Goal: Task Accomplishment & Management: Manage account settings

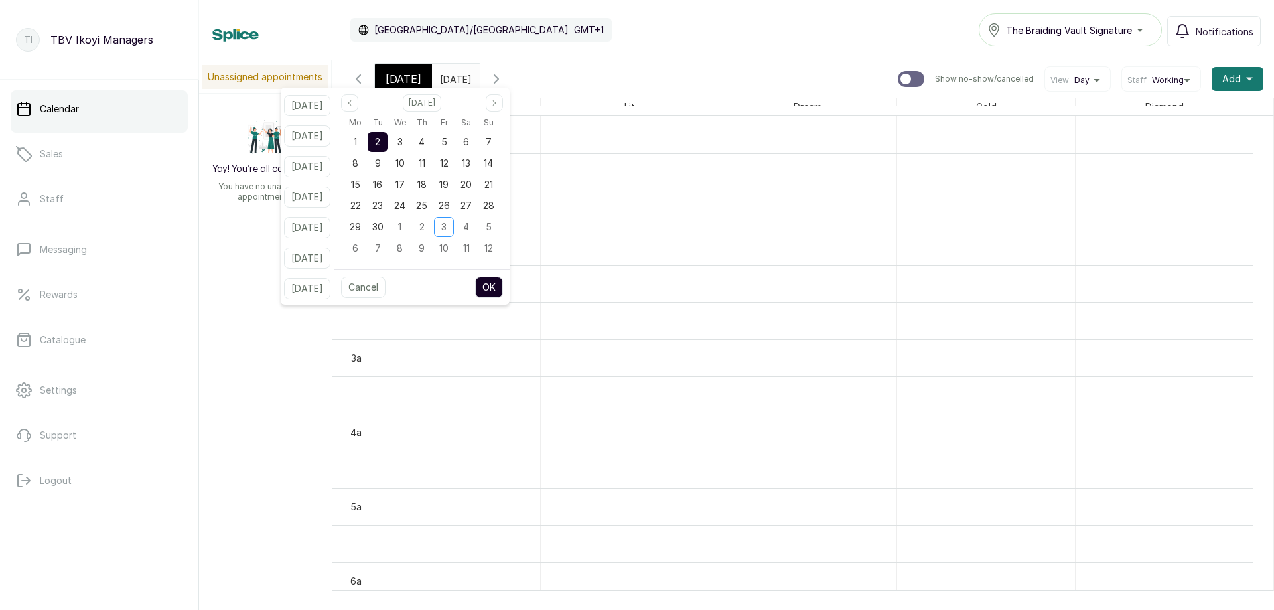
scroll to position [380, 0]
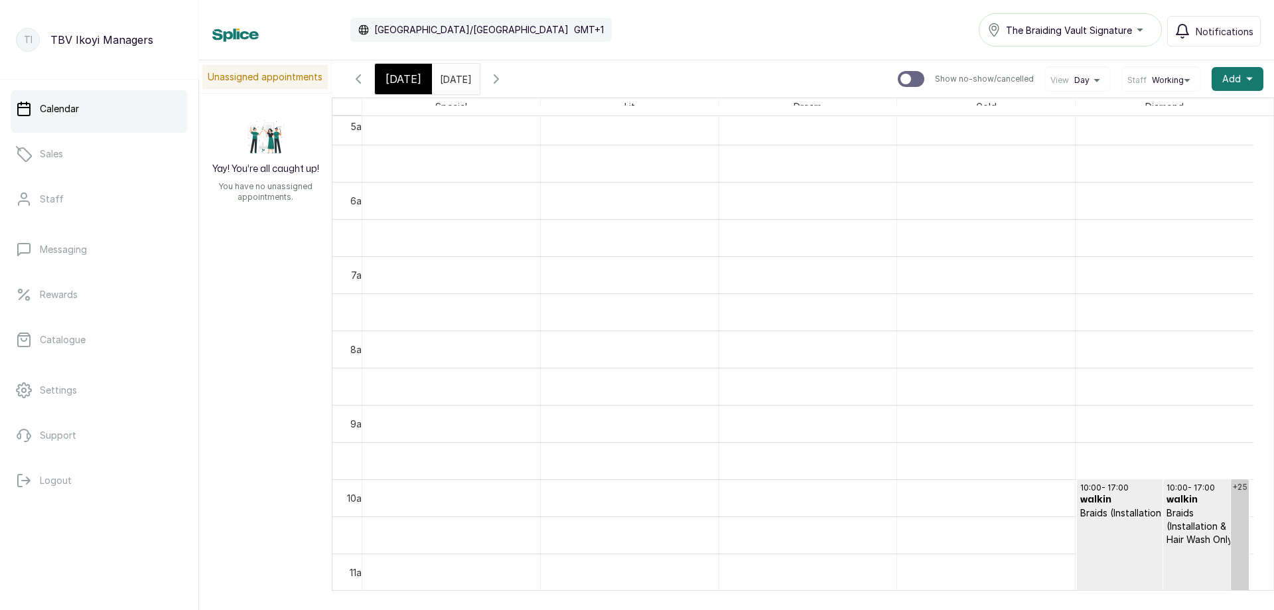
click at [394, 73] on span "[DATE]" at bounding box center [404, 79] width 36 height 16
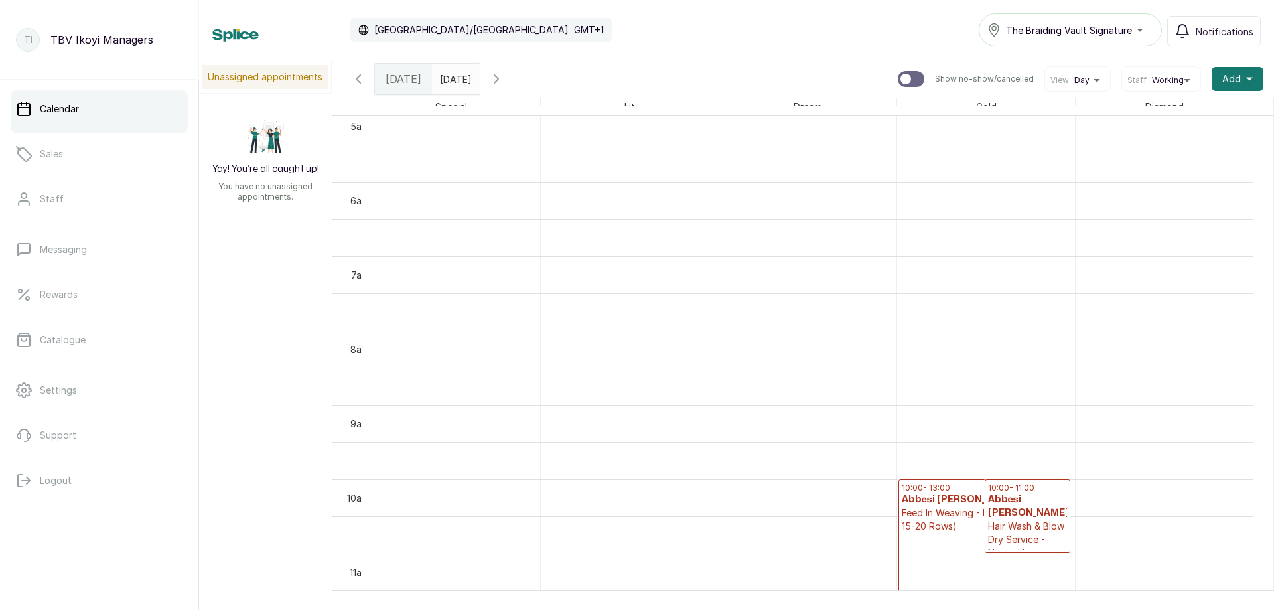
scroll to position [447, 0]
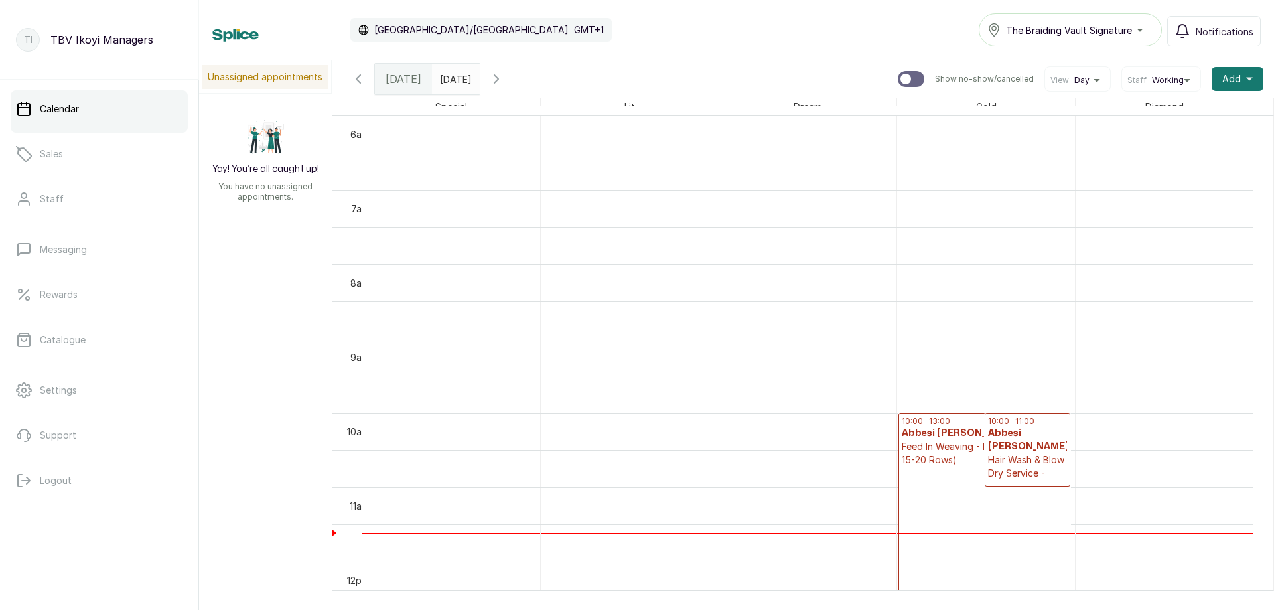
click at [440, 83] on input "[DATE]" at bounding box center [443, 75] width 21 height 23
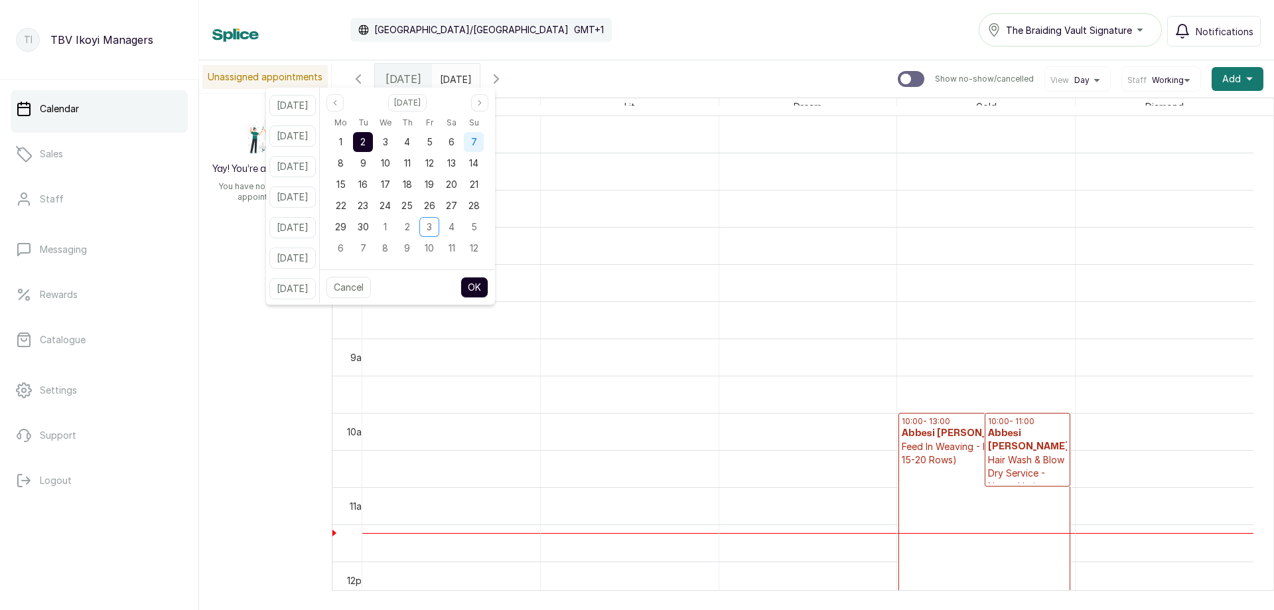
click at [481, 142] on div "7" at bounding box center [474, 142] width 20 height 20
click at [489, 287] on button "OK" at bounding box center [475, 287] width 28 height 21
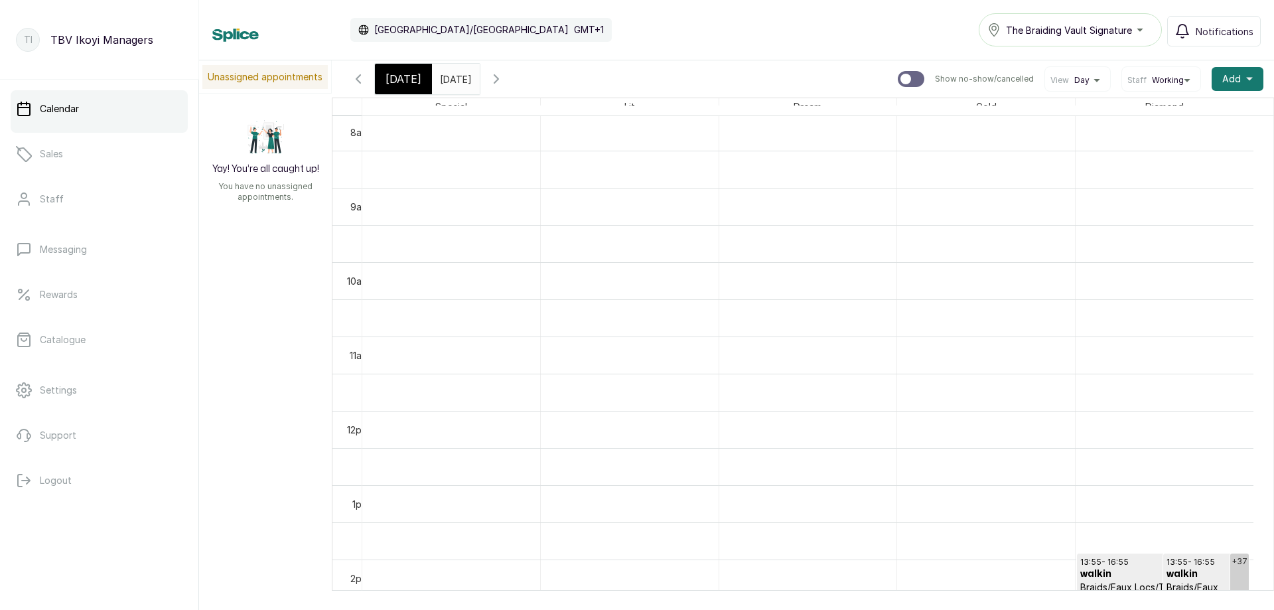
scroll to position [929, 0]
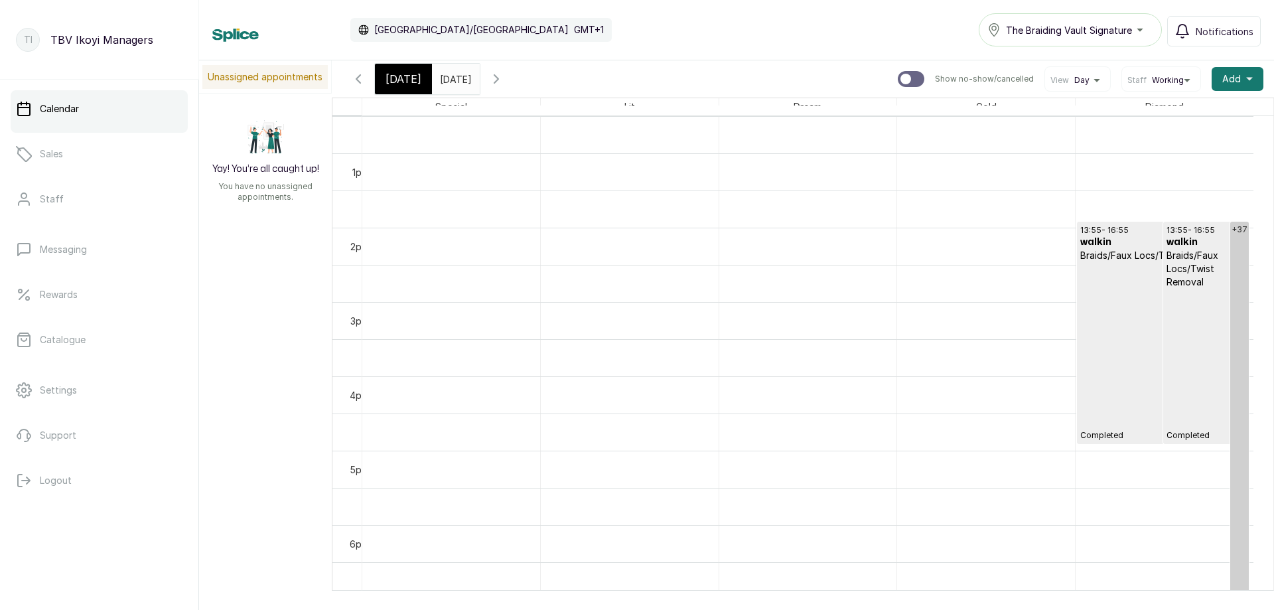
click at [504, 78] on icon "button" at bounding box center [497, 79] width 16 height 16
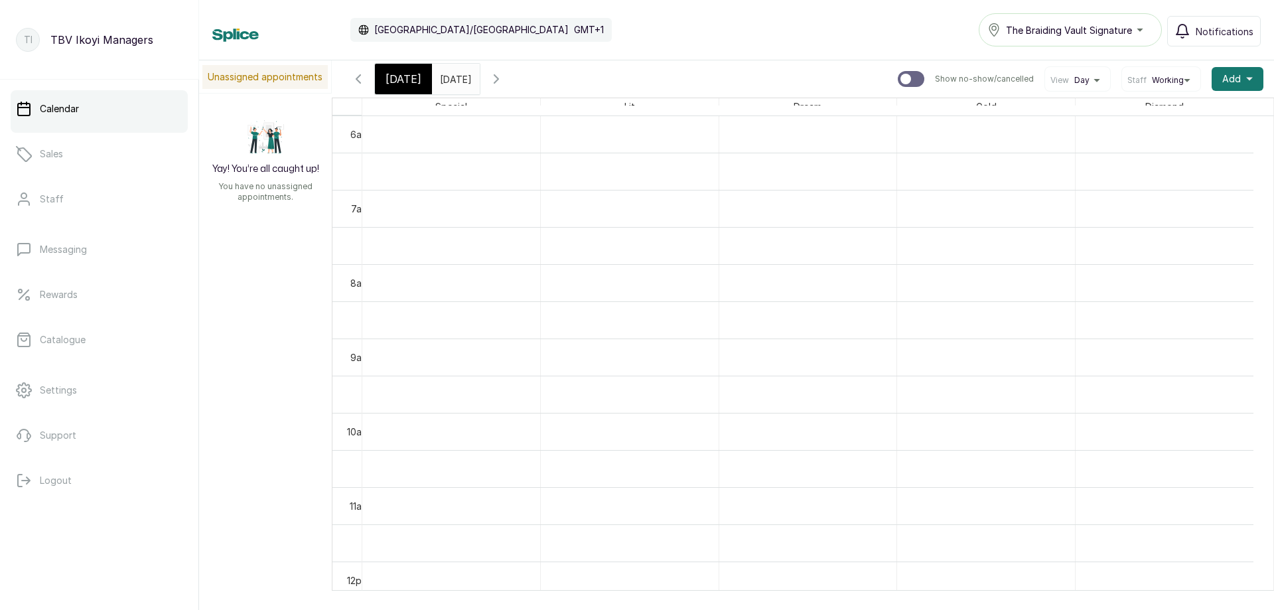
click at [445, 73] on input "[DATE]" at bounding box center [443, 75] width 21 height 23
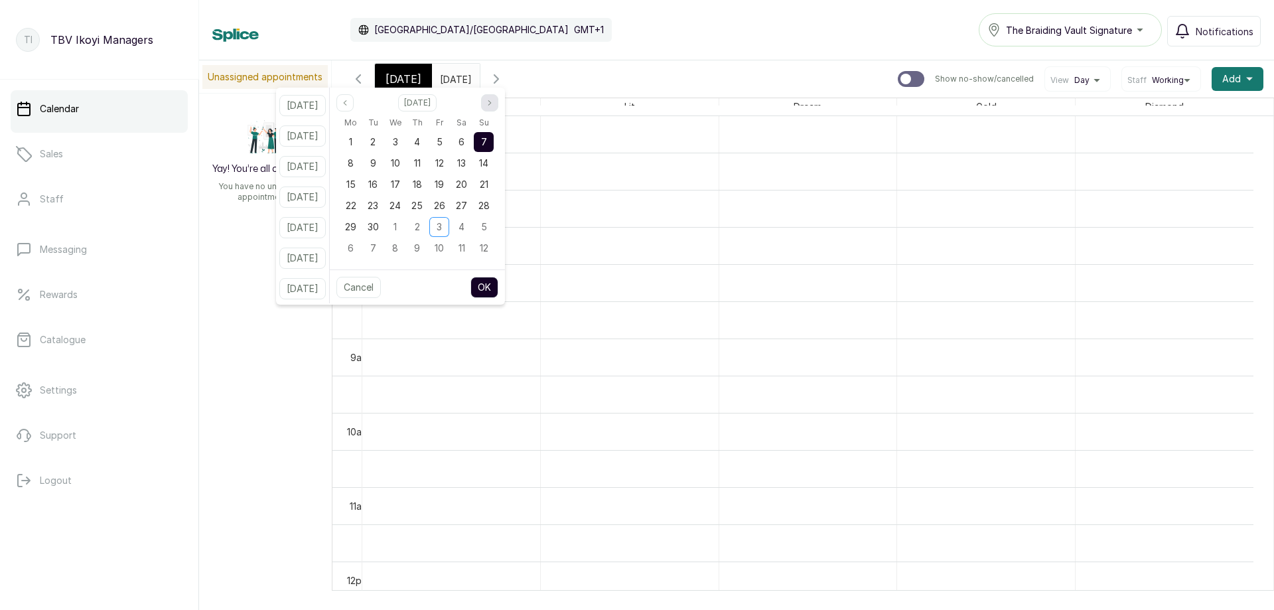
click at [494, 102] on icon "page next" at bounding box center [490, 103] width 8 height 8
click at [494, 139] on div "5" at bounding box center [484, 142] width 20 height 20
click at [504, 299] on div "Cancel OK" at bounding box center [417, 286] width 175 height 35
click at [498, 286] on button "OK" at bounding box center [485, 287] width 28 height 21
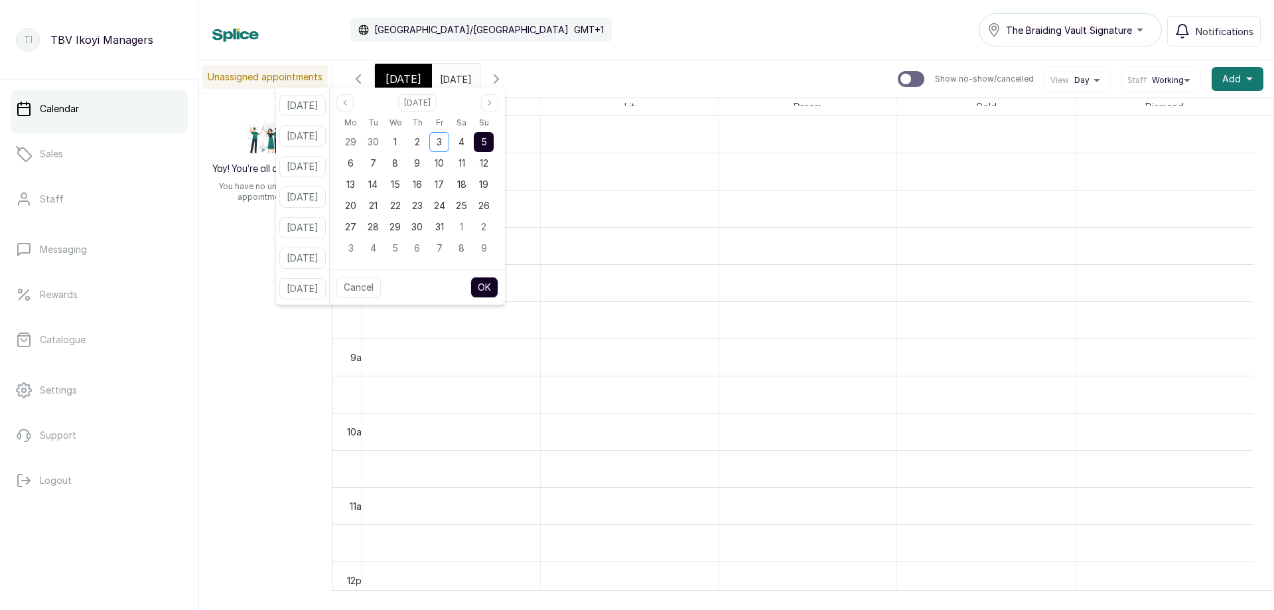
type input "[DATE]"
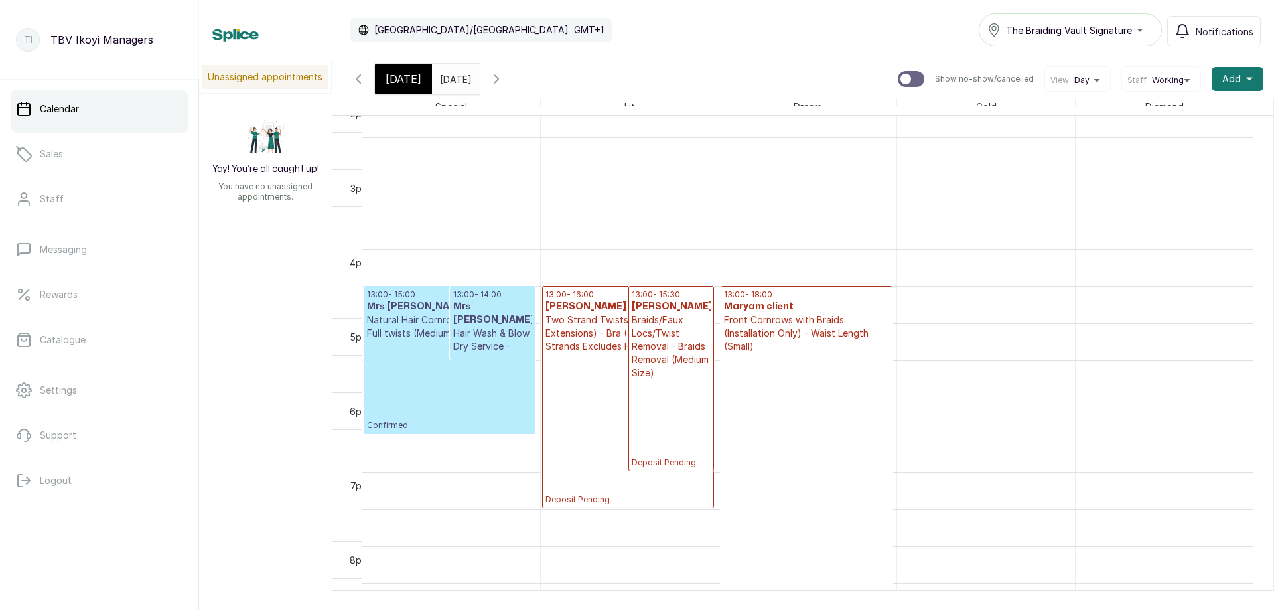
scroll to position [796, 0]
click at [784, 348] on p "Front Cornrows with Braids (Installation Only) - Waist Length (Small)" at bounding box center [806, 333] width 165 height 40
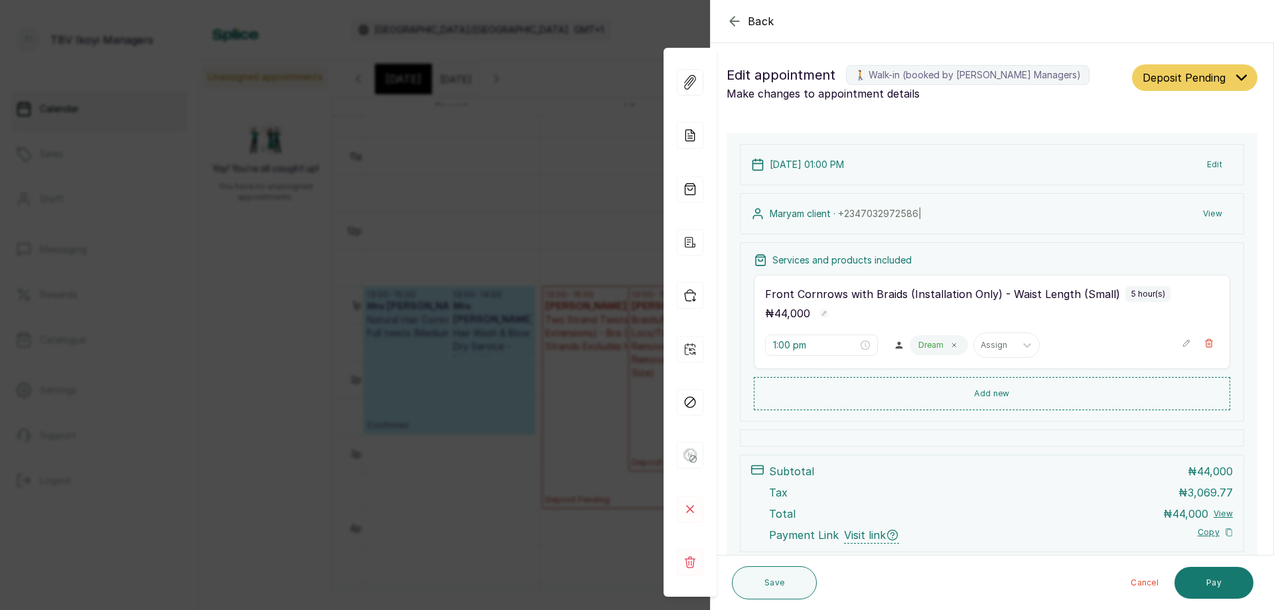
click at [913, 165] on div "[DATE] 01:00 PM Edit" at bounding box center [992, 164] width 504 height 41
click at [1204, 163] on button "Edit" at bounding box center [1215, 165] width 37 height 24
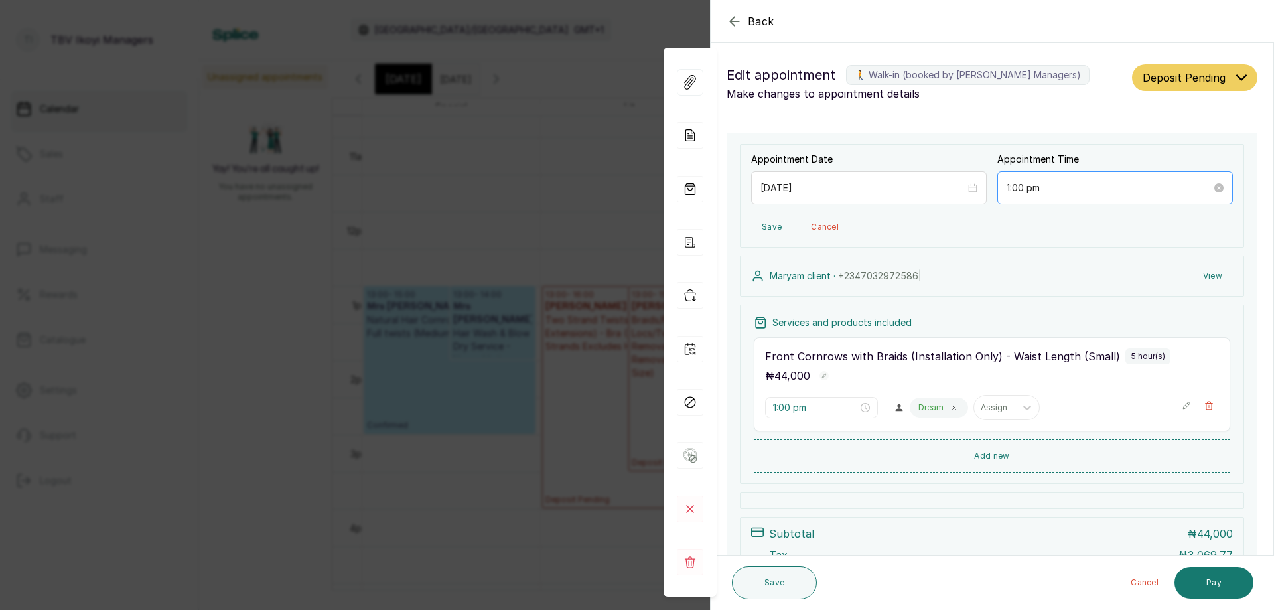
click at [1020, 195] on div "1:00 pm" at bounding box center [1116, 187] width 236 height 33
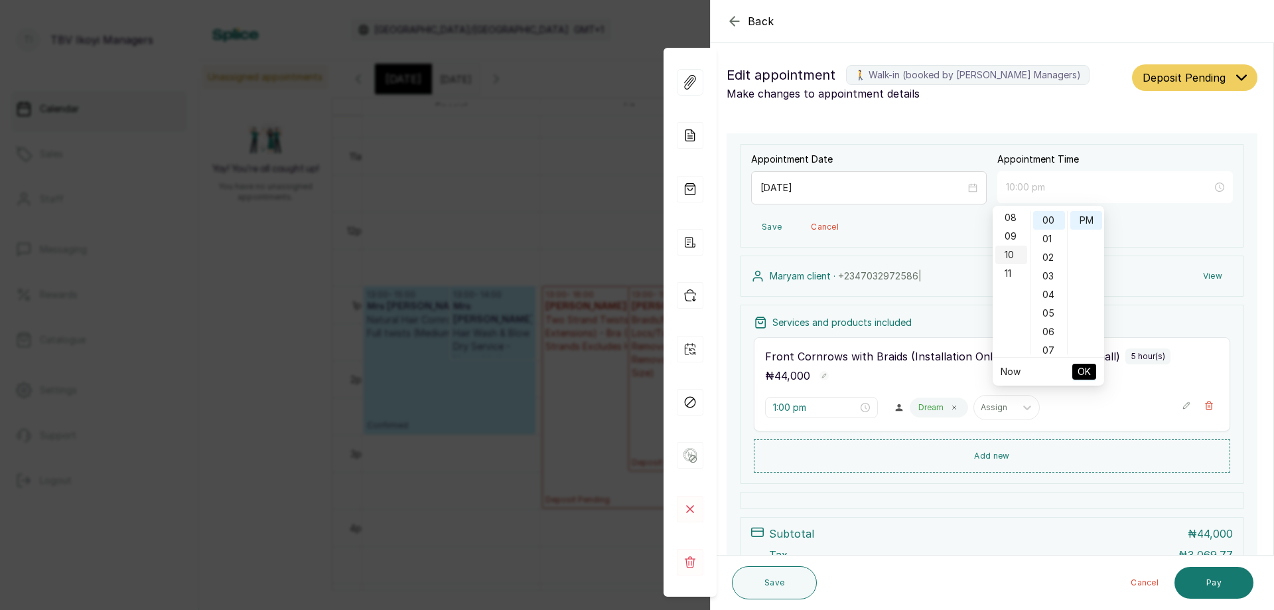
click at [1012, 250] on div "10" at bounding box center [1012, 255] width 32 height 19
click at [1086, 218] on div "AM" at bounding box center [1087, 220] width 32 height 19
type input "10:00 am"
click at [1079, 368] on span "OK" at bounding box center [1084, 371] width 13 height 25
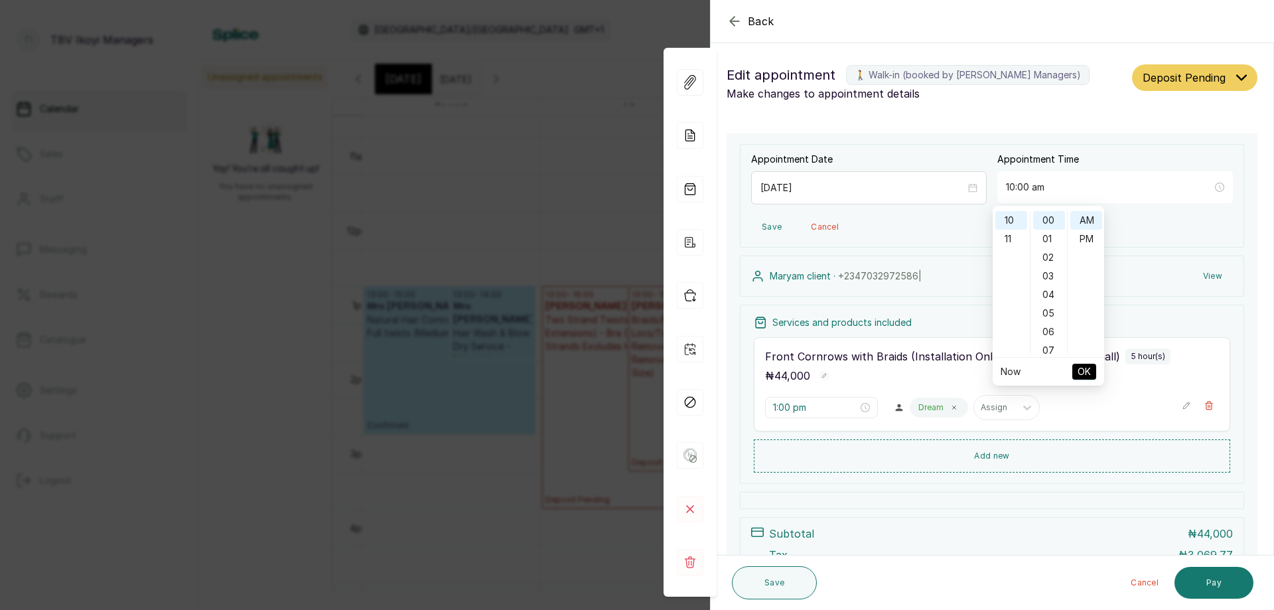
type input "10:00 am"
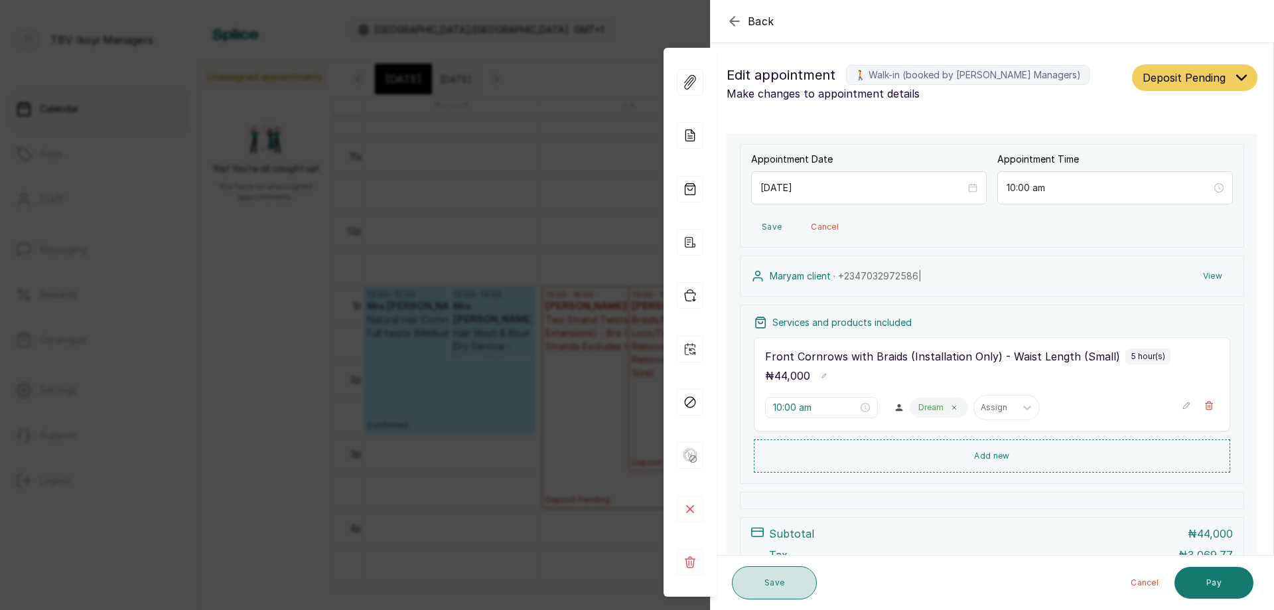
click at [784, 583] on button "Save" at bounding box center [774, 582] width 85 height 33
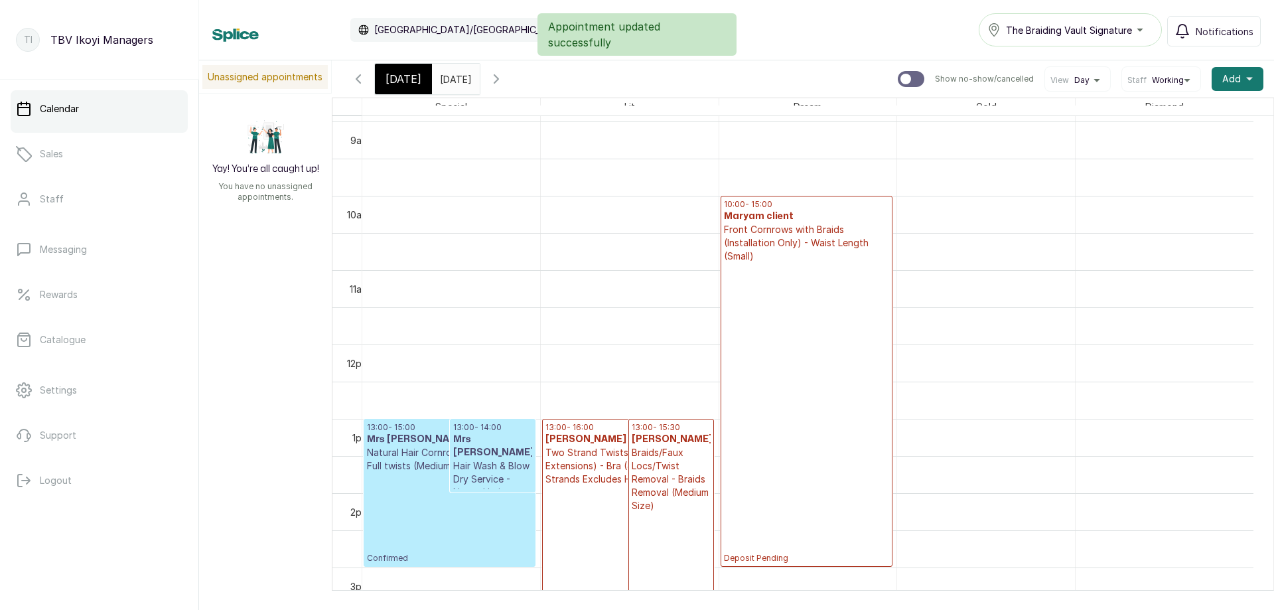
scroll to position [597, 0]
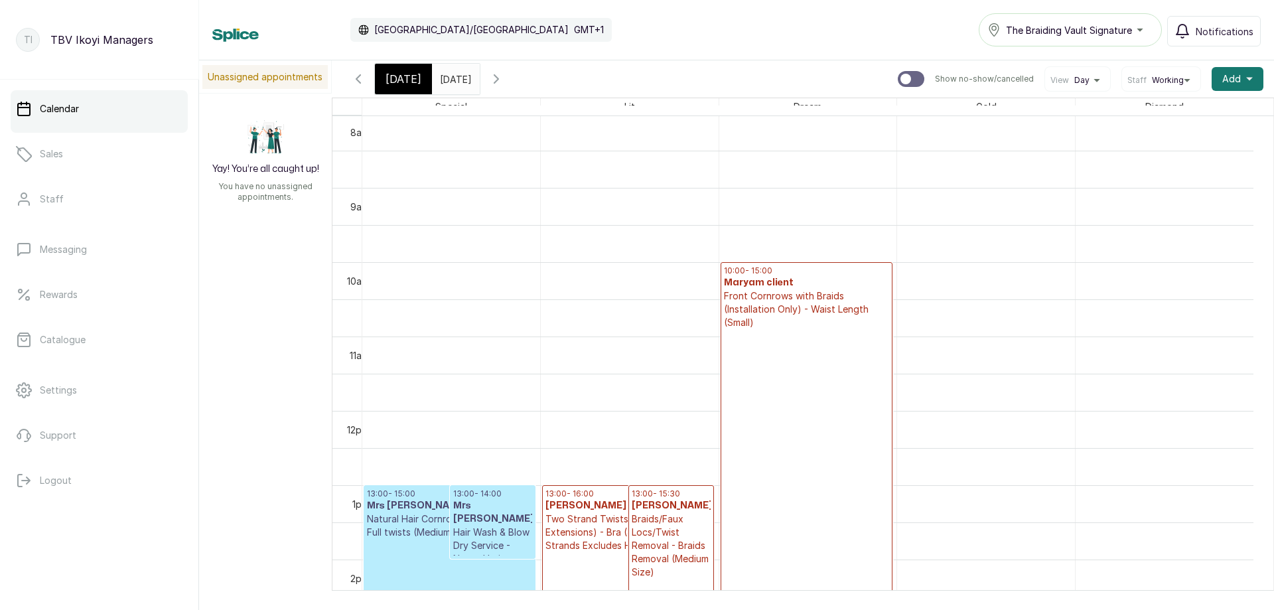
click at [806, 361] on p "Deposit Pending" at bounding box center [806, 479] width 165 height 301
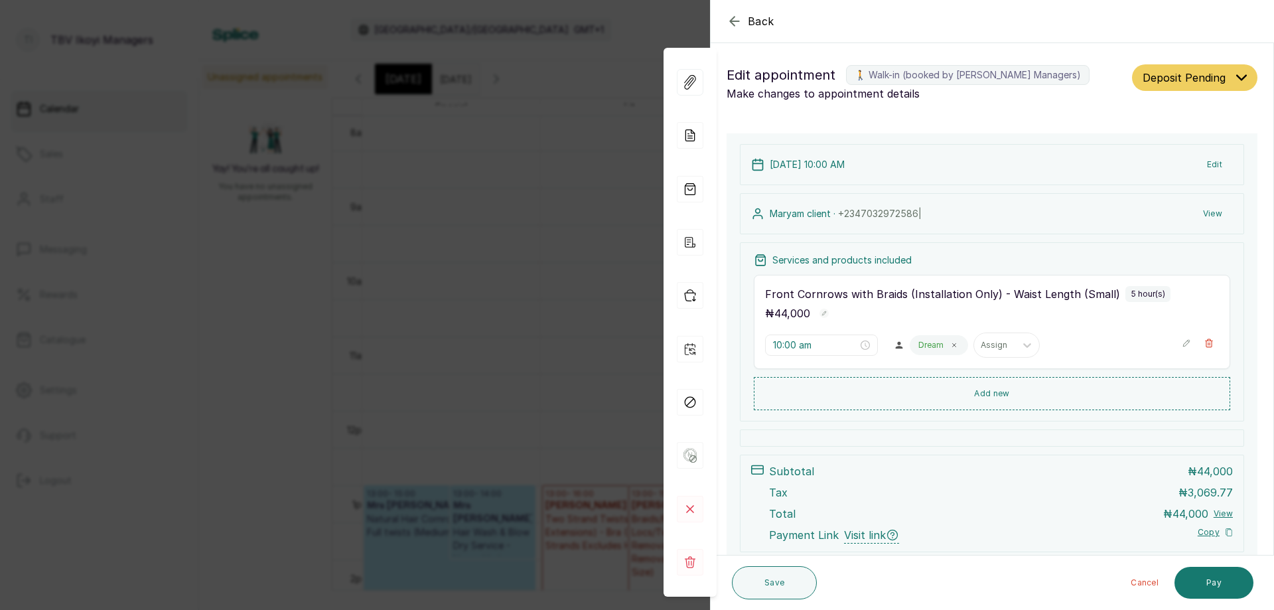
click at [1052, 145] on div "[DATE] 10:00 AM Edit" at bounding box center [992, 164] width 504 height 41
click at [1205, 156] on button "Edit" at bounding box center [1215, 165] width 37 height 24
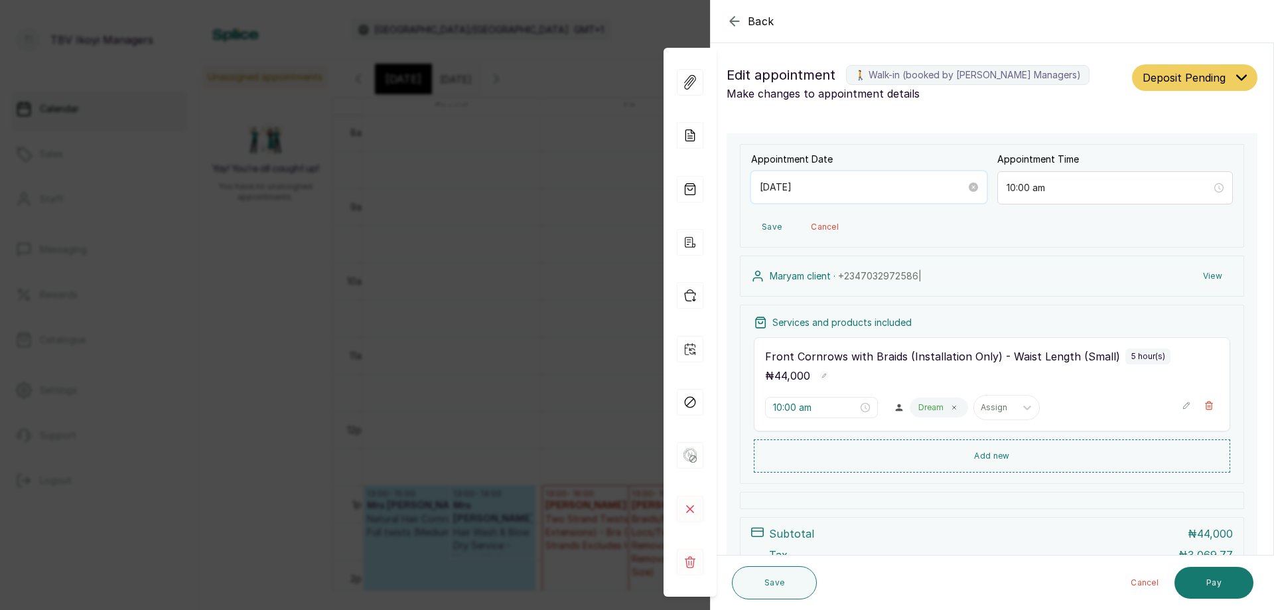
click at [832, 190] on input "[DATE]" at bounding box center [863, 187] width 206 height 15
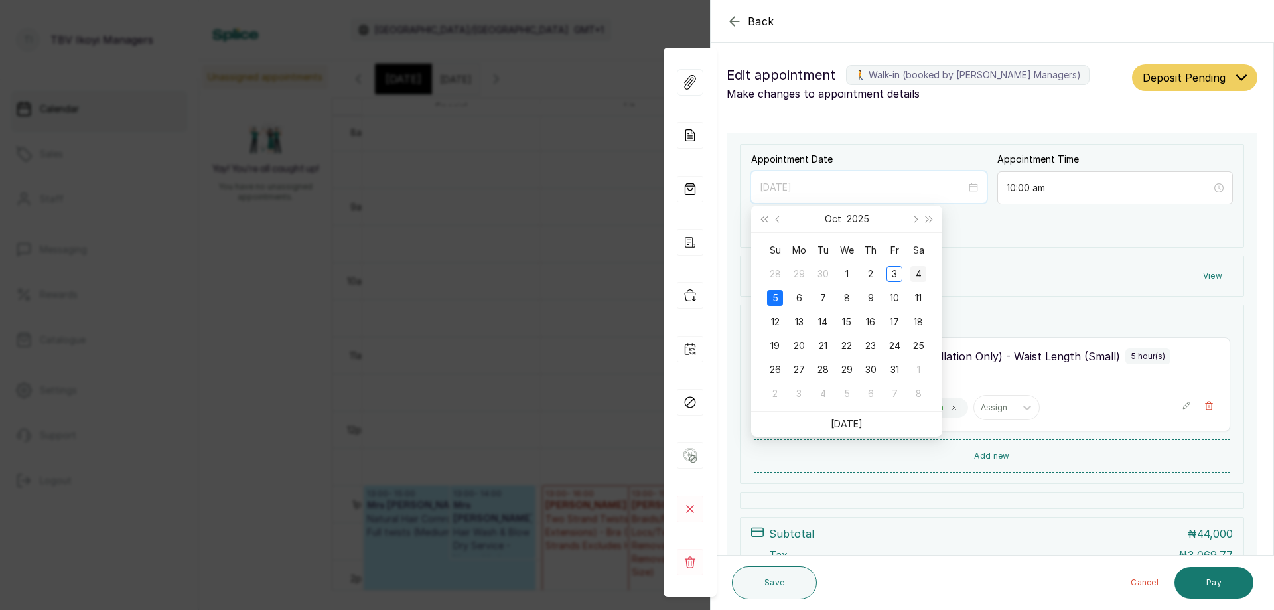
type input "[DATE]"
click at [919, 270] on div "4" at bounding box center [919, 274] width 16 height 16
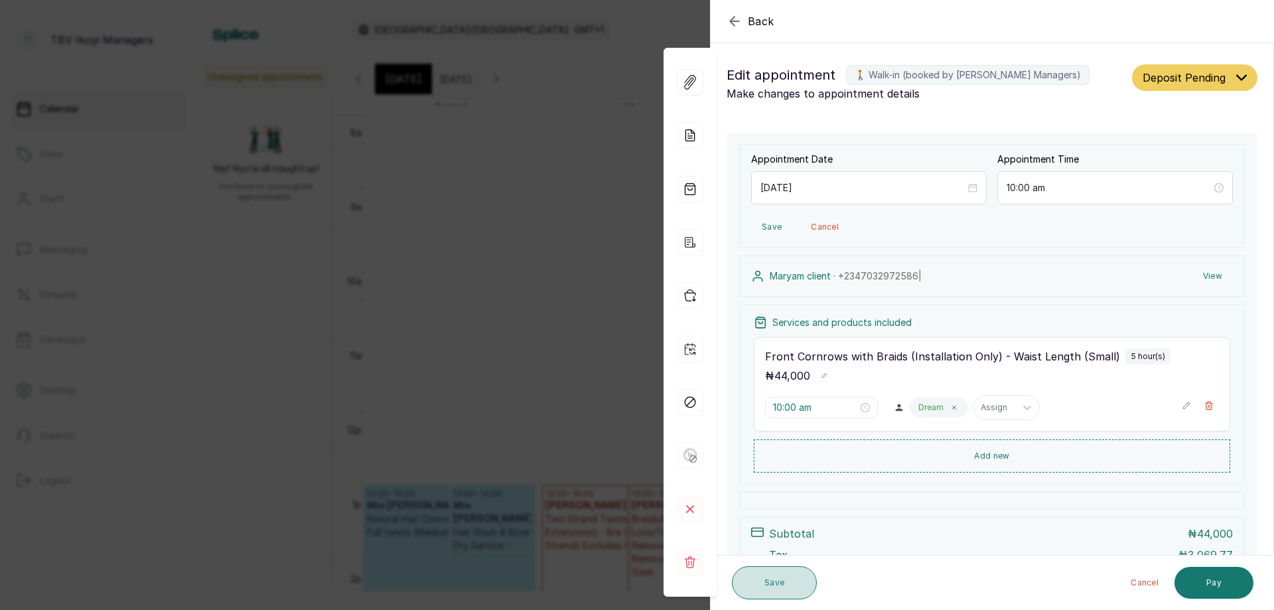
click at [789, 587] on button "Save" at bounding box center [774, 582] width 85 height 33
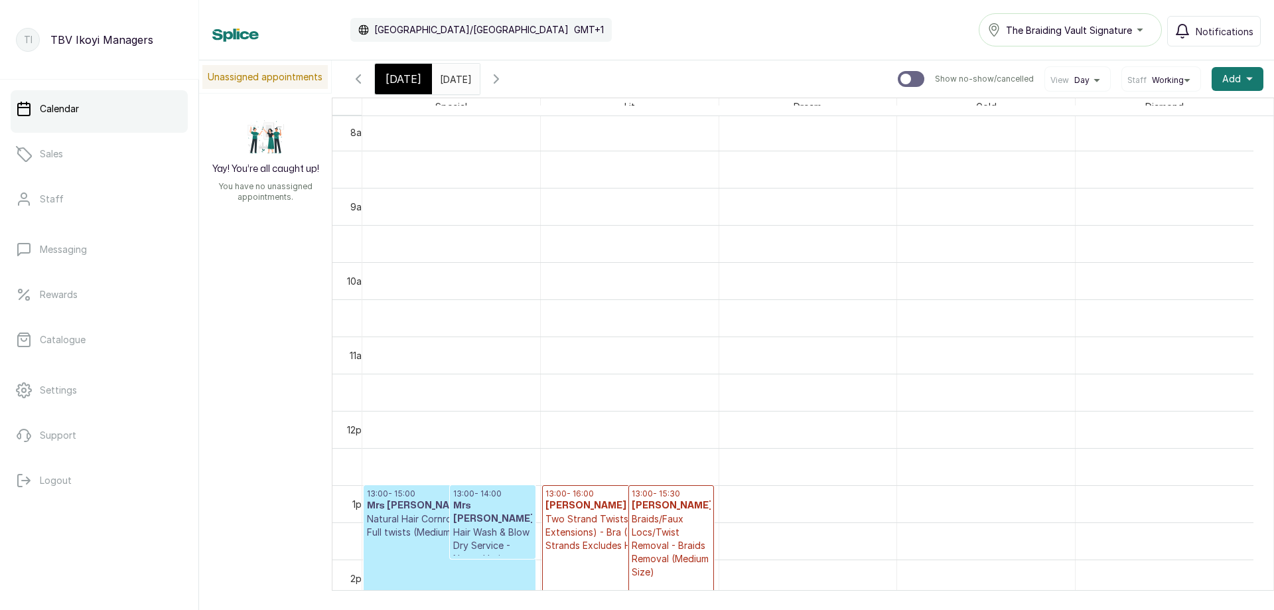
click at [354, 74] on icon "button" at bounding box center [358, 79] width 16 height 16
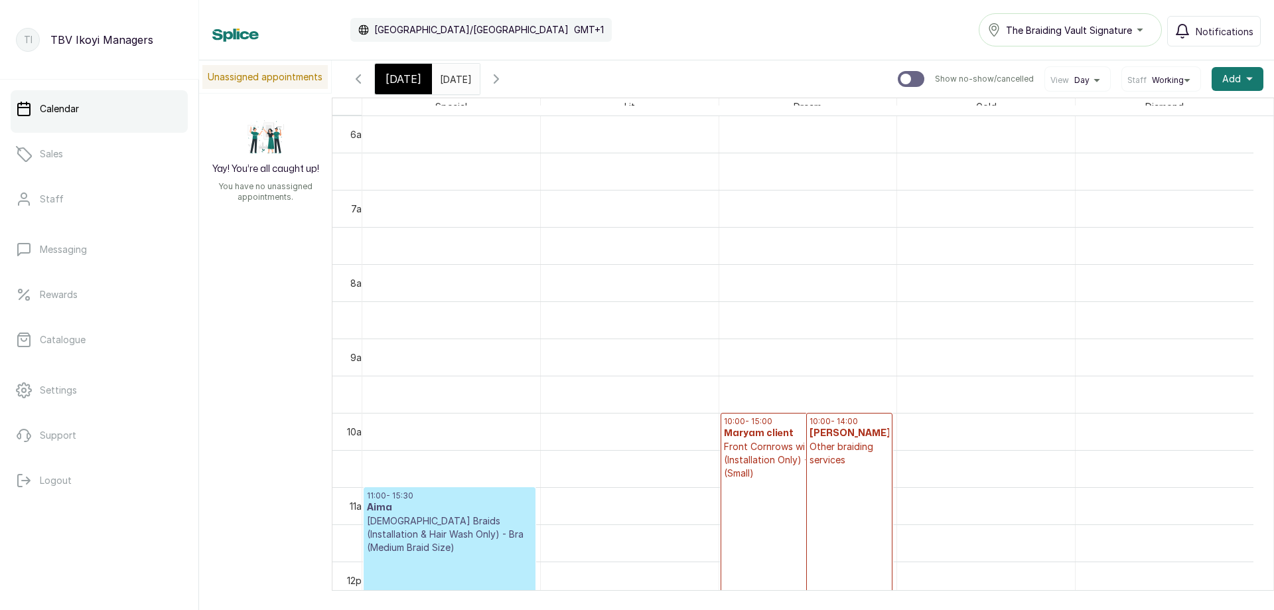
scroll to position [579, 0]
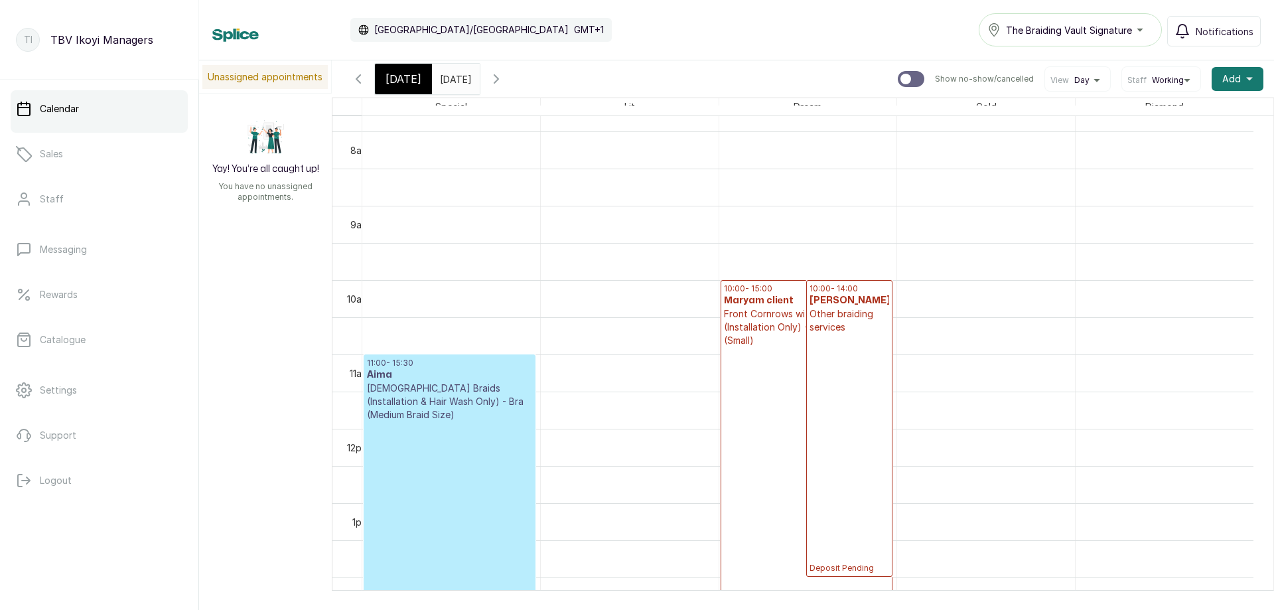
click at [826, 339] on p "Deposit Pending" at bounding box center [849, 454] width 79 height 240
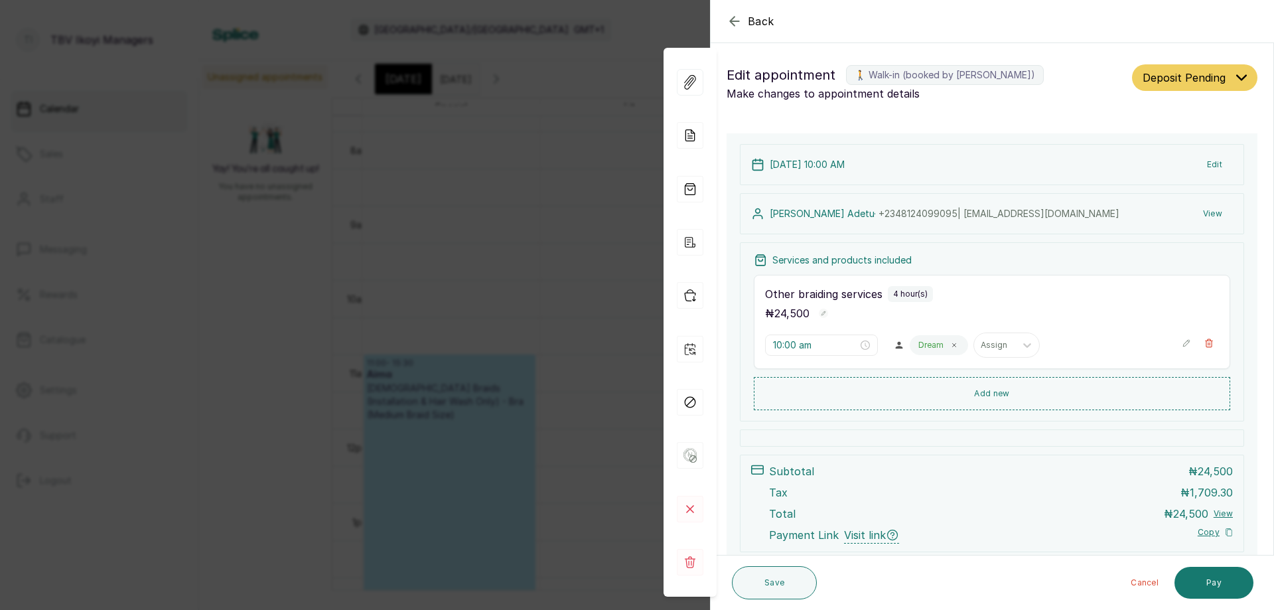
click at [730, 17] on icon "button" at bounding box center [735, 21] width 16 height 16
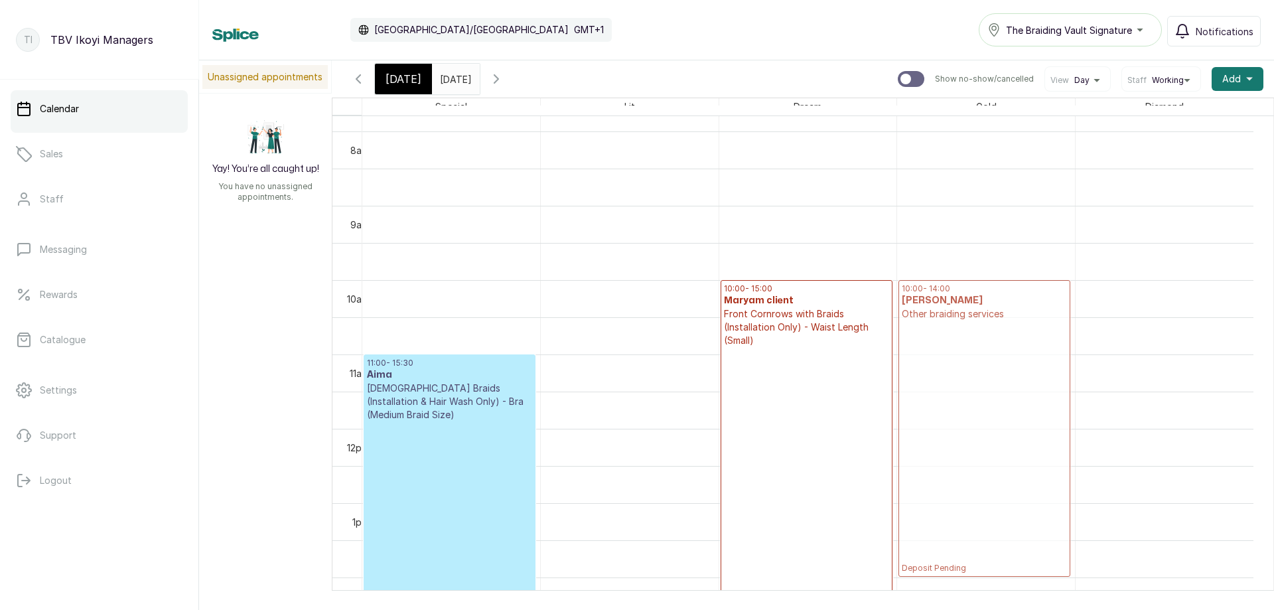
drag, startPoint x: 844, startPoint y: 324, endPoint x: 941, endPoint y: 308, distance: 98.2
click at [941, 308] on tr "11:00 - 15:30 Aima Goddess Braids (Installation & Hair Wash Only) - Bra (Medium…" at bounding box center [807, 429] width 891 height 1784
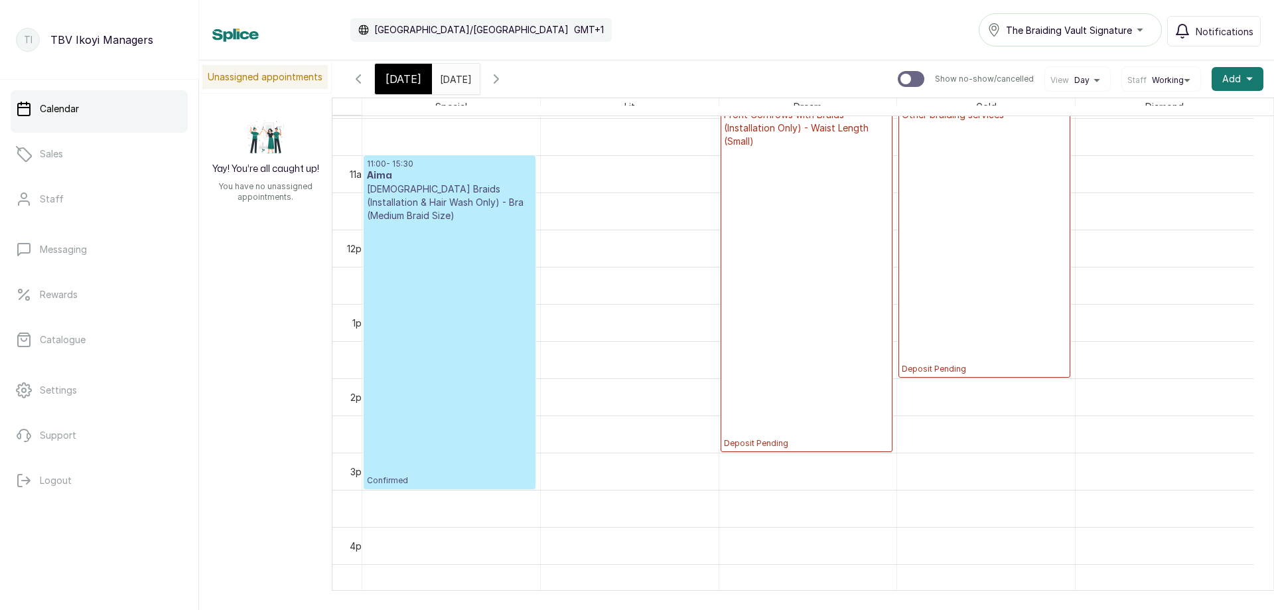
click at [824, 317] on p "Deposit Pending" at bounding box center [806, 298] width 165 height 301
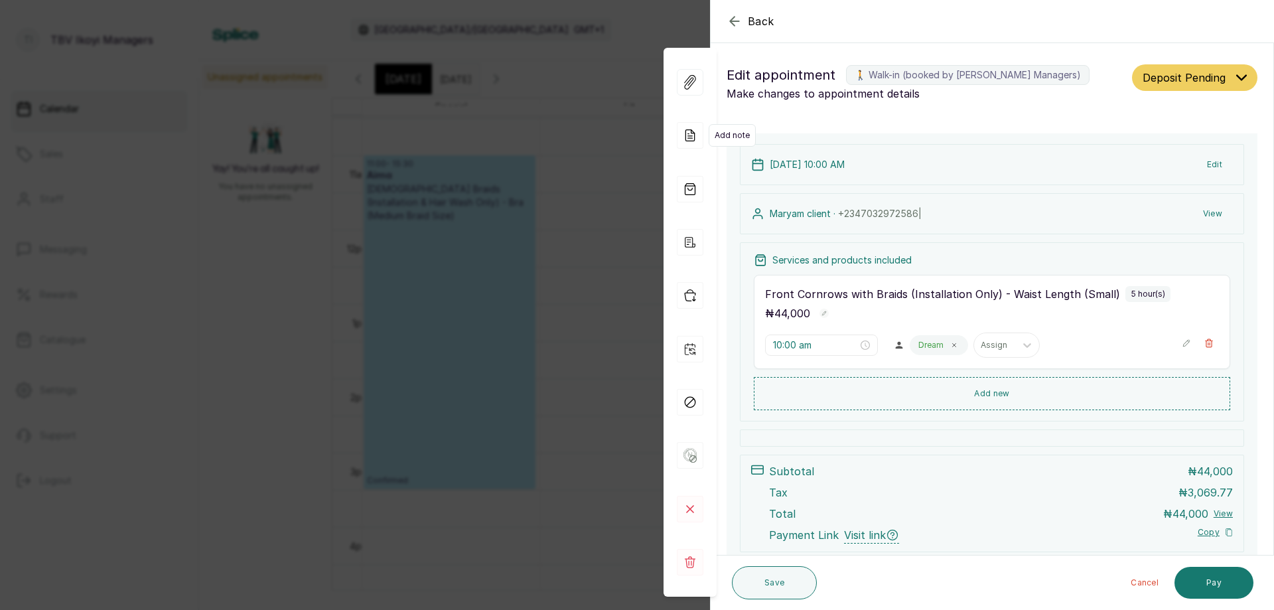
click at [696, 131] on icon at bounding box center [690, 135] width 27 height 27
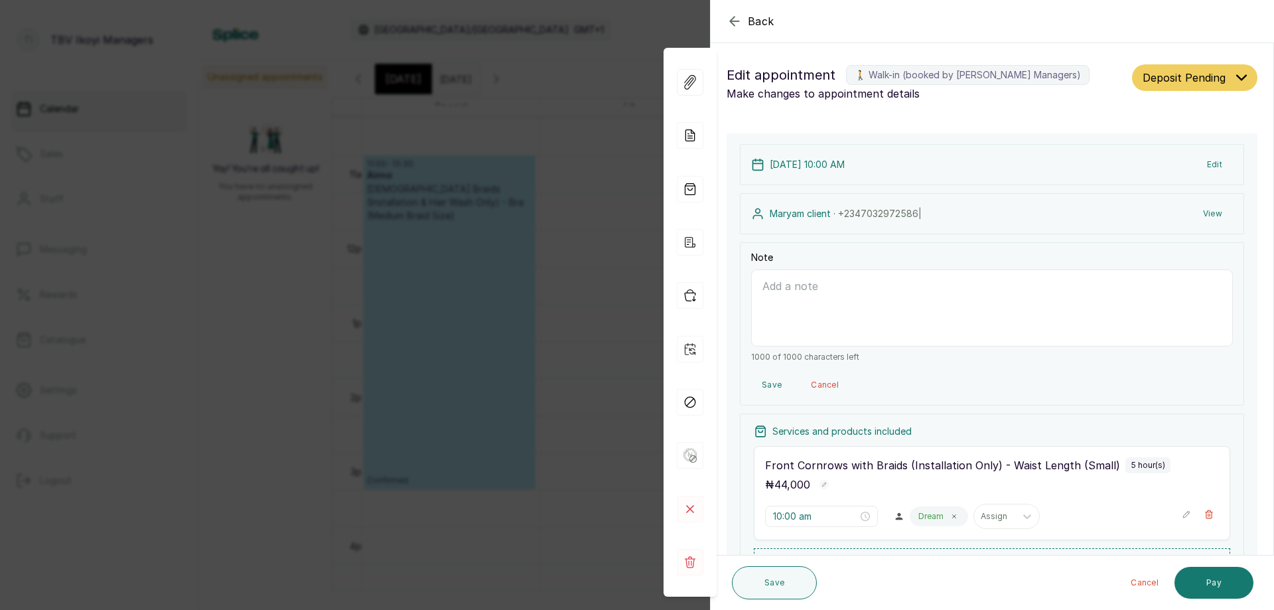
click at [778, 291] on textarea "Note" at bounding box center [992, 307] width 482 height 77
type textarea "gift client"
click at [747, 581] on button "Save" at bounding box center [774, 582] width 85 height 33
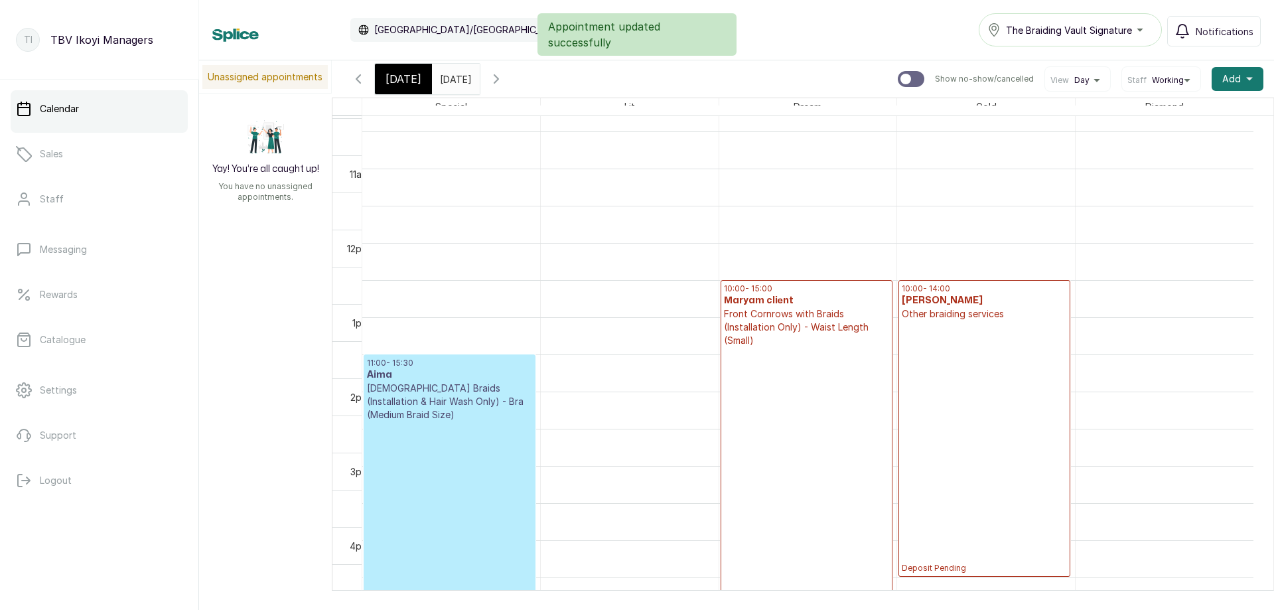
scroll to position [579, 0]
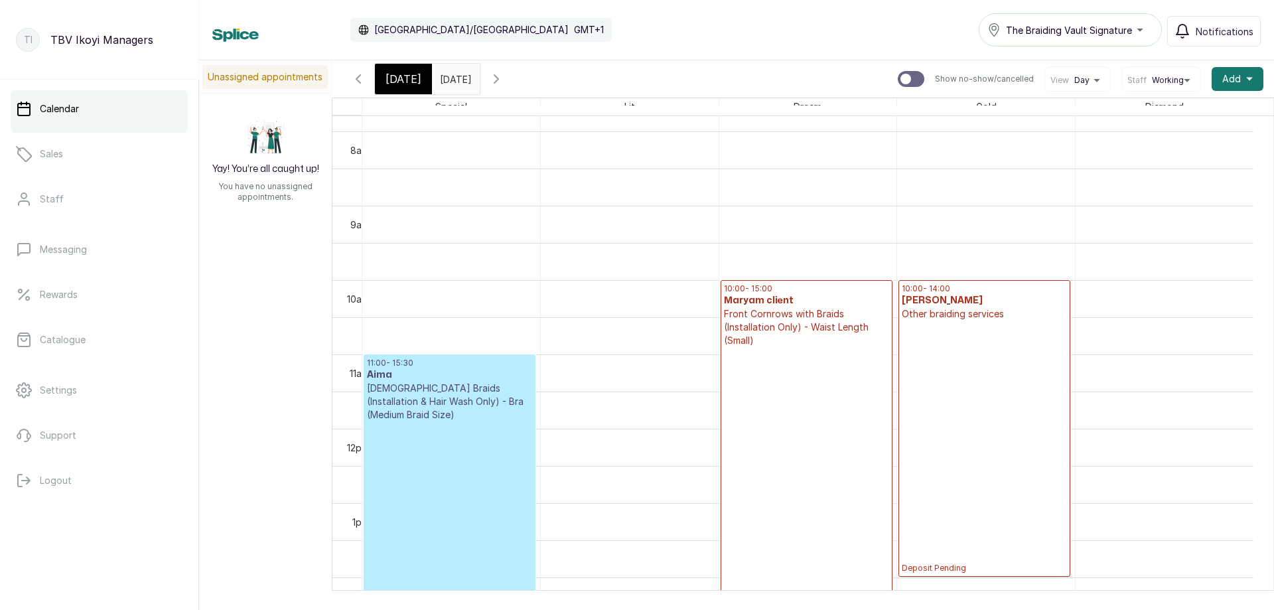
click at [388, 79] on span "[DATE]" at bounding box center [404, 79] width 36 height 16
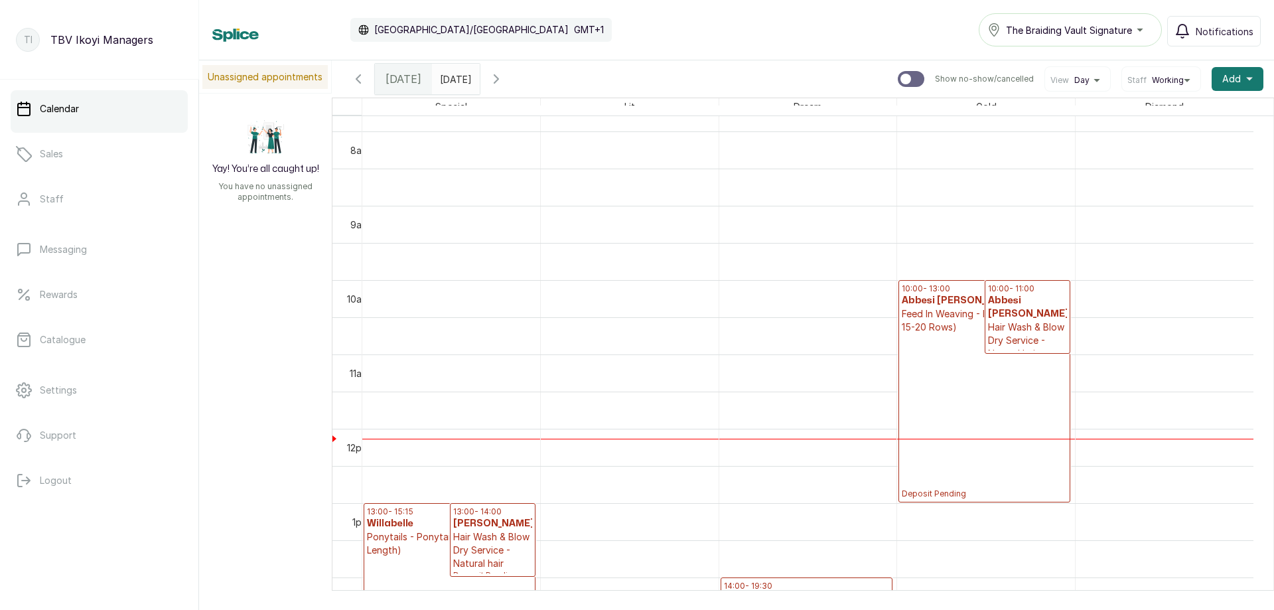
click at [920, 399] on p "Deposit Pending" at bounding box center [984, 416] width 165 height 165
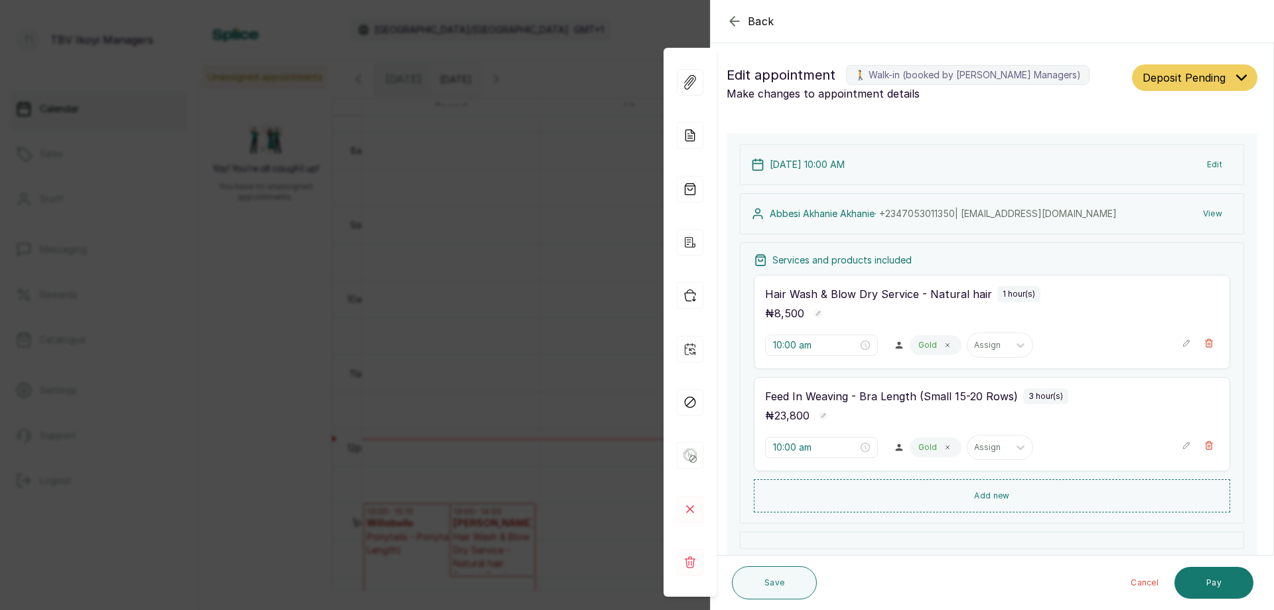
click at [959, 402] on p "Feed In Weaving - Bra Length (Small 15-20 Rows)" at bounding box center [891, 396] width 253 height 16
click at [1205, 447] on icon "button" at bounding box center [1209, 445] width 9 height 9
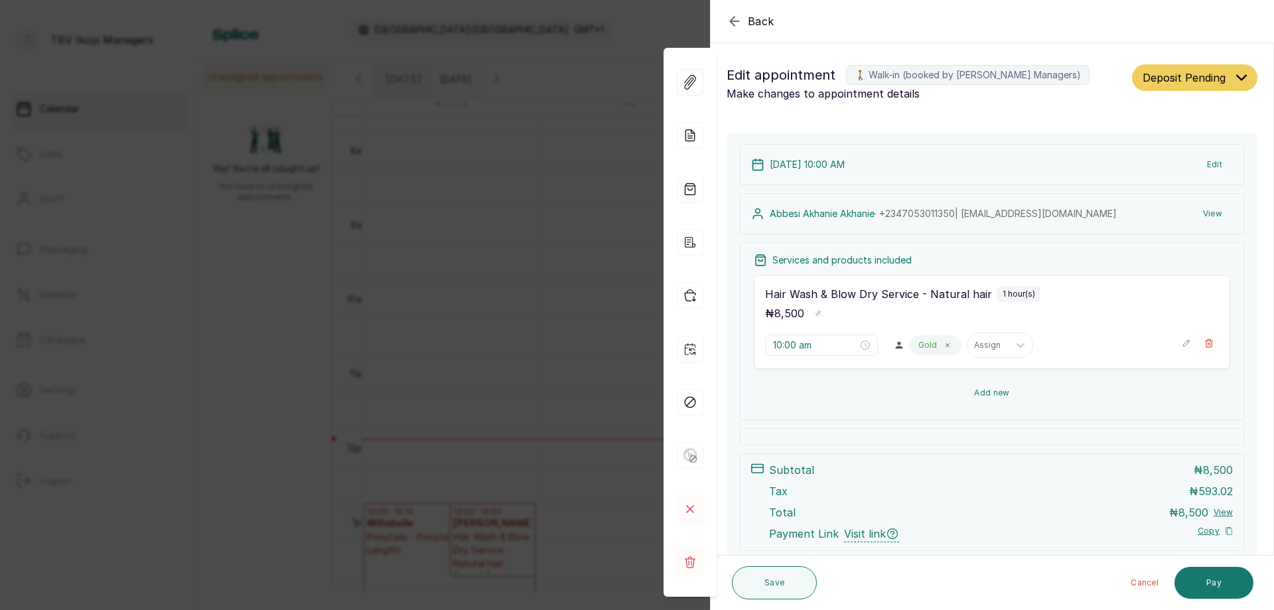
click at [899, 378] on button "Add new" at bounding box center [992, 393] width 477 height 32
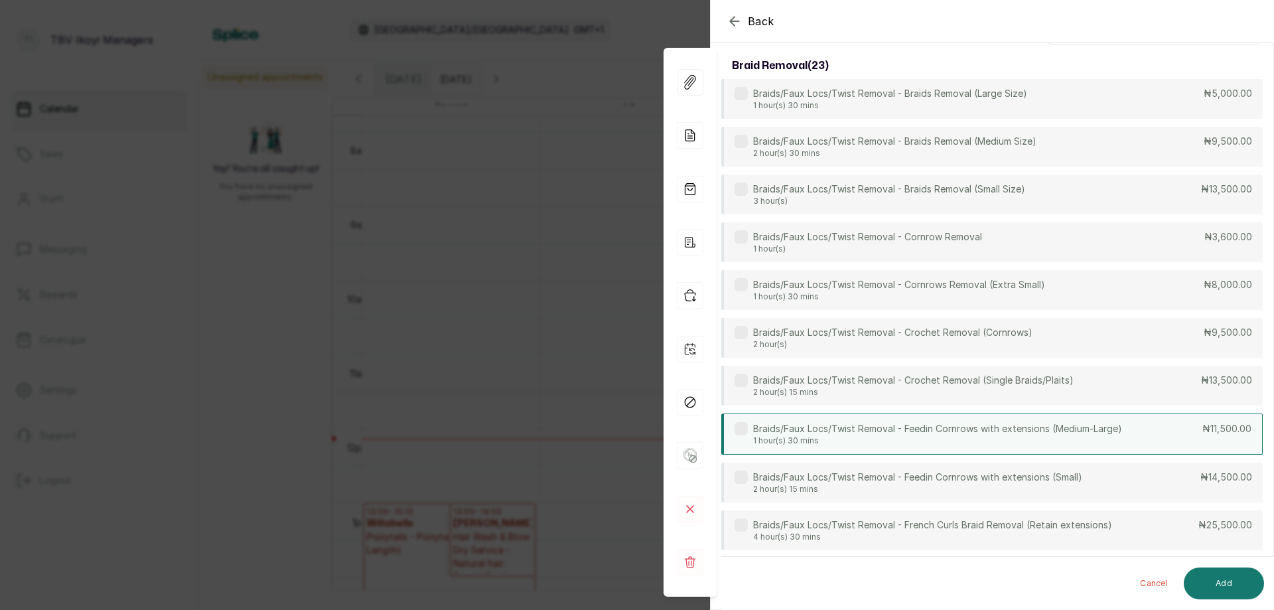
scroll to position [0, 0]
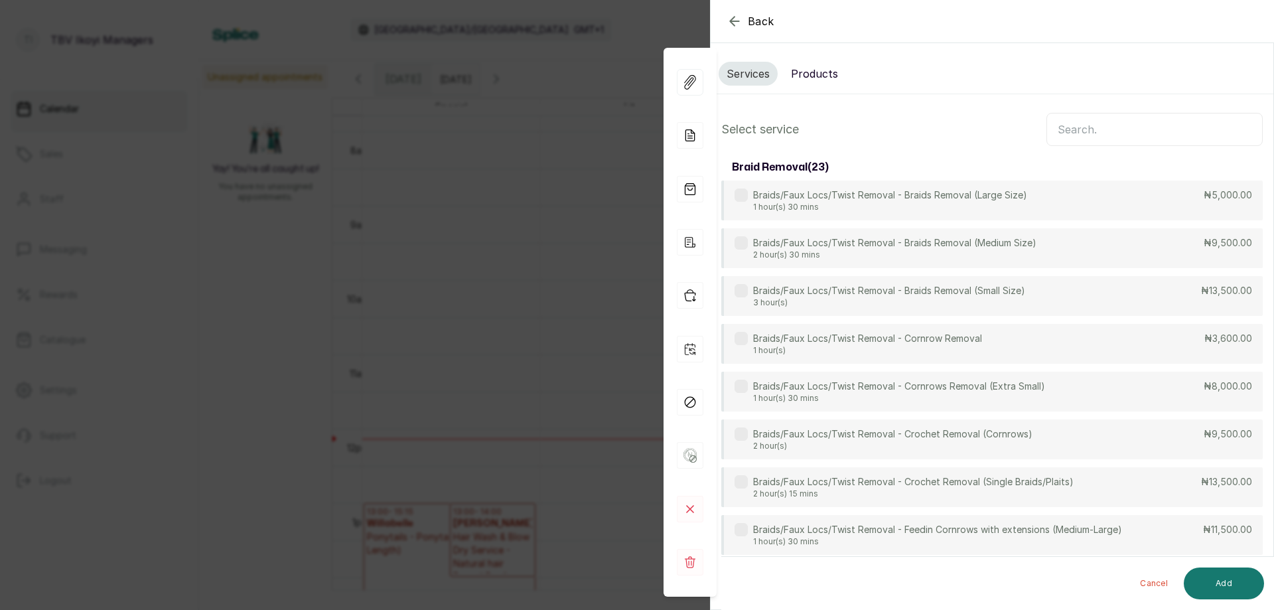
click at [1110, 136] on input "text" at bounding box center [1155, 129] width 216 height 33
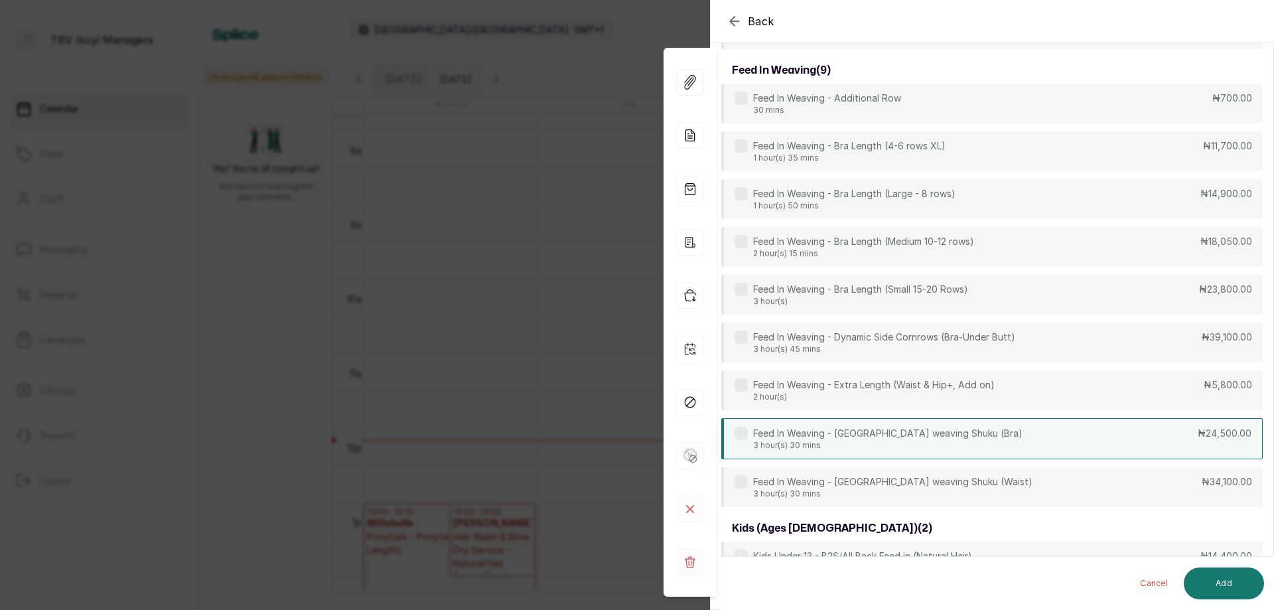
scroll to position [86, 0]
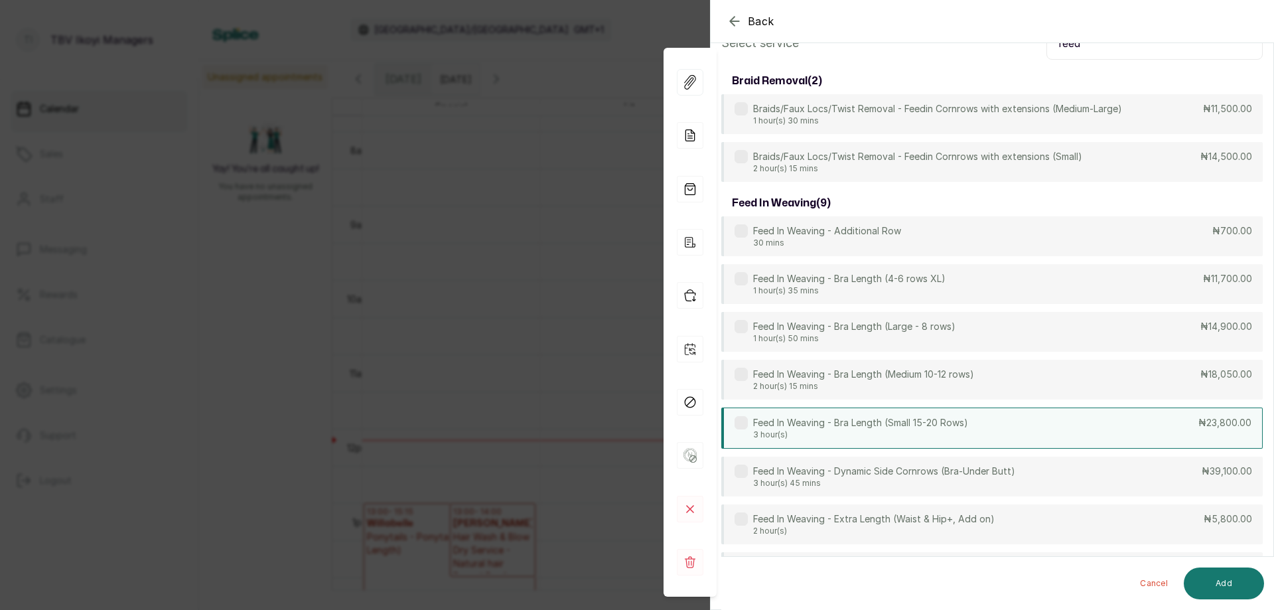
type input "feed"
click at [1079, 423] on div "Feed In Weaving - Bra Length (Small 15-20 Rows) 3 hour(s) ₦23,800.00" at bounding box center [992, 428] width 542 height 41
click at [1231, 593] on button "Add" at bounding box center [1224, 583] width 80 height 32
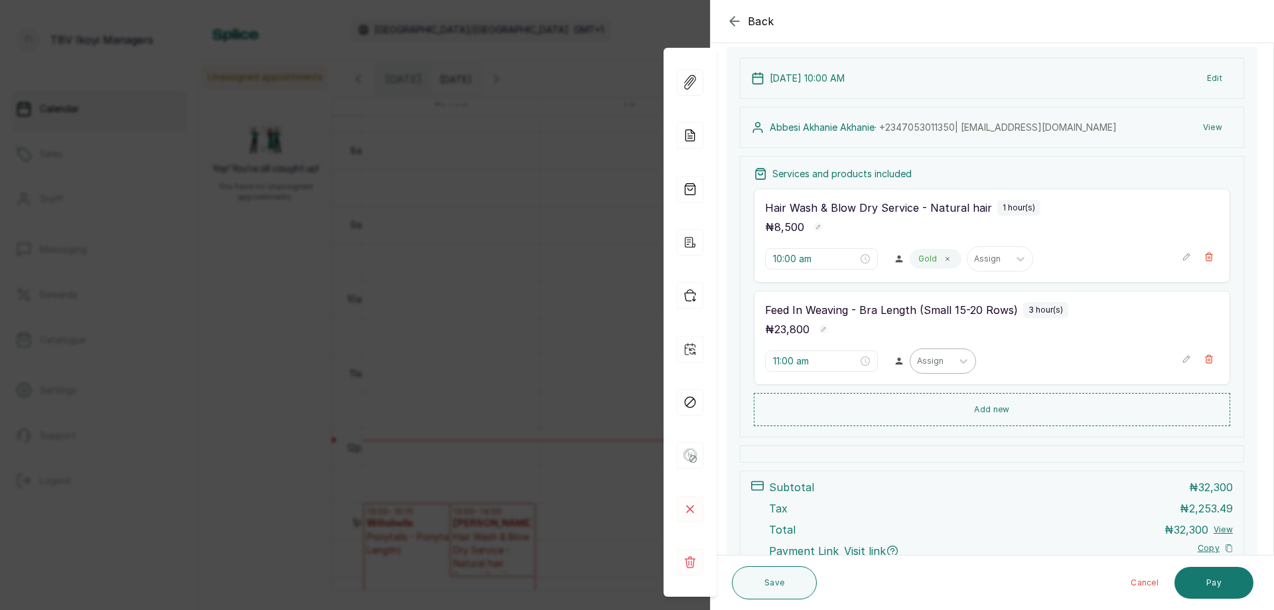
click at [937, 358] on div at bounding box center [931, 361] width 28 height 12
click at [926, 423] on div "Gold Team - Stylist" at bounding box center [937, 418] width 133 height 25
click at [818, 362] on input "11:00 am" at bounding box center [815, 361] width 85 height 15
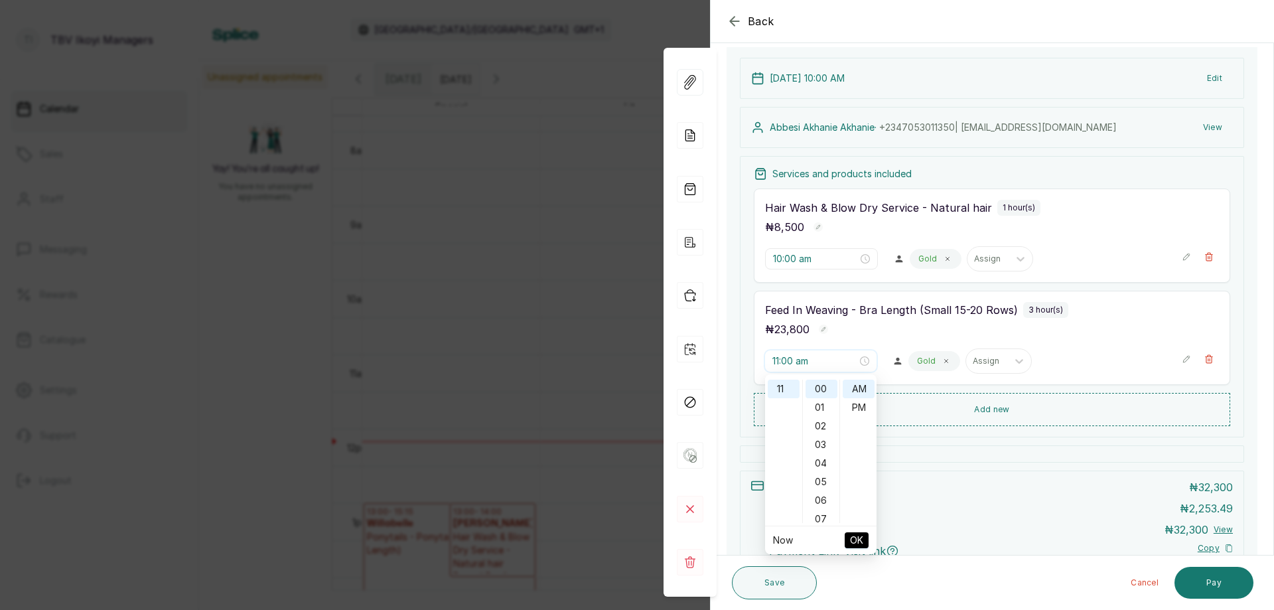
scroll to position [138, 0]
click at [792, 433] on div "10" at bounding box center [784, 436] width 32 height 19
type input "10:00 am"
click at [857, 534] on span "OK" at bounding box center [856, 540] width 13 height 25
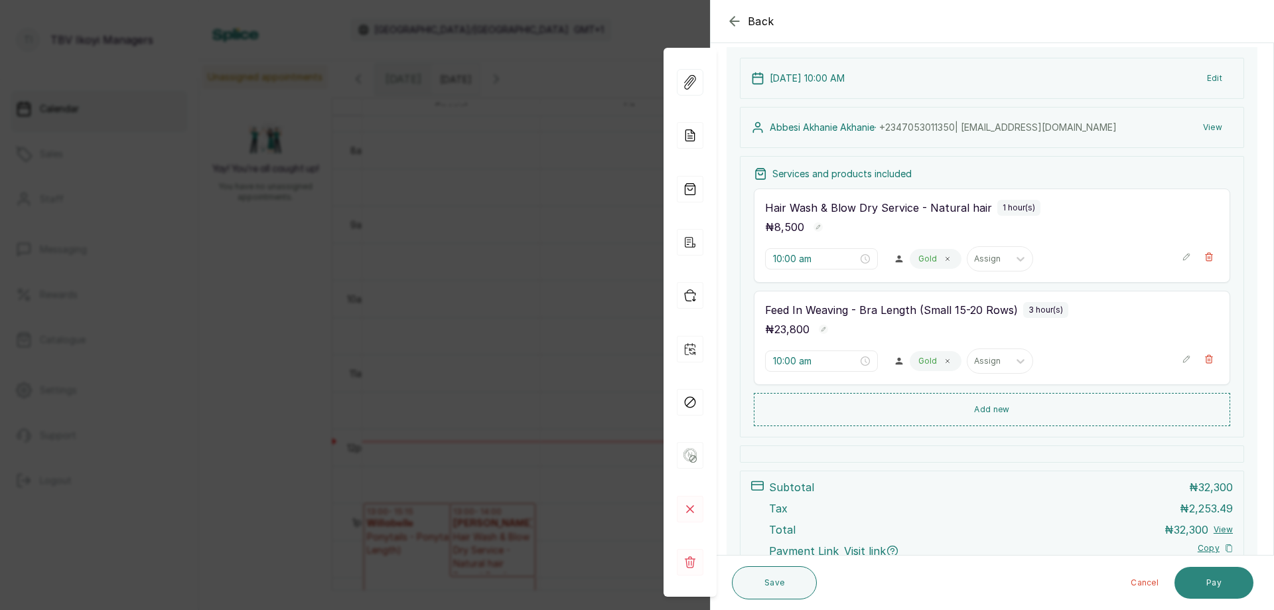
click at [1191, 584] on button "Pay" at bounding box center [1214, 583] width 79 height 32
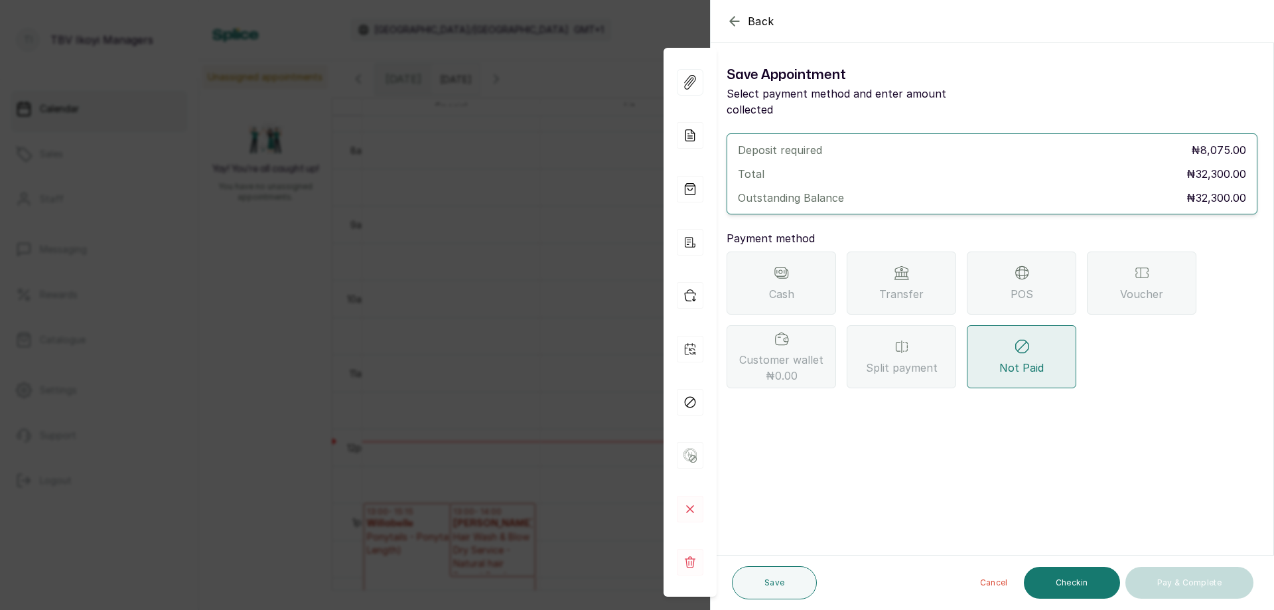
scroll to position [0, 0]
click at [740, 18] on icon "button" at bounding box center [735, 21] width 16 height 16
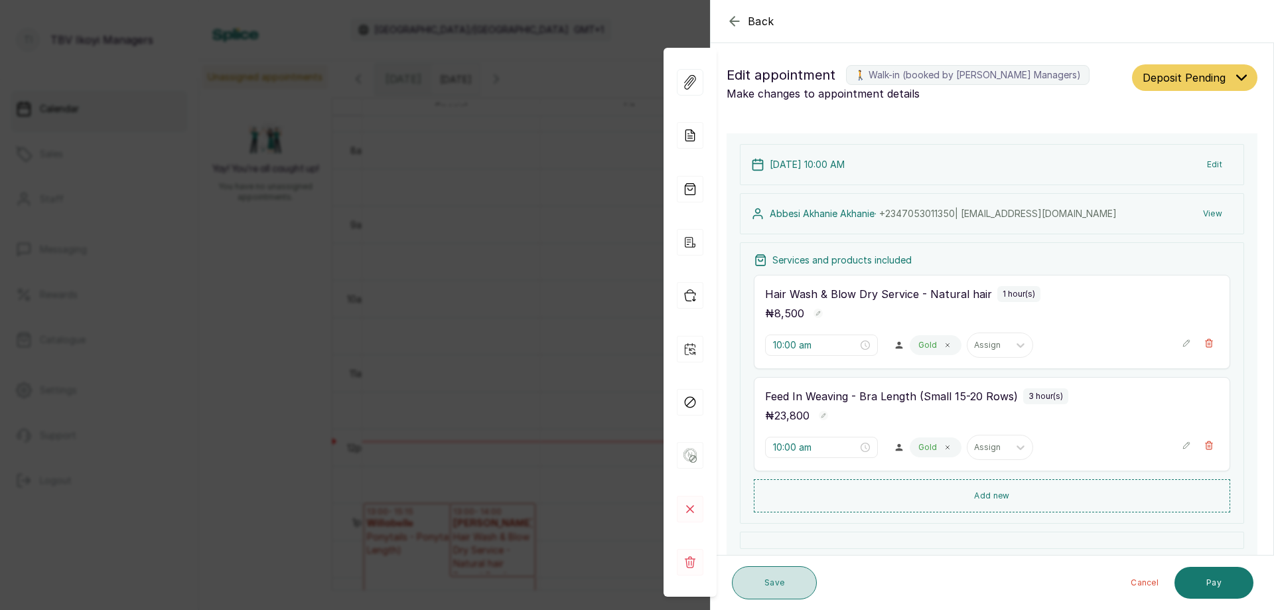
click at [774, 588] on button "Save" at bounding box center [774, 582] width 85 height 33
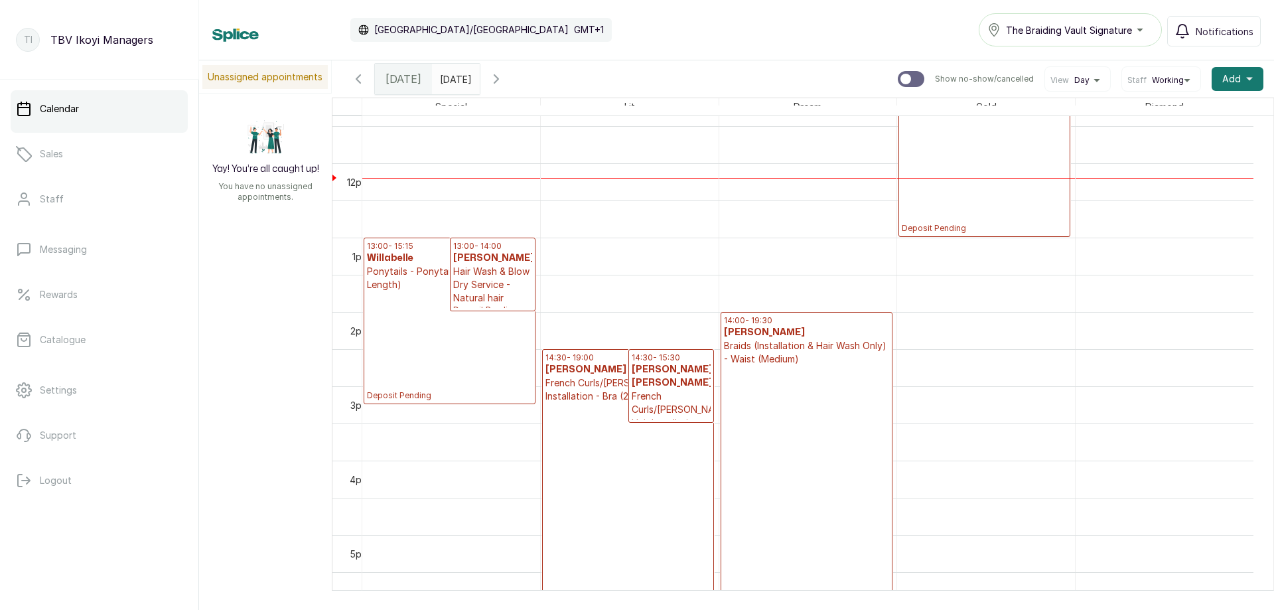
scroll to position [646, 0]
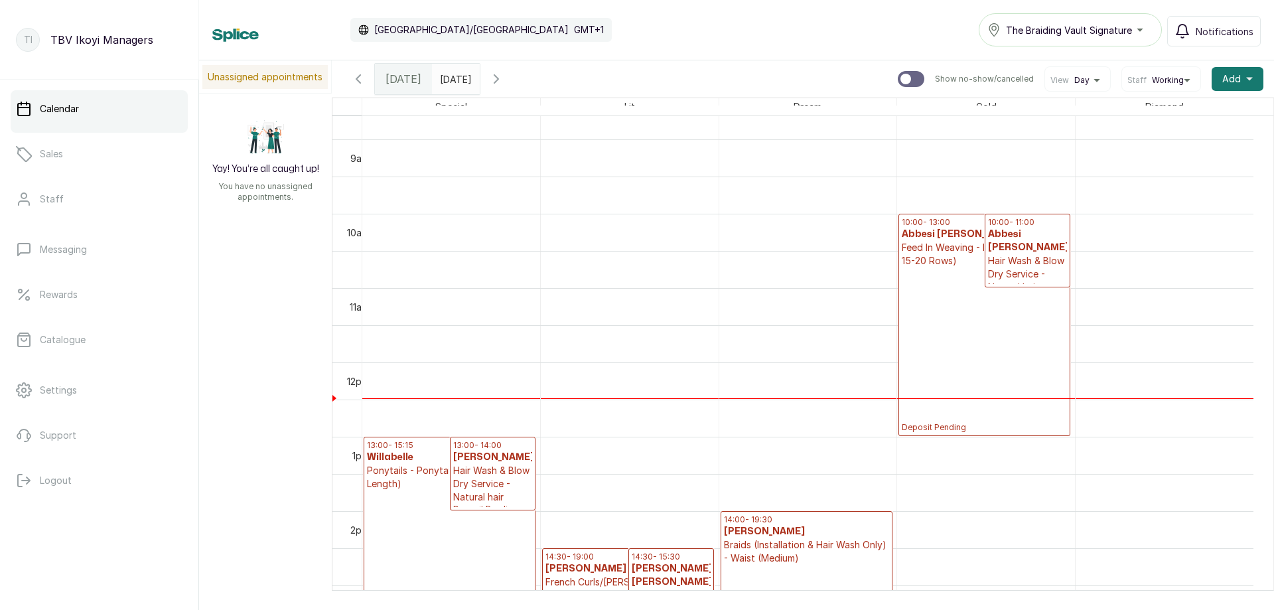
click at [504, 77] on icon "button" at bounding box center [497, 79] width 16 height 16
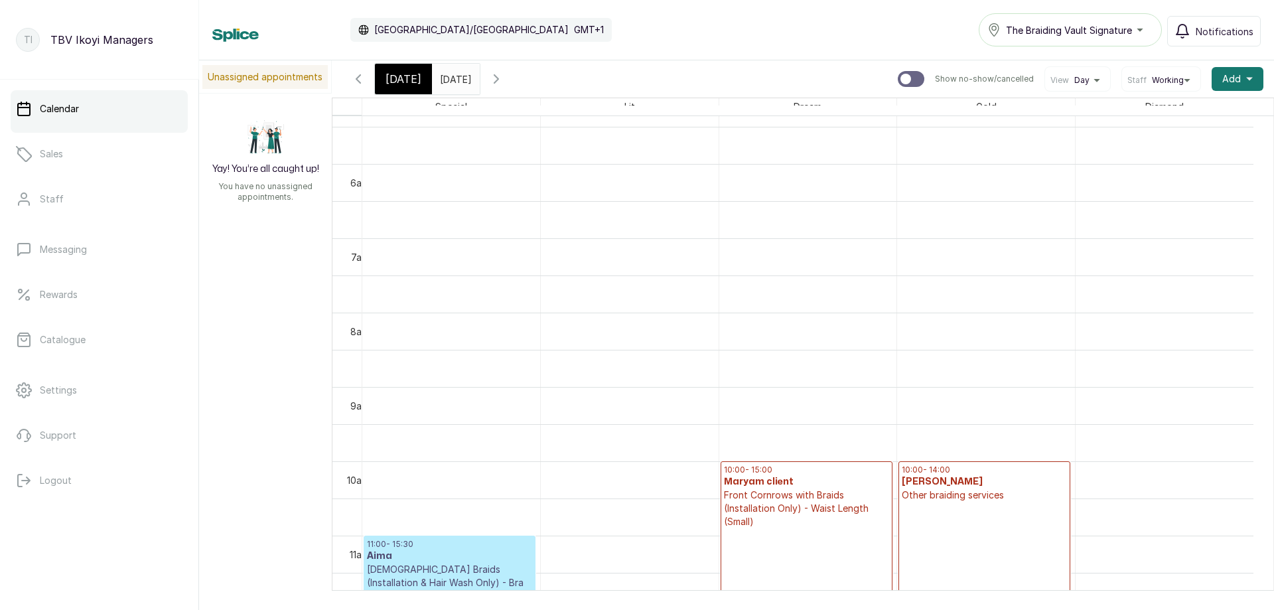
scroll to position [664, 0]
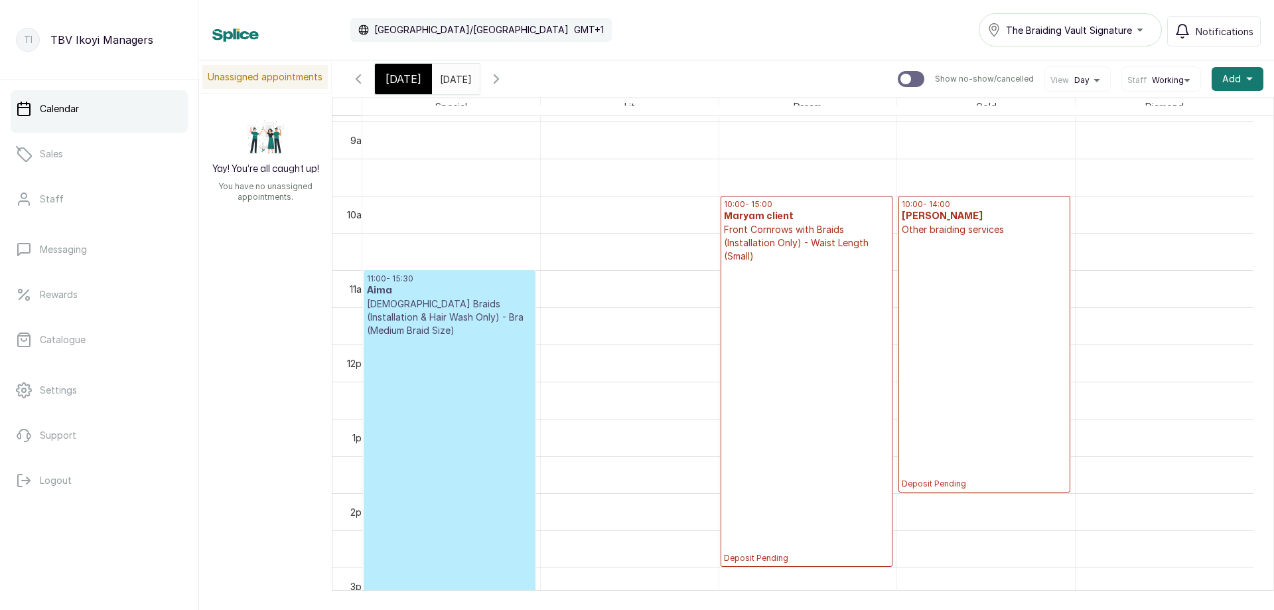
click at [756, 325] on p "Deposit Pending" at bounding box center [806, 413] width 165 height 301
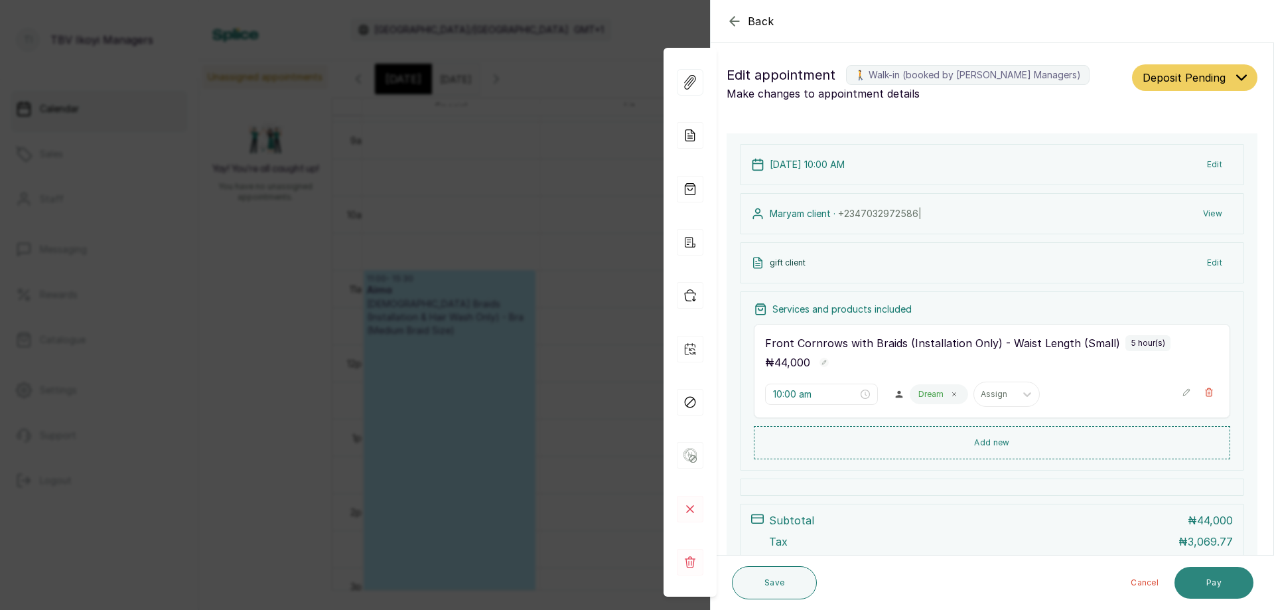
click at [1223, 574] on button "Pay" at bounding box center [1214, 583] width 79 height 32
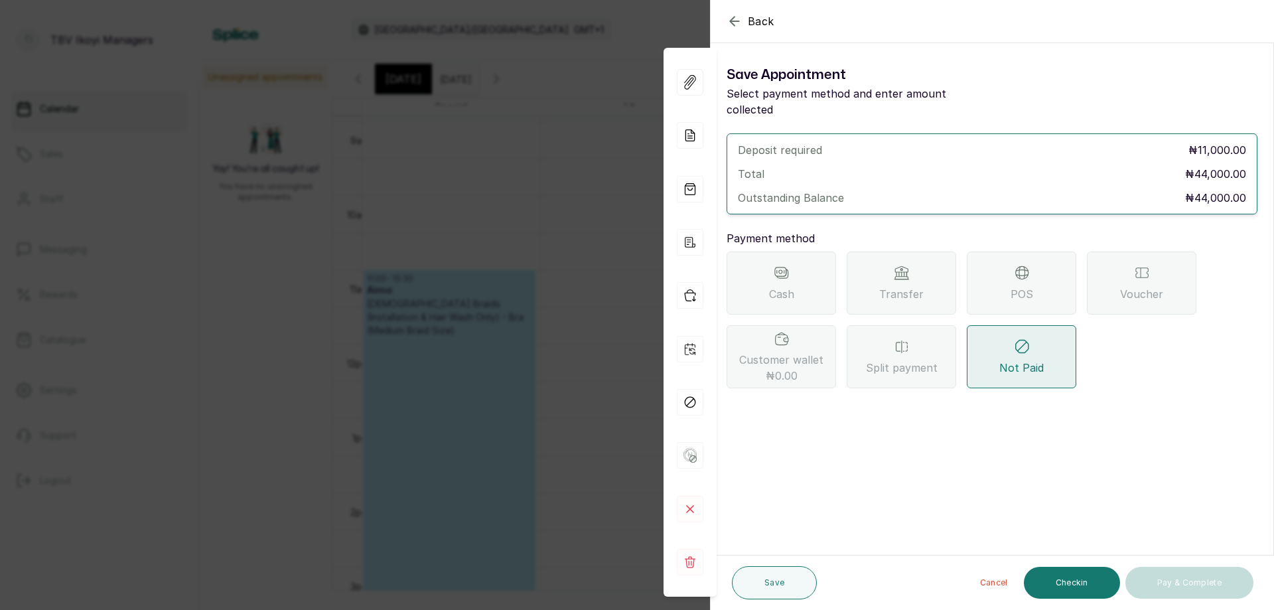
click at [941, 277] on div "Transfer" at bounding box center [902, 283] width 110 height 63
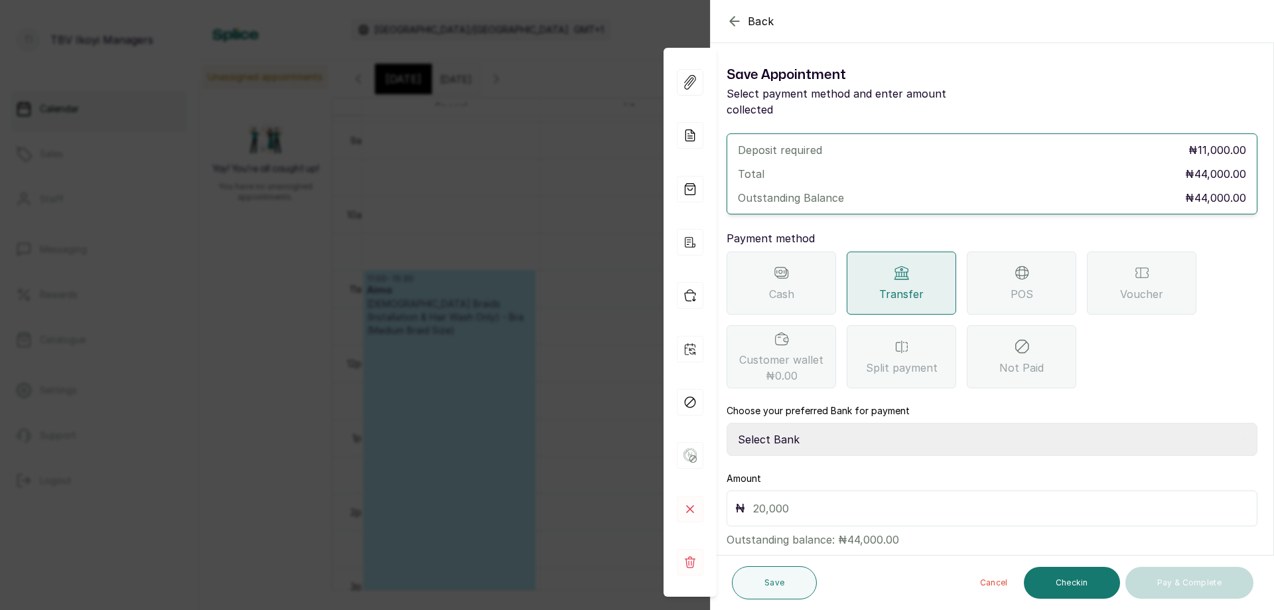
click at [879, 425] on select "Select Bank TRACTION/TBV IKOYI Paystack-Titan AJSKYLAR LTD - TBV IKOYI Providus…" at bounding box center [992, 439] width 531 height 33
select select "37460b99-c85c-4cd3-891f-592518af968d"
click at [727, 423] on select "Select Bank TRACTION/TBV IKOYI Paystack-Titan AJSKYLAR LTD - TBV IKOYI Providus…" at bounding box center [992, 439] width 531 height 33
click at [866, 499] on input "text" at bounding box center [1001, 508] width 496 height 19
type input "10,500"
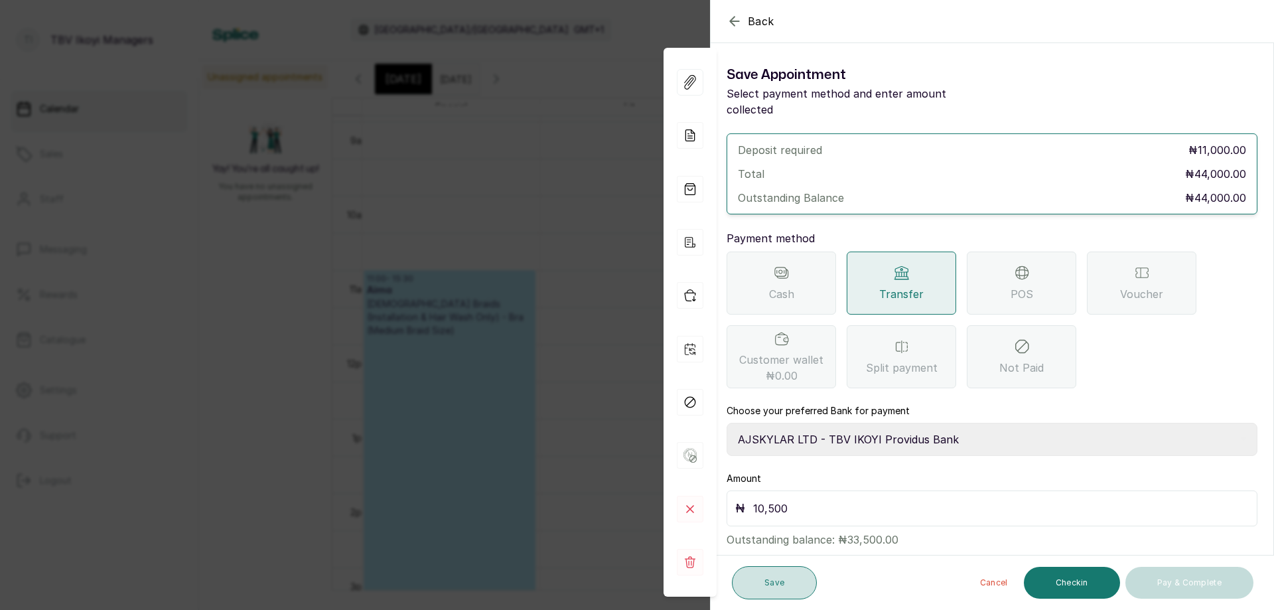
click at [763, 576] on button "Save" at bounding box center [774, 582] width 85 height 33
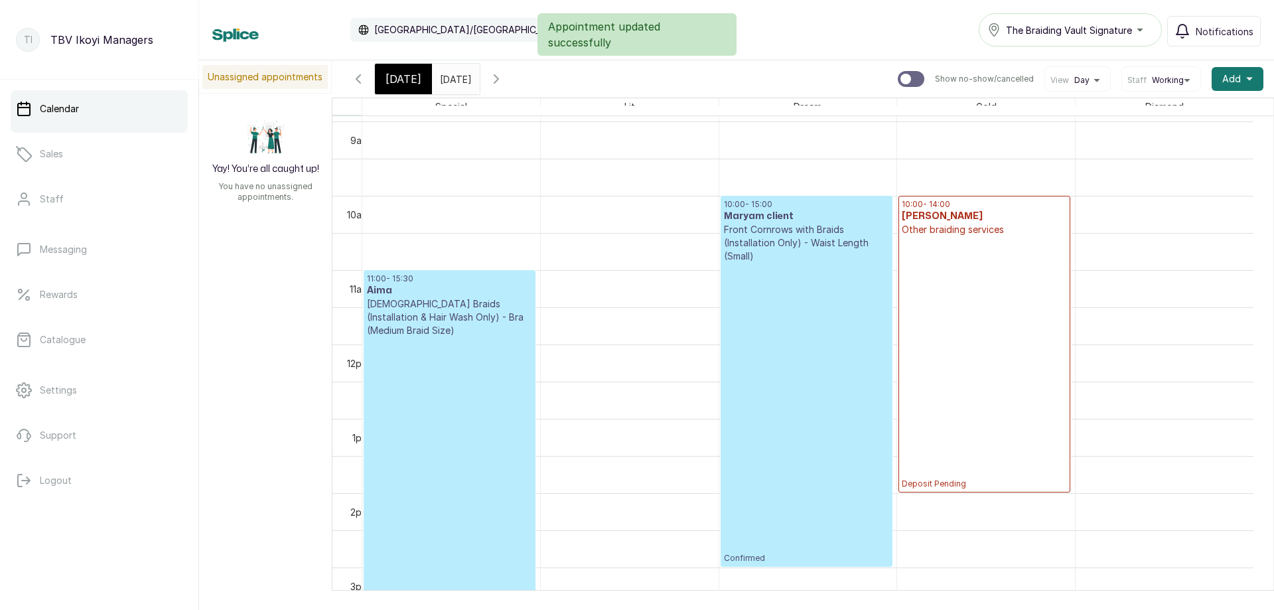
click at [816, 419] on p "Confirmed" at bounding box center [806, 413] width 165 height 301
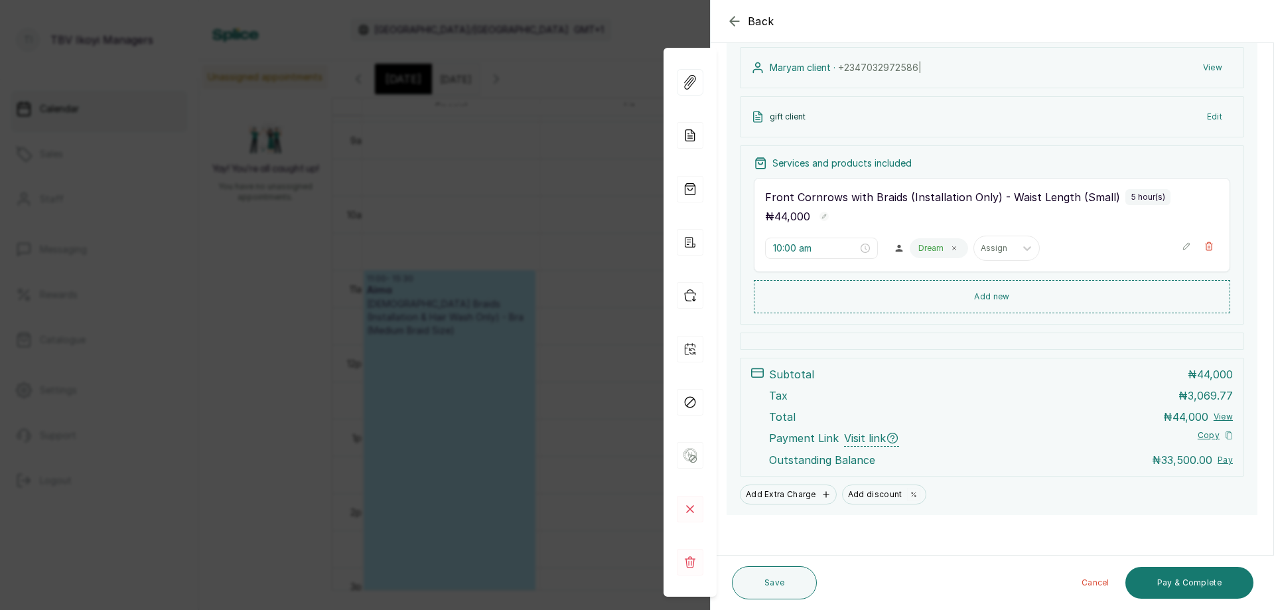
scroll to position [0, 0]
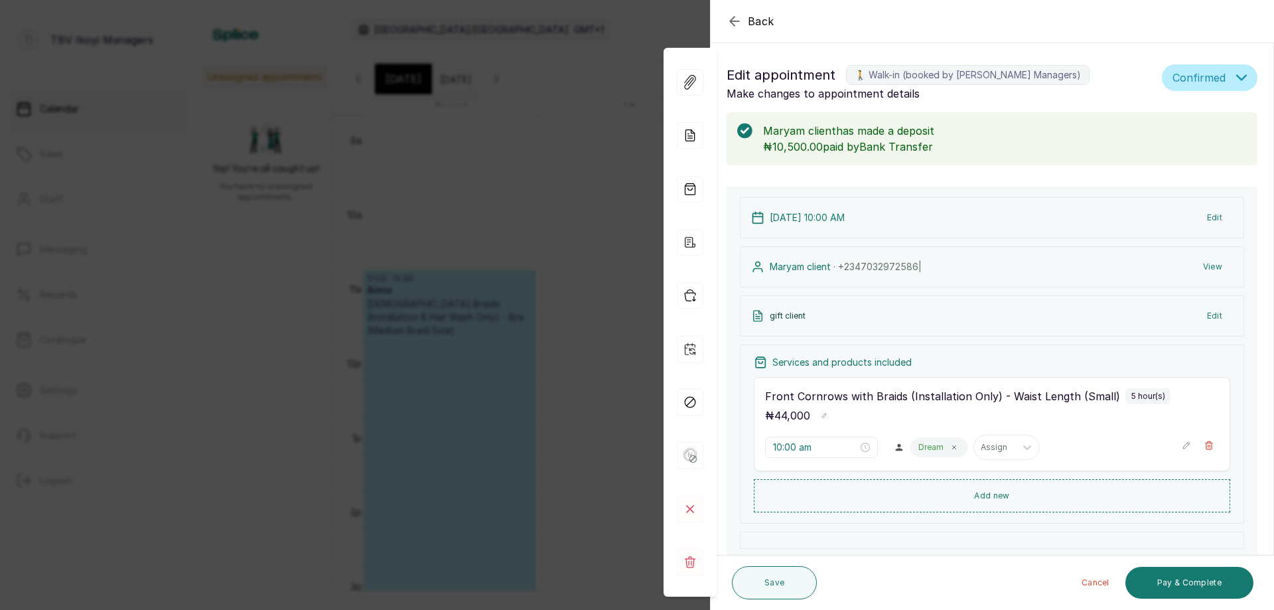
click at [868, 321] on div "gift client Edit" at bounding box center [992, 315] width 504 height 41
click at [870, 305] on div "gift client Edit" at bounding box center [992, 315] width 504 height 41
click at [701, 139] on icon at bounding box center [690, 135] width 27 height 27
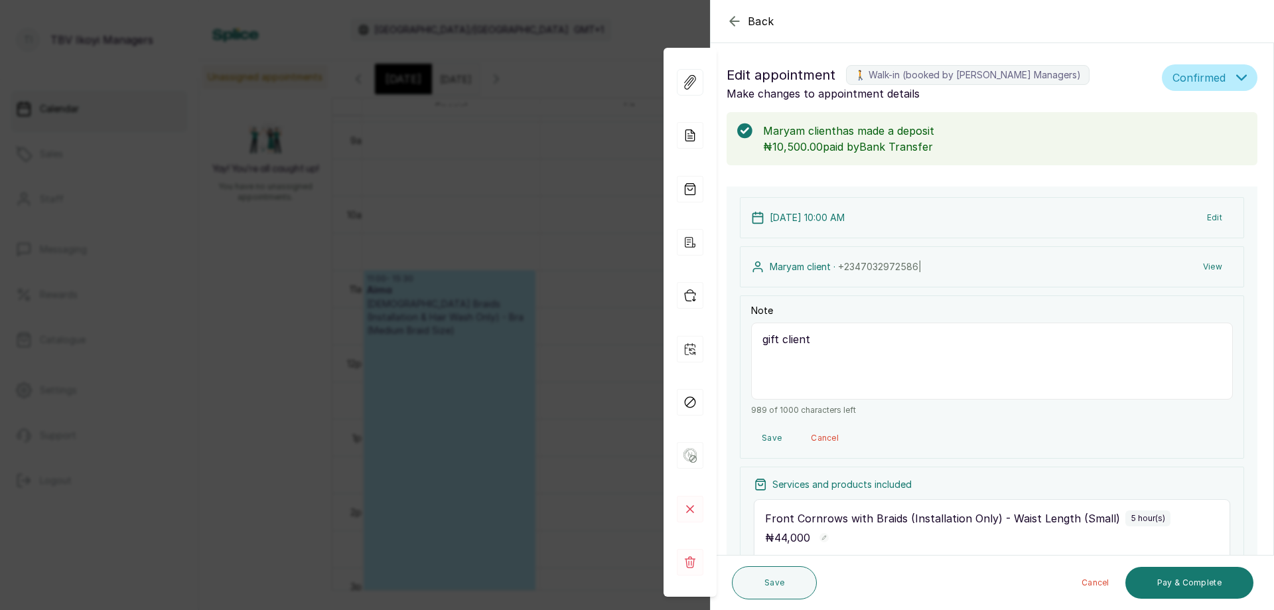
click at [721, 131] on div "Maryam client has made a deposit ₦10,500.00 paid by Bank Transfer" at bounding box center [992, 138] width 563 height 53
click at [692, 136] on icon at bounding box center [691, 134] width 7 height 9
click at [689, 132] on icon at bounding box center [690, 135] width 27 height 27
click at [845, 351] on textarea "gift client" at bounding box center [992, 361] width 482 height 77
type textarea "gift client deposit 10,500 on [DATE] from [PERSON_NAME]"
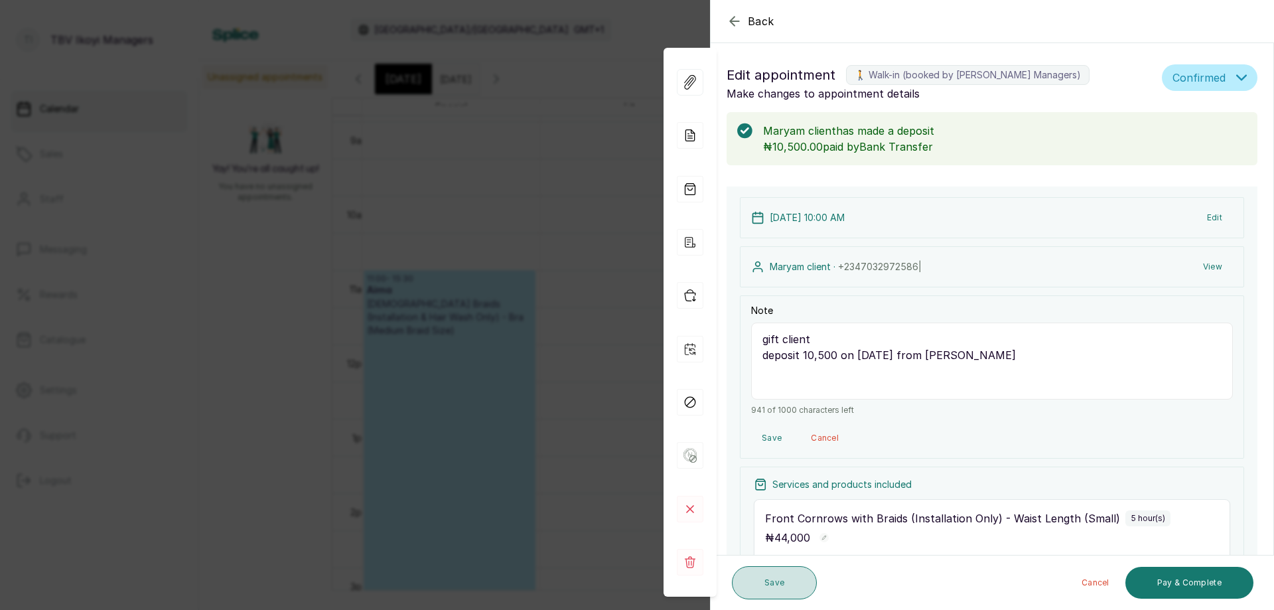
click at [792, 590] on button "Save" at bounding box center [774, 582] width 85 height 33
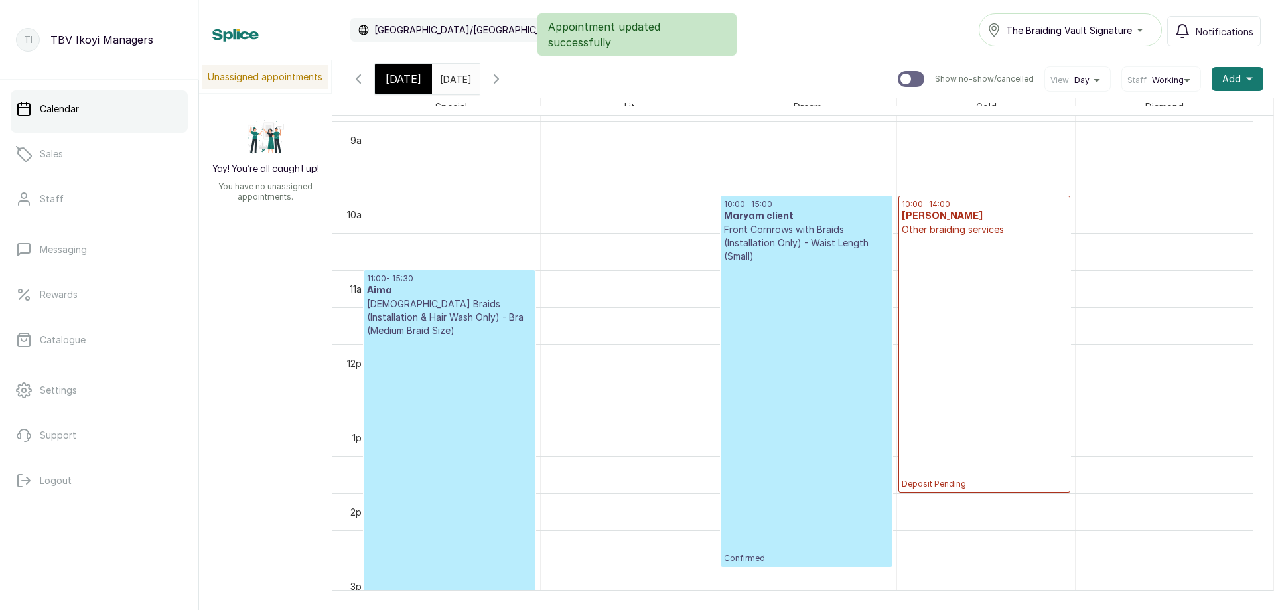
click at [852, 461] on p "Confirmed" at bounding box center [806, 413] width 165 height 301
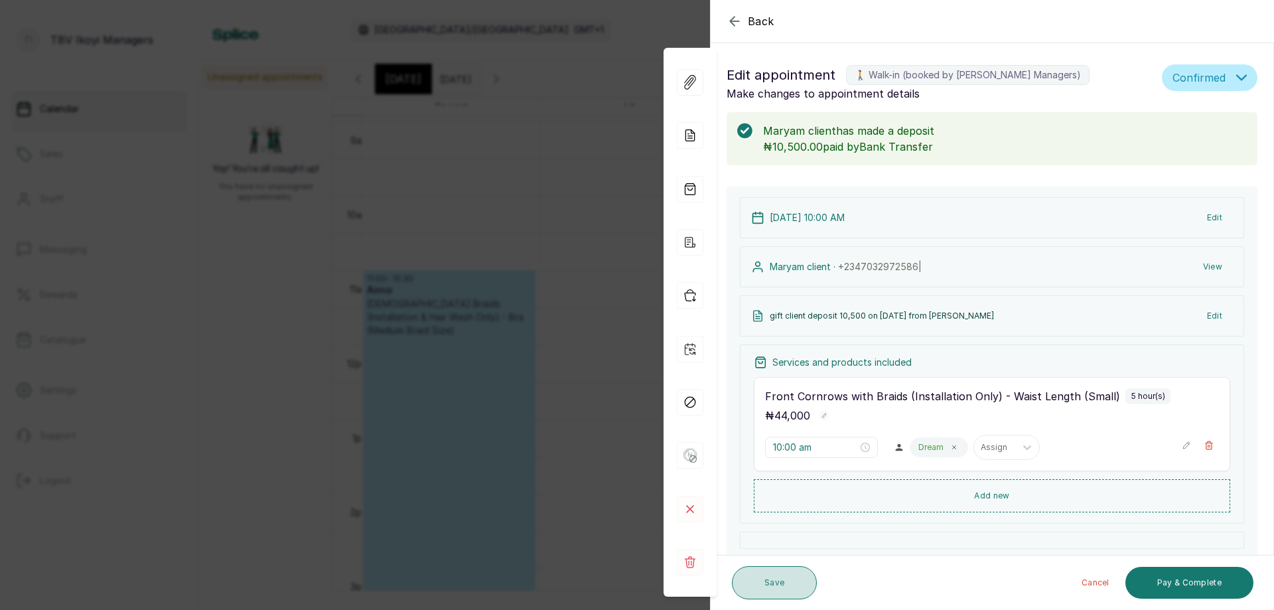
click at [775, 595] on button "Save" at bounding box center [774, 582] width 85 height 33
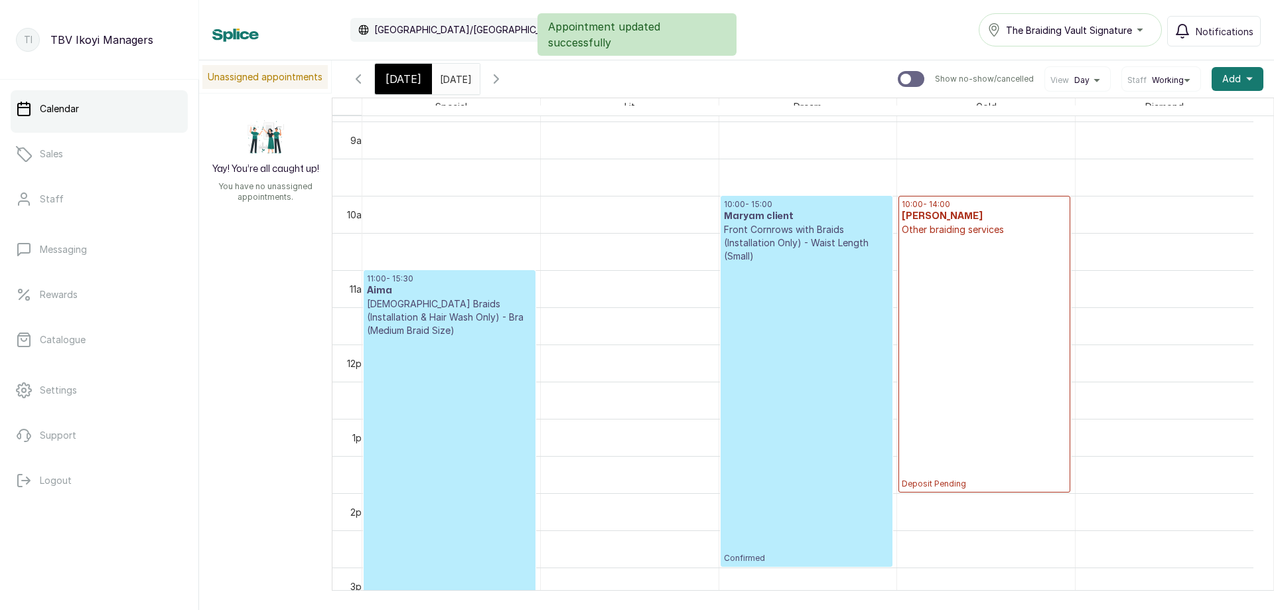
scroll to position [597, 0]
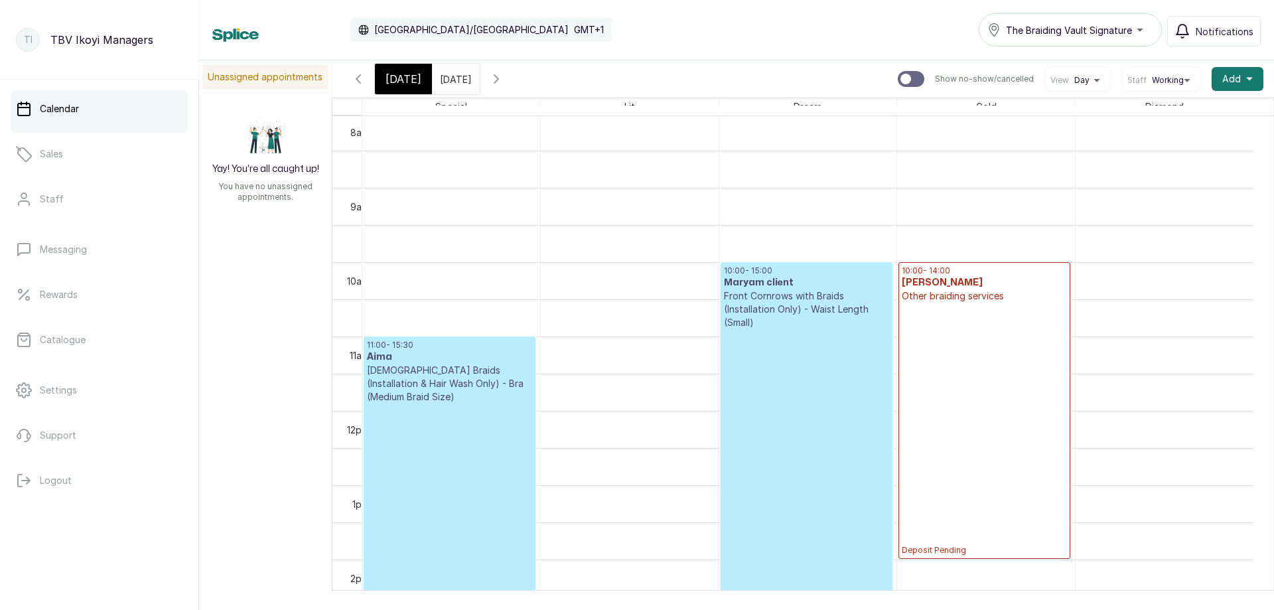
click at [408, 82] on span "[DATE]" at bounding box center [404, 79] width 36 height 16
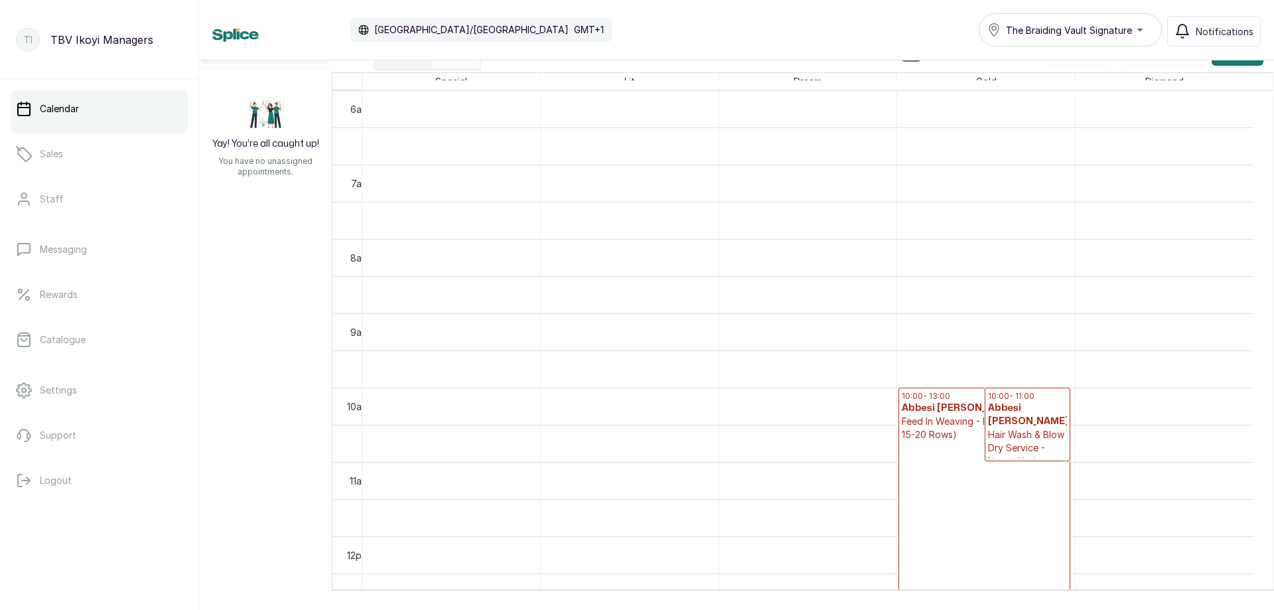
scroll to position [845, 0]
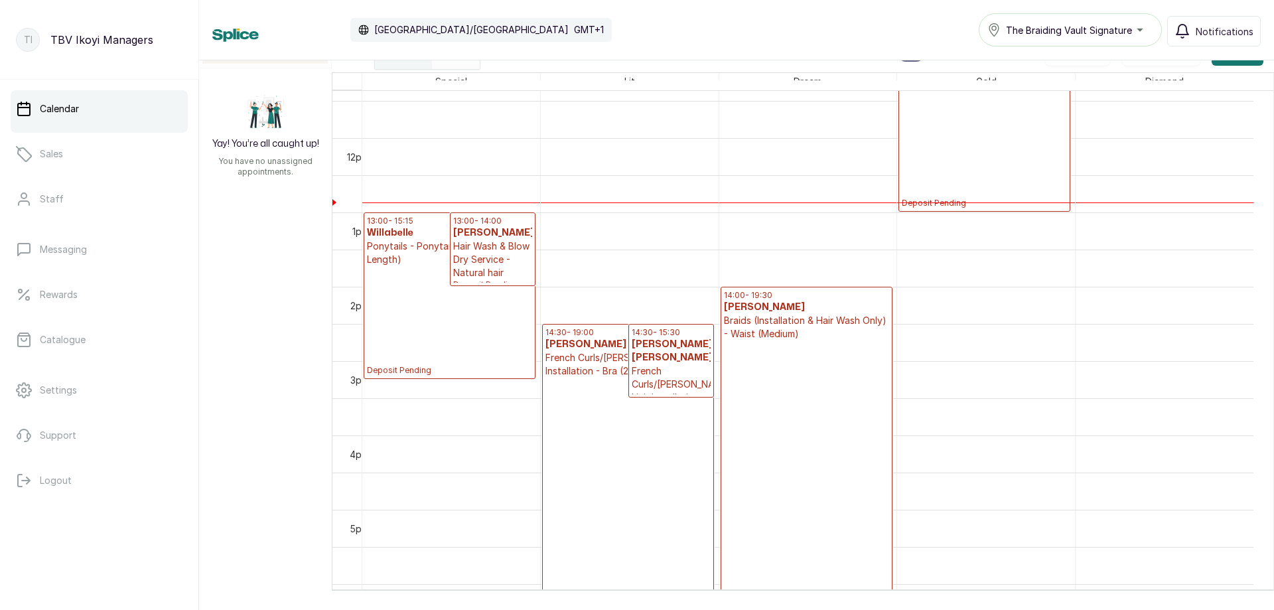
click at [470, 266] on p "Hair Wash & Blow Dry Service - Natural hair" at bounding box center [493, 260] width 80 height 40
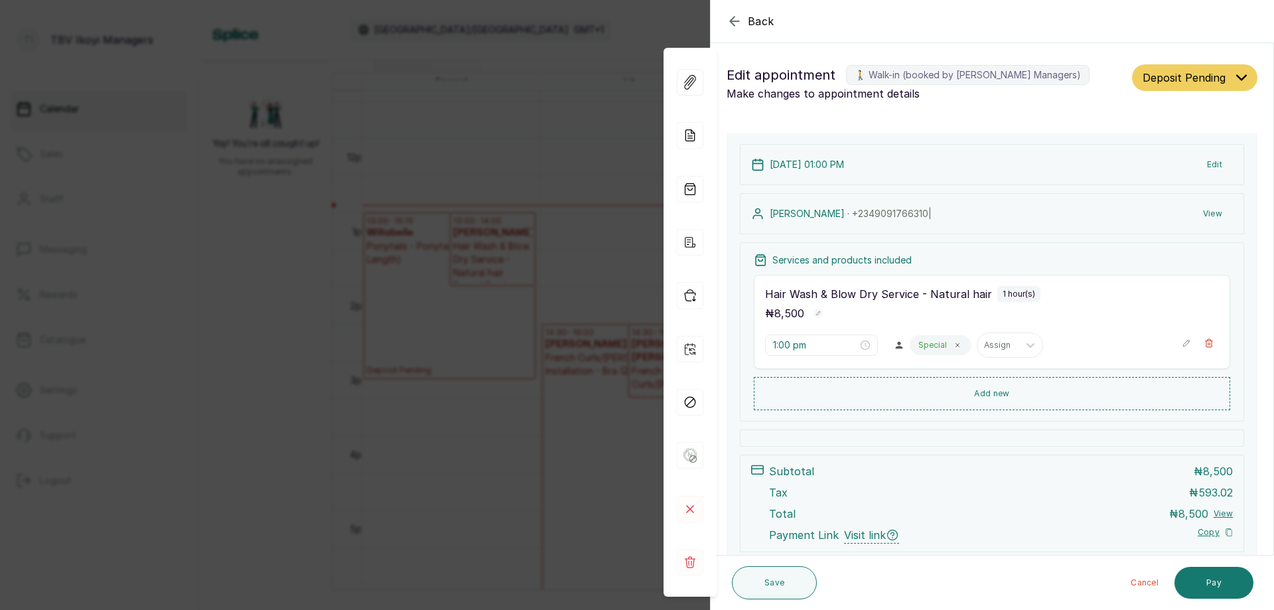
click at [732, 21] on icon "button" at bounding box center [735, 21] width 16 height 16
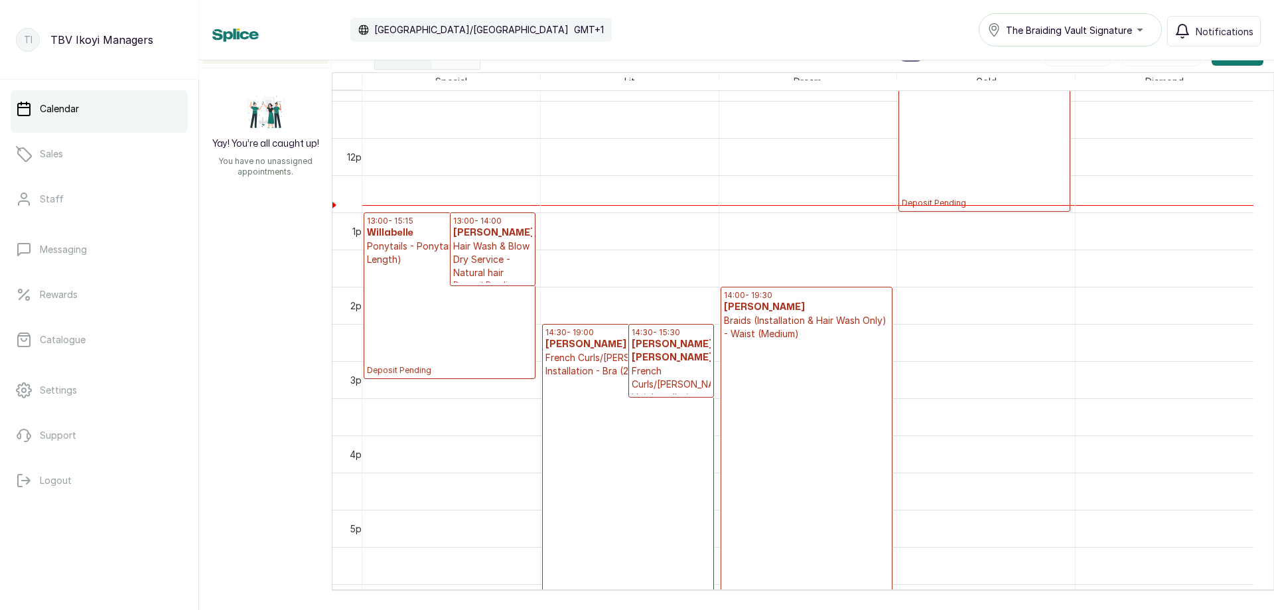
scroll to position [712, 0]
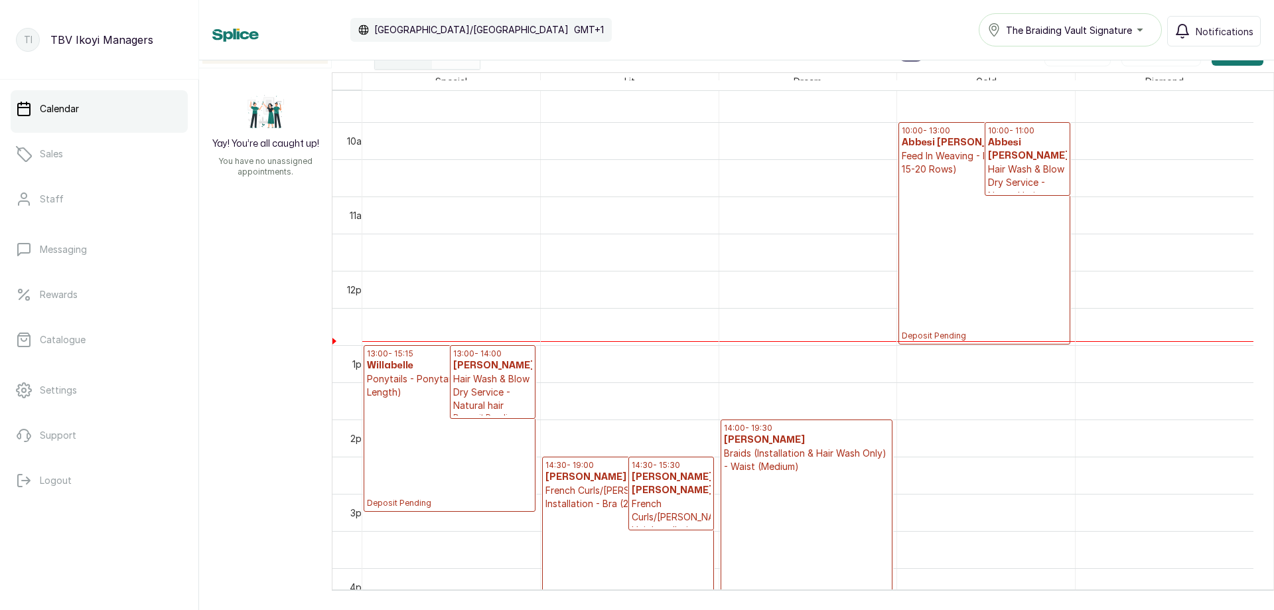
click at [502, 390] on p "Hair Wash & Blow Dry Service - Natural hair" at bounding box center [493, 392] width 80 height 40
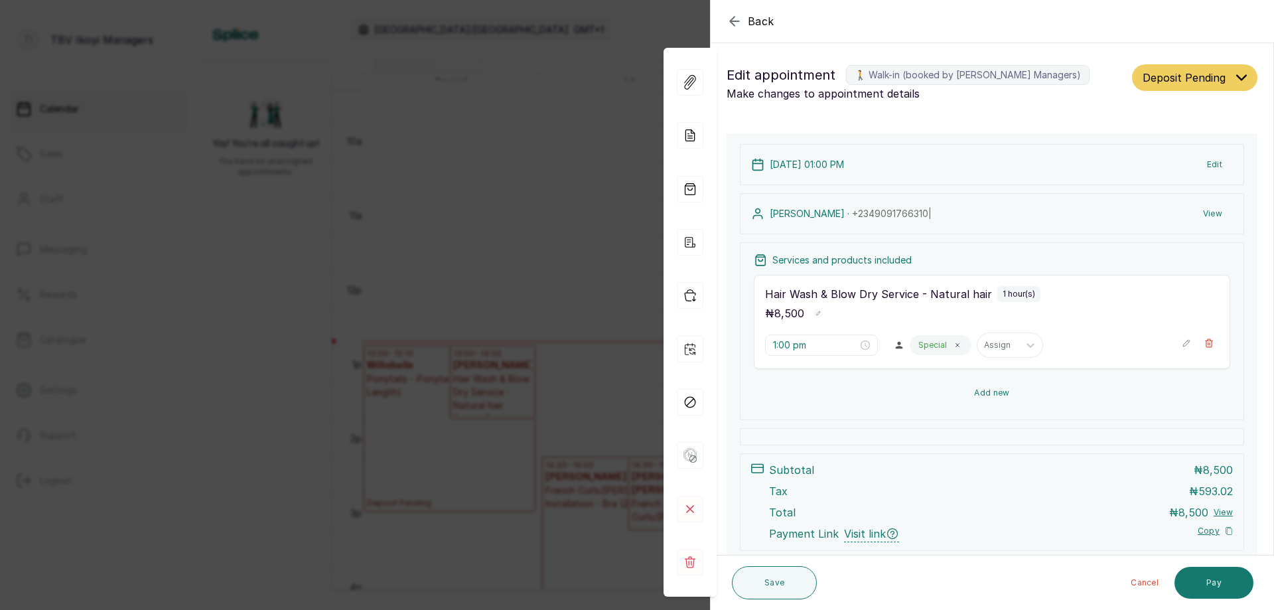
click at [944, 386] on button "Add new" at bounding box center [992, 393] width 477 height 32
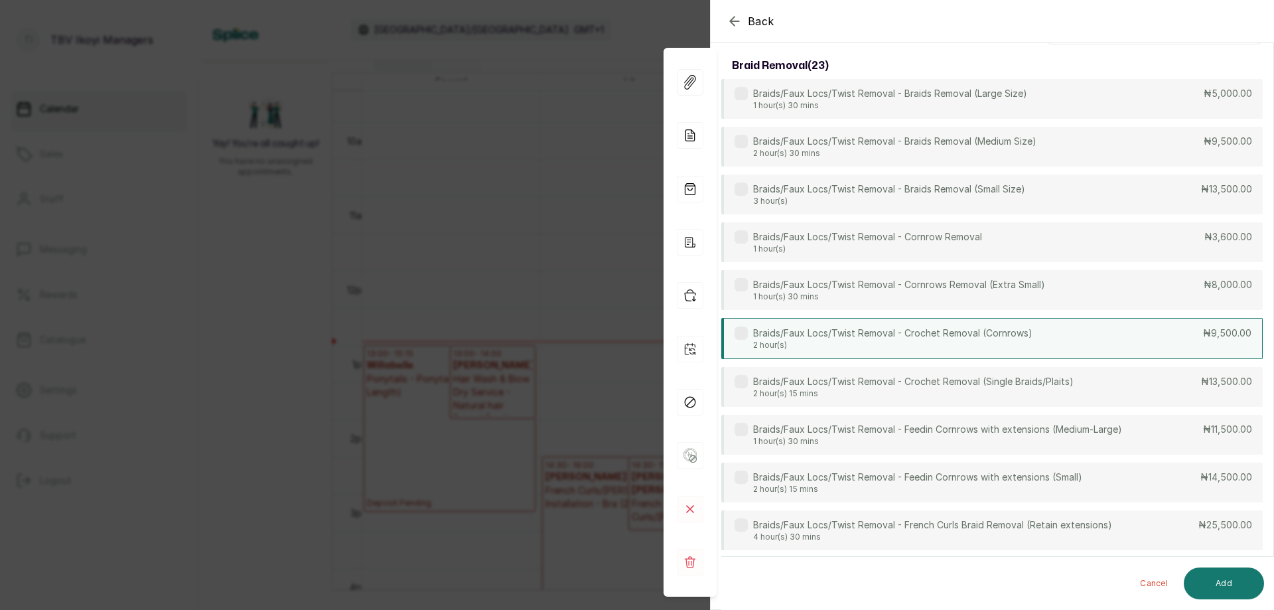
scroll to position [66, 0]
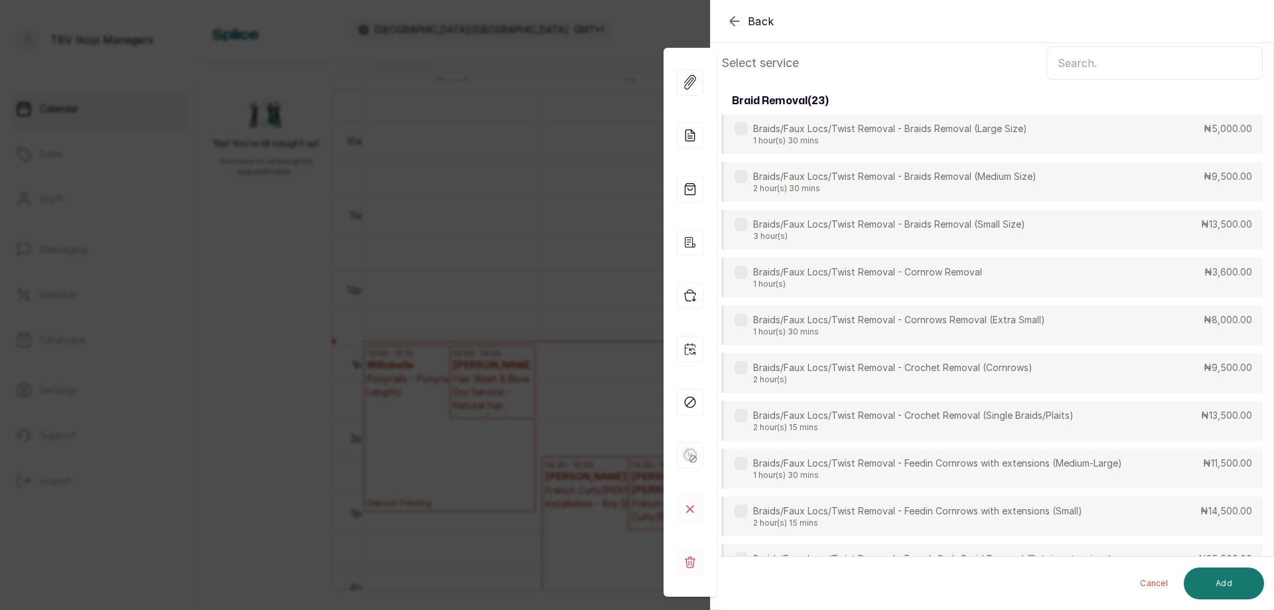
click at [1109, 60] on input "text" at bounding box center [1155, 62] width 216 height 33
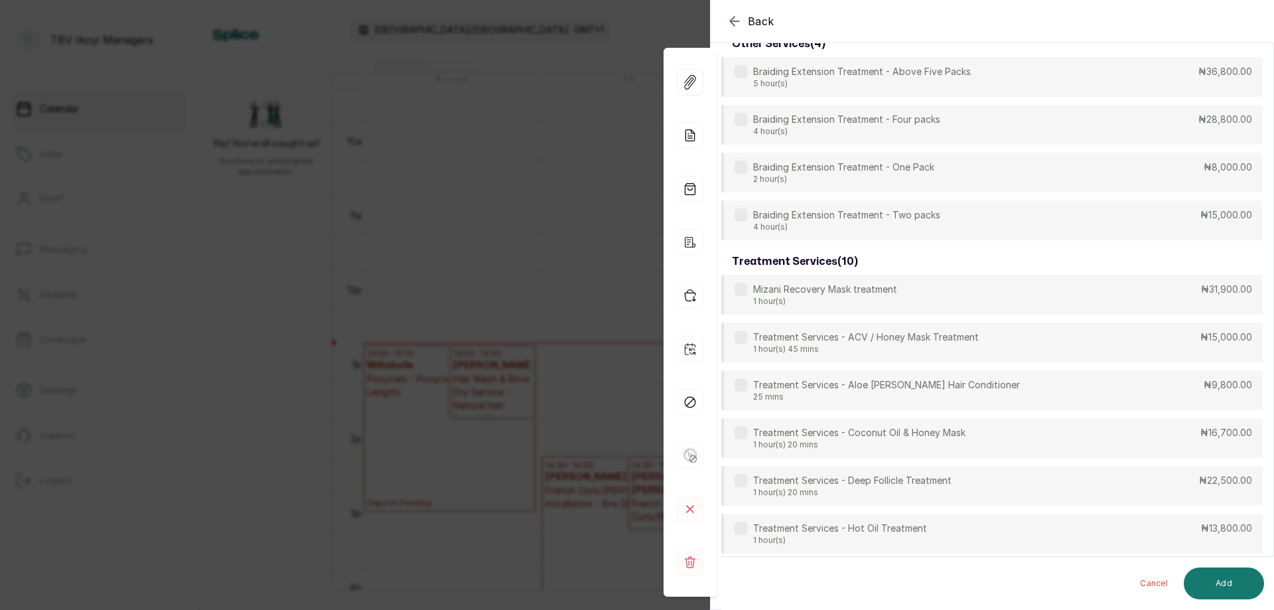
scroll to position [531, 0]
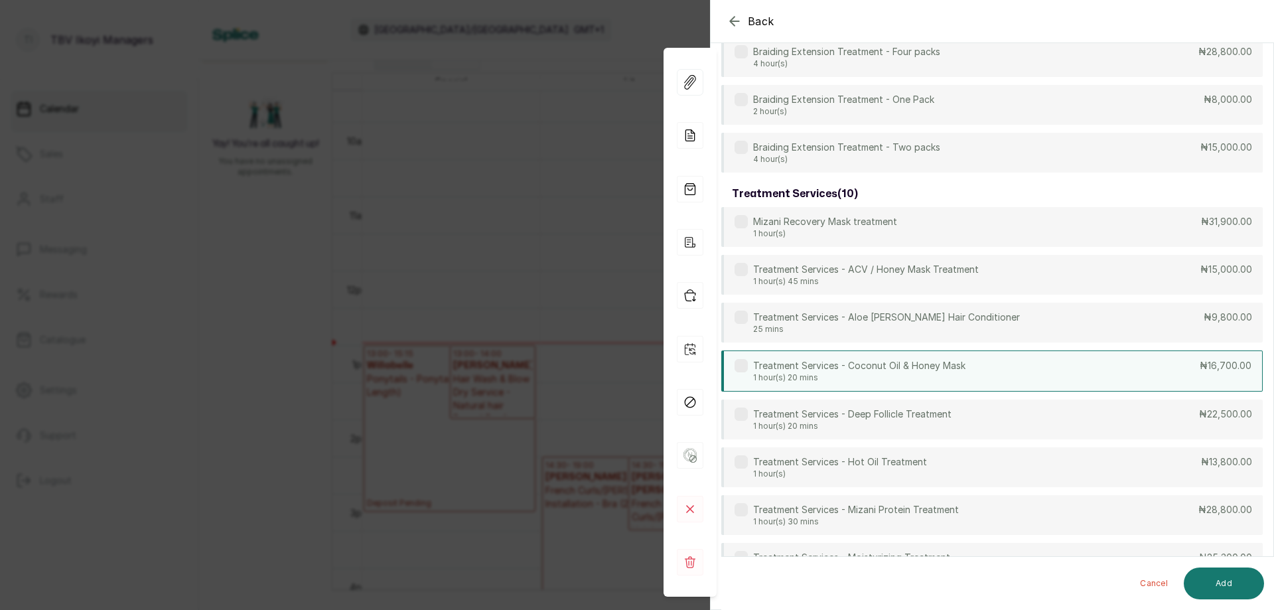
type input "treat"
click at [893, 375] on p "1 hour(s) 20 mins" at bounding box center [859, 377] width 212 height 11
click at [1202, 583] on button "Add" at bounding box center [1224, 583] width 80 height 32
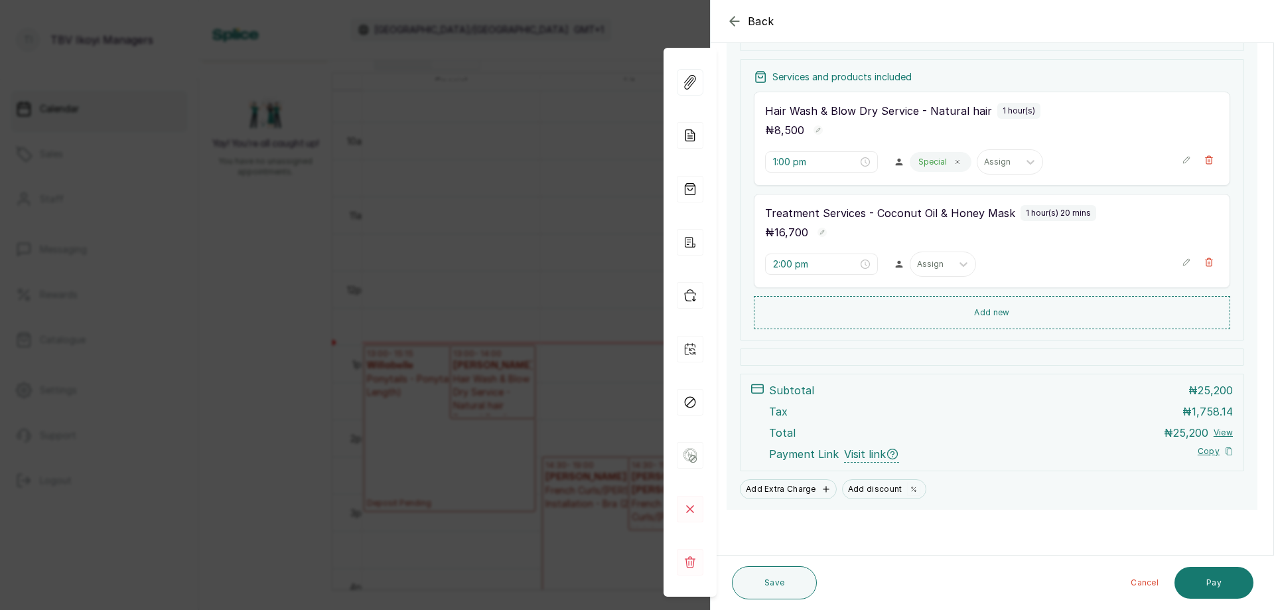
scroll to position [185, 0]
click at [789, 266] on input "2:00 pm" at bounding box center [815, 263] width 85 height 15
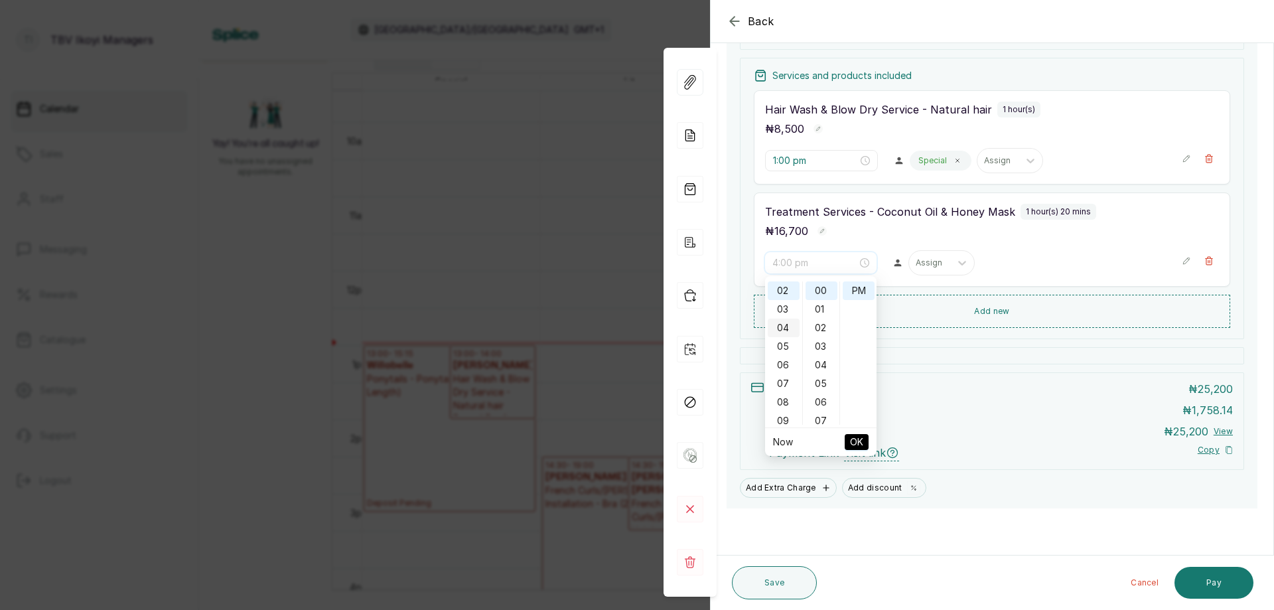
scroll to position [0, 0]
click at [789, 286] on div "12" at bounding box center [784, 290] width 32 height 19
type input "12:00 pm"
click at [858, 437] on span "OK" at bounding box center [856, 441] width 13 height 25
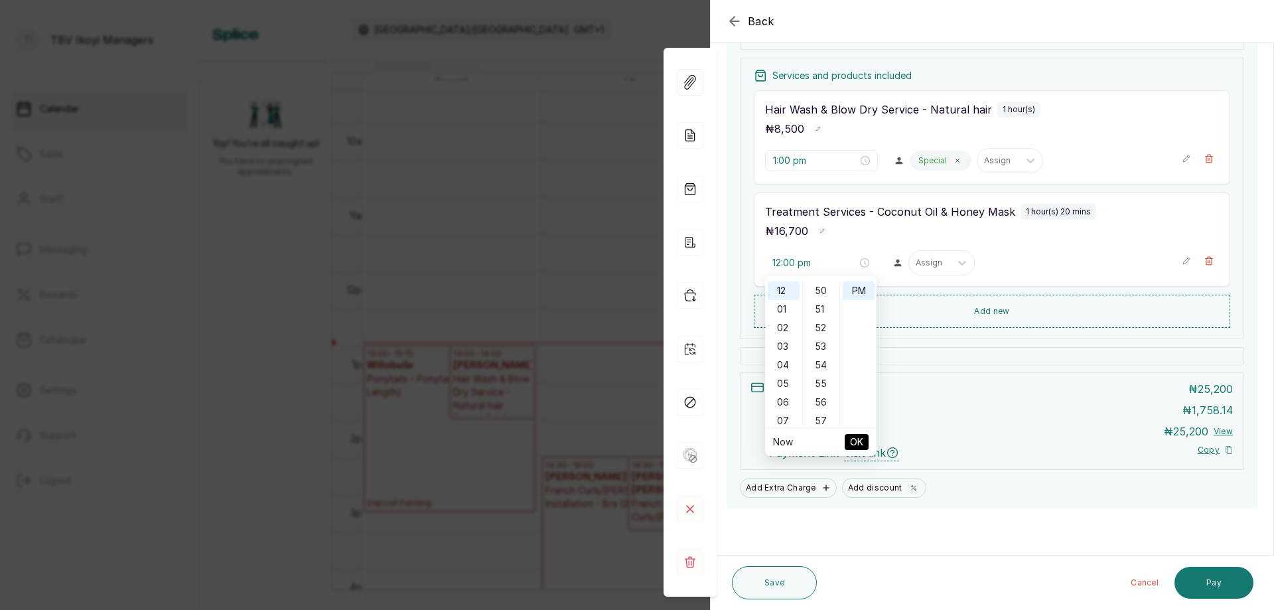
type input "12:00 pm"
type input "1:00 pm"
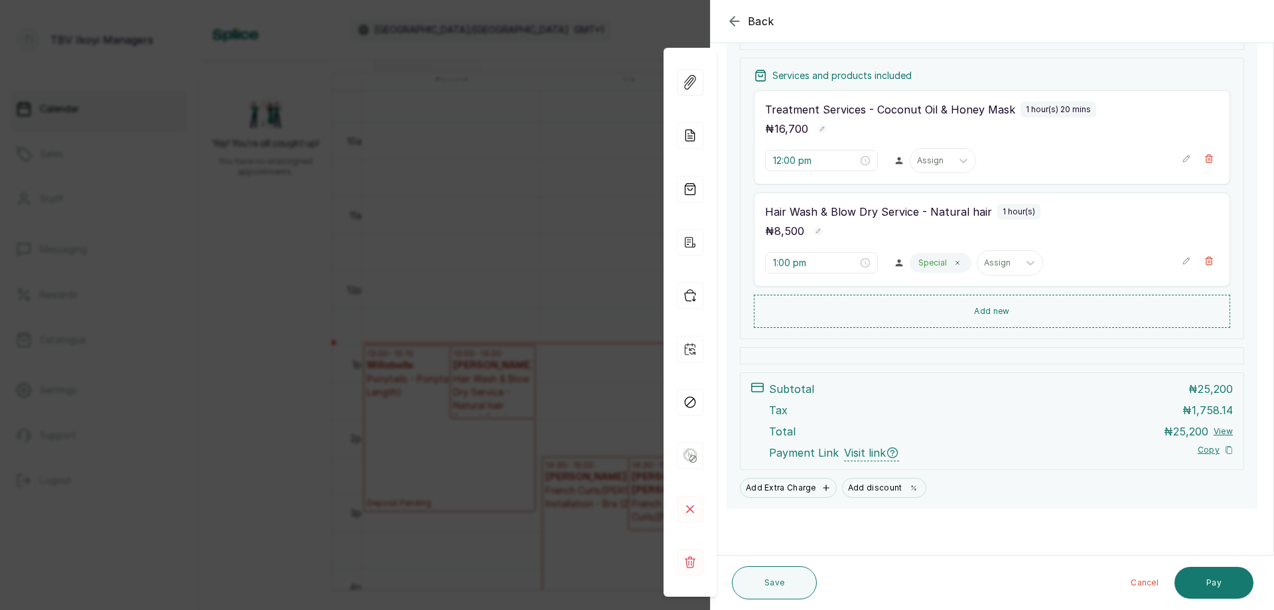
scroll to position [185, 0]
click at [829, 157] on input "12:00 pm" at bounding box center [815, 160] width 85 height 15
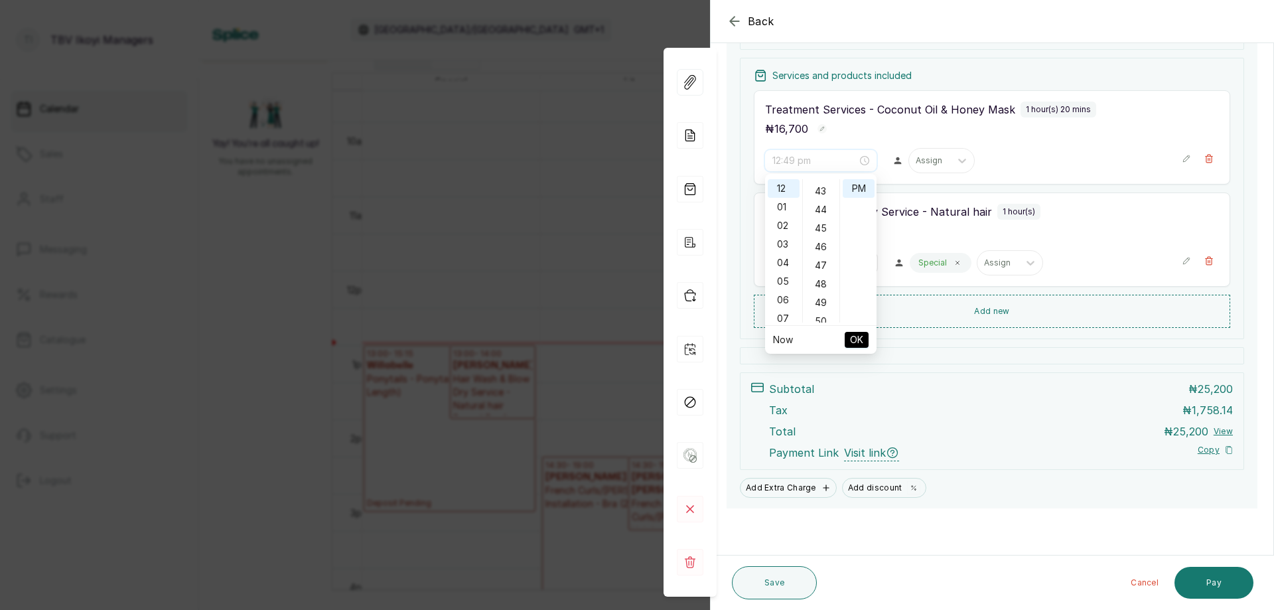
scroll to position [863, 0]
click at [824, 257] on div "50" at bounding box center [822, 255] width 32 height 19
type input "12:50 pm"
click at [855, 338] on span "OK" at bounding box center [856, 339] width 13 height 25
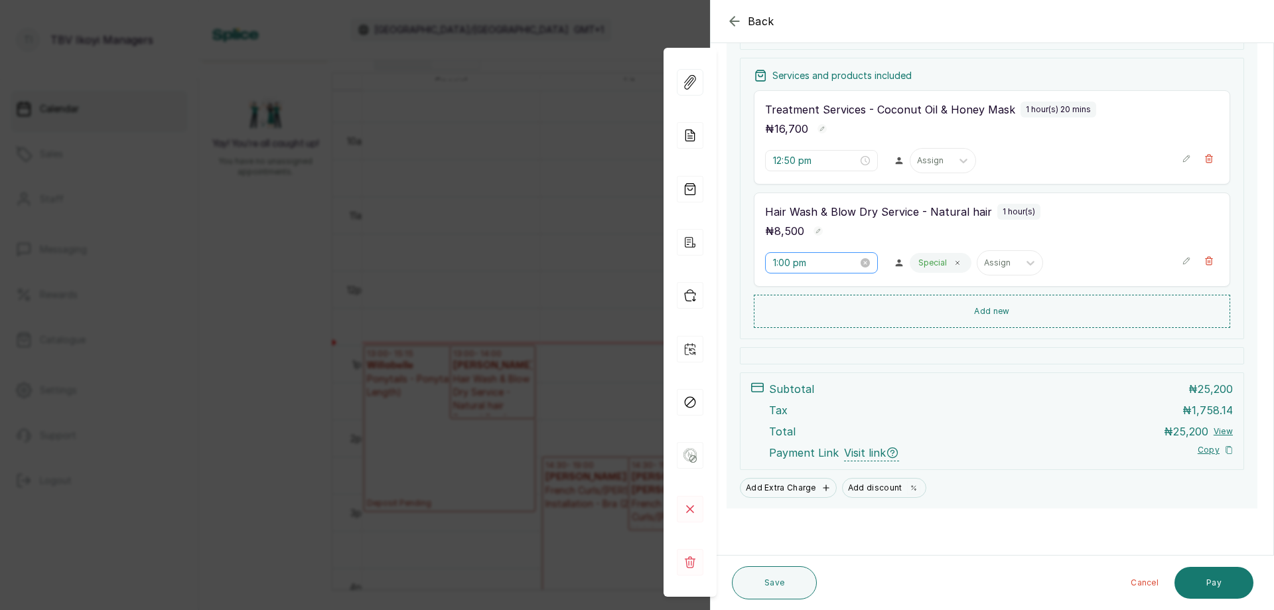
scroll to position [185, 0]
click at [816, 265] on input "1:00 pm" at bounding box center [815, 263] width 85 height 15
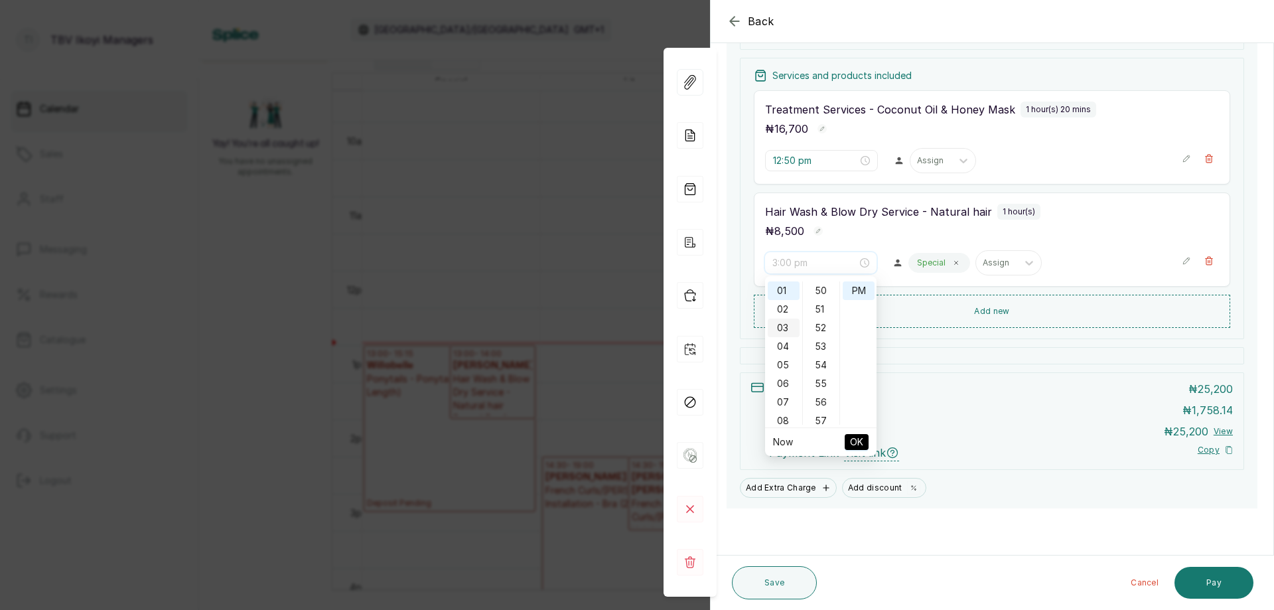
scroll to position [0, 0]
click at [786, 293] on div "12" at bounding box center [784, 290] width 32 height 19
type input "12:00 pm"
click at [851, 437] on span "OK" at bounding box center [856, 441] width 13 height 25
type input "12:00 pm"
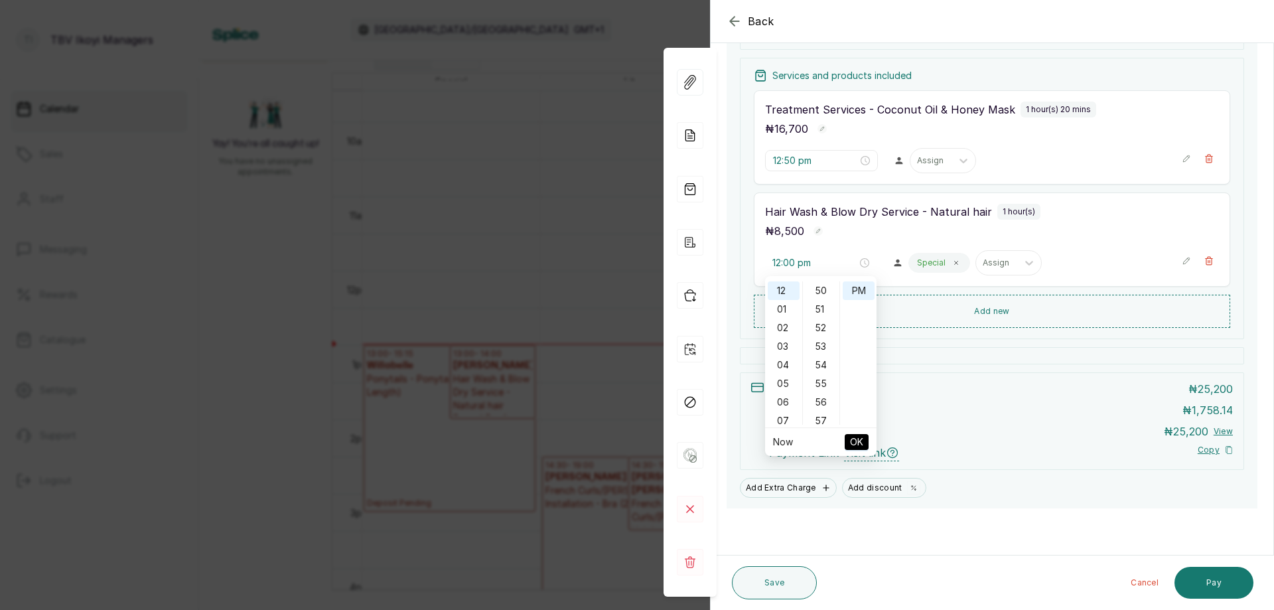
type input "12:50 pm"
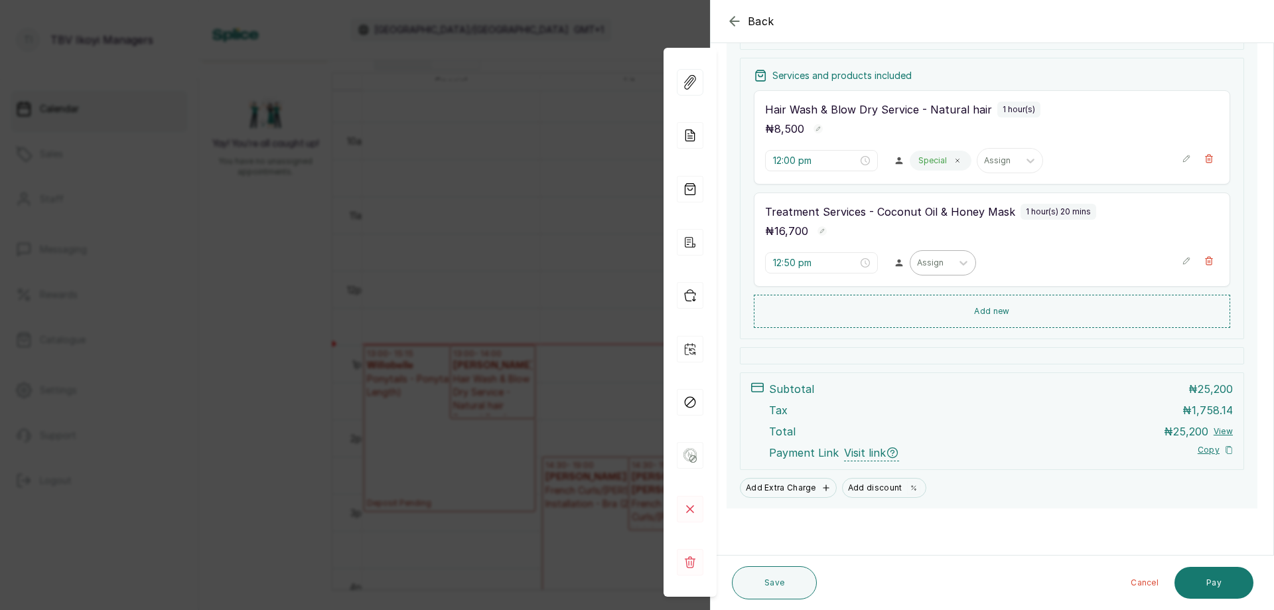
scroll to position [185, 0]
click at [917, 264] on div at bounding box center [931, 263] width 28 height 12
click at [919, 390] on div "Special Team - Stylist" at bounding box center [937, 394] width 133 height 25
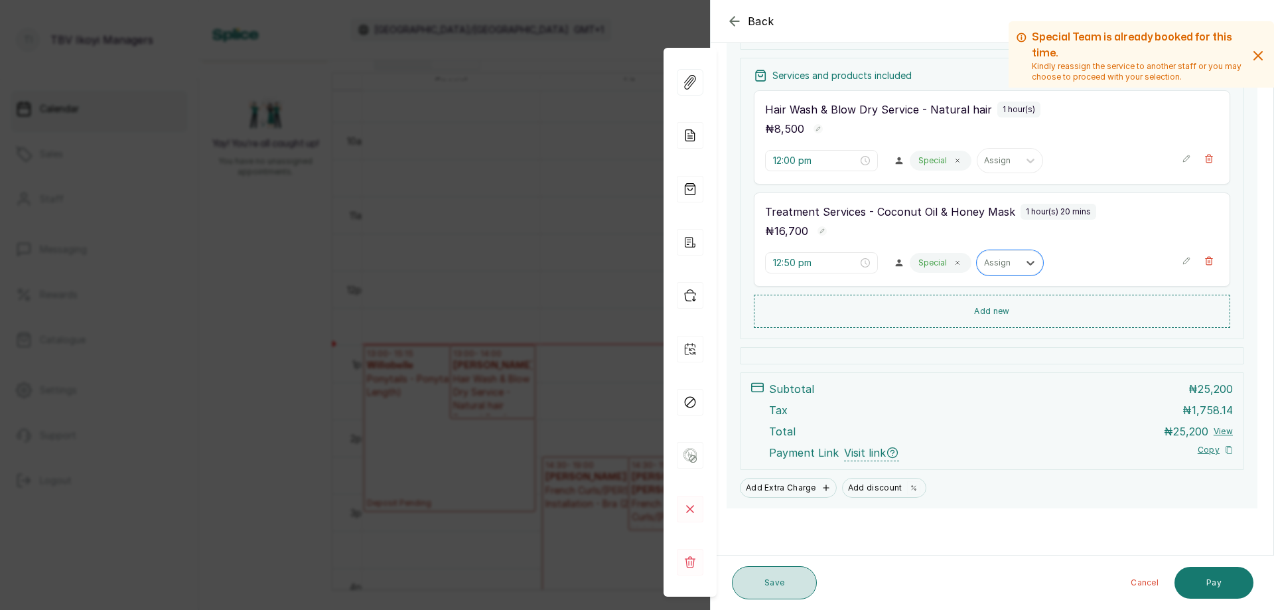
click at [806, 590] on button "Save" at bounding box center [774, 582] width 85 height 33
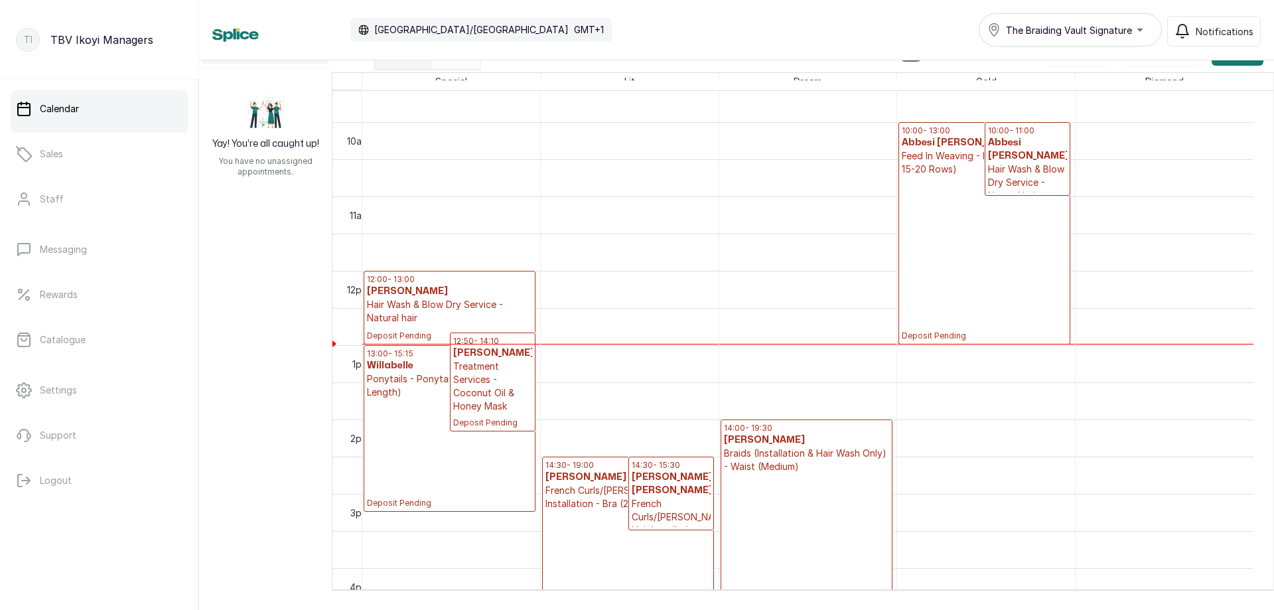
click at [496, 383] on p "Treatment Services - Coconut Oil & Honey Mask" at bounding box center [493, 386] width 80 height 53
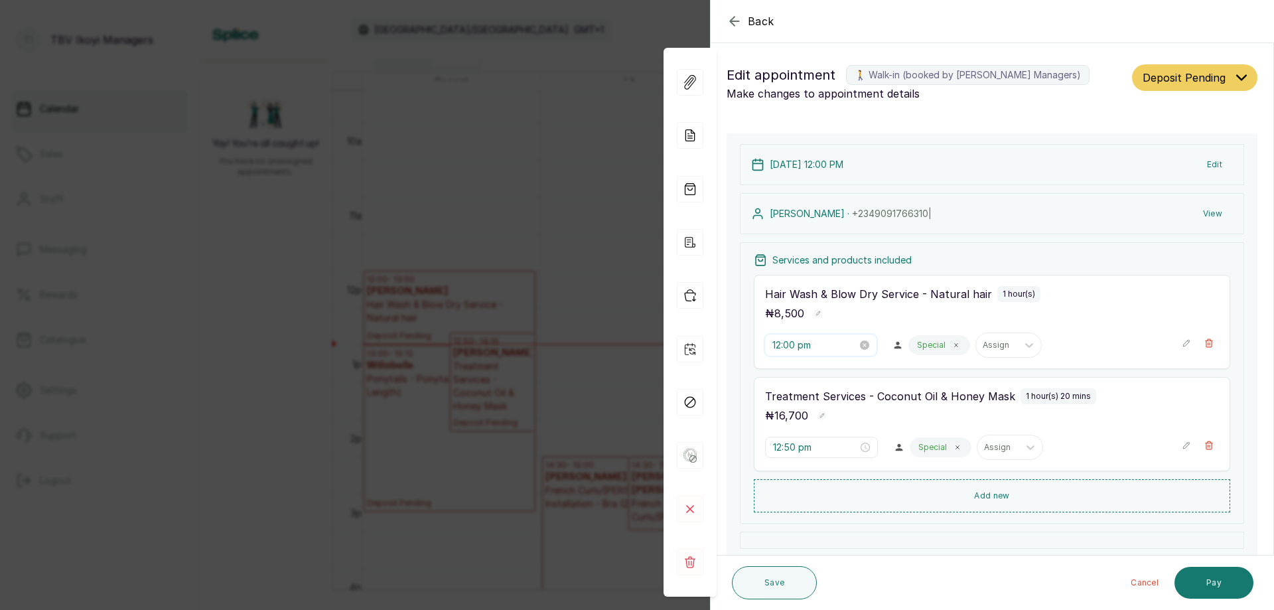
click at [808, 339] on input "12:00 pm" at bounding box center [815, 345] width 85 height 15
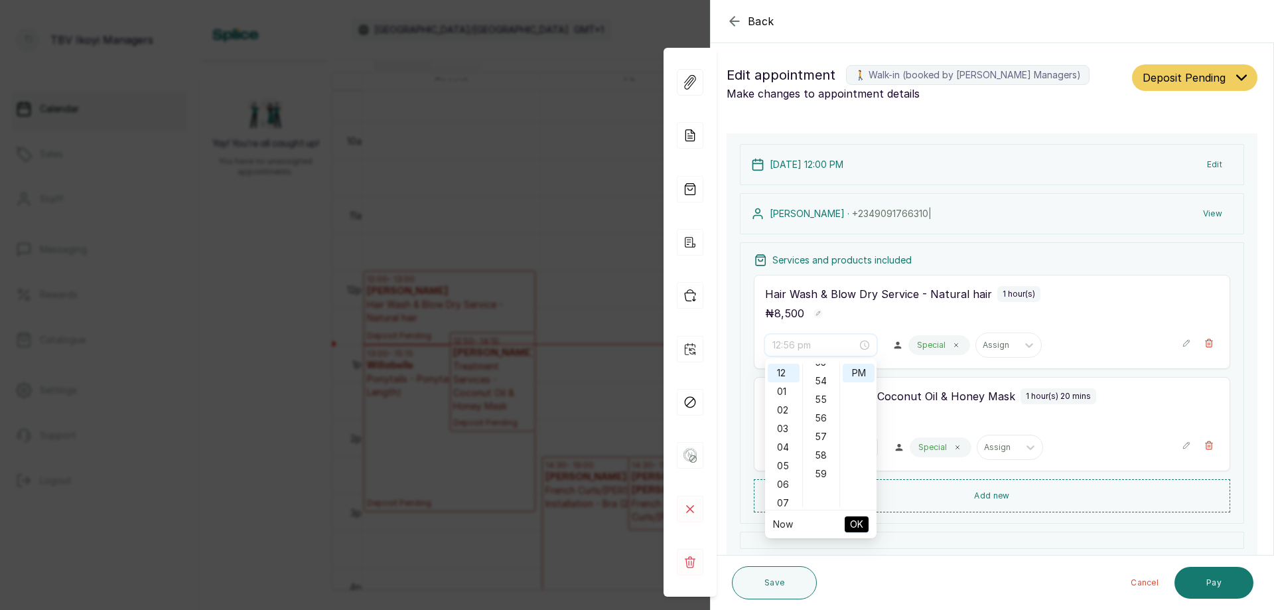
scroll to position [929, 0]
click at [817, 370] on div "50" at bounding box center [822, 373] width 32 height 19
type input "12:50 pm"
click at [861, 515] on span "OK" at bounding box center [856, 524] width 13 height 25
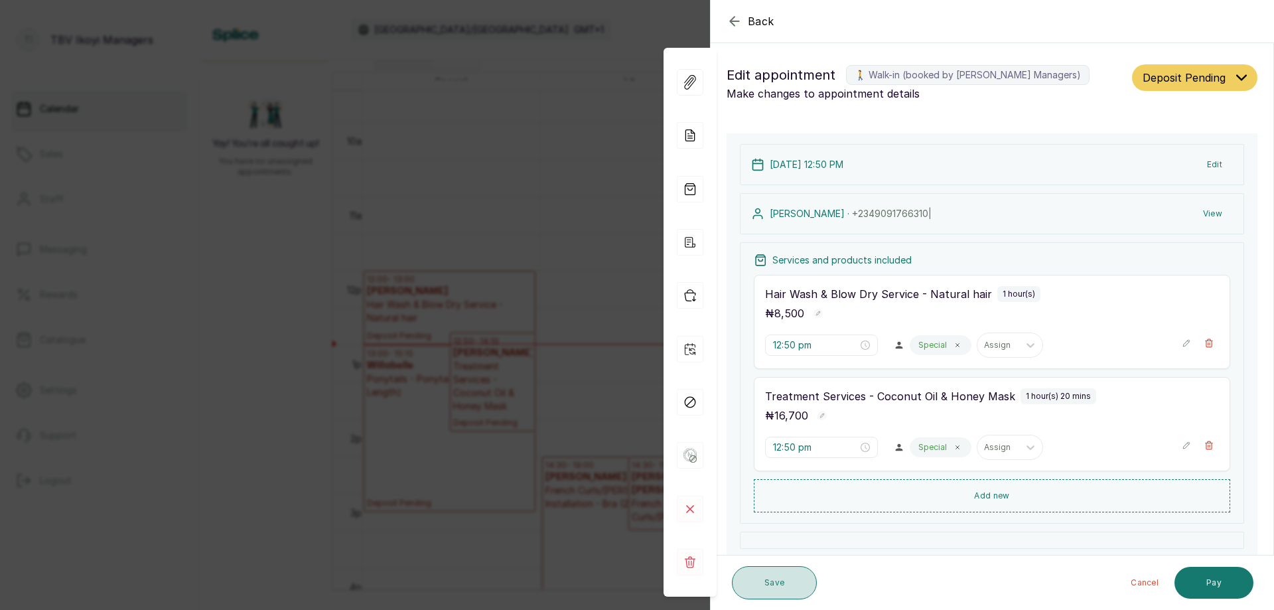
click at [797, 576] on button "Save" at bounding box center [774, 582] width 85 height 33
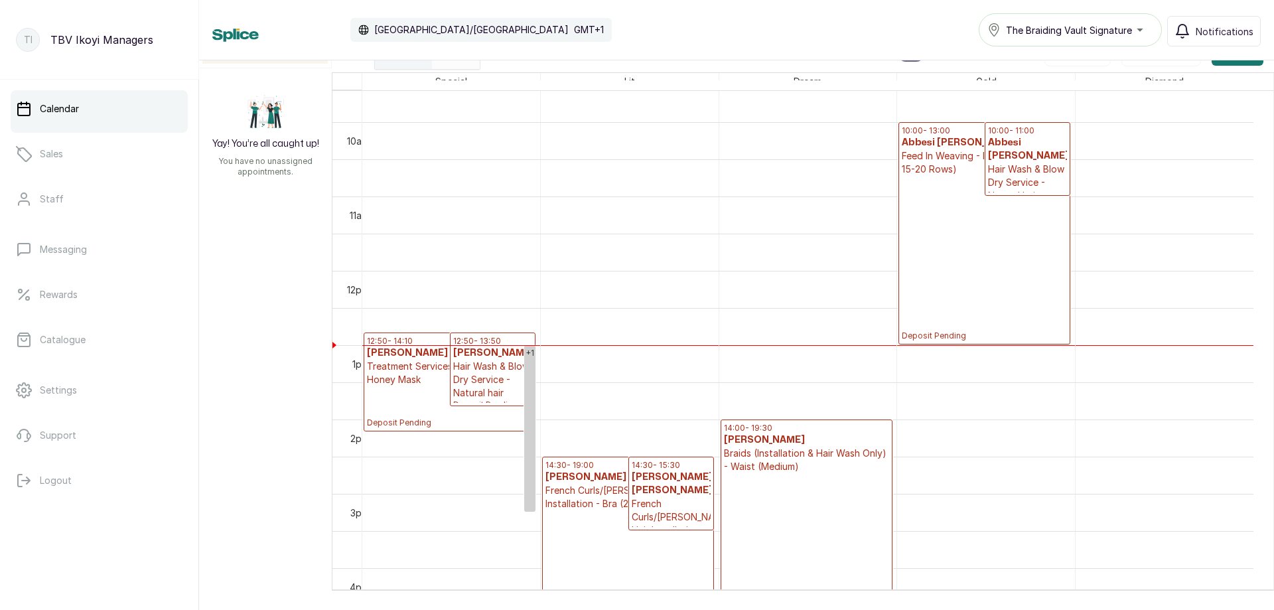
click at [994, 234] on p "Deposit Pending" at bounding box center [984, 258] width 165 height 165
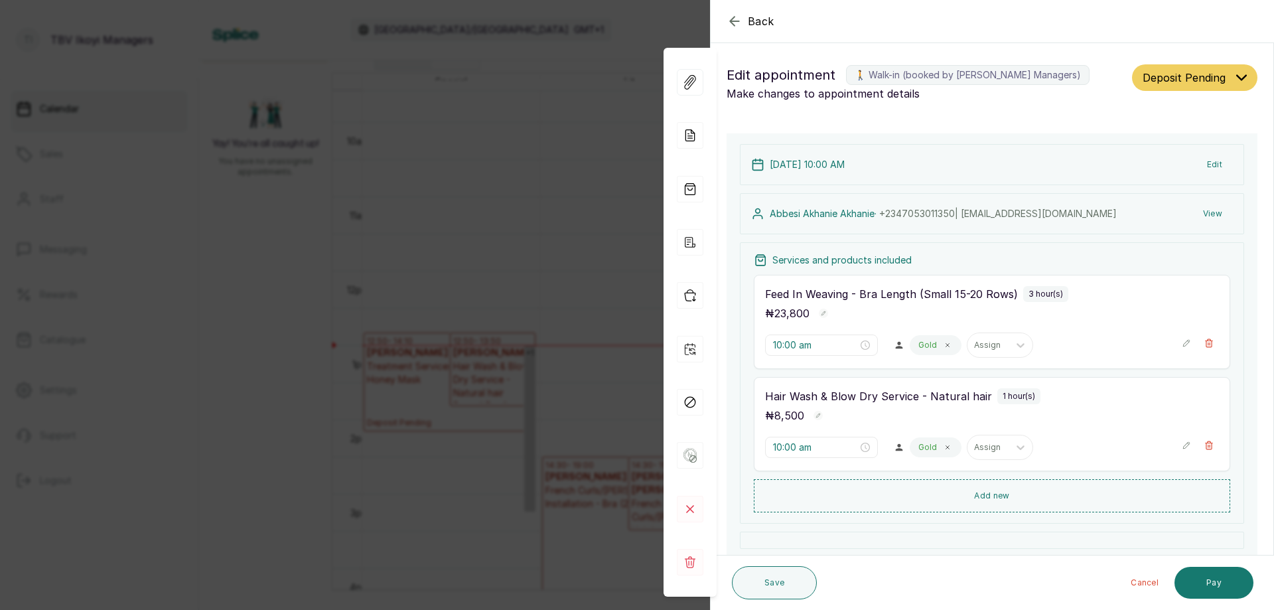
scroll to position [185, 0]
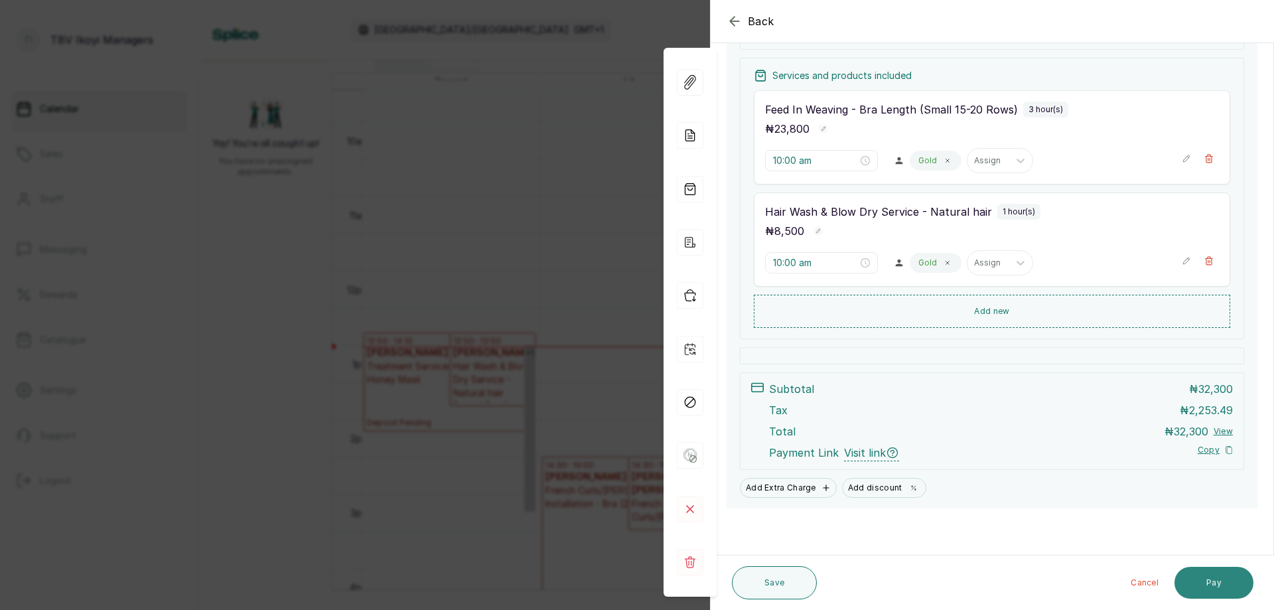
click at [1235, 583] on button "Pay" at bounding box center [1214, 583] width 79 height 32
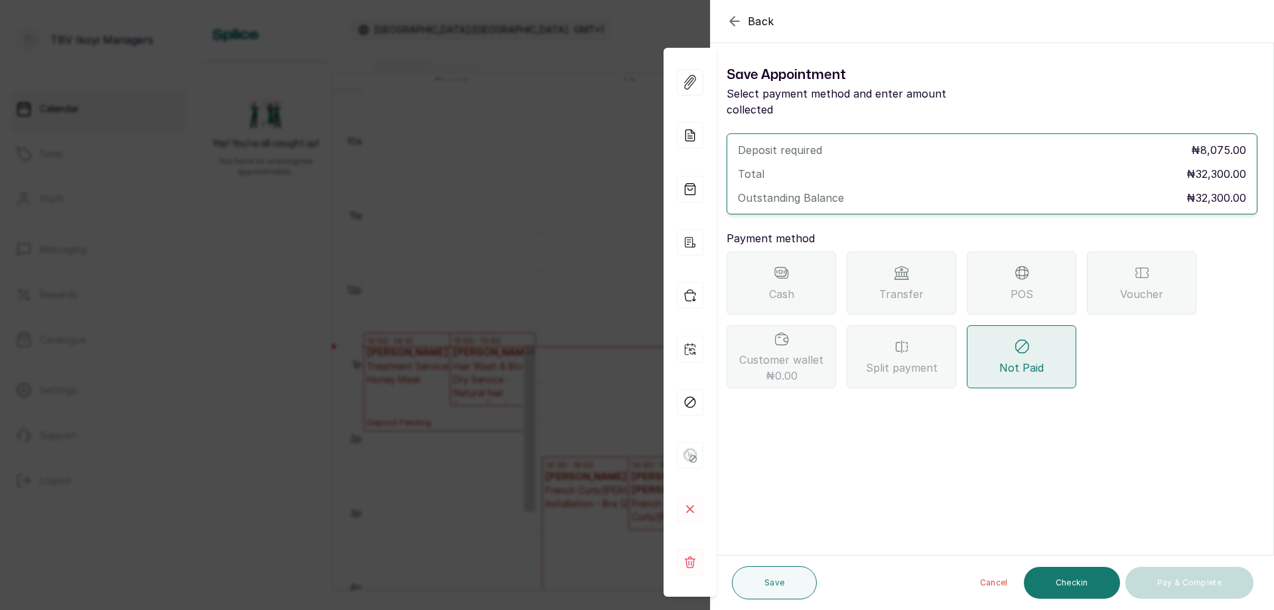
click at [986, 263] on div "POS" at bounding box center [1022, 283] width 110 height 63
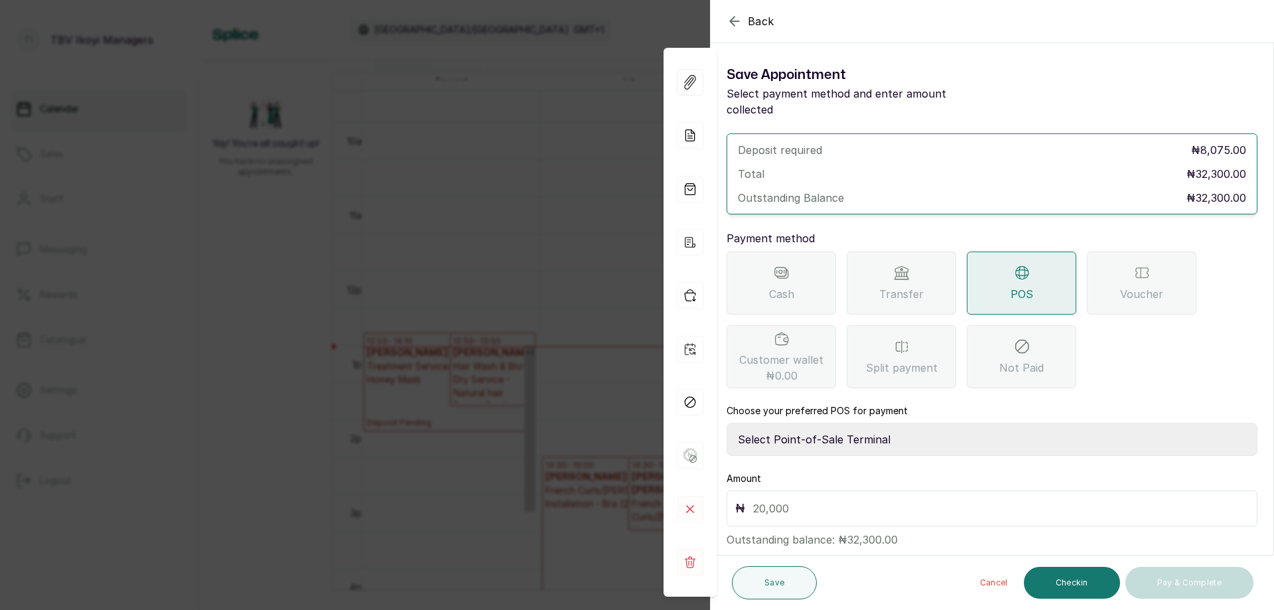
click at [909, 423] on select "Select Point-of-Sale Terminal Traction TBV Ikoyi Wema Bank" at bounding box center [992, 439] width 531 height 33
select select "39210e6c-3b8d-4b88-bda6-239acd35150f"
click at [727, 423] on select "Select Point-of-Sale Terminal Traction TBV Ikoyi Wema Bank" at bounding box center [992, 439] width 531 height 33
click at [880, 501] on input "text" at bounding box center [1001, 508] width 496 height 19
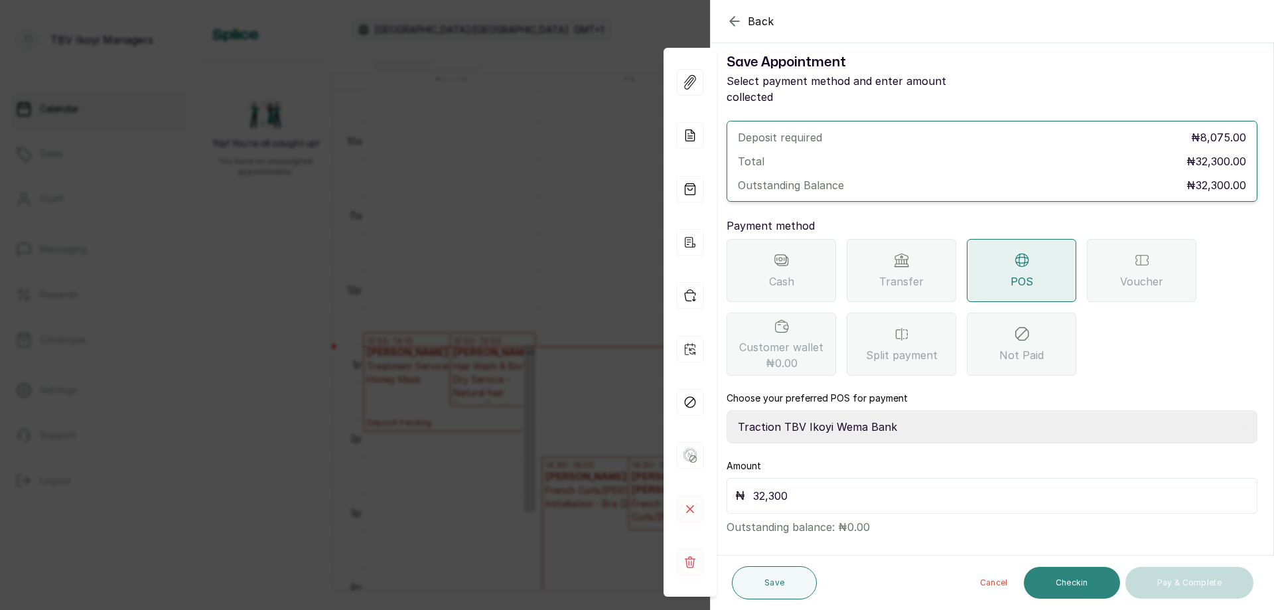
type input "32,300"
click at [1081, 581] on button "Checkin" at bounding box center [1072, 583] width 96 height 32
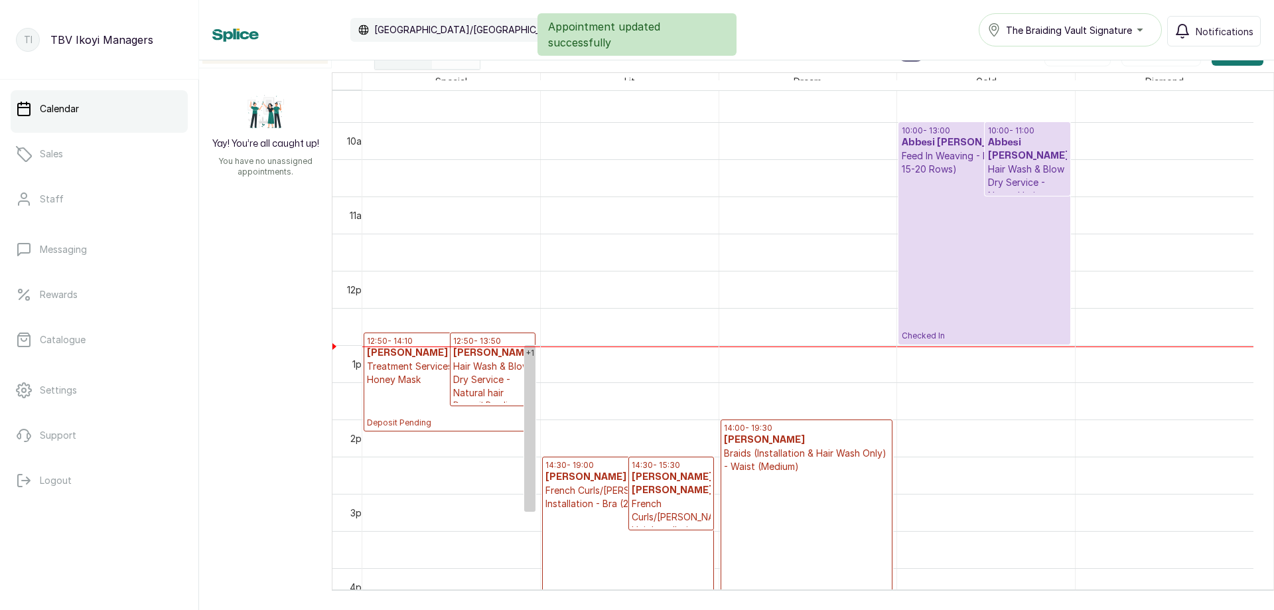
click at [1004, 283] on p "Checked In" at bounding box center [984, 258] width 165 height 165
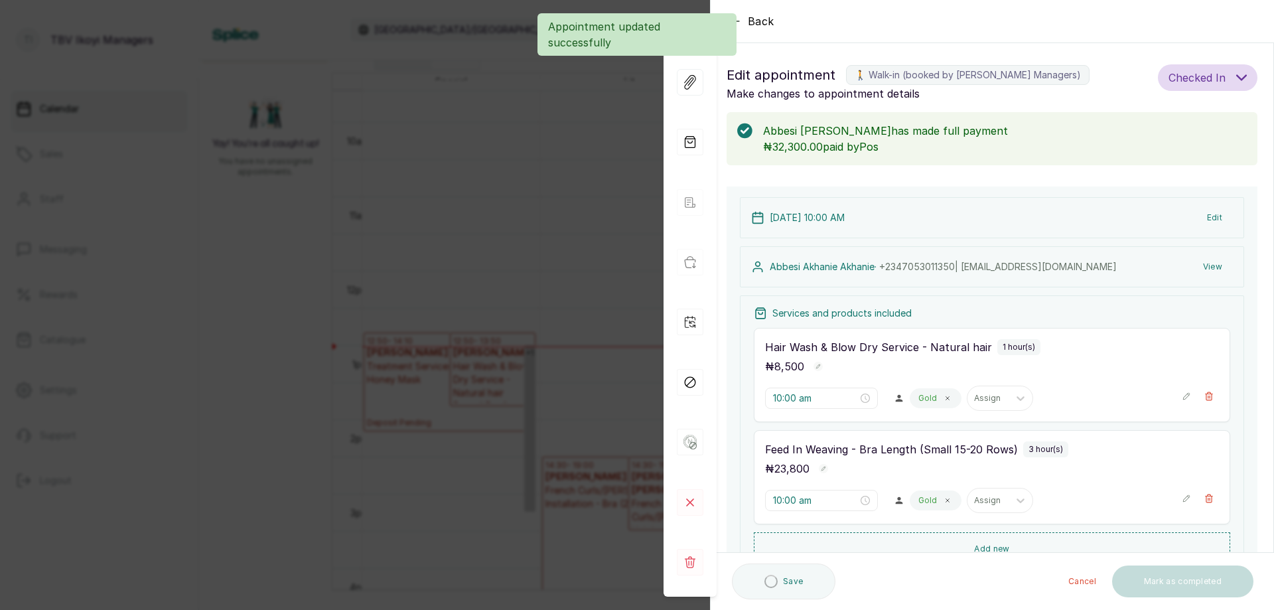
scroll to position [216, 0]
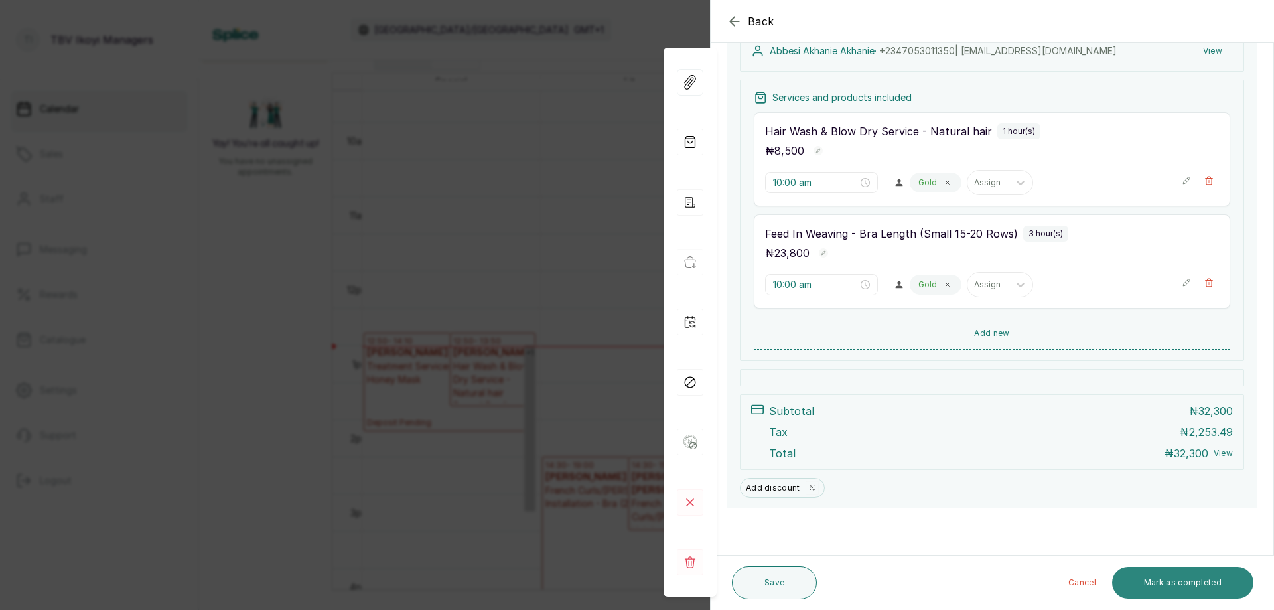
click at [1146, 587] on button "Mark as completed" at bounding box center [1182, 583] width 141 height 32
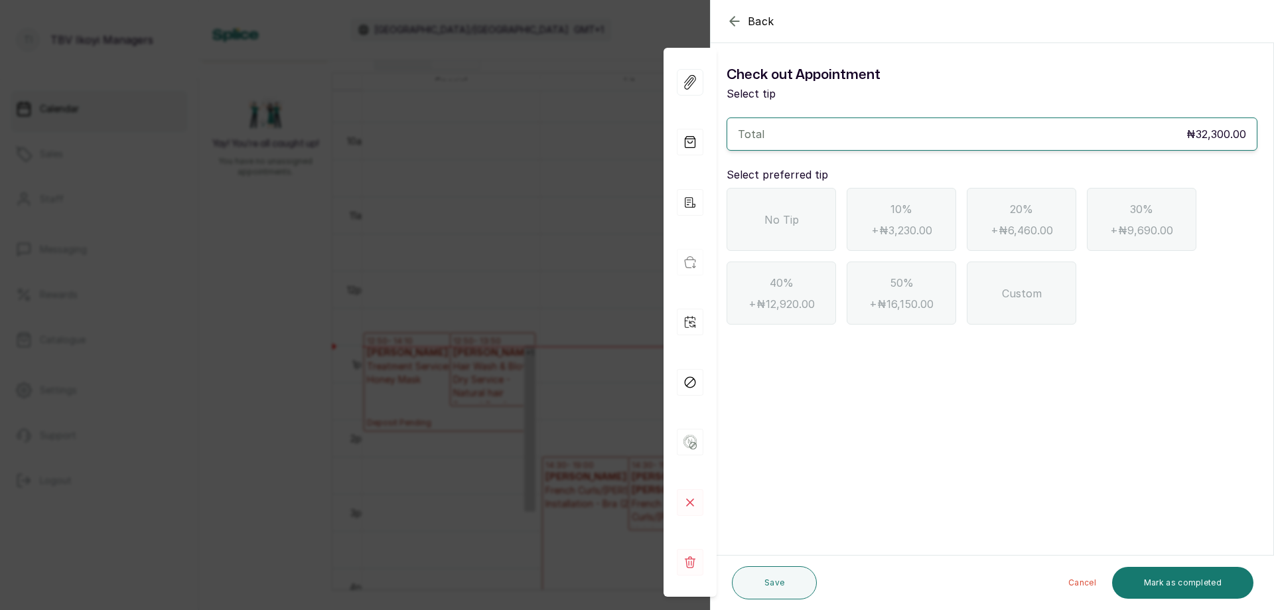
click at [803, 216] on div "No Tip" at bounding box center [782, 219] width 110 height 63
click at [1176, 580] on button "Mark as completed" at bounding box center [1182, 583] width 141 height 32
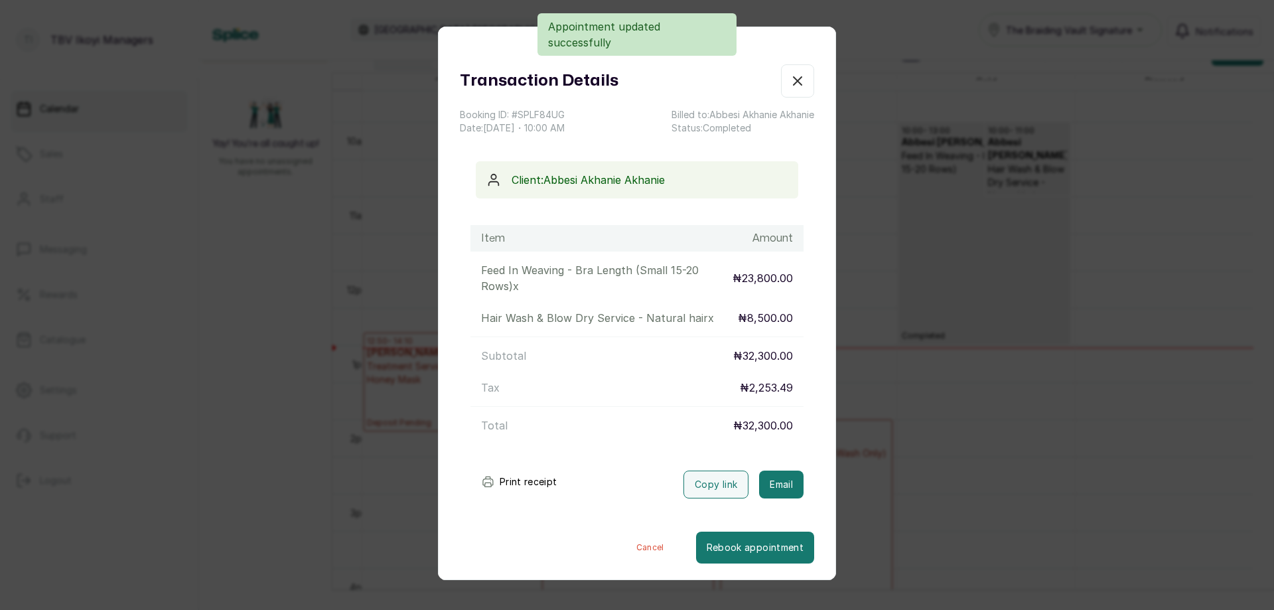
click at [532, 475] on button "Print receipt" at bounding box center [520, 482] width 98 height 27
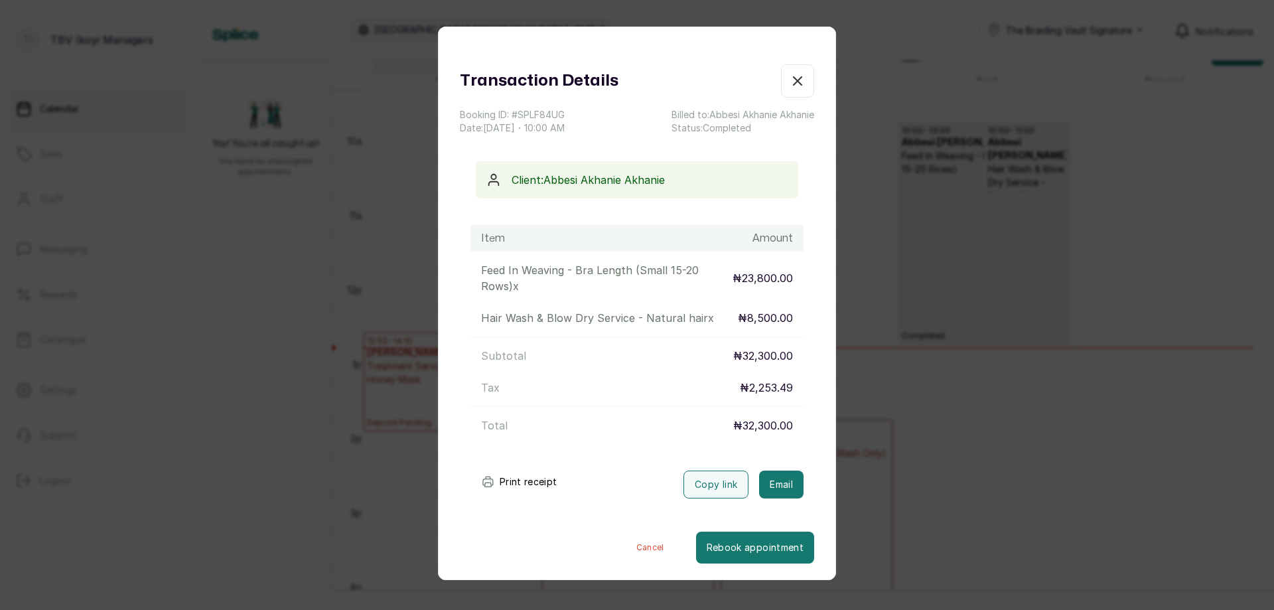
click at [790, 74] on icon "button" at bounding box center [798, 81] width 16 height 16
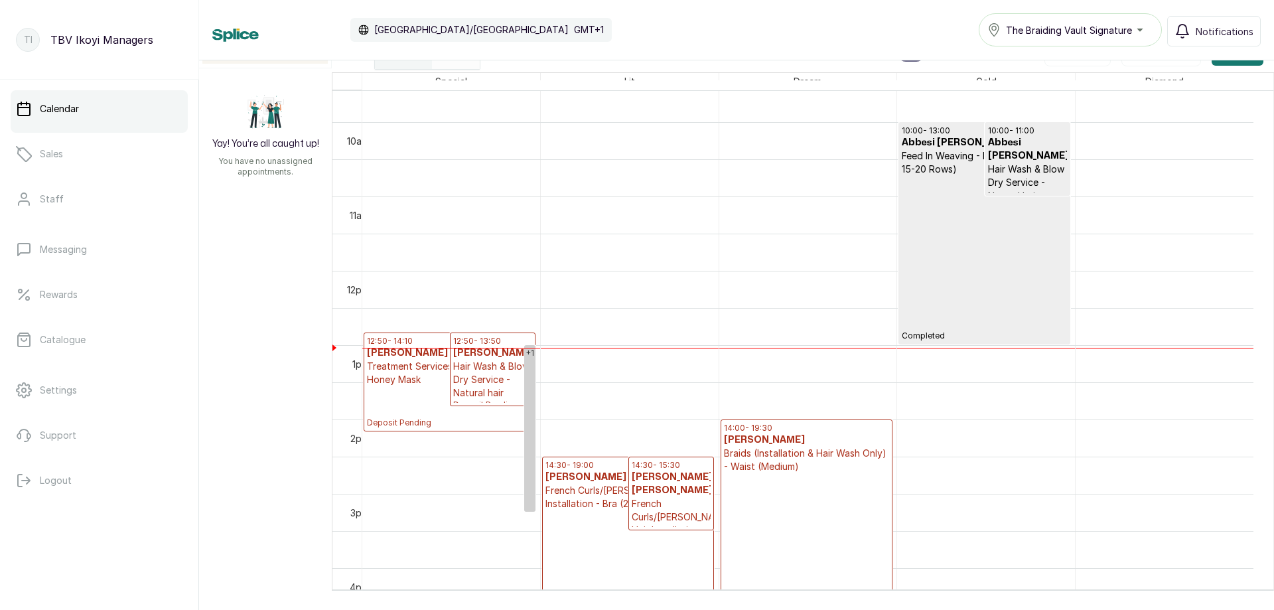
click at [963, 202] on p "Completed" at bounding box center [984, 258] width 165 height 165
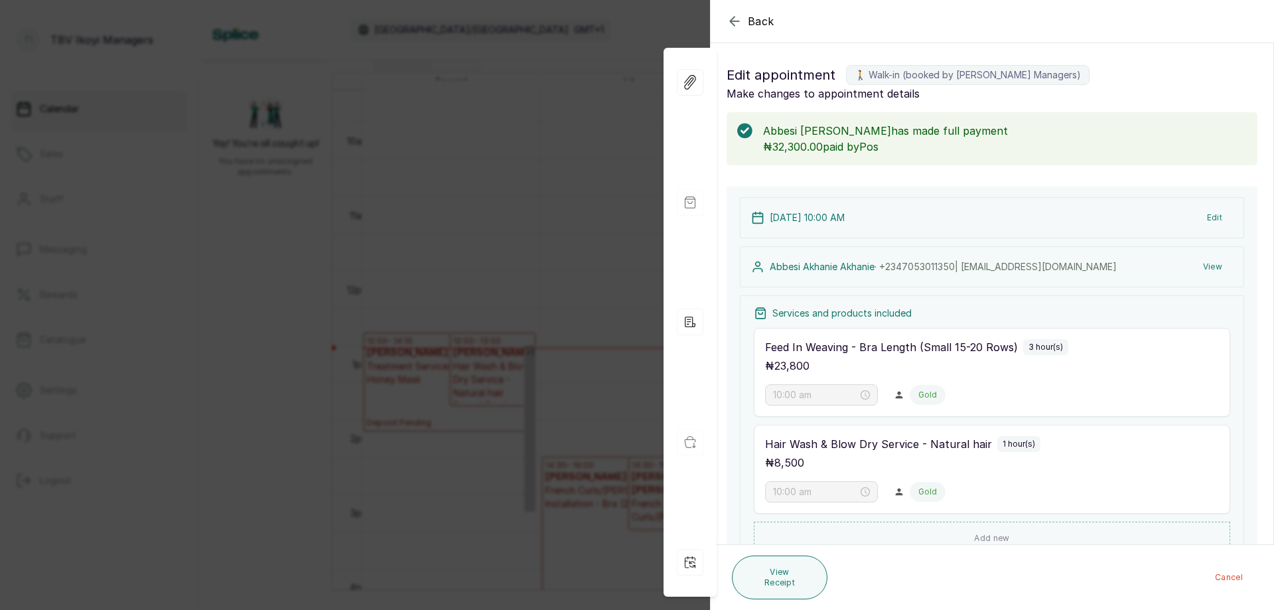
click at [741, 19] on icon "button" at bounding box center [735, 21] width 16 height 16
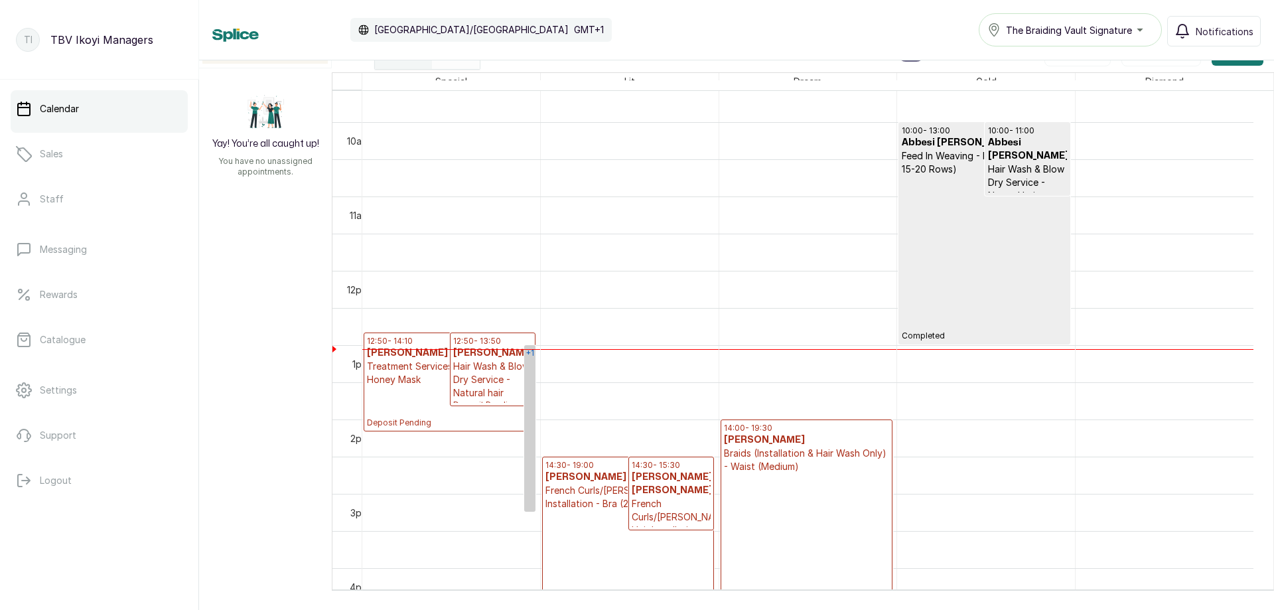
click at [524, 377] on link "+1" at bounding box center [529, 428] width 11 height 167
click at [536, 378] on h3 "Willabelle" at bounding box center [625, 372] width 181 height 13
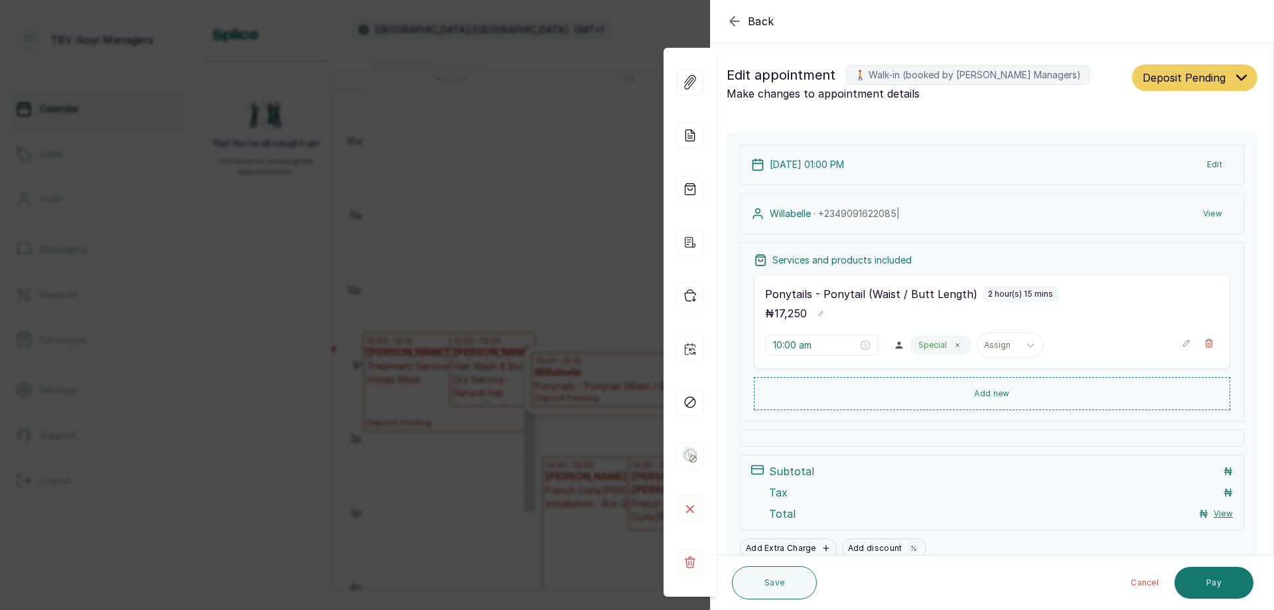
type input "1:00 pm"
click at [689, 561] on icon at bounding box center [690, 562] width 11 height 12
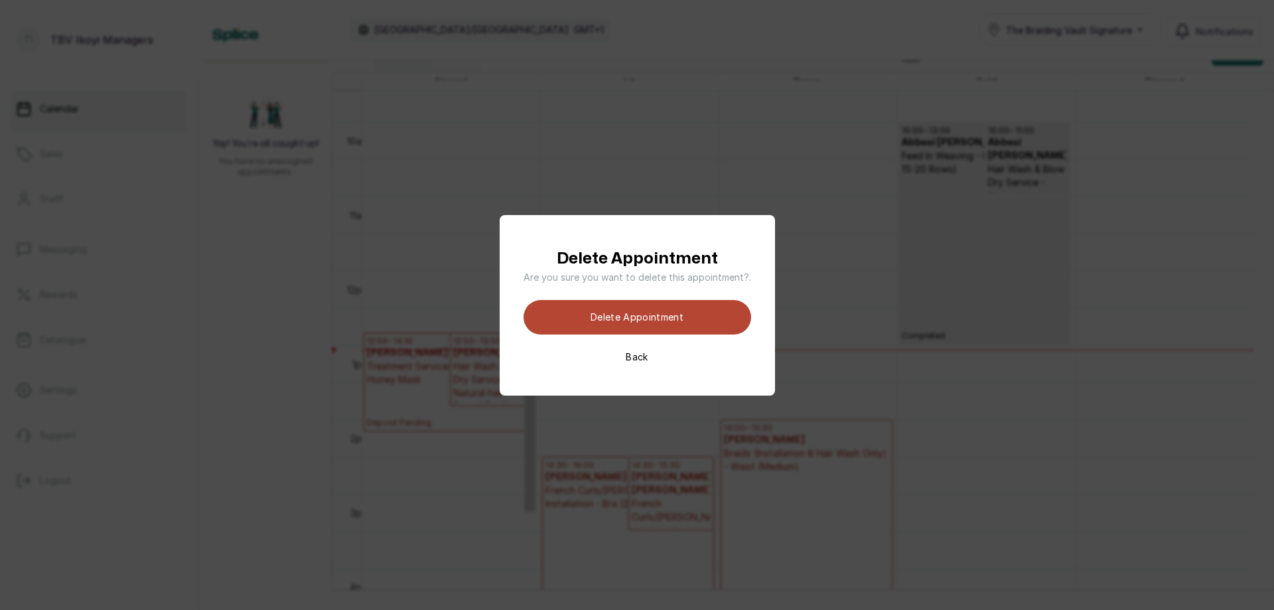
click at [682, 313] on button "Delete appointment" at bounding box center [638, 317] width 228 height 35
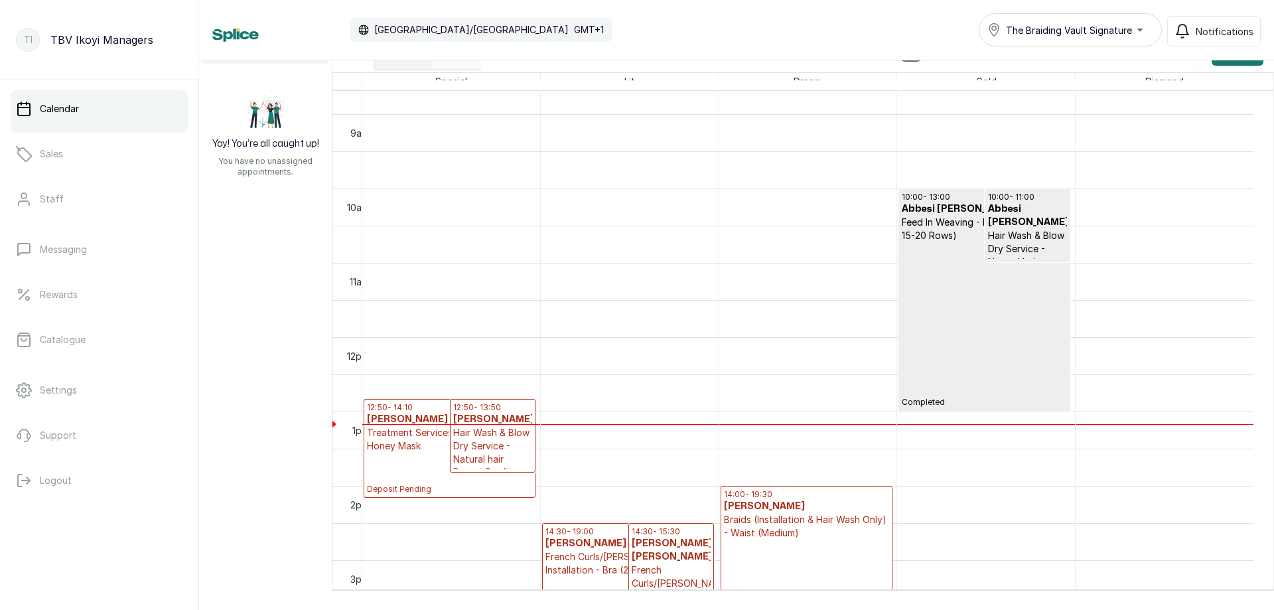
scroll to position [911, 0]
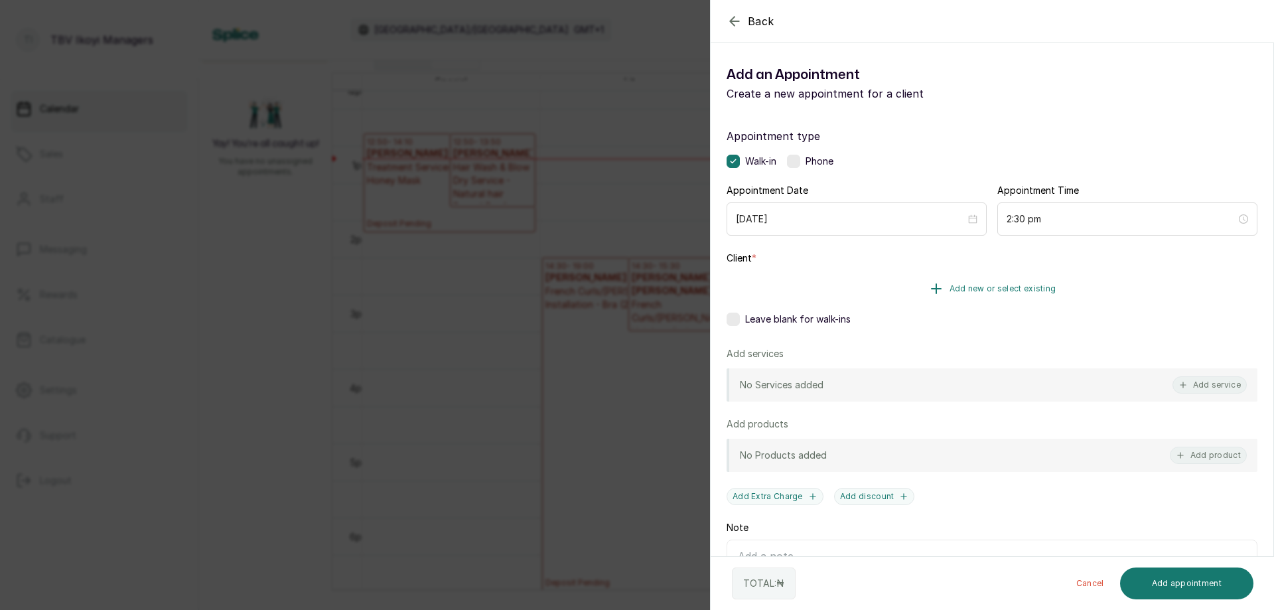
click at [964, 285] on span "Add new or select existing" at bounding box center [1003, 288] width 107 height 11
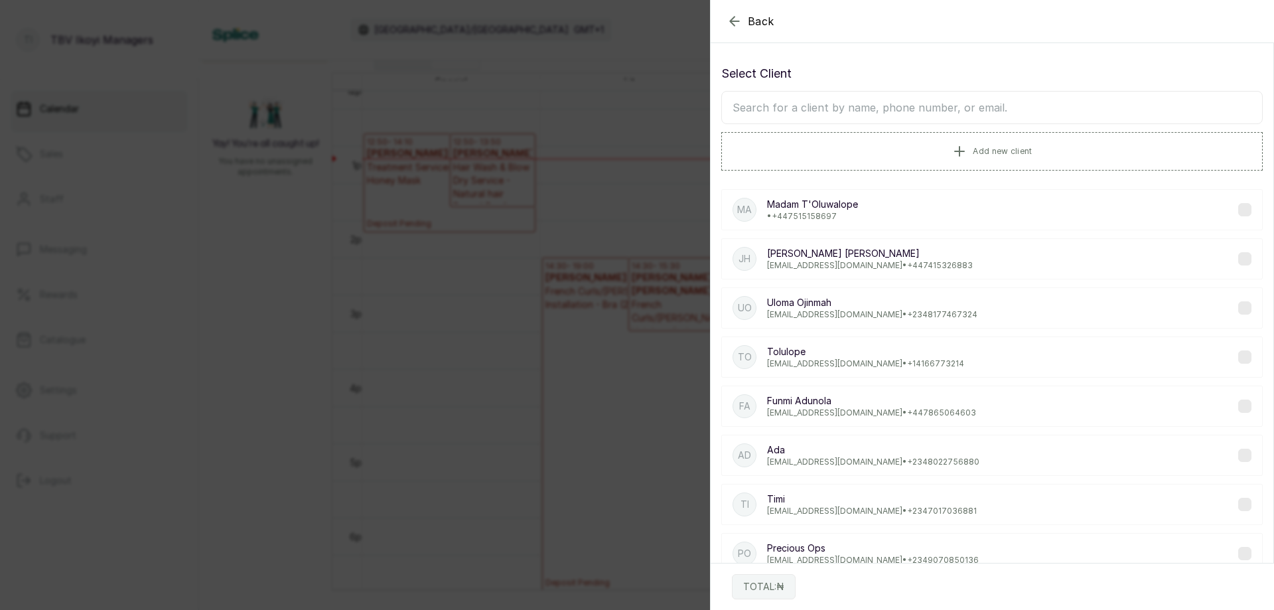
click at [911, 106] on input "text" at bounding box center [992, 107] width 542 height 33
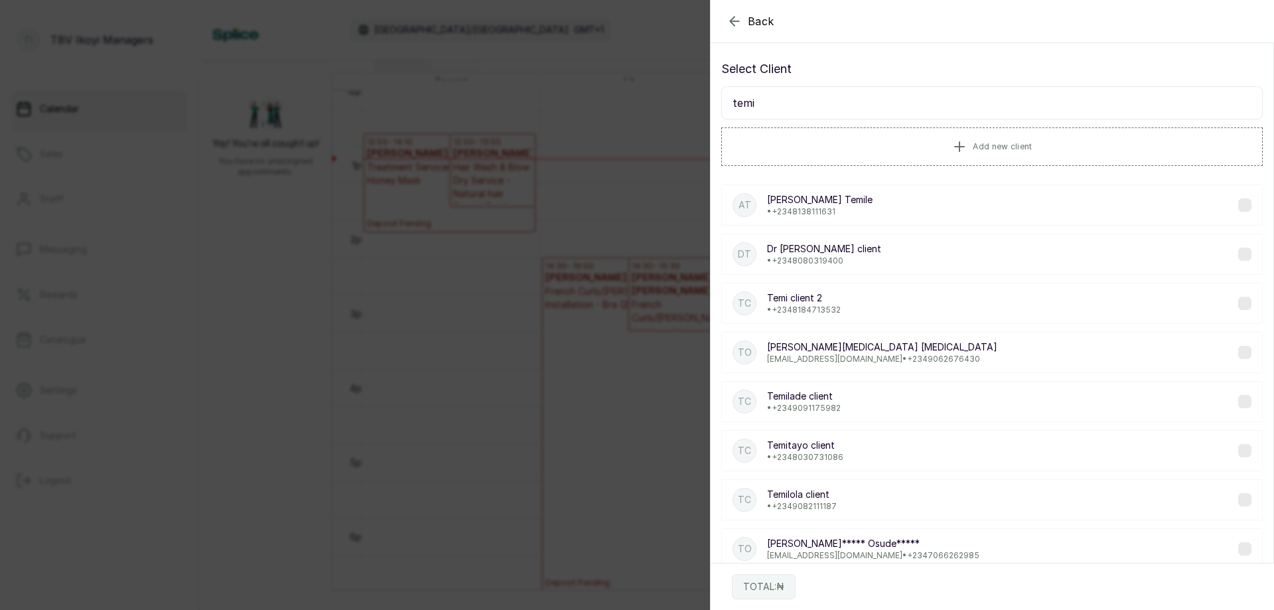
scroll to position [0, 0]
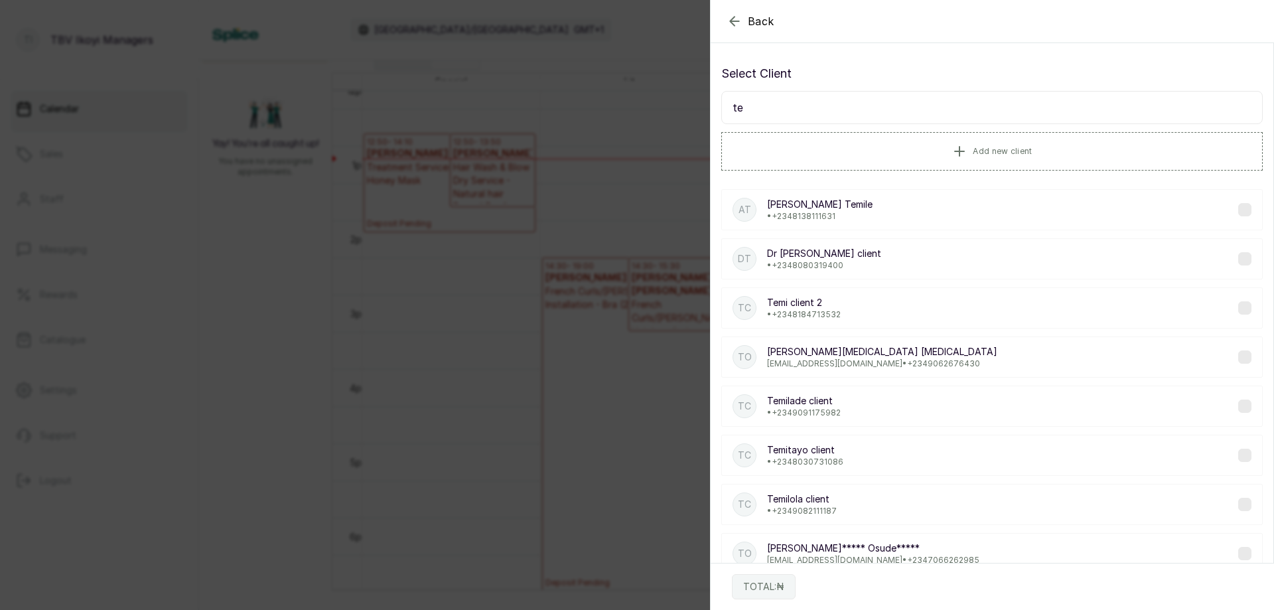
type input "t"
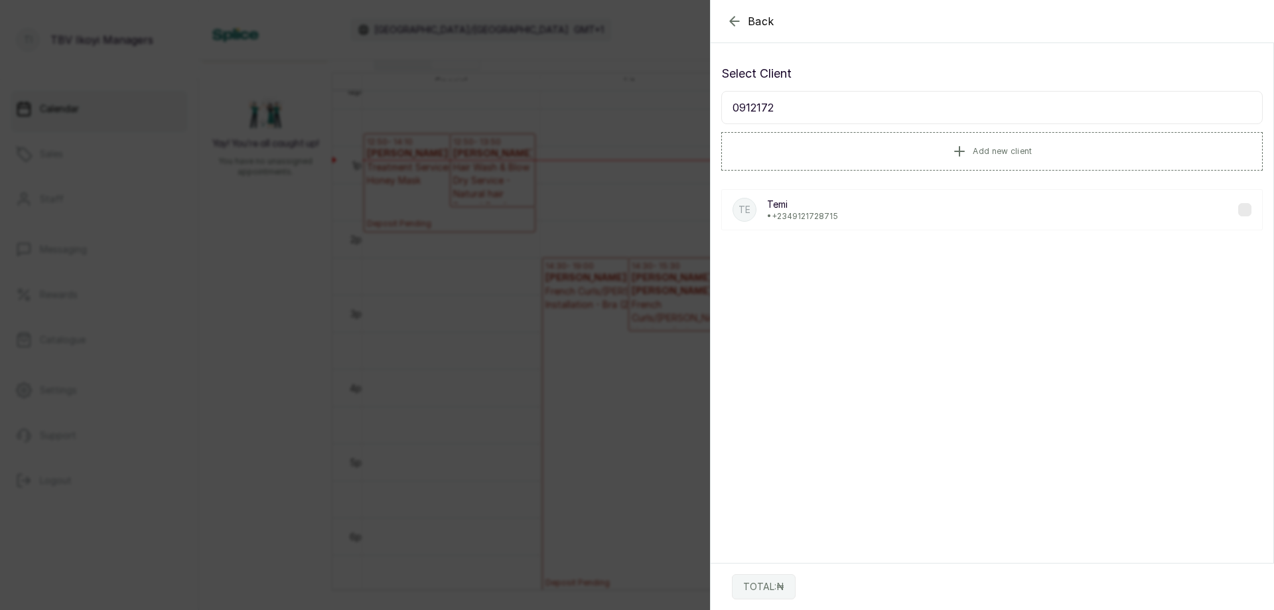
type input "0912172"
click at [905, 214] on div "Te Temi • [PHONE_NUMBER]" at bounding box center [992, 209] width 542 height 41
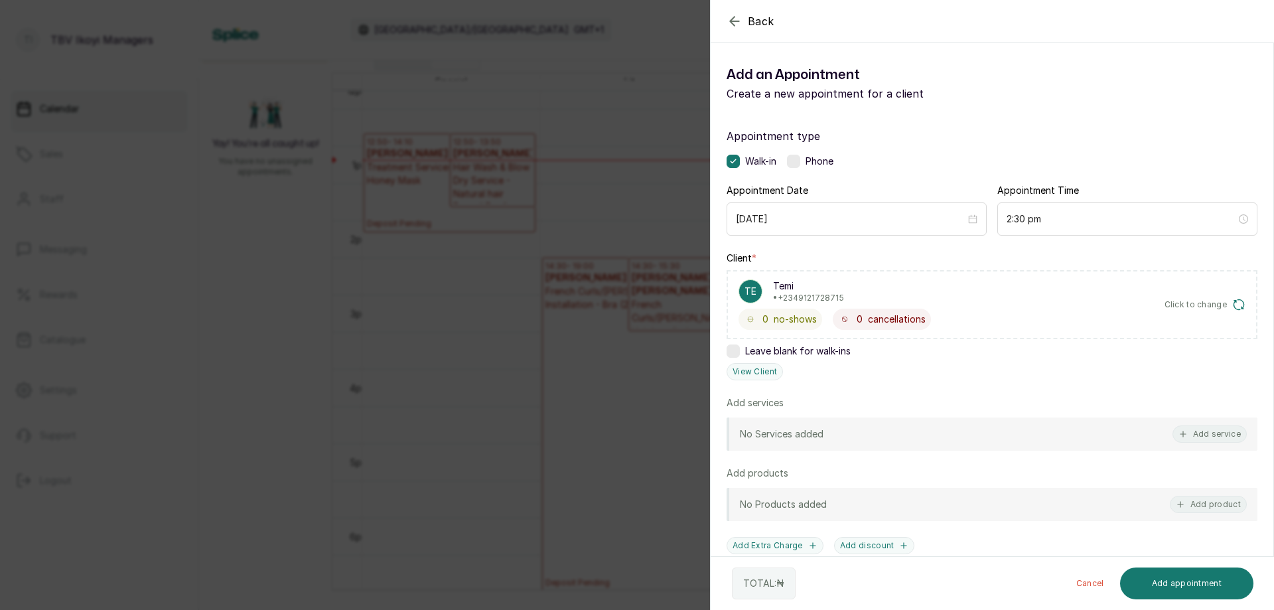
click at [909, 289] on div "Te Temi • [PHONE_NUMBER]" at bounding box center [835, 291] width 192 height 24
click at [748, 291] on p "Te" at bounding box center [751, 291] width 12 height 13
click at [803, 304] on div "Te Temi • +234 9121728715 0 no-shows 0 cancellations" at bounding box center [835, 304] width 192 height 50
click at [1235, 306] on icon "button" at bounding box center [1239, 304] width 10 height 10
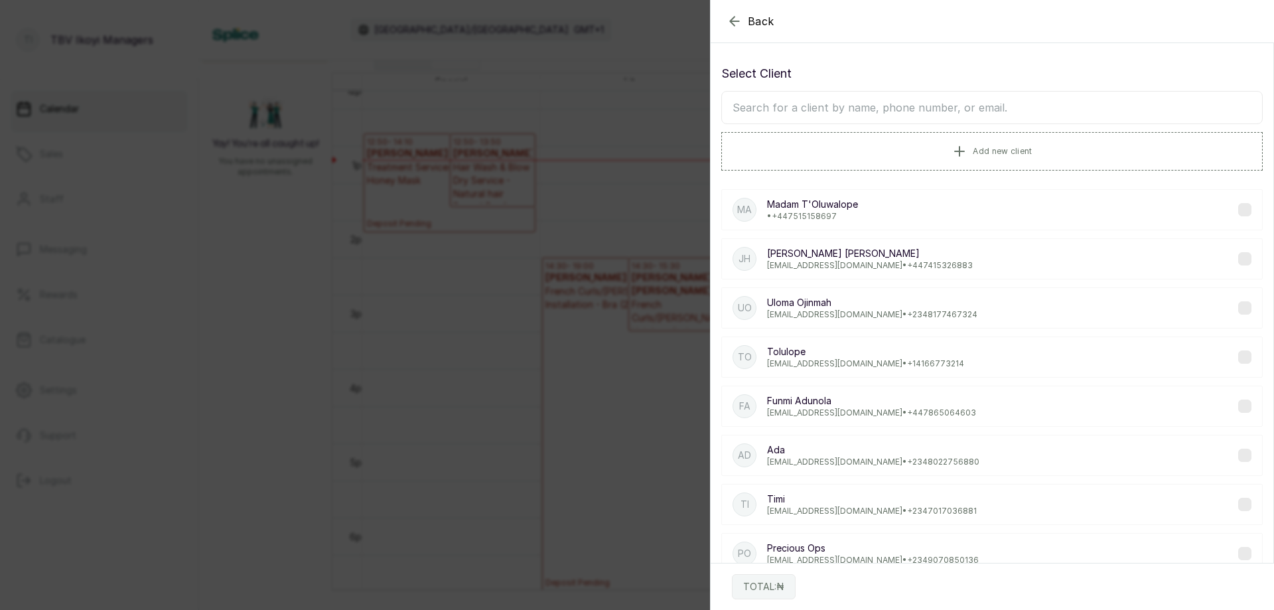
click at [731, 23] on icon "button" at bounding box center [734, 21] width 9 height 9
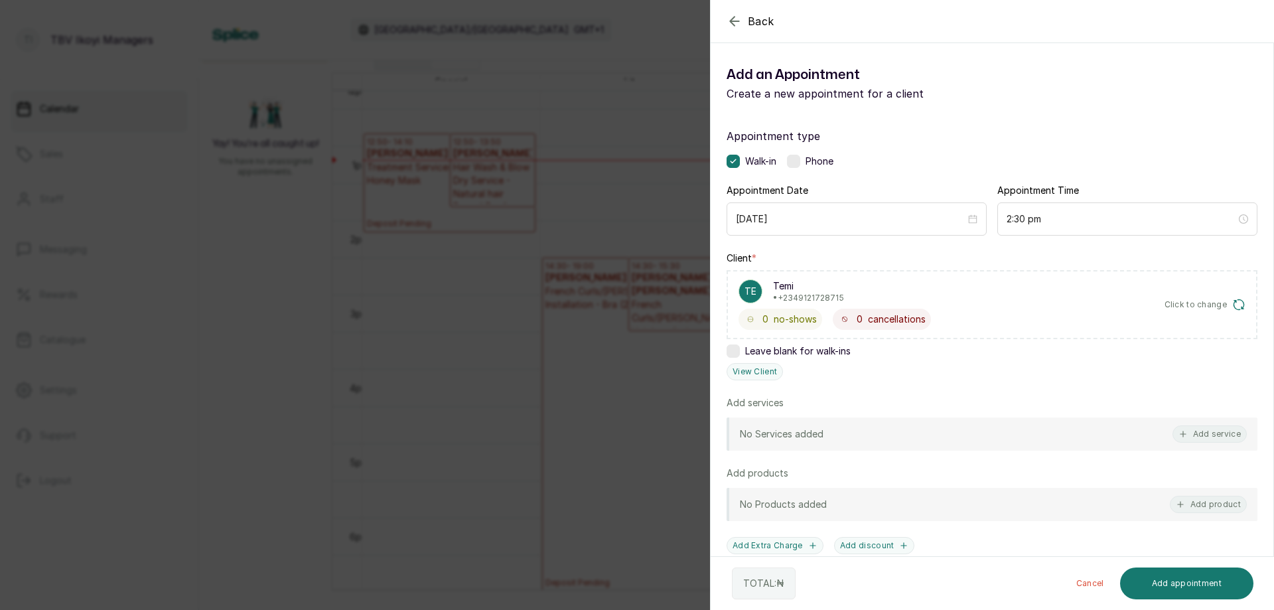
click at [731, 23] on icon "button" at bounding box center [734, 21] width 9 height 9
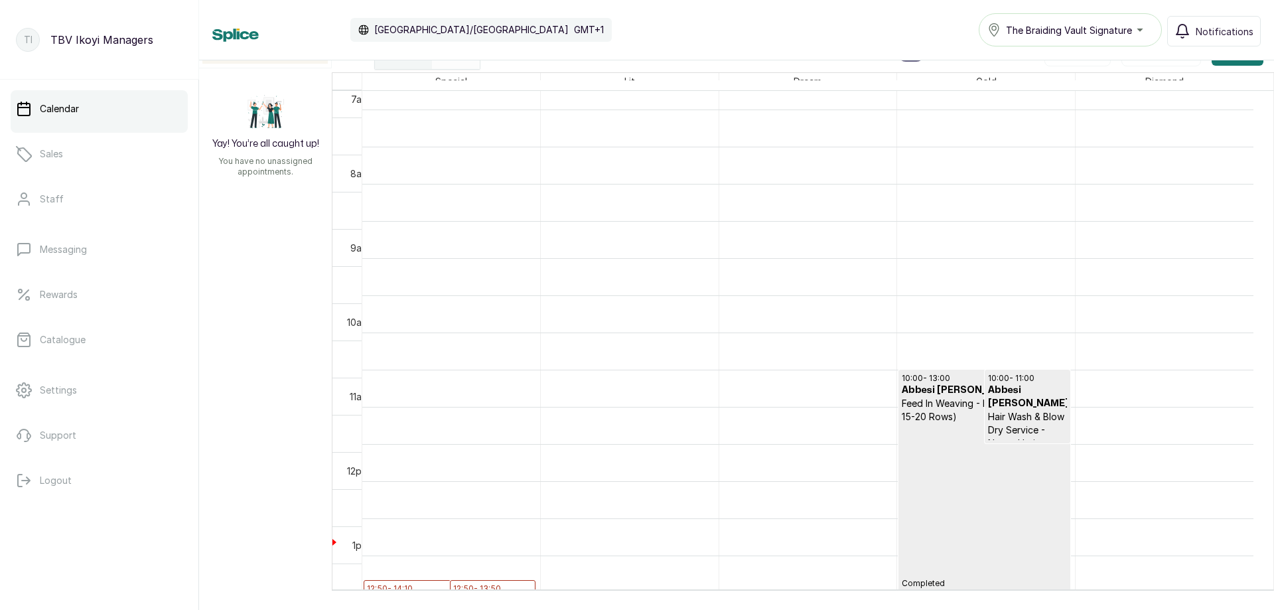
scroll to position [465, 0]
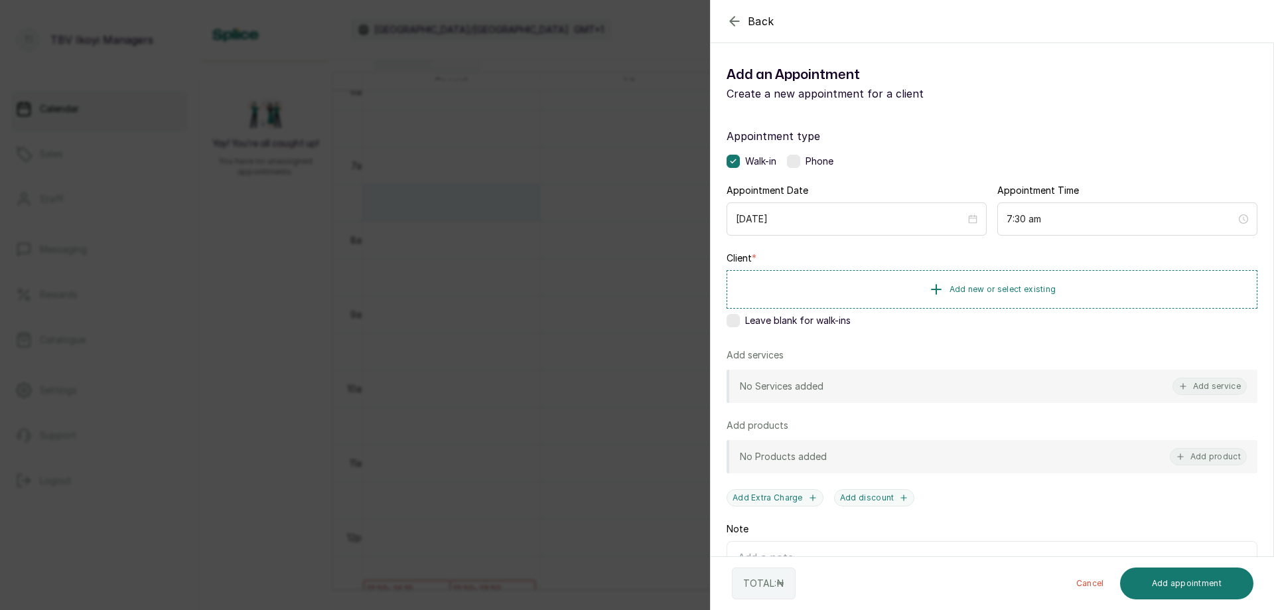
click at [737, 19] on icon "button" at bounding box center [735, 21] width 16 height 16
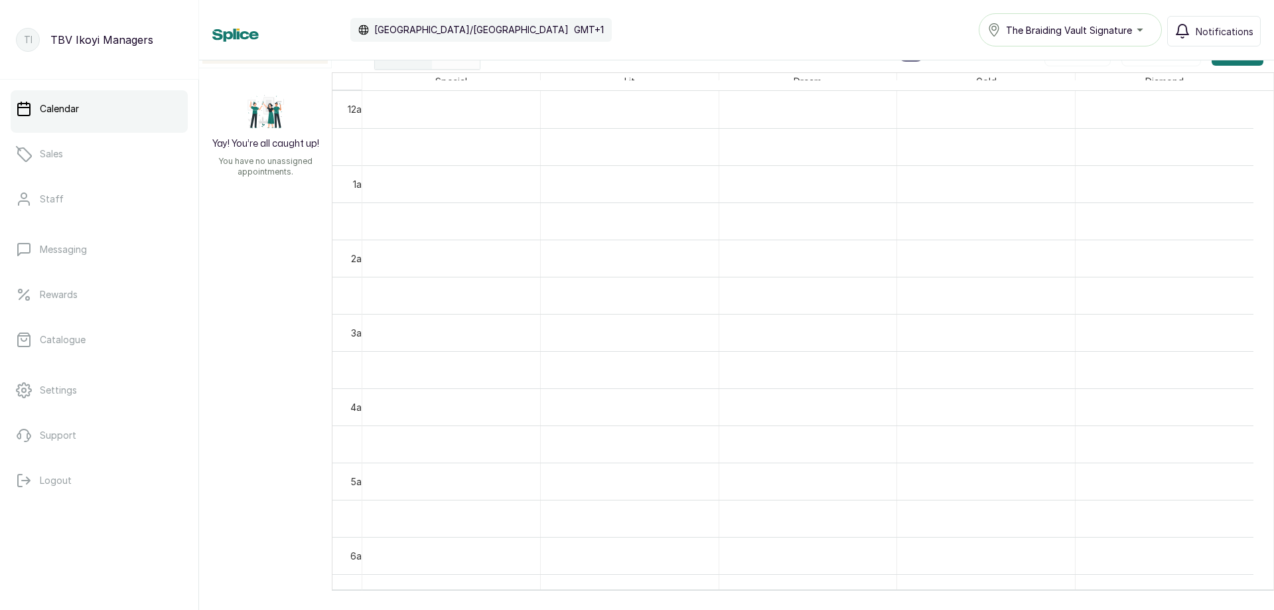
scroll to position [0, 0]
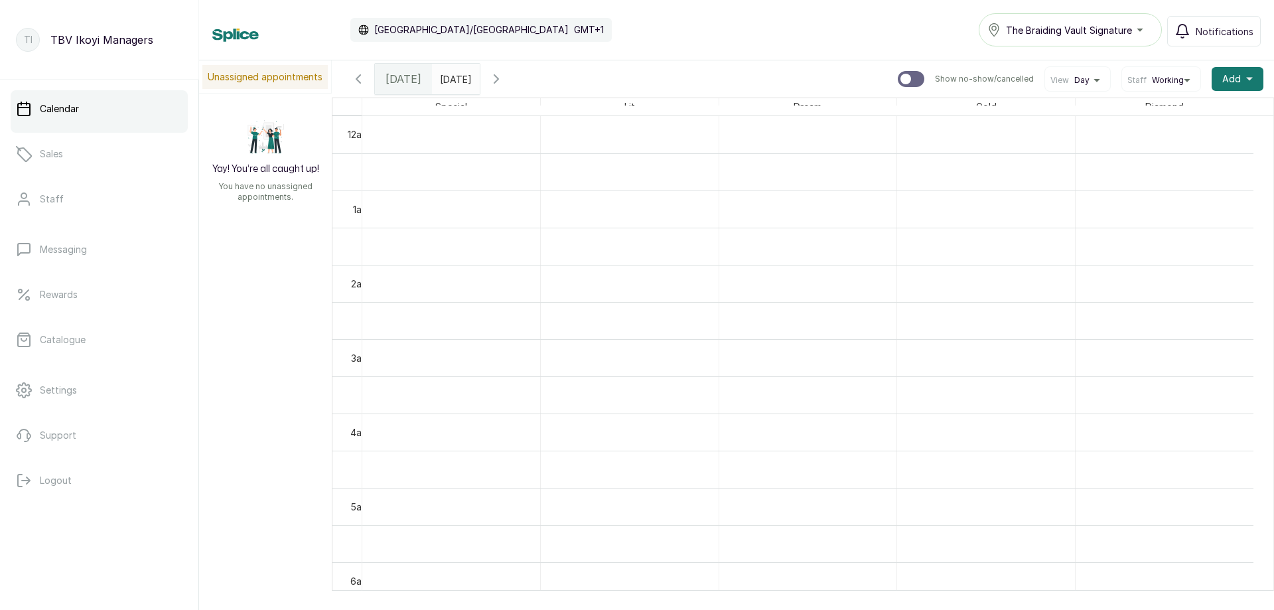
click at [454, 79] on input "[DATE]" at bounding box center [443, 75] width 21 height 23
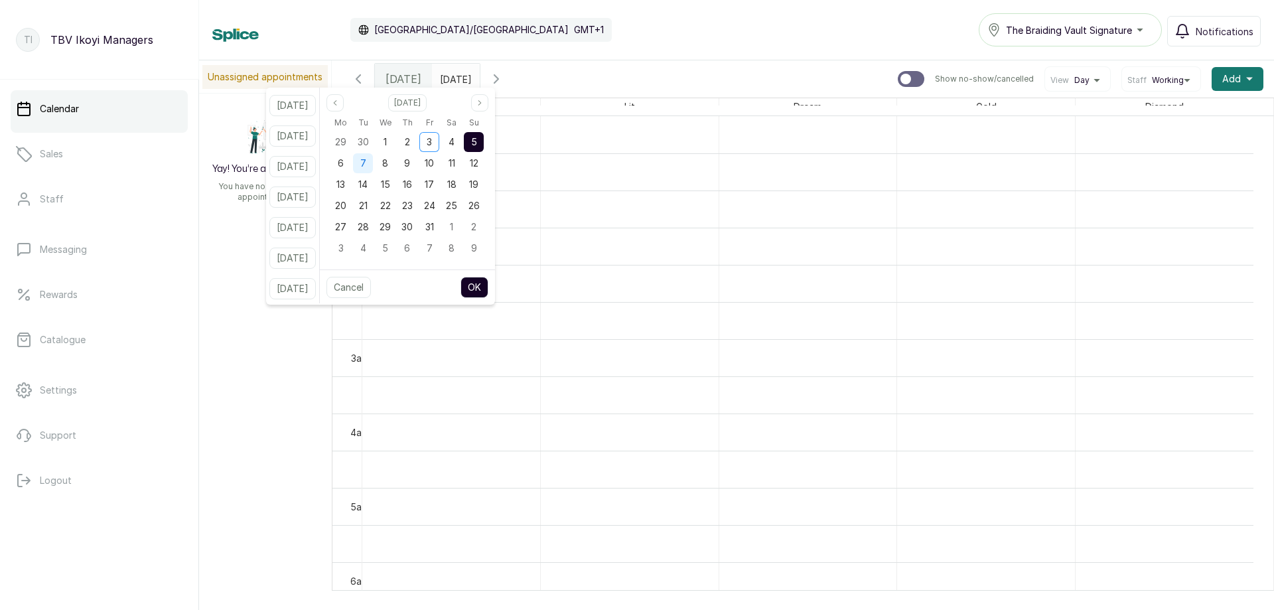
click at [370, 167] on div "7" at bounding box center [363, 163] width 20 height 20
click at [487, 282] on button "OK" at bounding box center [475, 287] width 28 height 21
type input "[DATE]"
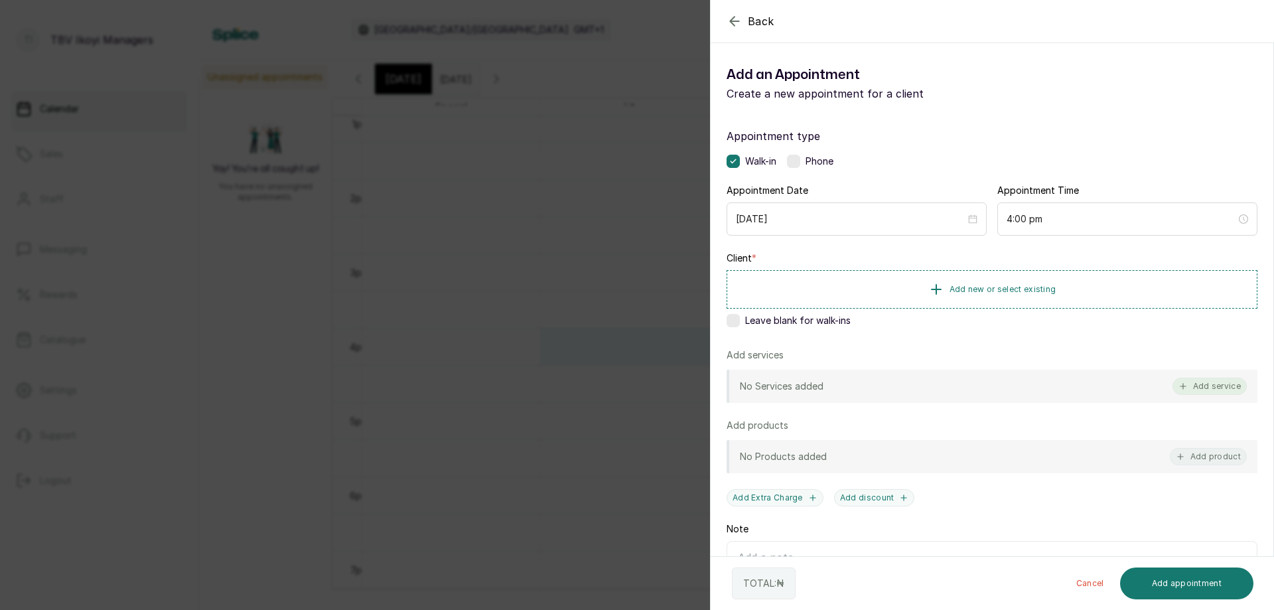
click at [1190, 384] on button "Add service" at bounding box center [1210, 386] width 74 height 17
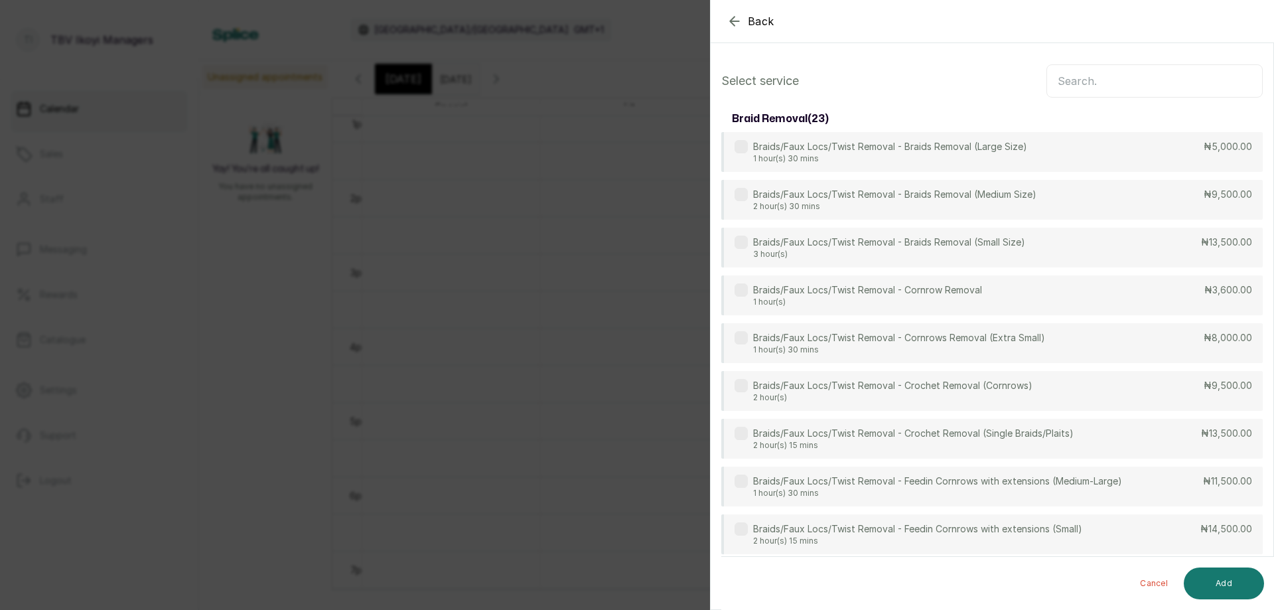
click at [1111, 86] on input "text" at bounding box center [1155, 80] width 216 height 33
click at [728, 18] on icon "button" at bounding box center [735, 21] width 16 height 16
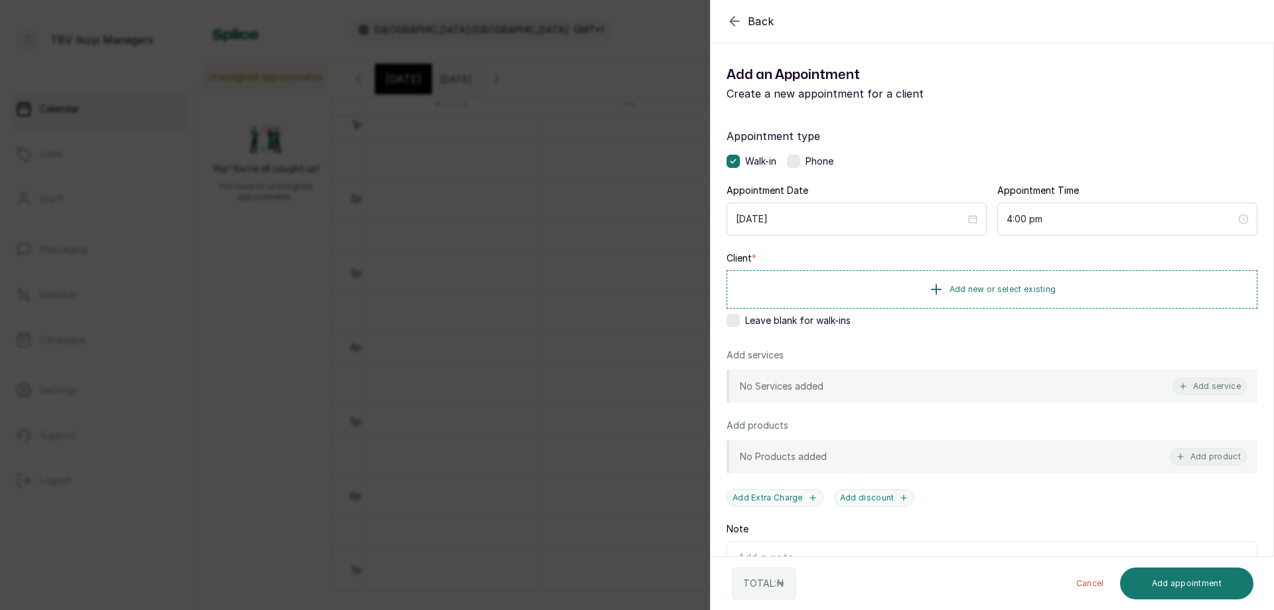
click at [728, 18] on icon "button" at bounding box center [735, 21] width 16 height 16
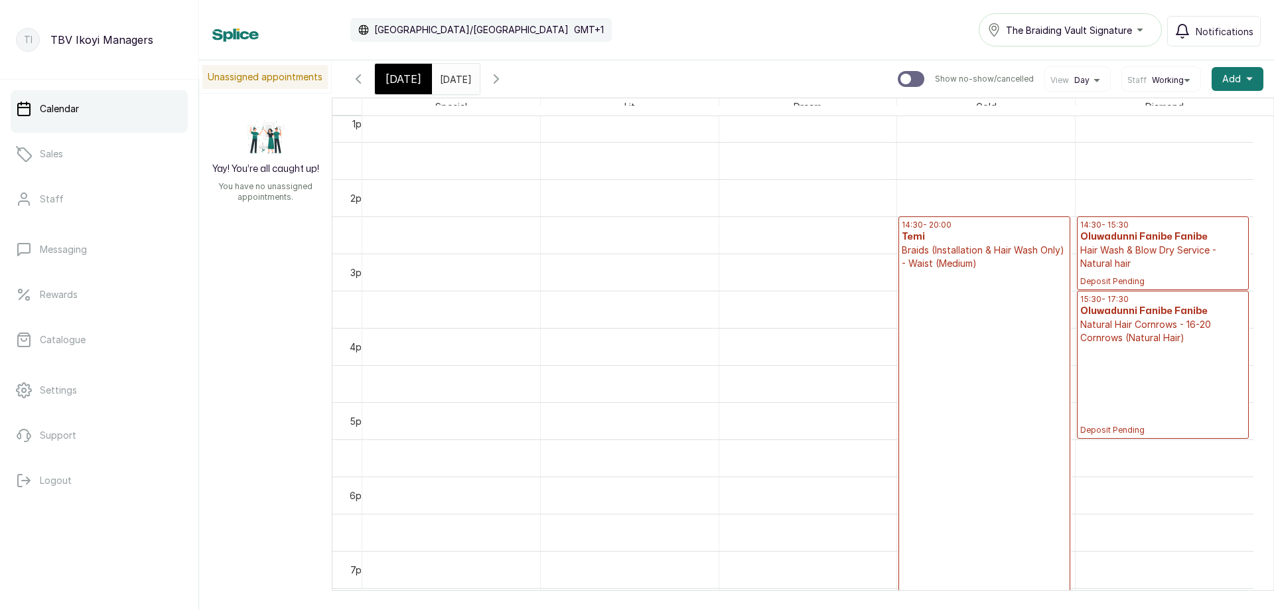
click at [1000, 315] on p "Deposit Pending" at bounding box center [984, 445] width 165 height 351
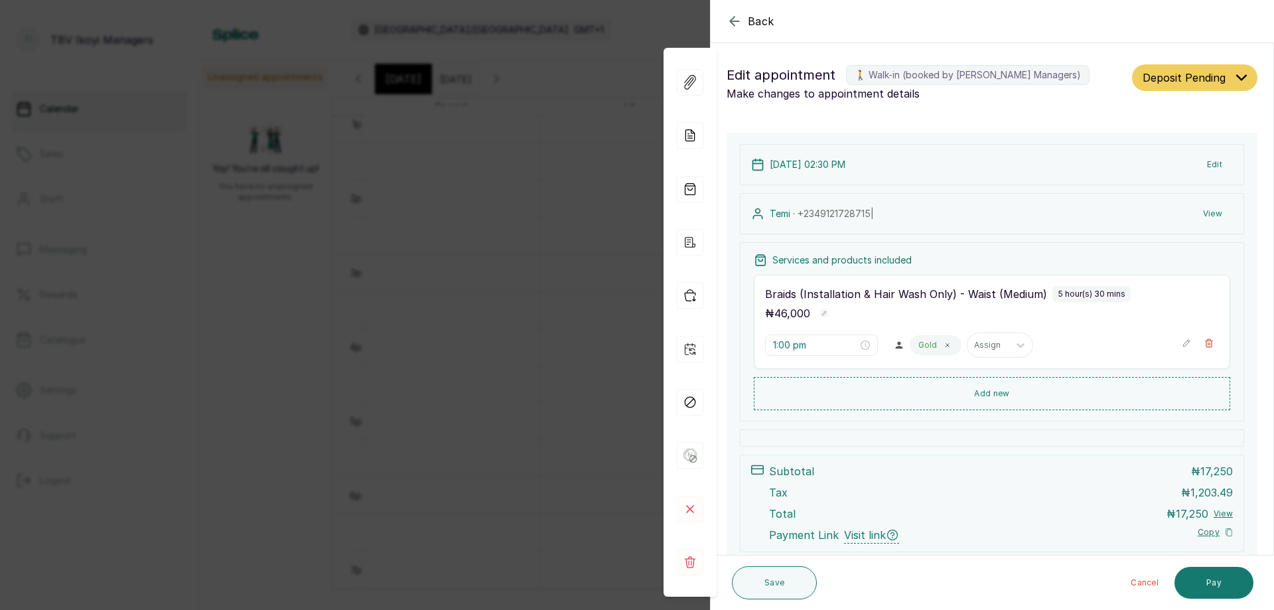
type input "2:30 pm"
click at [1191, 581] on button "Pay" at bounding box center [1214, 583] width 79 height 32
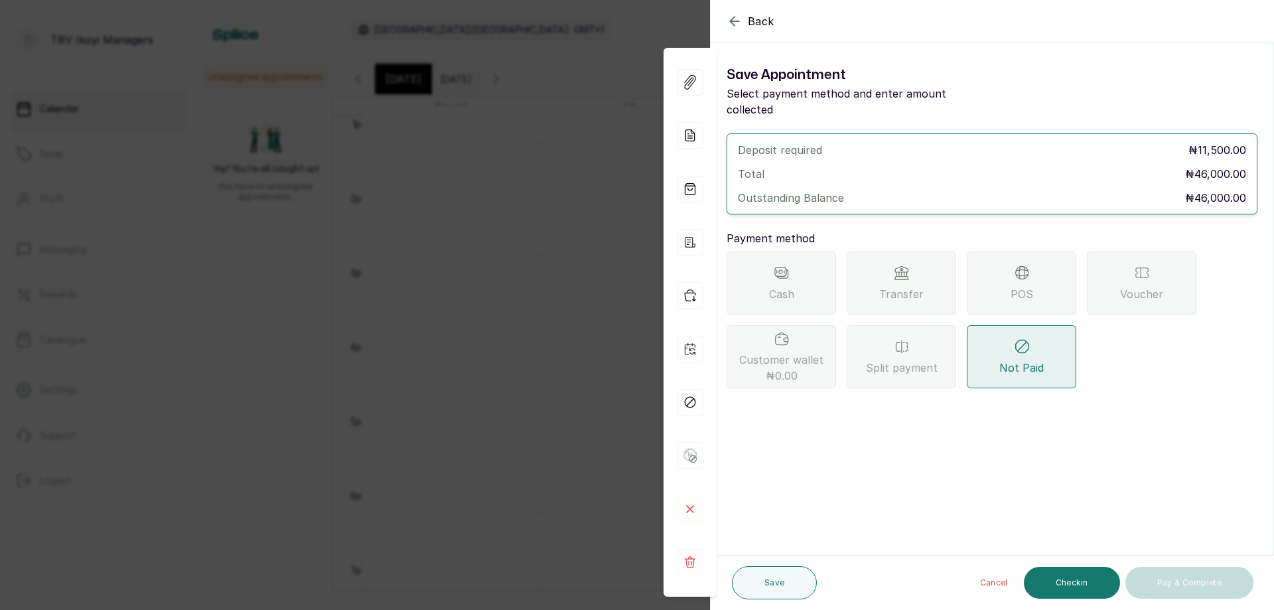
click at [1015, 286] on span "POS" at bounding box center [1022, 294] width 23 height 16
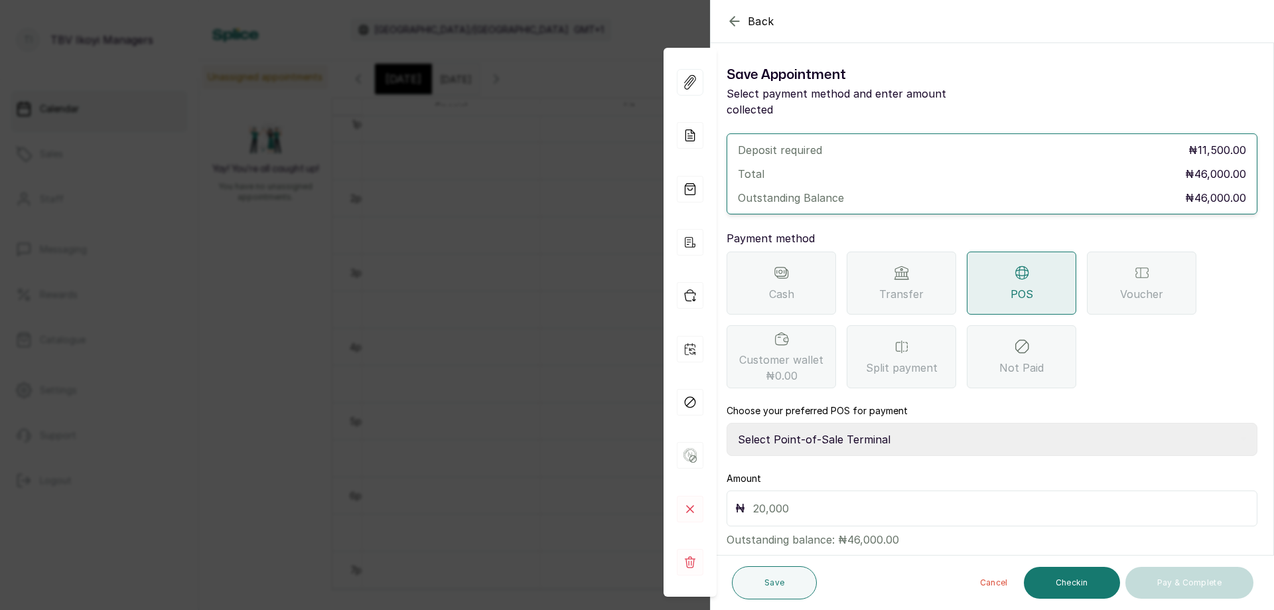
click at [907, 423] on select "Select Point-of-Sale Terminal Traction TBV Ikoyi Wema Bank" at bounding box center [992, 439] width 531 height 33
select select "39210e6c-3b8d-4b88-bda6-239acd35150f"
click at [727, 423] on select "Select Point-of-Sale Terminal Traction TBV Ikoyi Wema Bank" at bounding box center [992, 439] width 531 height 33
click at [857, 499] on input "text" at bounding box center [1001, 508] width 496 height 19
type input "10,500"
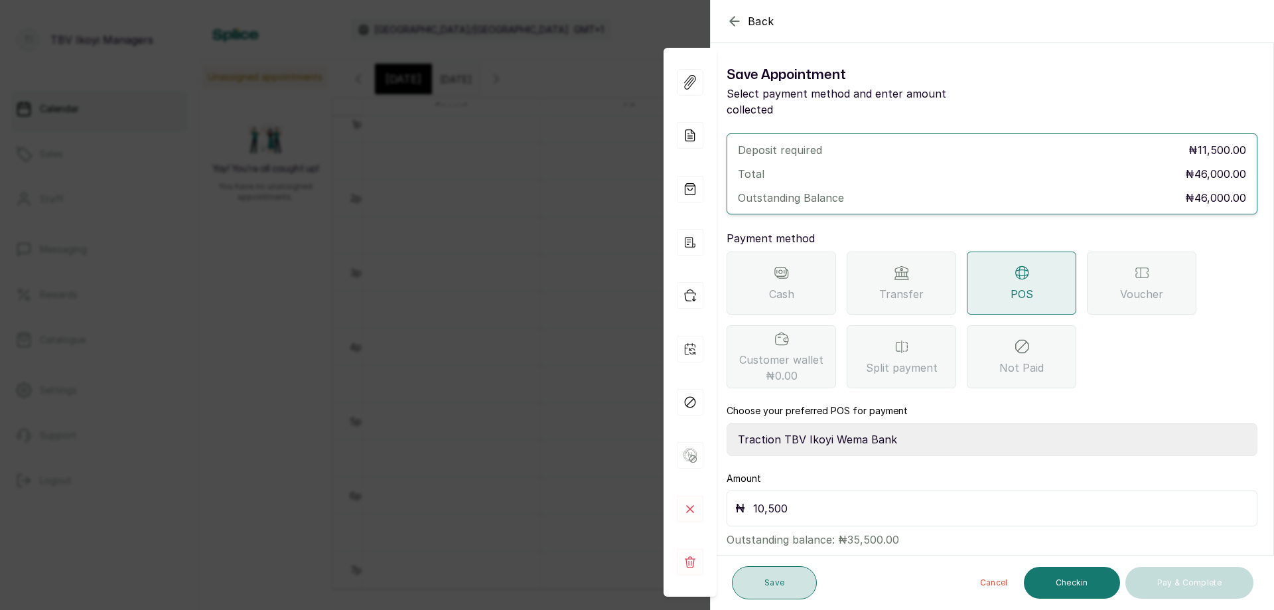
click at [752, 591] on button "Save" at bounding box center [774, 582] width 85 height 33
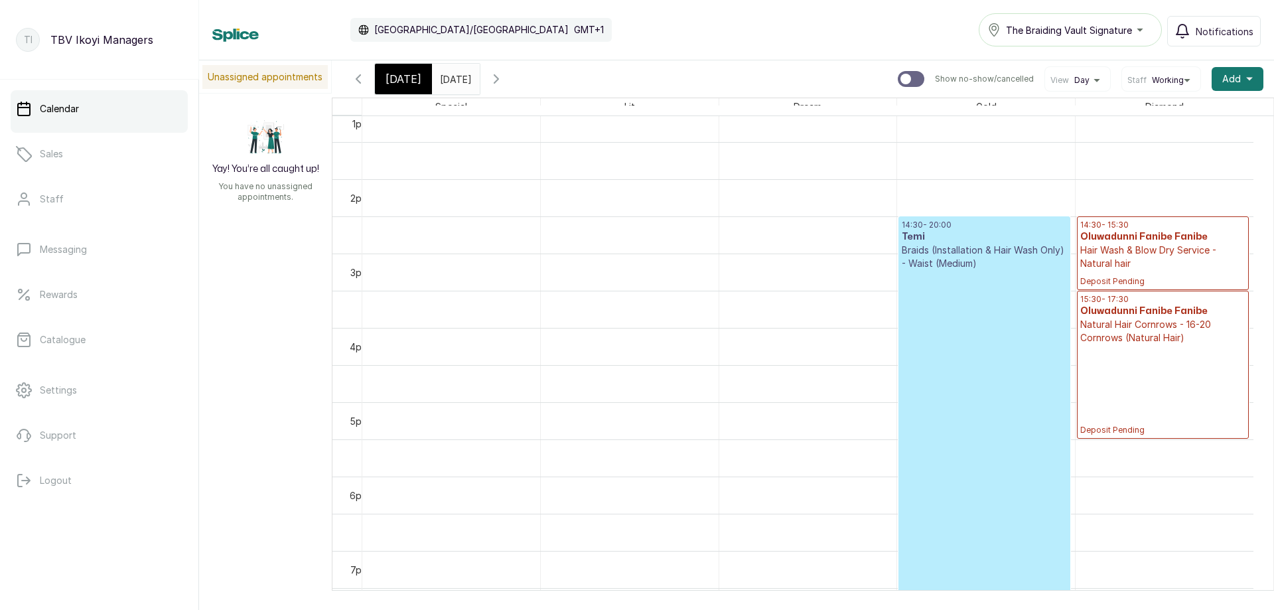
scroll to position [1110, 0]
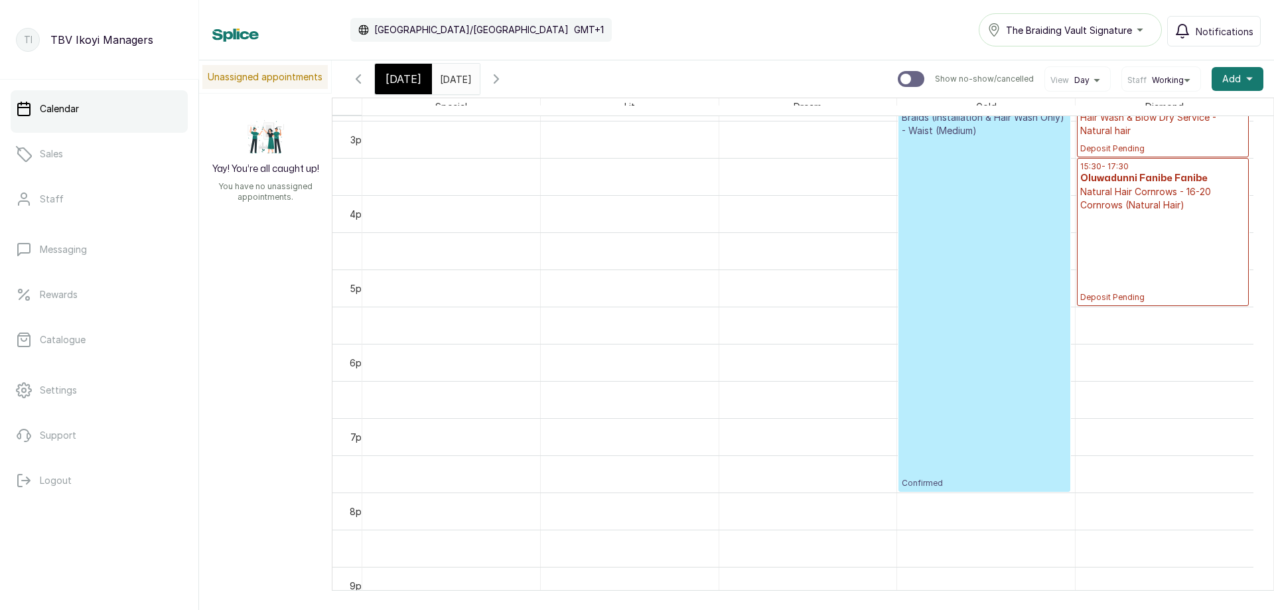
click at [928, 421] on p "Confirmed" at bounding box center [984, 312] width 165 height 351
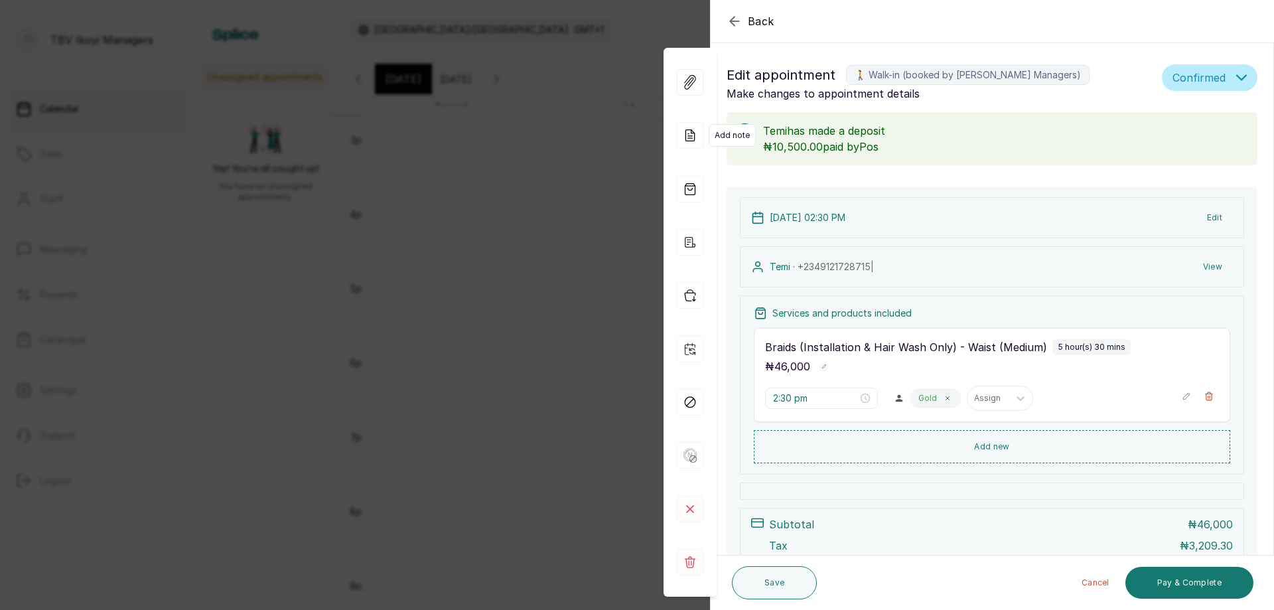
click at [696, 140] on icon at bounding box center [690, 135] width 27 height 27
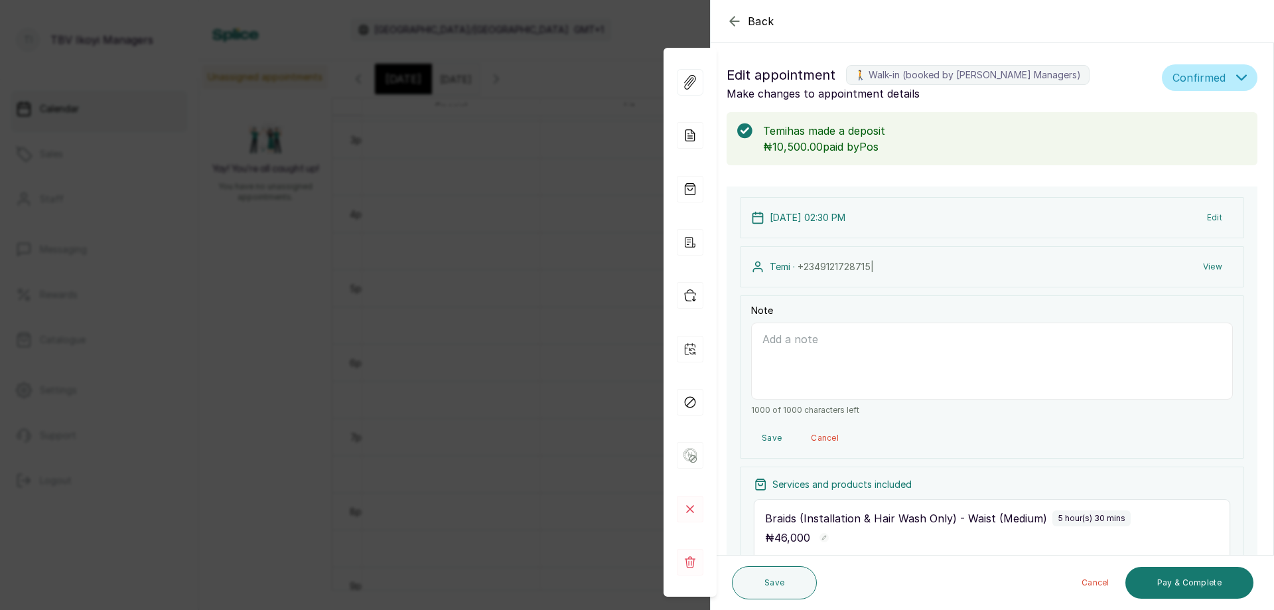
click at [731, 21] on icon "button" at bounding box center [734, 21] width 9 height 9
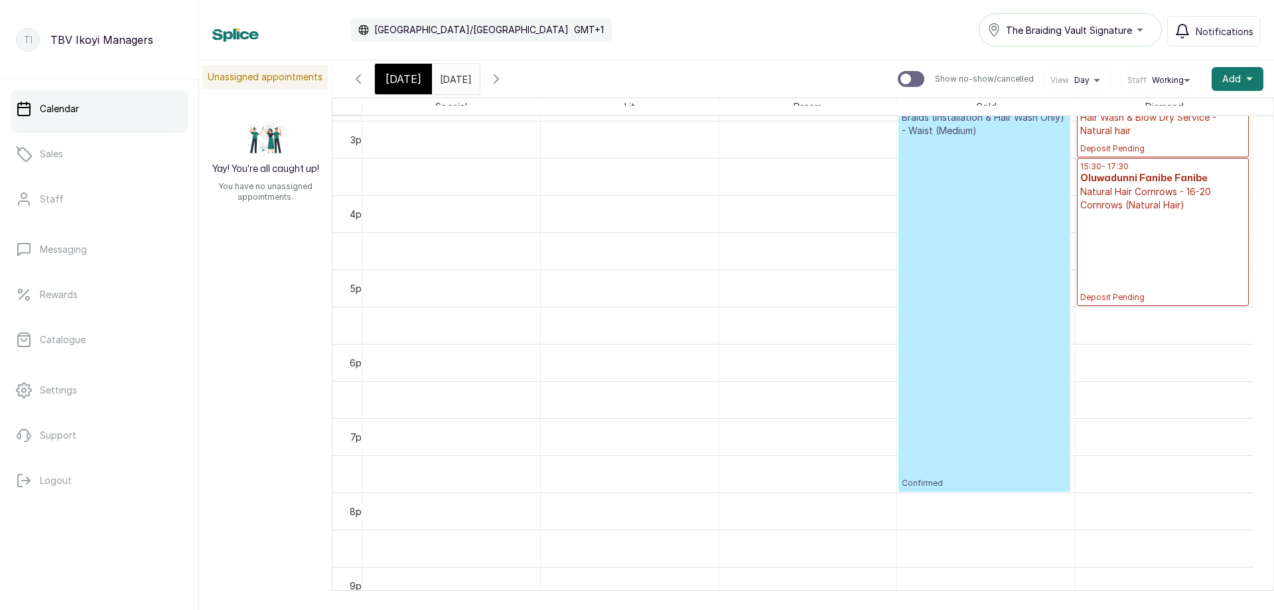
click at [958, 206] on p "Confirmed" at bounding box center [984, 312] width 165 height 351
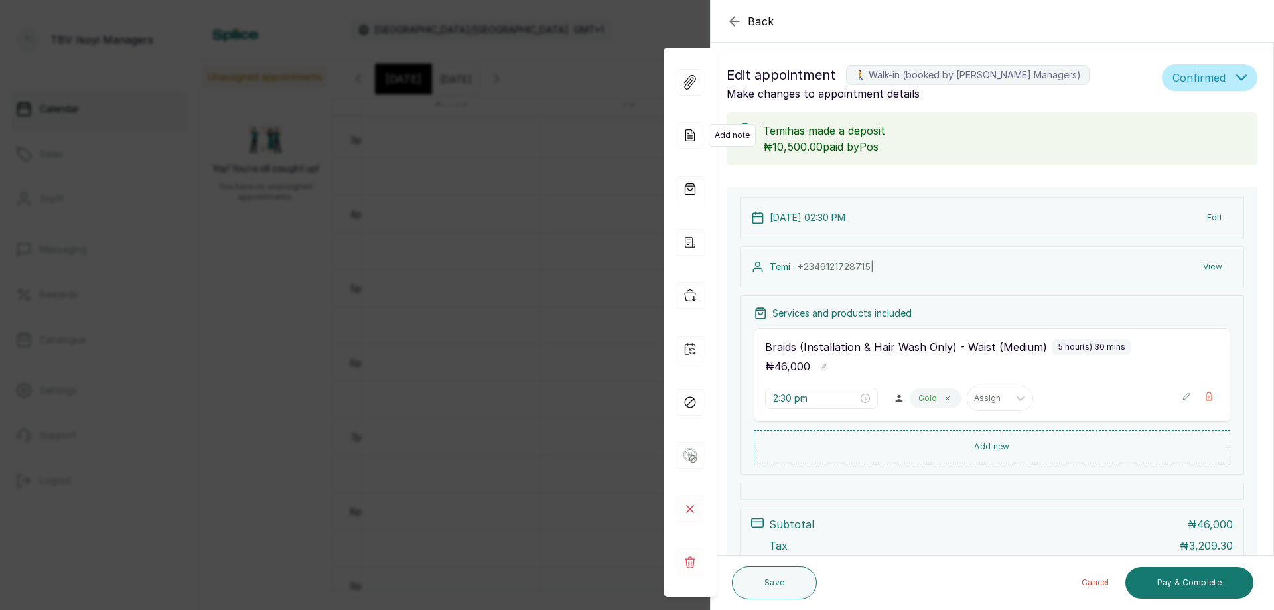
click at [696, 139] on icon at bounding box center [690, 135] width 27 height 27
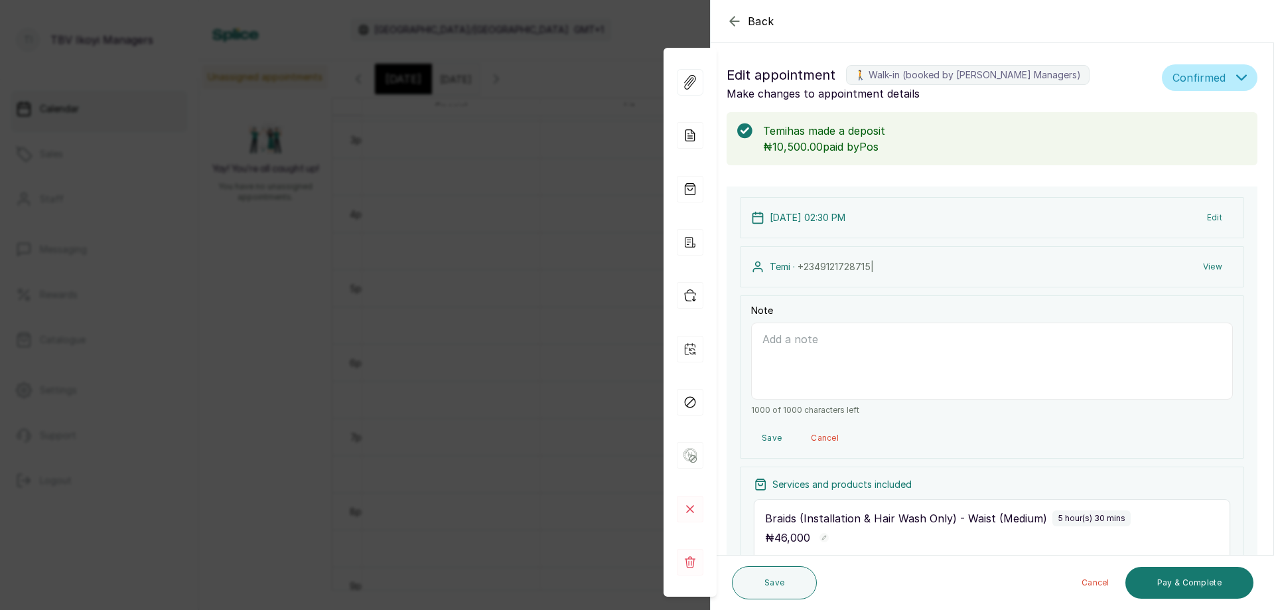
click at [861, 366] on textarea "Note" at bounding box center [992, 361] width 482 height 77
click at [883, 335] on textarea "deposit 10,500 on [DATE] with card" at bounding box center [992, 361] width 482 height 77
type textarea "deposit 10,500 on [DATE] with card"
click at [796, 584] on button "Save" at bounding box center [774, 582] width 85 height 33
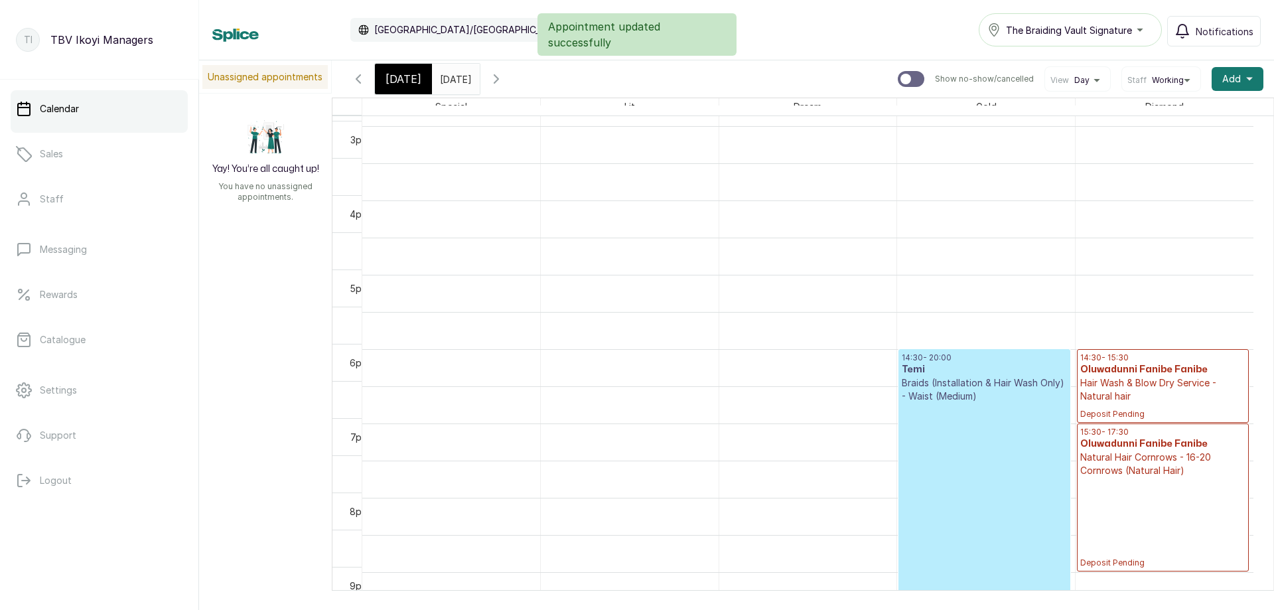
scroll to position [845, 0]
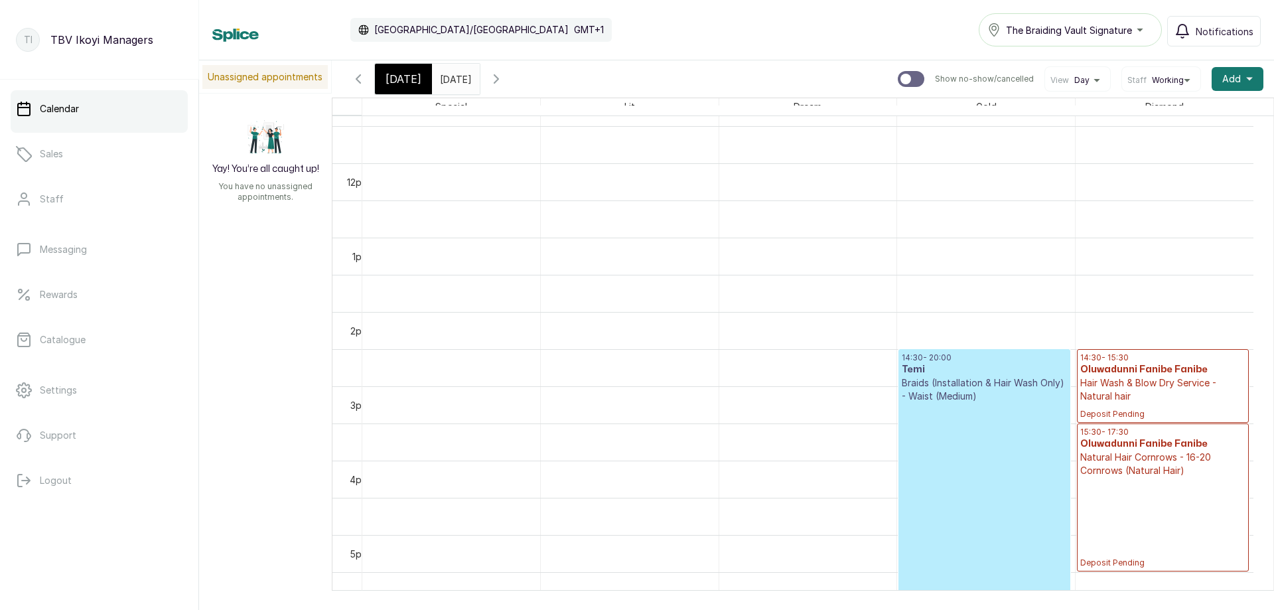
click at [406, 81] on span "[DATE]" at bounding box center [404, 79] width 36 height 16
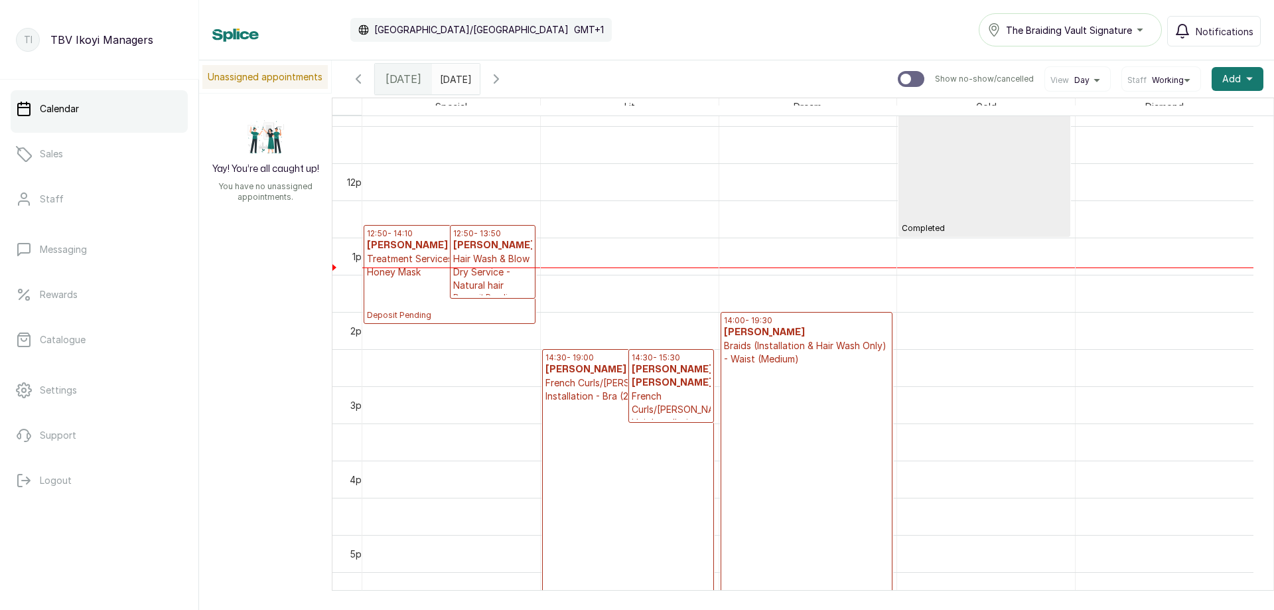
scroll to position [447, 0]
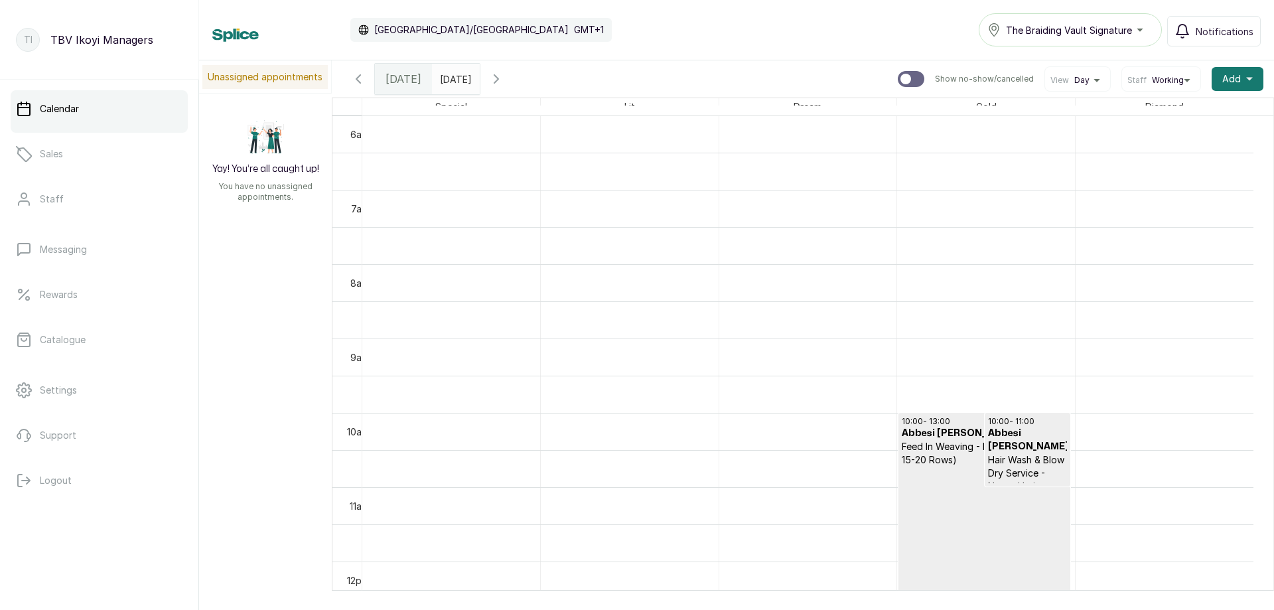
click at [504, 79] on icon "button" at bounding box center [497, 79] width 16 height 16
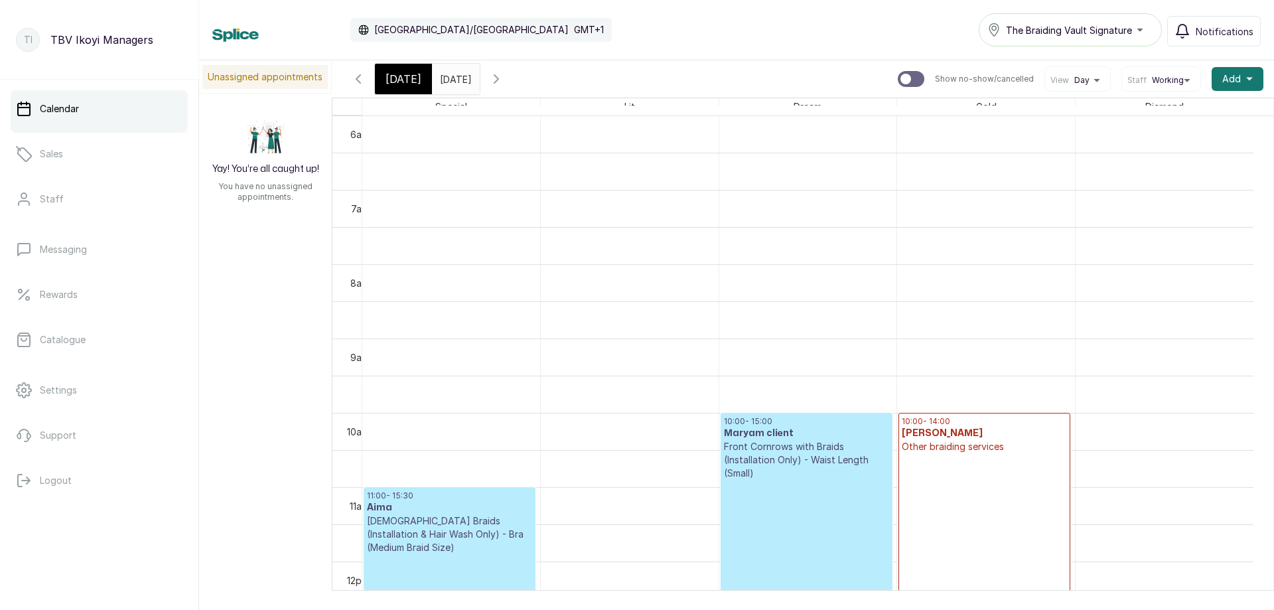
scroll to position [513, 0]
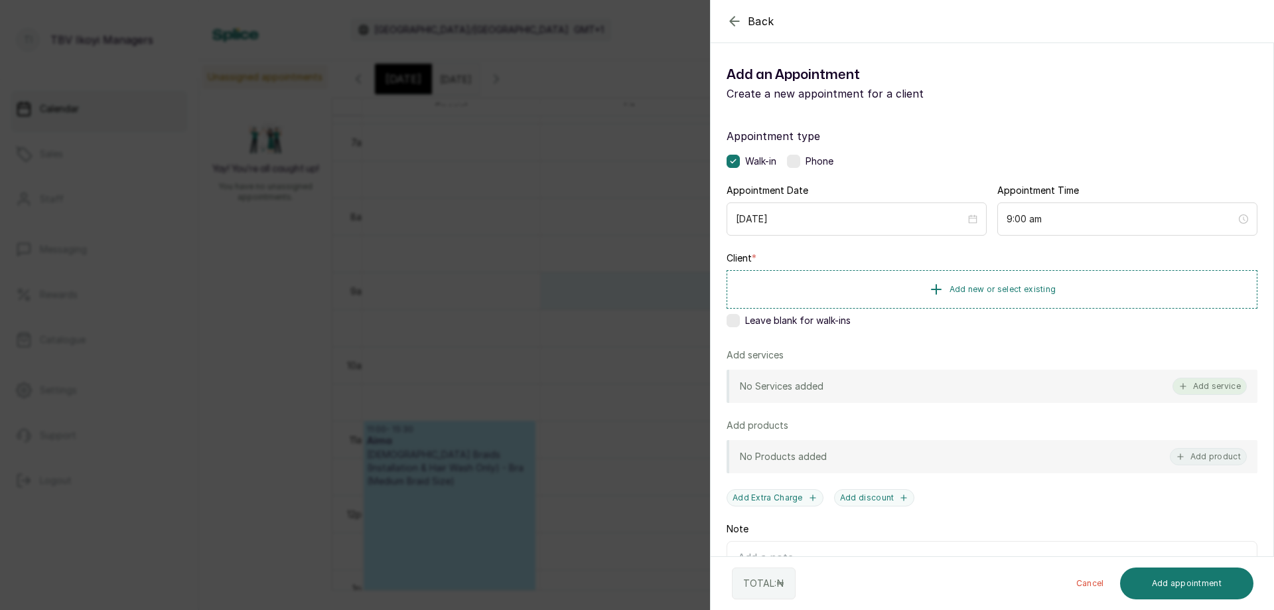
click at [1201, 386] on button "Add service" at bounding box center [1210, 386] width 74 height 17
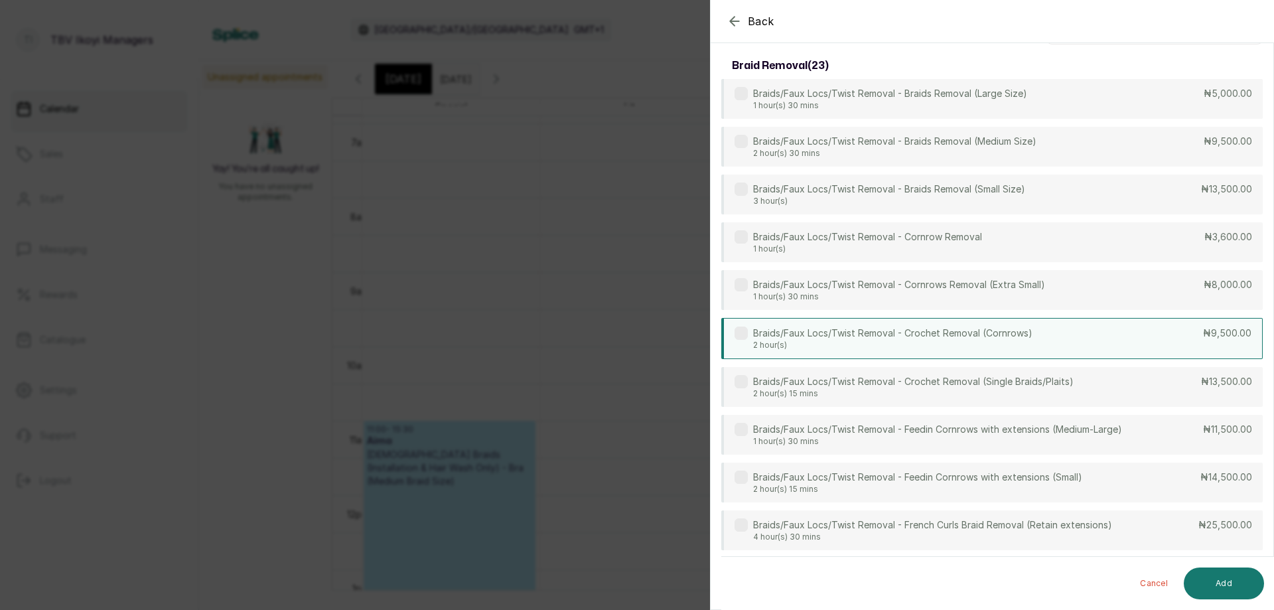
scroll to position [0, 0]
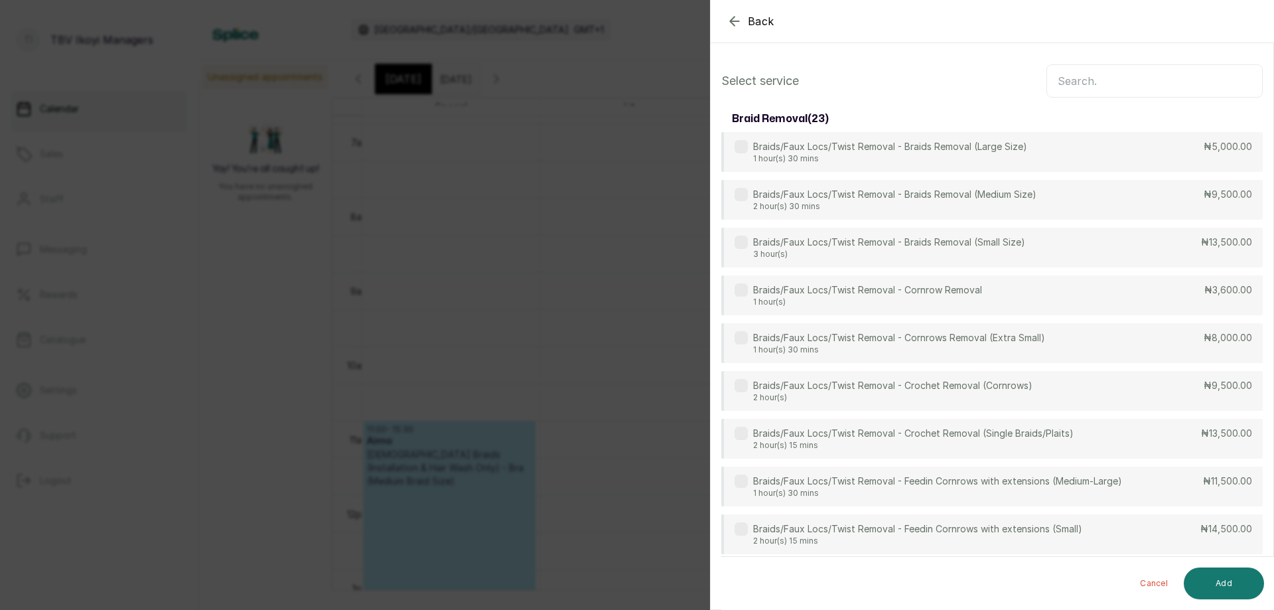
click at [1121, 84] on input "text" at bounding box center [1155, 80] width 216 height 33
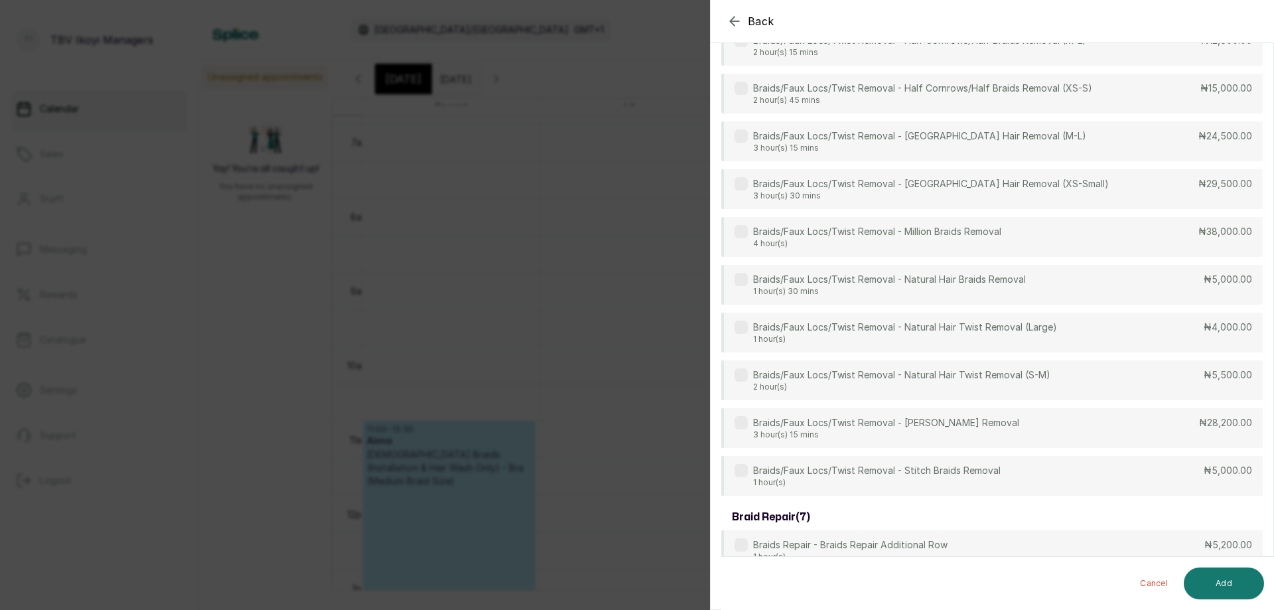
scroll to position [727, 0]
type input "braids"
click at [730, 24] on icon "button" at bounding box center [735, 21] width 16 height 16
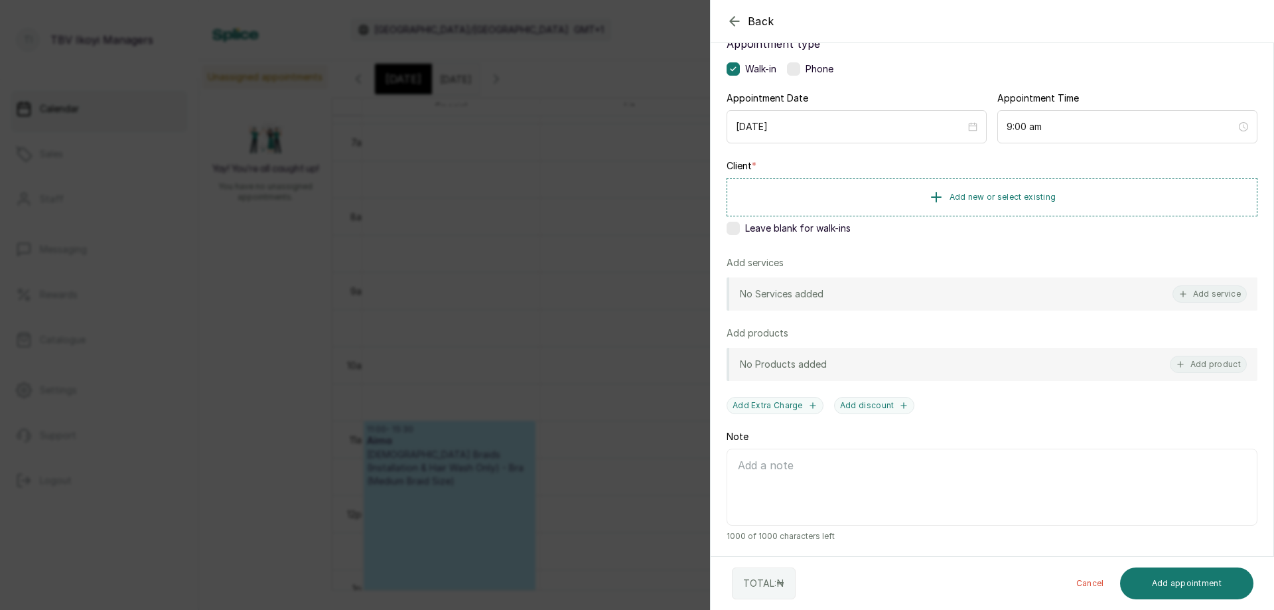
scroll to position [94, 0]
click at [1219, 289] on button "Add service" at bounding box center [1210, 292] width 74 height 17
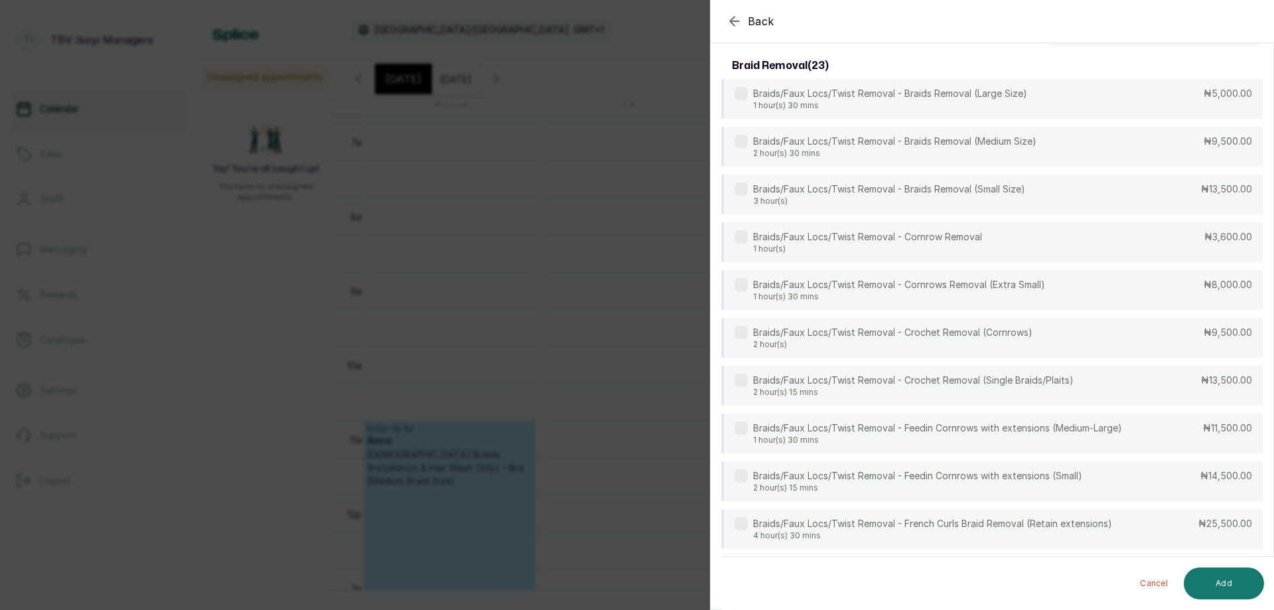
scroll to position [0, 0]
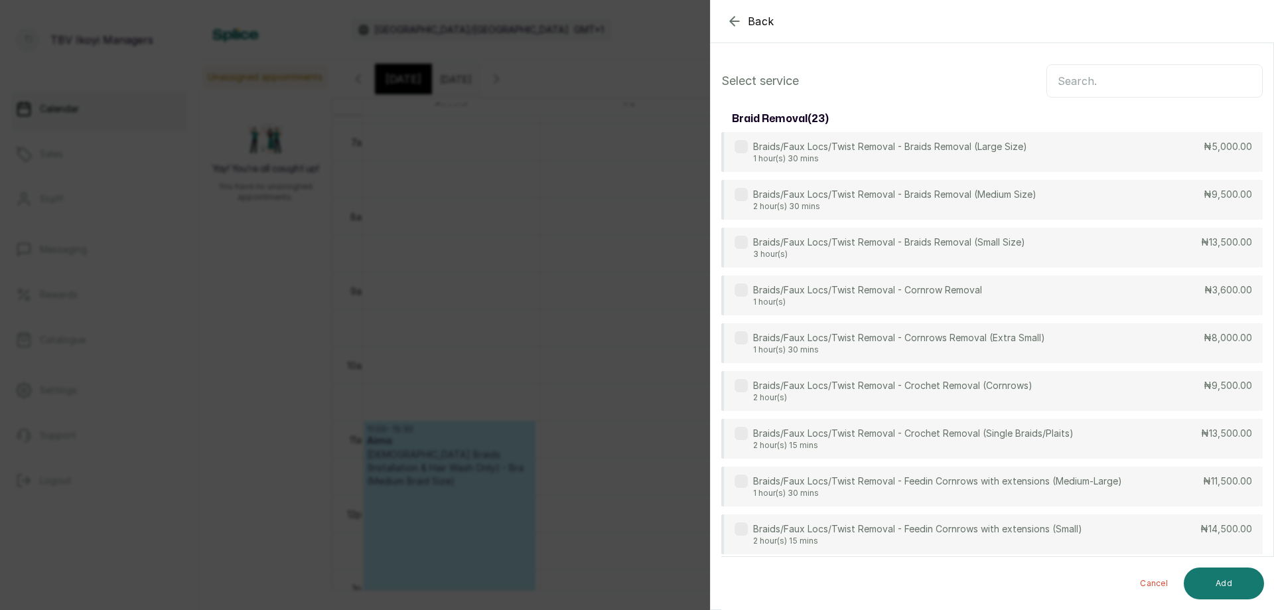
click at [1106, 85] on input "text" at bounding box center [1155, 80] width 216 height 33
click at [1120, 75] on input "twist" at bounding box center [1155, 80] width 216 height 33
type input "t"
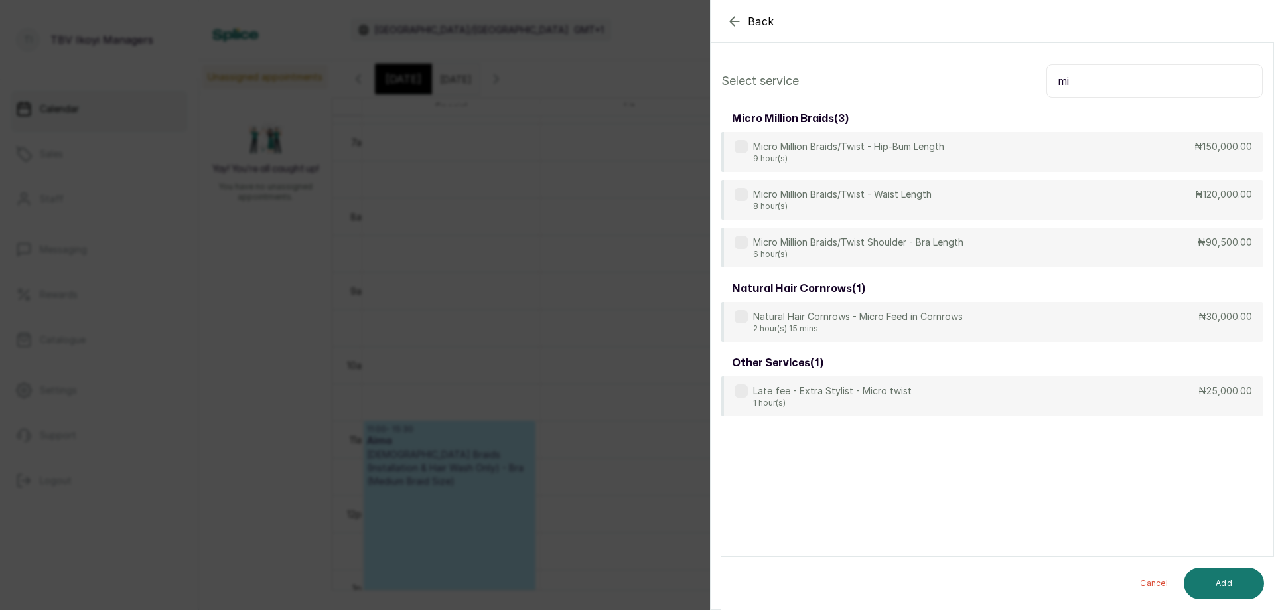
type input "m"
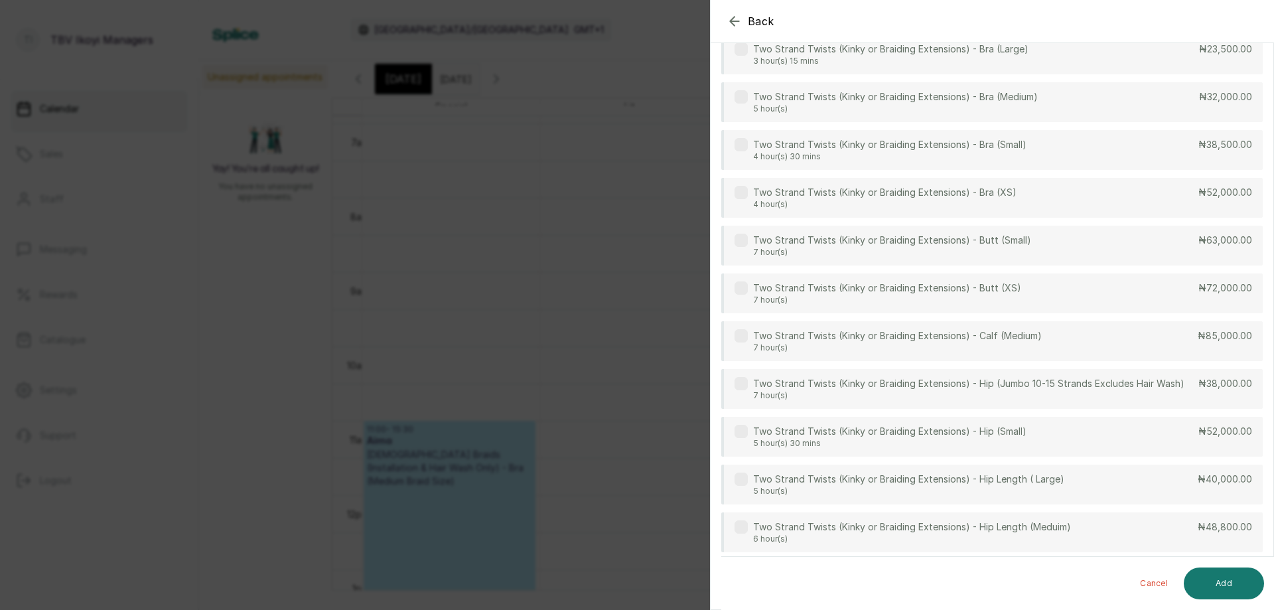
scroll to position [2758, 0]
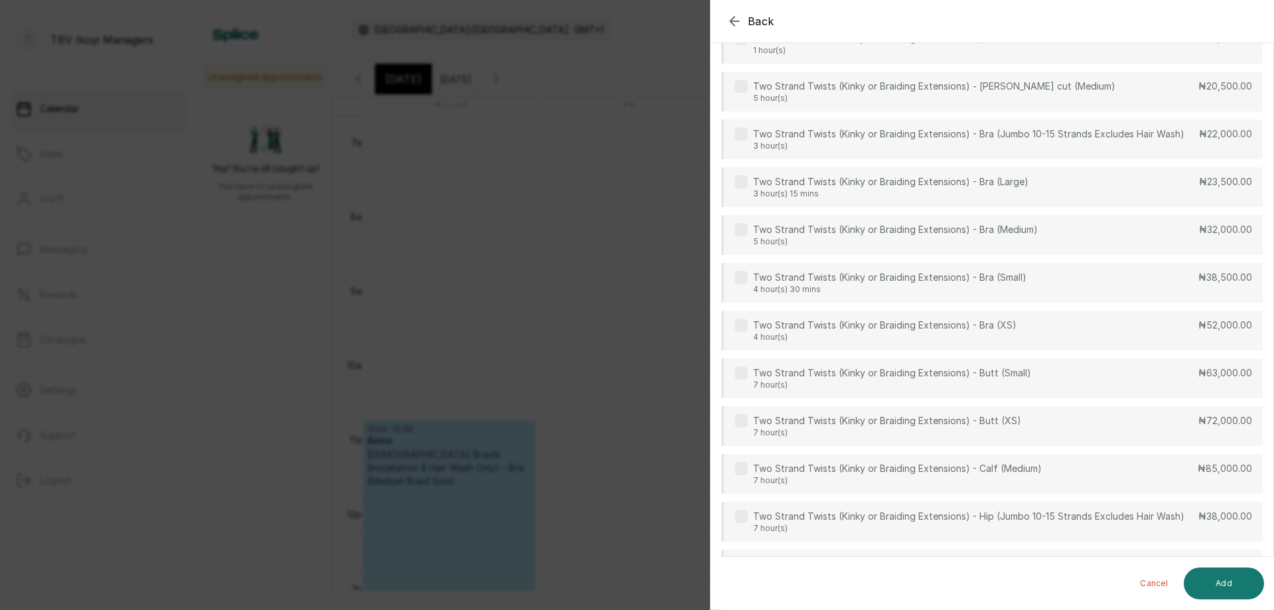
type input "twist"
click at [733, 16] on icon "button" at bounding box center [735, 21] width 16 height 16
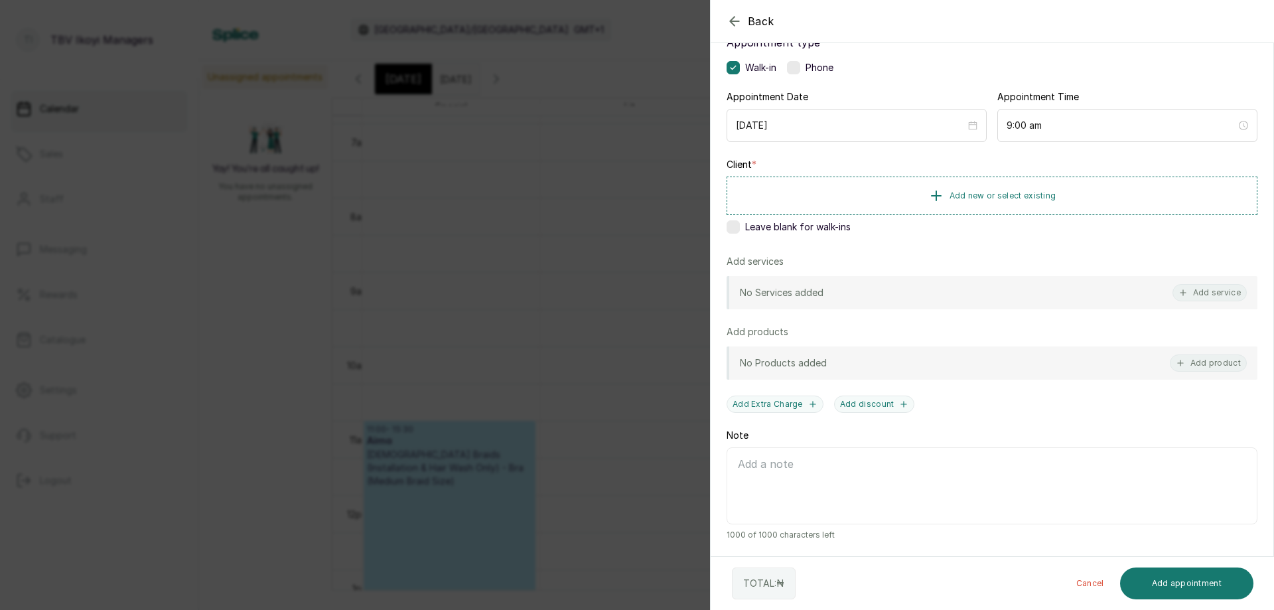
scroll to position [94, 0]
click at [737, 25] on icon "button" at bounding box center [735, 21] width 16 height 16
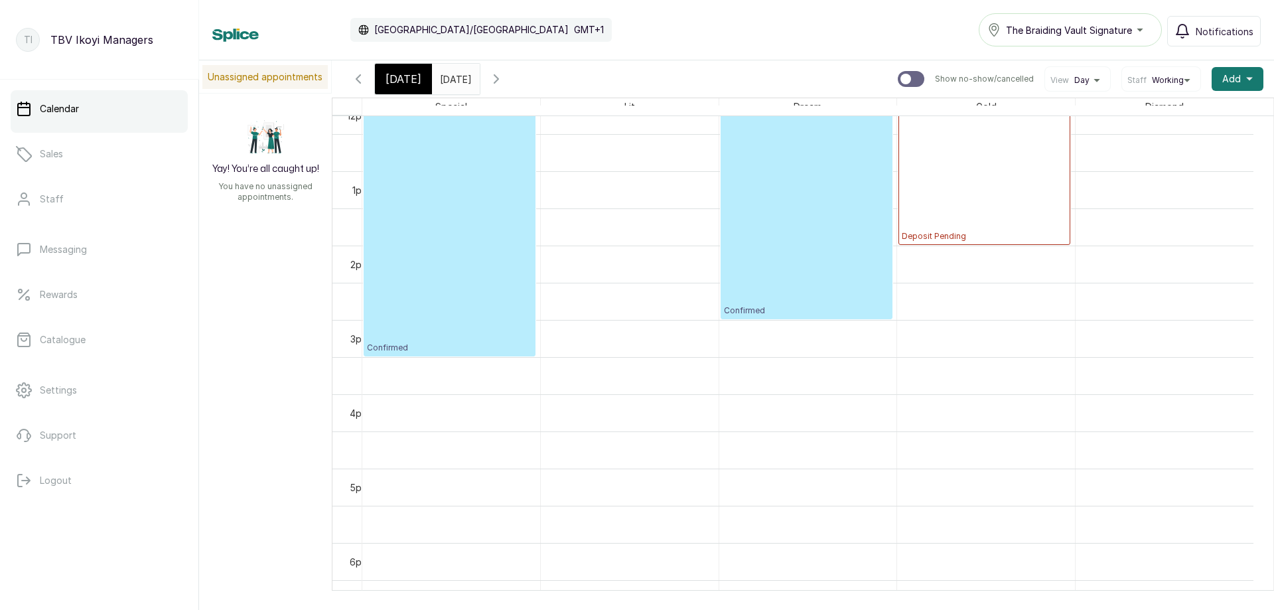
scroll to position [779, 0]
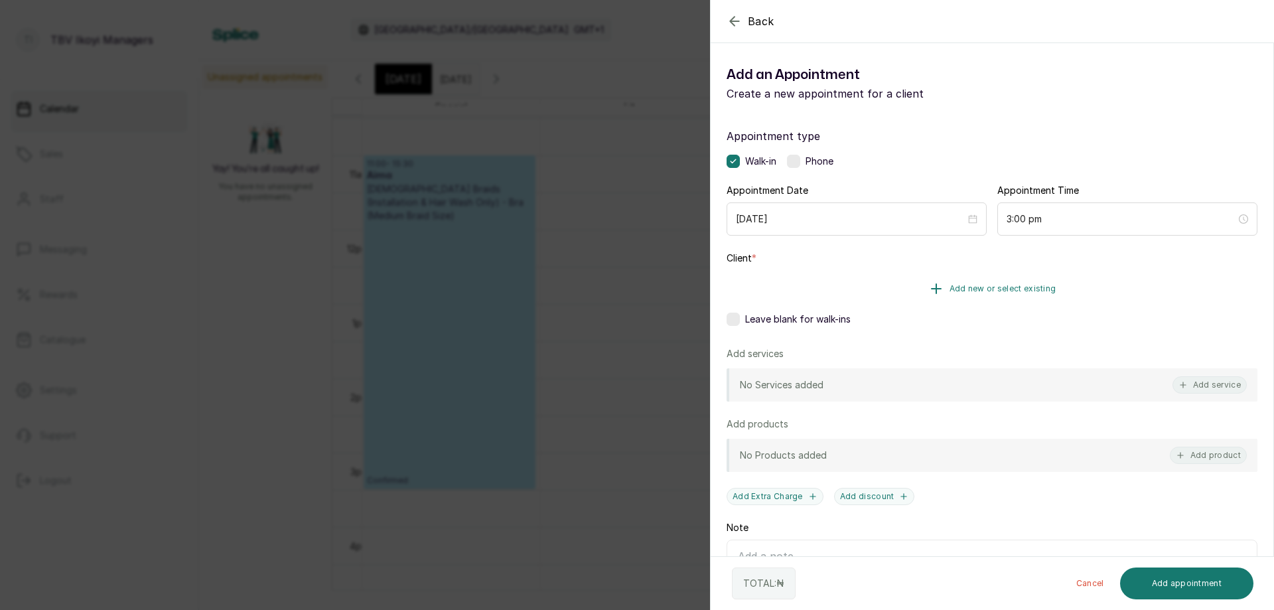
click at [971, 287] on span "Add new or select existing" at bounding box center [1003, 288] width 107 height 11
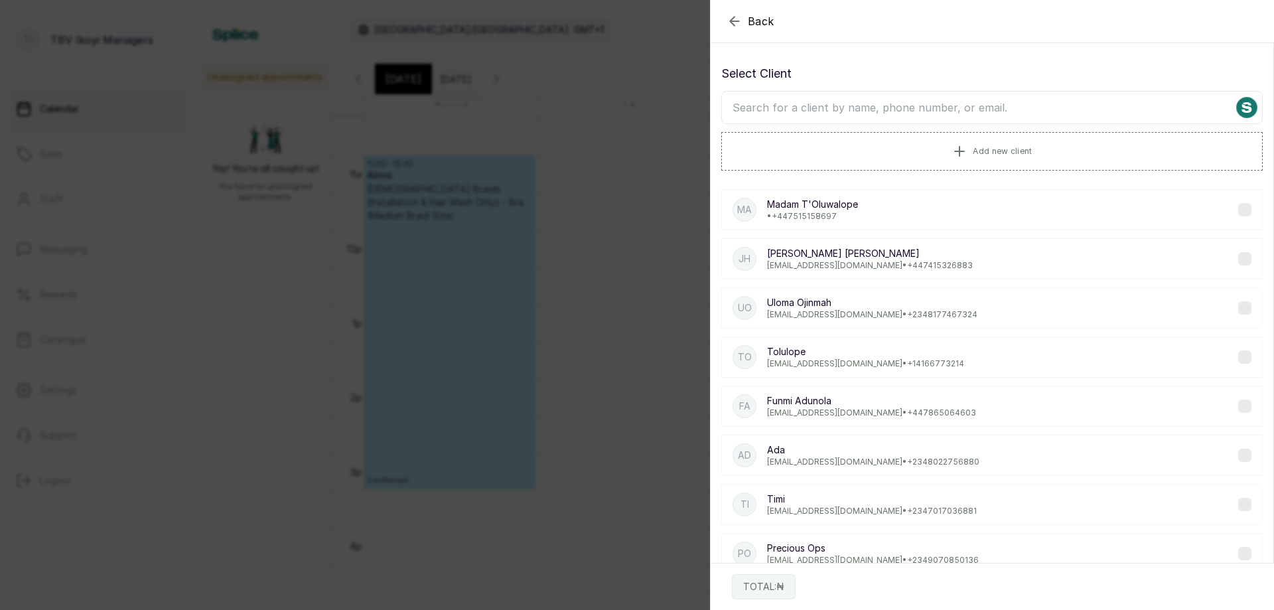
click at [894, 94] on input "text" at bounding box center [992, 107] width 542 height 33
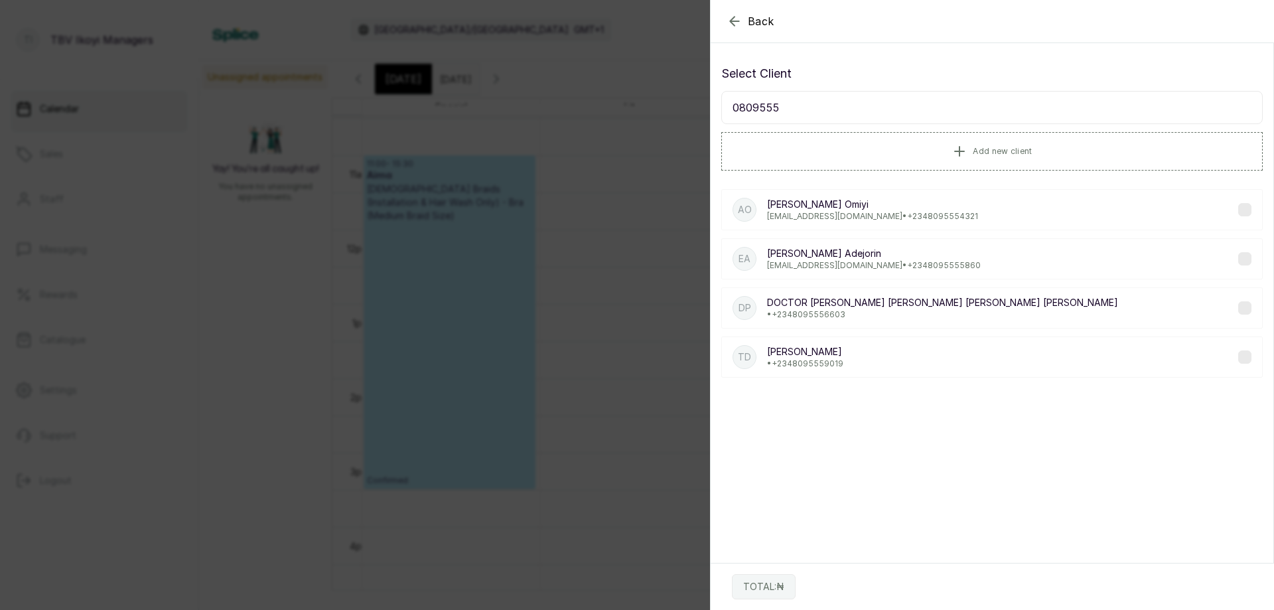
type input "0809555"
click at [945, 201] on div "AO [PERSON_NAME] Omiyi [EMAIL_ADDRESS][DOMAIN_NAME] • [PHONE_NUMBER]" at bounding box center [992, 209] width 542 height 41
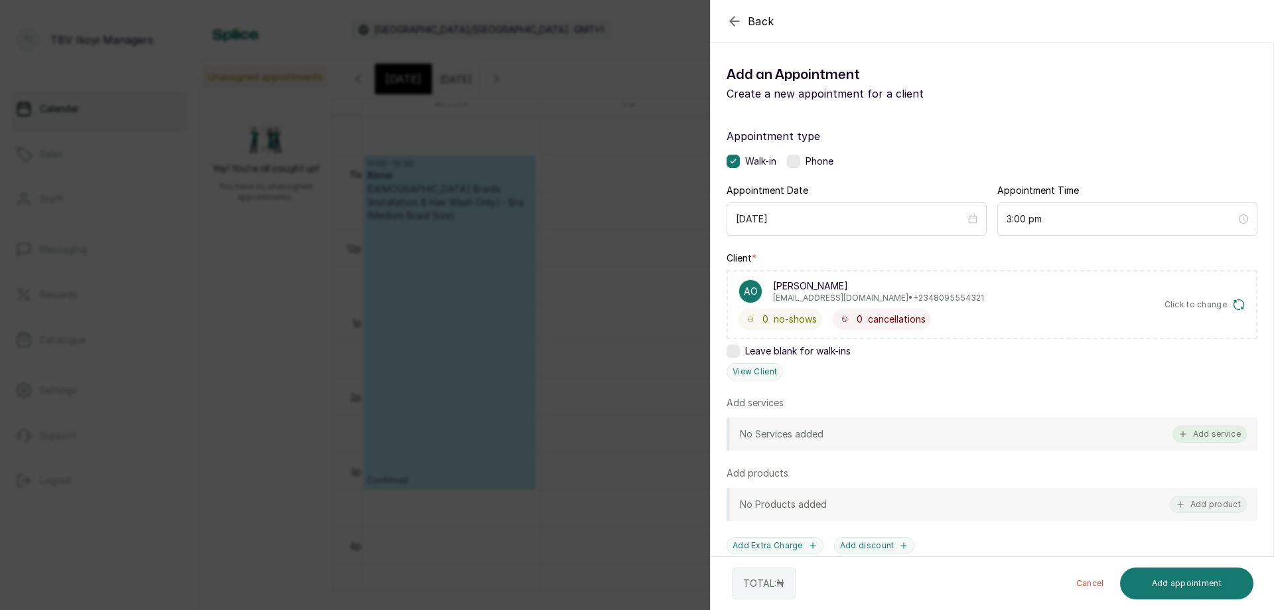
click at [1219, 431] on button "Add service" at bounding box center [1210, 433] width 74 height 17
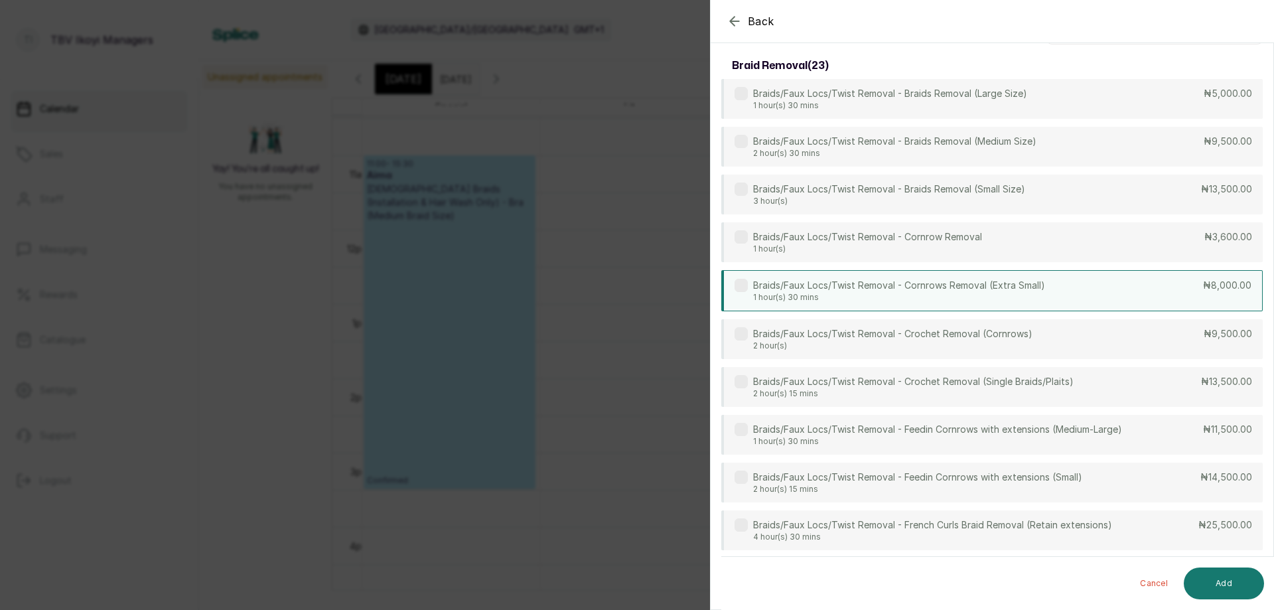
scroll to position [0, 0]
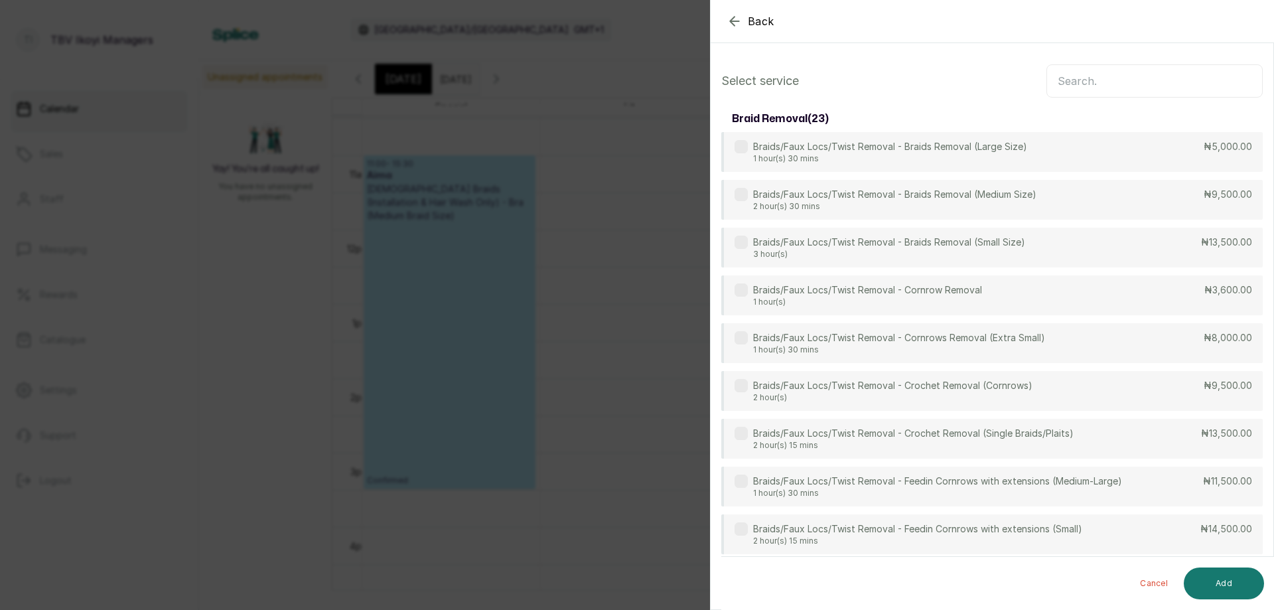
click at [1123, 80] on input "text" at bounding box center [1155, 80] width 216 height 33
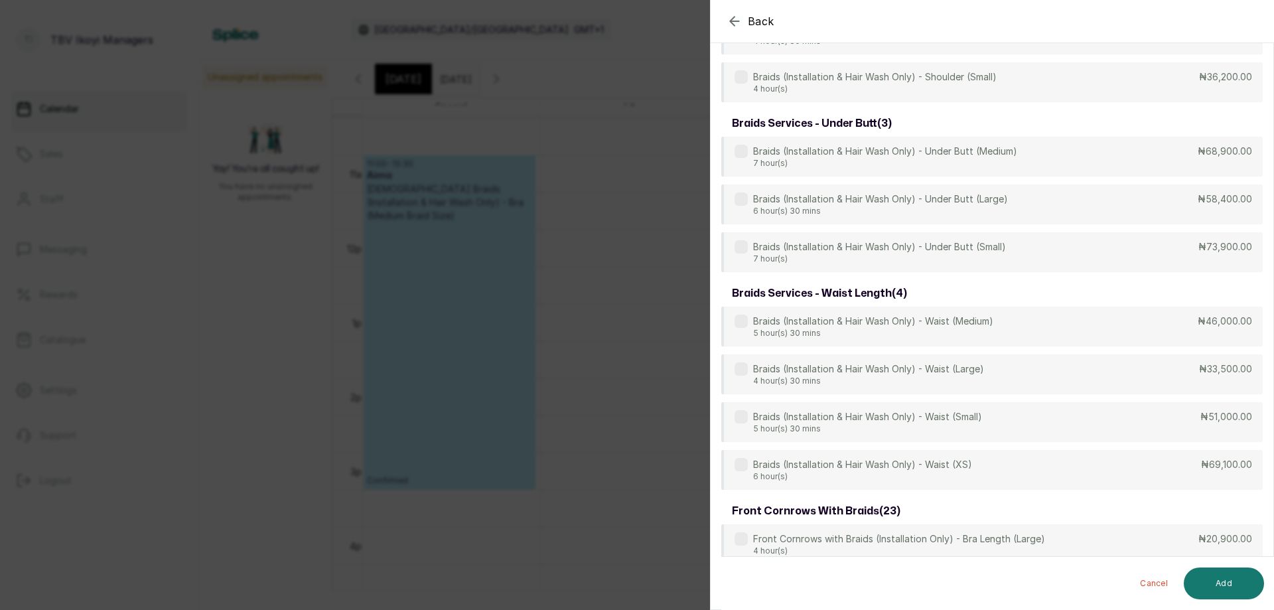
scroll to position [3780, 0]
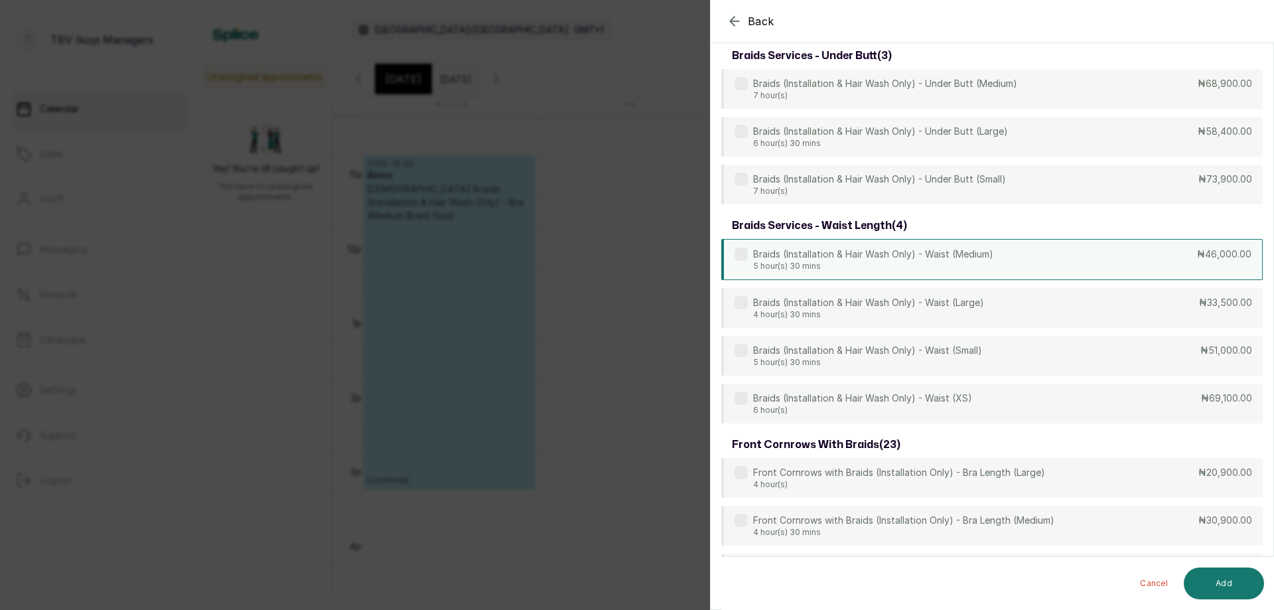
type input "braids"
click at [903, 259] on p "Braids (Installation & Hair Wash Only) - Waist (Medium)" at bounding box center [873, 254] width 240 height 13
click at [1225, 586] on button "Add" at bounding box center [1224, 583] width 80 height 32
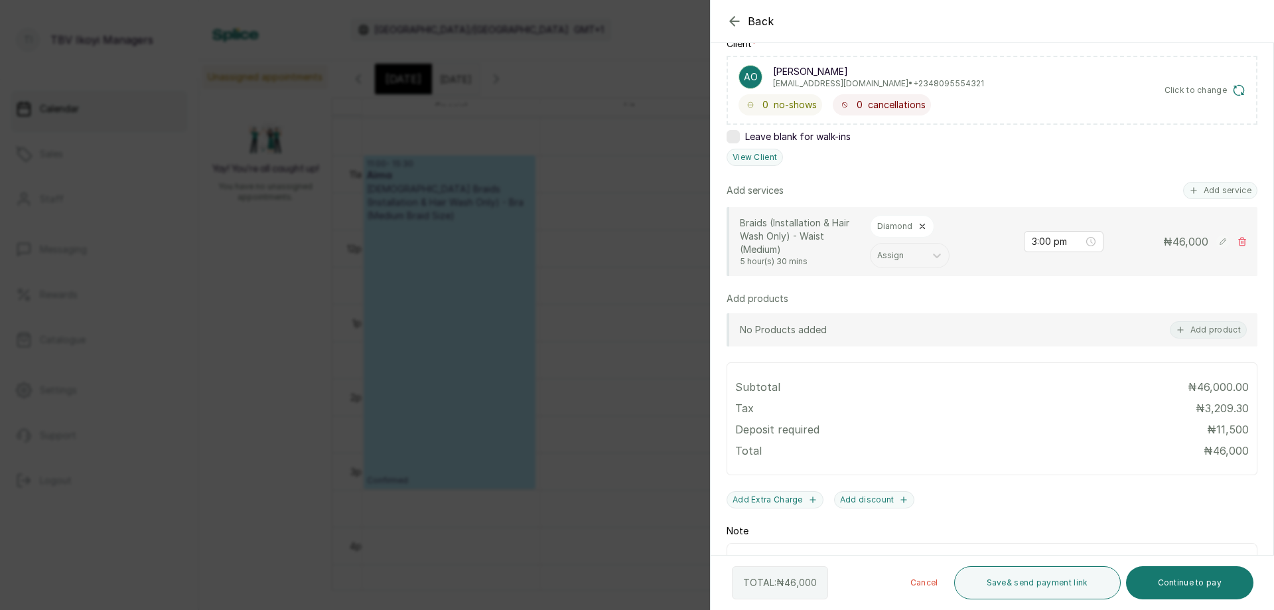
scroll to position [310, 0]
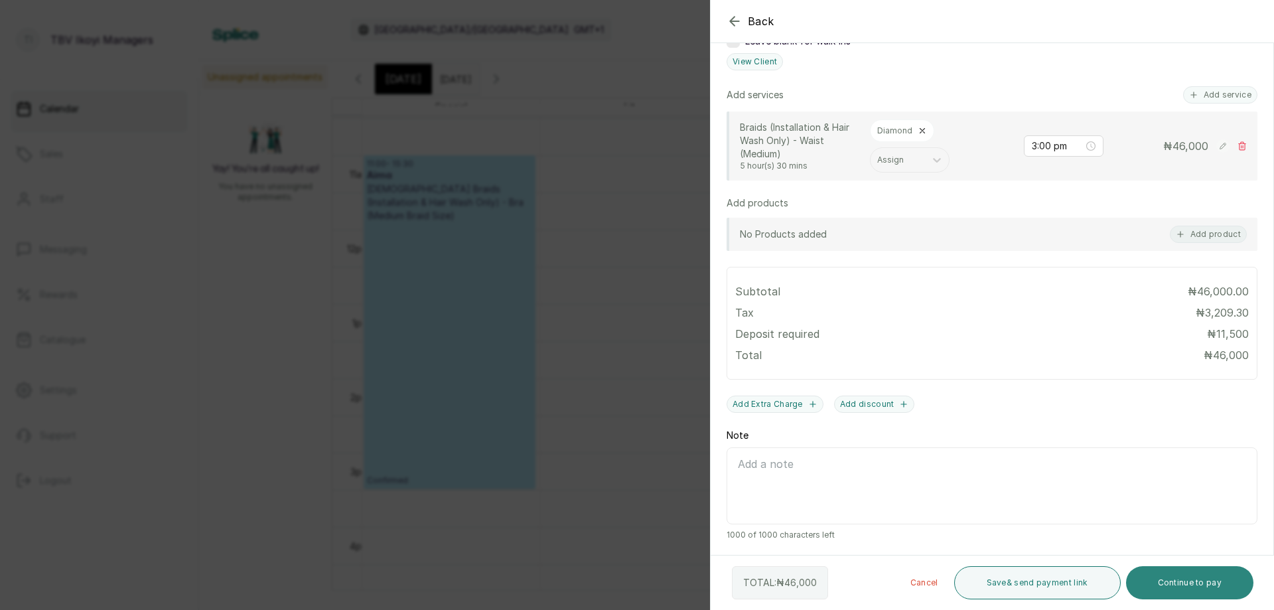
click at [1144, 582] on button "Continue to pay" at bounding box center [1190, 582] width 128 height 33
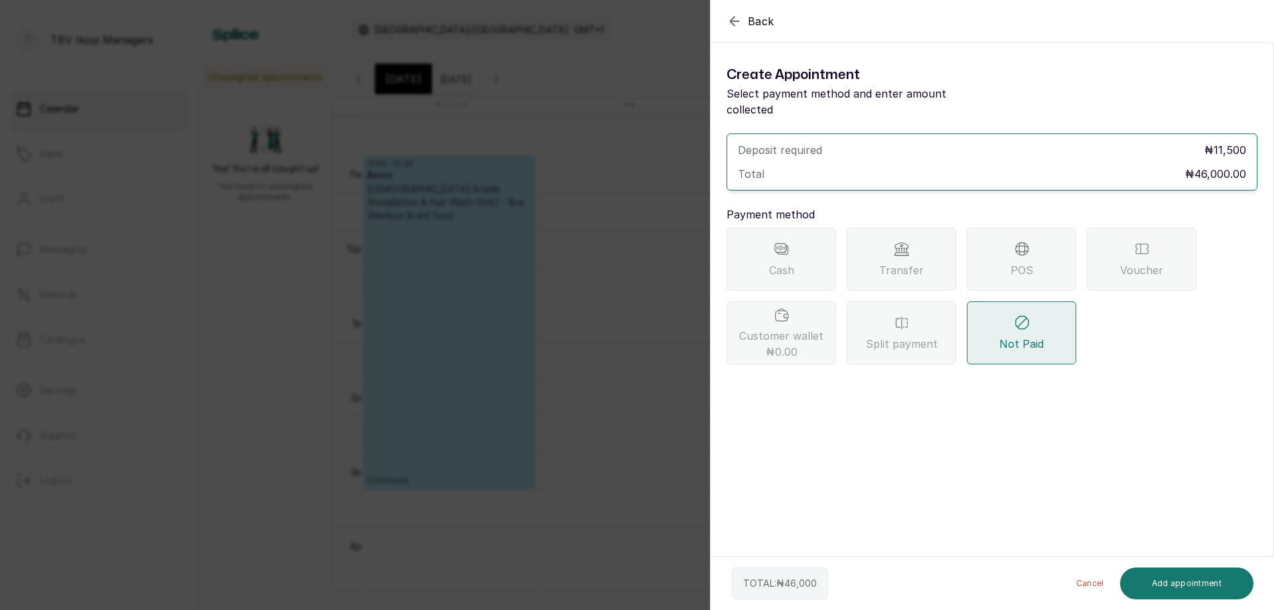
click at [878, 248] on div "Transfer" at bounding box center [902, 259] width 110 height 63
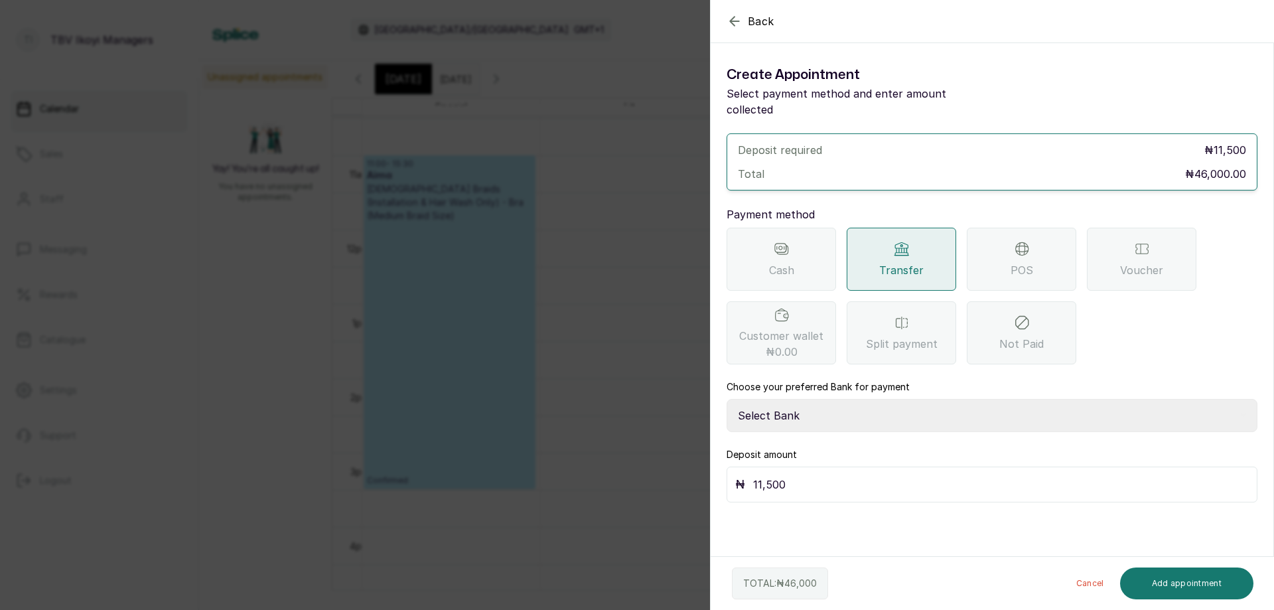
click at [948, 399] on select "Select Bank TRACTION/TBV IKOYI Paystack-Titan AJSKYLAR LTD - TBV IKOYI Providus…" at bounding box center [992, 415] width 531 height 33
select select "37460b99-c85c-4cd3-891f-592518af968d"
click at [727, 399] on select "Select Bank TRACTION/TBV IKOYI Paystack-Titan AJSKYLAR LTD - TBV IKOYI Providus…" at bounding box center [992, 415] width 531 height 33
click at [935, 467] on div "₦ 11,500" at bounding box center [992, 485] width 531 height 36
click at [924, 475] on input "11,500" at bounding box center [1001, 484] width 496 height 19
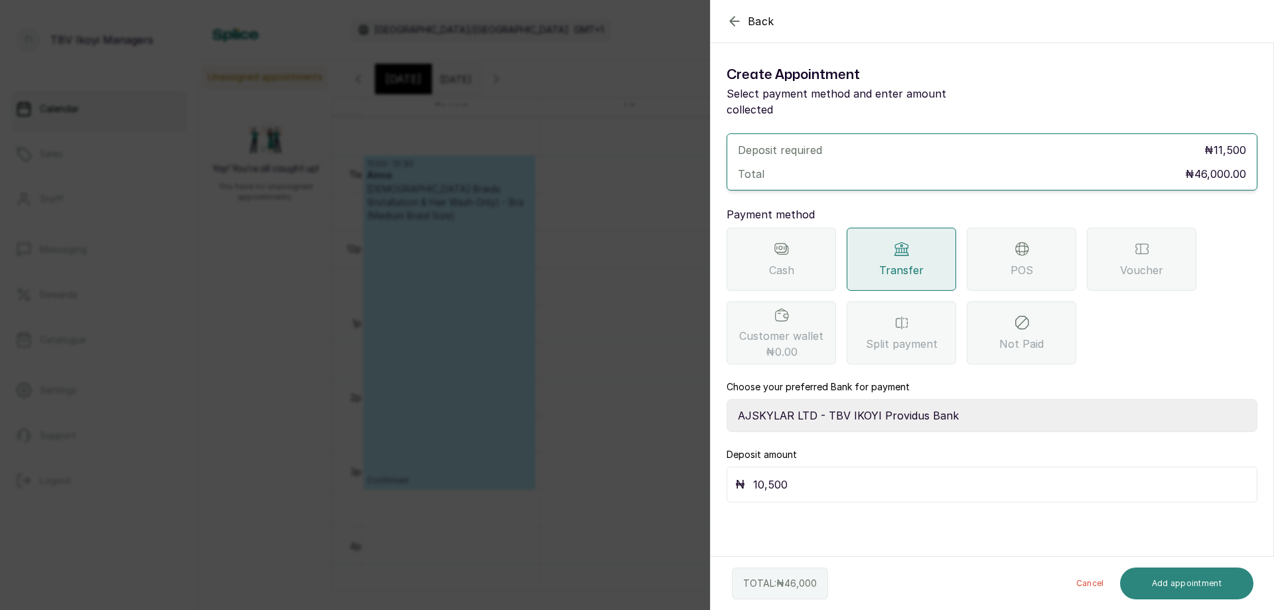
type input "10,500"
click at [1144, 587] on button "Add appointment" at bounding box center [1187, 583] width 134 height 32
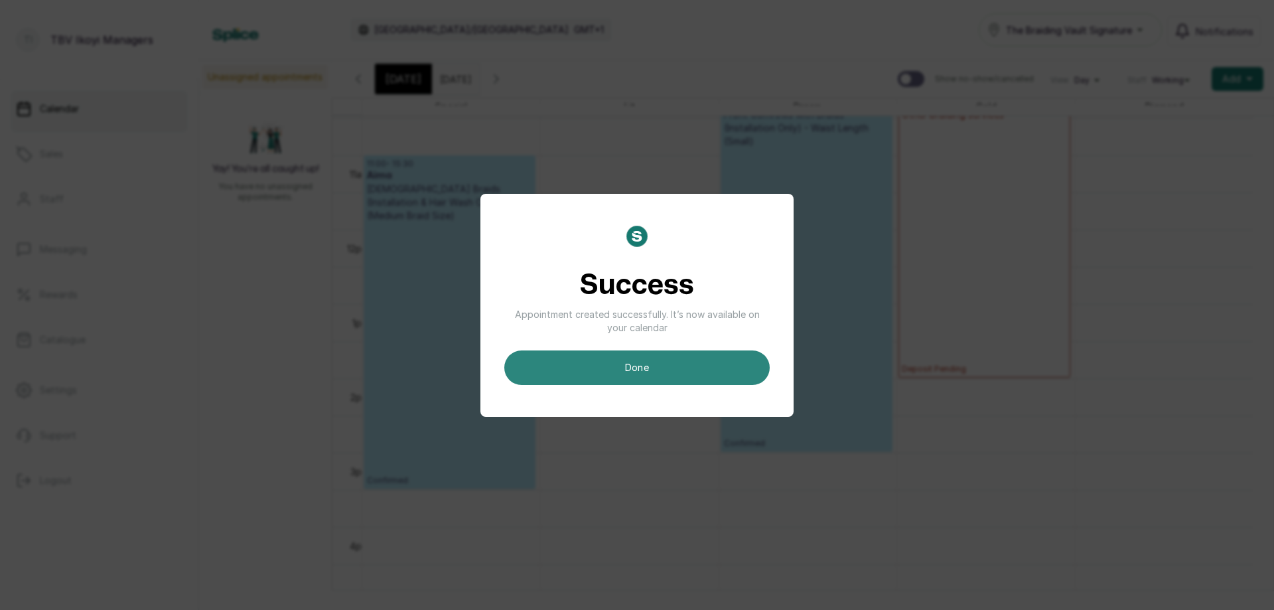
click at [733, 371] on button "done" at bounding box center [636, 367] width 265 height 35
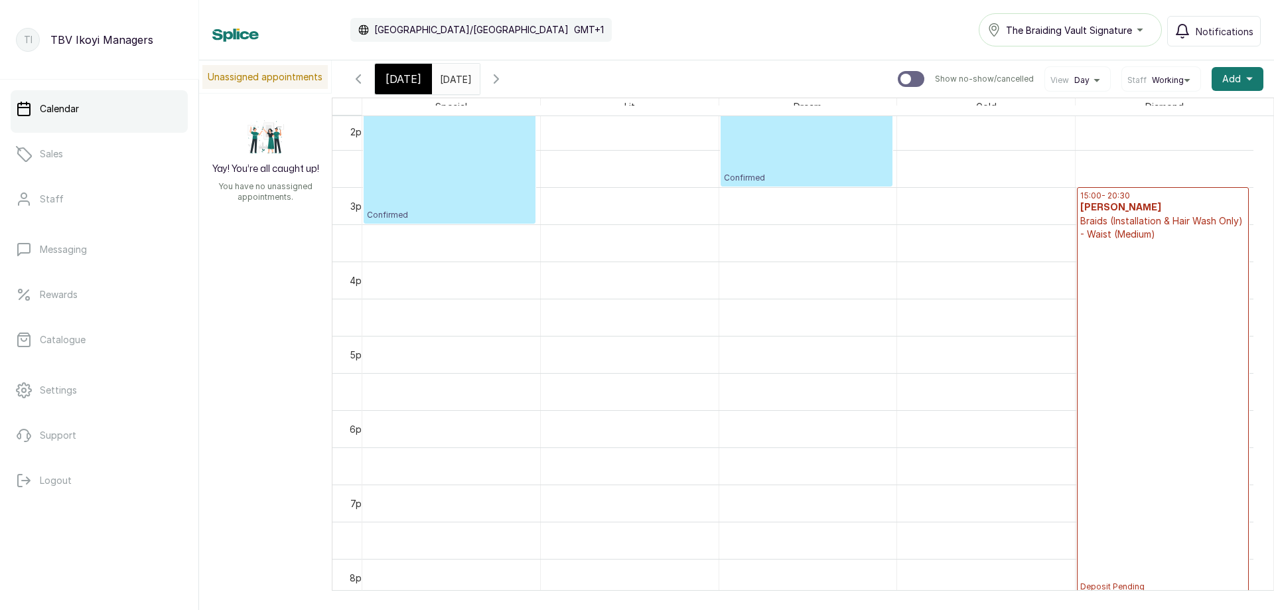
scroll to position [1177, 0]
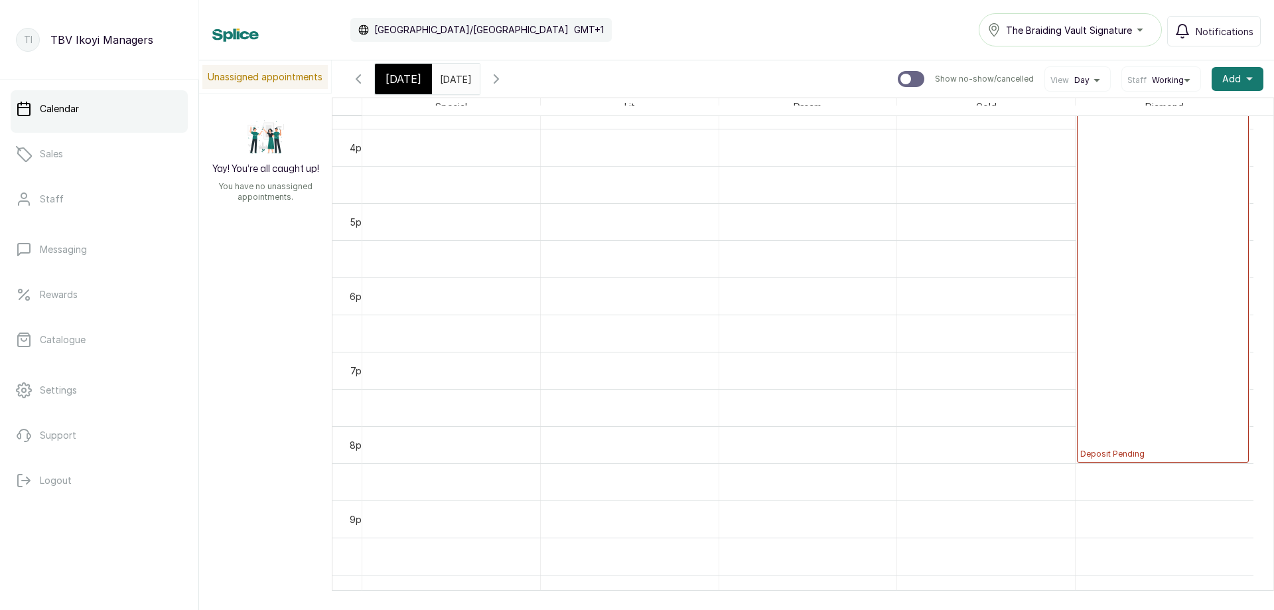
click at [1130, 402] on p "Deposit Pending" at bounding box center [1163, 283] width 165 height 351
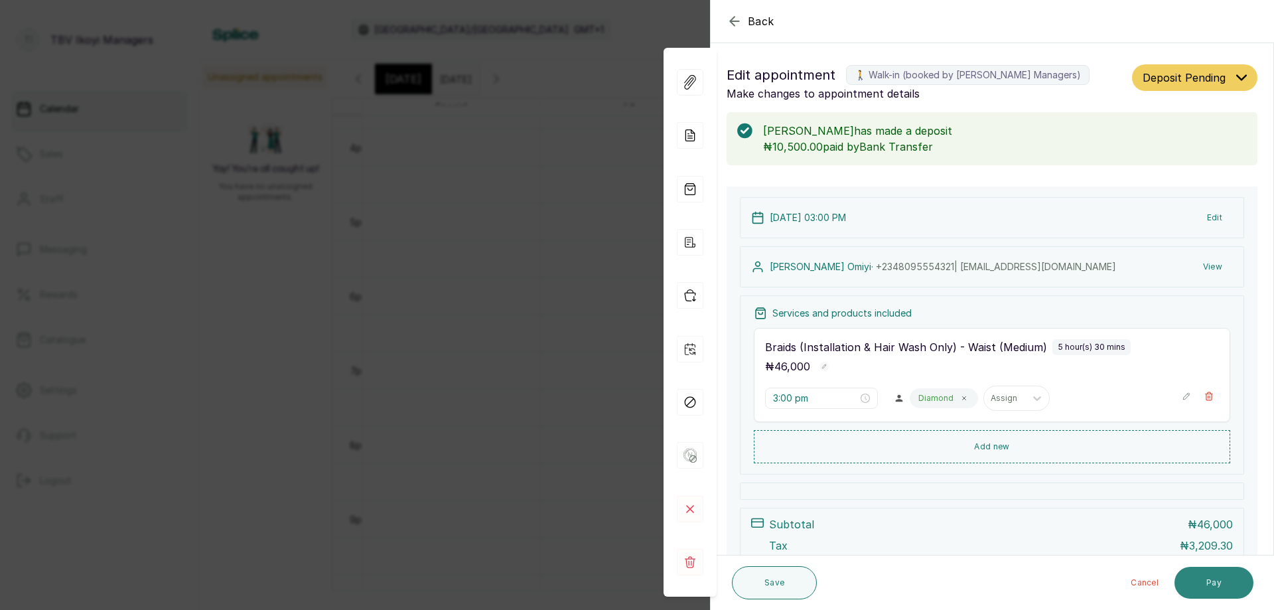
click at [1211, 582] on button "Pay" at bounding box center [1214, 583] width 79 height 32
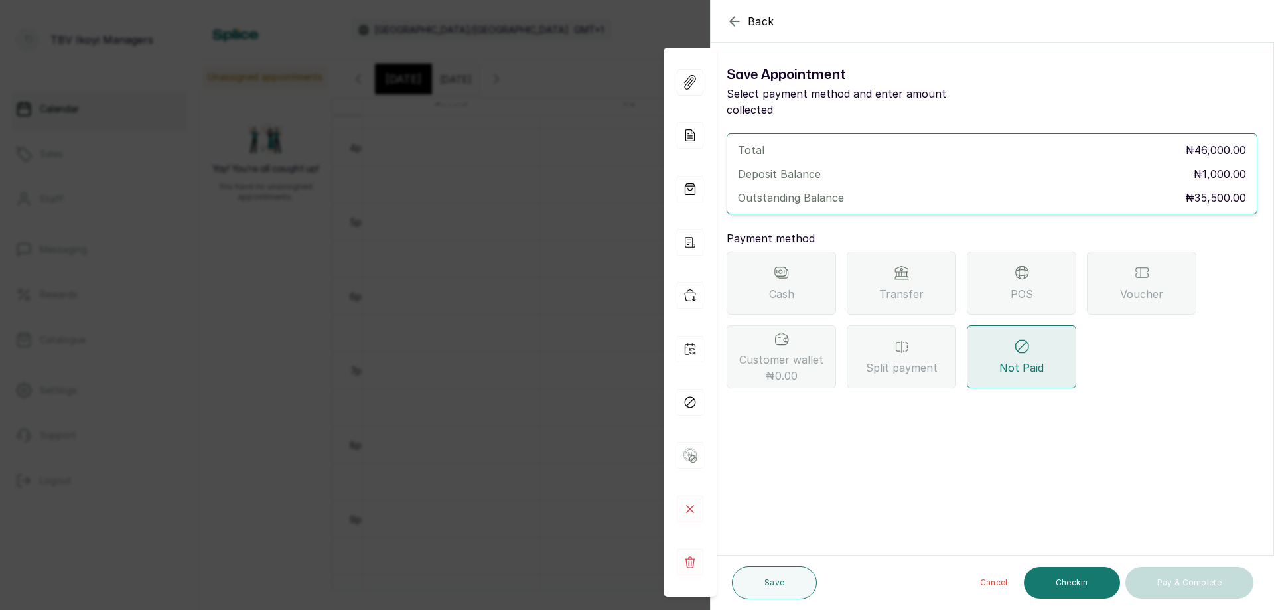
click at [895, 286] on span "Transfer" at bounding box center [901, 294] width 44 height 16
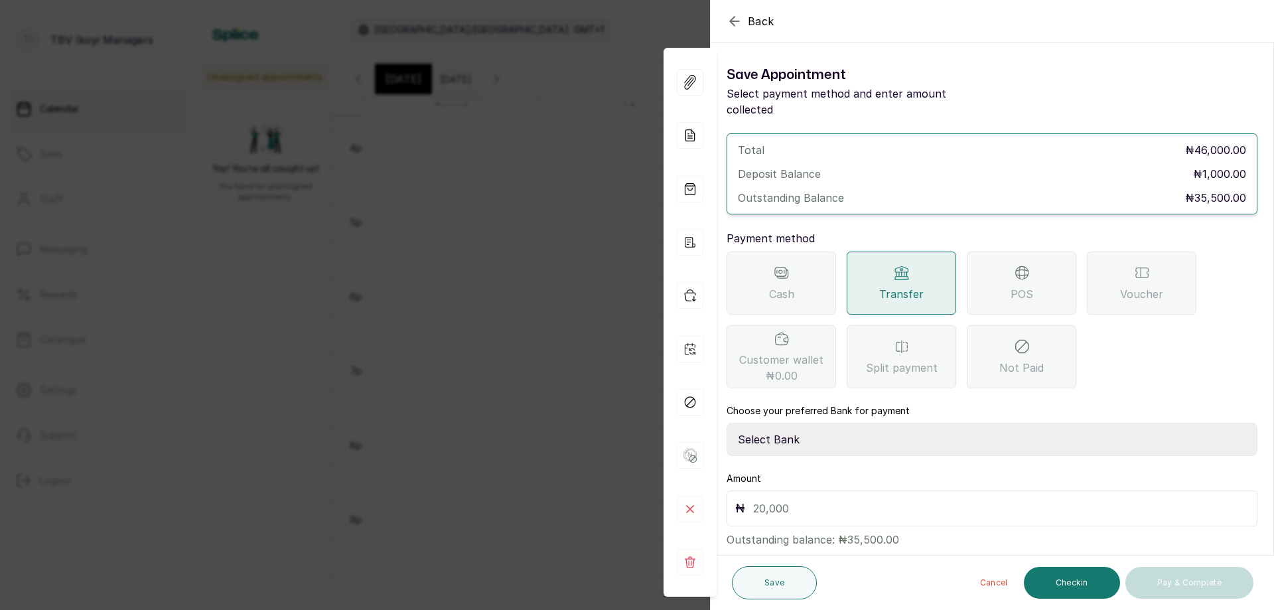
click at [842, 499] on input "text" at bounding box center [1001, 508] width 496 height 19
type input "10,500"
click at [784, 573] on button "Save" at bounding box center [774, 582] width 85 height 33
click at [840, 425] on select "Select Bank TRACTION/TBV IKOYI Paystack-Titan AJSKYLAR LTD - TBV IKOYI Providus…" at bounding box center [992, 439] width 531 height 33
select select "37460b99-c85c-4cd3-891f-592518af968d"
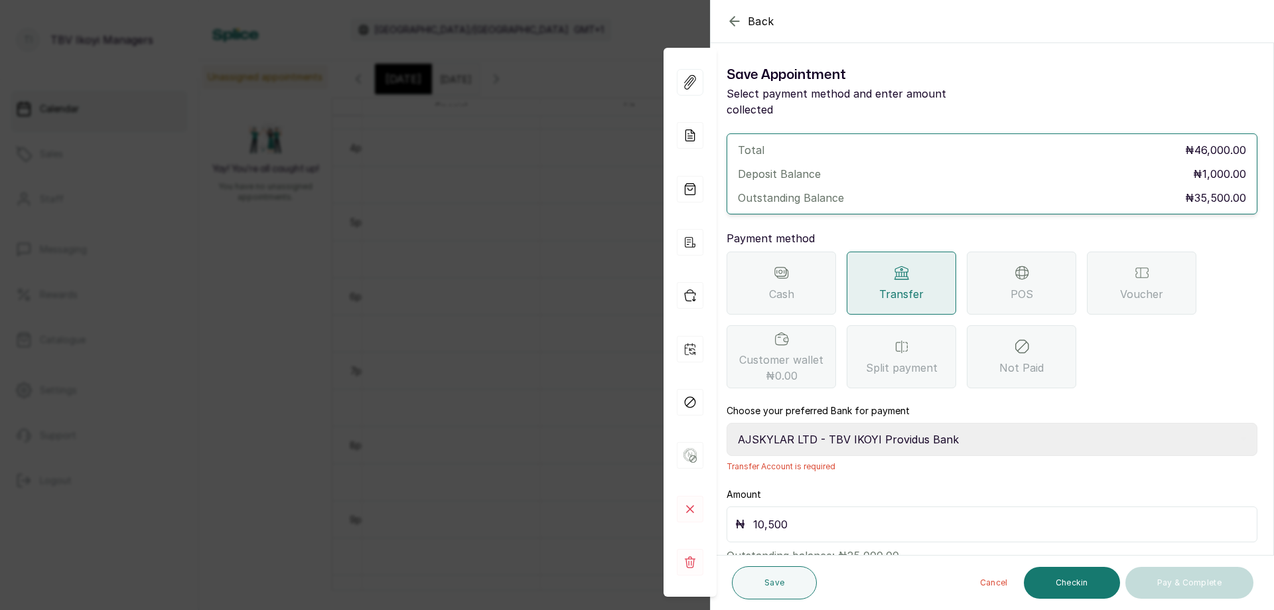
click at [727, 423] on select "Select Bank TRACTION/TBV IKOYI Paystack-Titan AJSKYLAR LTD - TBV IKOYI Providus…" at bounding box center [992, 439] width 531 height 33
click at [794, 569] on button "Save" at bounding box center [774, 582] width 85 height 33
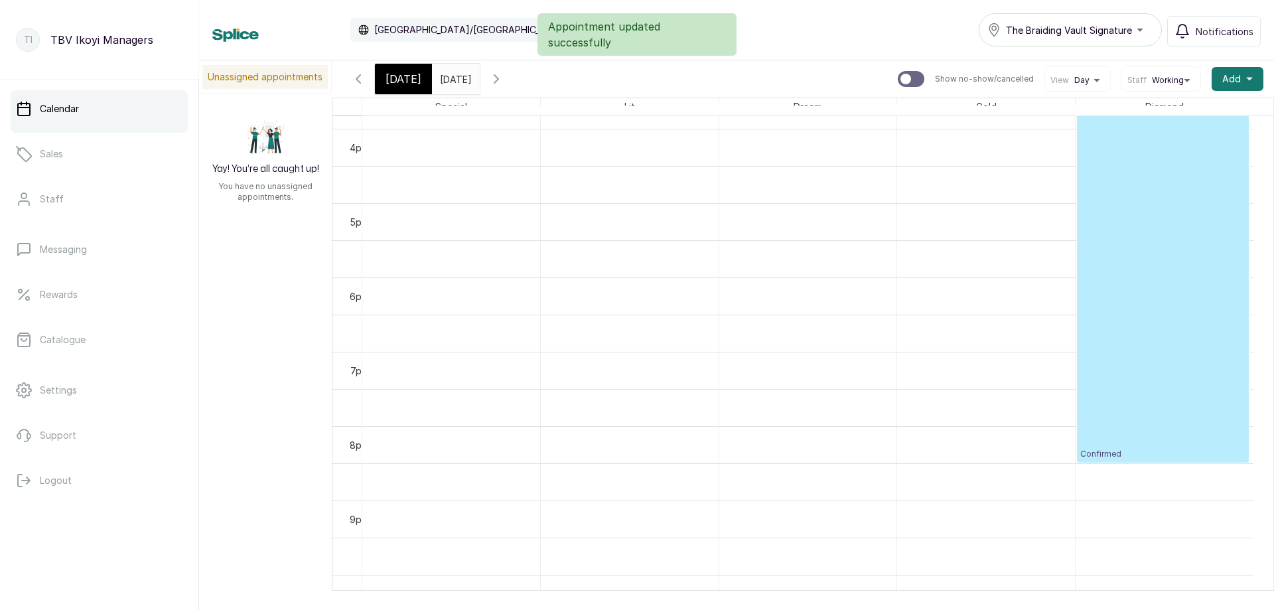
scroll to position [978, 0]
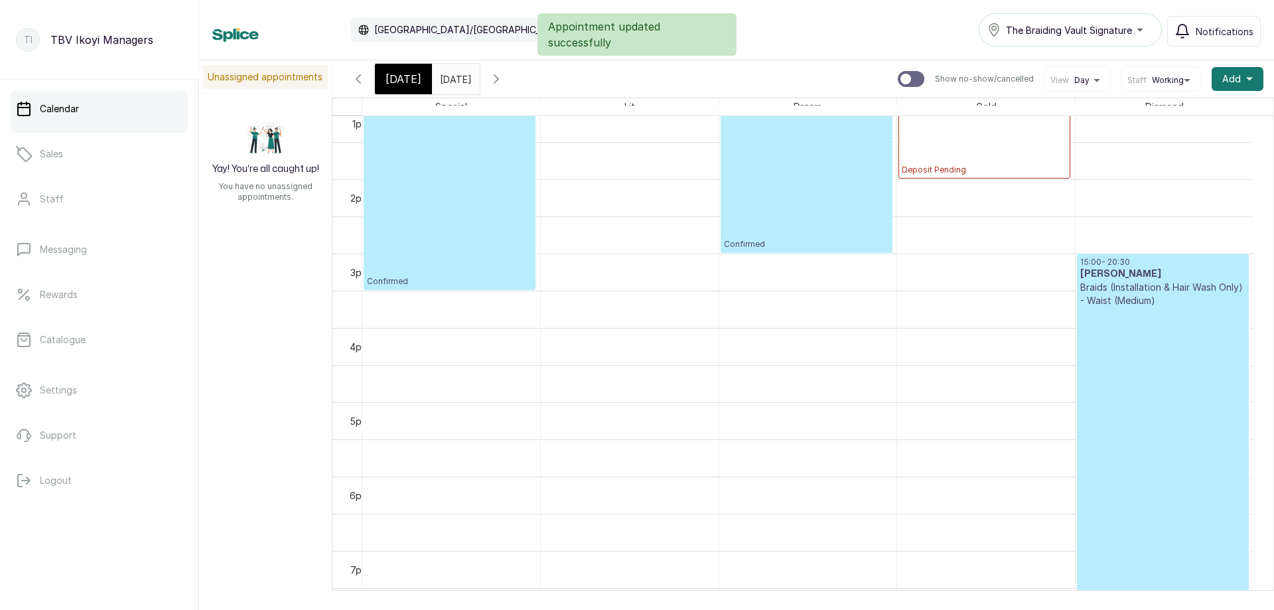
click at [1156, 410] on p "Confirmed" at bounding box center [1163, 482] width 165 height 351
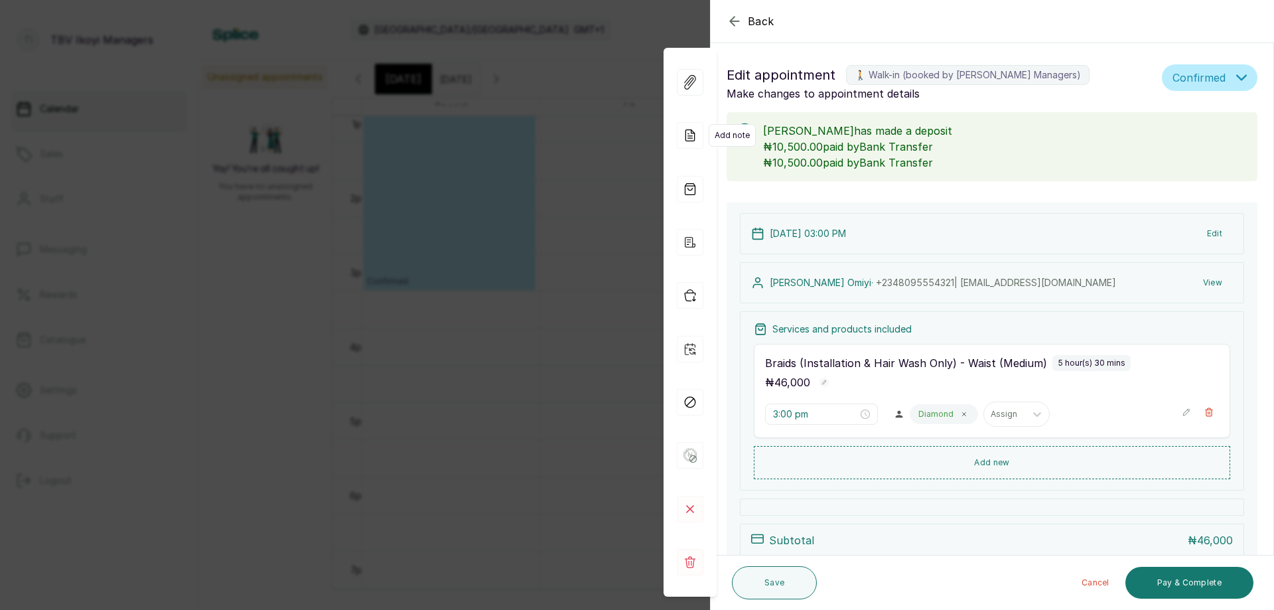
click at [696, 141] on icon at bounding box center [690, 135] width 27 height 27
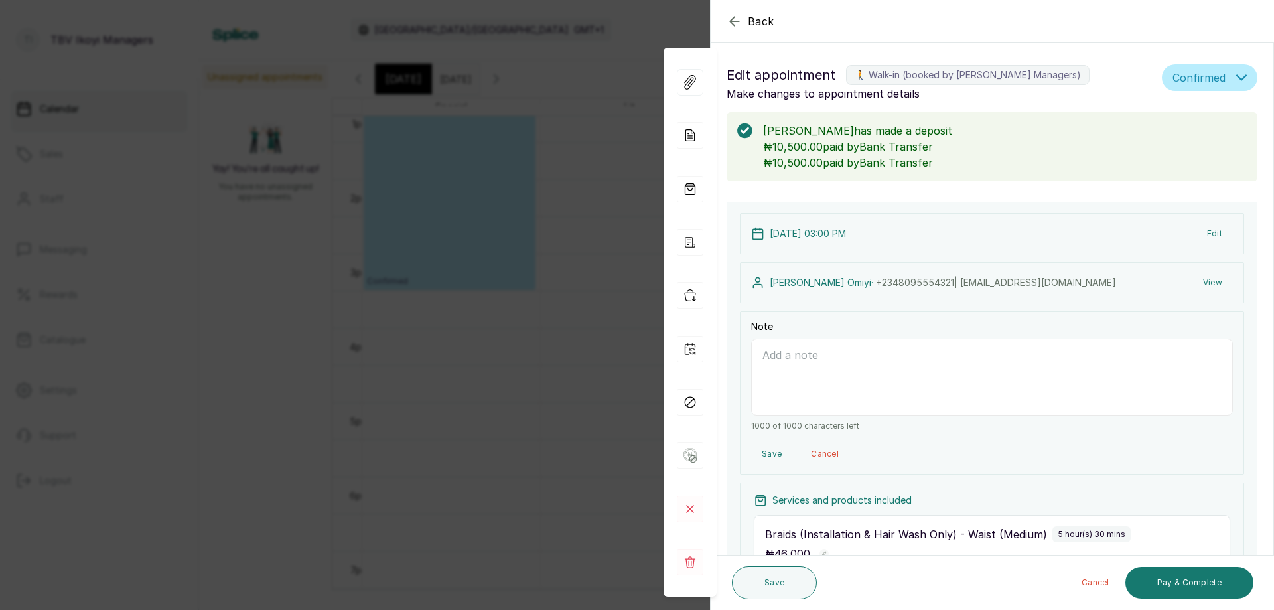
click at [985, 149] on p "₦10,500.00 paid by Bank Transfer" at bounding box center [1005, 147] width 484 height 16
click at [690, 554] on rect at bounding box center [690, 562] width 27 height 27
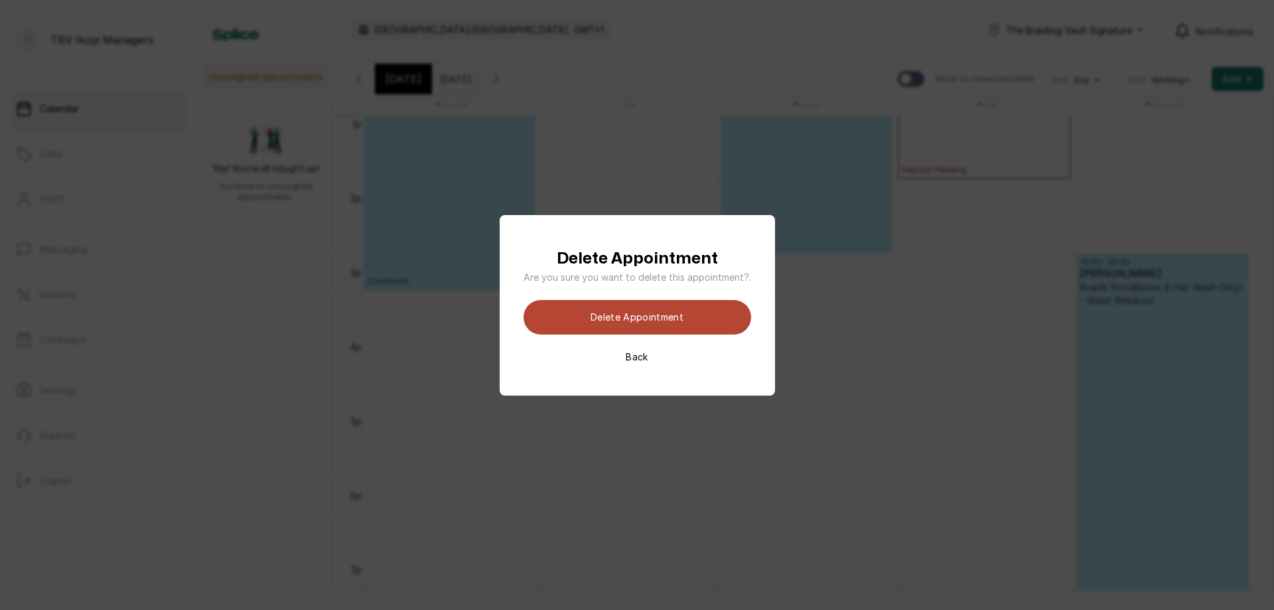
click at [658, 323] on button "Delete appointment" at bounding box center [638, 317] width 228 height 35
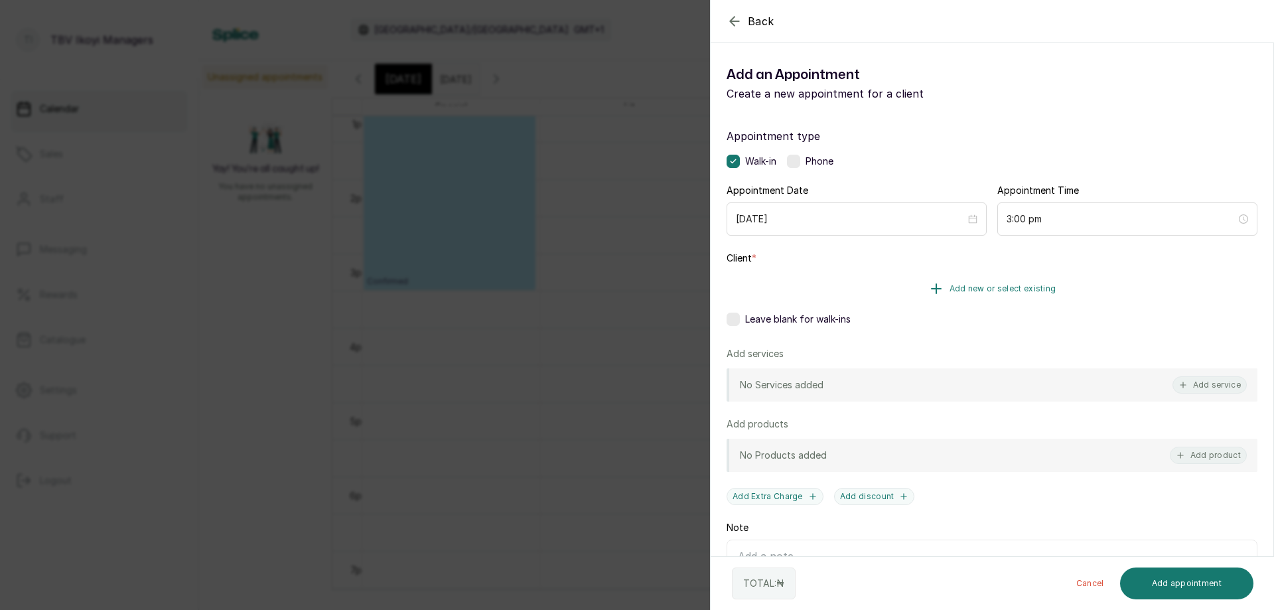
click at [980, 283] on button "Add new or select existing" at bounding box center [992, 288] width 531 height 37
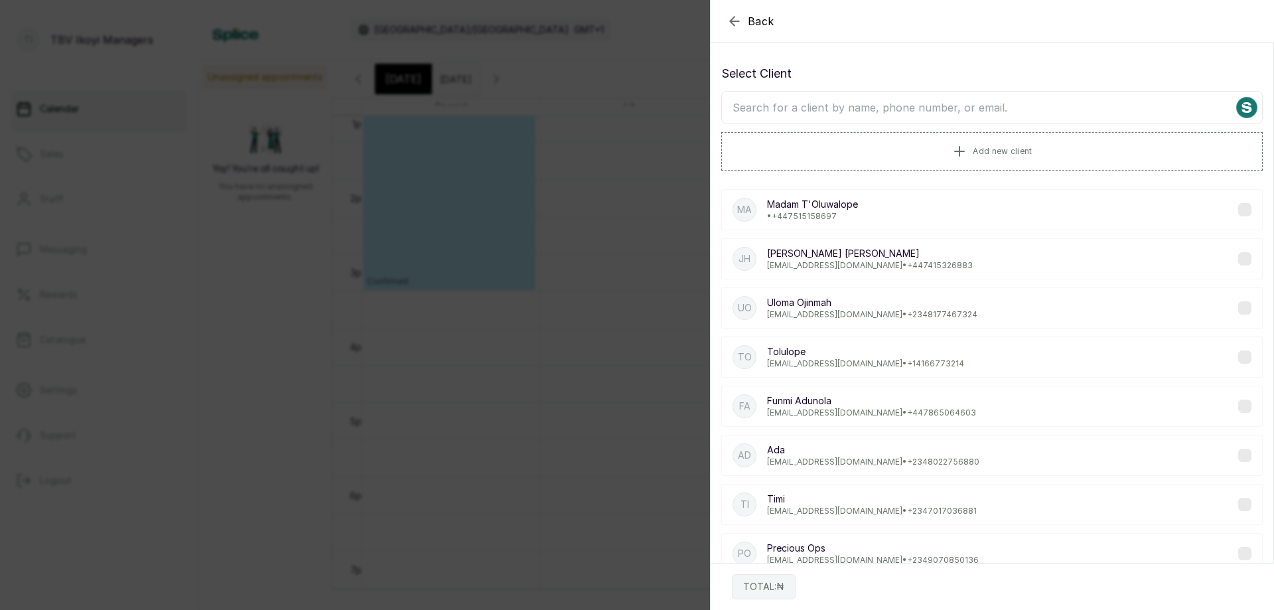
click at [878, 112] on input "text" at bounding box center [992, 107] width 542 height 33
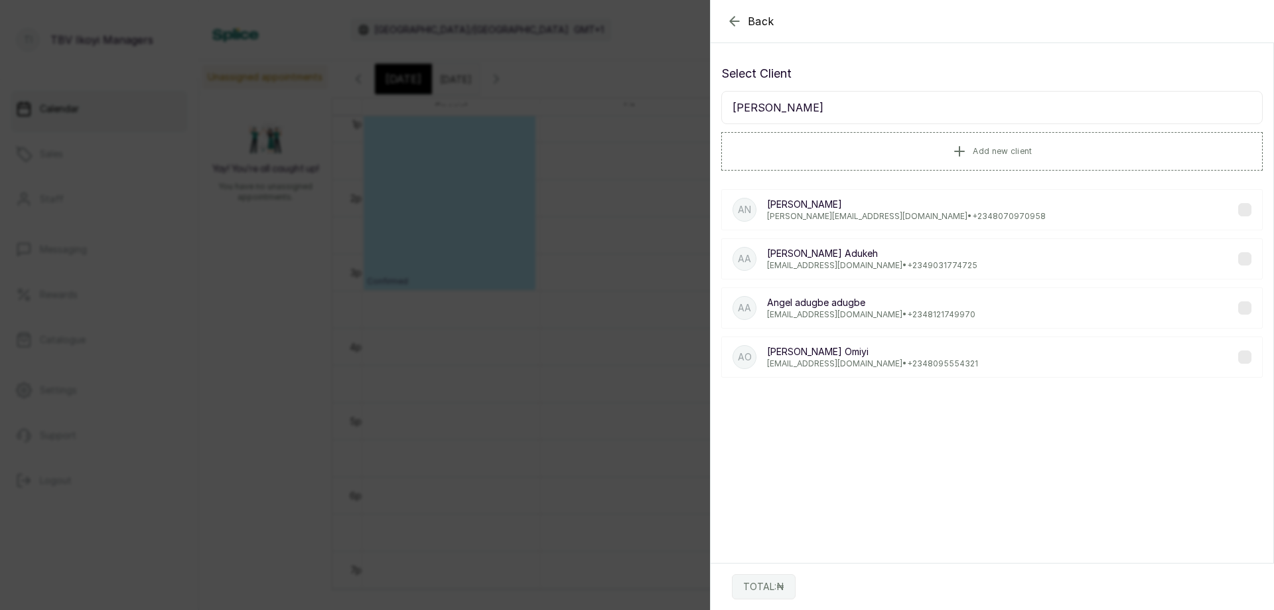
type input "[PERSON_NAME]"
click at [867, 357] on p "[PERSON_NAME]" at bounding box center [872, 351] width 211 height 13
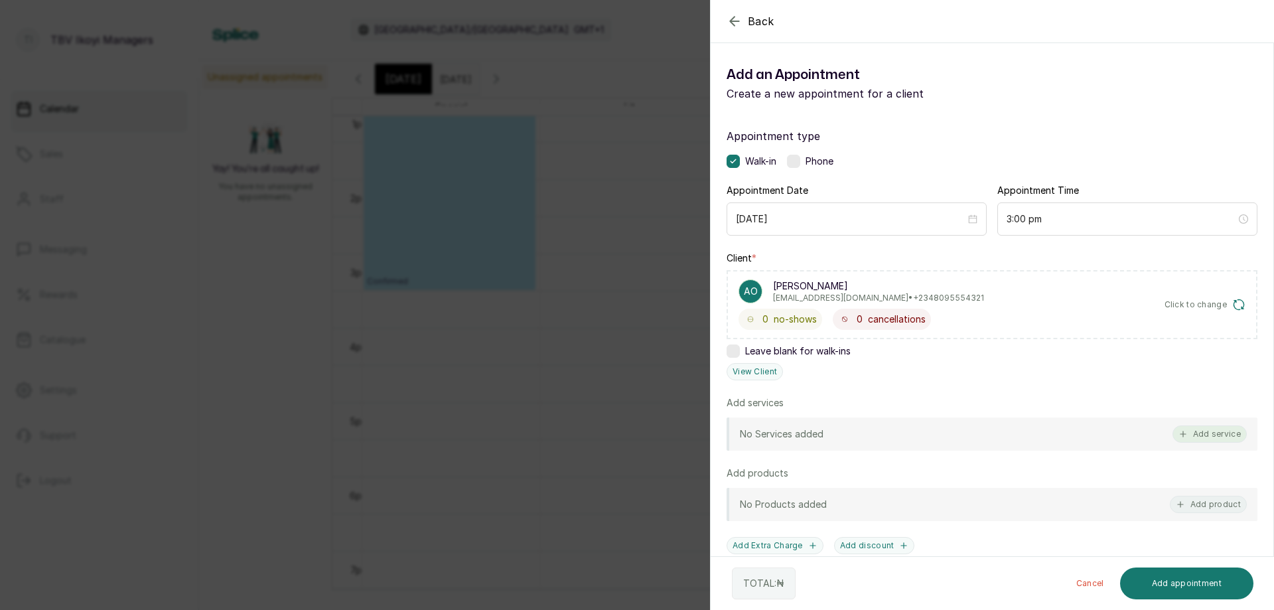
click at [1208, 429] on button "Add service" at bounding box center [1210, 433] width 74 height 17
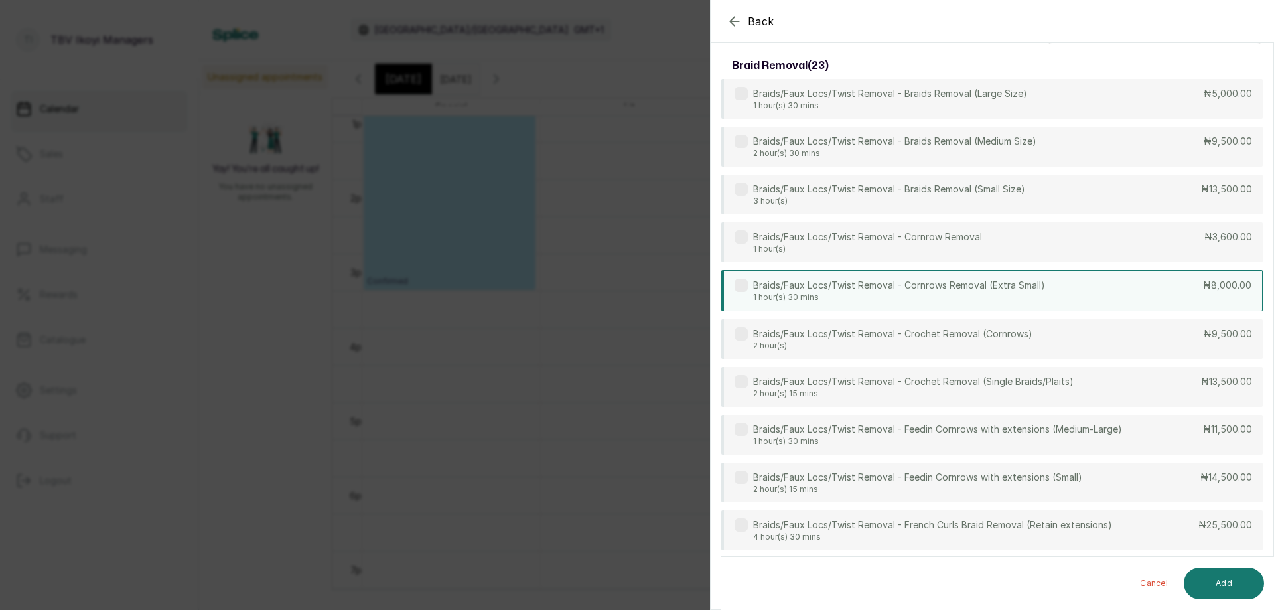
scroll to position [0, 0]
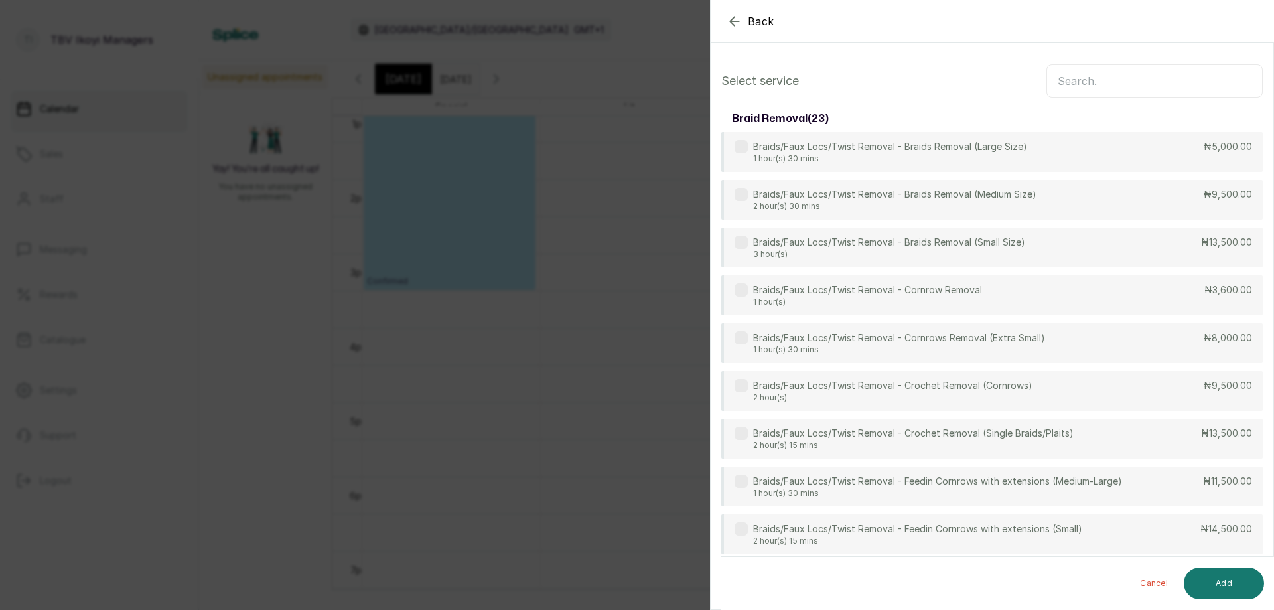
click at [1089, 93] on input "text" at bounding box center [1155, 80] width 216 height 33
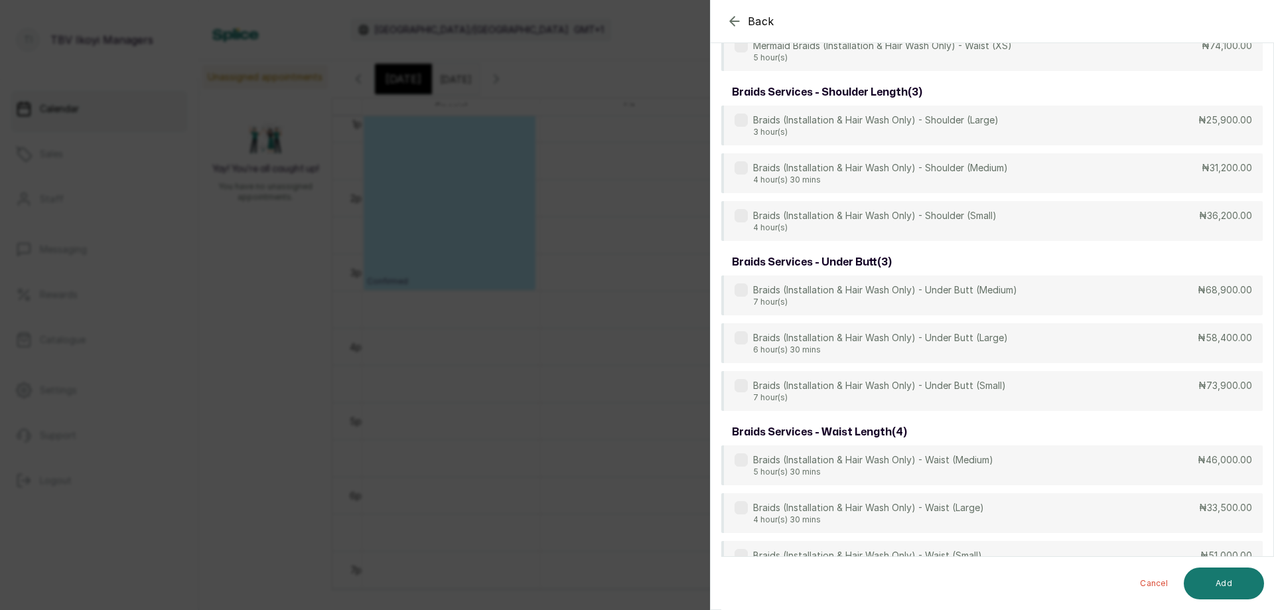
scroll to position [3708, 0]
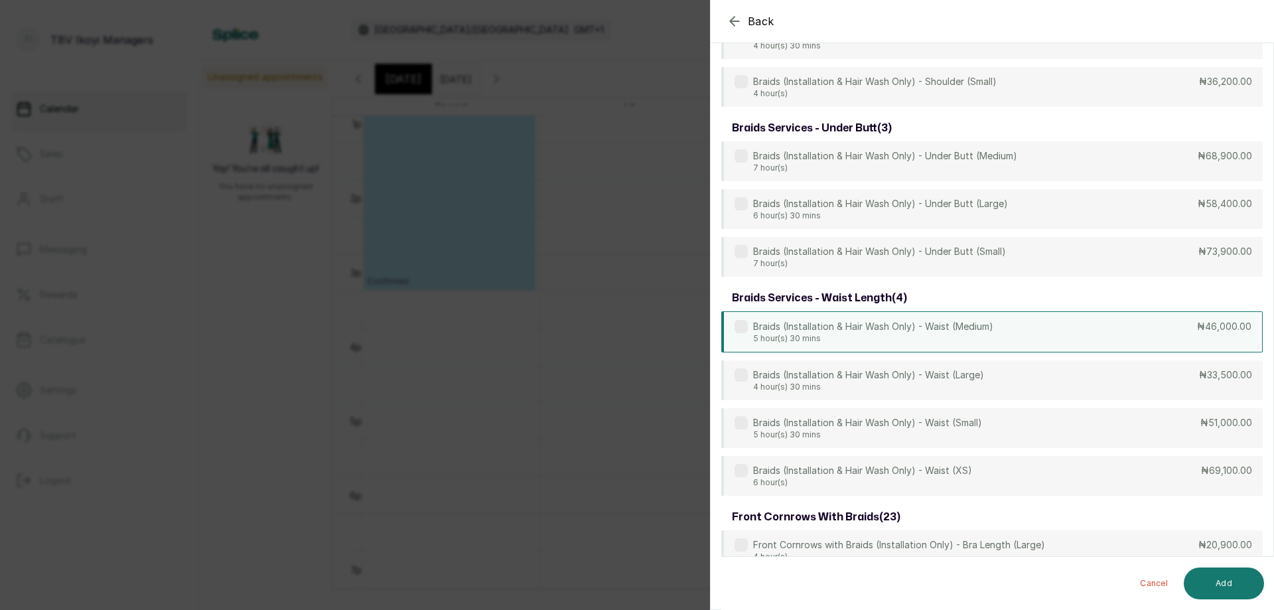
type input "braids"
click at [1033, 331] on div "Braids (Installation & Hair Wash Only) - Waist (Medium) 5 hour(s) 30 mins ₦46,0…" at bounding box center [992, 331] width 542 height 41
click at [1234, 572] on button "Add" at bounding box center [1224, 583] width 80 height 32
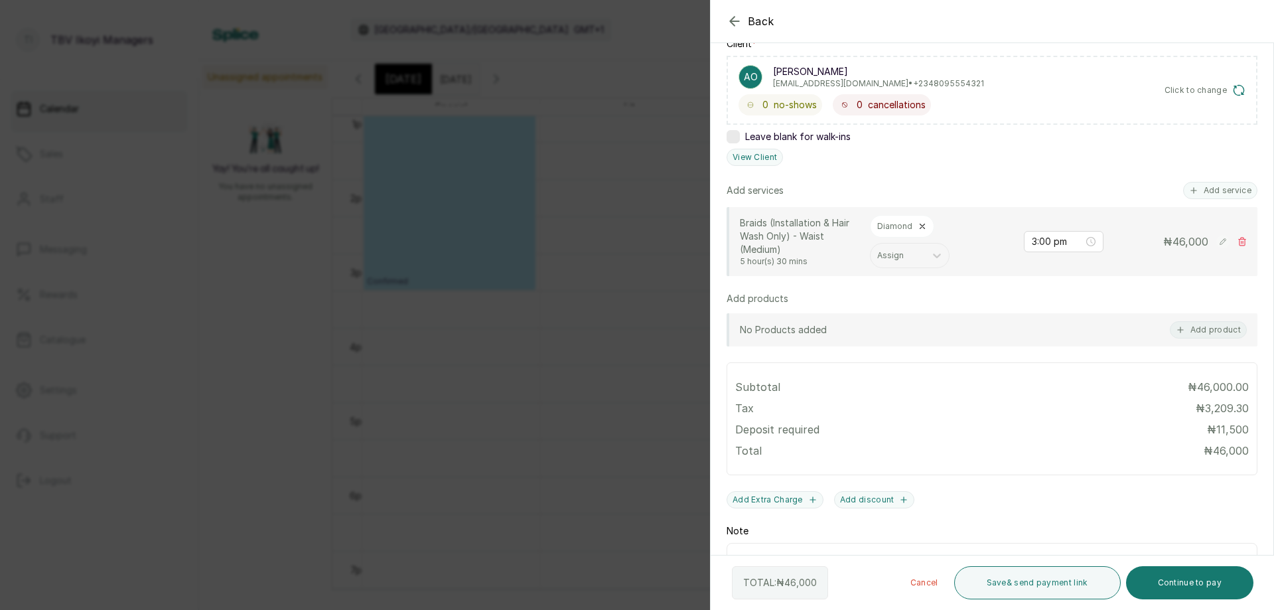
scroll to position [310, 0]
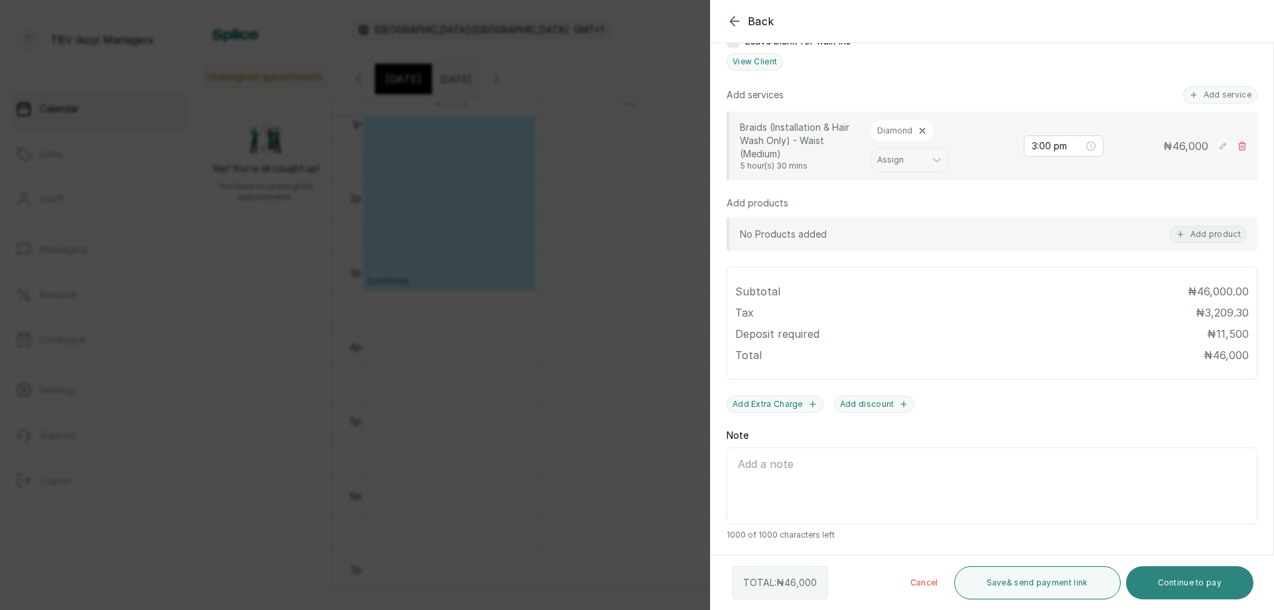
click at [1185, 583] on button "Continue to pay" at bounding box center [1190, 582] width 128 height 33
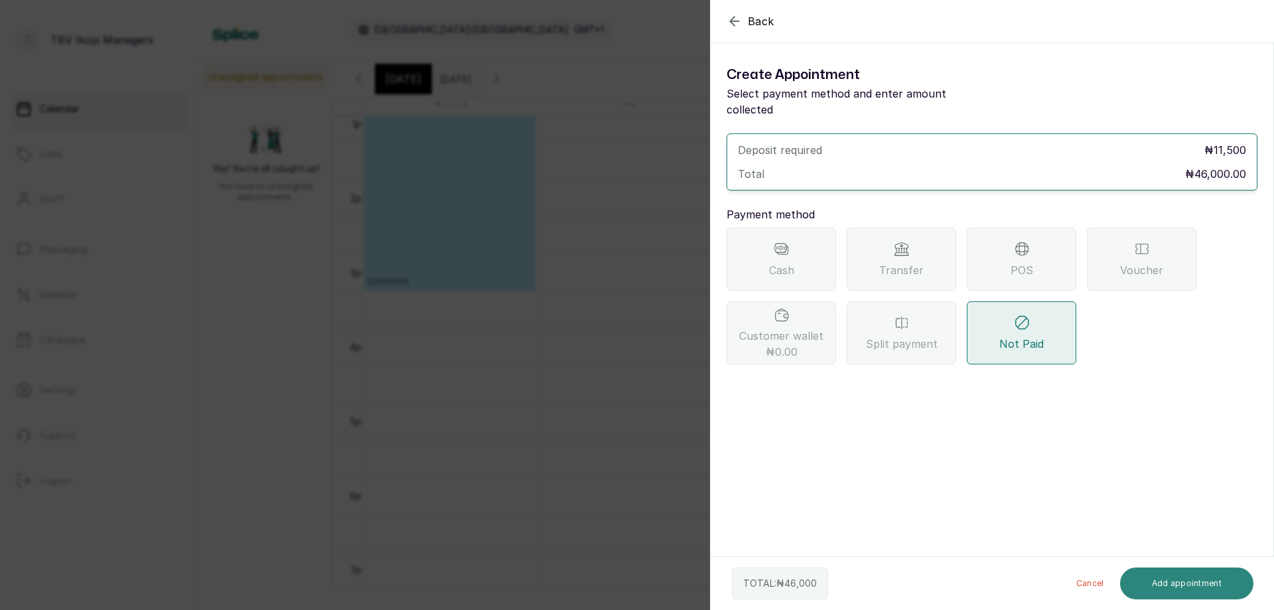
scroll to position [0, 0]
click at [942, 250] on div "Transfer" at bounding box center [902, 259] width 110 height 63
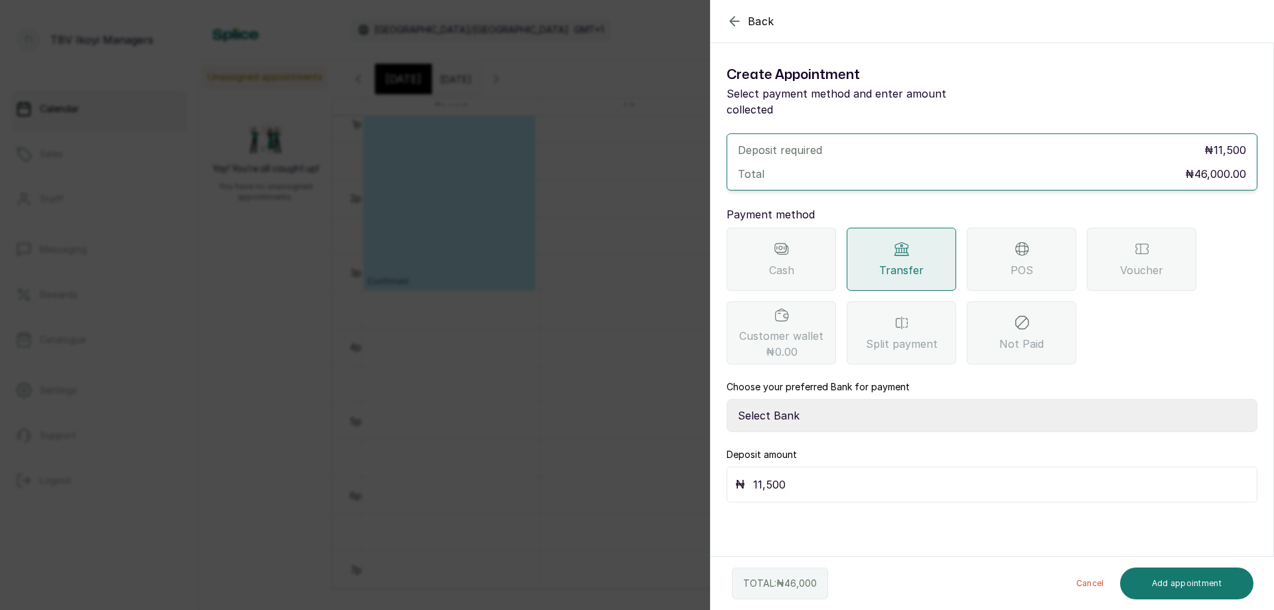
click at [889, 399] on select "Select Bank TRACTION/TBV IKOYI Paystack-Titan AJSKYLAR LTD - TBV IKOYI Providus…" at bounding box center [992, 415] width 531 height 33
select select "37460b99-c85c-4cd3-891f-592518af968d"
click at [727, 399] on select "Select Bank TRACTION/TBV IKOYI Paystack-Titan AJSKYLAR LTD - TBV IKOYI Providus…" at bounding box center [992, 415] width 531 height 33
click at [890, 475] on input "11,500" at bounding box center [1001, 484] width 496 height 19
type input "10,500"
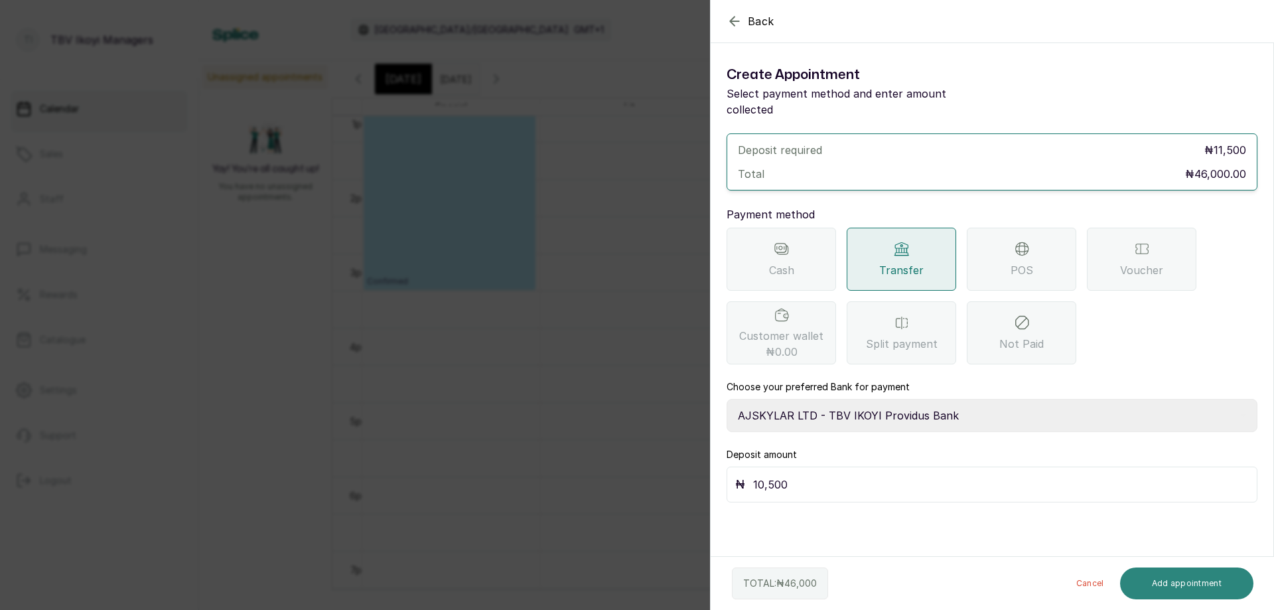
click at [1151, 575] on button "Add appointment" at bounding box center [1187, 583] width 134 height 32
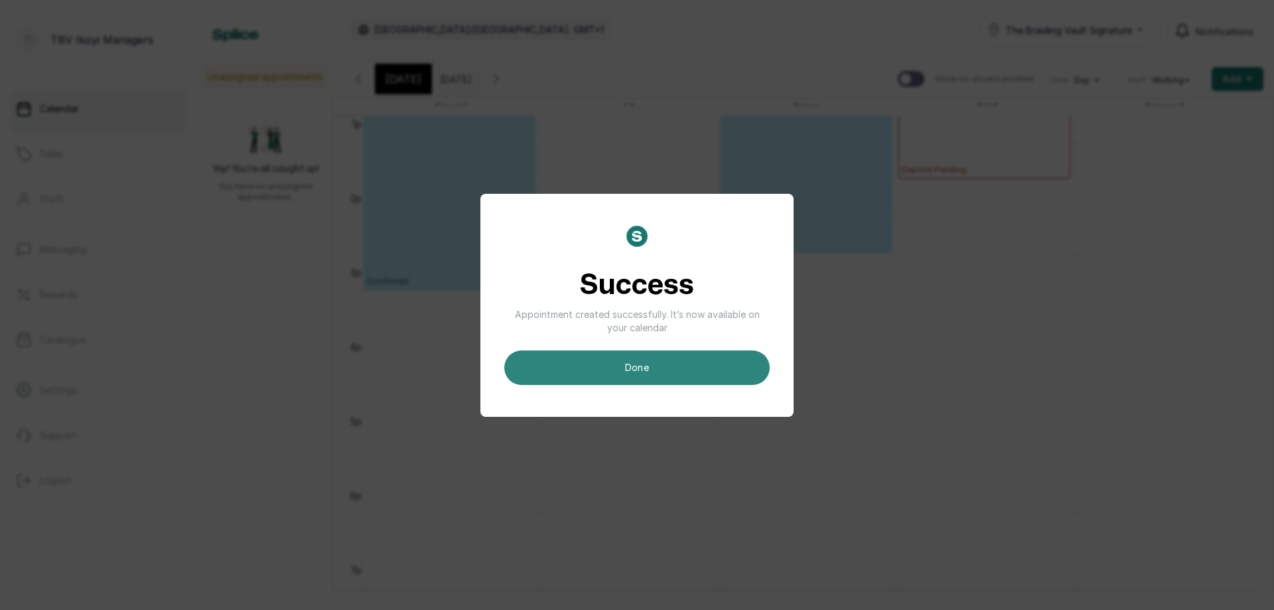
click at [702, 359] on button "done" at bounding box center [636, 367] width 265 height 35
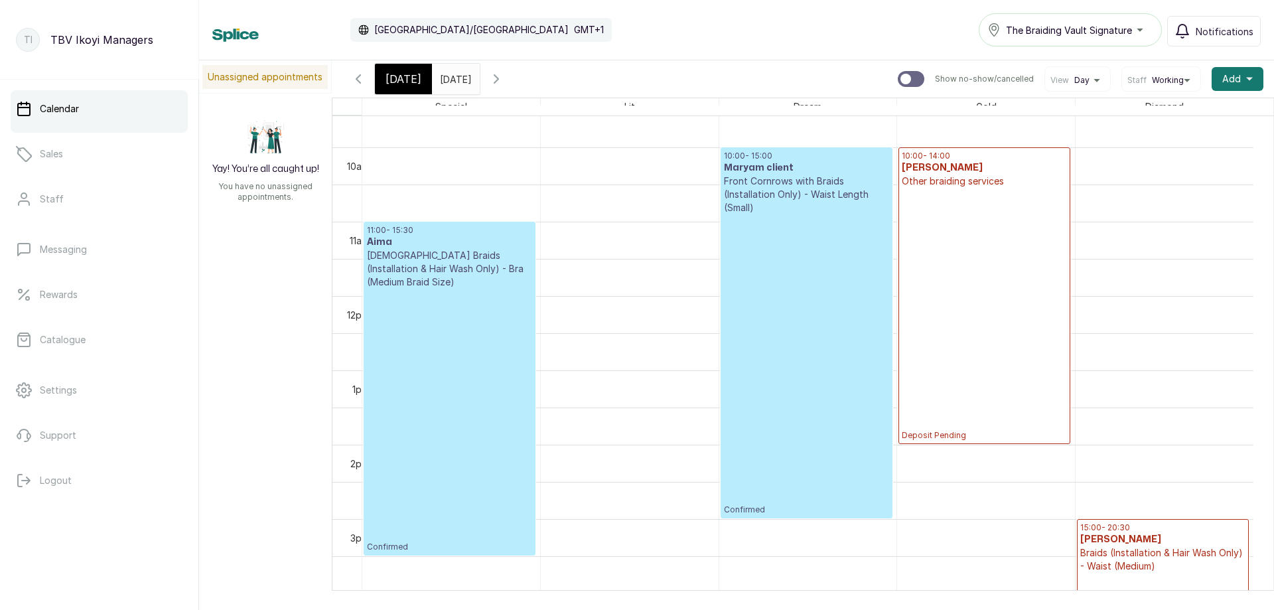
scroll to position [911, 0]
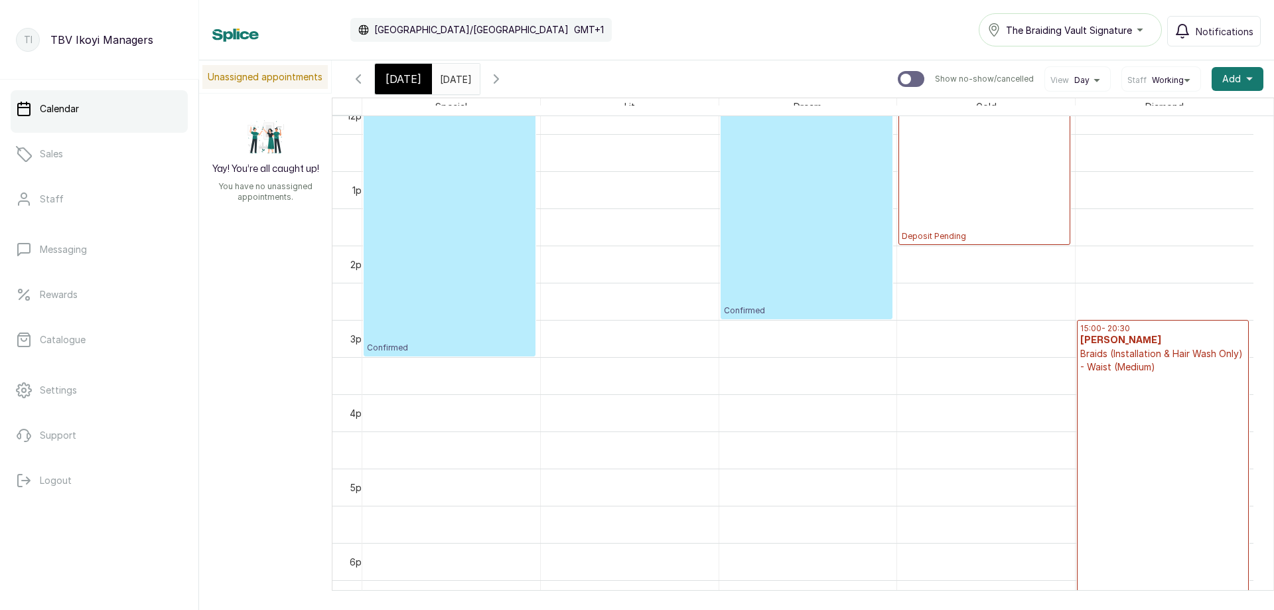
click at [1114, 392] on p "Deposit Pending" at bounding box center [1163, 549] width 165 height 351
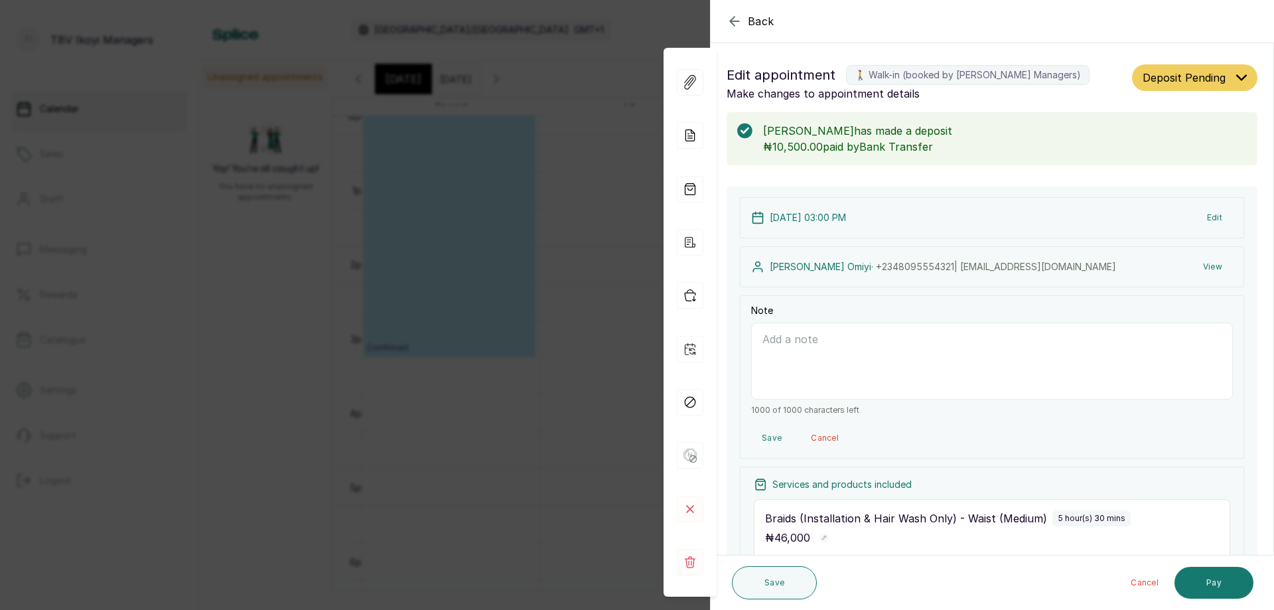
scroll to position [265, 0]
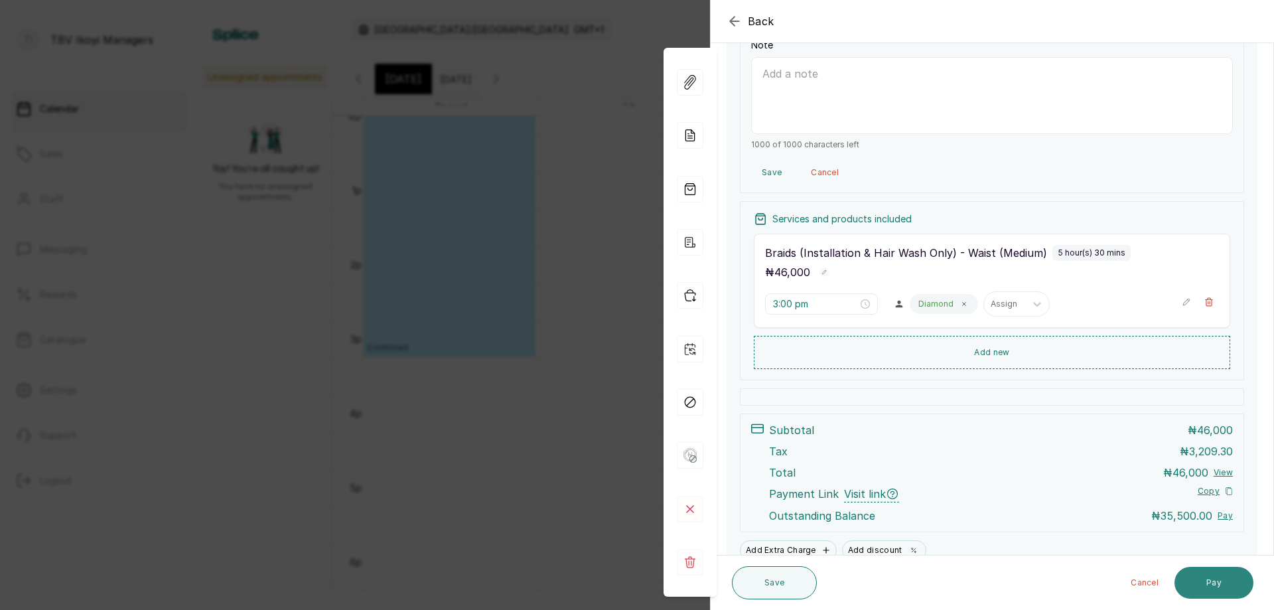
click at [1195, 581] on button "Pay" at bounding box center [1214, 583] width 79 height 32
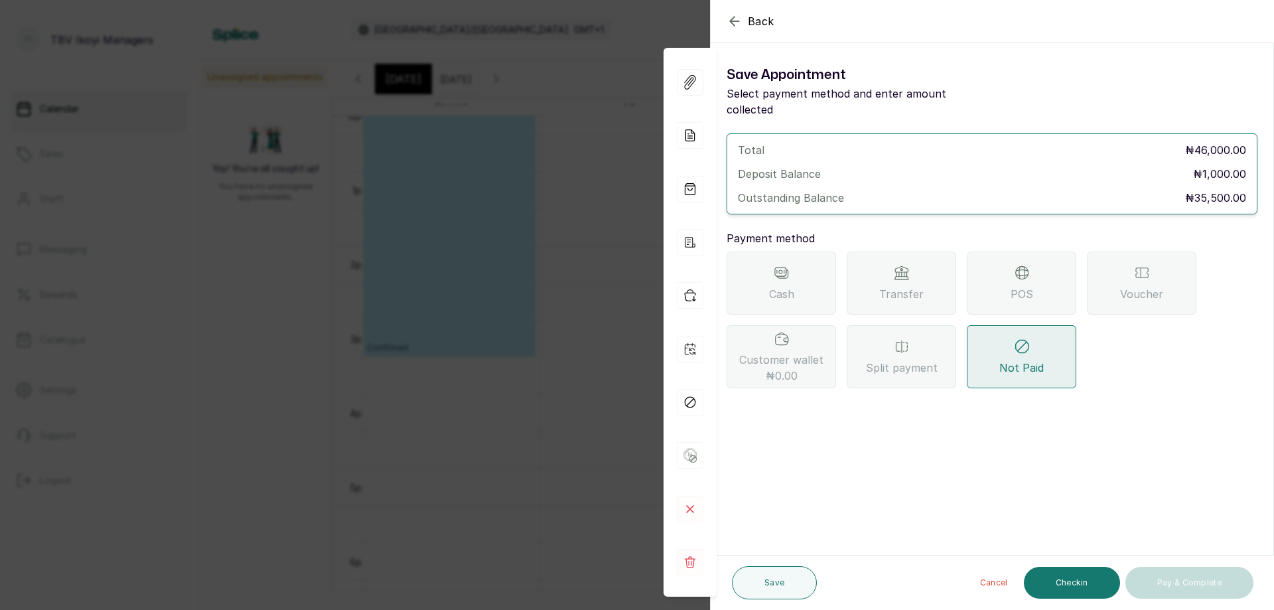
scroll to position [0, 0]
click at [784, 581] on button "Save" at bounding box center [774, 582] width 85 height 33
click at [734, 17] on div "Kindly select a payment method" at bounding box center [637, 26] width 1274 height 27
click at [733, 24] on icon "button" at bounding box center [734, 21] width 9 height 9
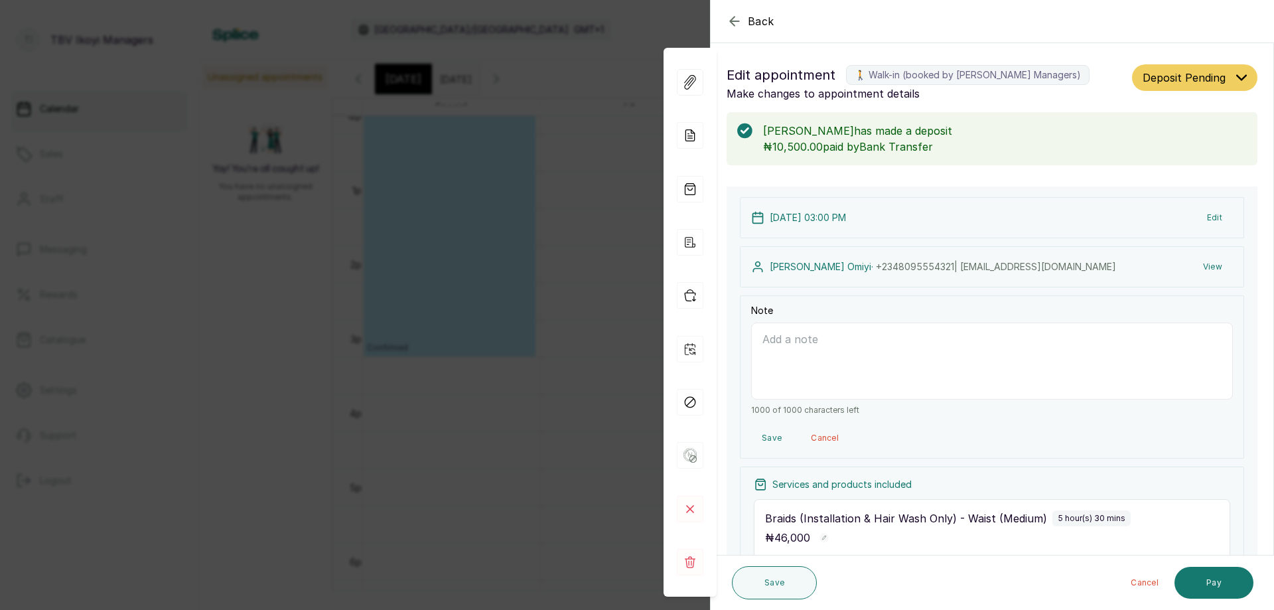
click at [1196, 81] on span "Deposit Pending" at bounding box center [1184, 78] width 83 height 16
click at [1203, 145] on div "Confirmed" at bounding box center [1195, 150] width 103 height 14
click at [1196, 72] on span "Deposit Pending" at bounding box center [1184, 78] width 83 height 16
click at [734, 19] on icon "button" at bounding box center [735, 21] width 16 height 16
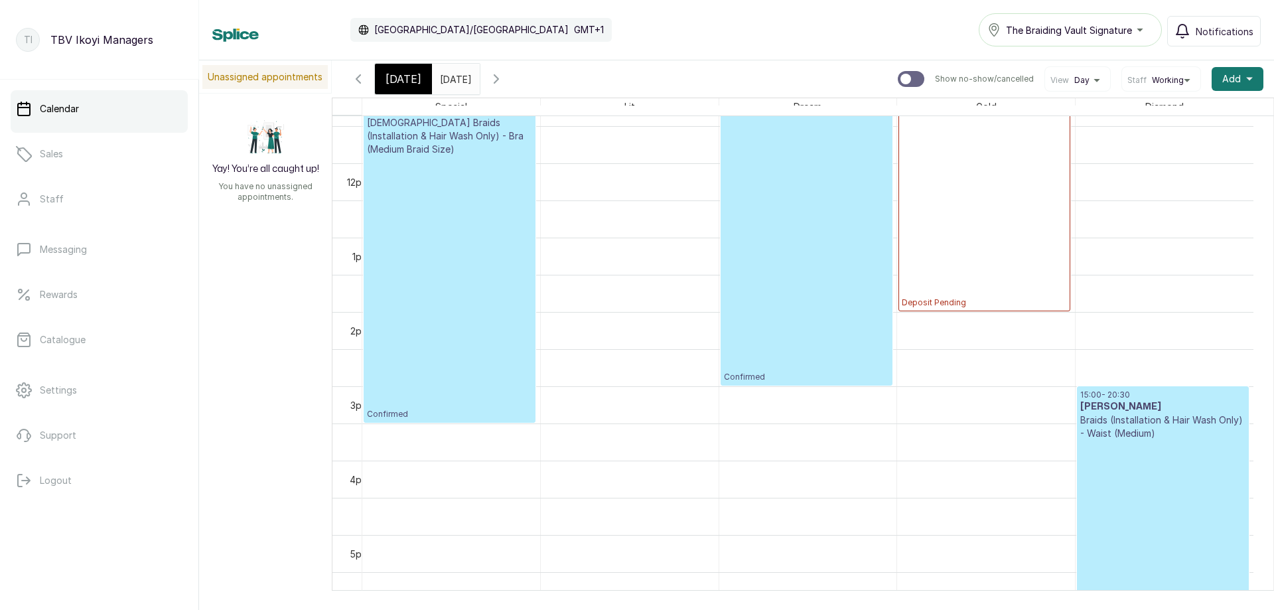
scroll to position [1110, 0]
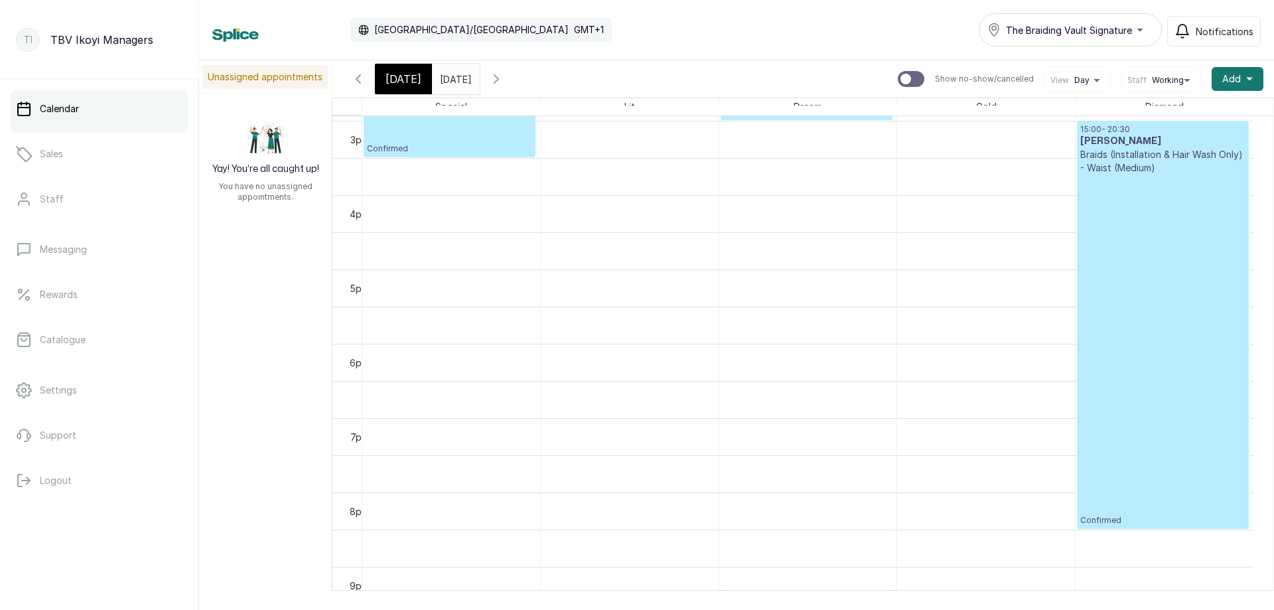
click at [1120, 329] on p "Confirmed" at bounding box center [1163, 350] width 165 height 351
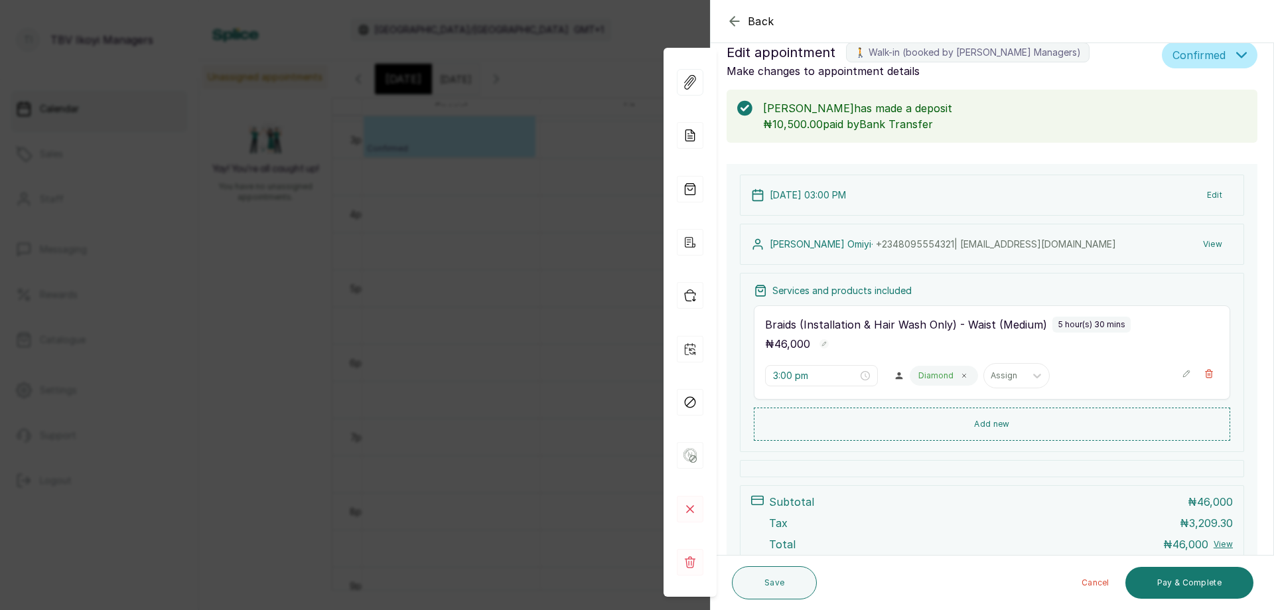
scroll to position [0, 0]
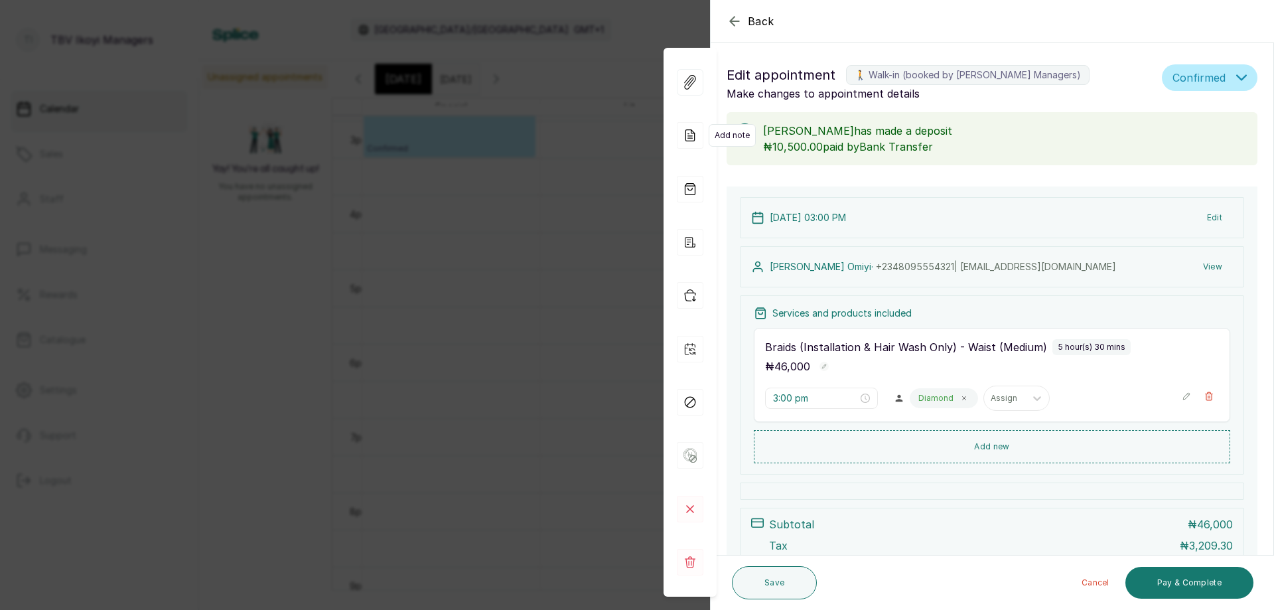
click at [694, 143] on icon at bounding box center [690, 135] width 27 height 27
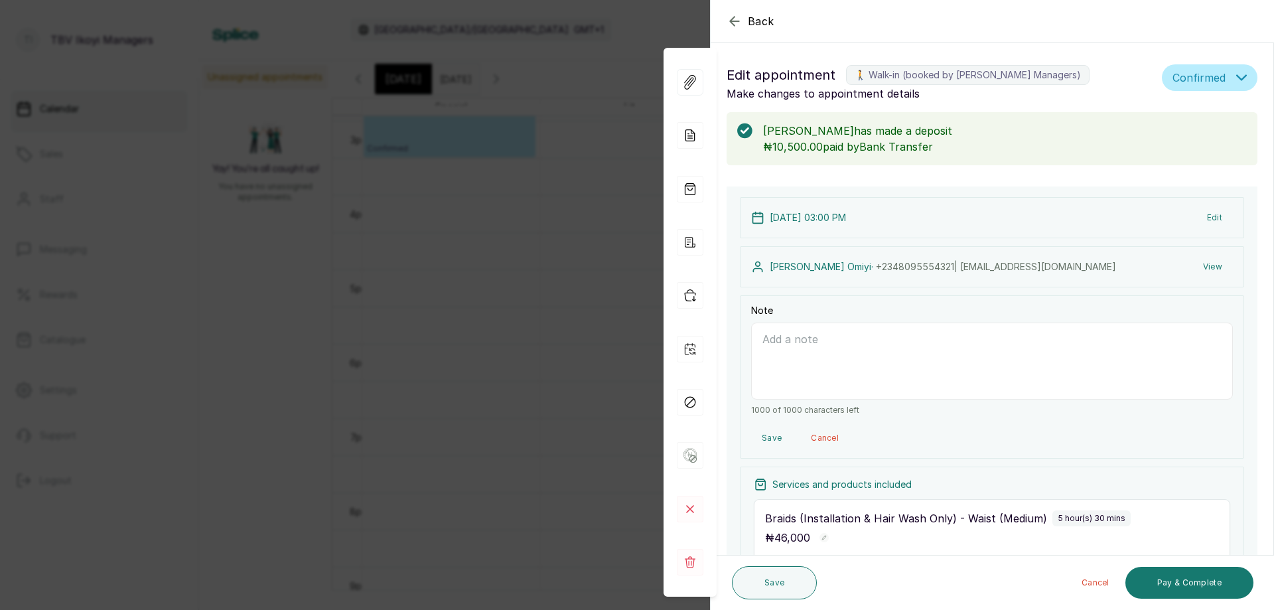
click at [804, 360] on textarea "Note" at bounding box center [992, 361] width 482 height 77
paste textarea "[PERSON_NAME] OMIYI"
type textarea "deposit 10,500 on [DATE] from [PERSON_NAME] OMIYI"
click at [784, 585] on button "Save" at bounding box center [774, 582] width 85 height 33
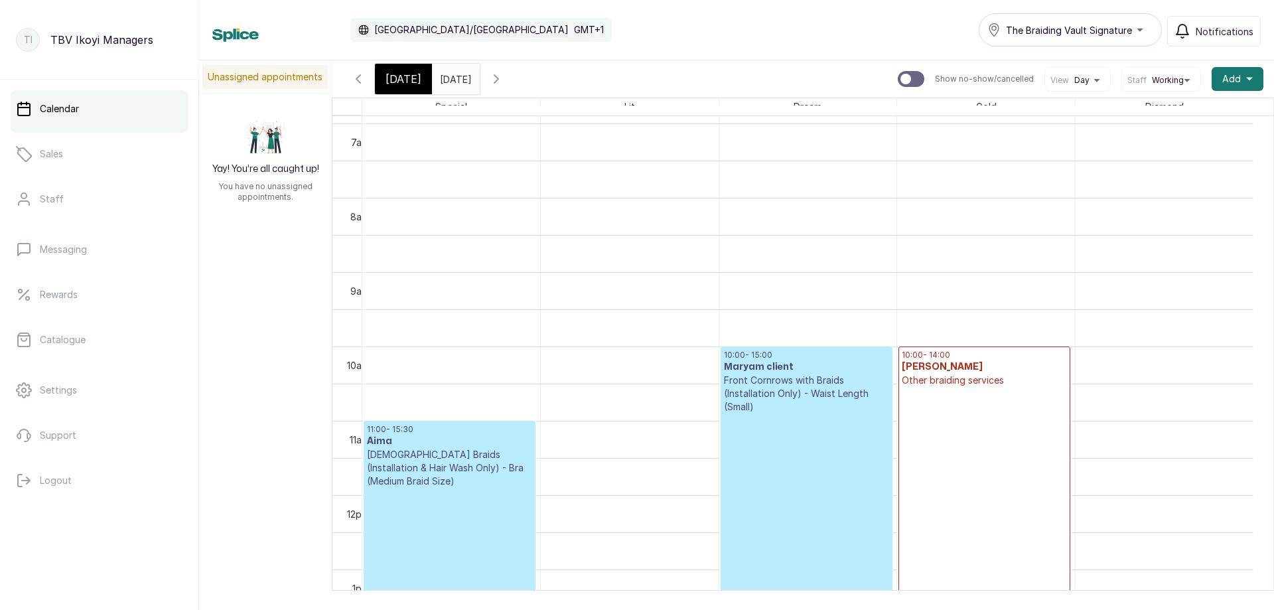
scroll to position [712, 0]
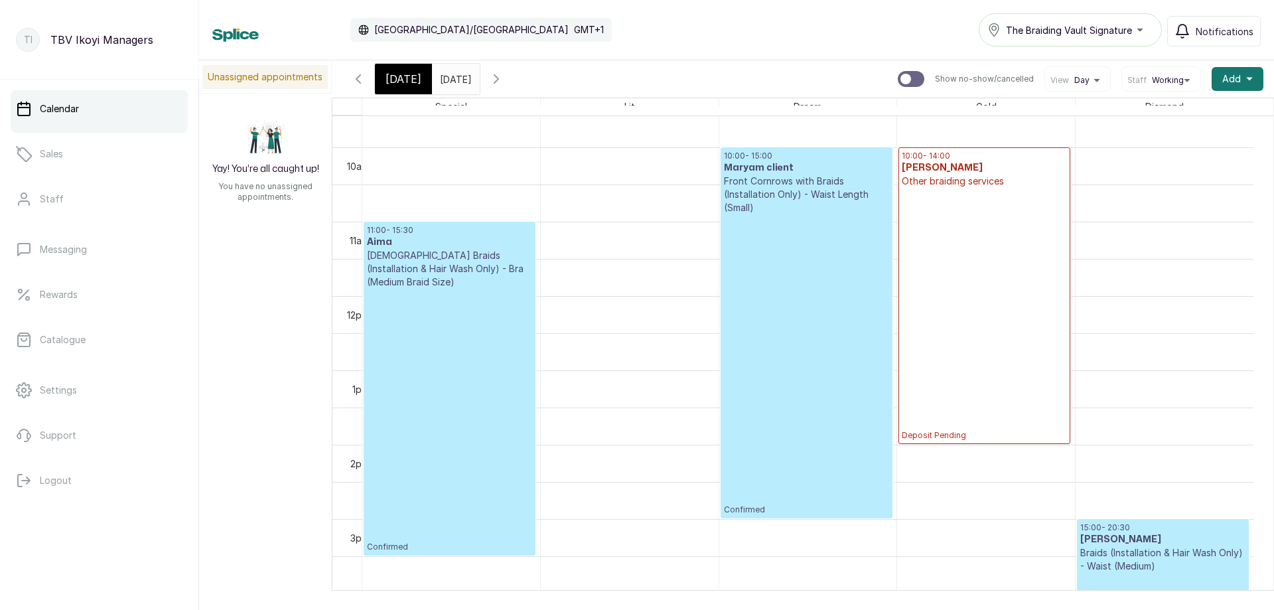
click at [491, 501] on p "Confirmed" at bounding box center [449, 421] width 165 height 264
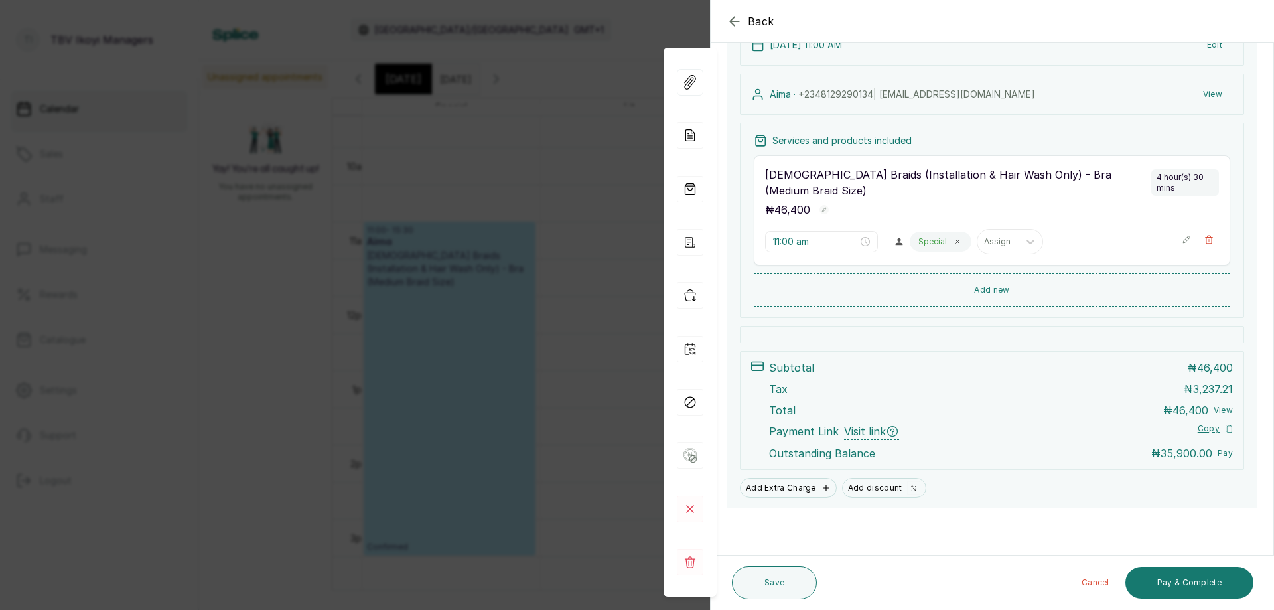
scroll to position [0, 0]
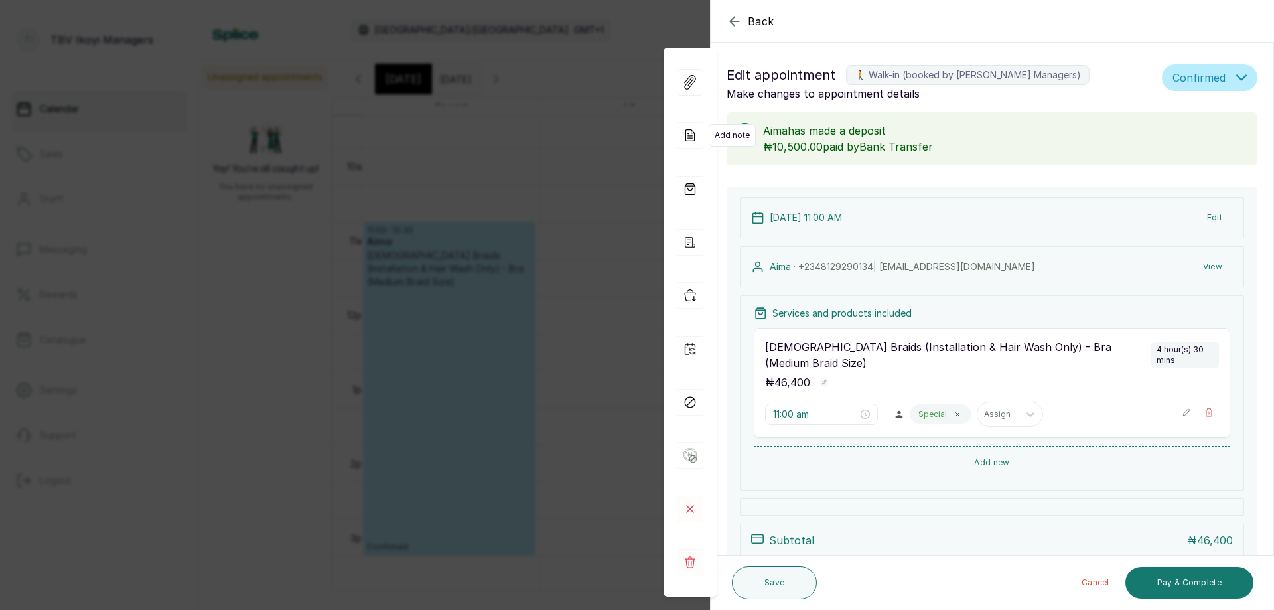
click at [686, 138] on icon at bounding box center [690, 135] width 27 height 27
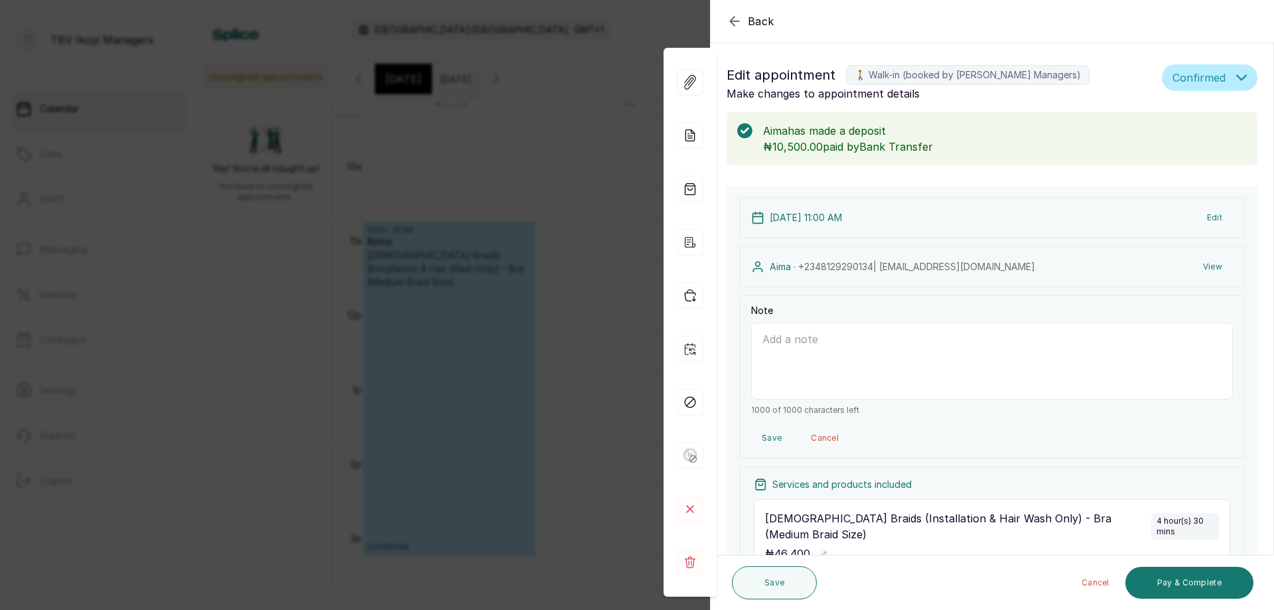
click at [958, 349] on textarea "Note" at bounding box center [992, 361] width 482 height 77
type textarea "deposit 10,500 on [DATE] from TRF"
click at [759, 579] on button "Save" at bounding box center [774, 582] width 85 height 33
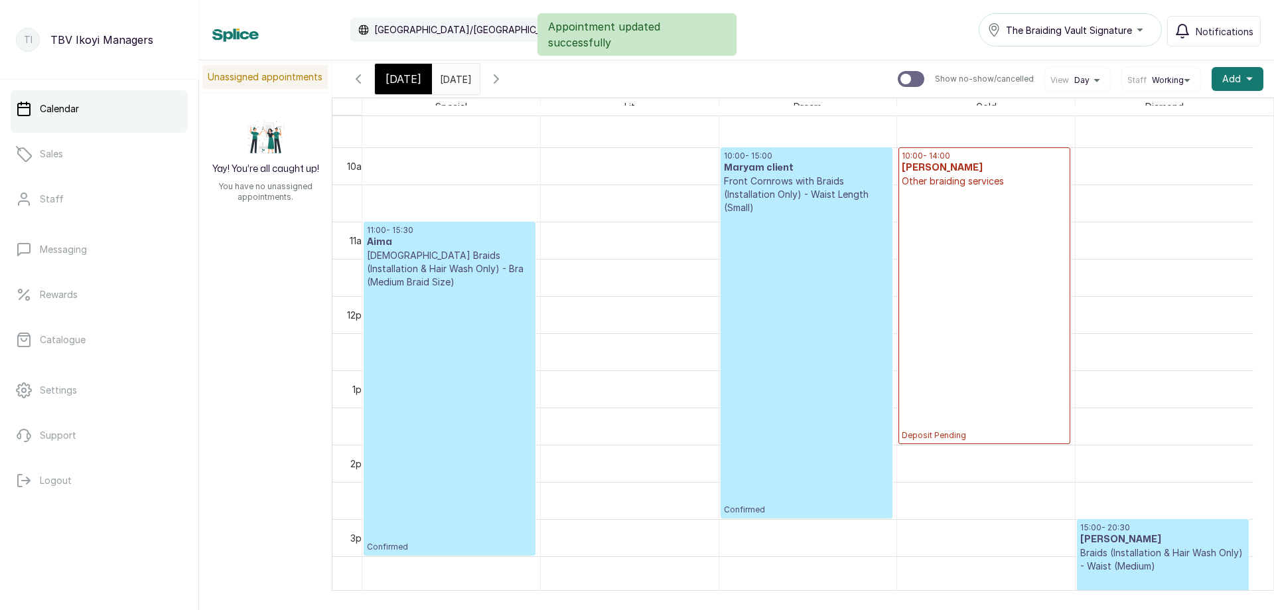
click at [783, 315] on p "Confirmed" at bounding box center [806, 364] width 165 height 301
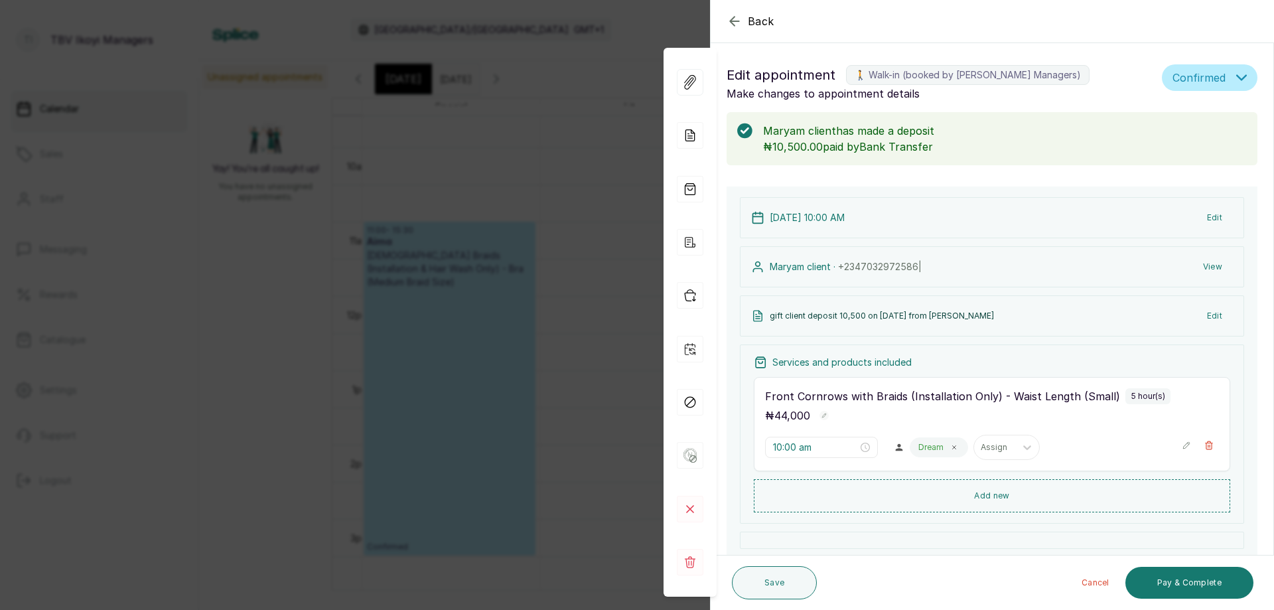
click at [737, 19] on icon "button" at bounding box center [735, 21] width 16 height 16
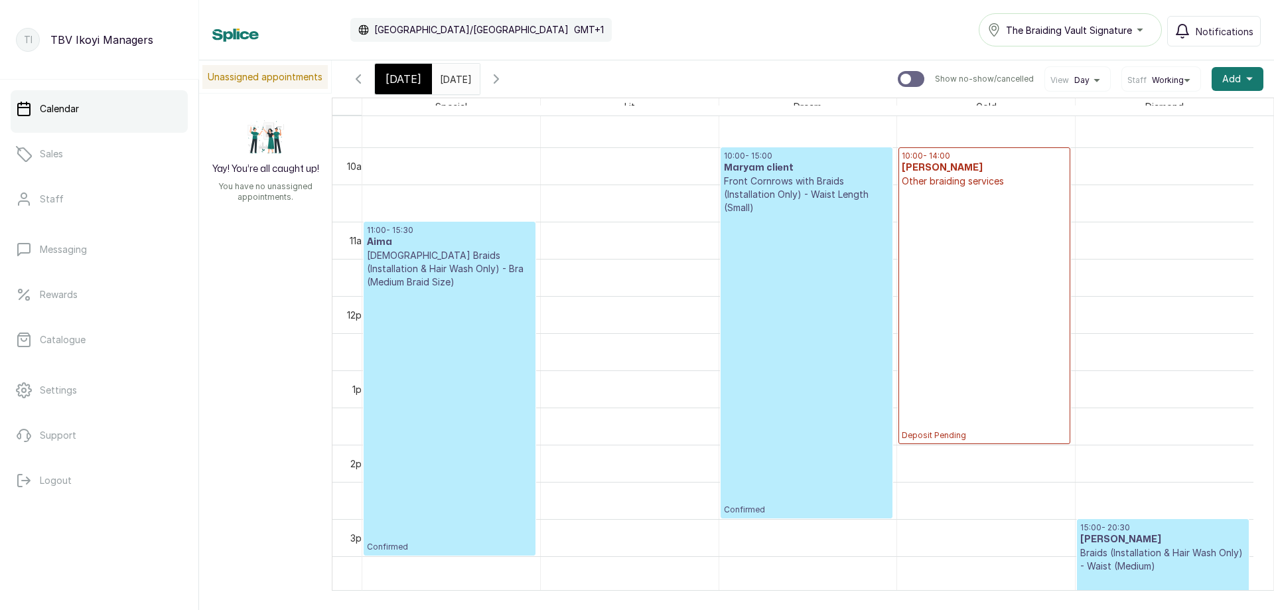
click at [447, 400] on p "Confirmed" at bounding box center [449, 421] width 165 height 264
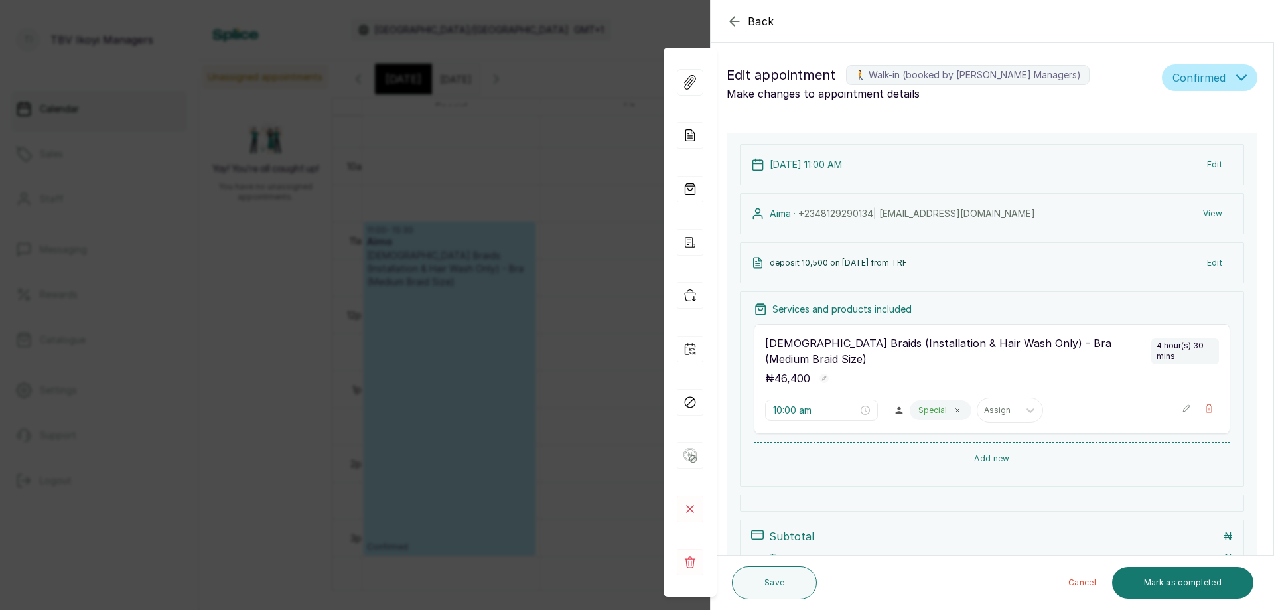
type input "11:00 am"
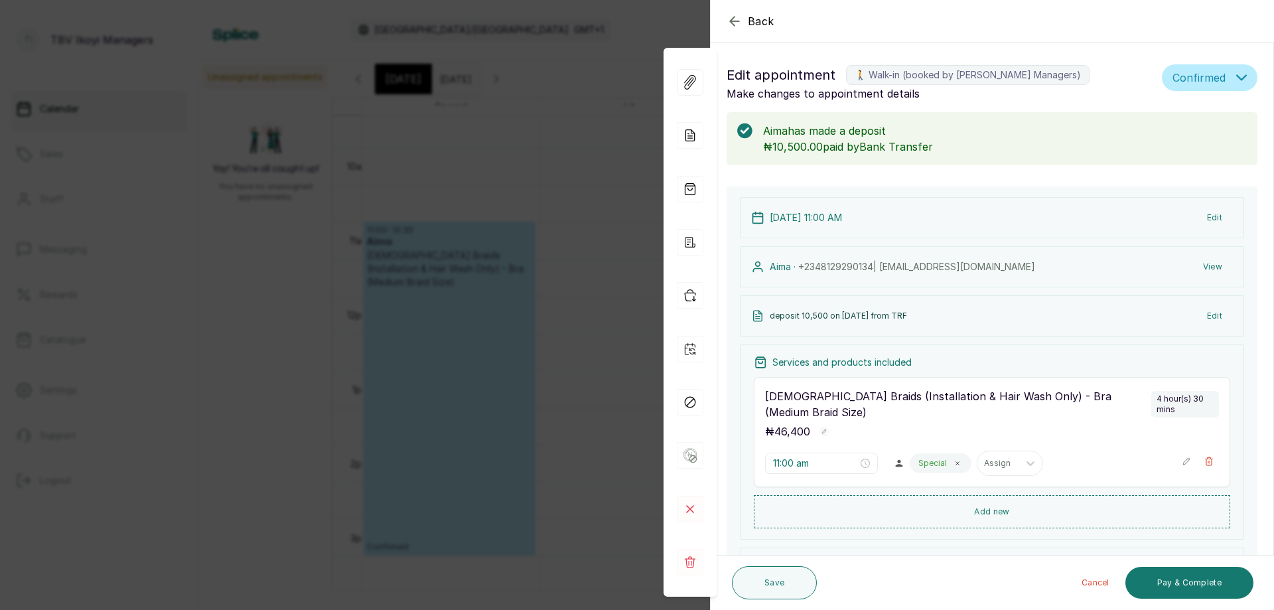
click at [731, 22] on icon "button" at bounding box center [734, 21] width 9 height 9
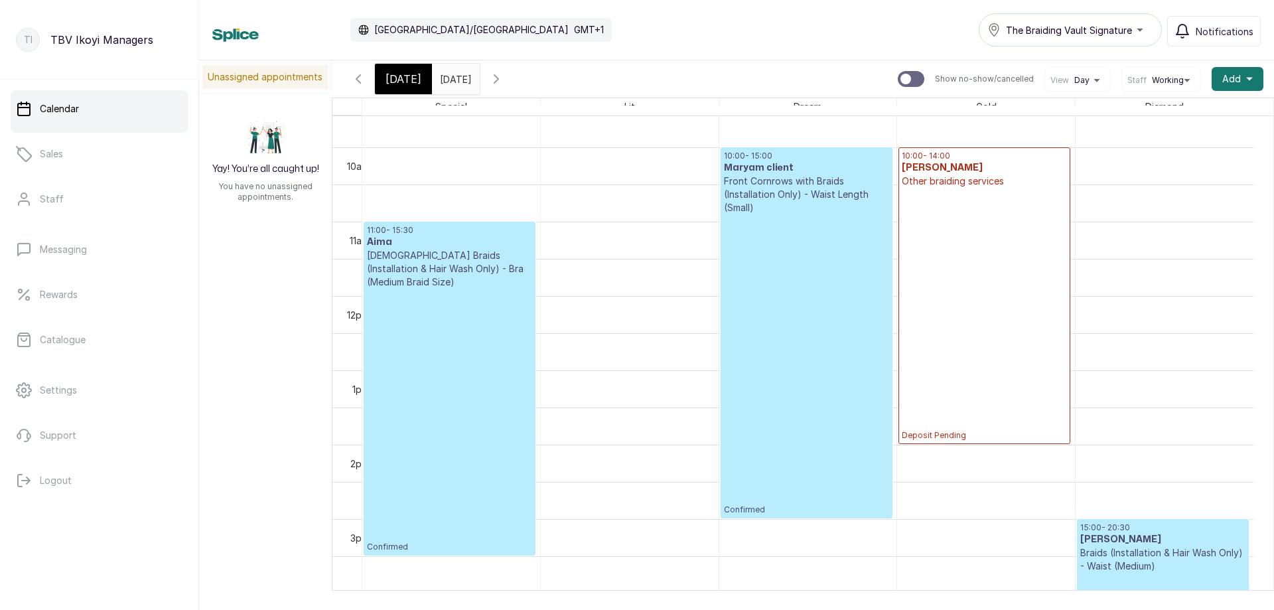
click at [479, 81] on span at bounding box center [466, 75] width 25 height 23
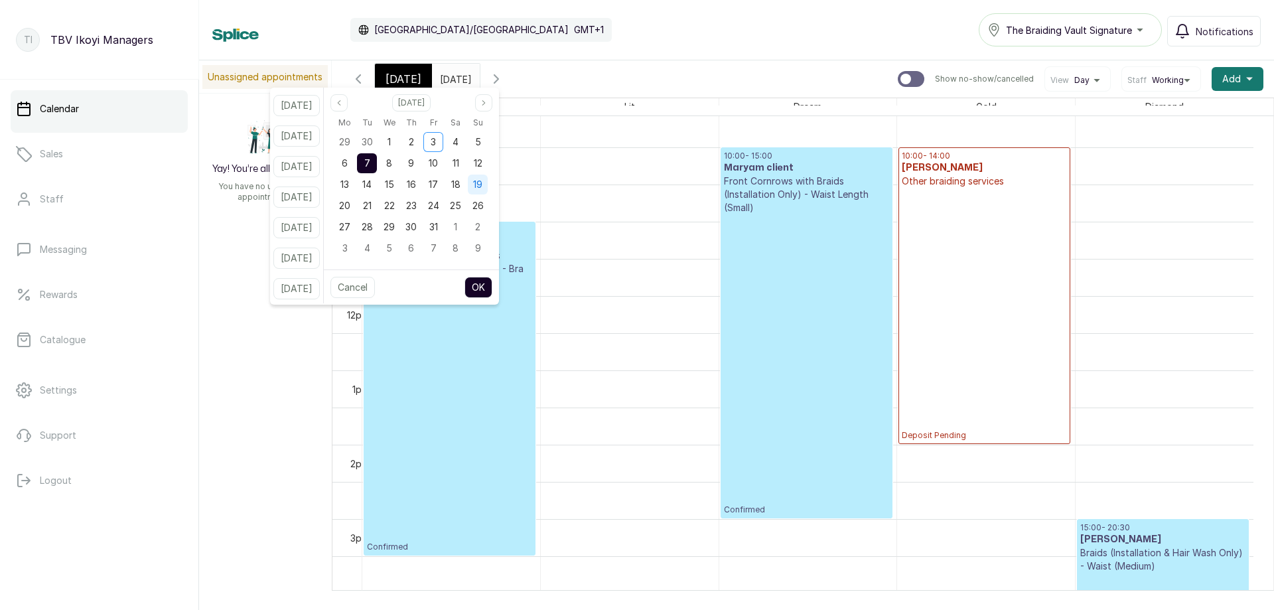
click at [483, 181] on span "19" at bounding box center [477, 184] width 9 height 11
click at [492, 283] on button "OK" at bounding box center [479, 287] width 28 height 21
type input "[DATE]"
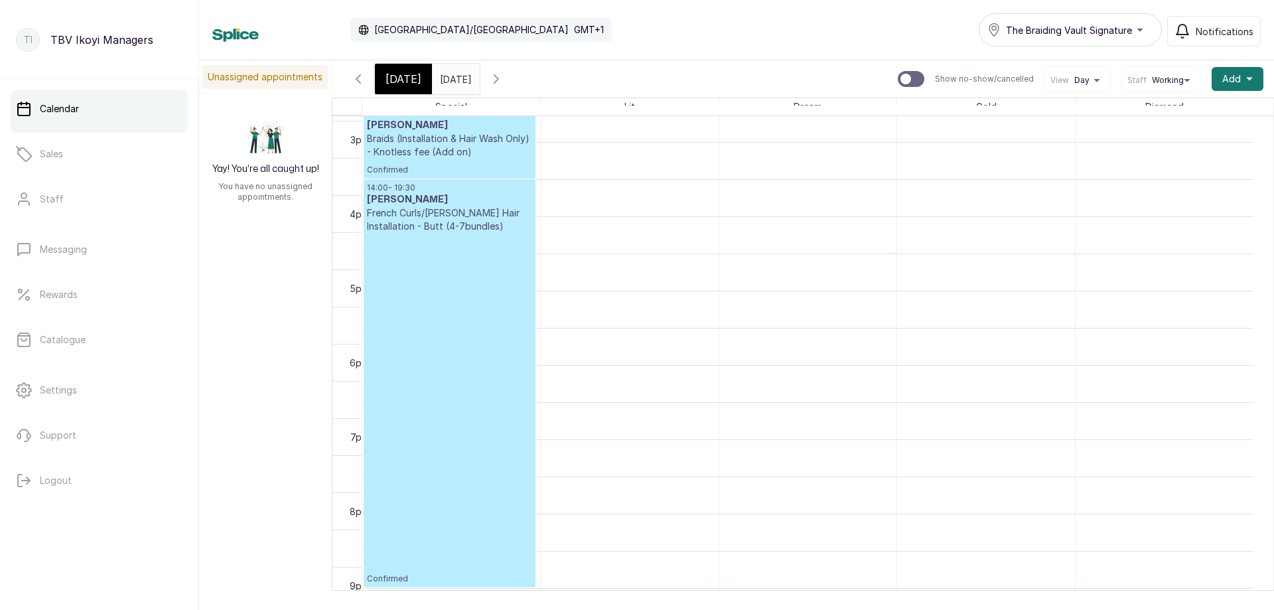
scroll to position [911, 0]
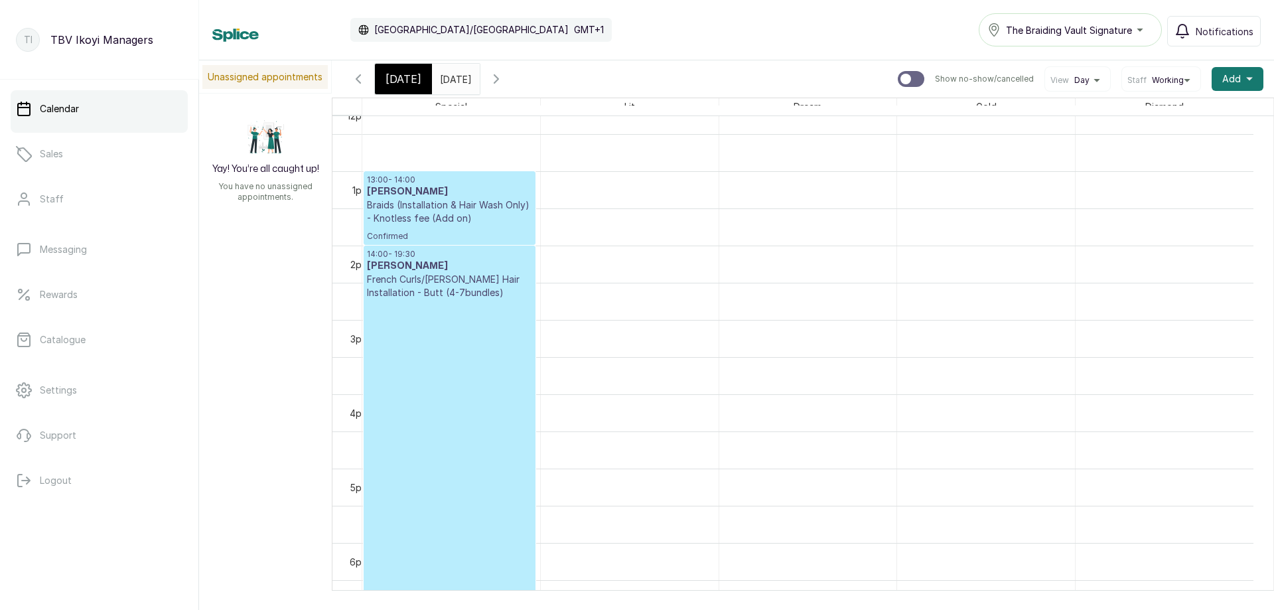
click at [440, 347] on p "Confirmed" at bounding box center [449, 474] width 165 height 351
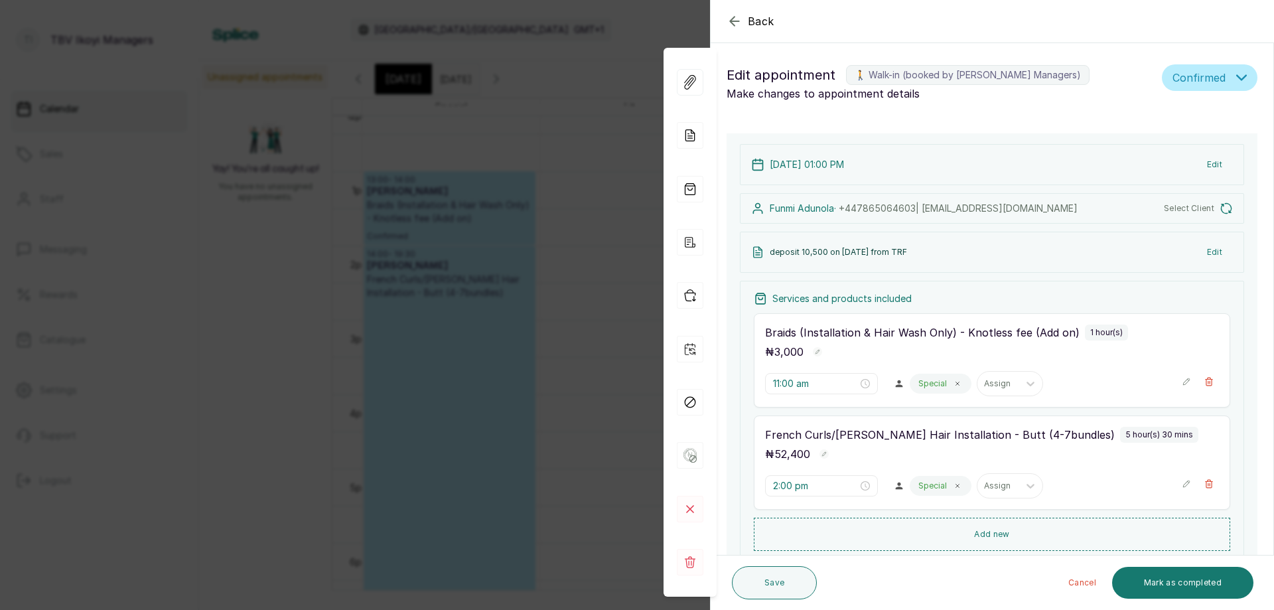
type input "1:00 pm"
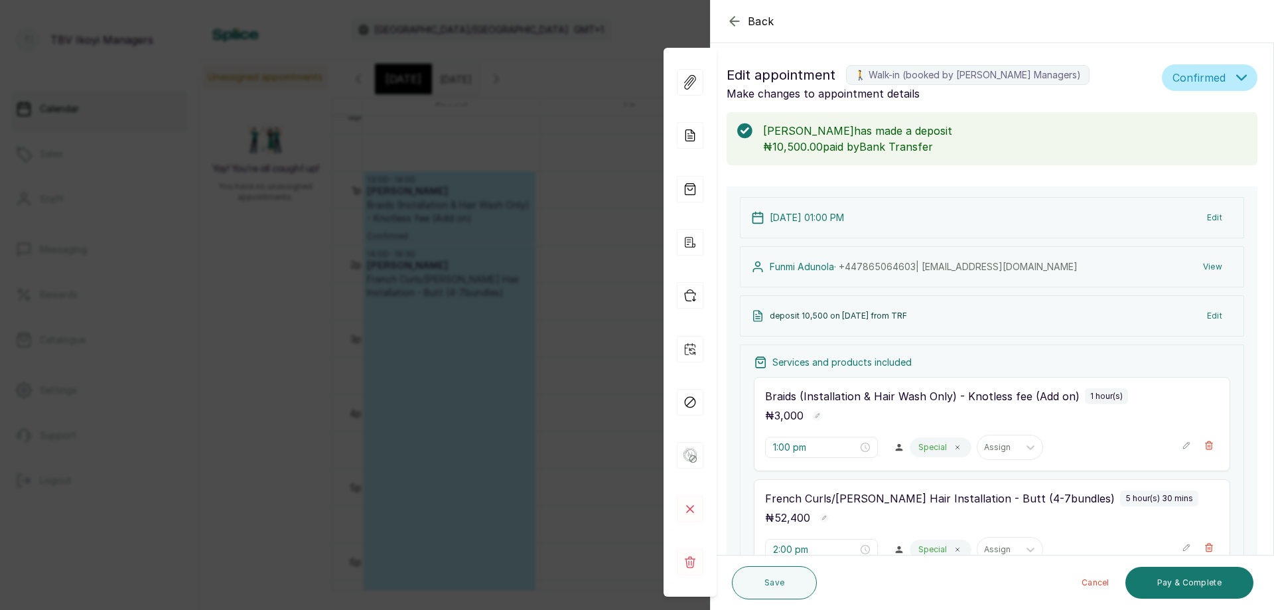
click at [735, 25] on icon "button" at bounding box center [735, 21] width 16 height 16
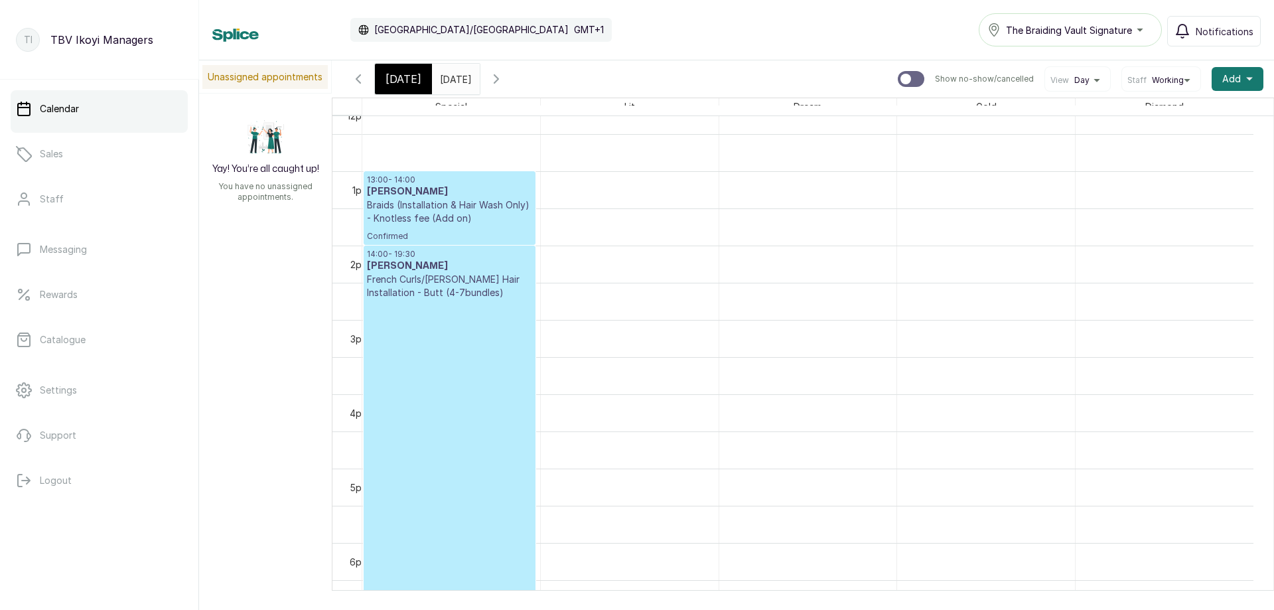
click at [393, 81] on span "[DATE]" at bounding box center [404, 79] width 36 height 16
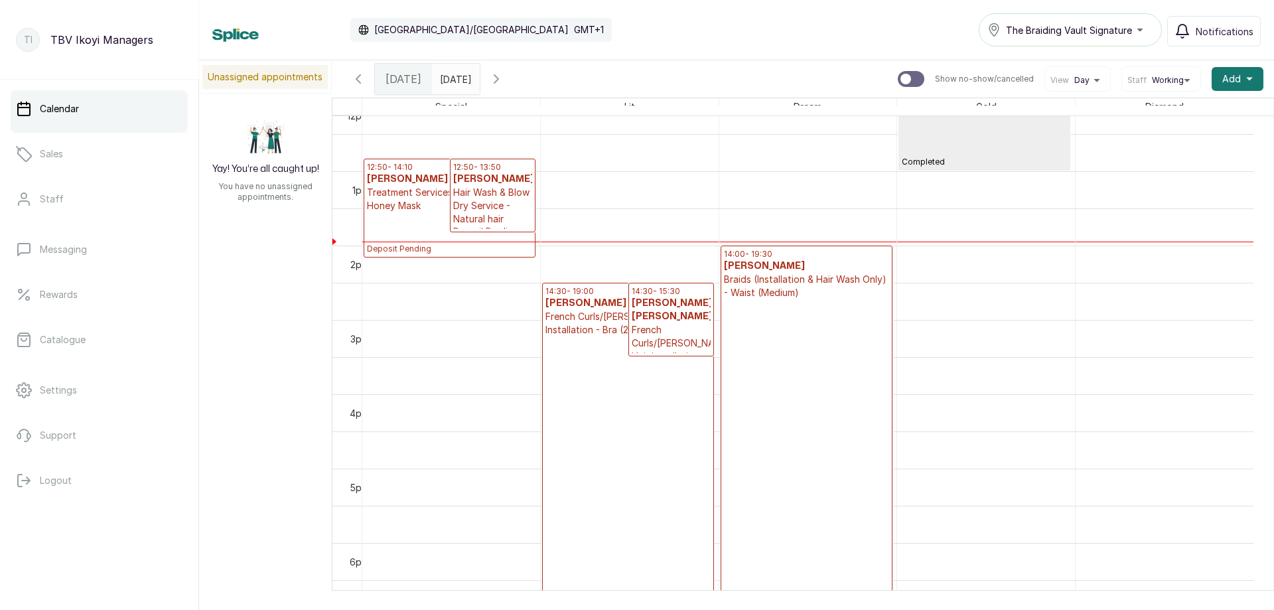
scroll to position [447, 0]
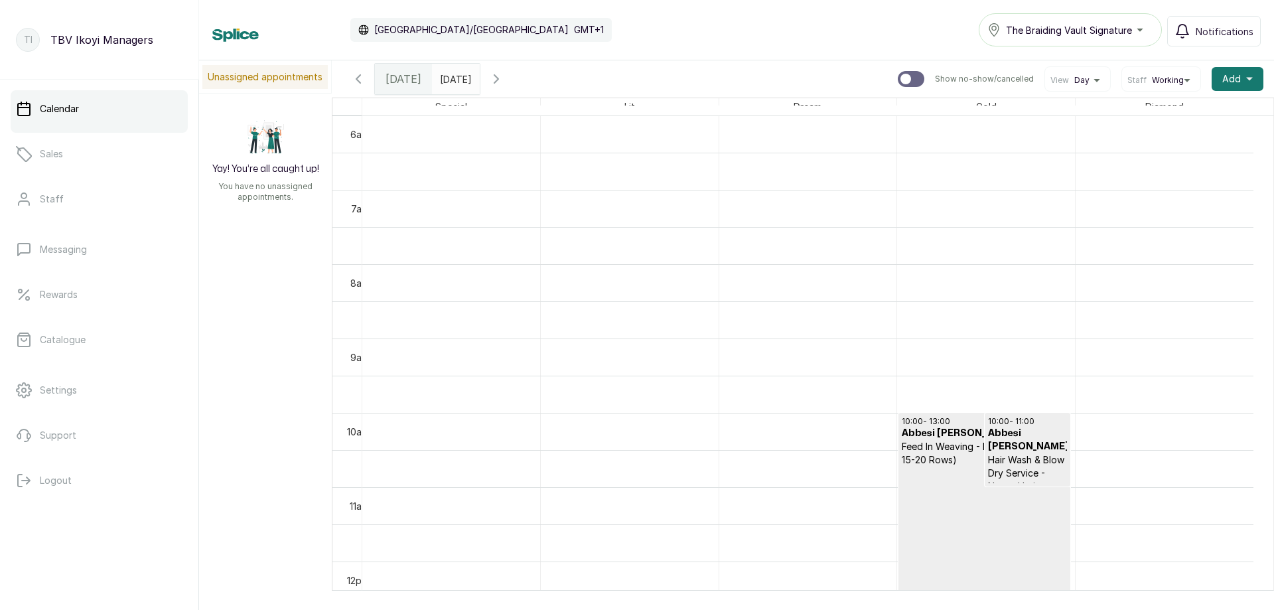
click at [504, 84] on icon "button" at bounding box center [497, 79] width 16 height 16
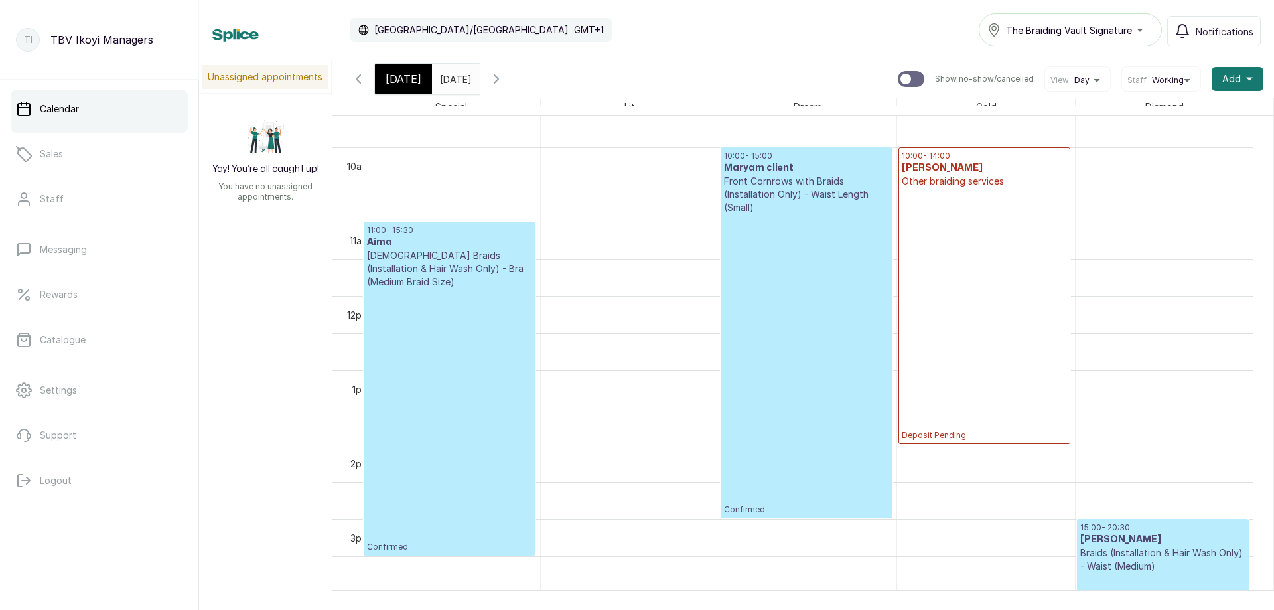
scroll to position [779, 0]
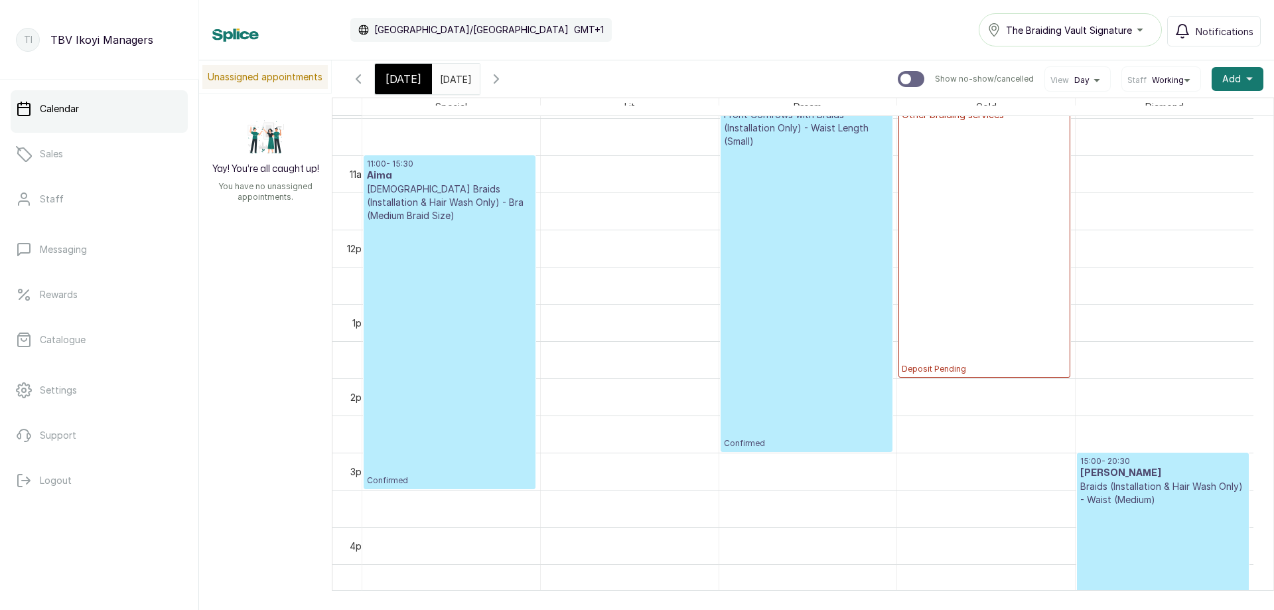
click at [431, 402] on p "Confirmed" at bounding box center [449, 354] width 165 height 264
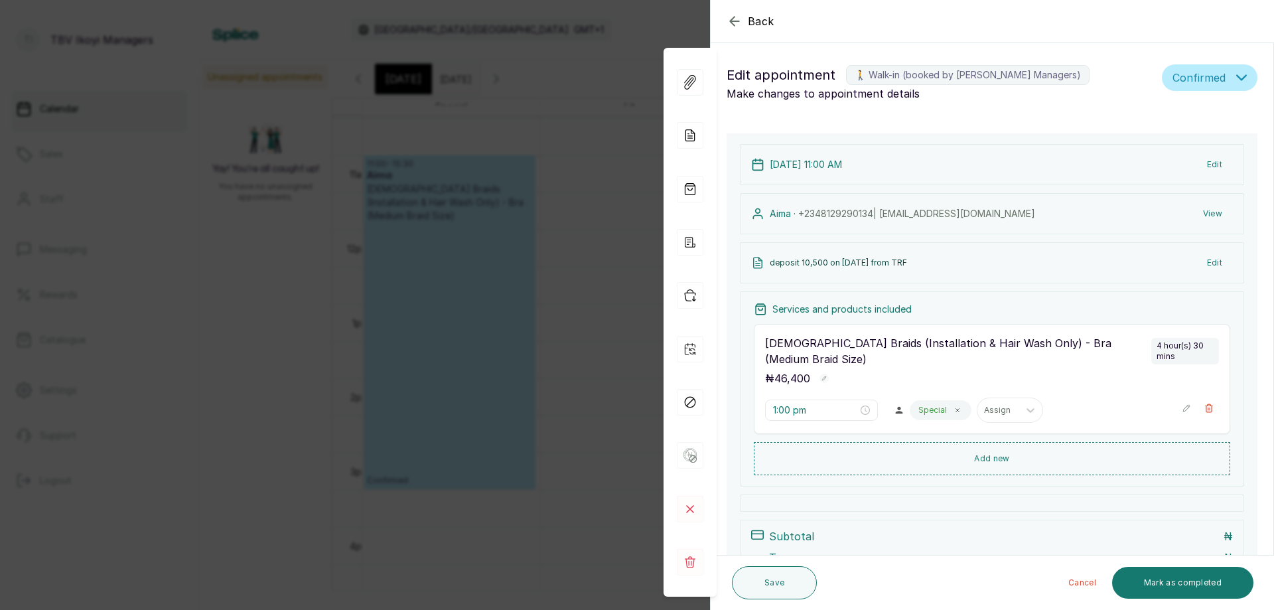
type input "11:00 am"
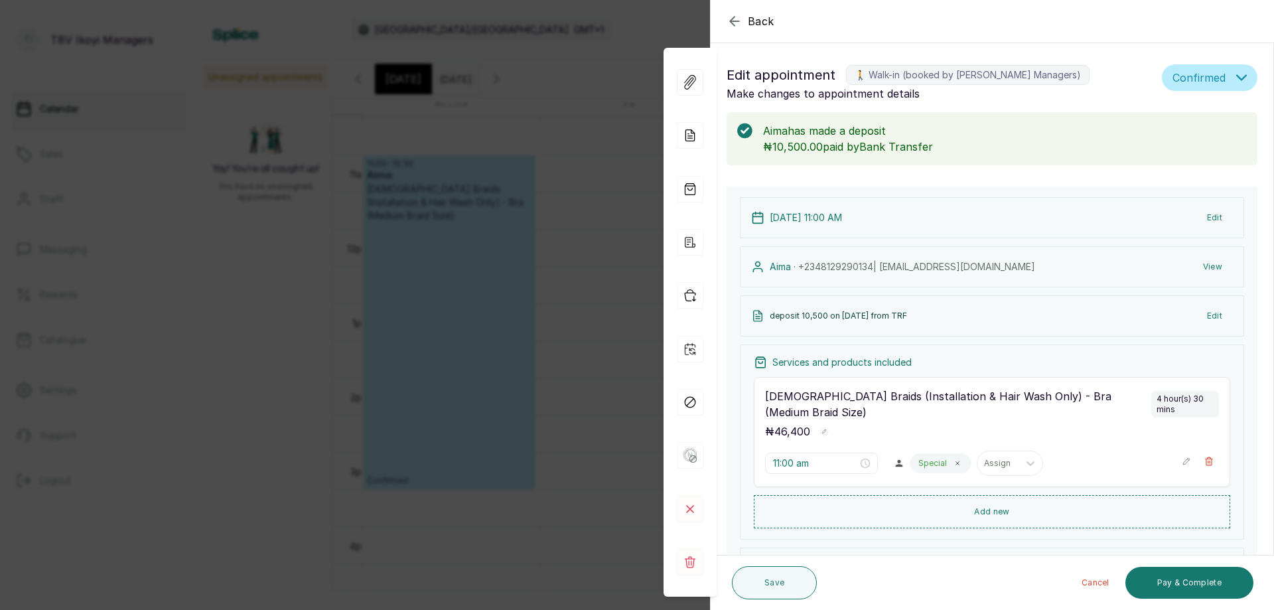
click at [1202, 316] on button "Edit" at bounding box center [1215, 316] width 37 height 24
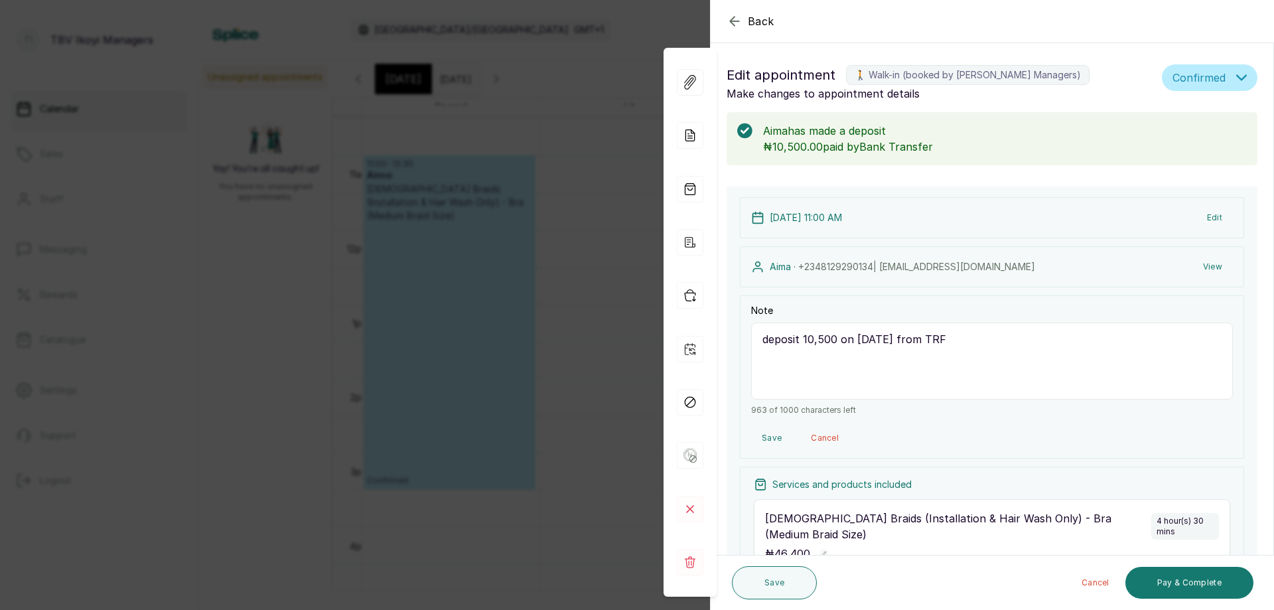
click at [1130, 372] on textarea "deposit 10,500 on [DATE] from TRF" at bounding box center [992, 361] width 482 height 77
type textarea "d"
click at [776, 585] on button "Save" at bounding box center [774, 582] width 85 height 33
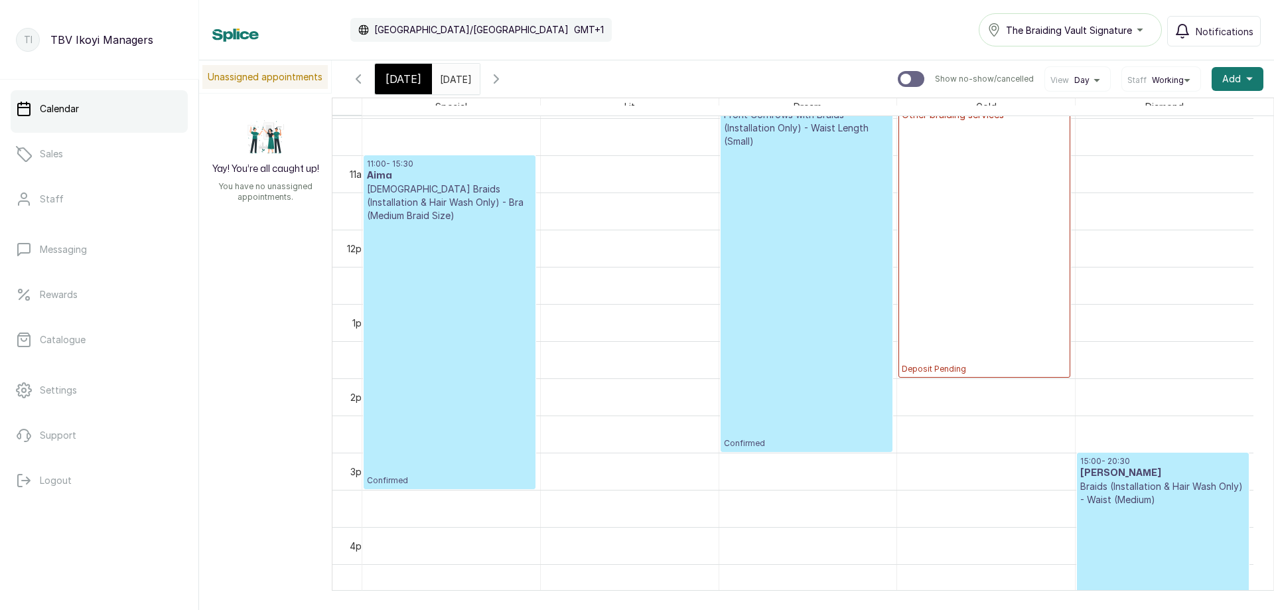
click at [404, 293] on p "Confirmed" at bounding box center [449, 354] width 165 height 264
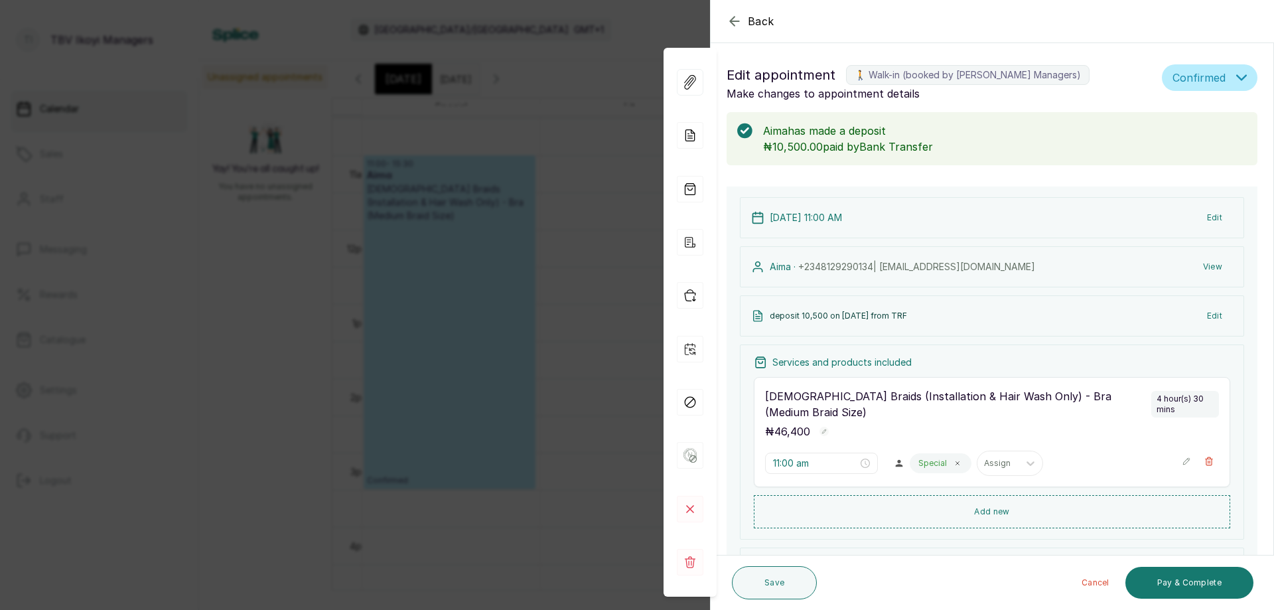
click at [939, 310] on div "deposit 10,500 on [DATE] from TRF Edit" at bounding box center [992, 315] width 504 height 41
click at [1215, 317] on button "Edit" at bounding box center [1215, 316] width 37 height 24
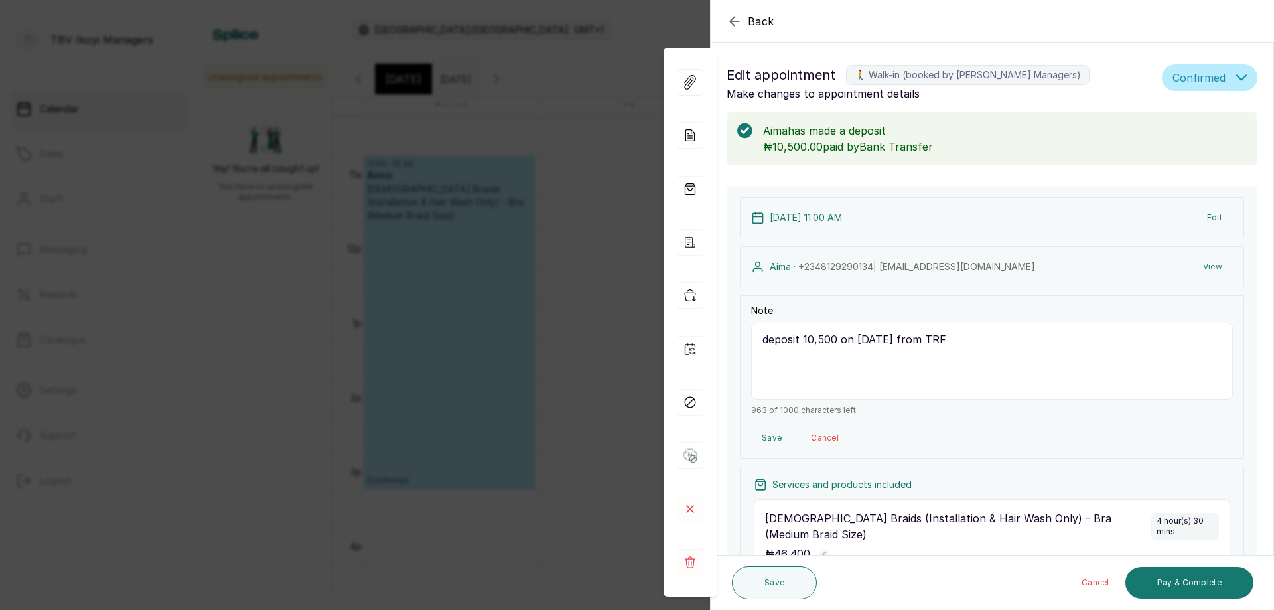
click at [997, 344] on textarea "deposit 10,500 on [DATE] from TRF" at bounding box center [992, 361] width 482 height 77
paste textarea "KUMAWUESE [PERSON_NAME]"
type textarea "deposit 10,500 on [DATE] from KUMAWUESE [PERSON_NAME]"
click at [770, 583] on button "Save" at bounding box center [774, 582] width 85 height 33
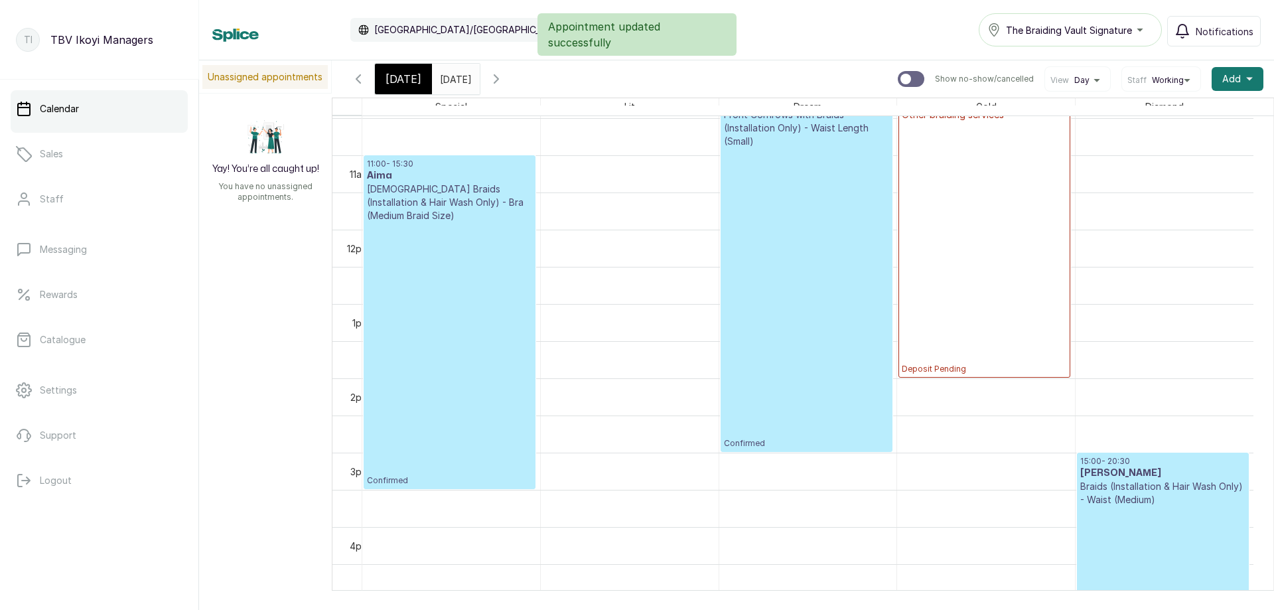
click at [517, 394] on p "Confirmed" at bounding box center [449, 354] width 165 height 264
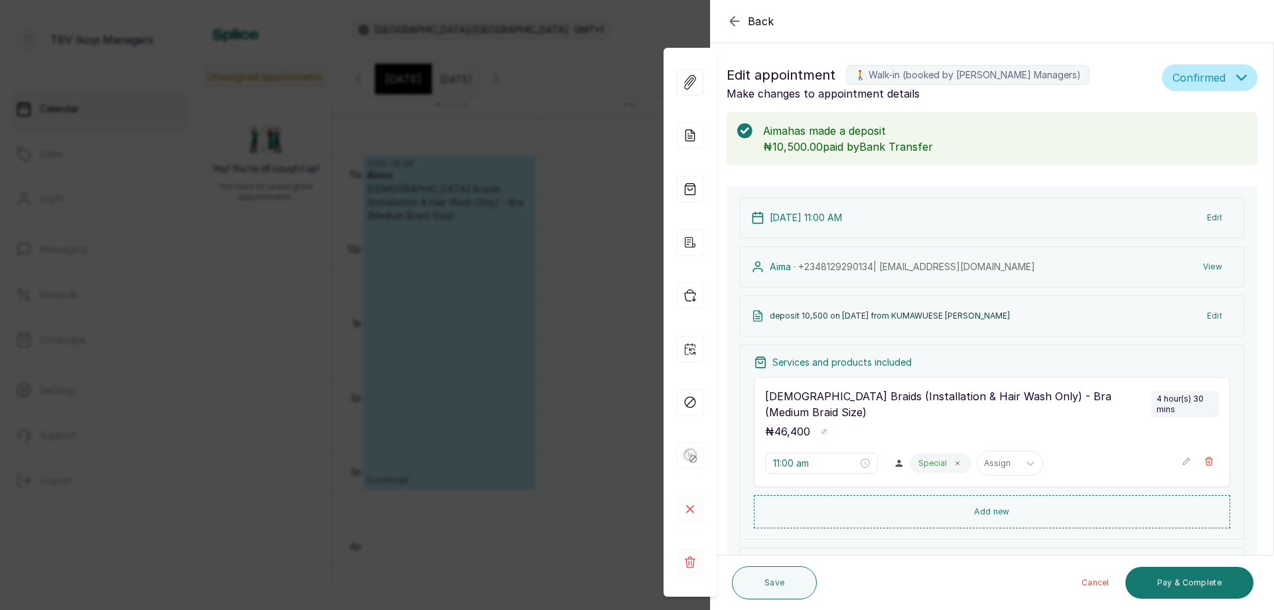
click at [735, 21] on icon "button" at bounding box center [735, 21] width 16 height 16
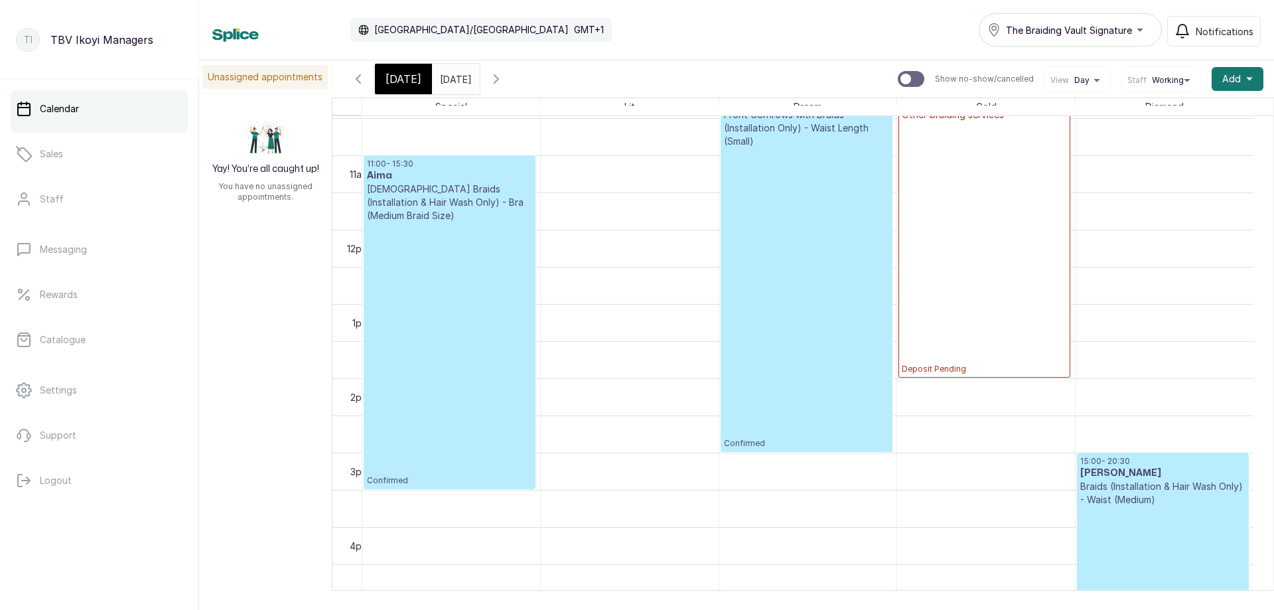
click at [467, 316] on p "Confirmed" at bounding box center [449, 354] width 165 height 264
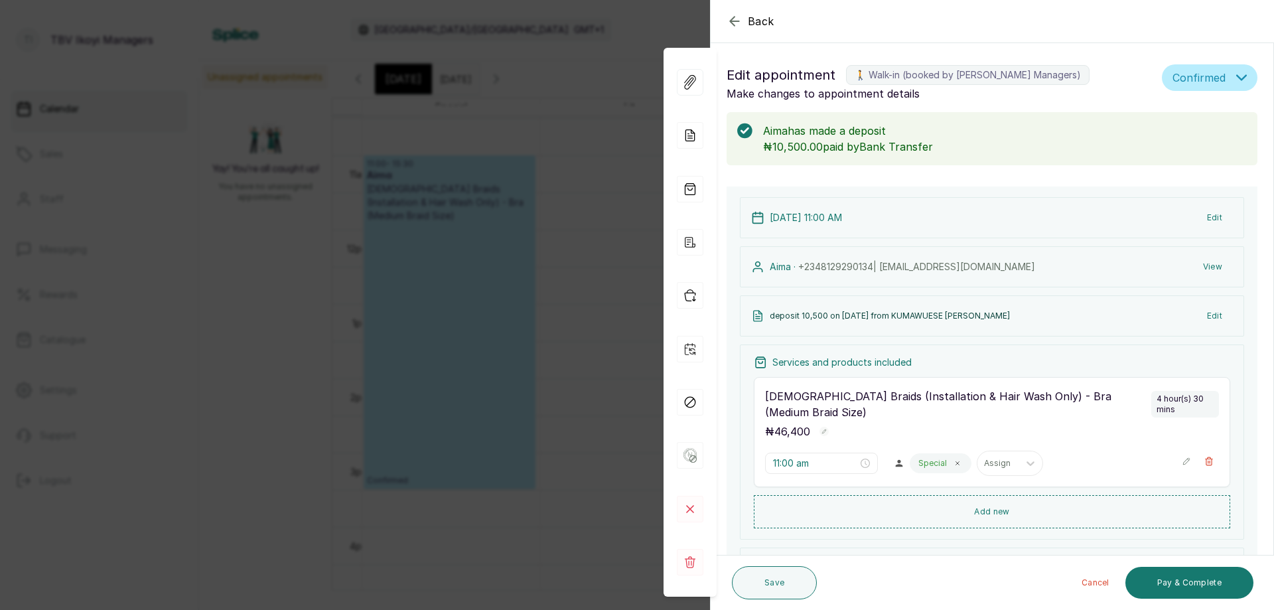
click at [728, 27] on icon "button" at bounding box center [735, 21] width 16 height 16
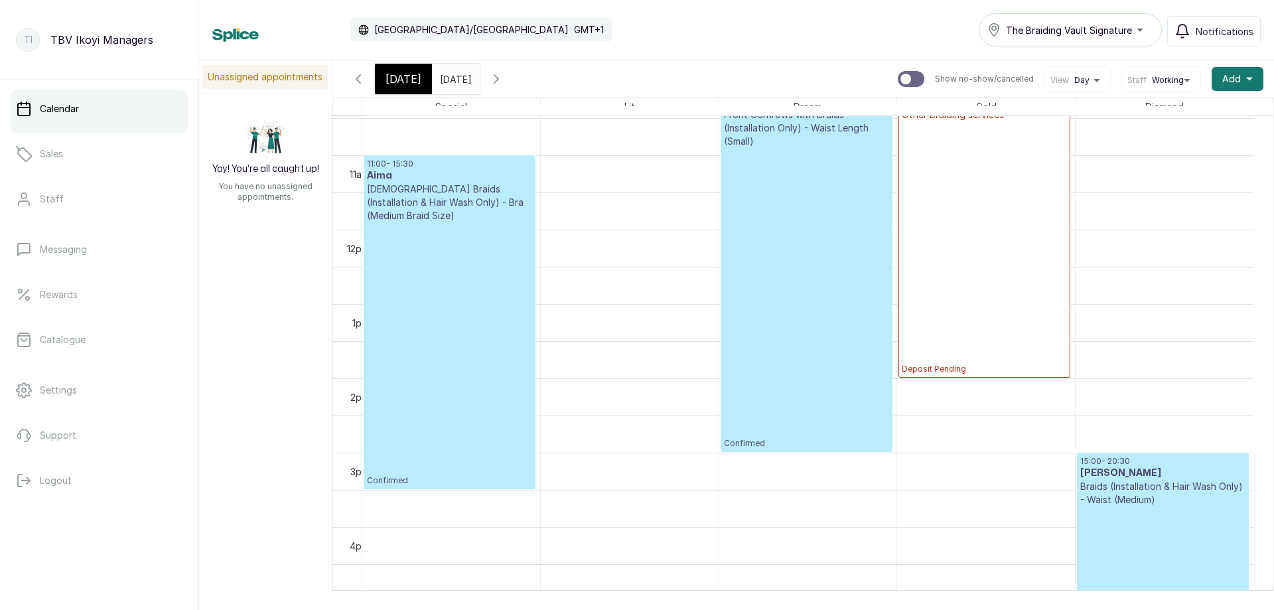
click at [441, 265] on p "Confirmed" at bounding box center [449, 354] width 165 height 264
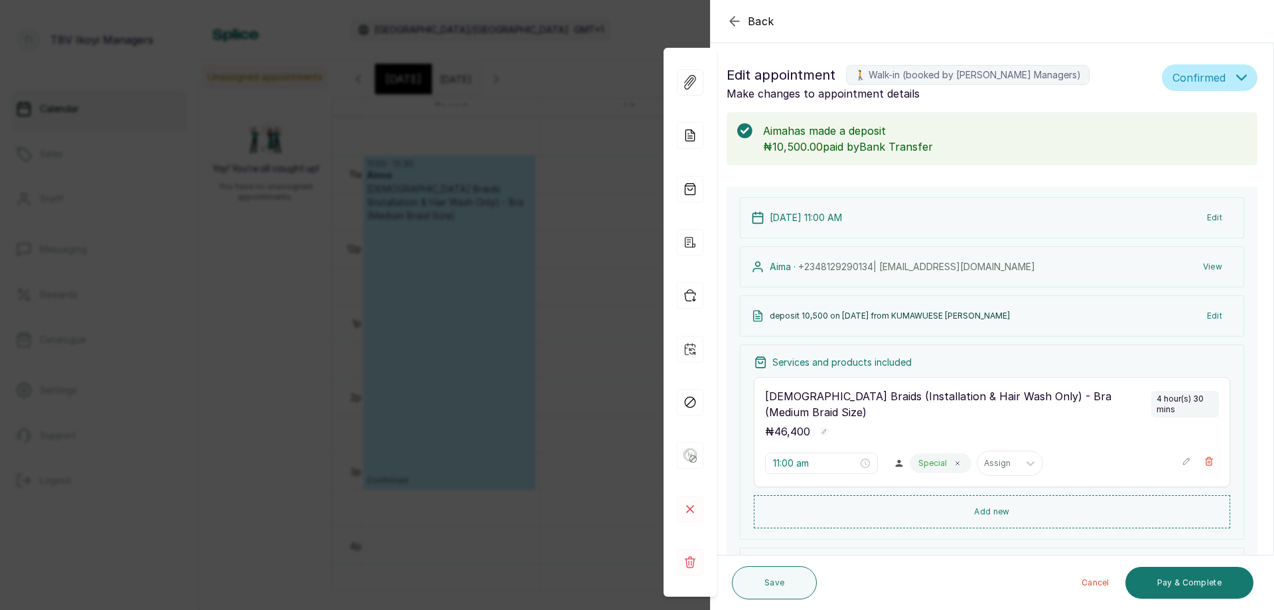
click at [737, 23] on icon "button" at bounding box center [735, 21] width 16 height 16
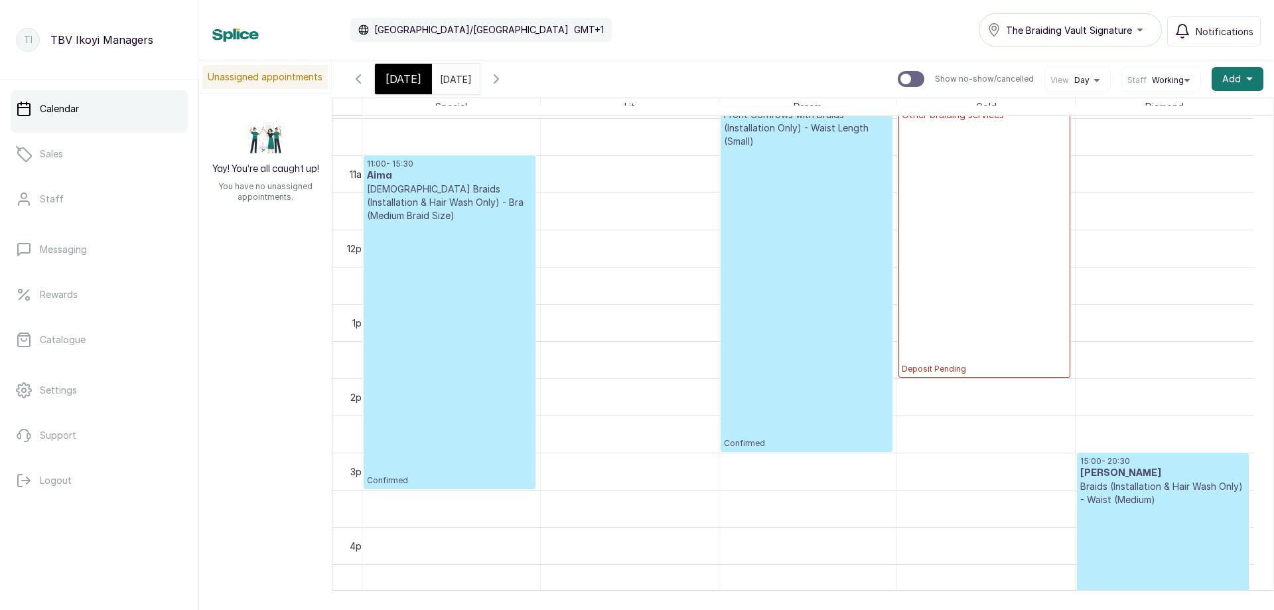
scroll to position [579, 0]
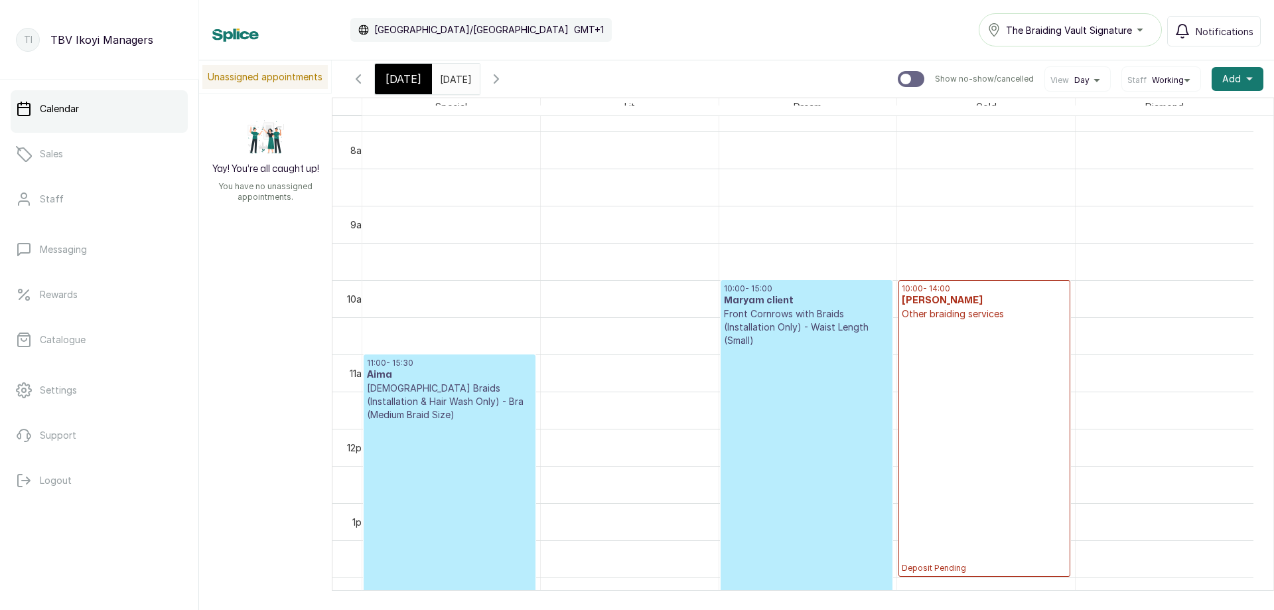
click at [798, 363] on p "Confirmed" at bounding box center [806, 497] width 165 height 301
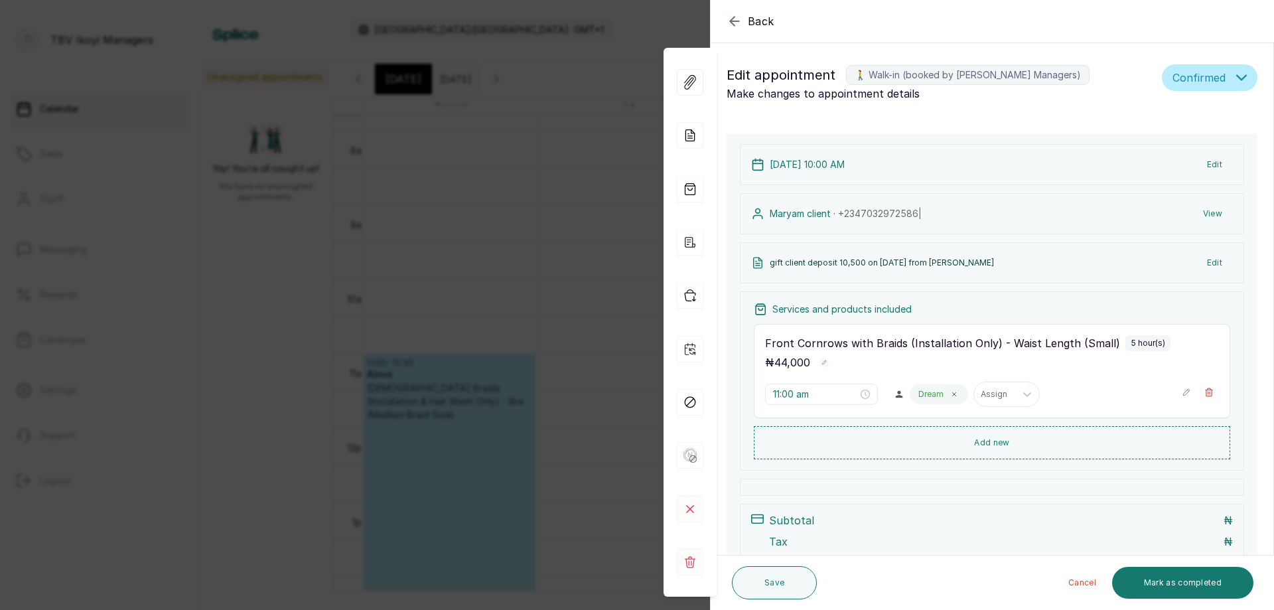
type input "10:00 am"
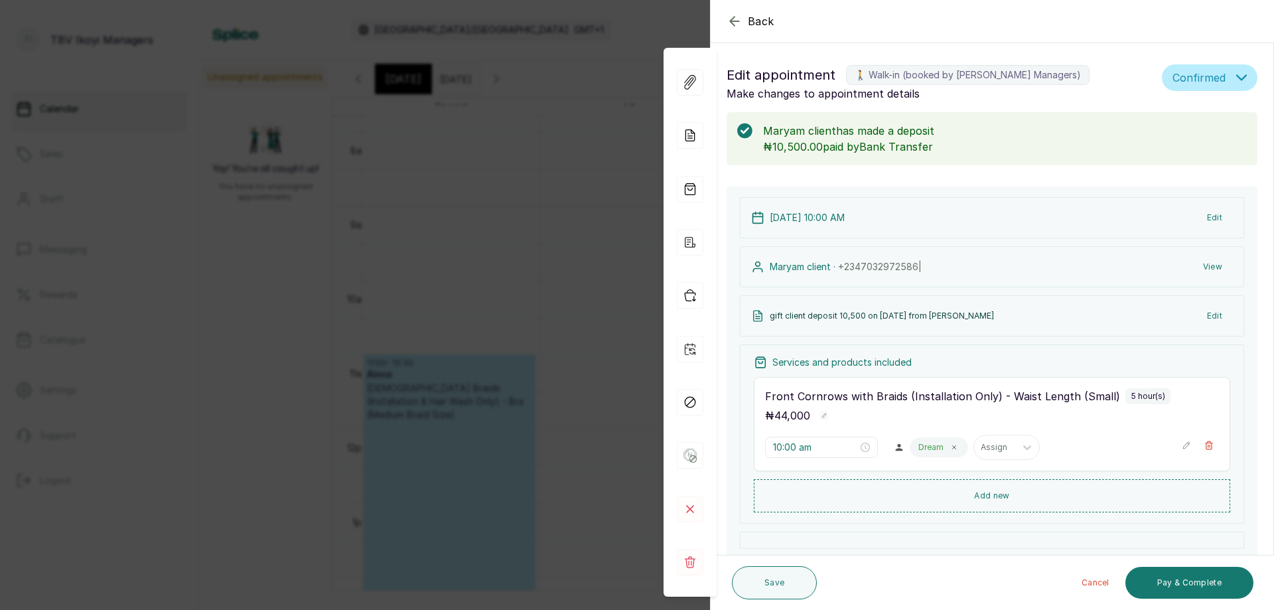
click at [729, 21] on icon "button" at bounding box center [735, 21] width 16 height 16
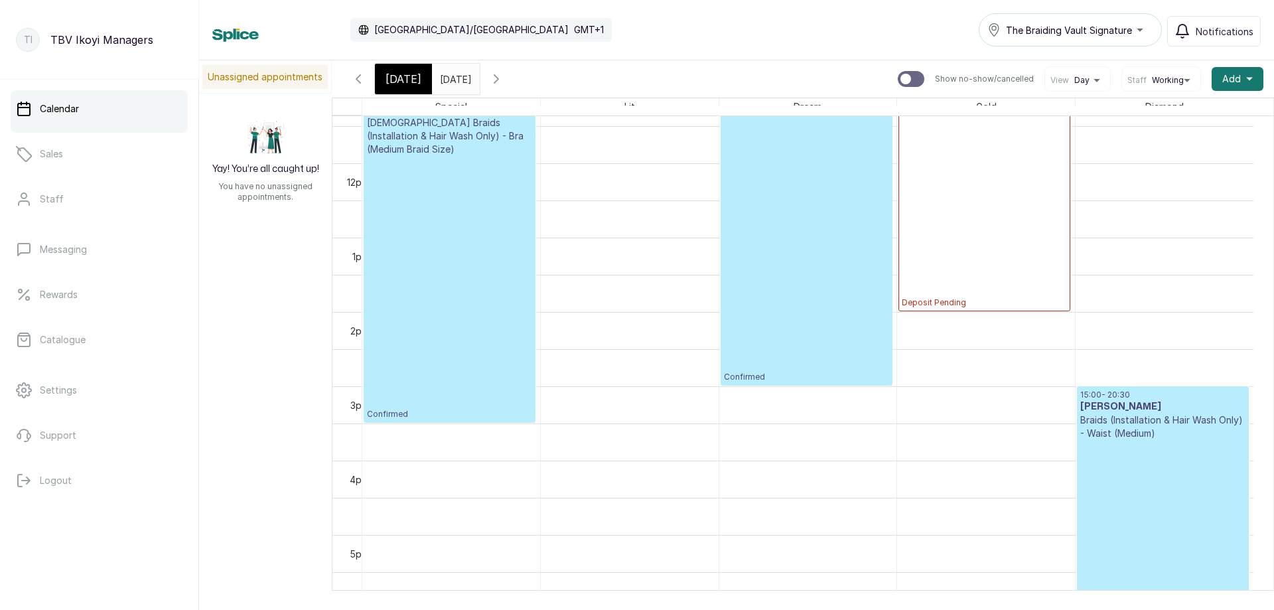
scroll to position [978, 0]
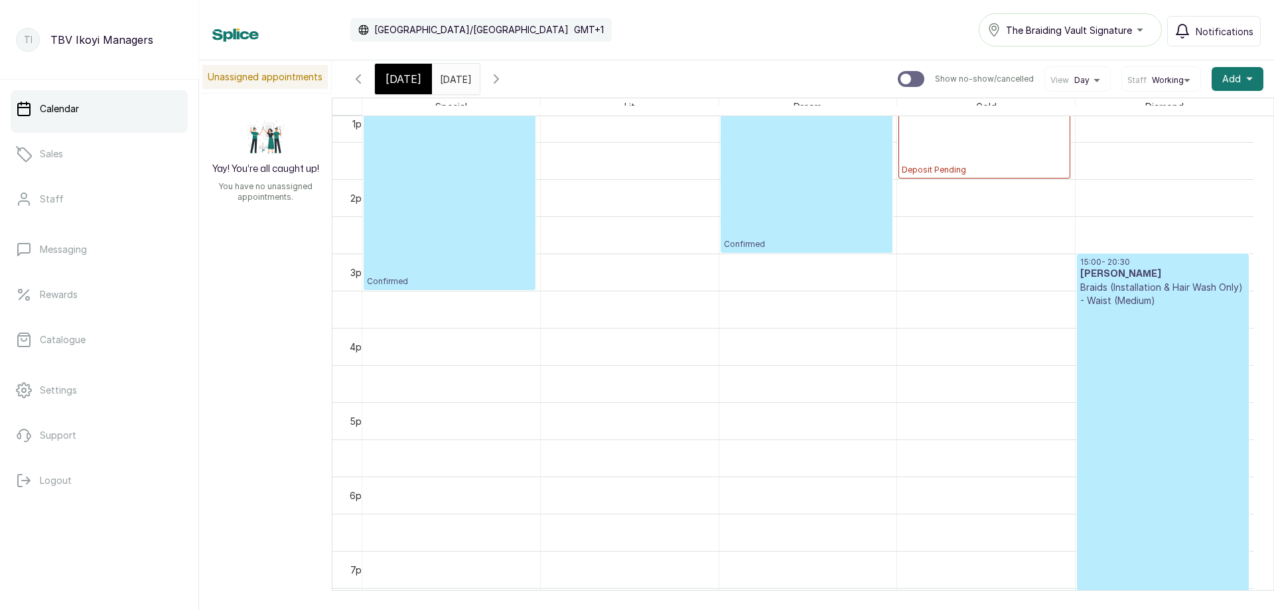
click at [350, 76] on icon "button" at bounding box center [358, 79] width 16 height 16
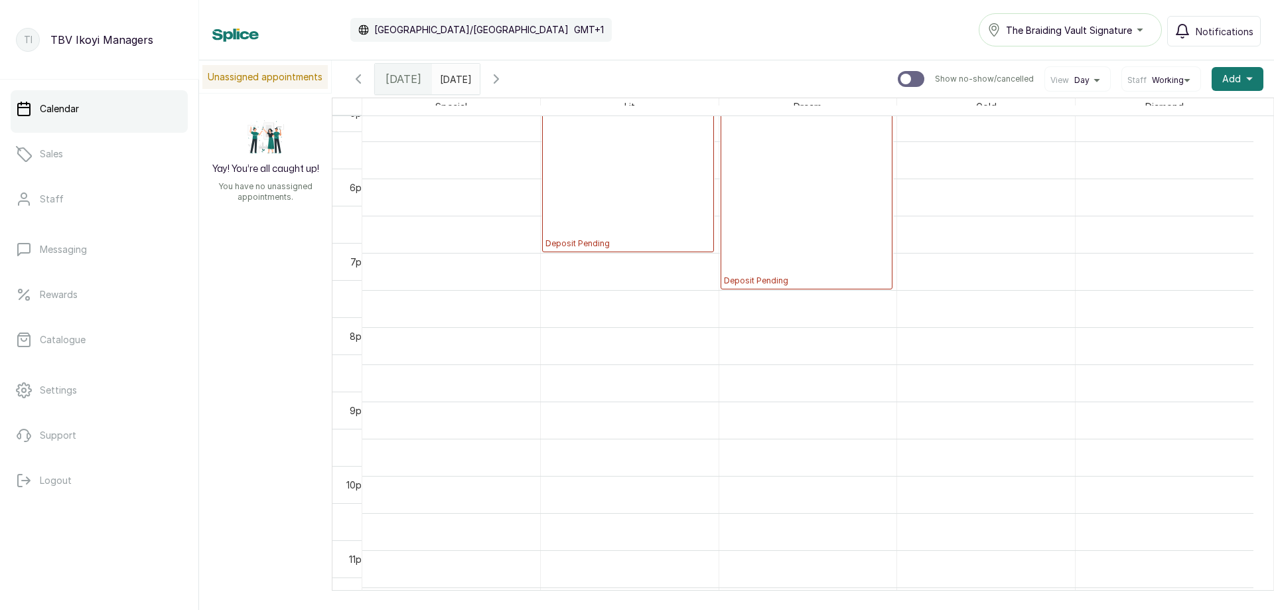
scroll to position [954, 0]
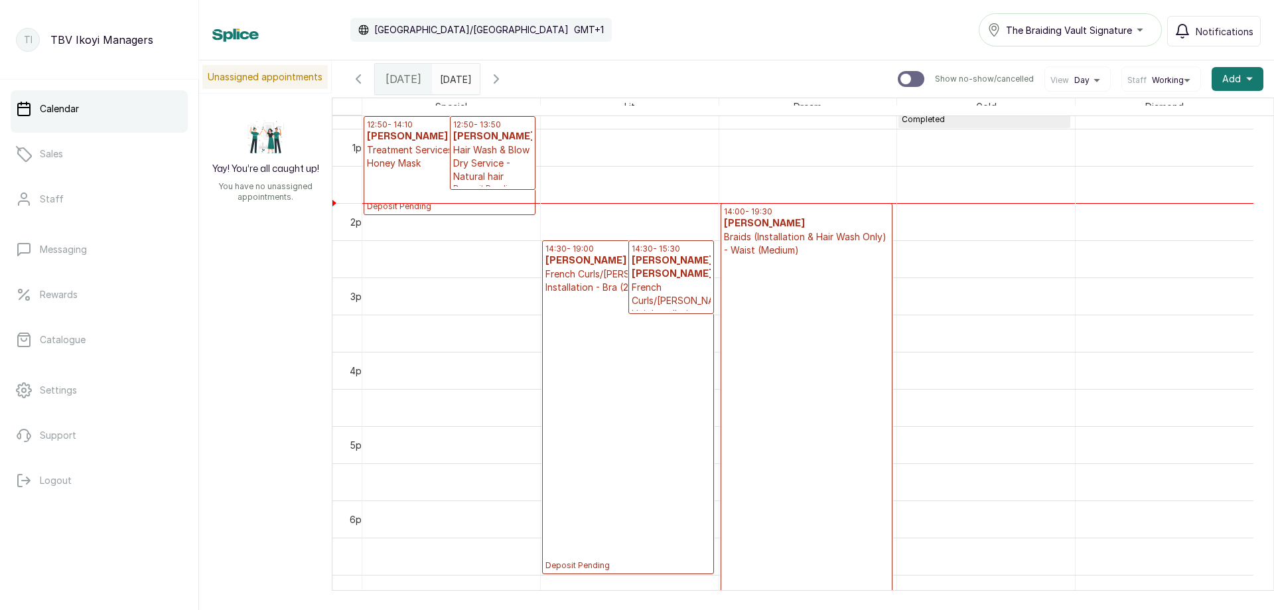
click at [504, 78] on icon "button" at bounding box center [497, 79] width 16 height 16
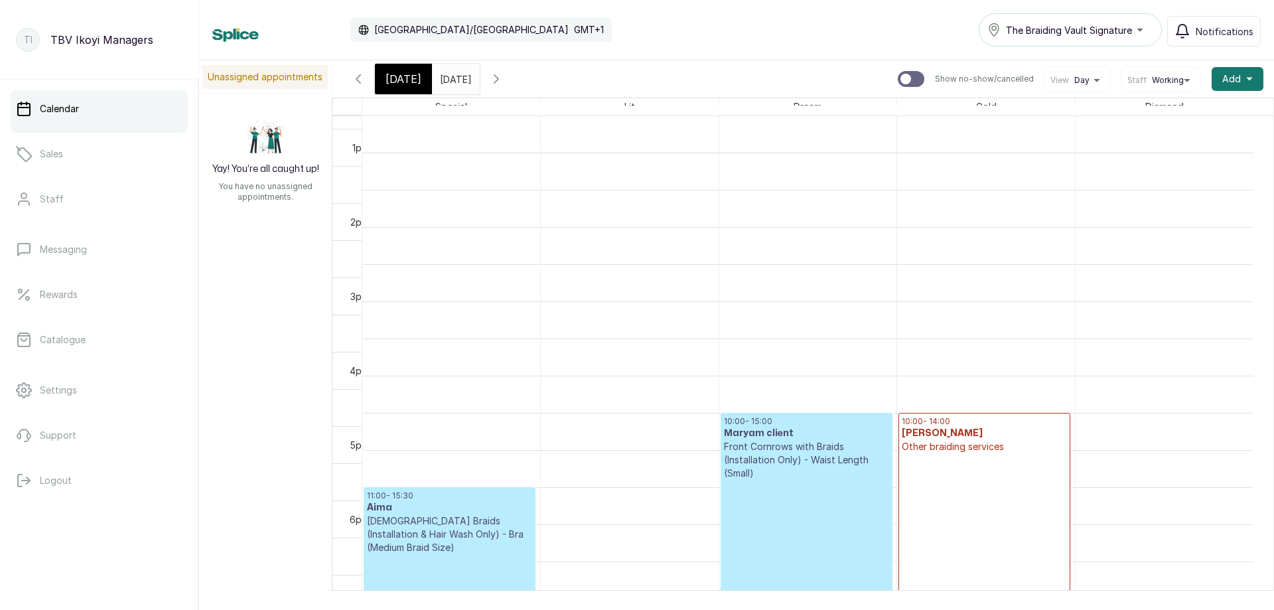
scroll to position [447, 0]
click at [512, 78] on button "Show no-show/cancelled" at bounding box center [497, 79] width 32 height 32
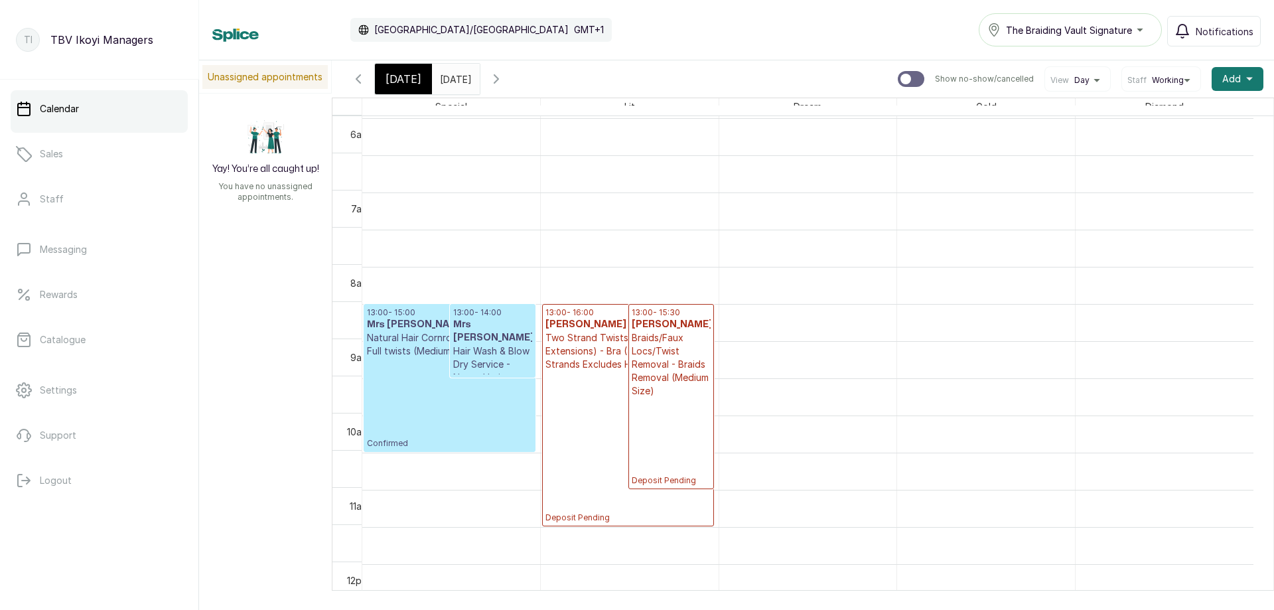
scroll to position [911, 0]
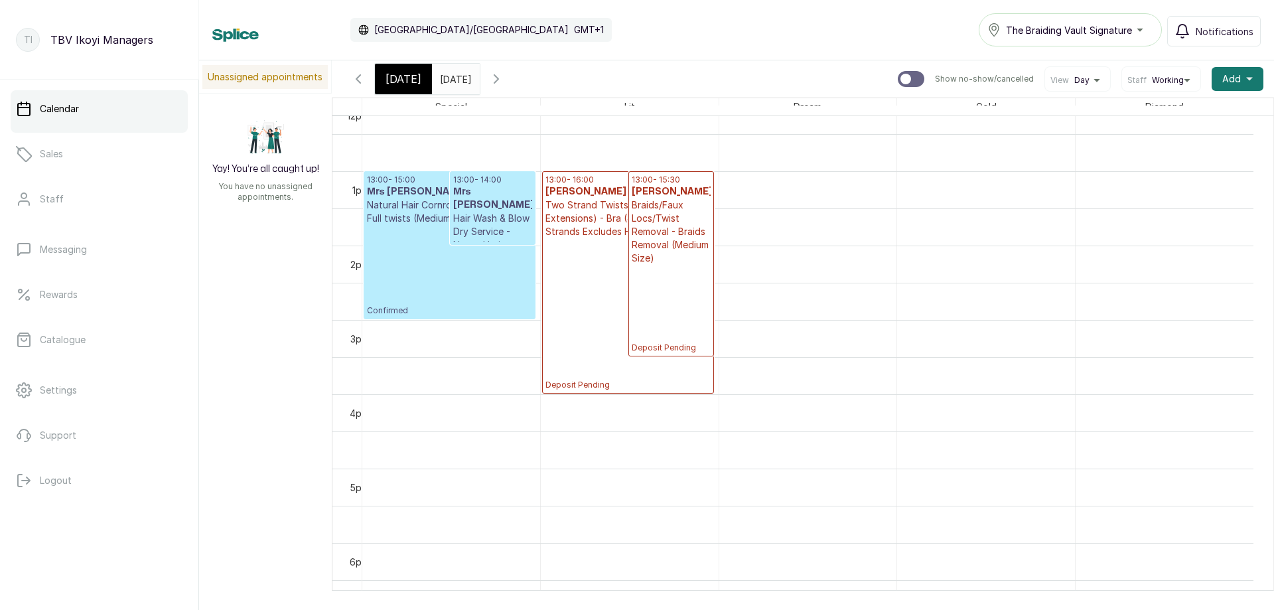
click at [484, 280] on p "Confirmed" at bounding box center [449, 270] width 165 height 91
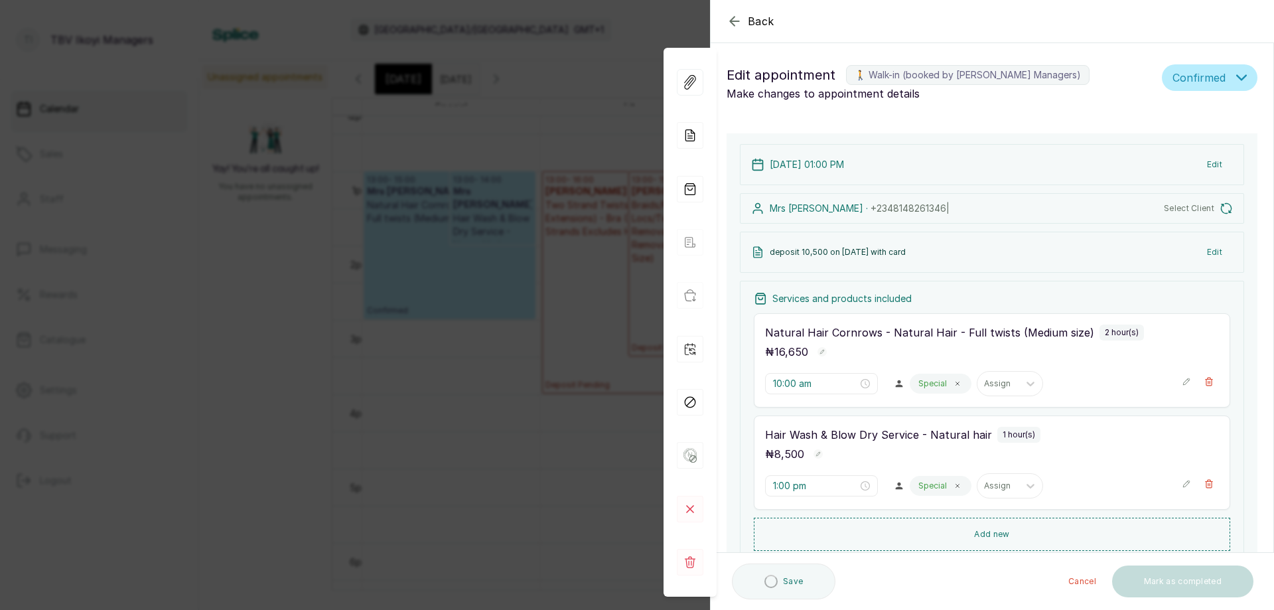
type input "1:00 pm"
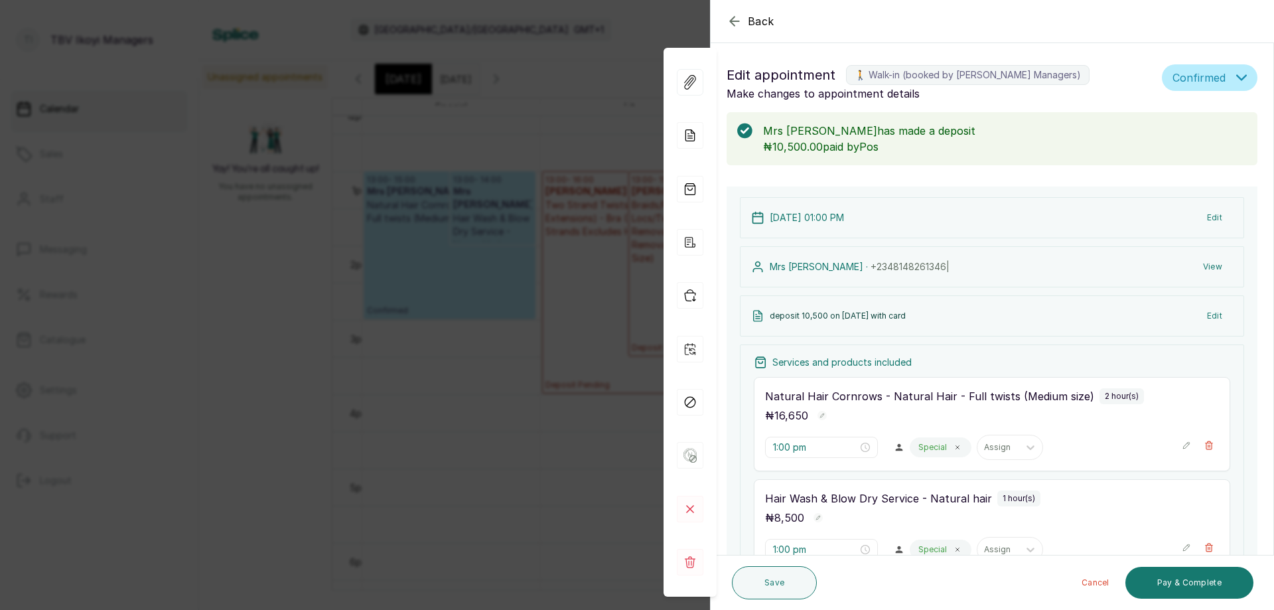
click at [733, 21] on icon "button" at bounding box center [735, 21] width 16 height 16
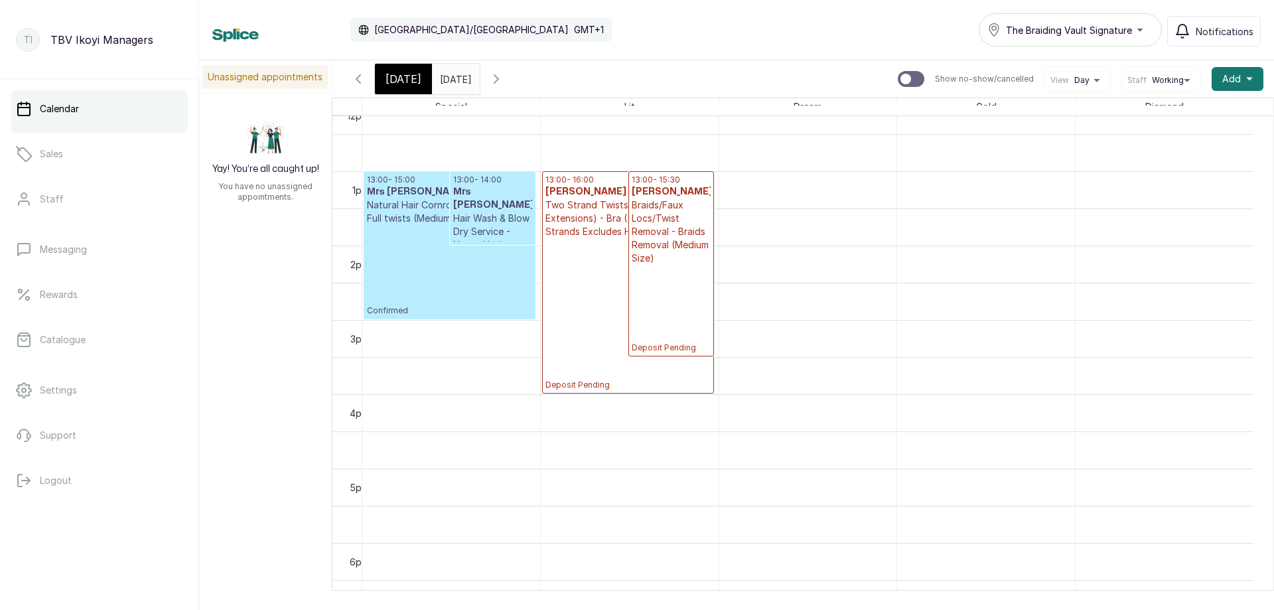
click at [512, 88] on button "Show no-show/cancelled" at bounding box center [497, 79] width 32 height 32
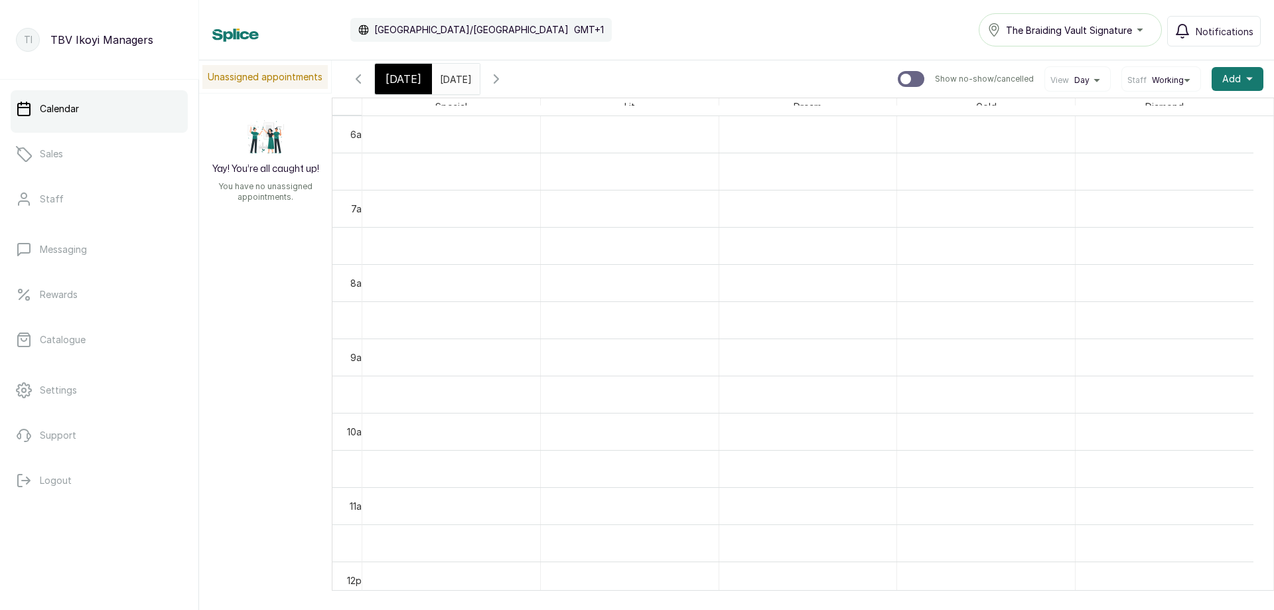
click at [504, 74] on icon "button" at bounding box center [497, 79] width 16 height 16
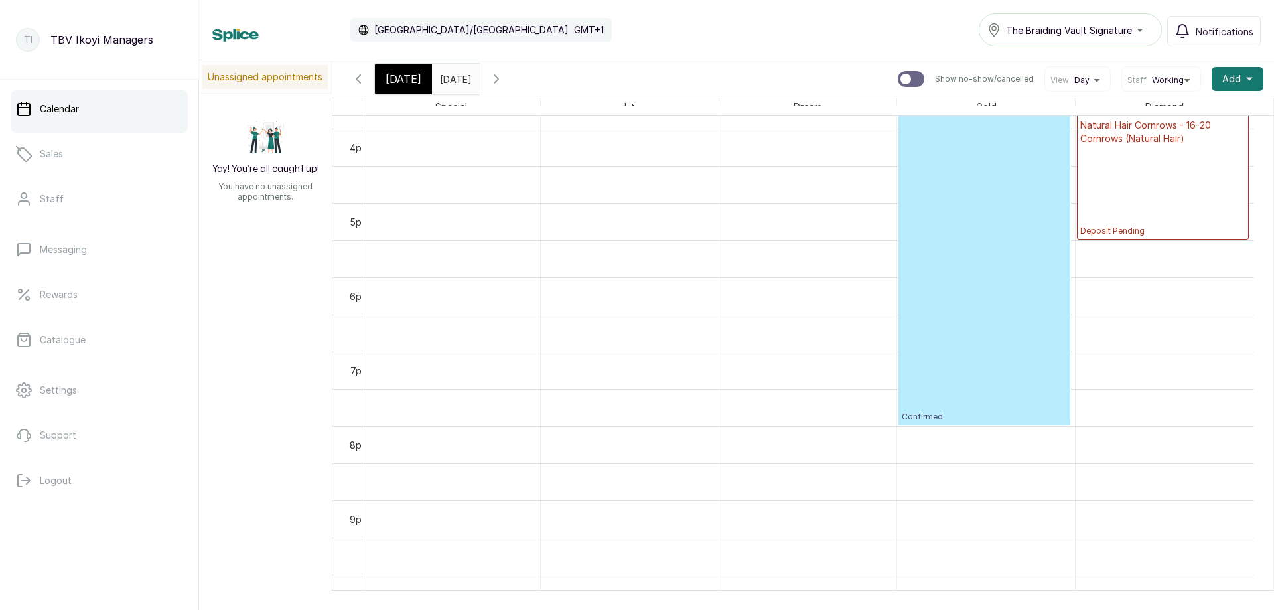
click at [950, 253] on p "Confirmed" at bounding box center [984, 246] width 165 height 351
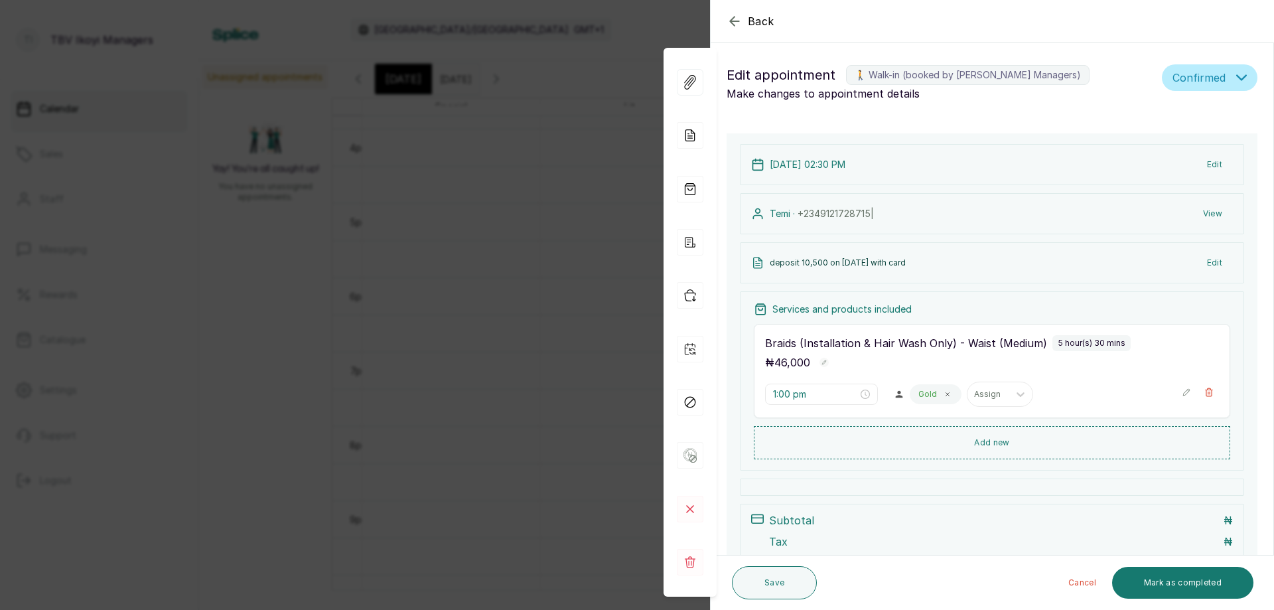
type input "2:30 pm"
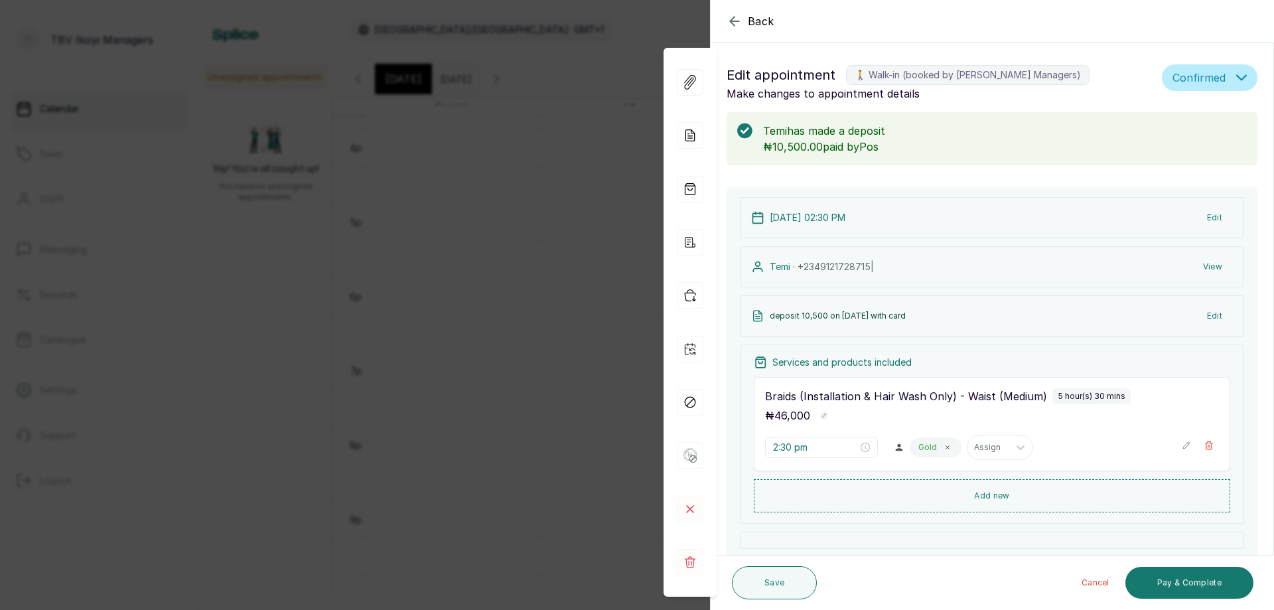
click at [736, 28] on icon "button" at bounding box center [735, 21] width 16 height 16
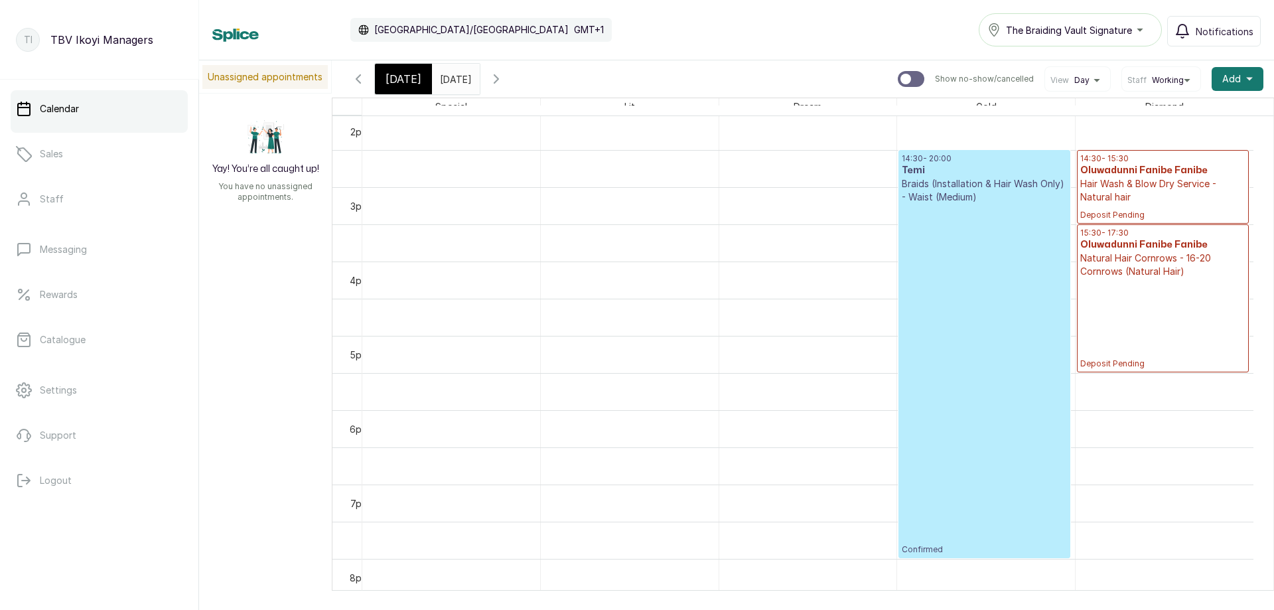
scroll to position [978, 0]
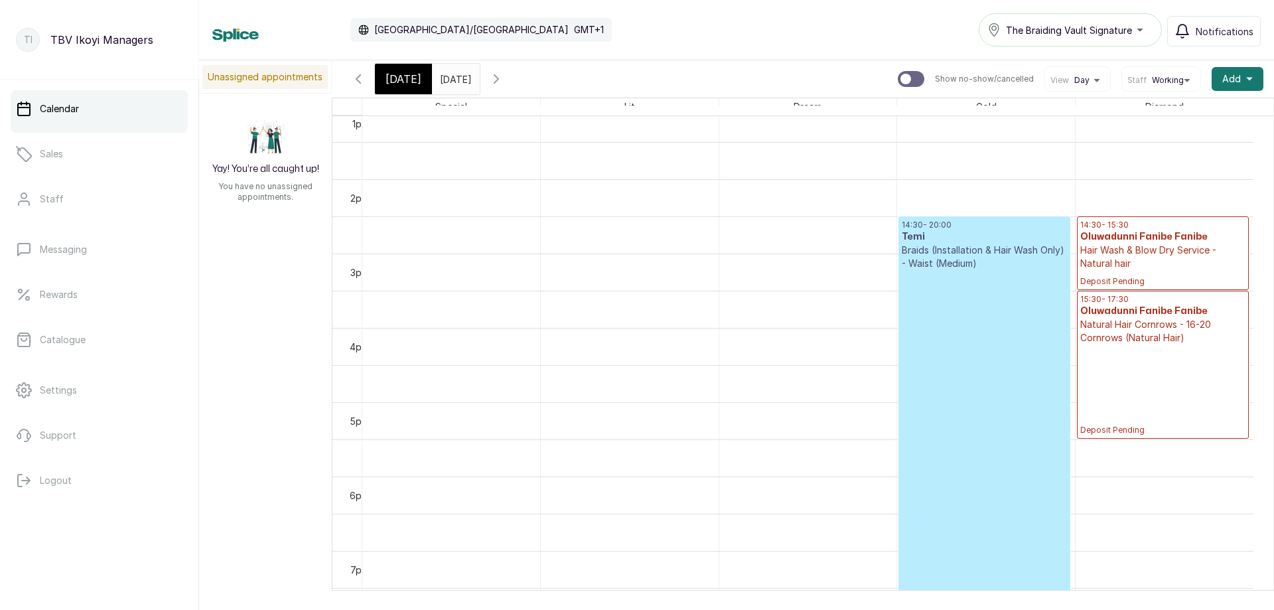
click at [481, 76] on div "[DATE] [DATE] [DATE]" at bounding box center [427, 79] width 106 height 32
click at [504, 80] on icon "button" at bounding box center [497, 79] width 16 height 16
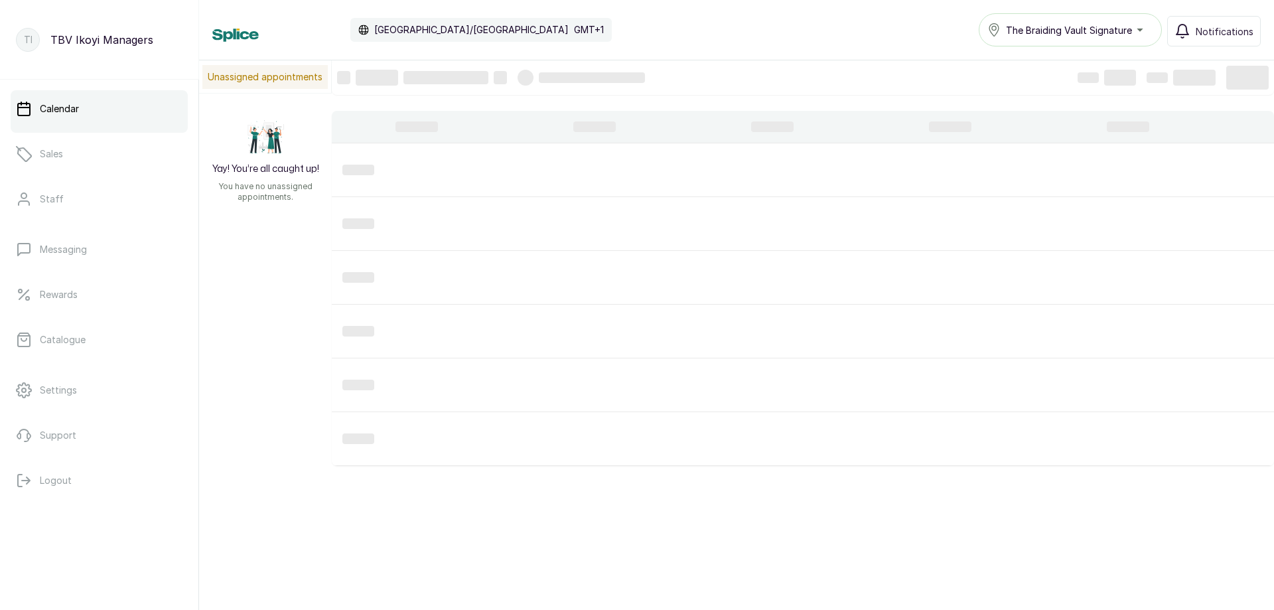
scroll to position [447, 0]
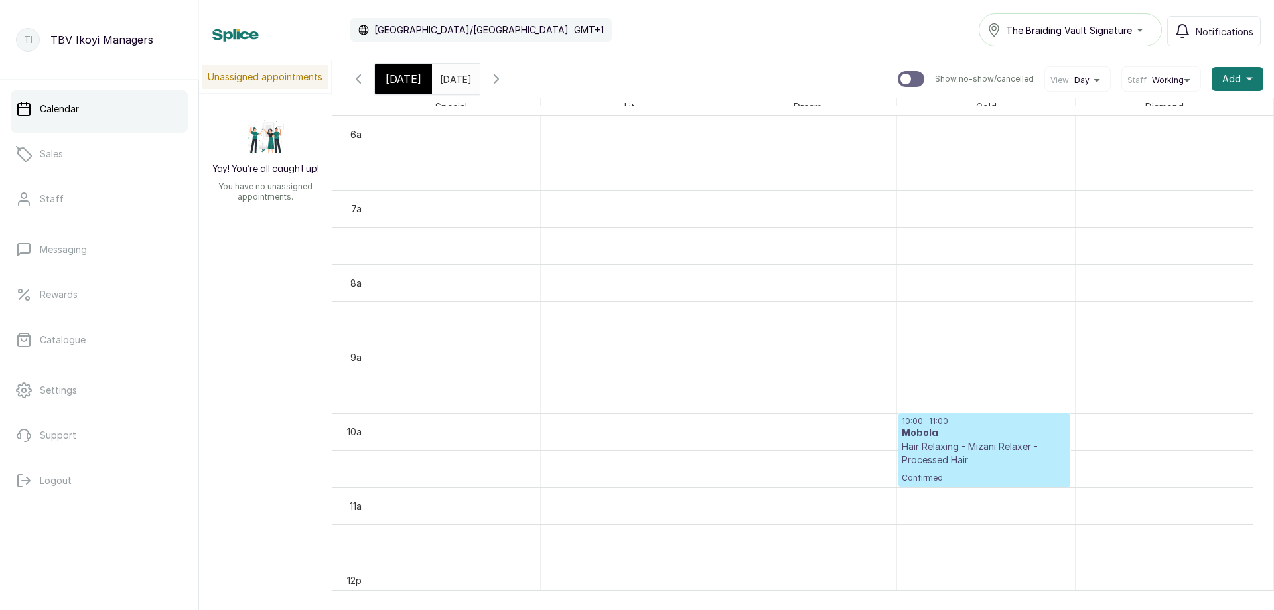
click at [923, 437] on h3 "Mobola" at bounding box center [984, 433] width 165 height 13
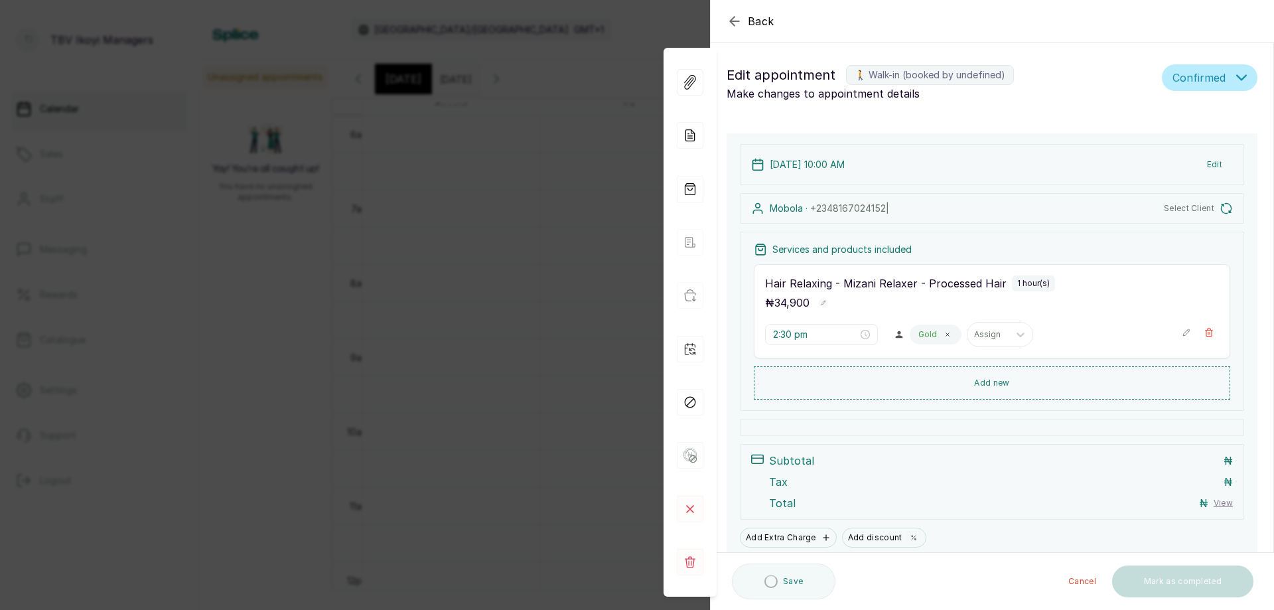
type input "10:00 am"
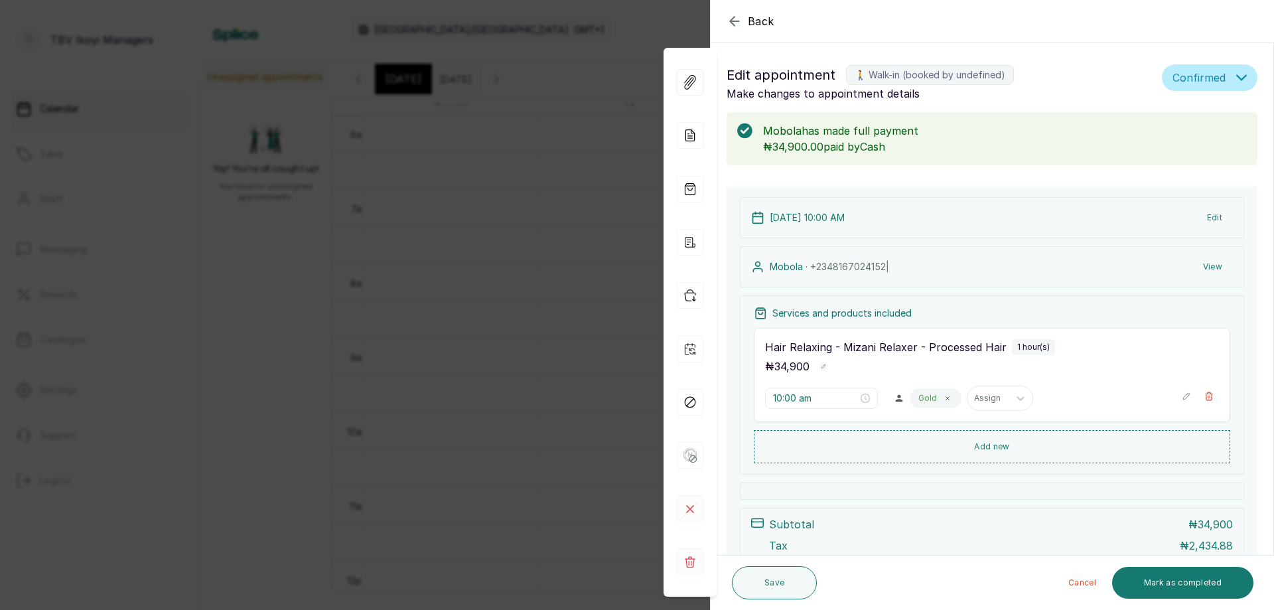
click at [733, 17] on icon "button" at bounding box center [734, 21] width 9 height 9
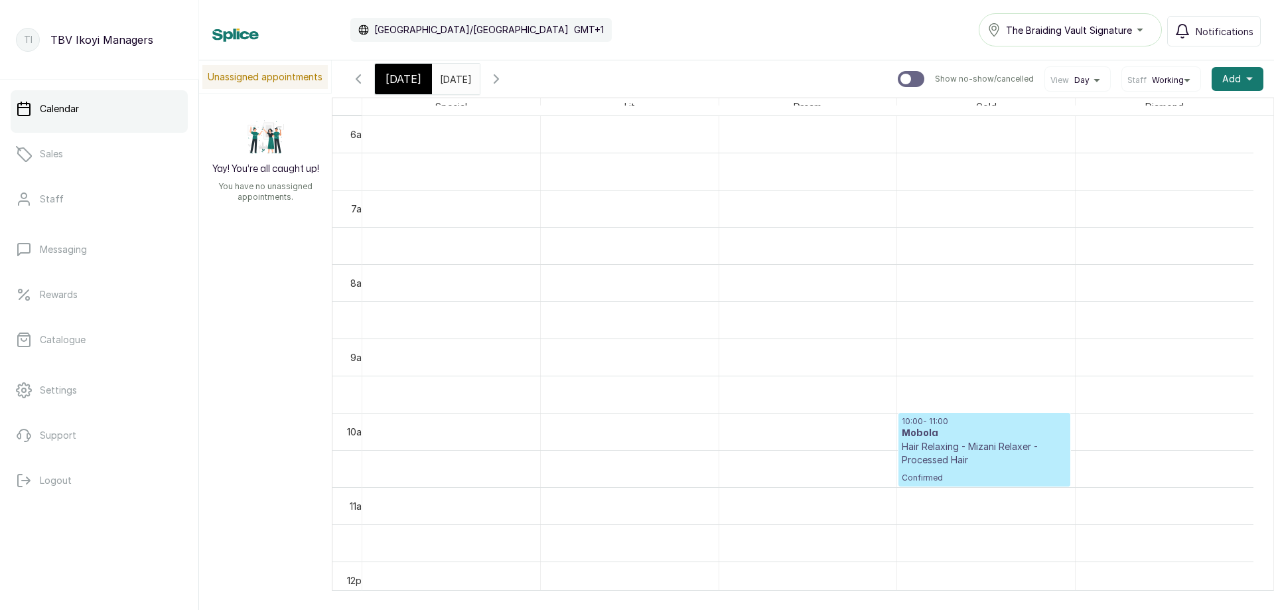
click at [504, 71] on icon "button" at bounding box center [497, 79] width 16 height 16
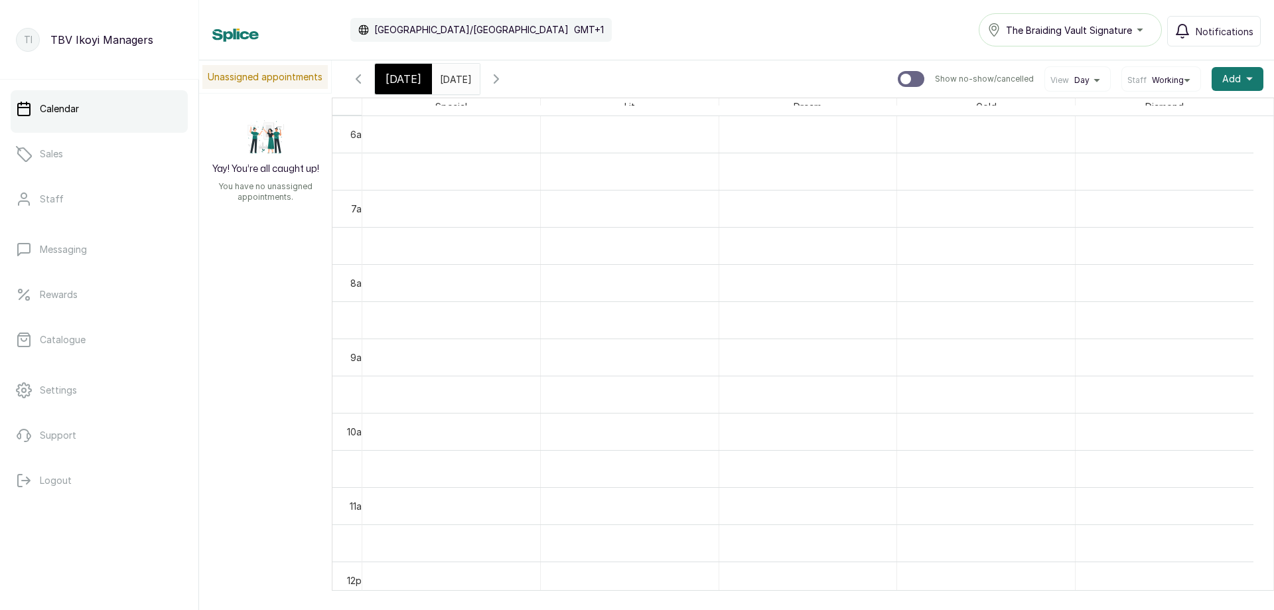
click at [504, 71] on icon "button" at bounding box center [497, 79] width 16 height 16
click at [498, 83] on icon "button" at bounding box center [496, 79] width 4 height 8
click at [504, 83] on icon "button" at bounding box center [497, 79] width 16 height 16
click at [512, 83] on button "Show no-show/cancelled" at bounding box center [497, 79] width 32 height 32
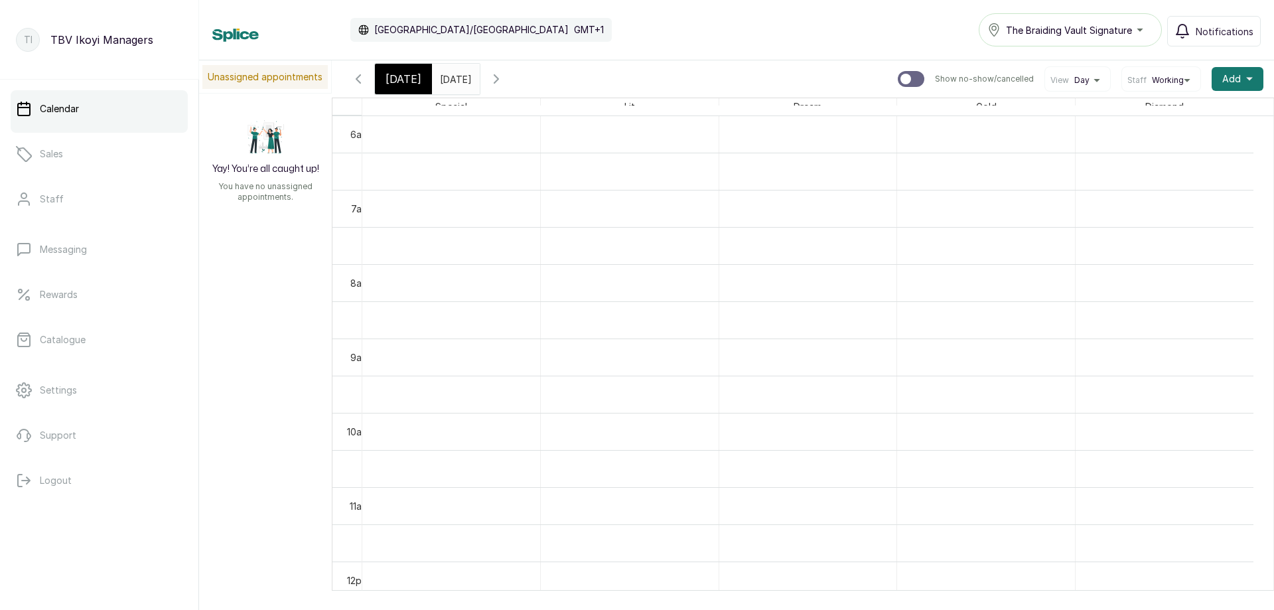
click at [504, 83] on icon "button" at bounding box center [497, 79] width 16 height 16
click at [512, 83] on button "Show no-show/cancelled" at bounding box center [497, 79] width 32 height 32
click at [504, 83] on icon "button" at bounding box center [497, 79] width 16 height 16
click at [498, 75] on icon "button" at bounding box center [496, 79] width 4 height 8
click at [504, 74] on icon "button" at bounding box center [497, 79] width 16 height 16
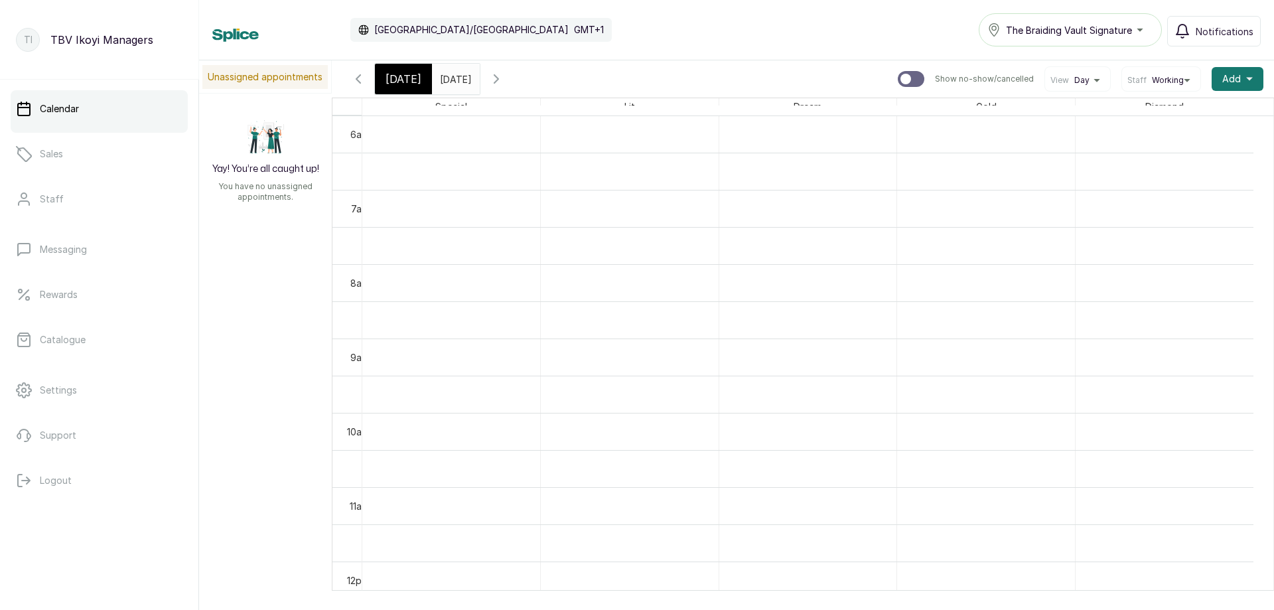
scroll to position [845, 0]
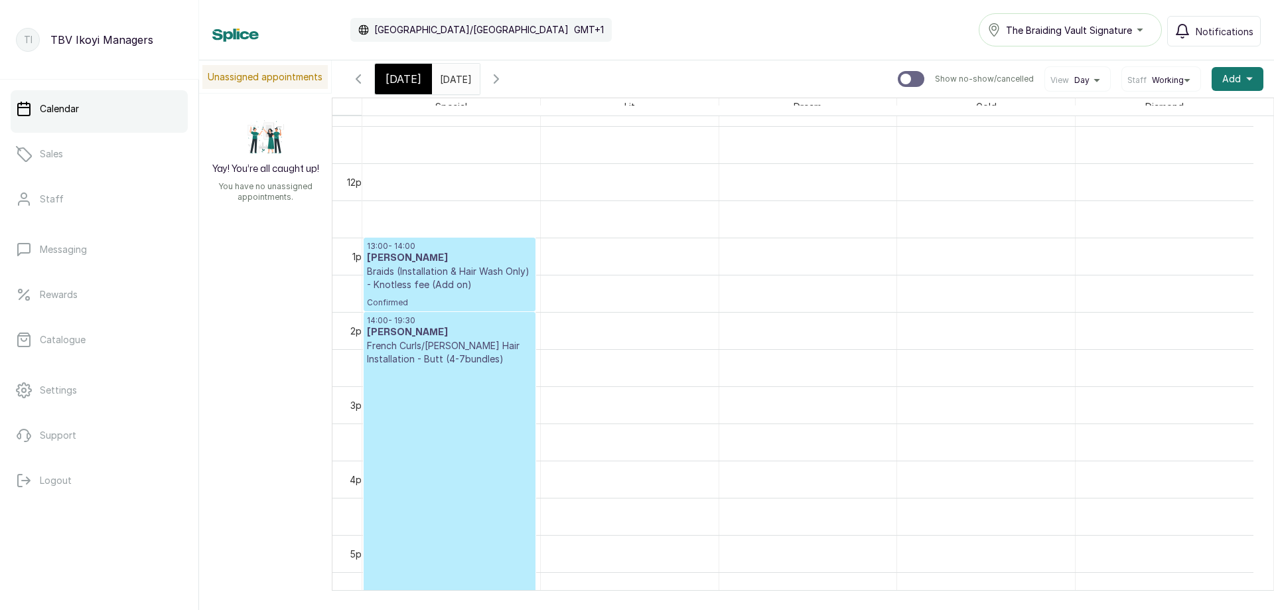
click at [485, 311] on div at bounding box center [449, 310] width 171 height 5
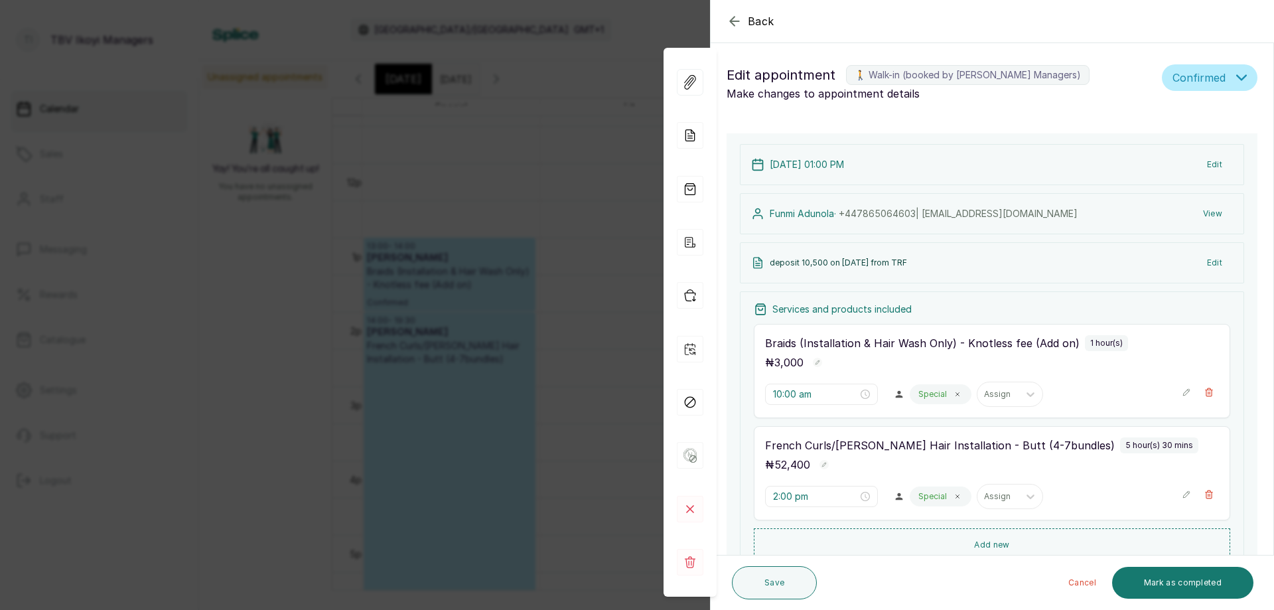
type input "1:00 pm"
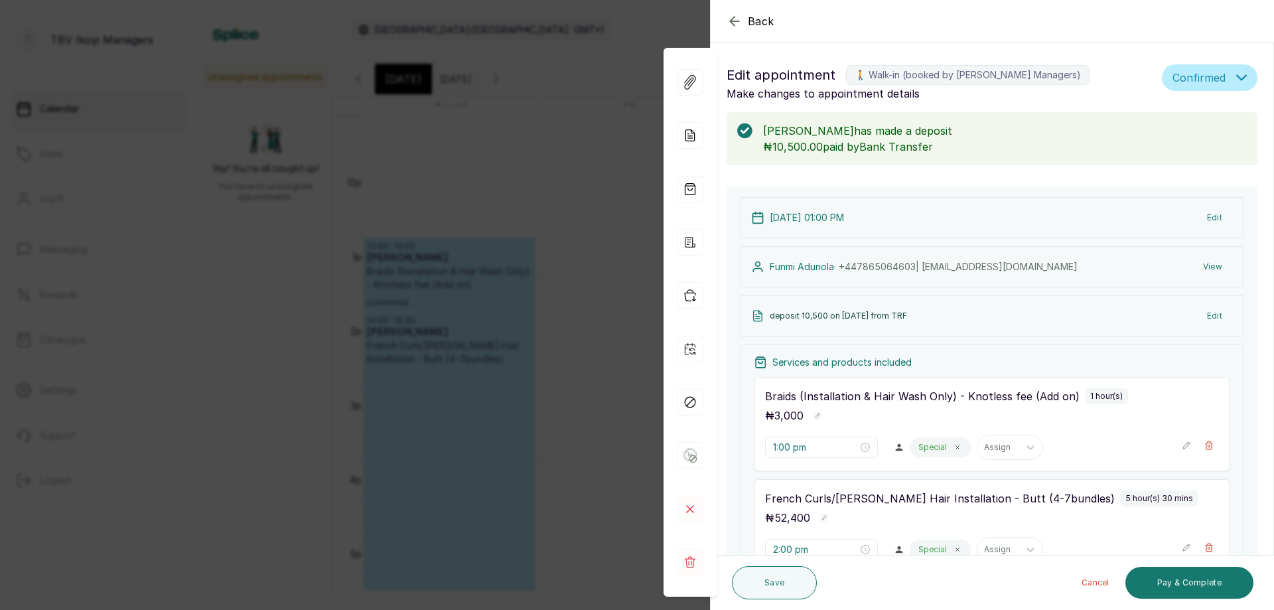
click at [735, 21] on icon "button" at bounding box center [734, 21] width 9 height 9
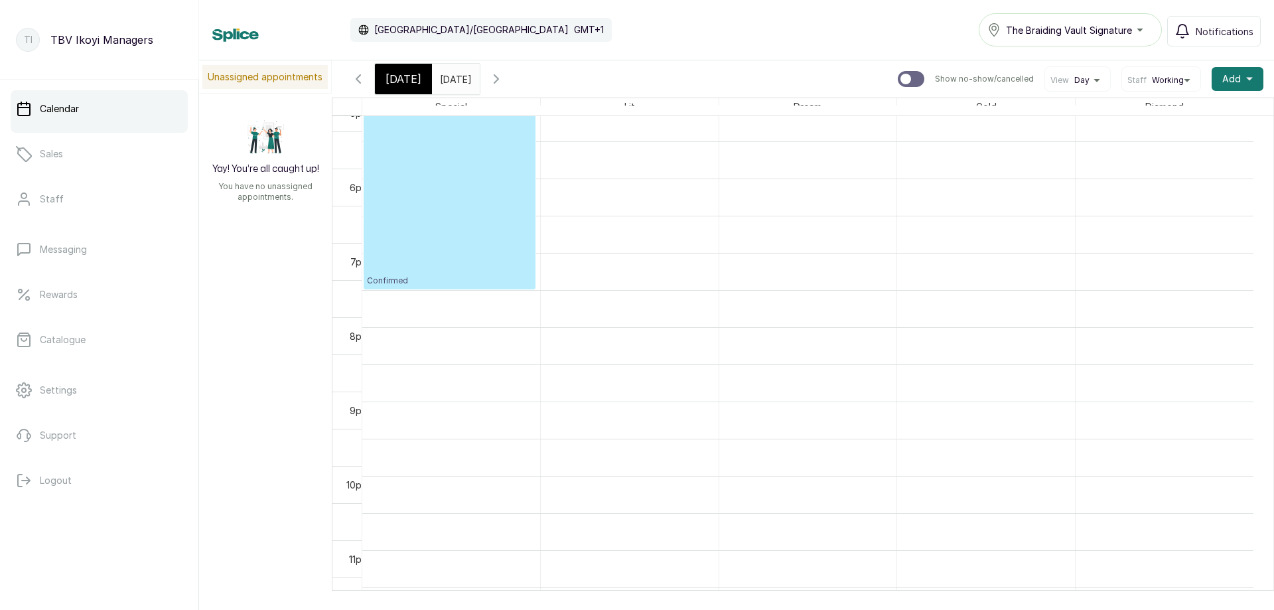
scroll to position [1153, 0]
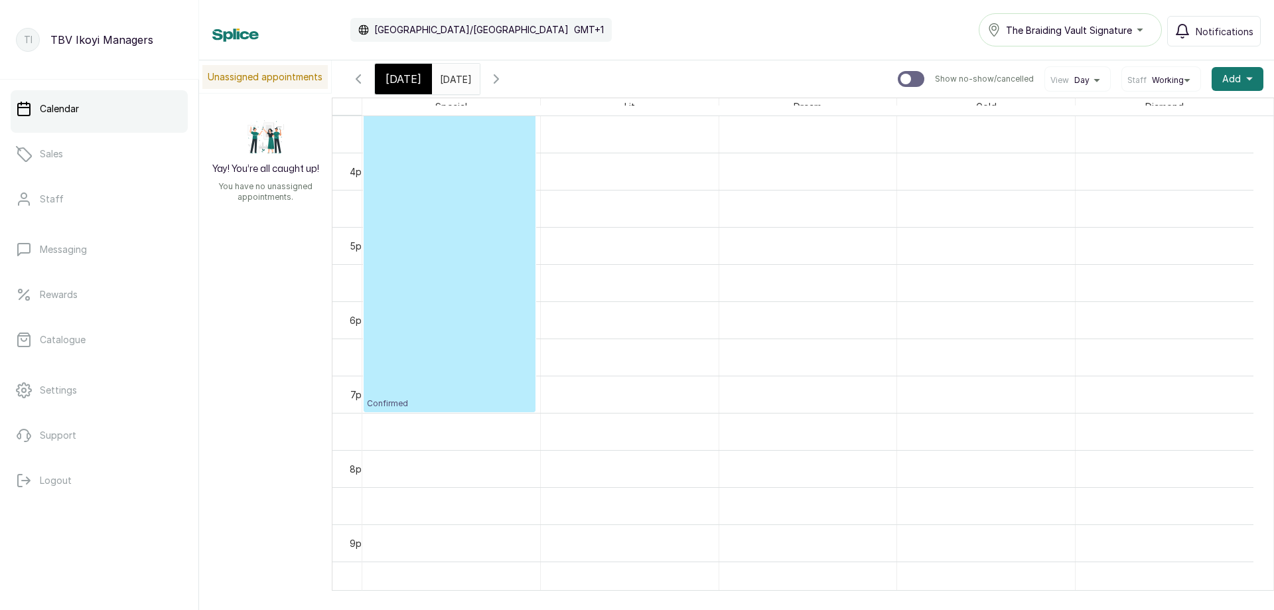
click at [364, 83] on icon "button" at bounding box center [358, 79] width 16 height 16
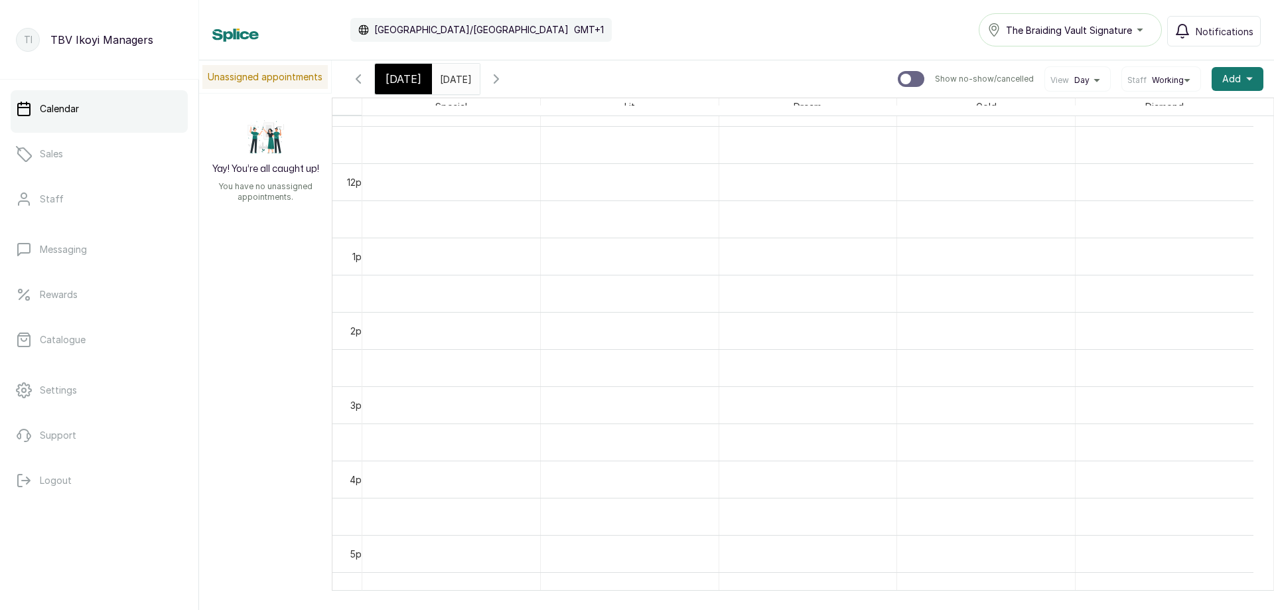
scroll to position [513, 0]
click at [358, 71] on icon "button" at bounding box center [358, 79] width 16 height 16
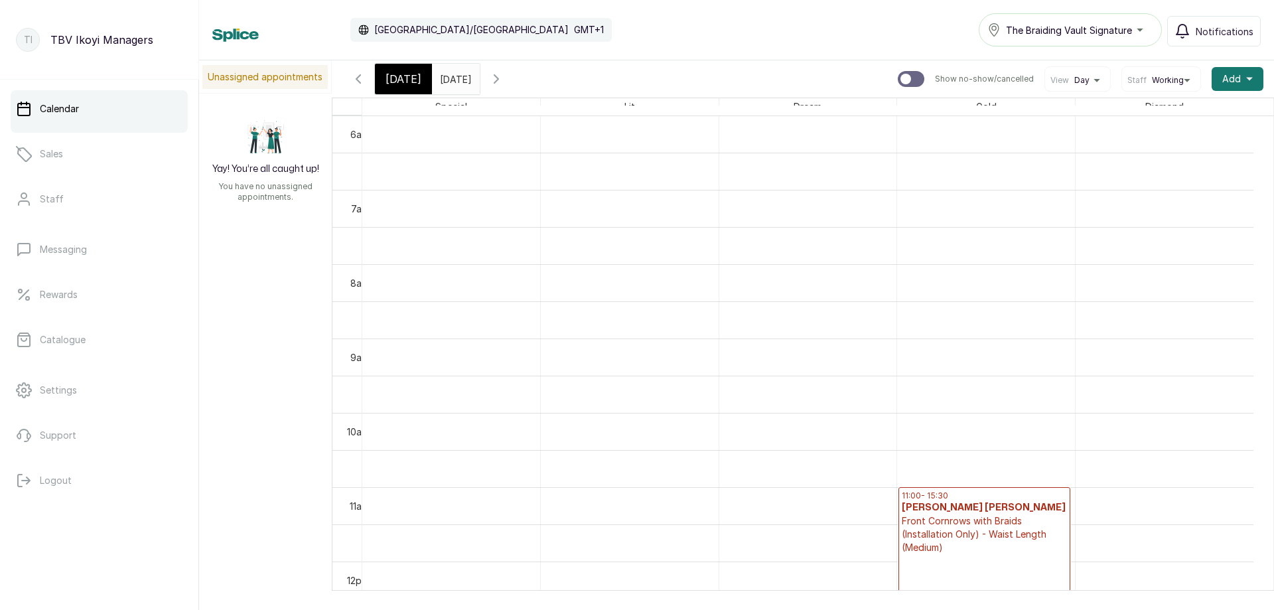
click at [358, 71] on icon "button" at bounding box center [358, 79] width 16 height 16
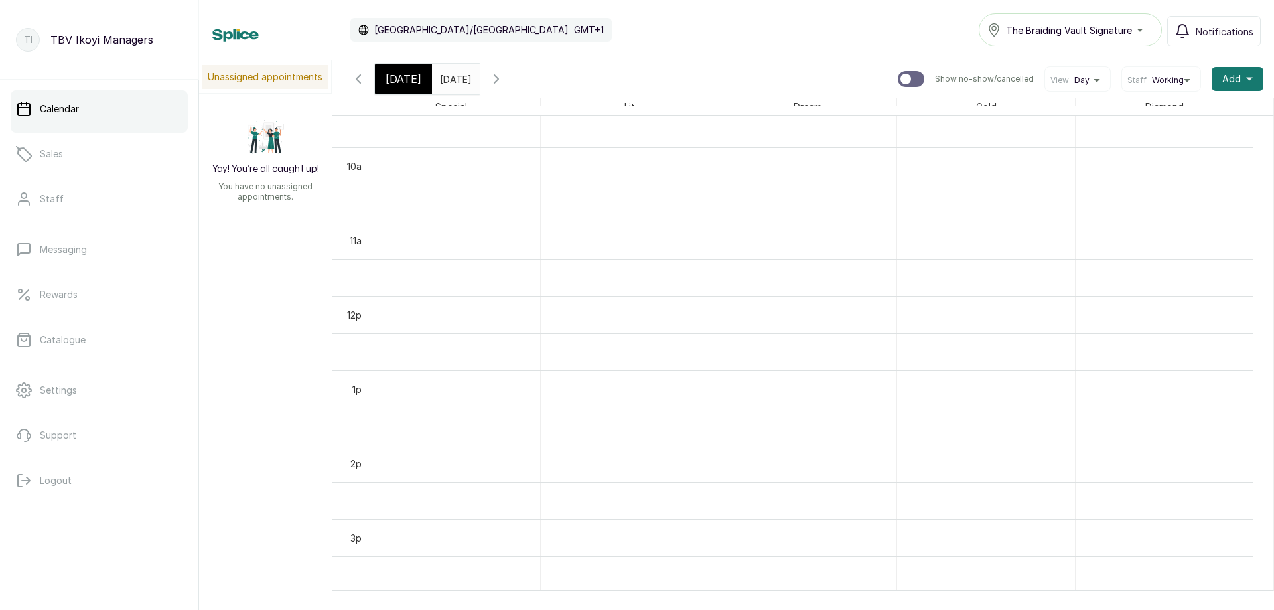
click at [358, 82] on icon "button" at bounding box center [358, 79] width 4 height 8
click at [363, 79] on icon "button" at bounding box center [358, 79] width 16 height 16
click at [400, 76] on span "[DATE]" at bounding box center [404, 79] width 36 height 16
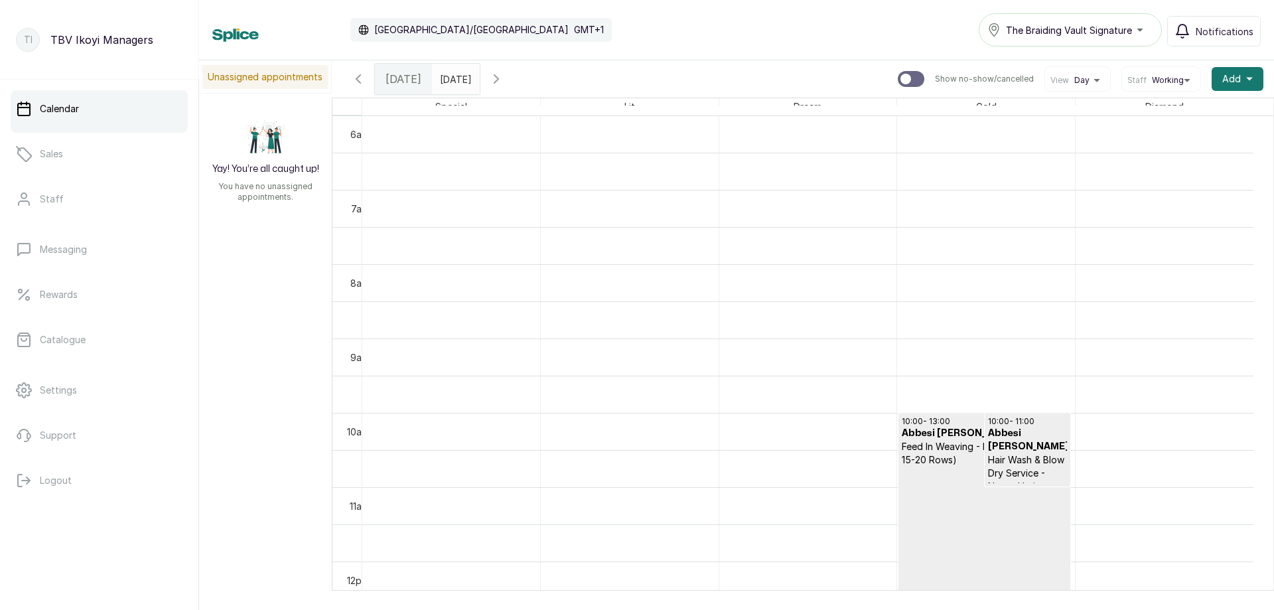
scroll to position [248, 0]
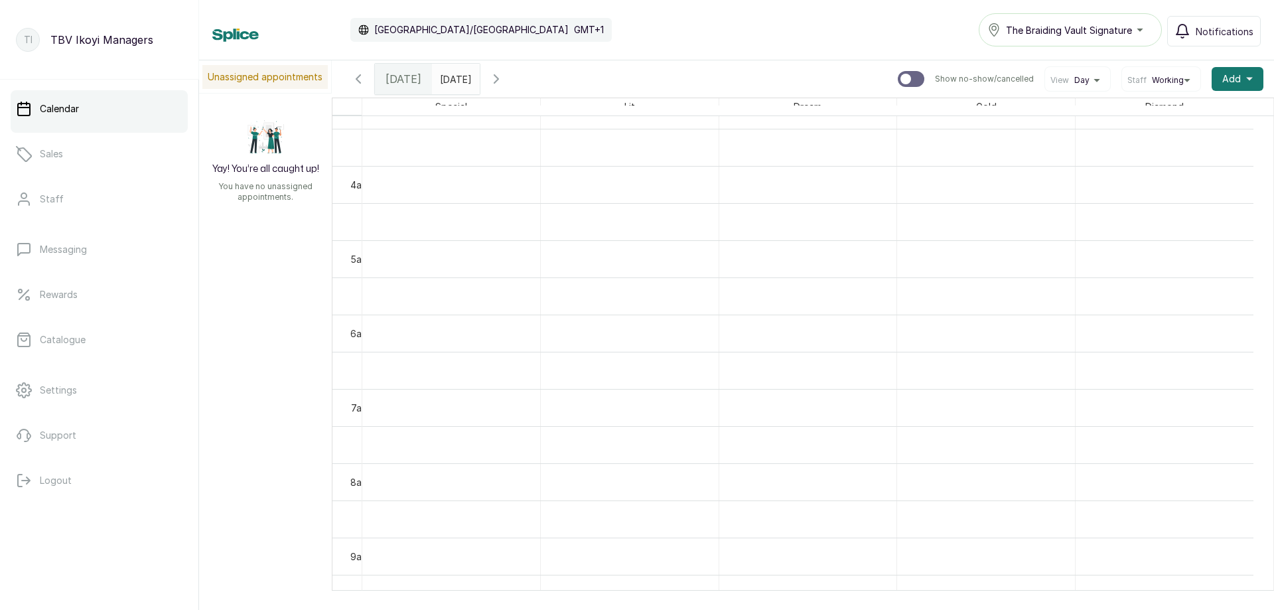
click at [407, 70] on div "[DATE]" at bounding box center [403, 79] width 57 height 31
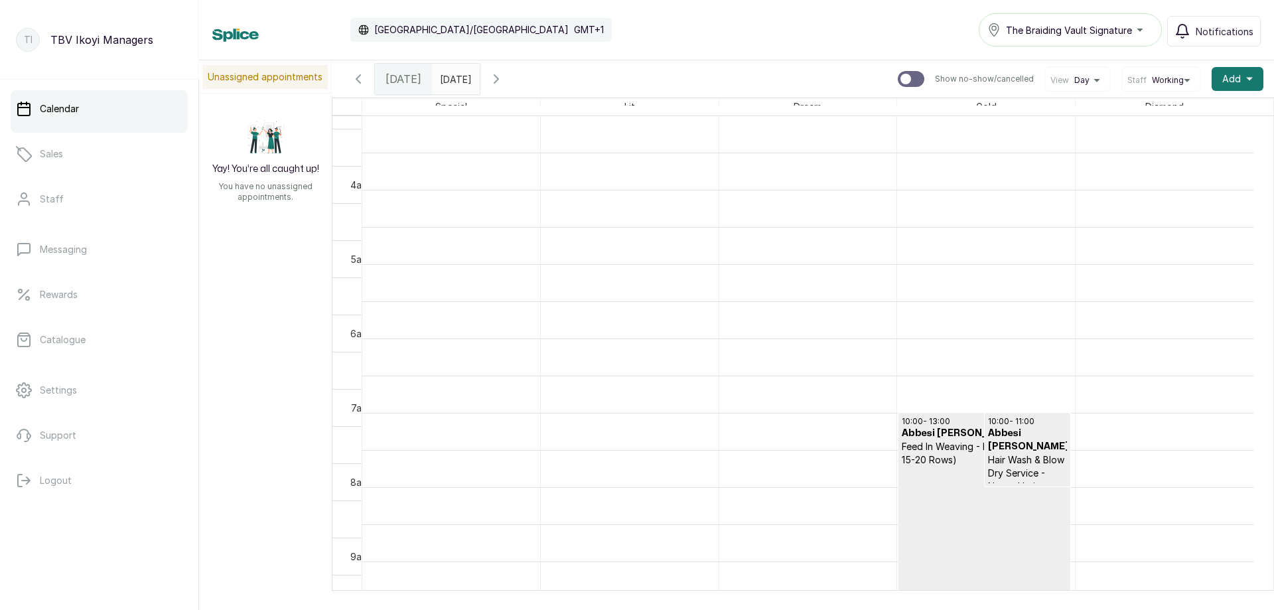
scroll to position [447, 0]
click at [454, 82] on input "[DATE]" at bounding box center [443, 75] width 21 height 23
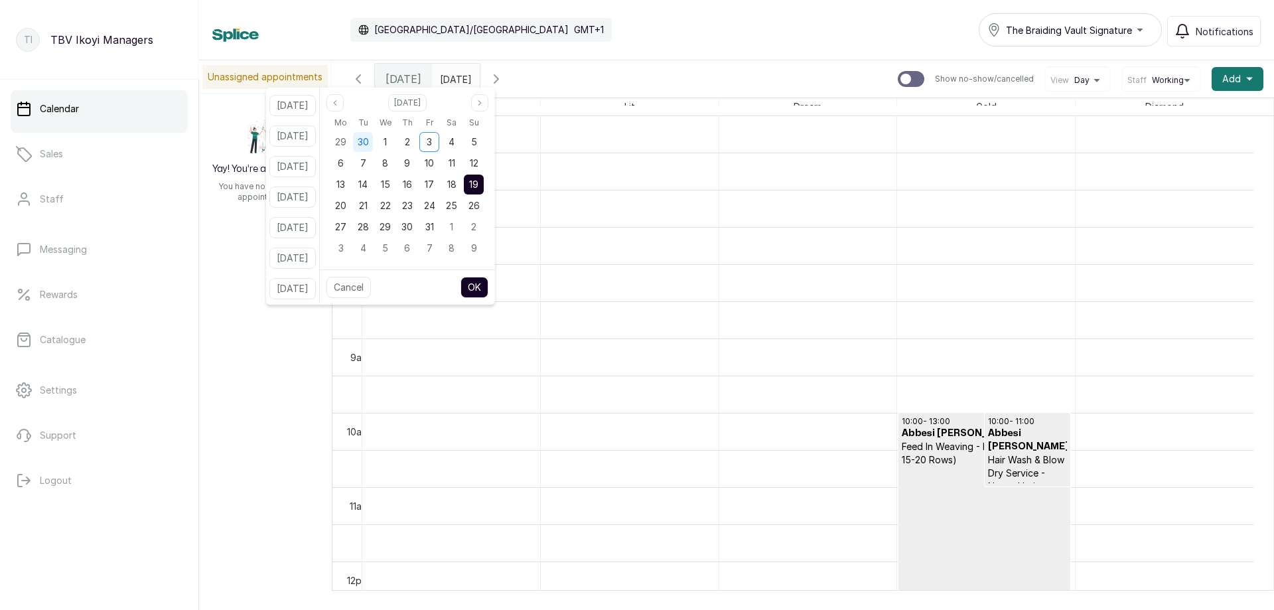
click at [369, 143] on span "30" at bounding box center [363, 141] width 11 height 11
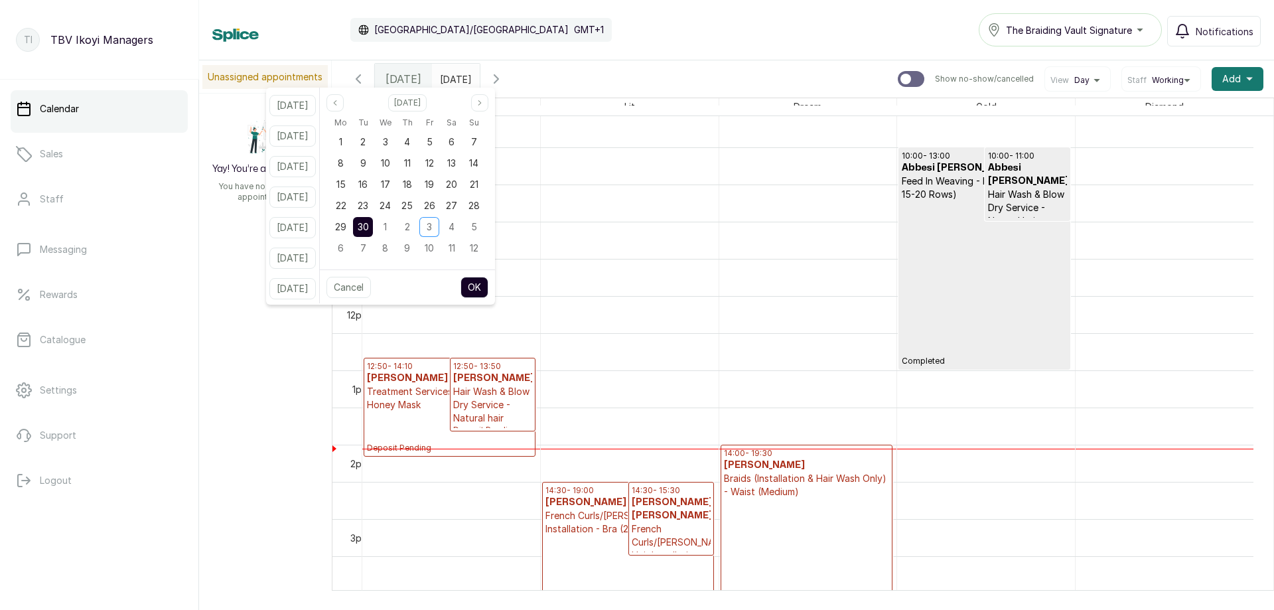
click at [489, 285] on button "OK" at bounding box center [475, 287] width 28 height 21
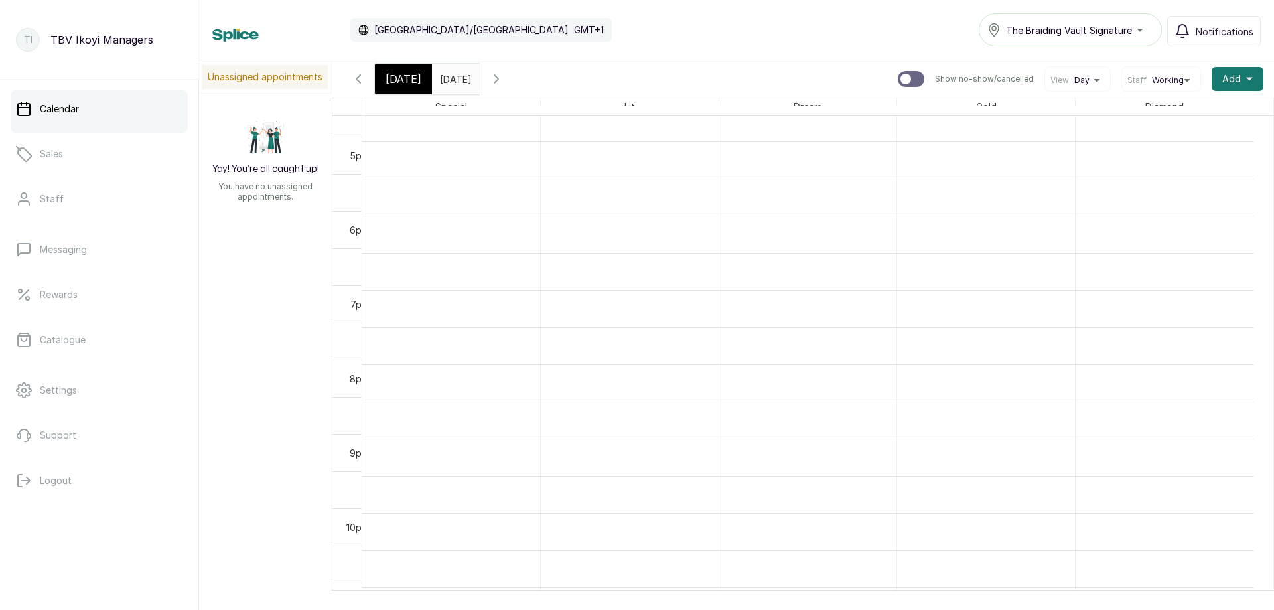
scroll to position [1286, 0]
click at [454, 76] on input "[DATE]" at bounding box center [443, 75] width 21 height 23
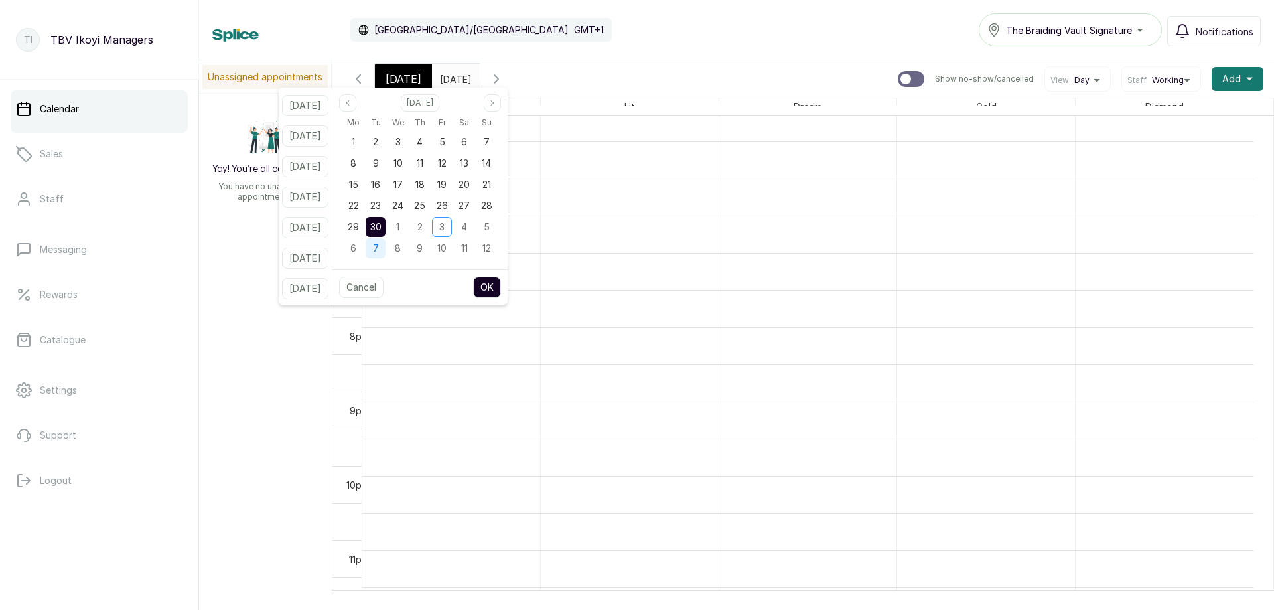
click at [379, 250] on span "7" at bounding box center [376, 247] width 6 height 11
click at [425, 181] on span "16" at bounding box center [420, 184] width 9 height 11
click at [489, 282] on button "OK" at bounding box center [487, 287] width 28 height 21
type input "[DATE]"
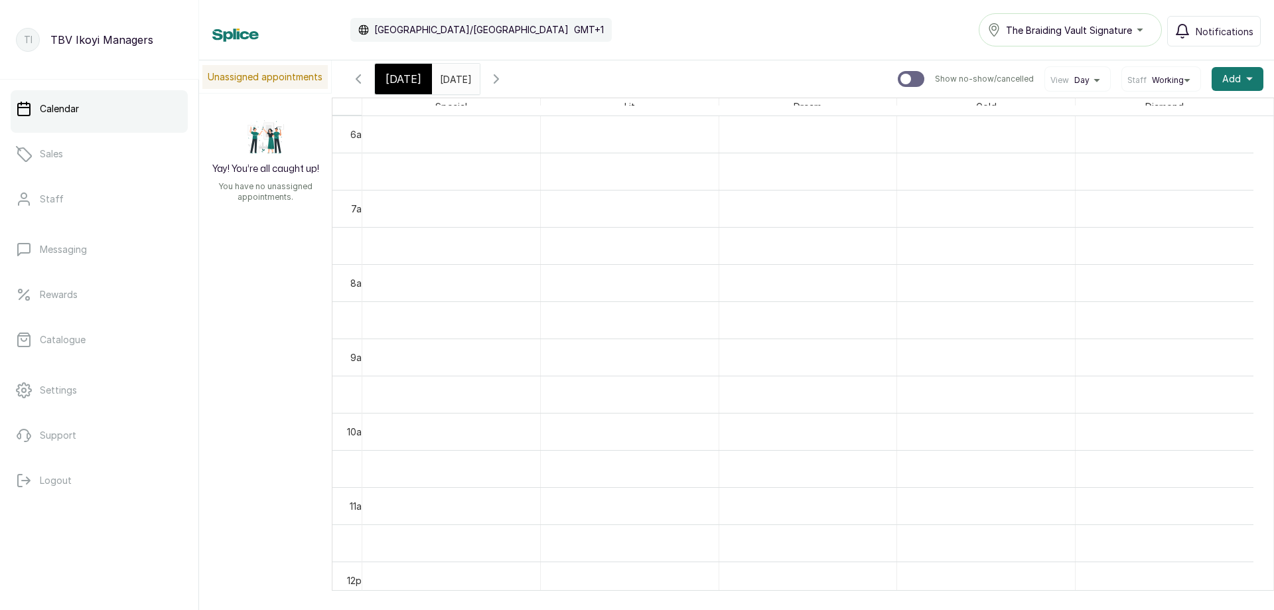
scroll to position [646, 0]
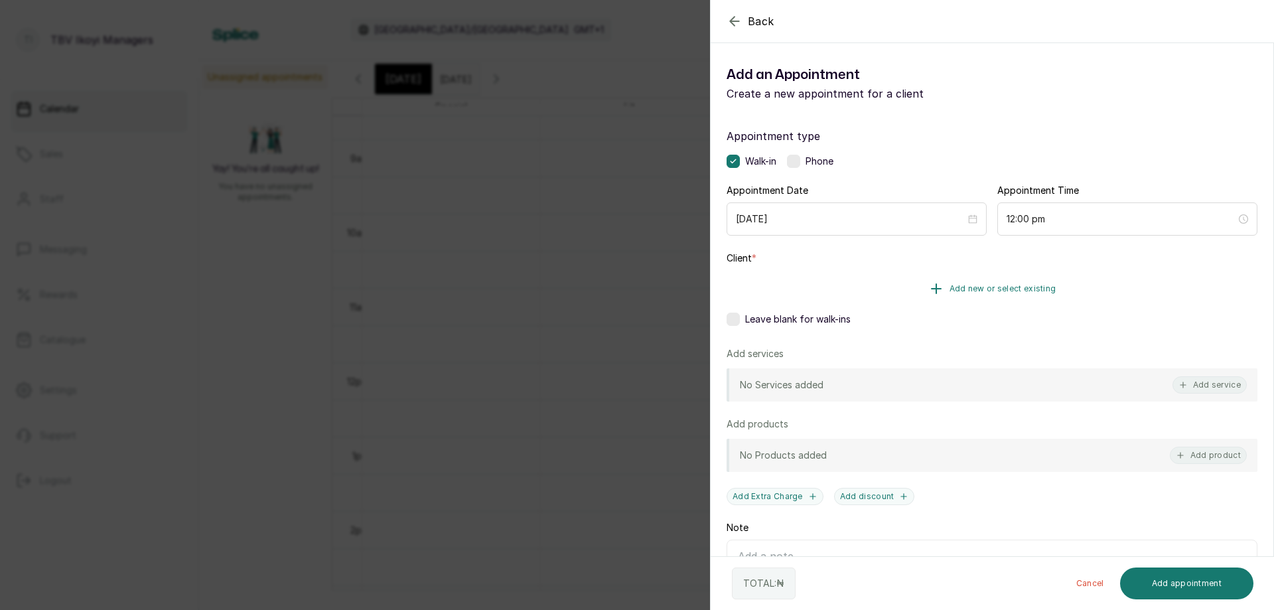
click at [1047, 293] on span "Add new or select existing" at bounding box center [1003, 288] width 107 height 11
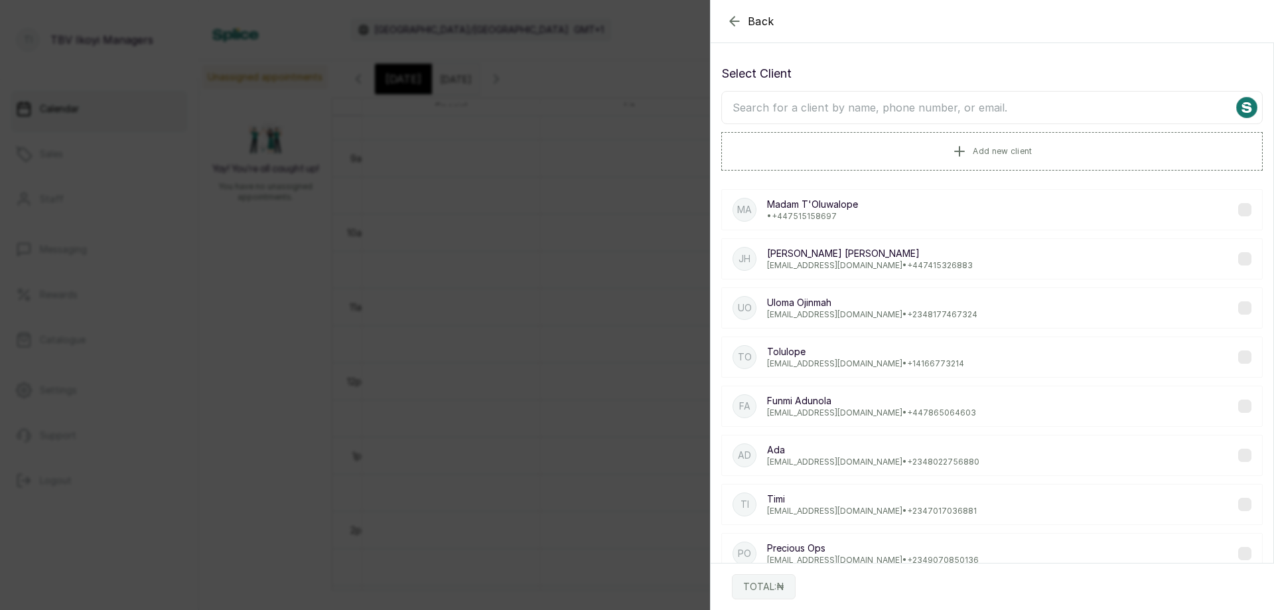
click at [953, 112] on input "text" at bounding box center [992, 107] width 542 height 33
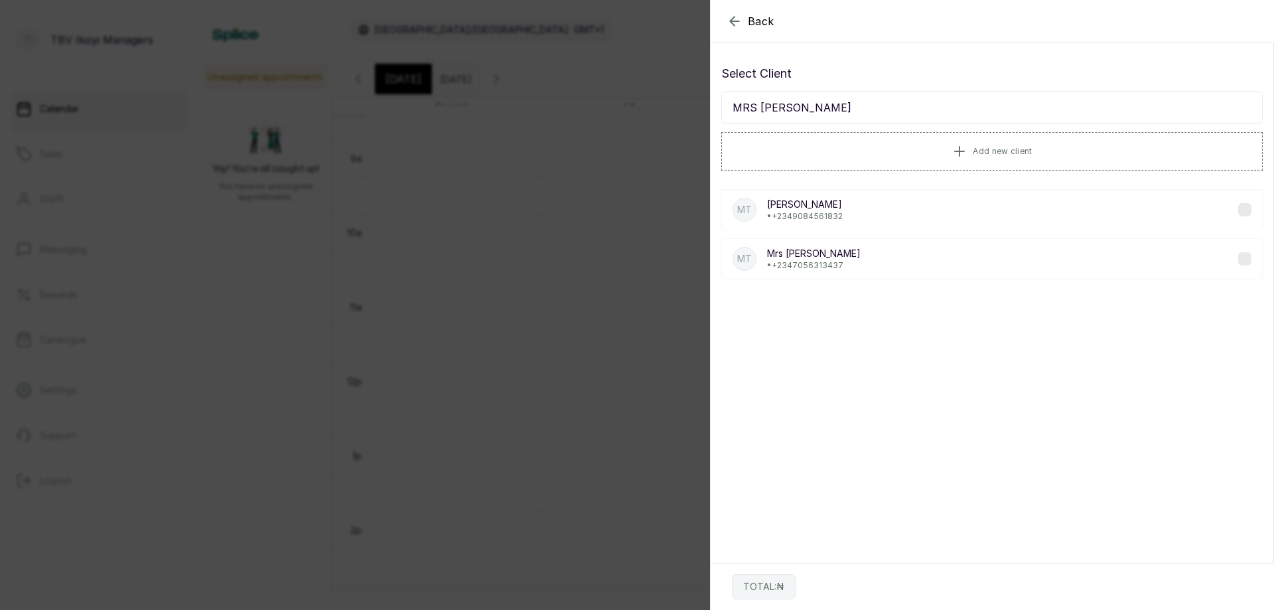
type input "MRS [PERSON_NAME]"
click at [904, 220] on div "MT [PERSON_NAME] • [PHONE_NUMBER]" at bounding box center [992, 209] width 542 height 41
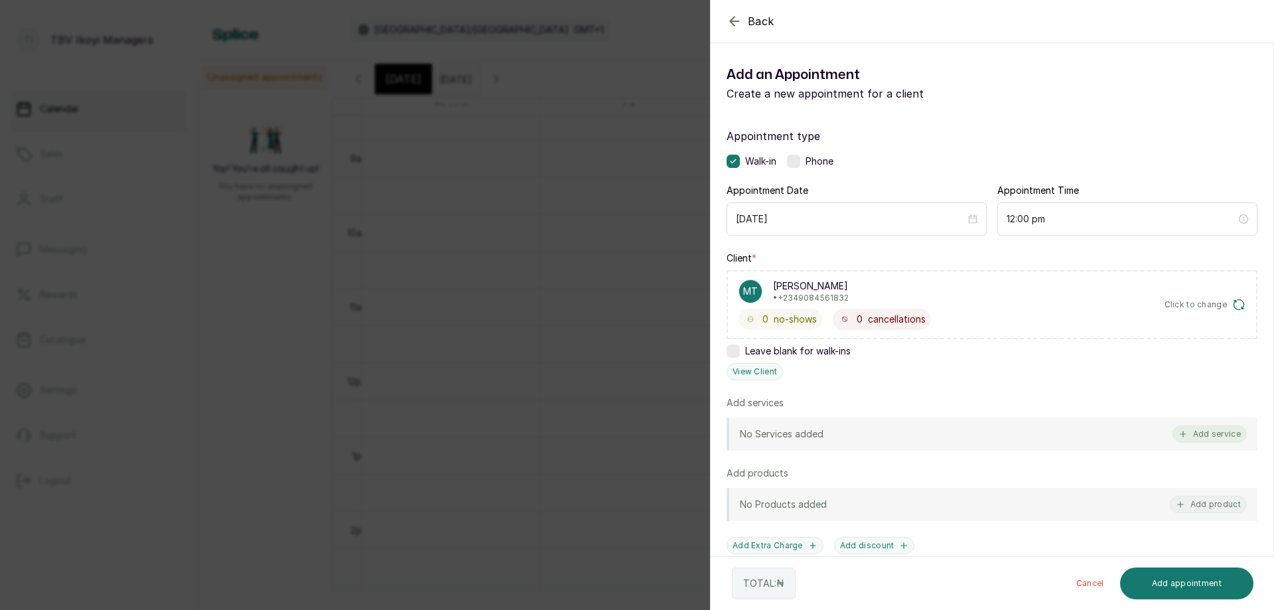
click at [1202, 437] on button "Add service" at bounding box center [1210, 433] width 74 height 17
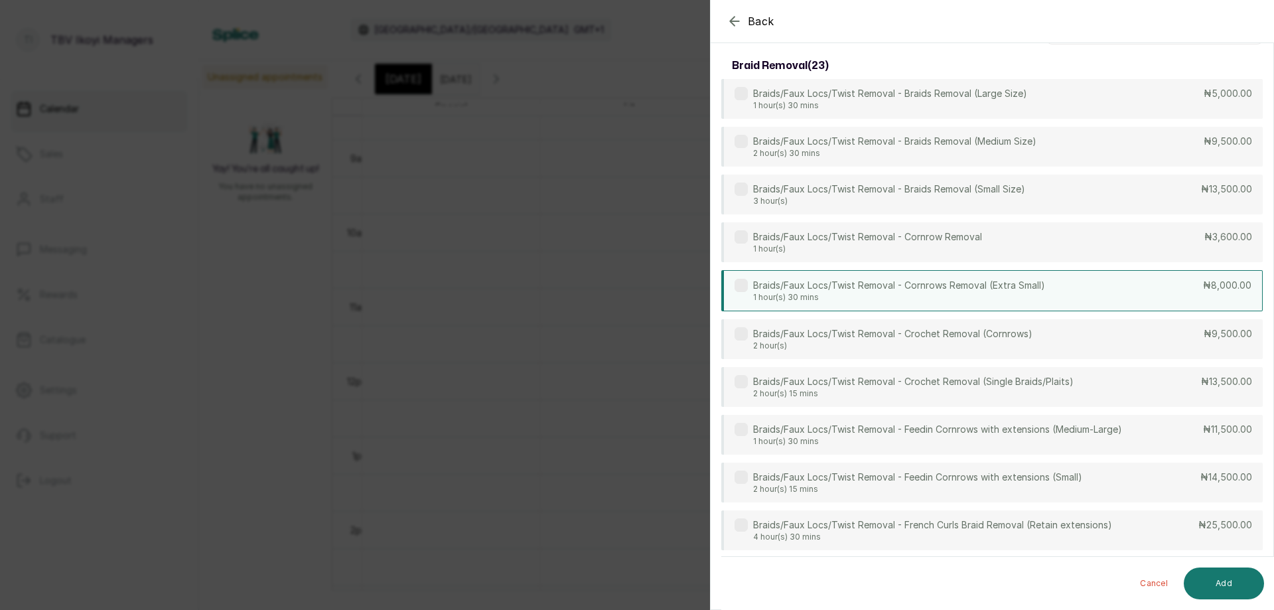
scroll to position [0, 0]
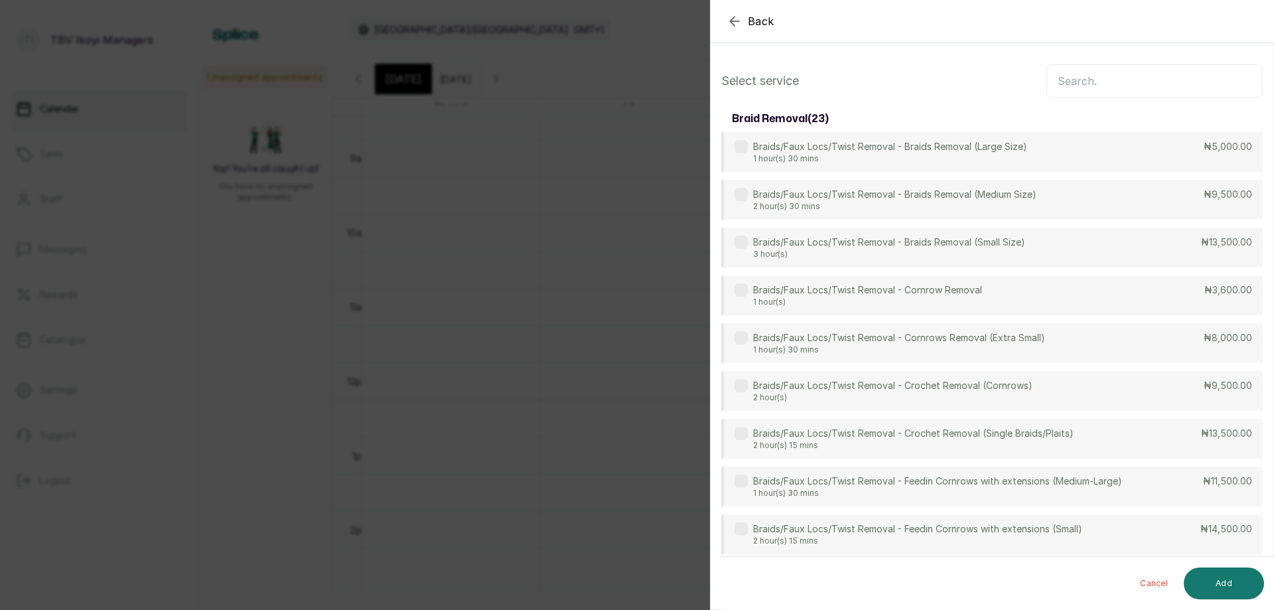
click at [1087, 95] on input "text" at bounding box center [1155, 80] width 216 height 33
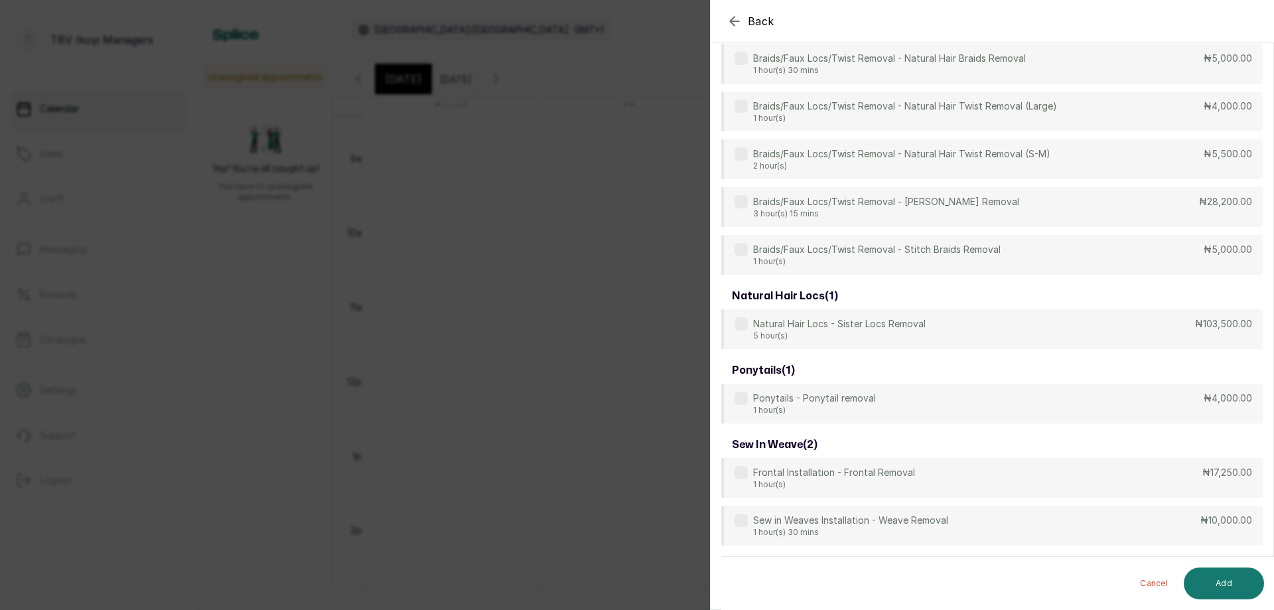
scroll to position [948, 0]
type input "REMOVA"
click at [737, 20] on icon "button" at bounding box center [735, 21] width 16 height 16
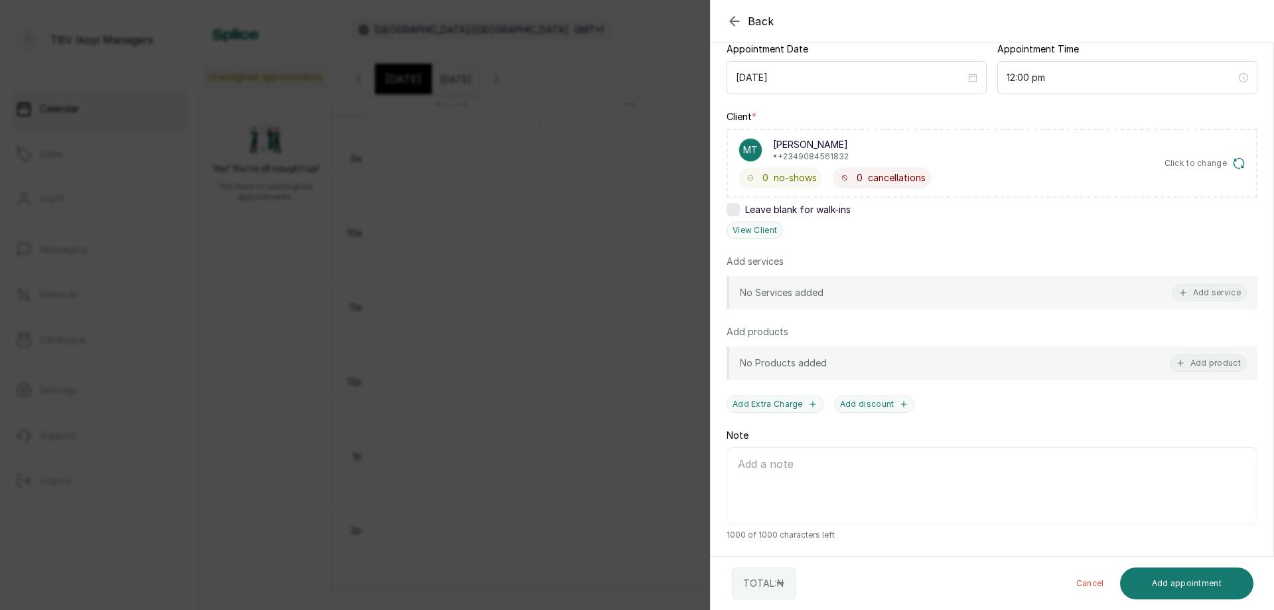
scroll to position [141, 0]
click at [737, 20] on icon "button" at bounding box center [735, 21] width 16 height 16
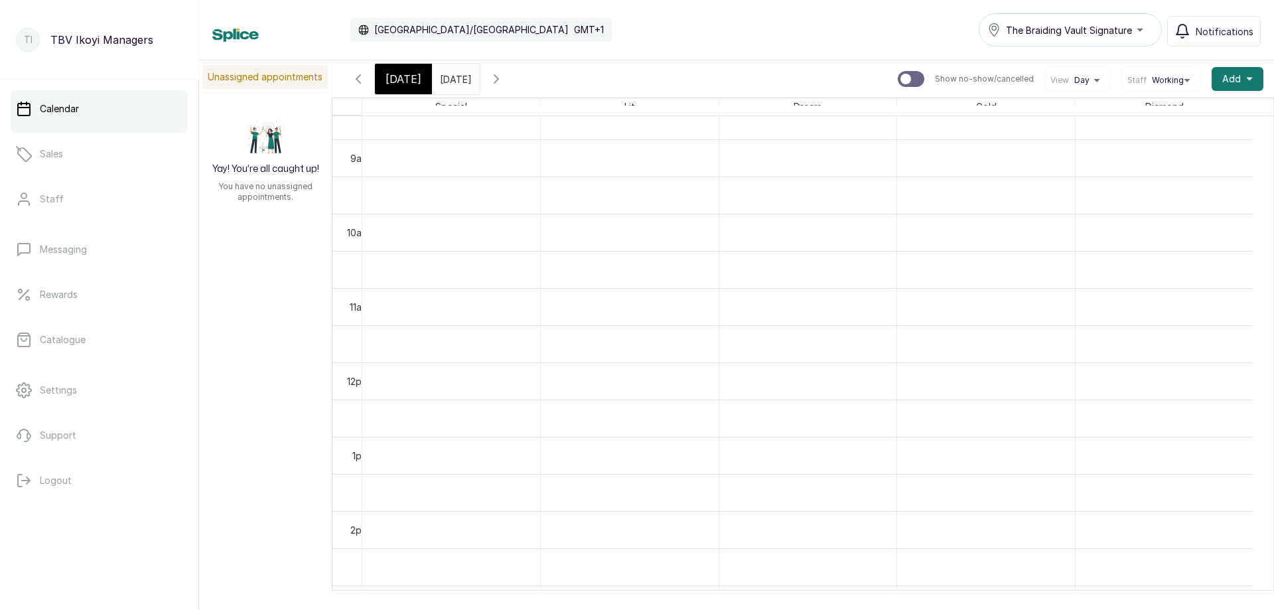
click at [398, 82] on span "[DATE]" at bounding box center [404, 79] width 36 height 16
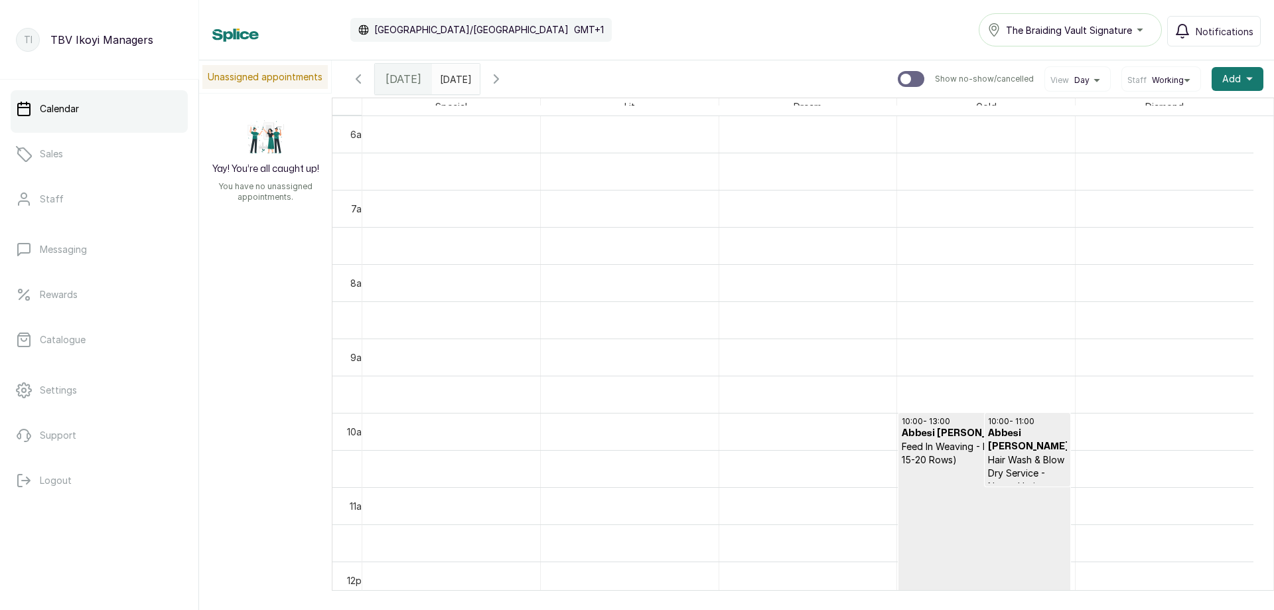
scroll to position [845, 0]
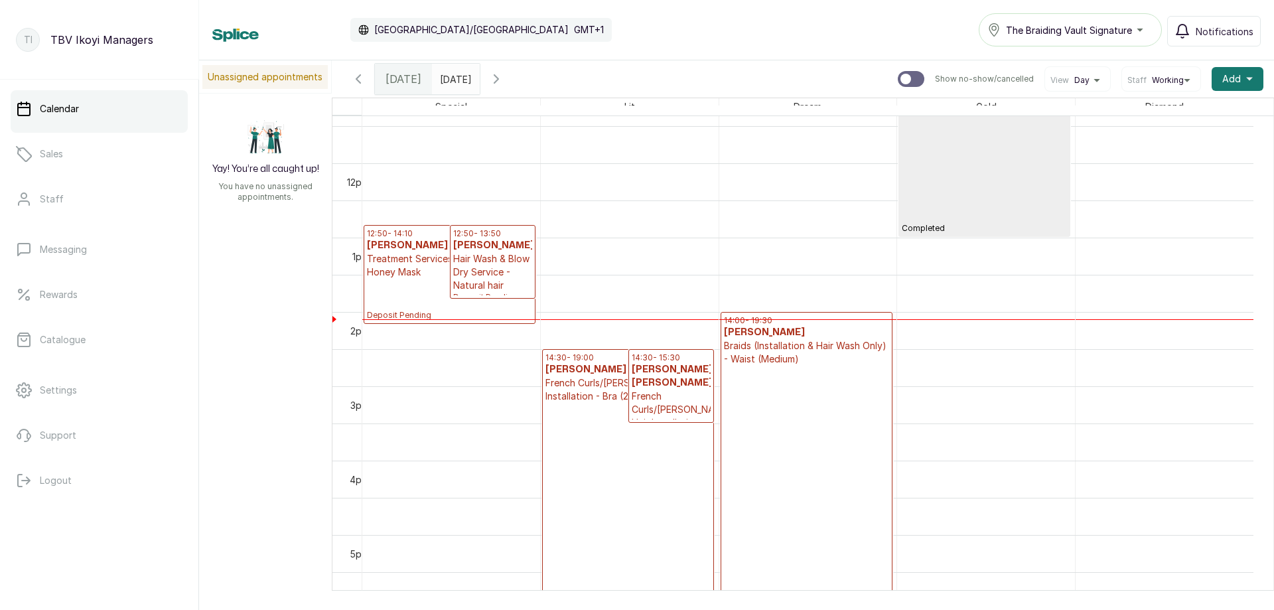
click at [479, 75] on span at bounding box center [466, 75] width 25 height 23
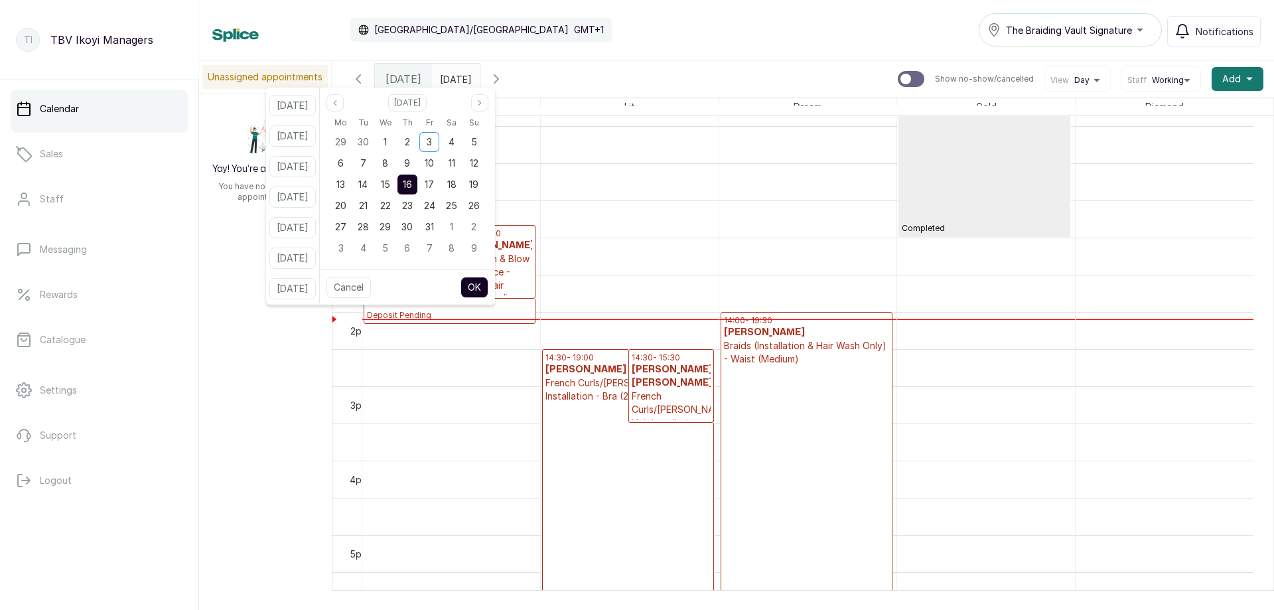
click at [412, 185] on span "16" at bounding box center [407, 184] width 9 height 11
click at [483, 285] on button "OK" at bounding box center [475, 287] width 28 height 21
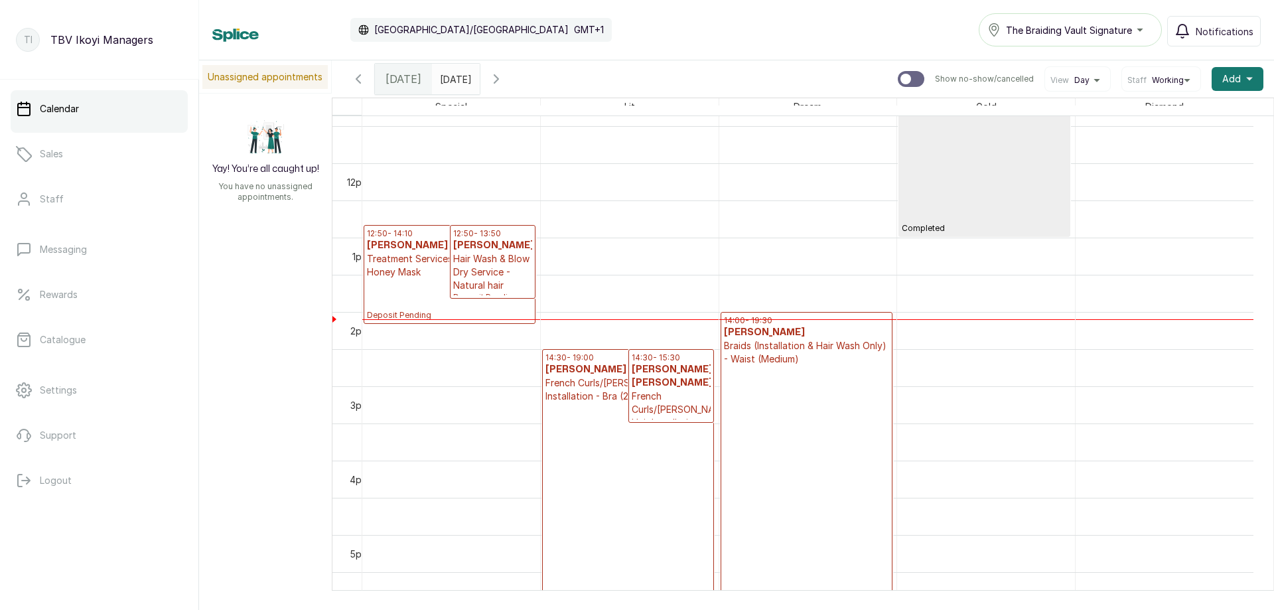
click at [454, 67] on input "[DATE]" at bounding box center [443, 75] width 21 height 23
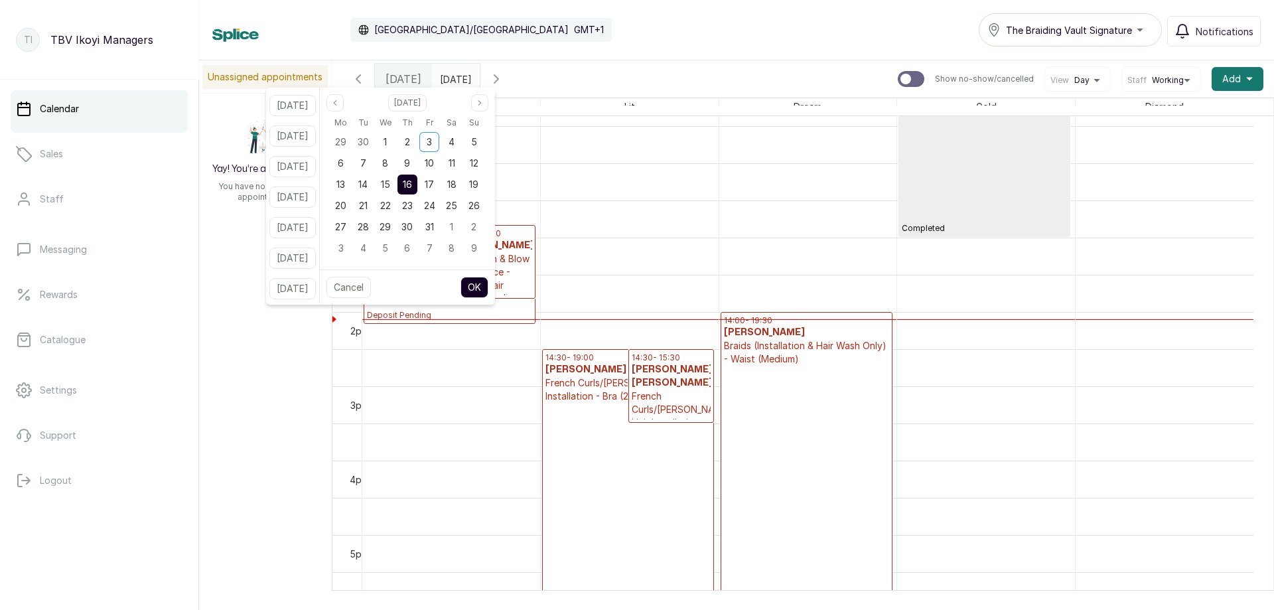
scroll to position [0, 0]
click at [412, 185] on span "16" at bounding box center [407, 184] width 9 height 11
click at [481, 281] on button "OK" at bounding box center [475, 287] width 28 height 21
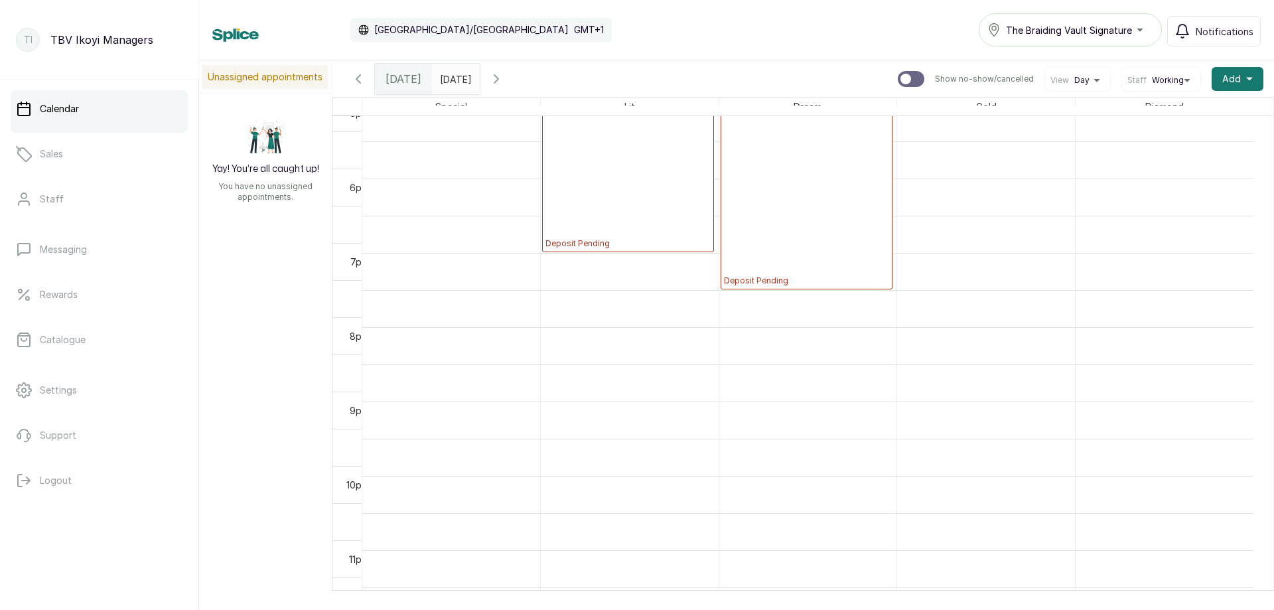
scroll to position [821, 0]
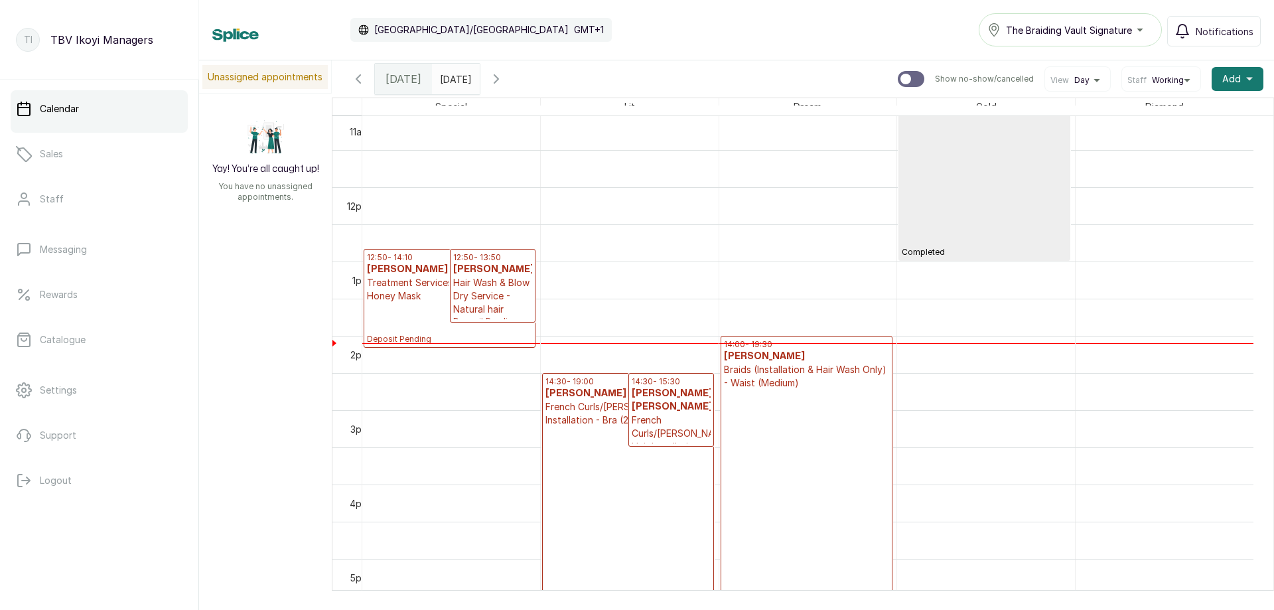
click at [454, 74] on input "[DATE]" at bounding box center [443, 75] width 21 height 23
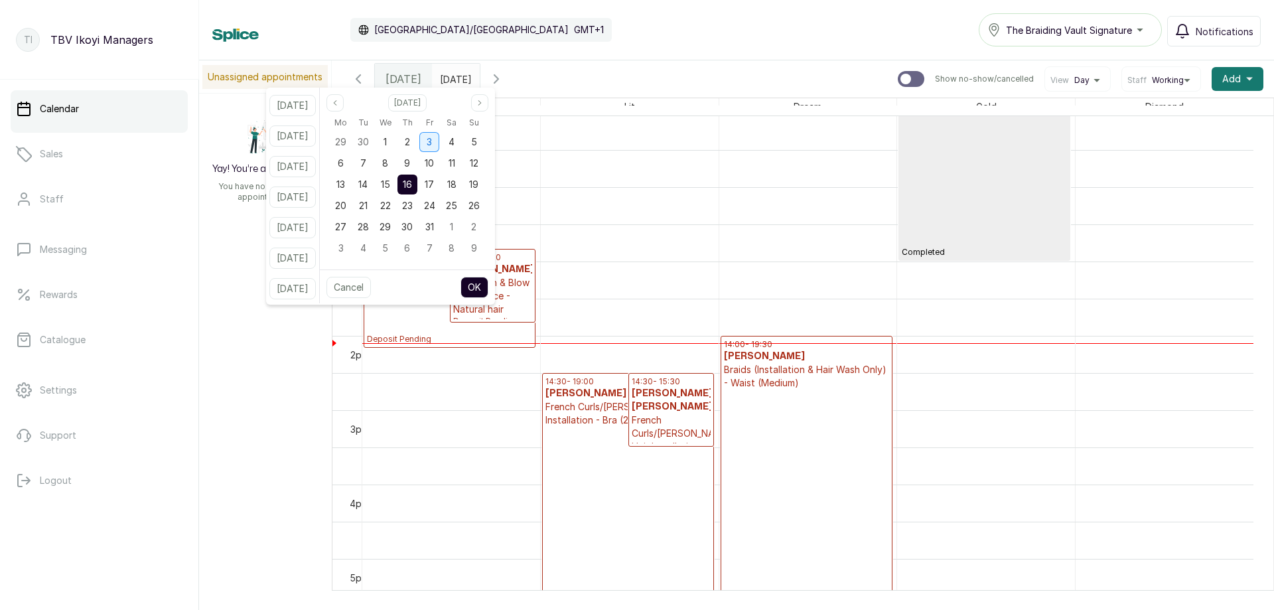
click at [439, 143] on div "3" at bounding box center [429, 142] width 20 height 20
click at [412, 181] on span "16" at bounding box center [407, 184] width 9 height 11
click at [485, 283] on button "OK" at bounding box center [475, 287] width 28 height 21
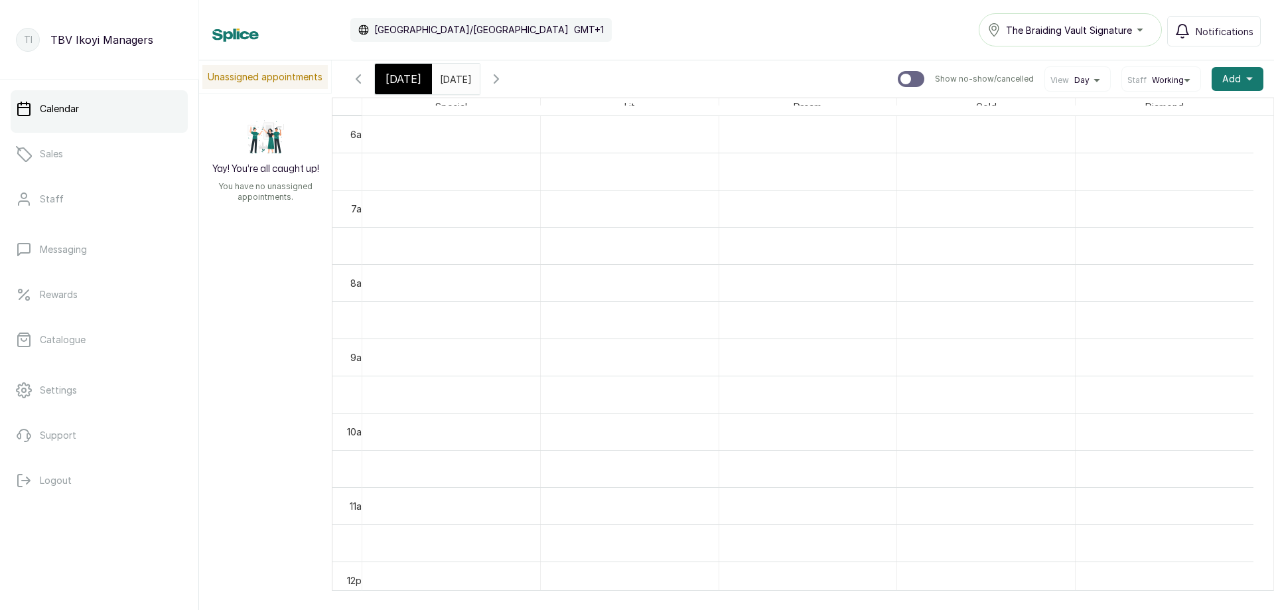
scroll to position [779, 0]
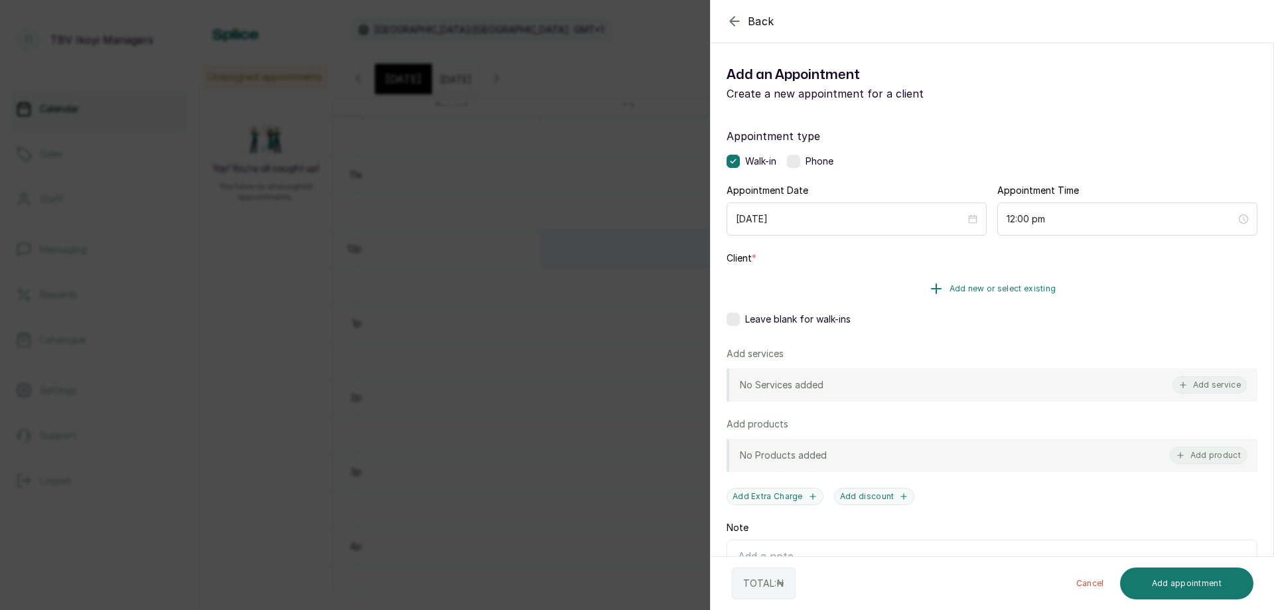
click at [1006, 285] on span "Add new or select existing" at bounding box center [1003, 288] width 107 height 11
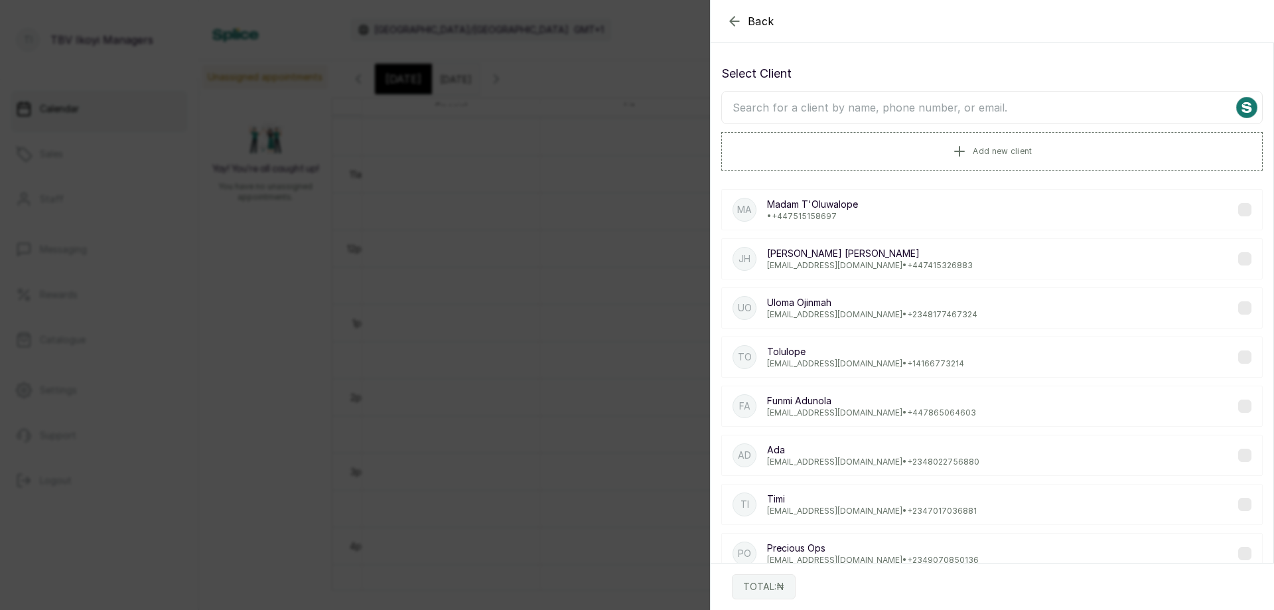
click at [909, 103] on input "text" at bounding box center [992, 107] width 542 height 33
type input "T"
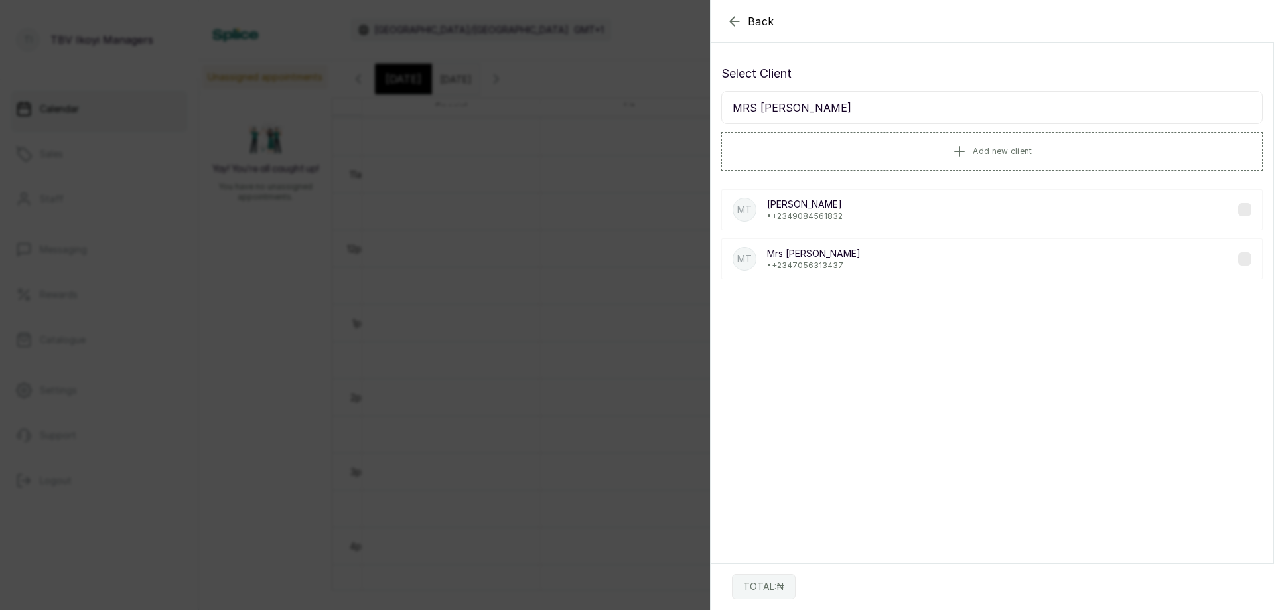
type input "MRS [PERSON_NAME]"
click at [896, 199] on div "MT [PERSON_NAME] • [PHONE_NUMBER]" at bounding box center [992, 209] width 542 height 41
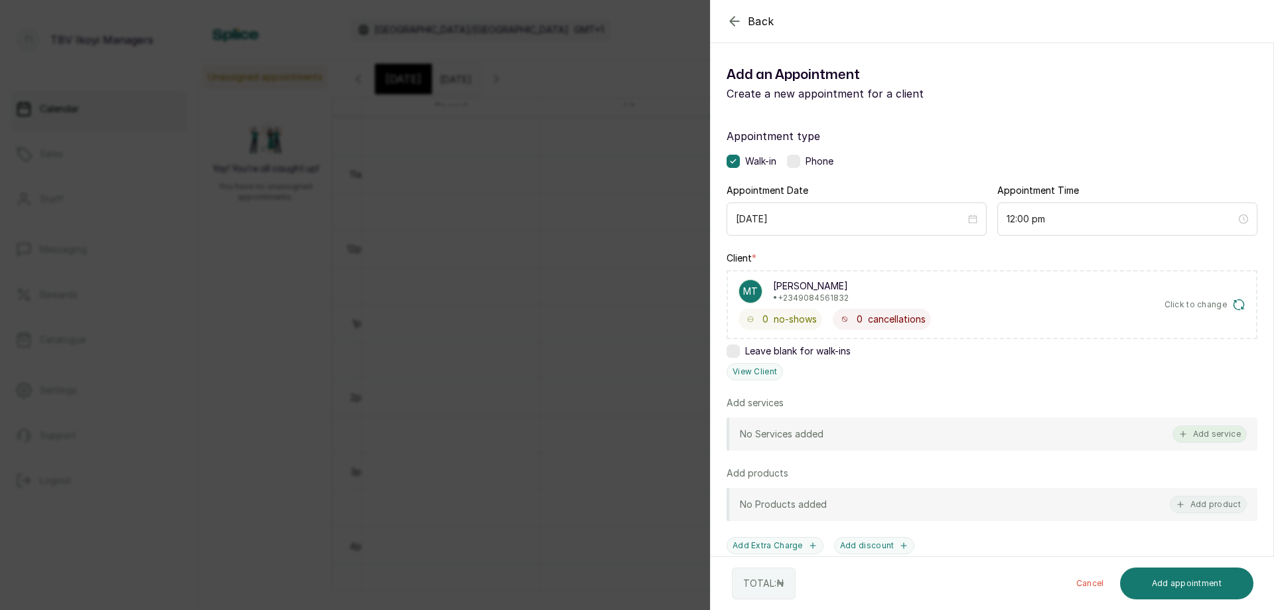
click at [1201, 431] on button "Add service" at bounding box center [1210, 433] width 74 height 17
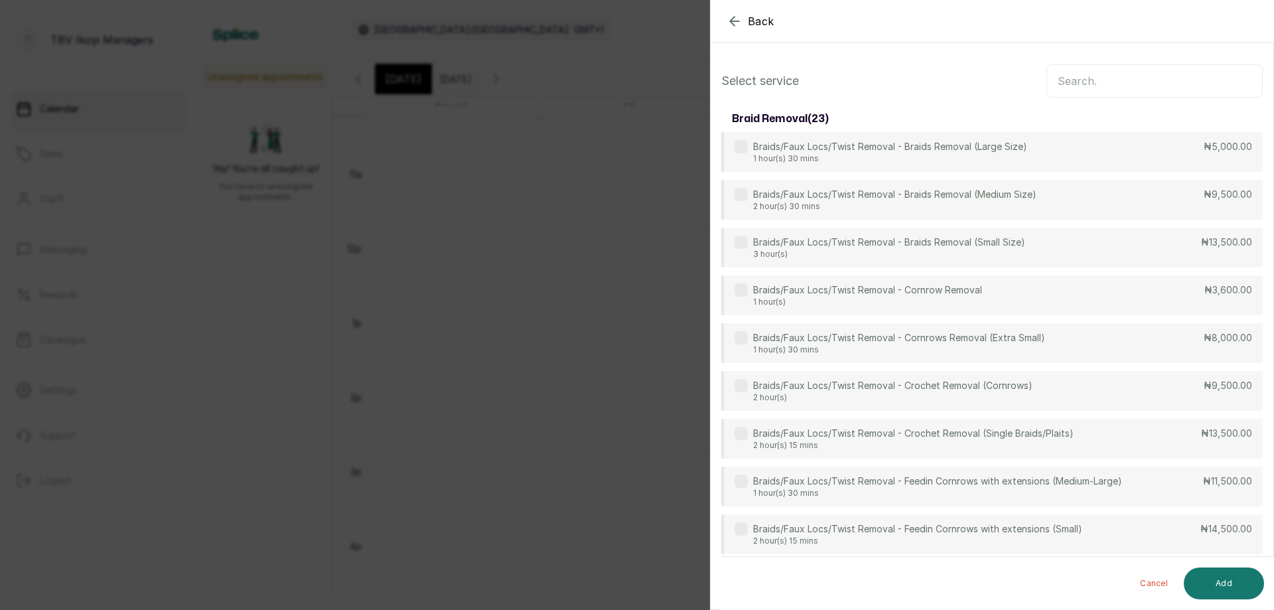
scroll to position [53, 0]
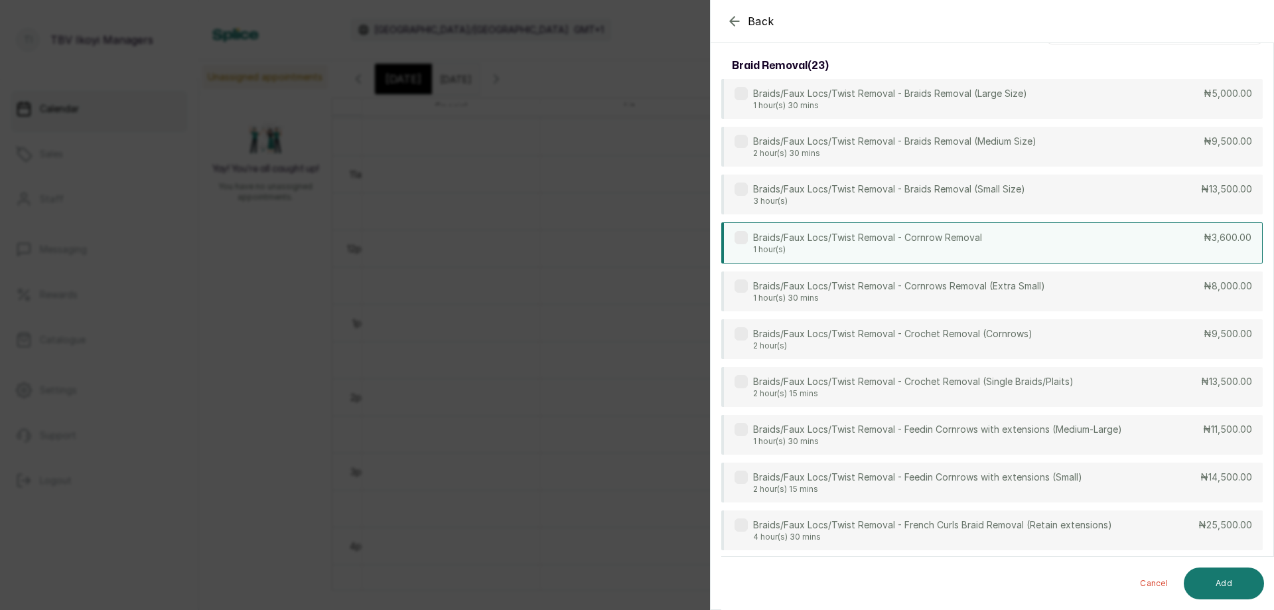
click at [1022, 246] on div "Braids/Faux Locs/Twist Removal - Cornrow Removal 1 hour(s) ₦3,600.00" at bounding box center [992, 242] width 542 height 41
click at [1226, 587] on button "Add" at bounding box center [1224, 583] width 80 height 32
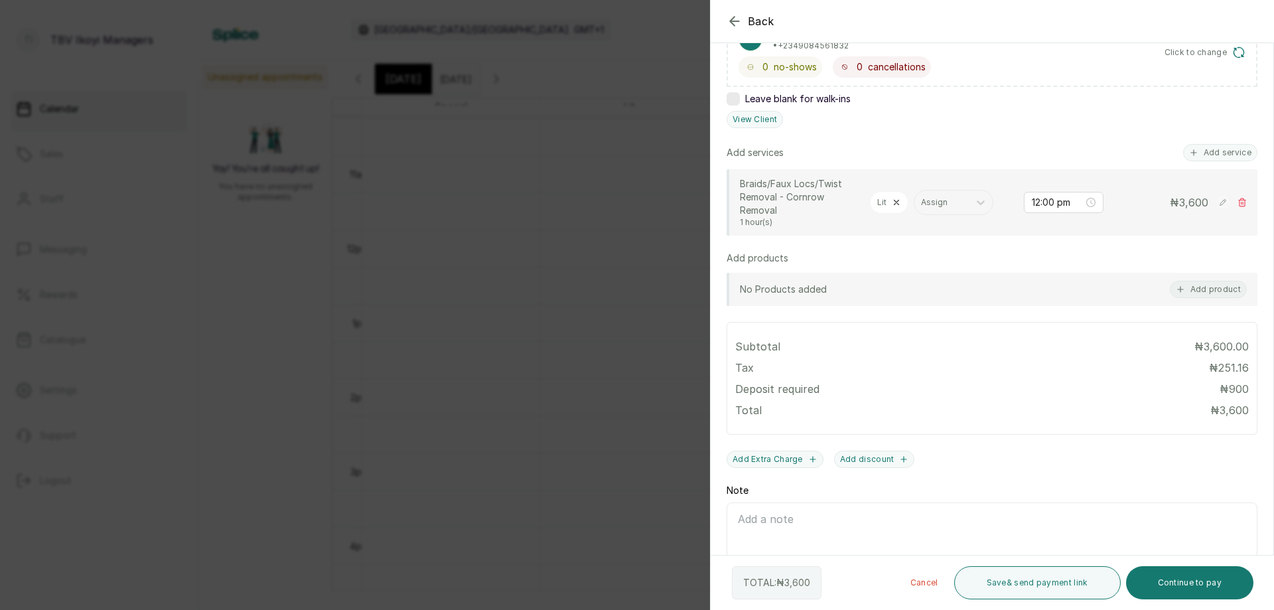
scroll to position [119, 0]
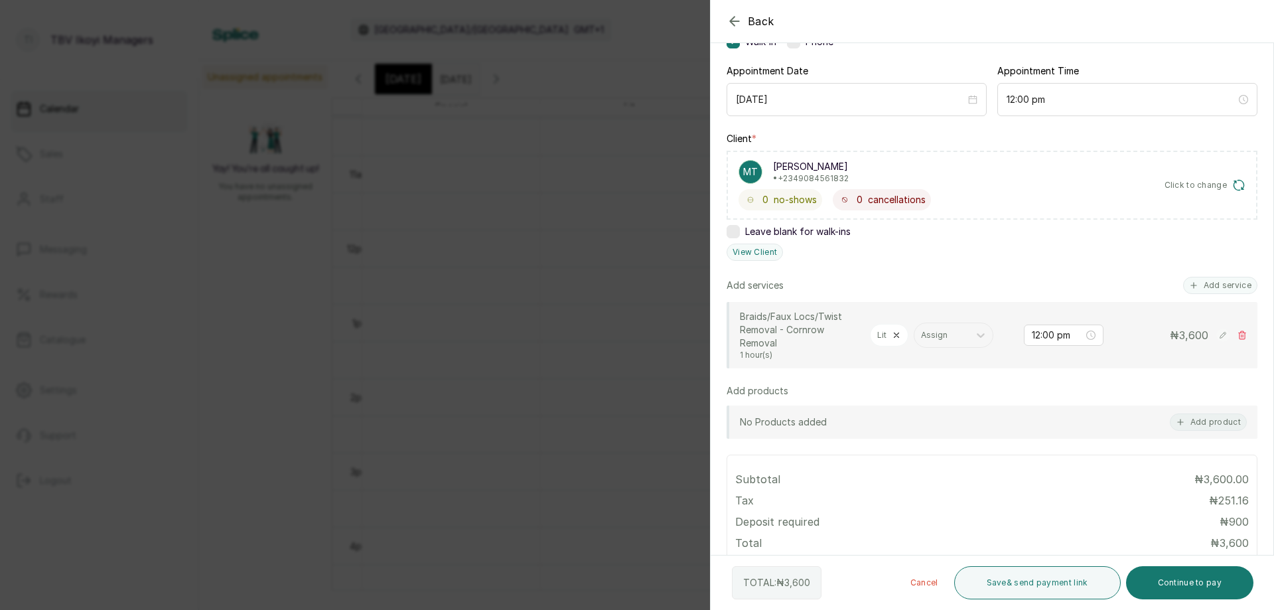
click at [888, 341] on div "Lit" at bounding box center [889, 335] width 38 height 23
click at [937, 335] on div at bounding box center [941, 335] width 41 height 12
click at [926, 396] on div "Gold Team - Stylist" at bounding box center [953, 392] width 133 height 25
click at [897, 318] on icon at bounding box center [896, 321] width 9 height 9
click at [1205, 283] on button "Add service" at bounding box center [1220, 285] width 74 height 17
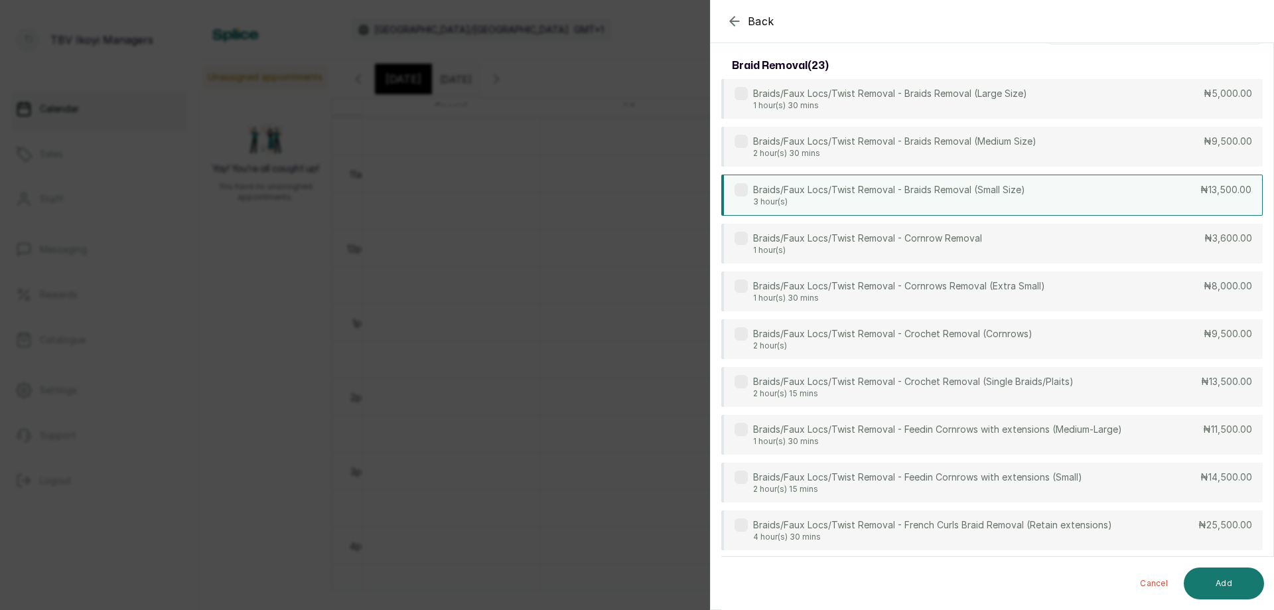
scroll to position [0, 0]
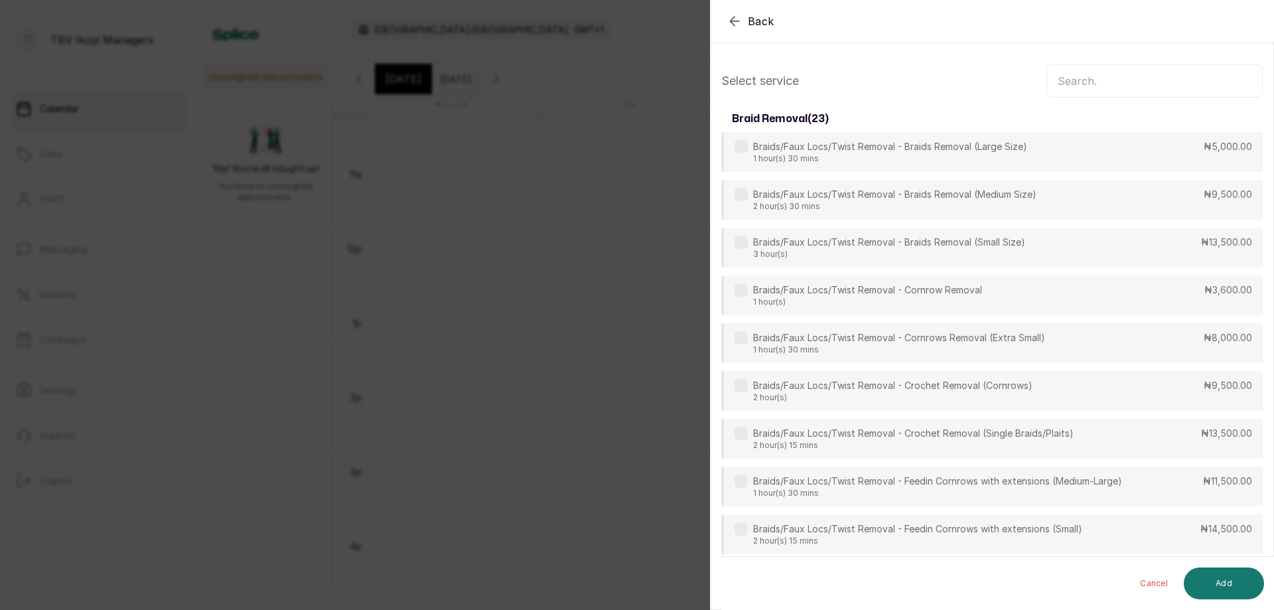
click at [1095, 79] on input "text" at bounding box center [1155, 80] width 216 height 33
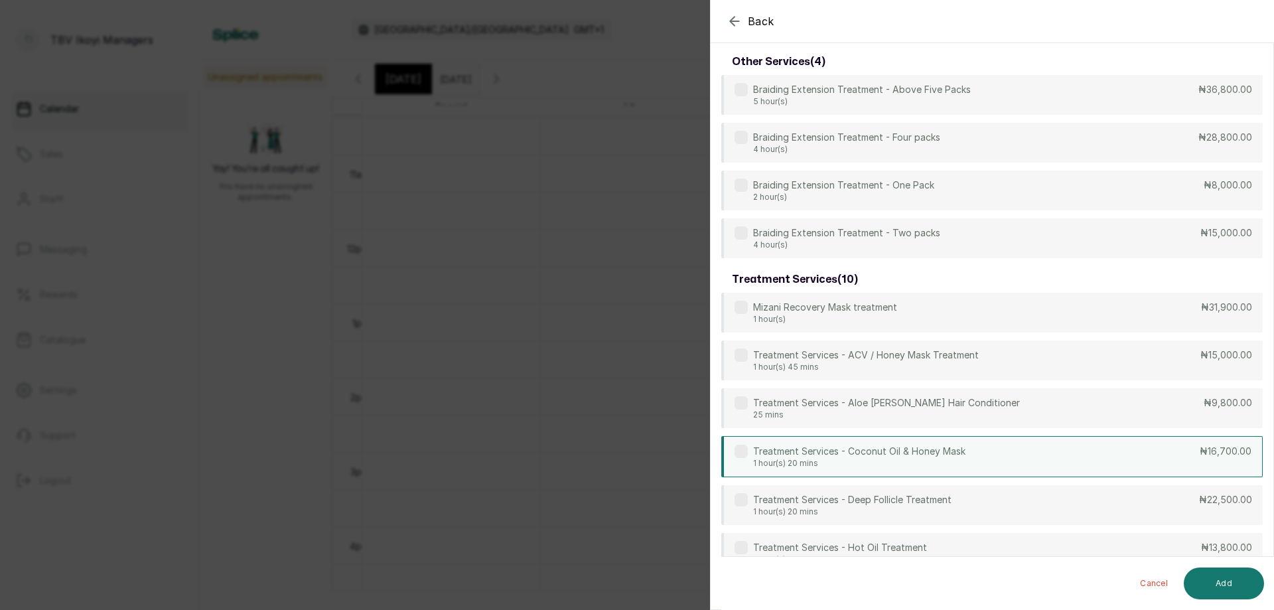
scroll to position [596, 0]
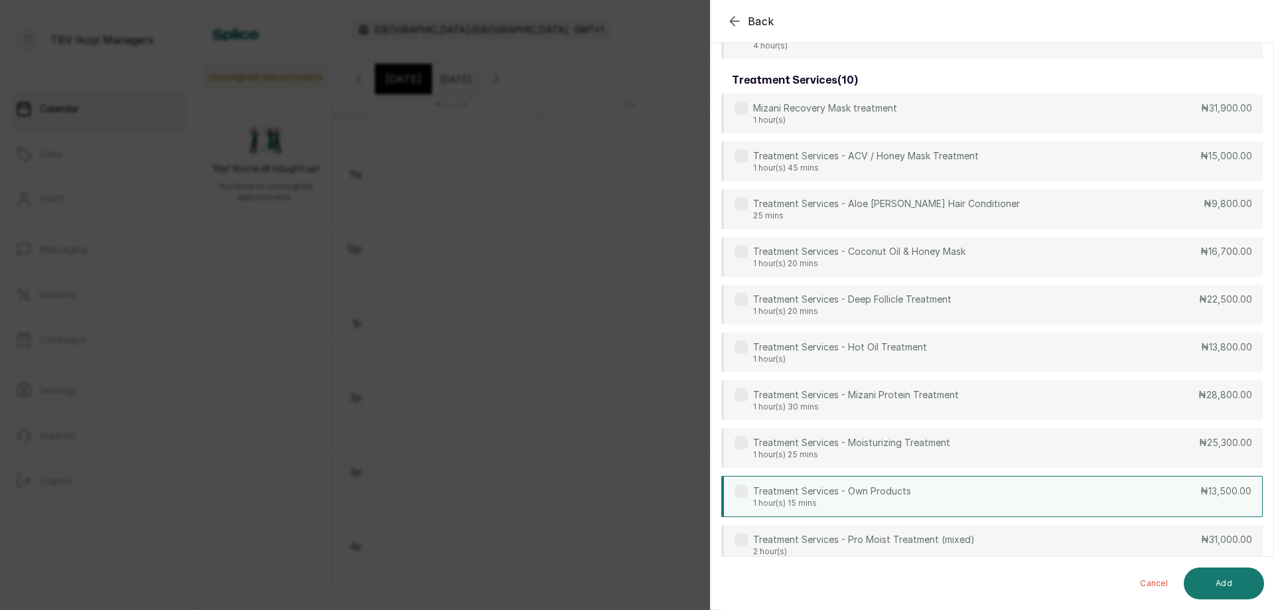
click at [1006, 499] on div "Treatment Services - Own Products 1 hour(s) 15 mins ₦13,500.00" at bounding box center [992, 496] width 542 height 41
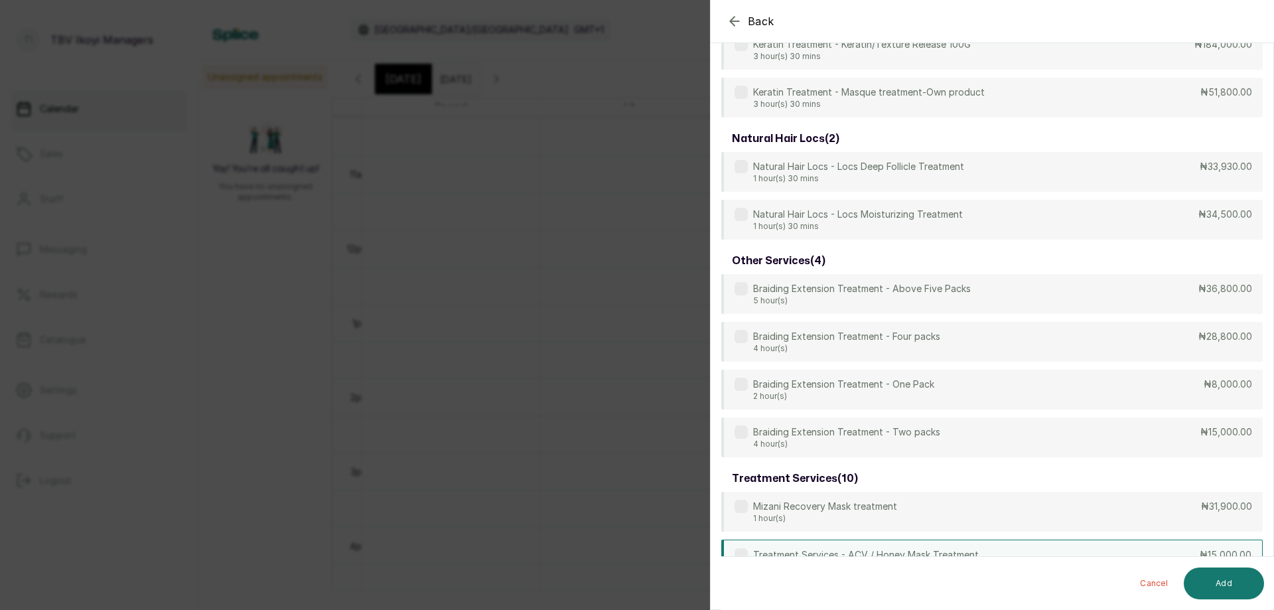
scroll to position [0, 0]
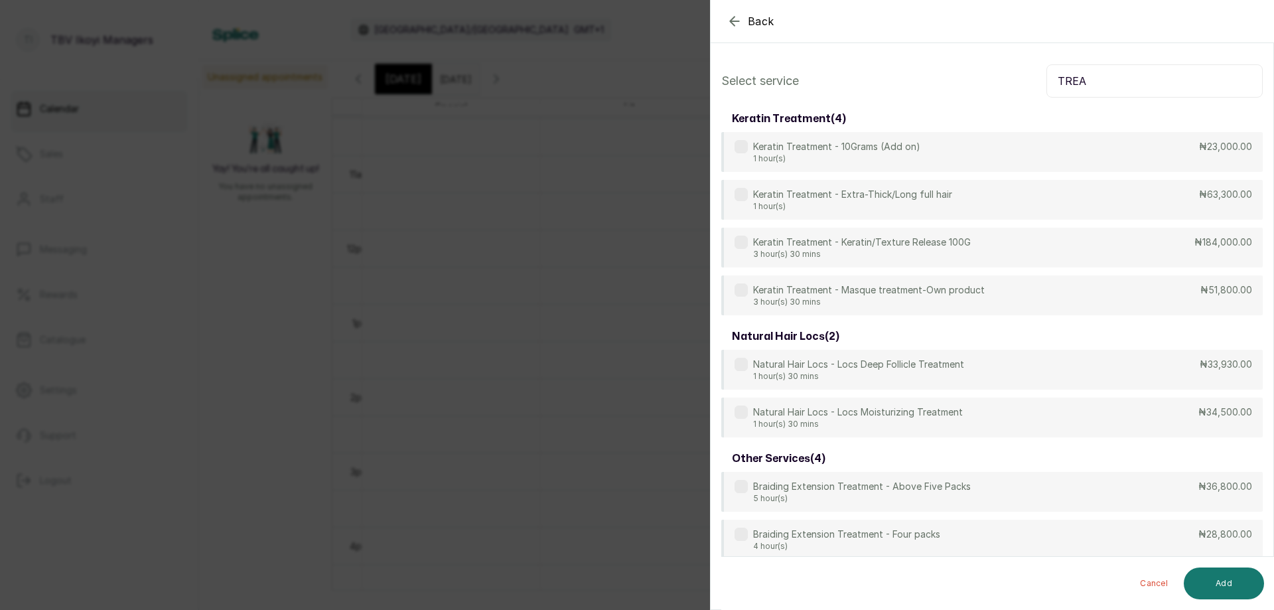
click at [1160, 78] on input "TREA" at bounding box center [1155, 80] width 216 height 33
type input "T"
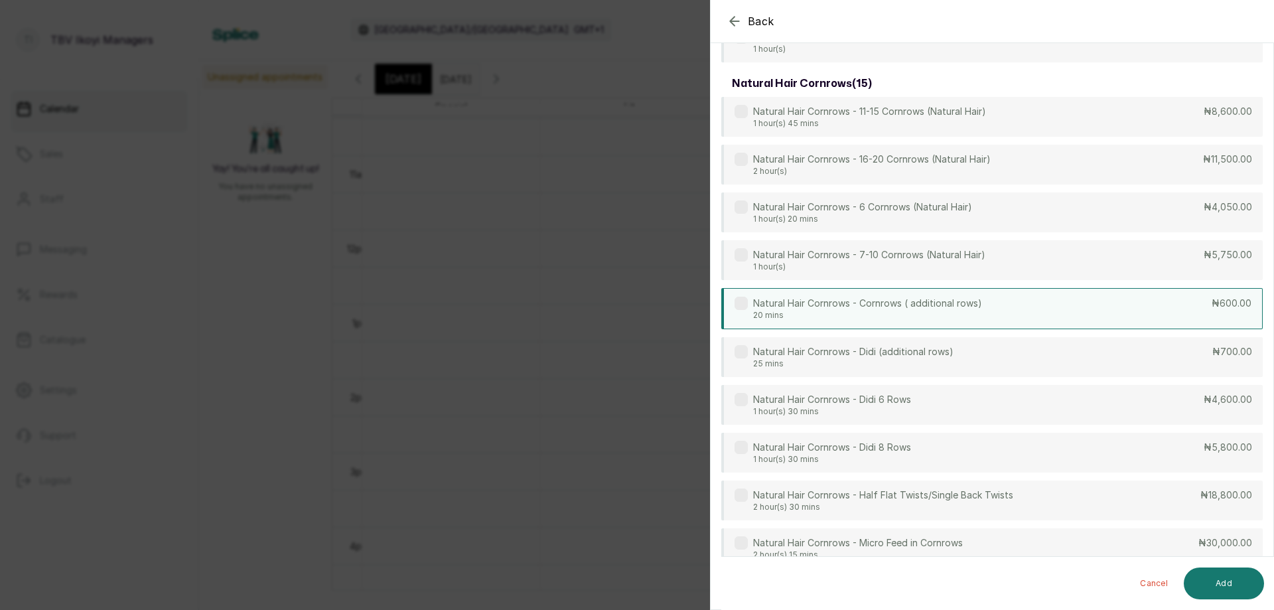
scroll to position [2252, 0]
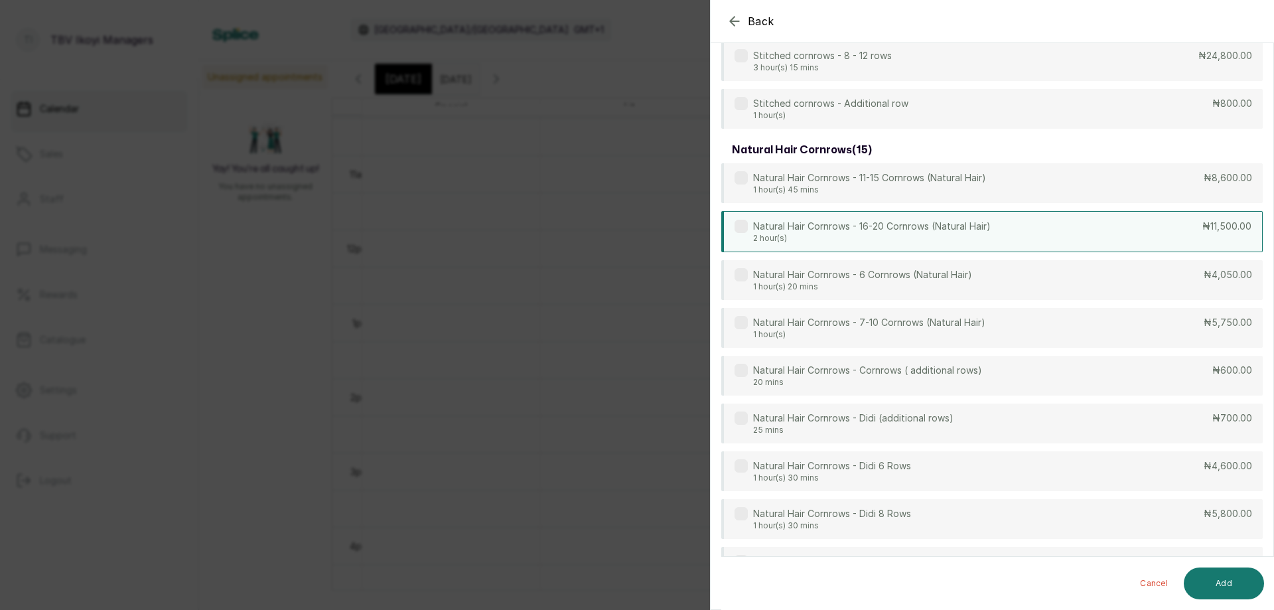
type input "CORNROWS"
click at [998, 228] on div "Natural Hair Cornrows - 16-20 Cornrows (Natural Hair) 2 hour(s) ₦11,500.00" at bounding box center [992, 231] width 542 height 41
click at [1218, 581] on button "Add" at bounding box center [1224, 583] width 80 height 32
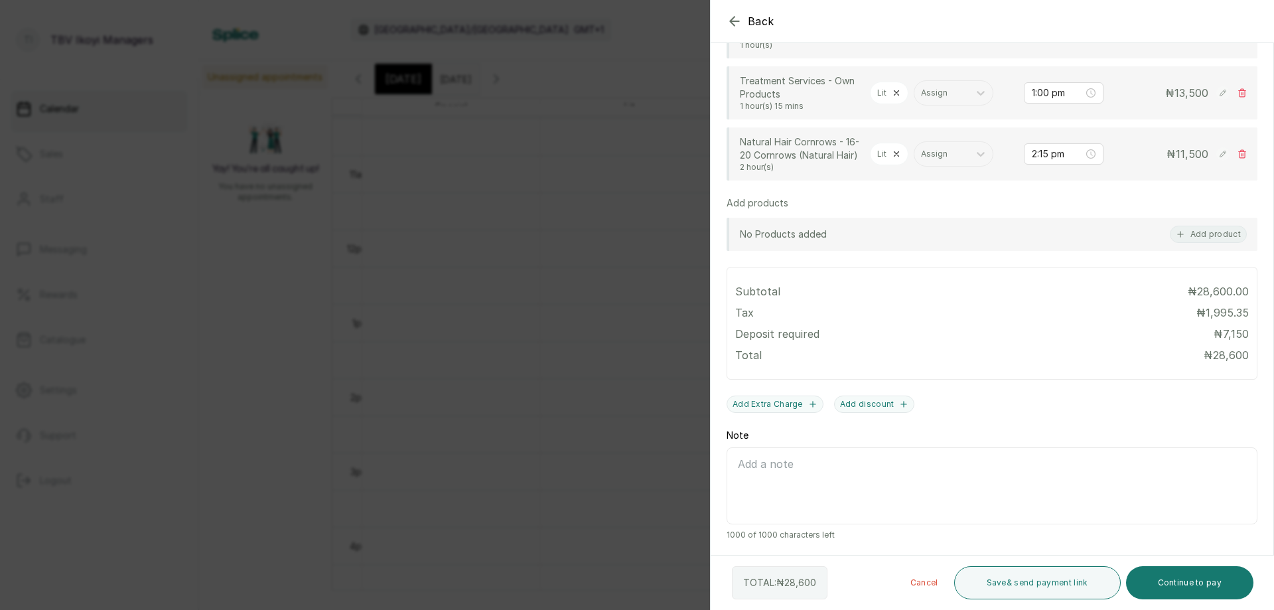
scroll to position [297, 0]
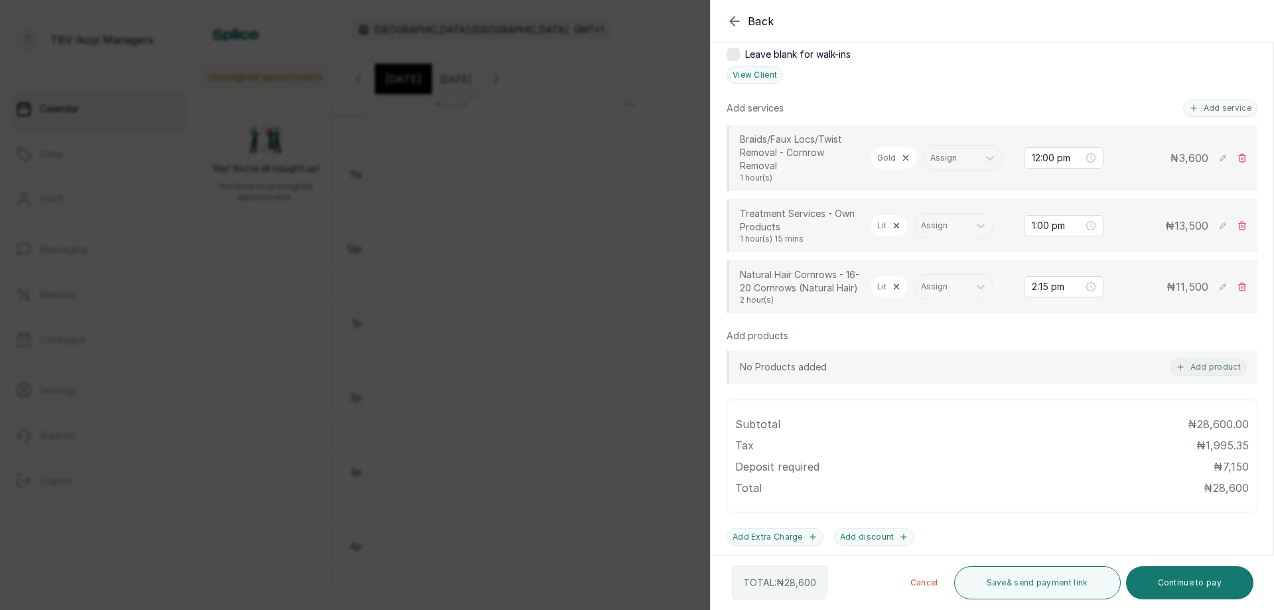
click at [895, 230] on div "Lit" at bounding box center [889, 225] width 38 height 23
click at [899, 228] on icon at bounding box center [896, 225] width 9 height 9
click at [909, 228] on div at bounding box center [897, 226] width 41 height 12
click at [903, 293] on div "Gold Team - Stylist" at bounding box center [910, 283] width 133 height 25
click at [898, 285] on icon at bounding box center [897, 287] width 5 height 5
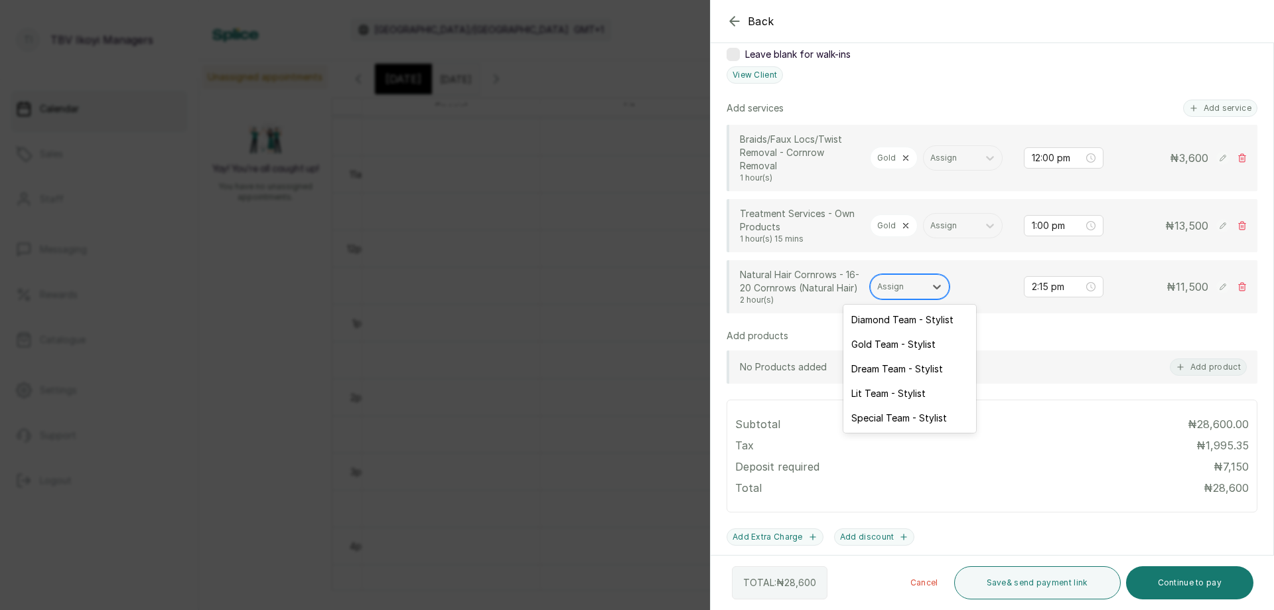
click at [921, 284] on div "Assign" at bounding box center [898, 286] width 54 height 17
click at [906, 342] on div "Gold Team - Stylist" at bounding box center [910, 344] width 133 height 25
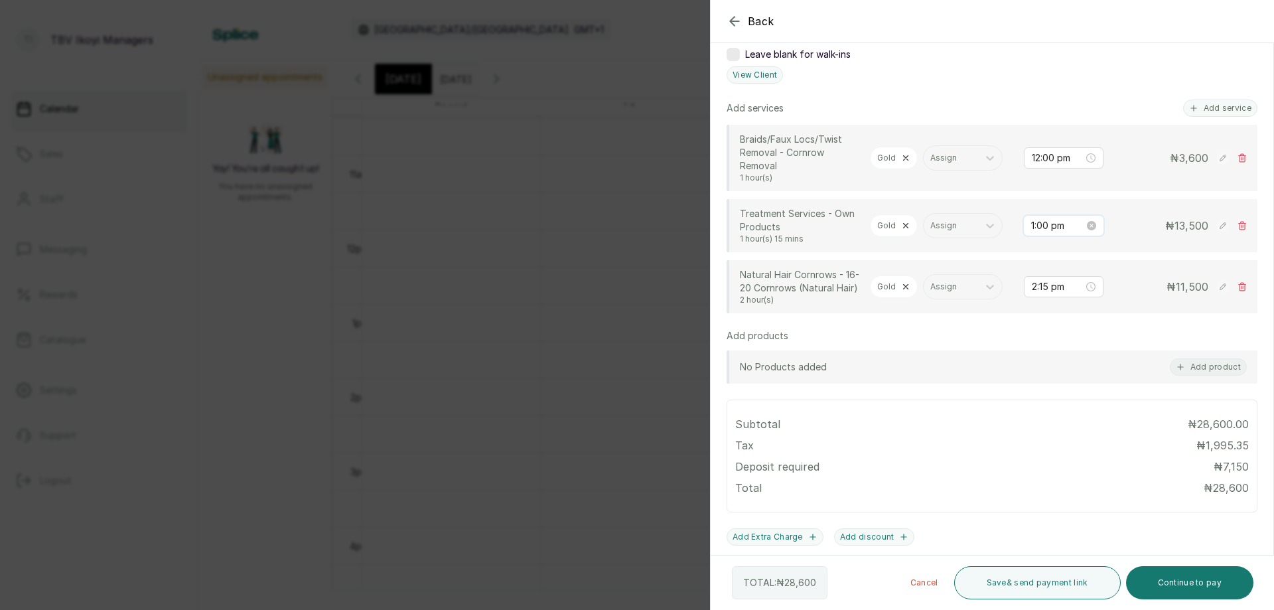
click at [1057, 226] on input "1:00 pm" at bounding box center [1057, 225] width 53 height 15
click at [1041, 251] on div "12" at bounding box center [1033, 253] width 32 height 19
type input "12:00 pm"
click at [1108, 403] on span "OK" at bounding box center [1105, 404] width 13 height 25
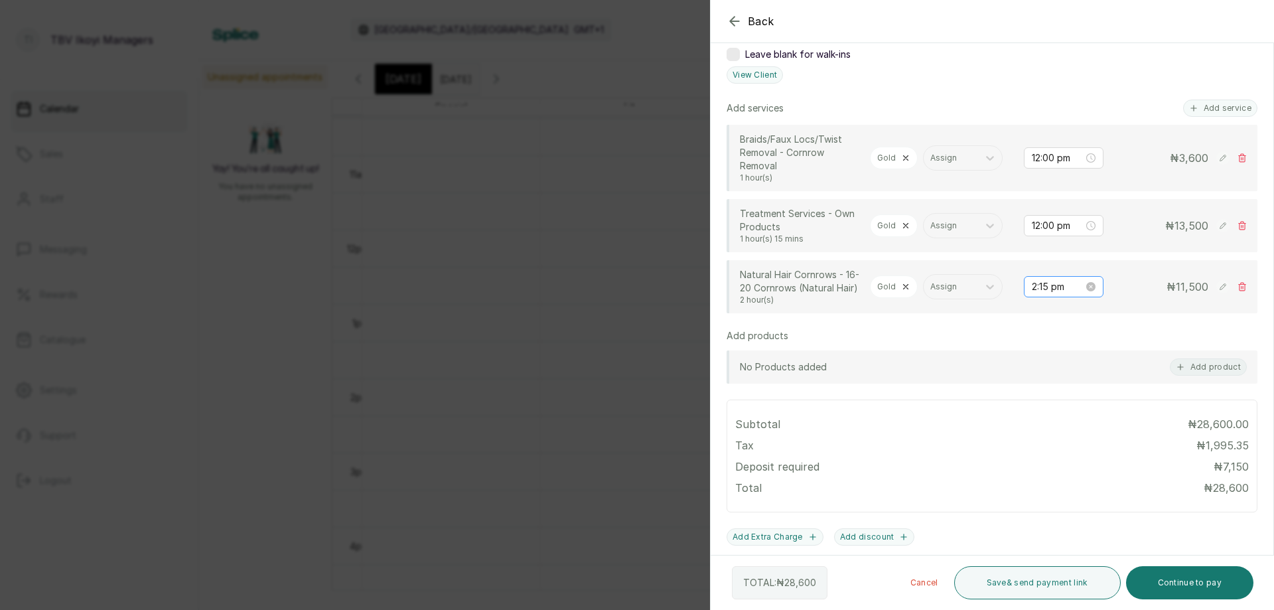
click at [1049, 294] on div "2:15 pm" at bounding box center [1064, 286] width 80 height 21
click at [1035, 316] on div "12" at bounding box center [1033, 314] width 32 height 19
click at [1061, 313] on div "00" at bounding box center [1071, 314] width 32 height 19
type input "12:00 pm"
click at [1100, 460] on span "OK" at bounding box center [1105, 465] width 13 height 25
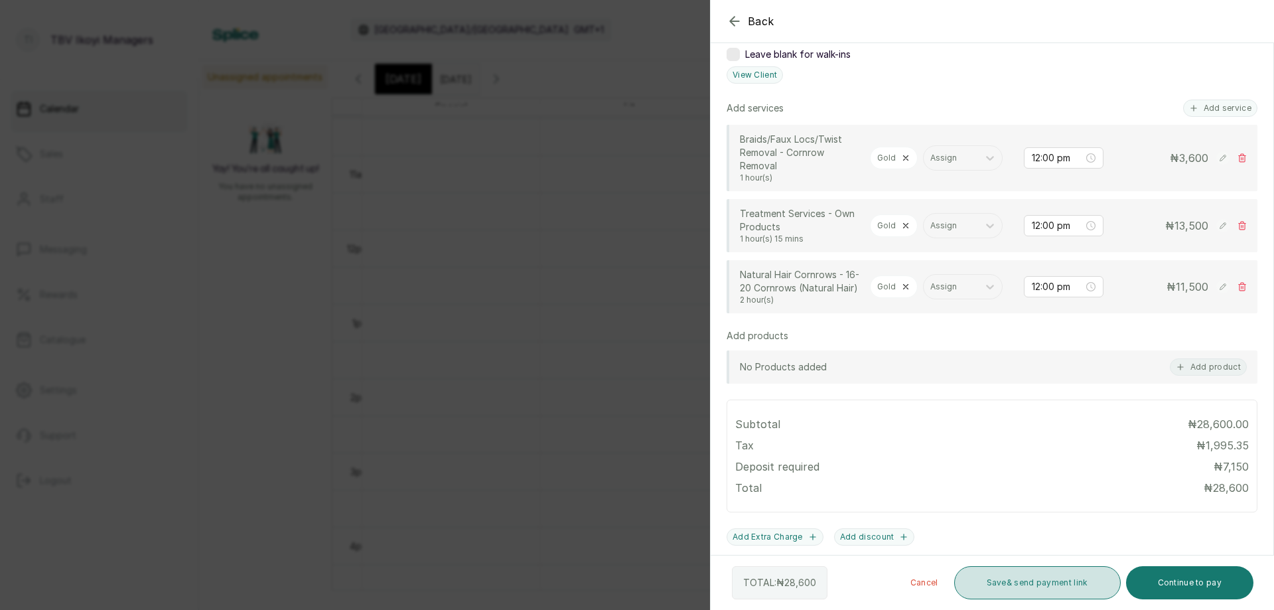
click at [1040, 587] on button "Save & send payment link" at bounding box center [1037, 582] width 167 height 33
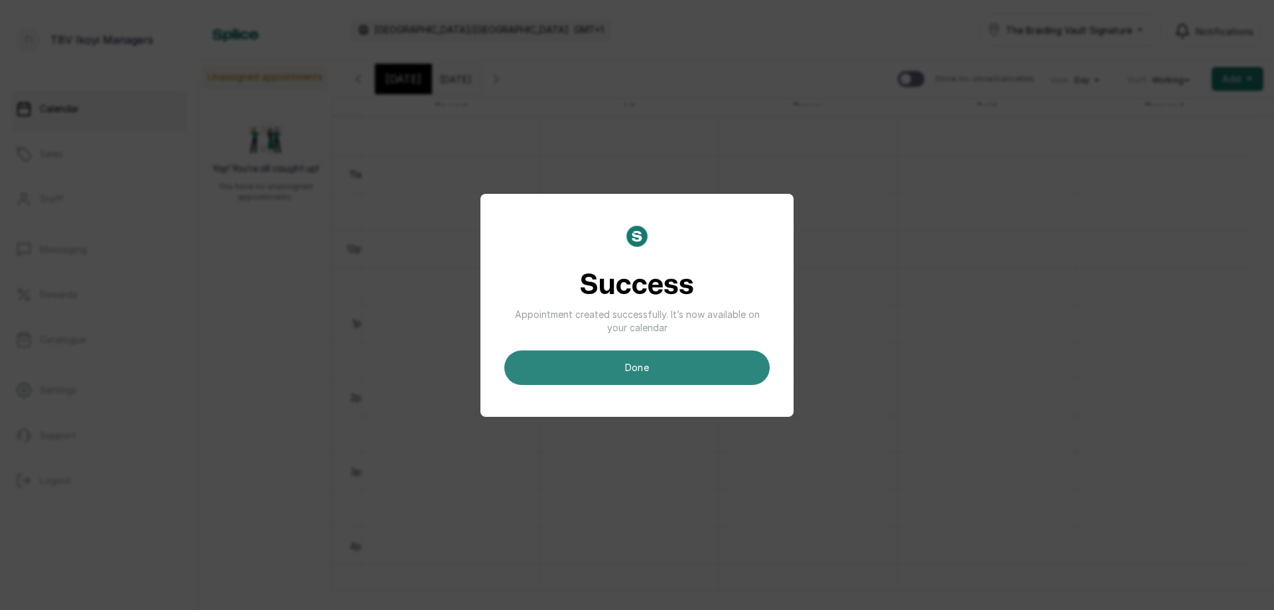
click at [625, 369] on button "done" at bounding box center [636, 367] width 265 height 35
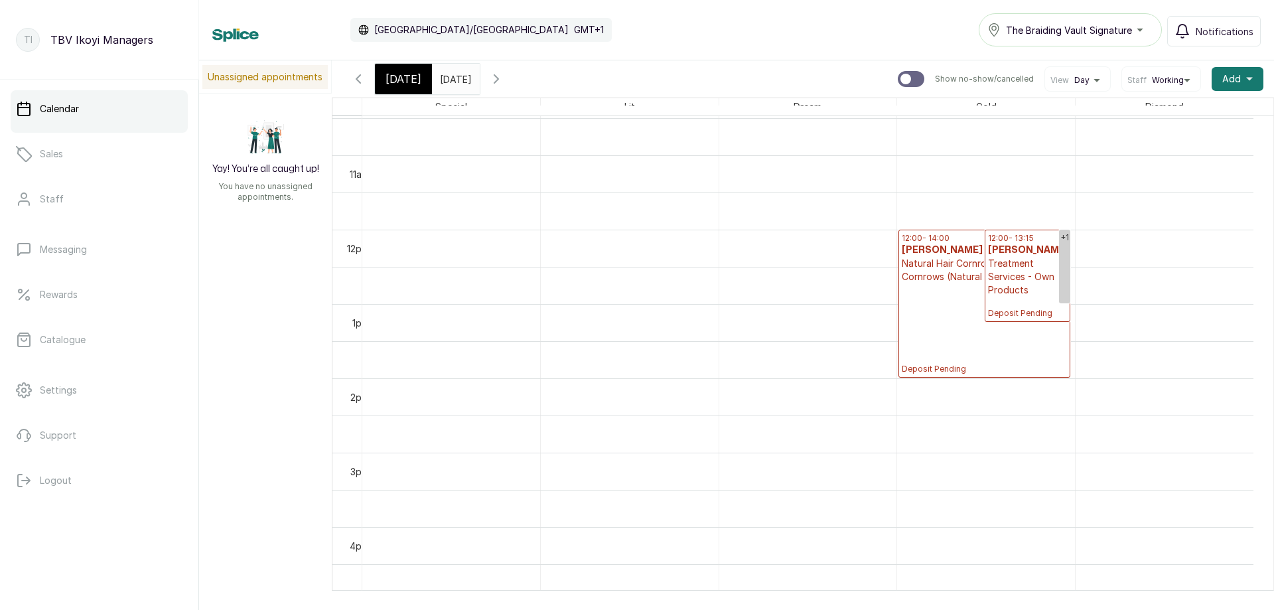
scroll to position [646, 0]
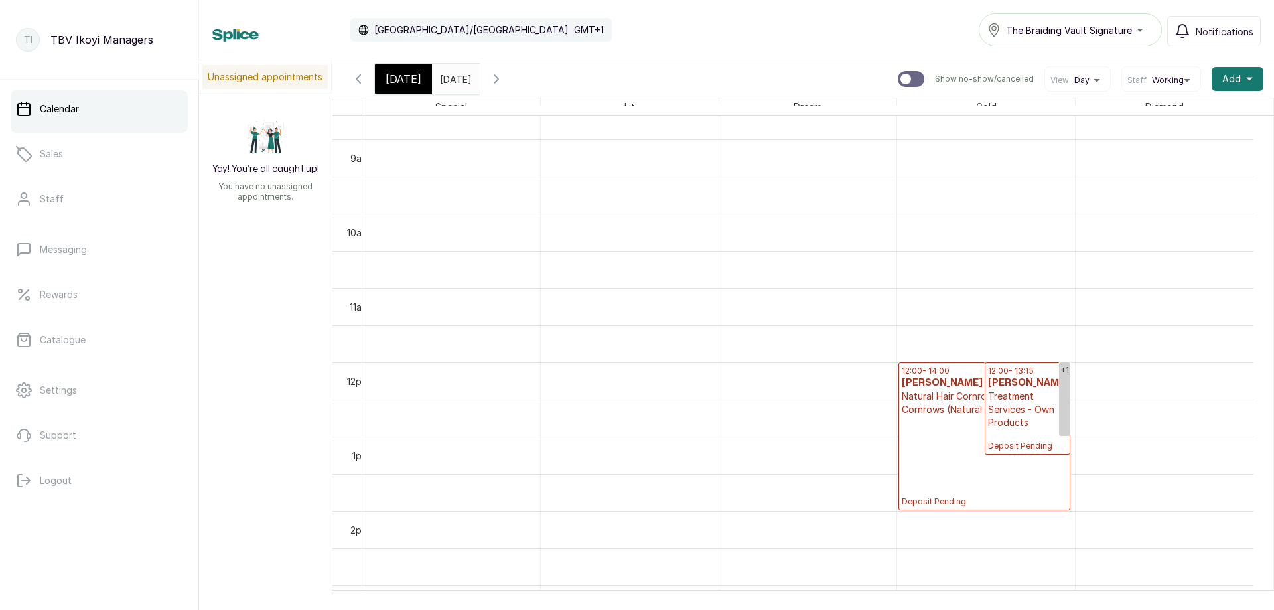
click at [931, 413] on p "Natural Hair Cornrows - 16-20 Cornrows (Natural Hair)" at bounding box center [984, 403] width 165 height 27
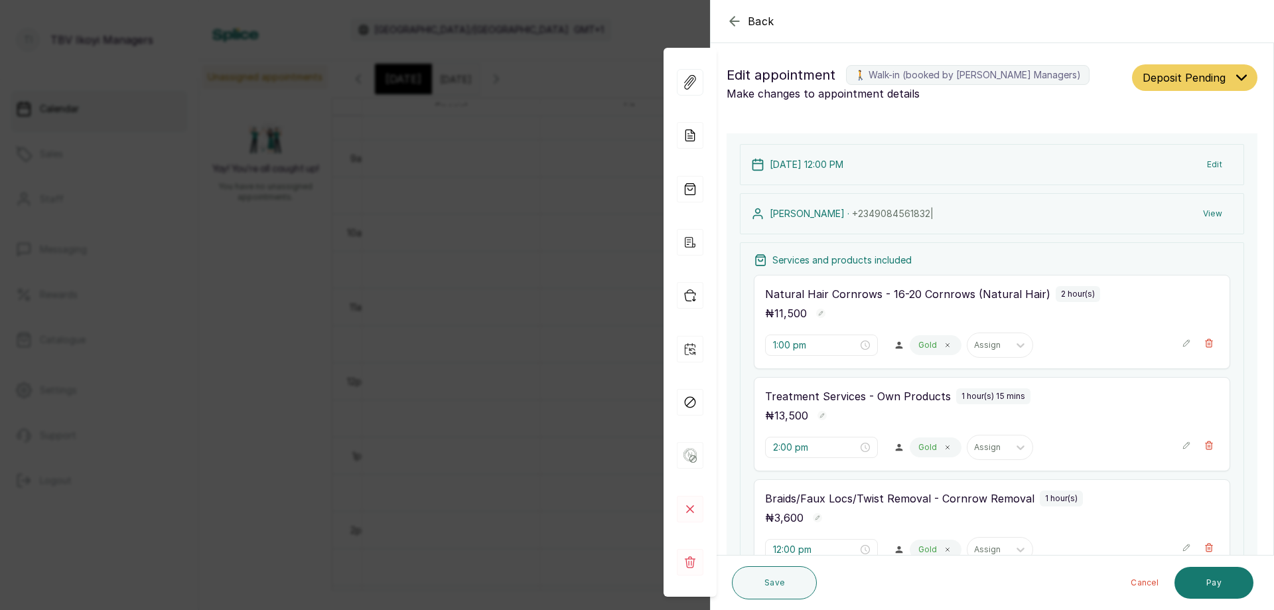
type input "12:00 pm"
click at [684, 132] on icon at bounding box center [690, 135] width 27 height 27
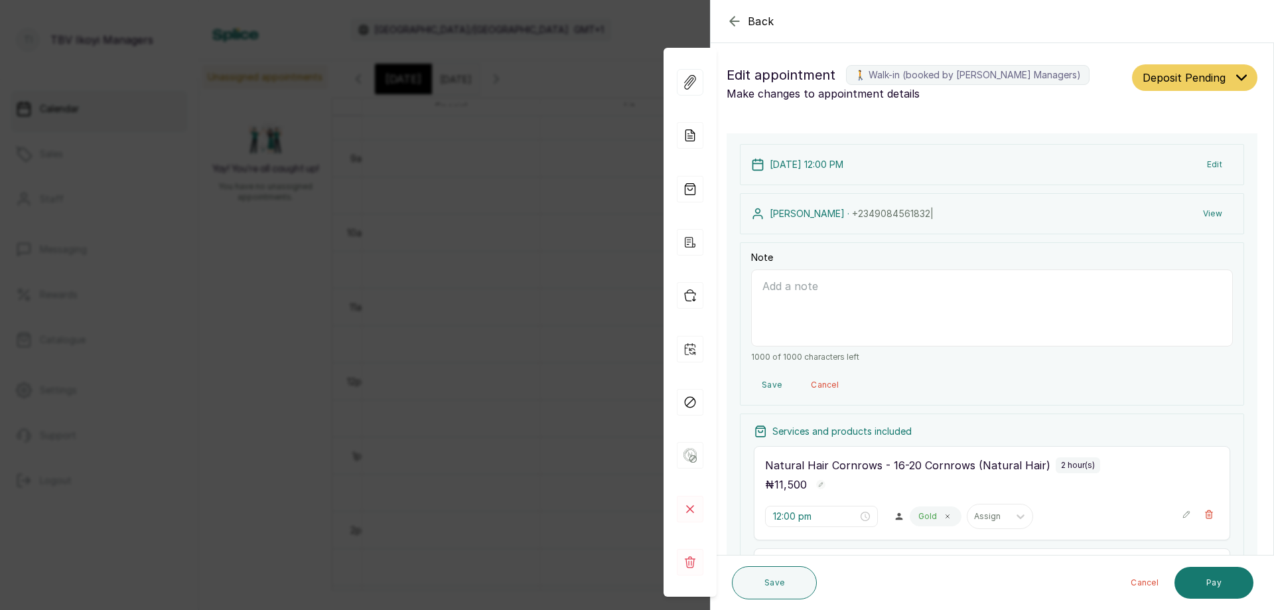
click at [882, 317] on textarea "Note" at bounding box center [992, 307] width 482 height 77
type textarea "LOLADE CLIENT"
click at [783, 571] on button "Save" at bounding box center [774, 582] width 85 height 33
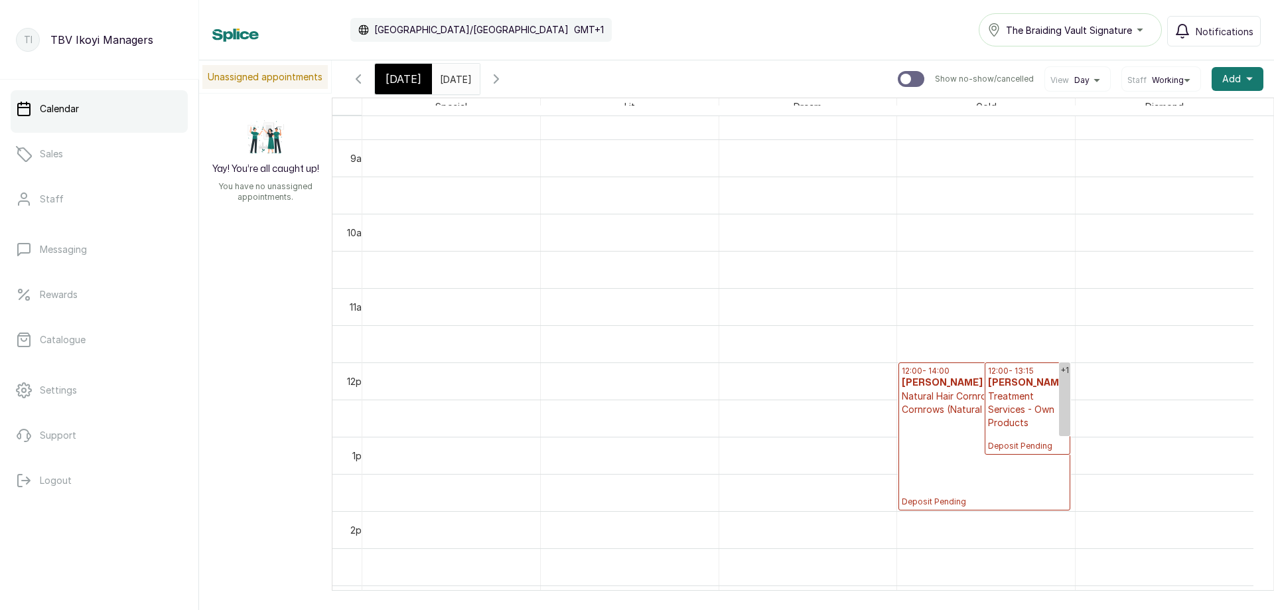
click at [454, 81] on input "[DATE]" at bounding box center [443, 75] width 21 height 23
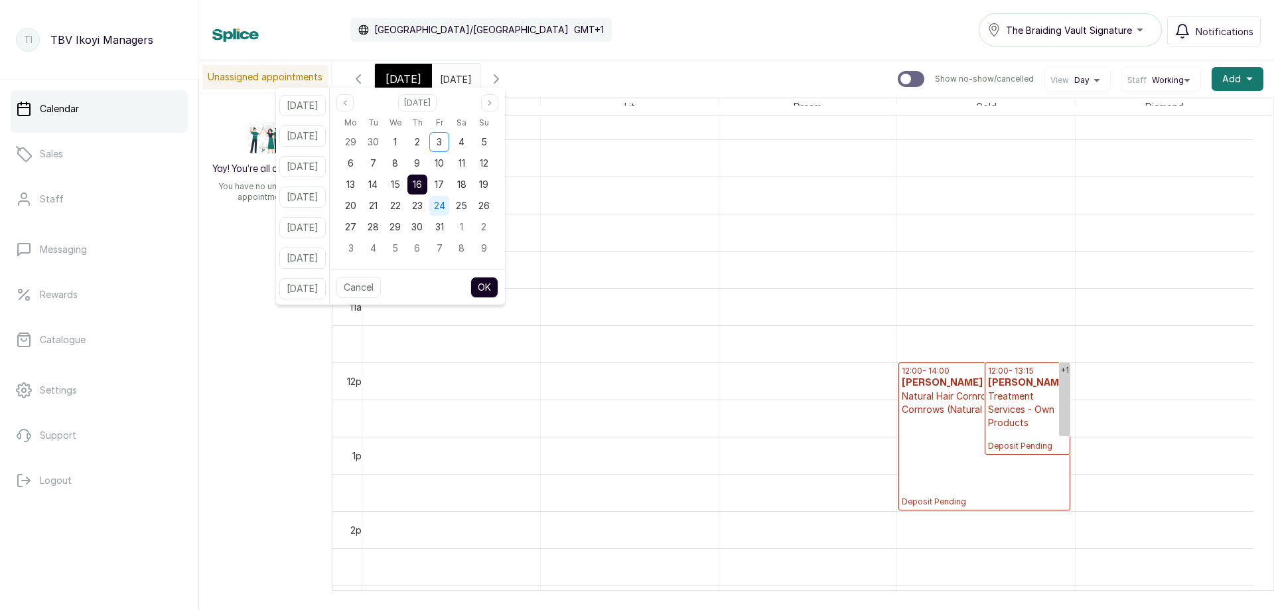
click at [445, 201] on span "24" at bounding box center [439, 205] width 11 height 11
click at [498, 284] on button "OK" at bounding box center [485, 287] width 28 height 21
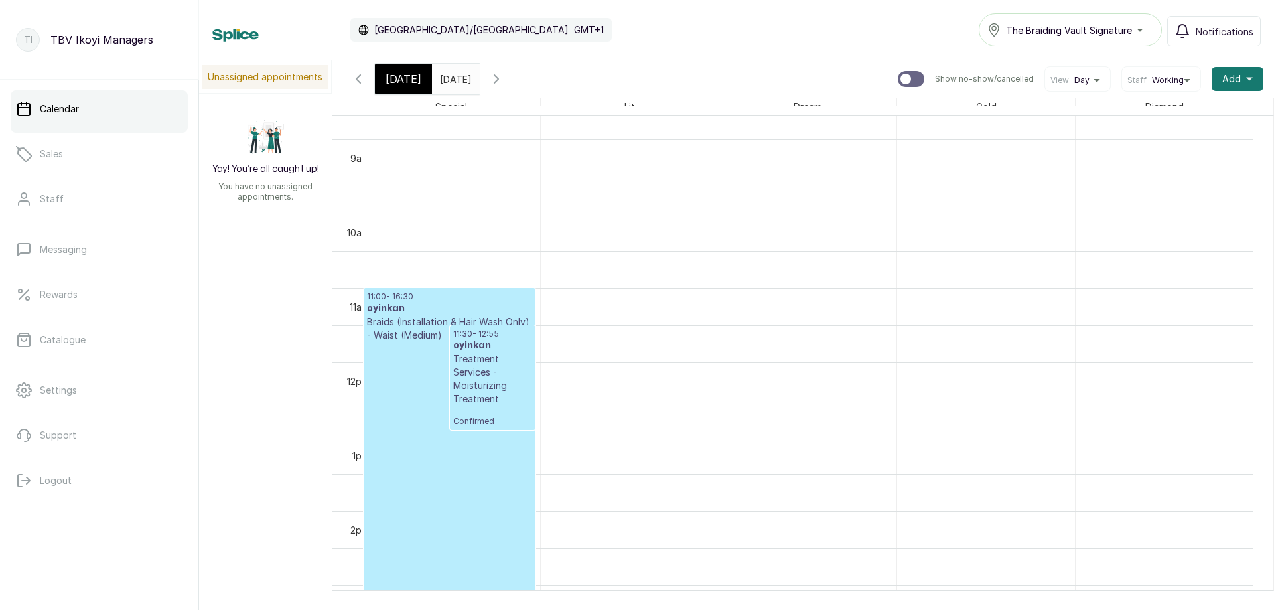
scroll to position [779, 0]
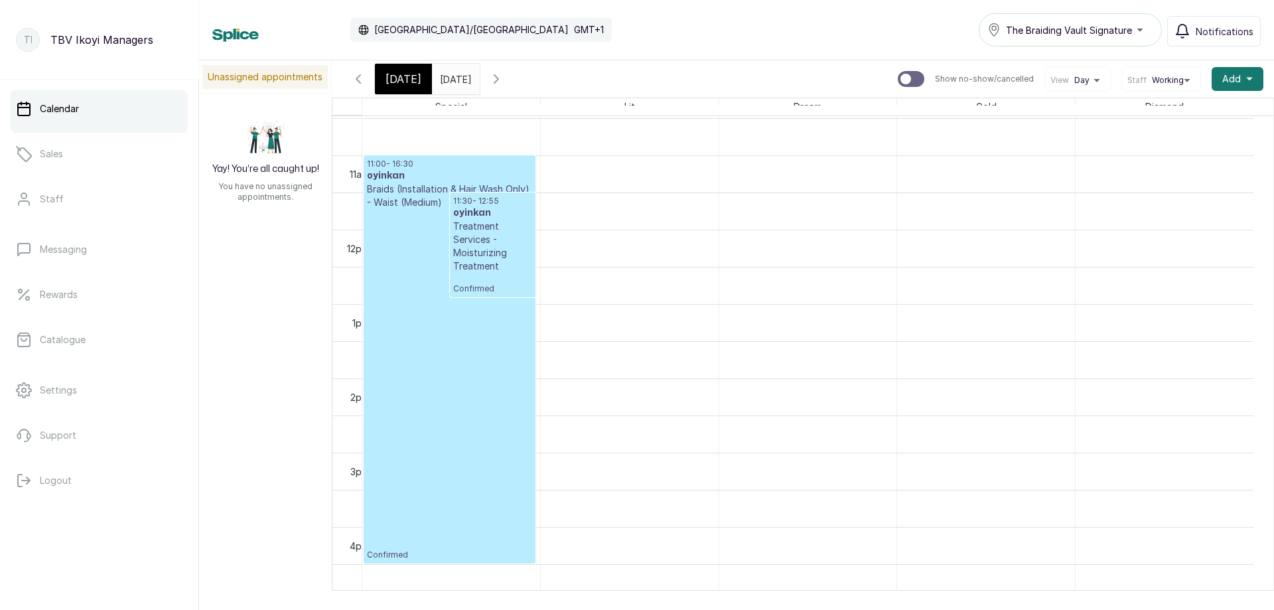
click at [479, 425] on p "Confirmed" at bounding box center [449, 384] width 165 height 351
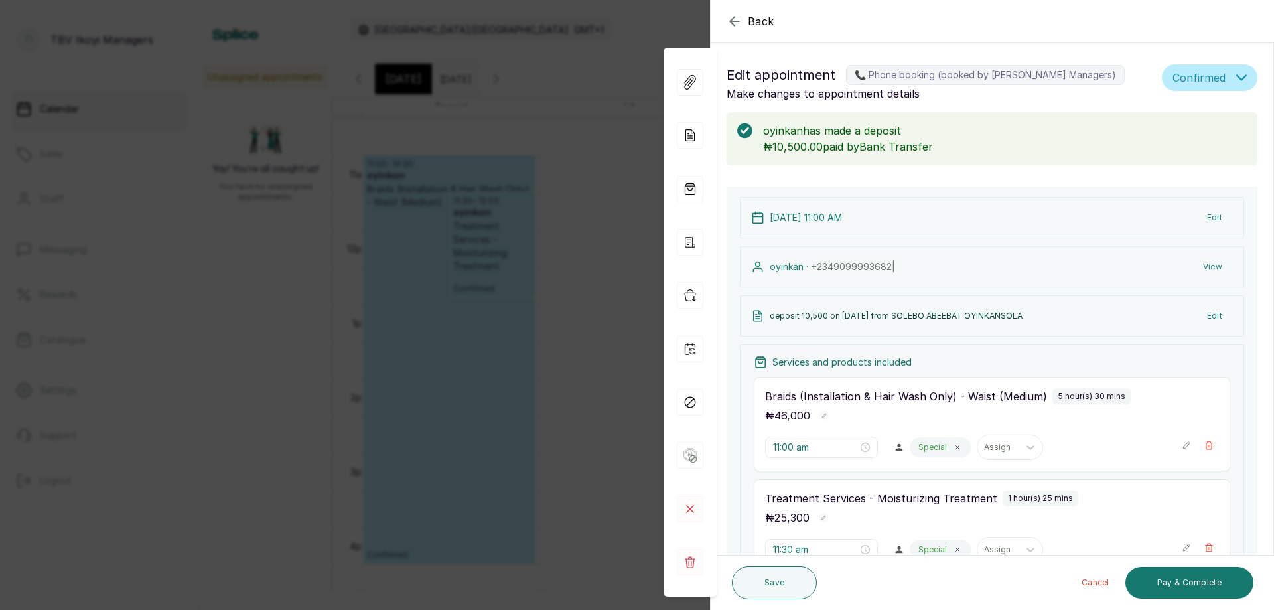
click at [733, 19] on icon "button" at bounding box center [734, 21] width 9 height 9
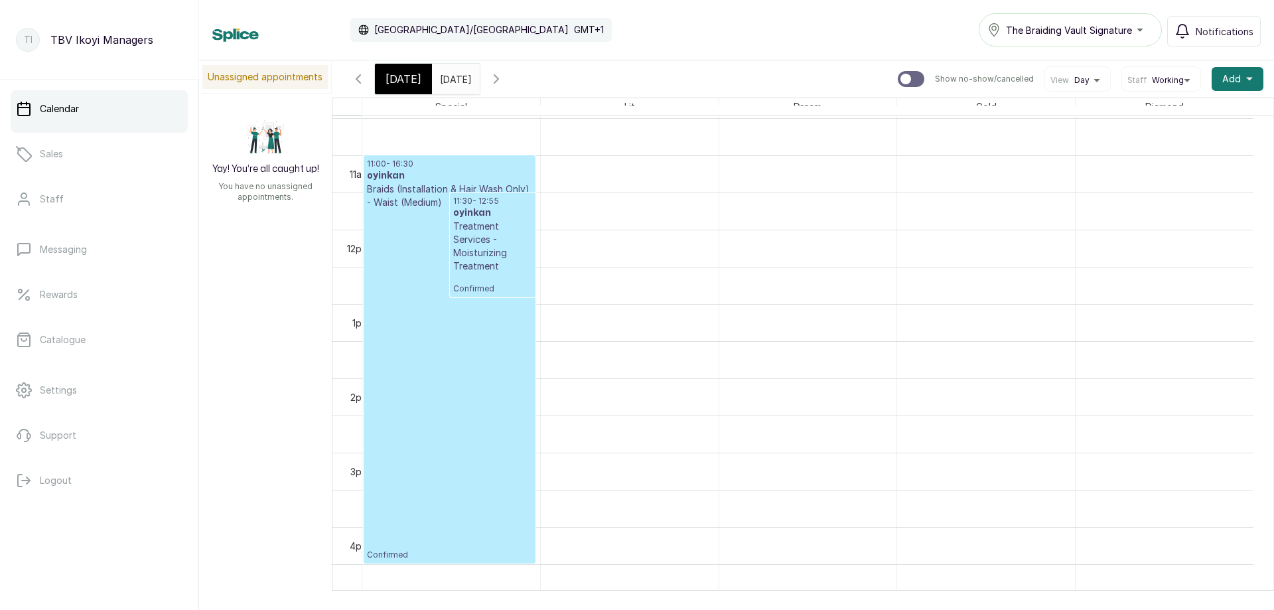
click at [451, 74] on input "[DATE]" at bounding box center [443, 75] width 21 height 23
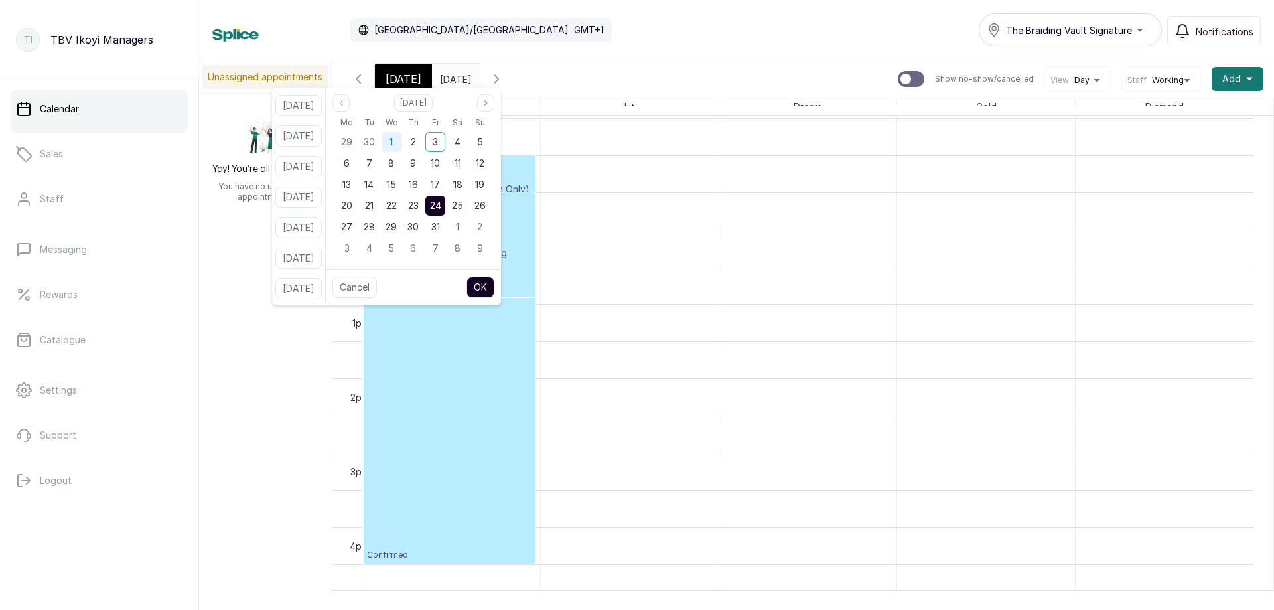
click at [402, 143] on div "1" at bounding box center [392, 142] width 20 height 20
click at [494, 284] on button "OK" at bounding box center [481, 287] width 28 height 21
type input "[DATE]"
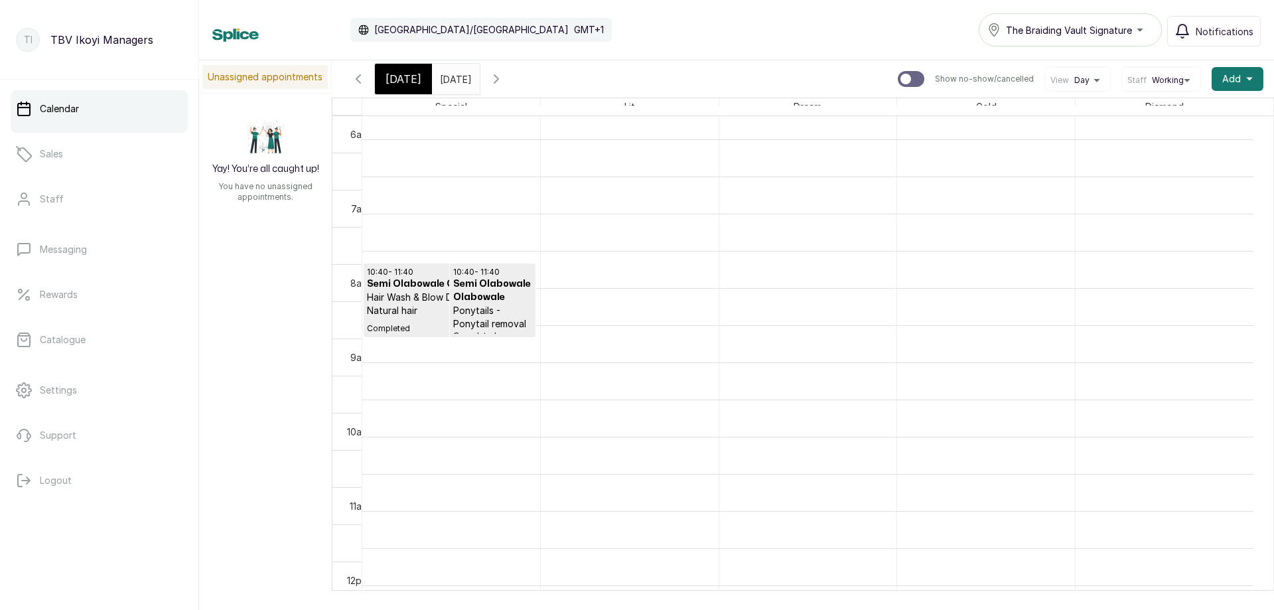
scroll to position [646, 0]
click at [485, 301] on h3 "Semi Olabowale Olabowale" at bounding box center [493, 290] width 80 height 27
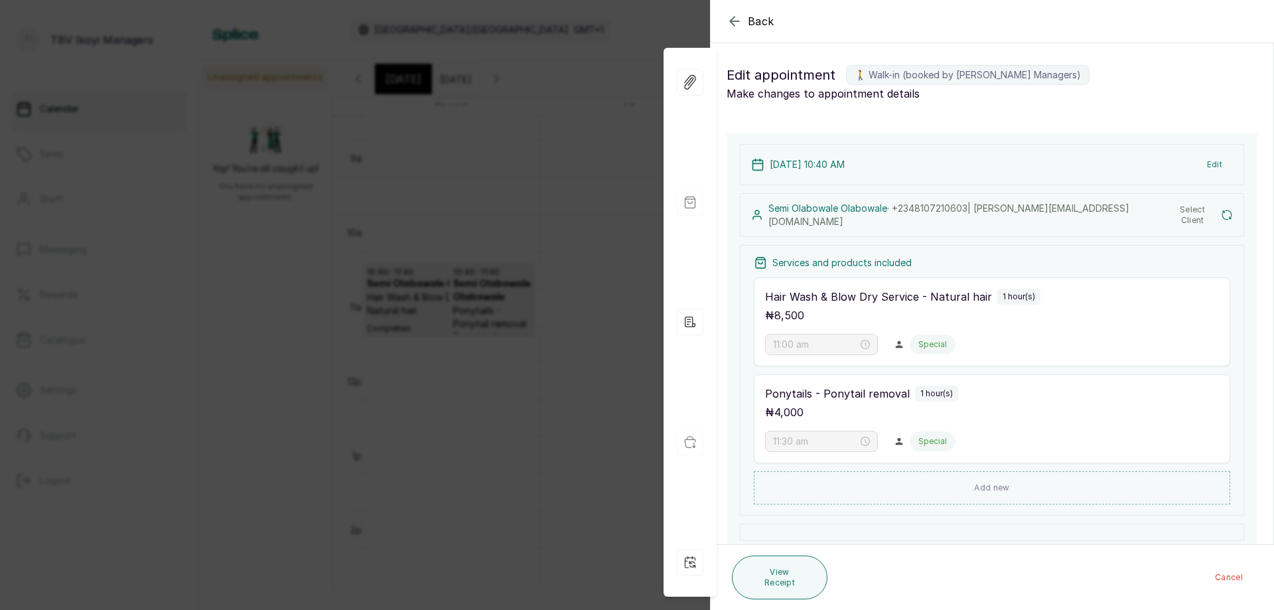
type input "10:40 am"
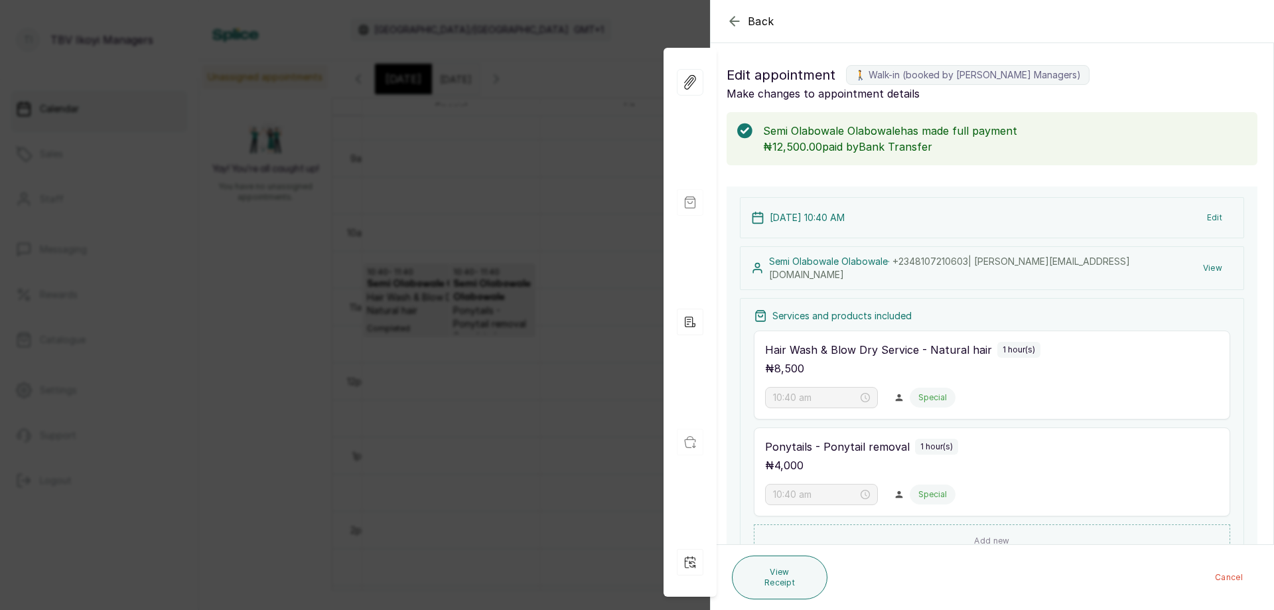
click at [739, 19] on icon "button" at bounding box center [735, 21] width 16 height 16
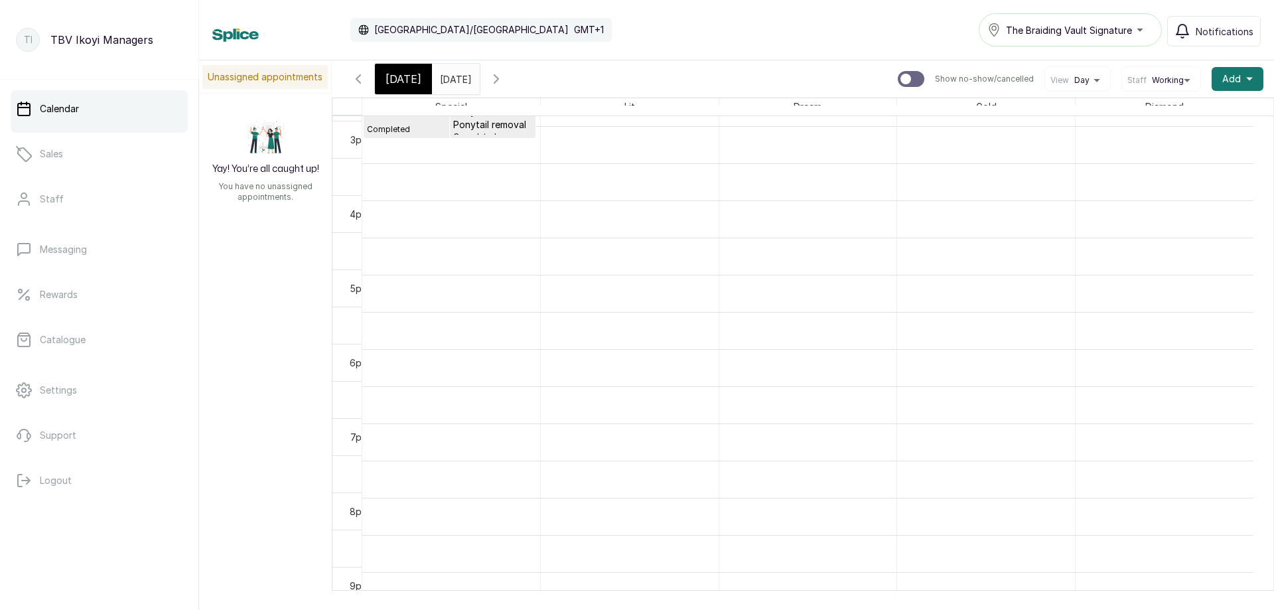
scroll to position [845, 0]
click at [498, 76] on icon "button" at bounding box center [496, 79] width 4 height 8
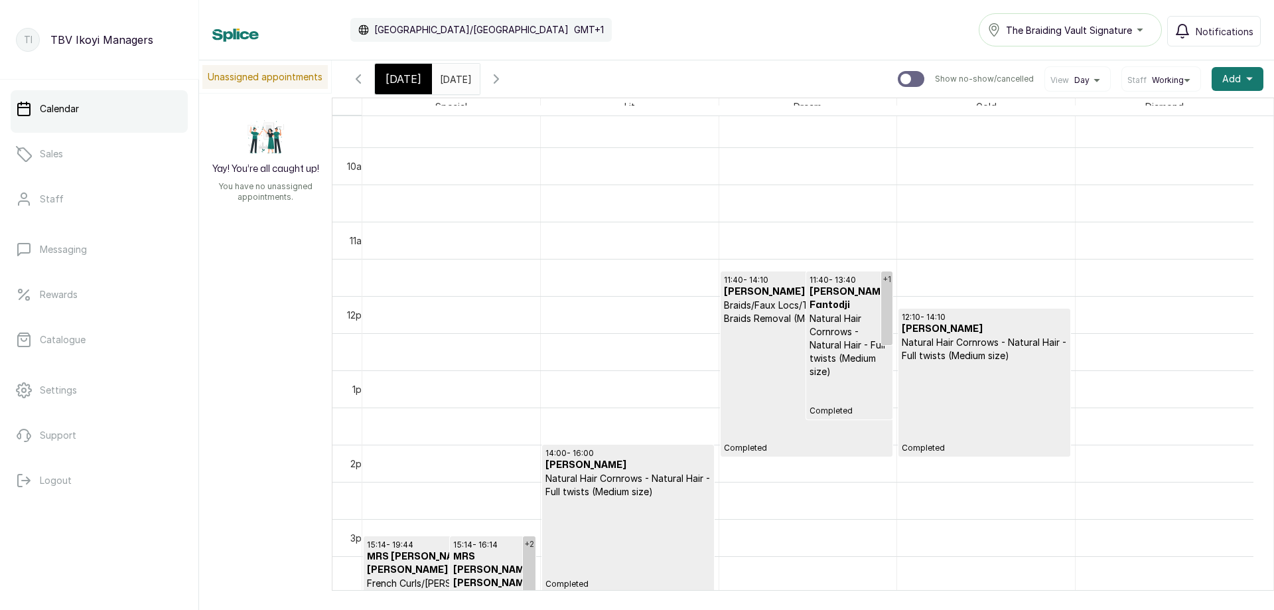
scroll to position [779, 0]
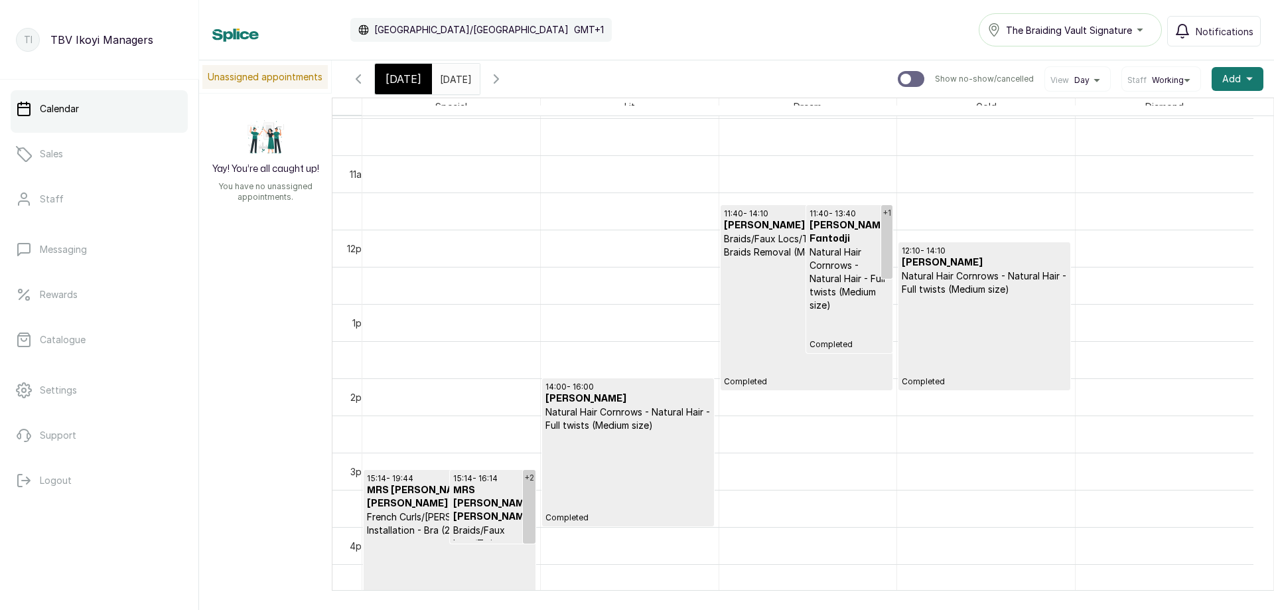
click at [632, 419] on p "Natural Hair Cornrows - Natural Hair - Full twists (Medium size)" at bounding box center [628, 419] width 165 height 27
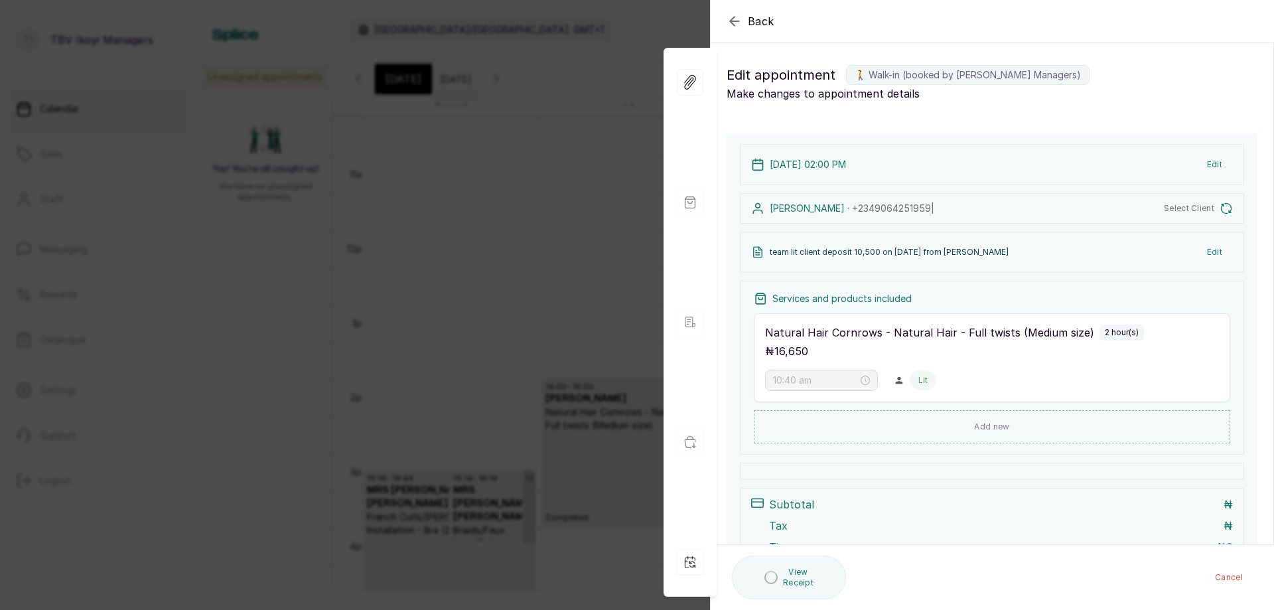
type input "2:00 pm"
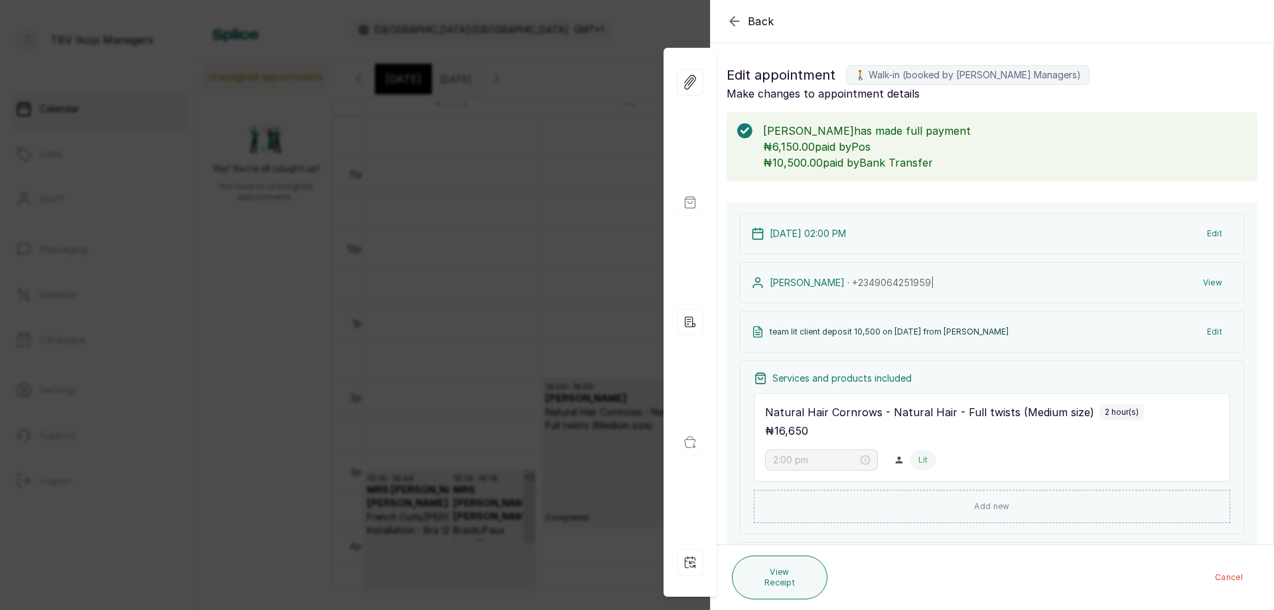
click at [734, 27] on icon "button" at bounding box center [735, 21] width 16 height 16
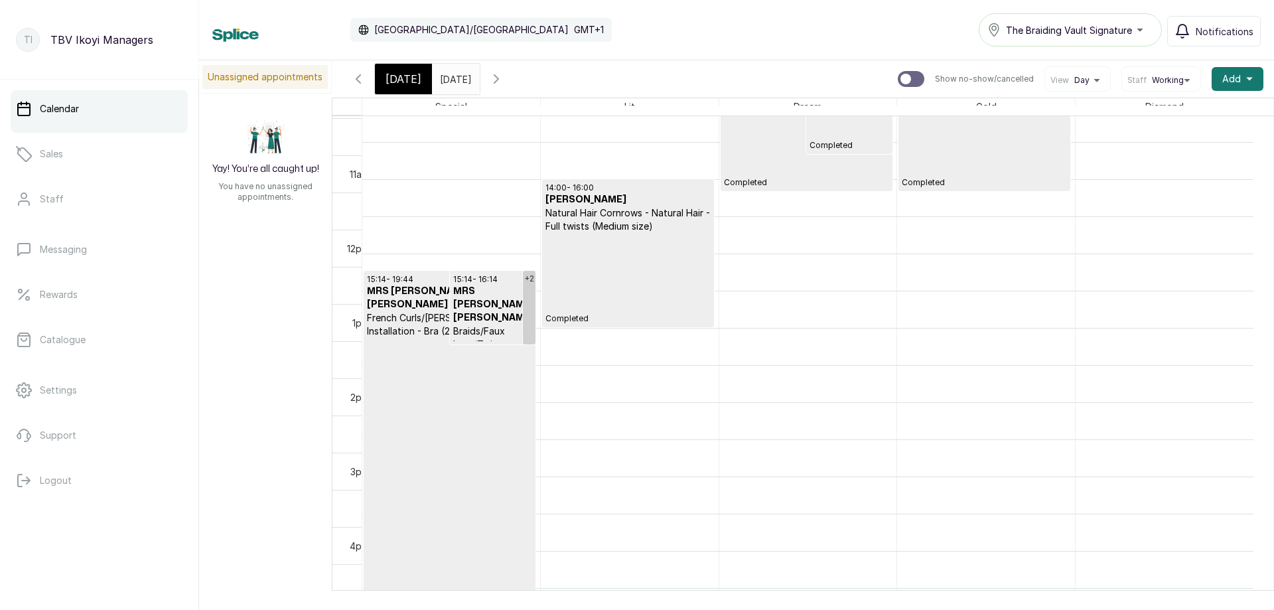
scroll to position [978, 0]
click at [646, 279] on p "Completed" at bounding box center [628, 278] width 165 height 91
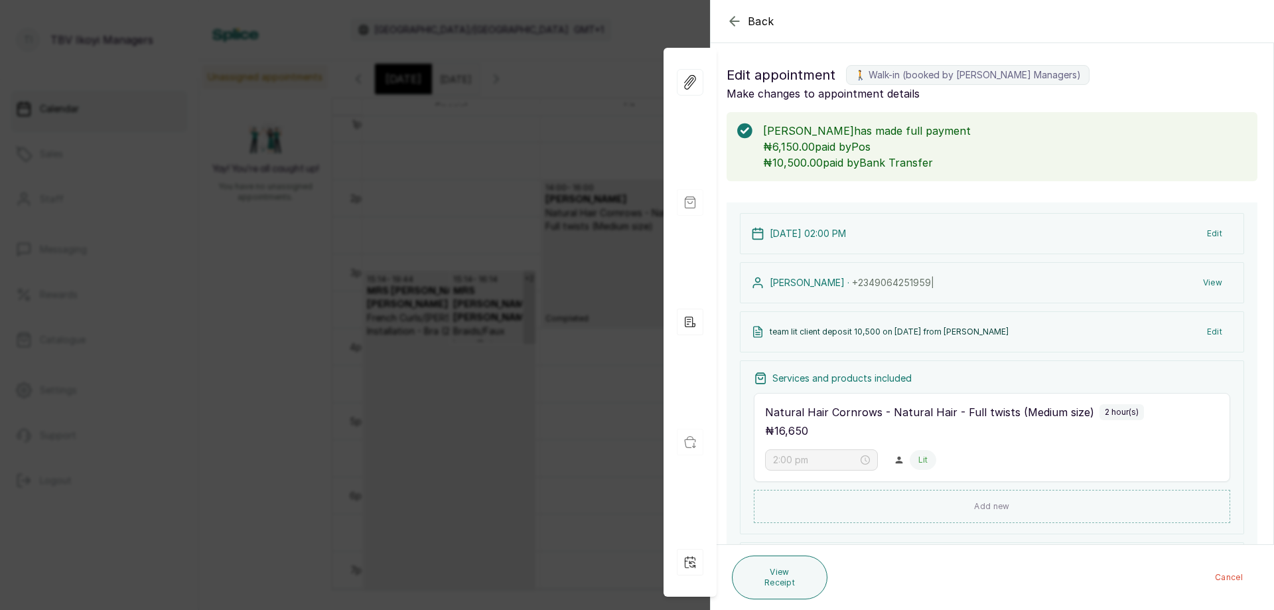
click at [737, 25] on icon "button" at bounding box center [735, 21] width 16 height 16
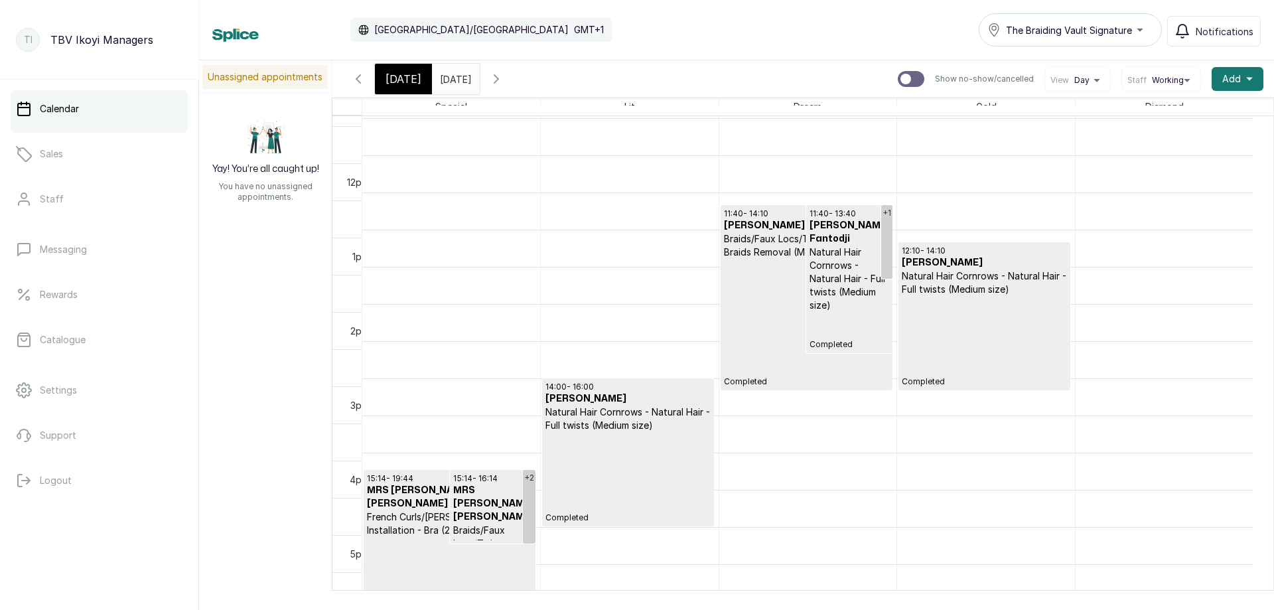
scroll to position [779, 0]
click at [372, 81] on button "Show no-show/cancelled" at bounding box center [358, 79] width 32 height 32
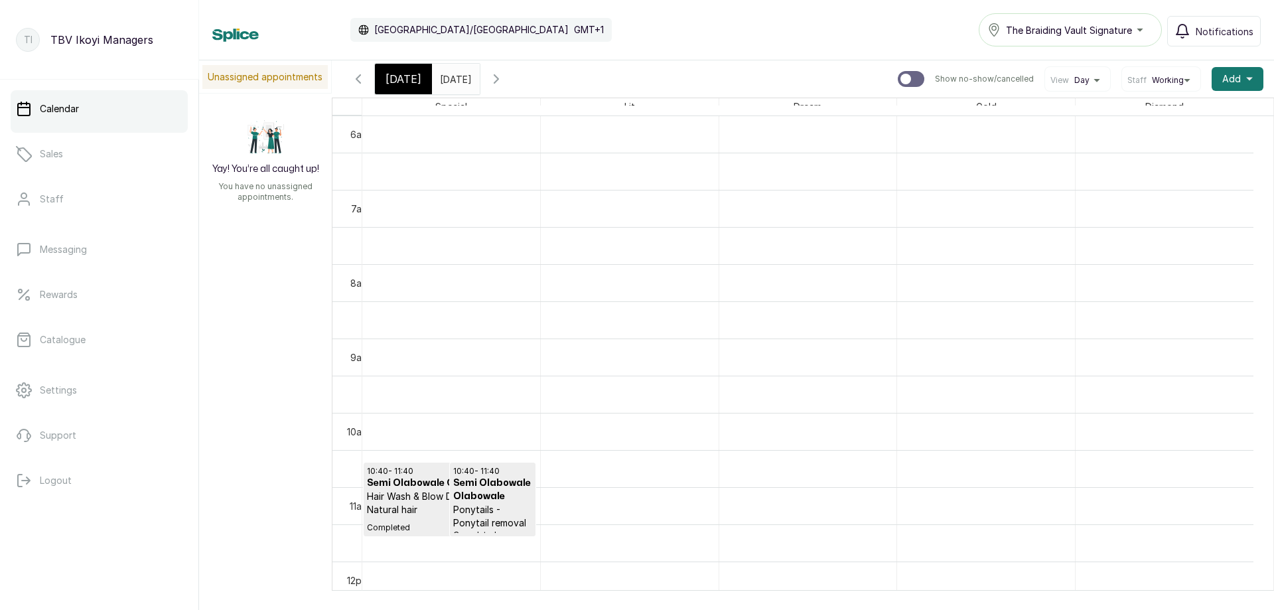
click at [399, 85] on span "[DATE]" at bounding box center [404, 79] width 36 height 16
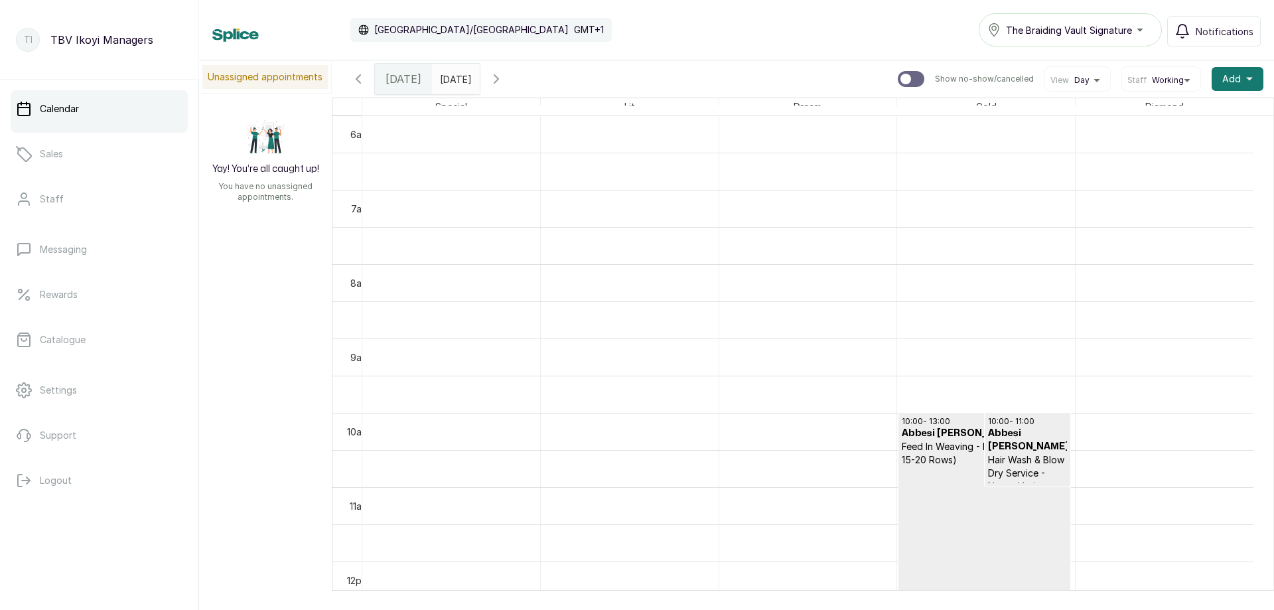
scroll to position [712, 0]
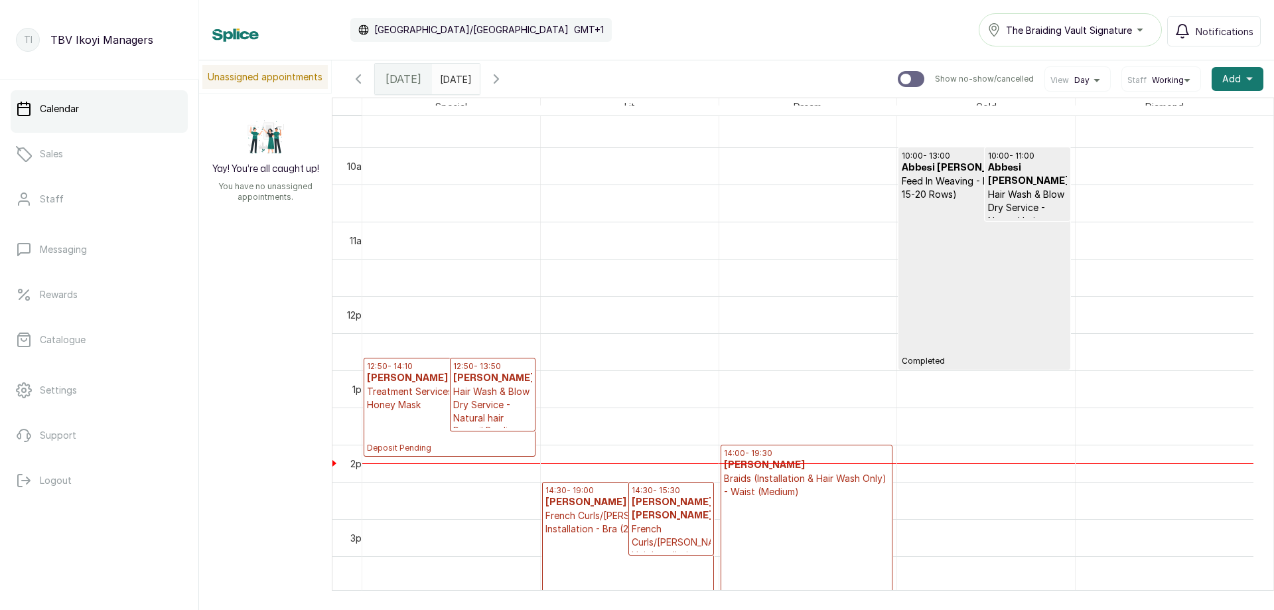
click at [471, 78] on icon "calender simple" at bounding box center [466, 75] width 9 height 9
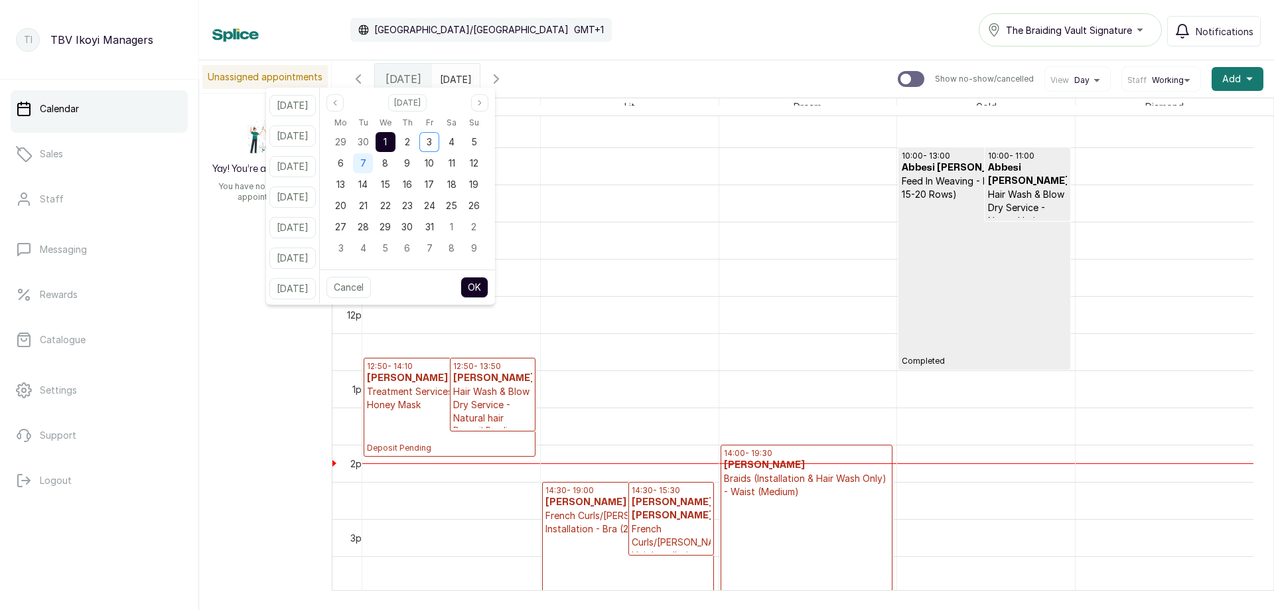
click at [373, 168] on div "7" at bounding box center [363, 163] width 20 height 20
click at [487, 283] on button "OK" at bounding box center [475, 287] width 28 height 21
type input "[DATE]"
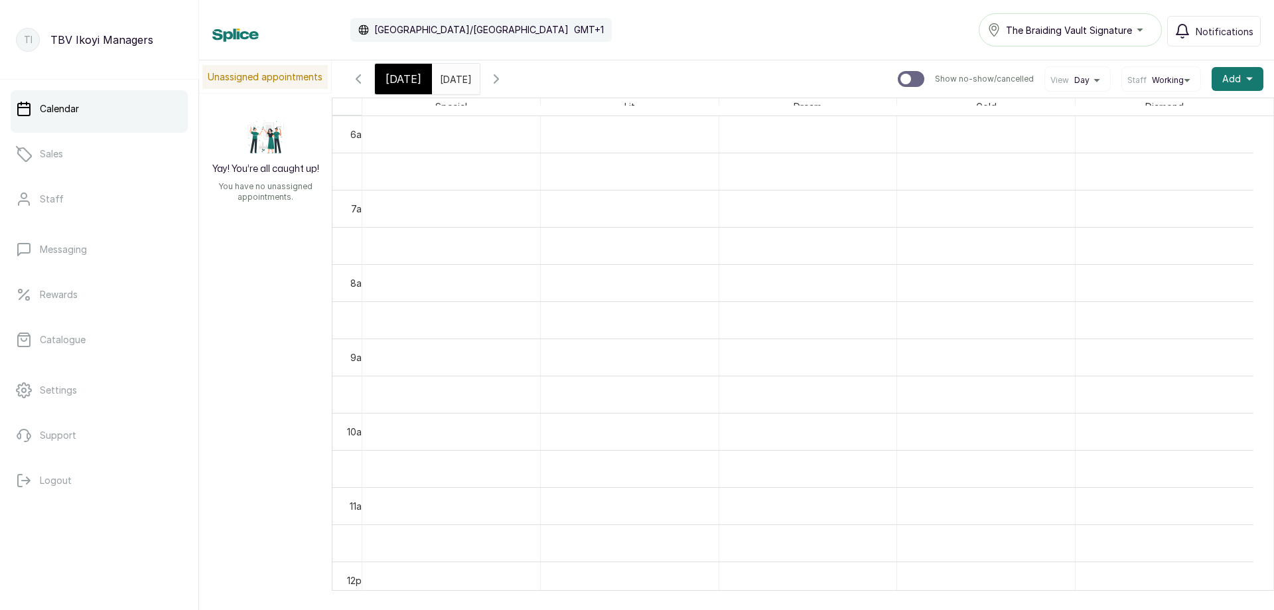
scroll to position [911, 0]
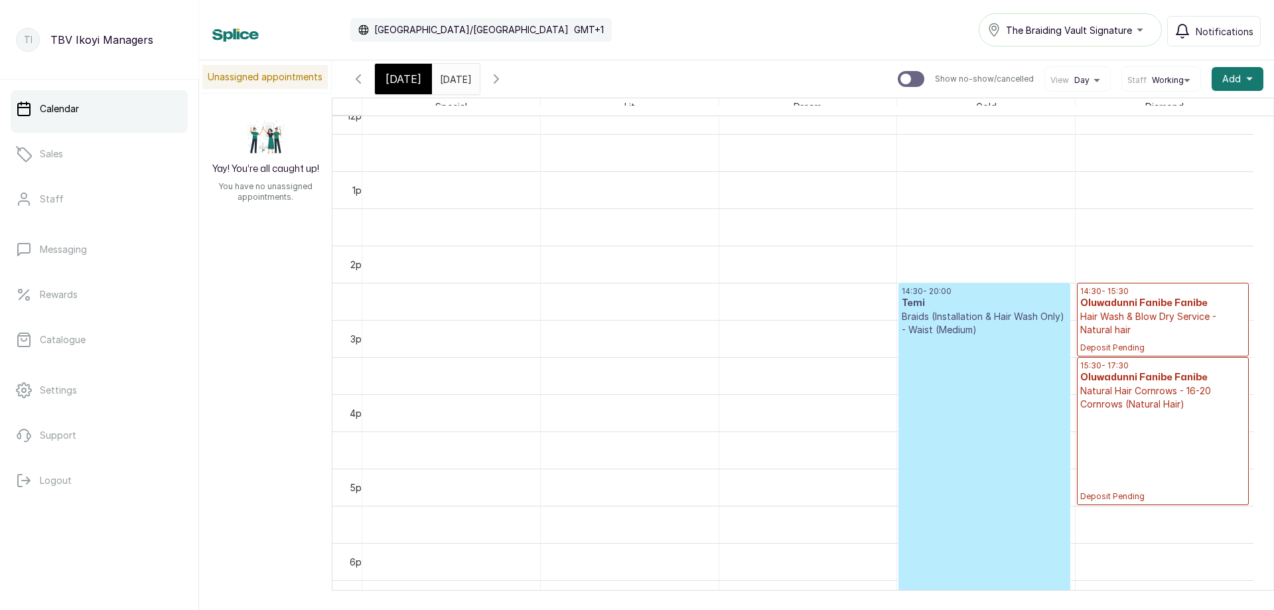
click at [408, 70] on div "[DATE]" at bounding box center [403, 79] width 57 height 31
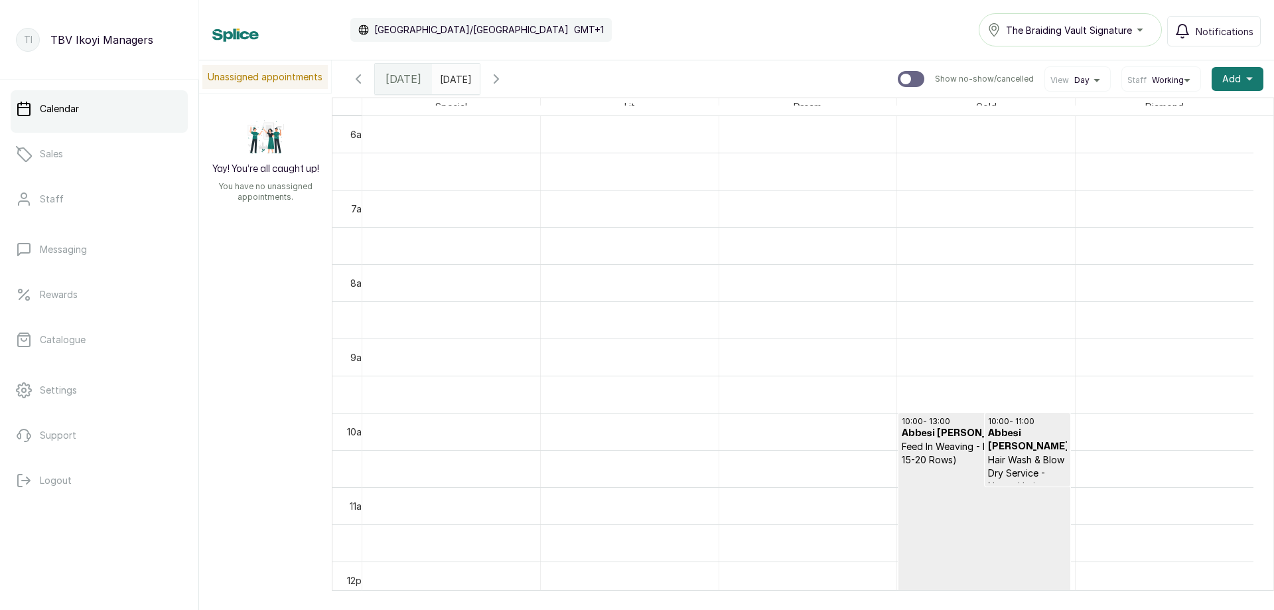
scroll to position [845, 0]
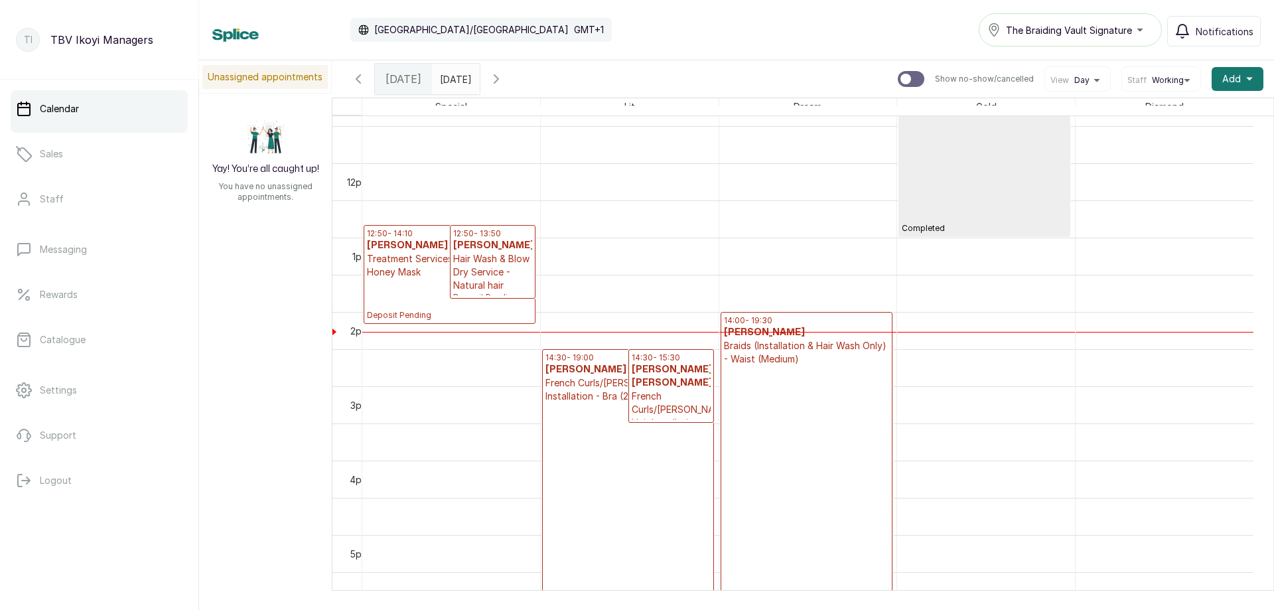
click at [504, 82] on icon "button" at bounding box center [497, 79] width 16 height 16
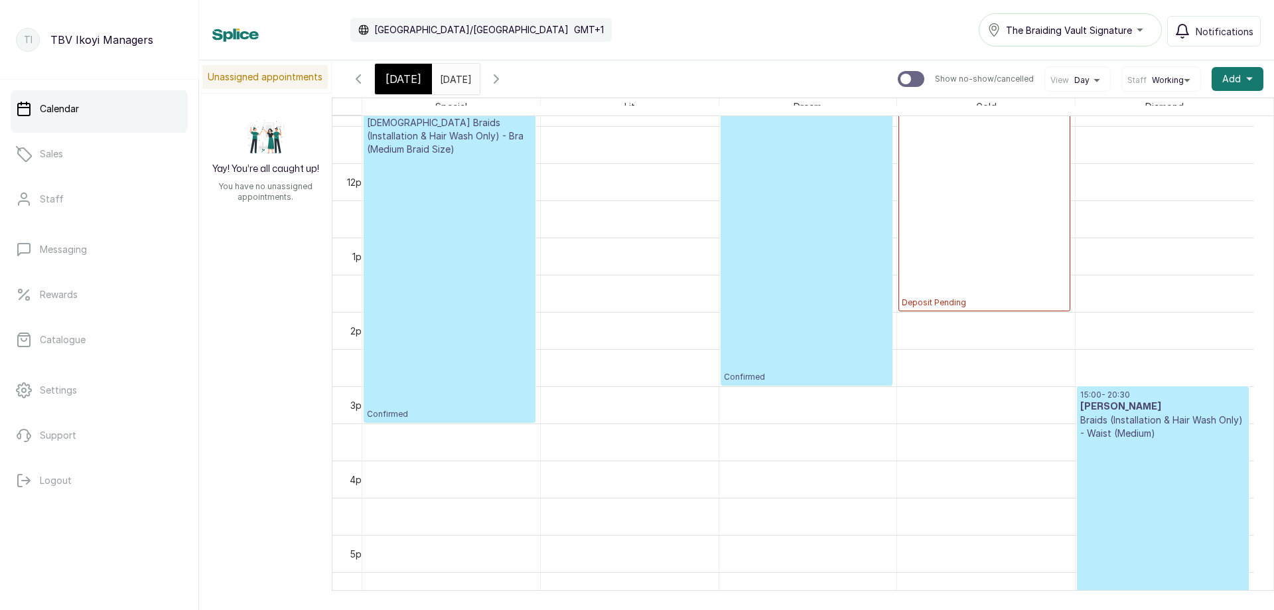
scroll to position [1044, 0]
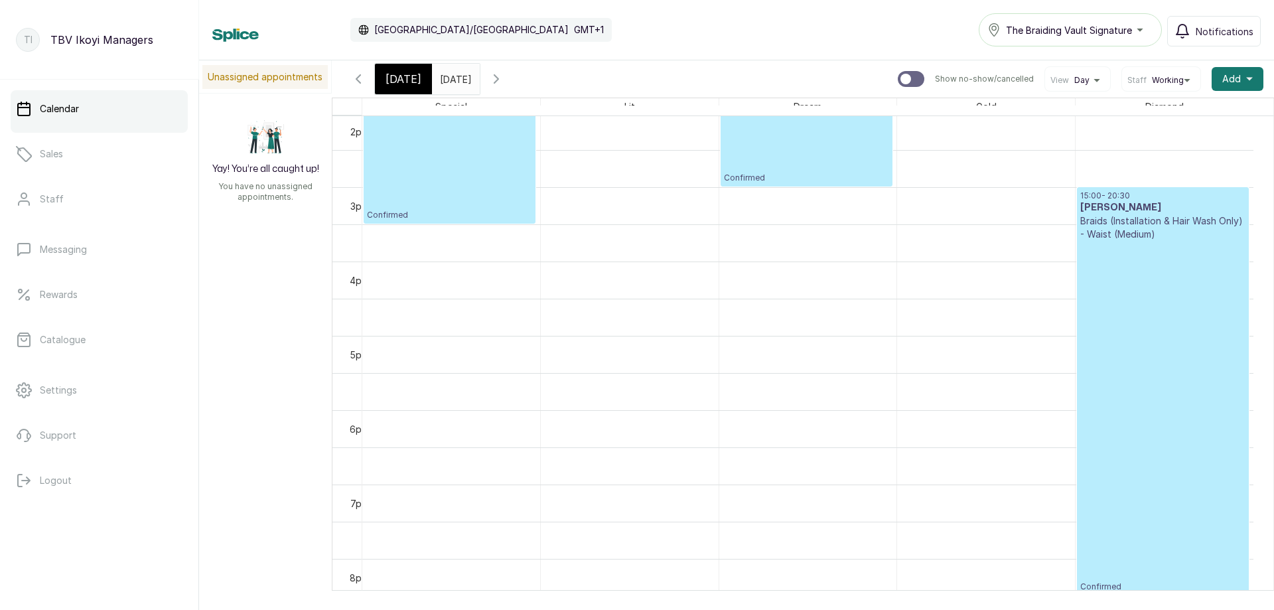
click at [1144, 433] on p "Confirmed" at bounding box center [1163, 416] width 165 height 351
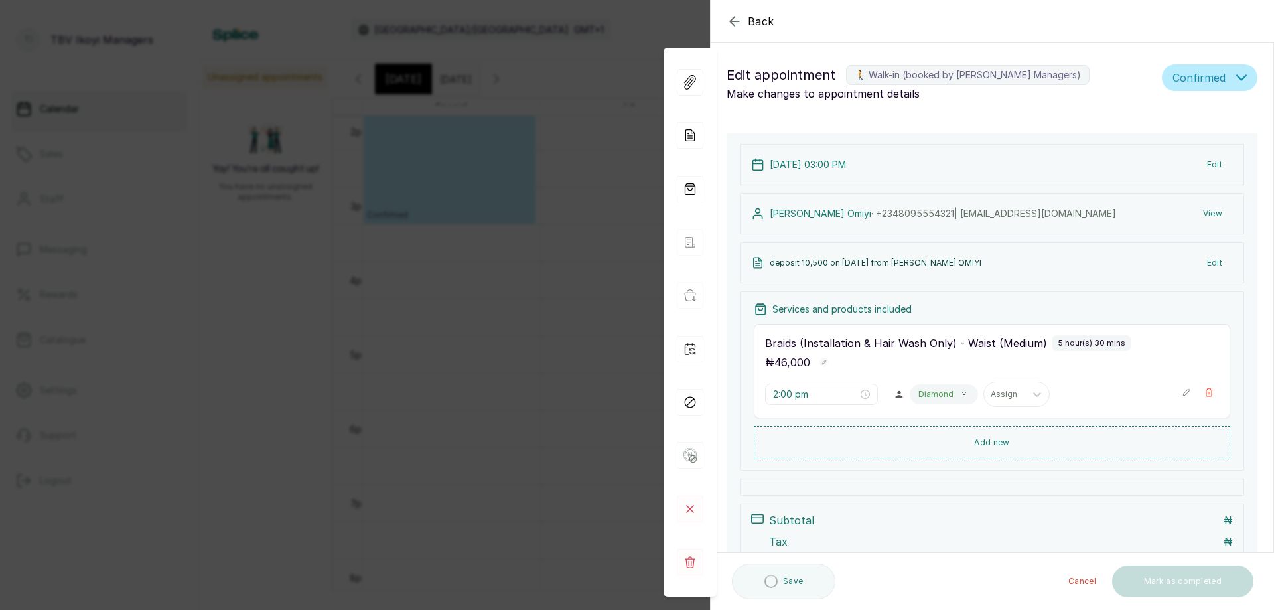
type input "3:00 pm"
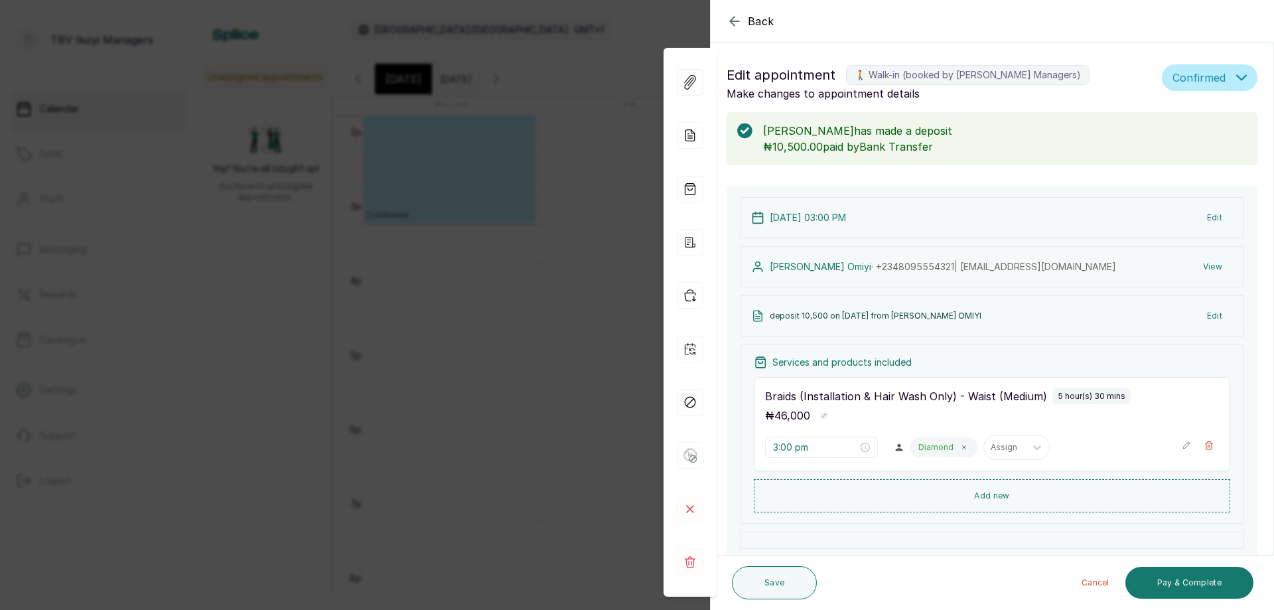
click at [727, 26] on icon "button" at bounding box center [735, 21] width 16 height 16
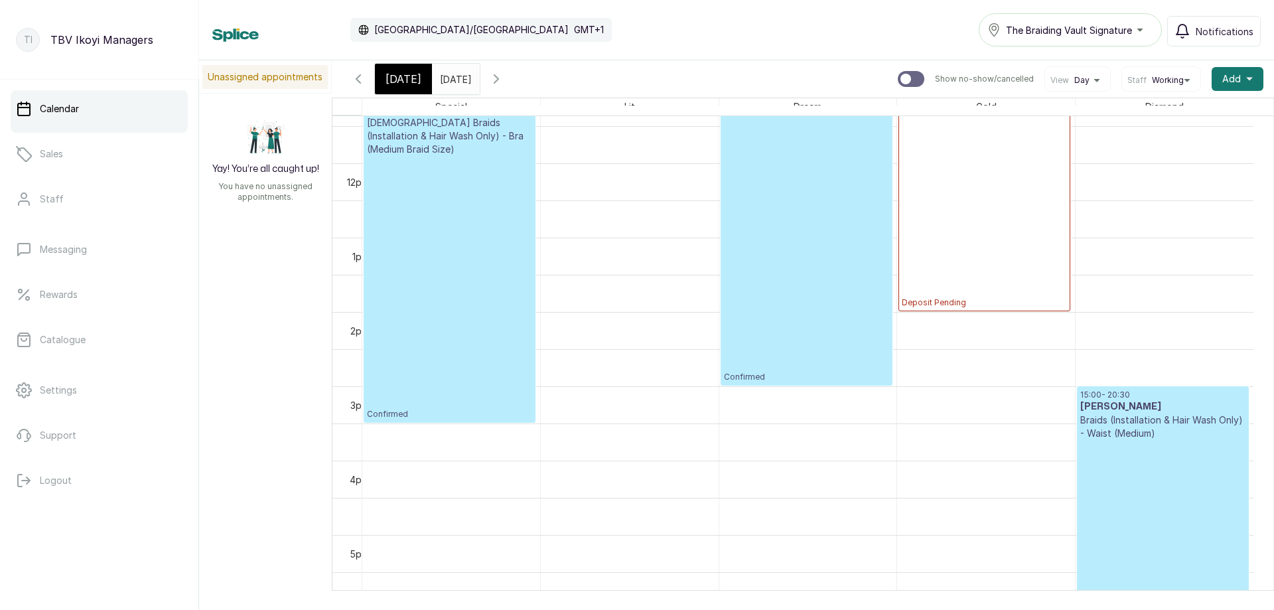
scroll to position [646, 0]
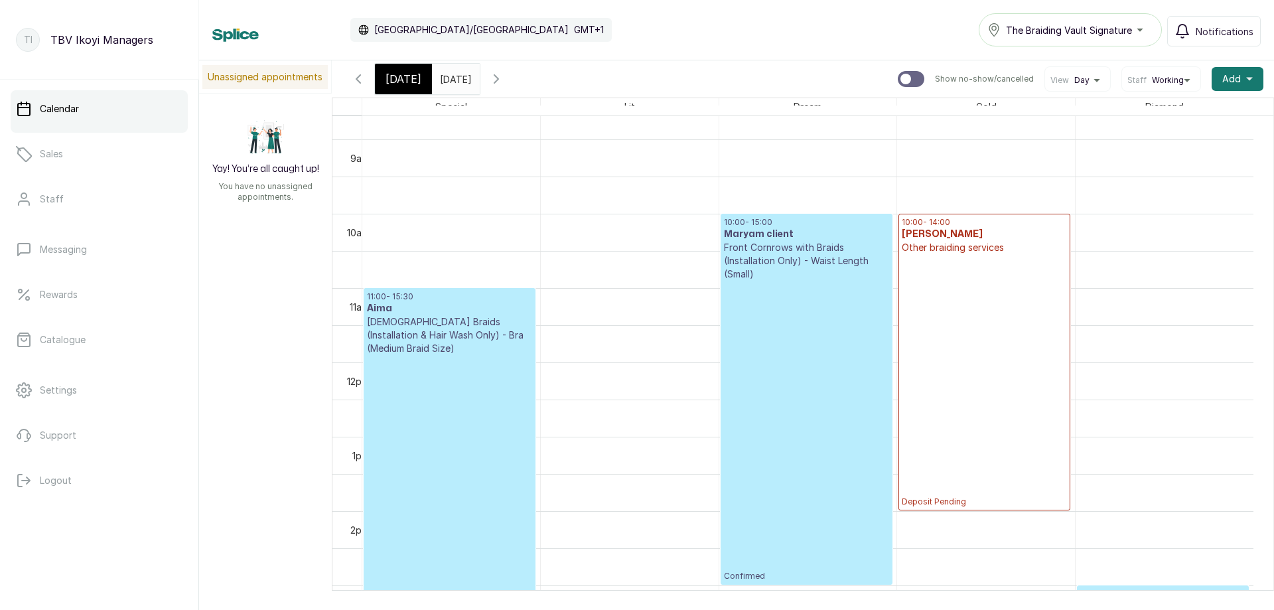
click at [391, 81] on span "[DATE]" at bounding box center [404, 79] width 36 height 16
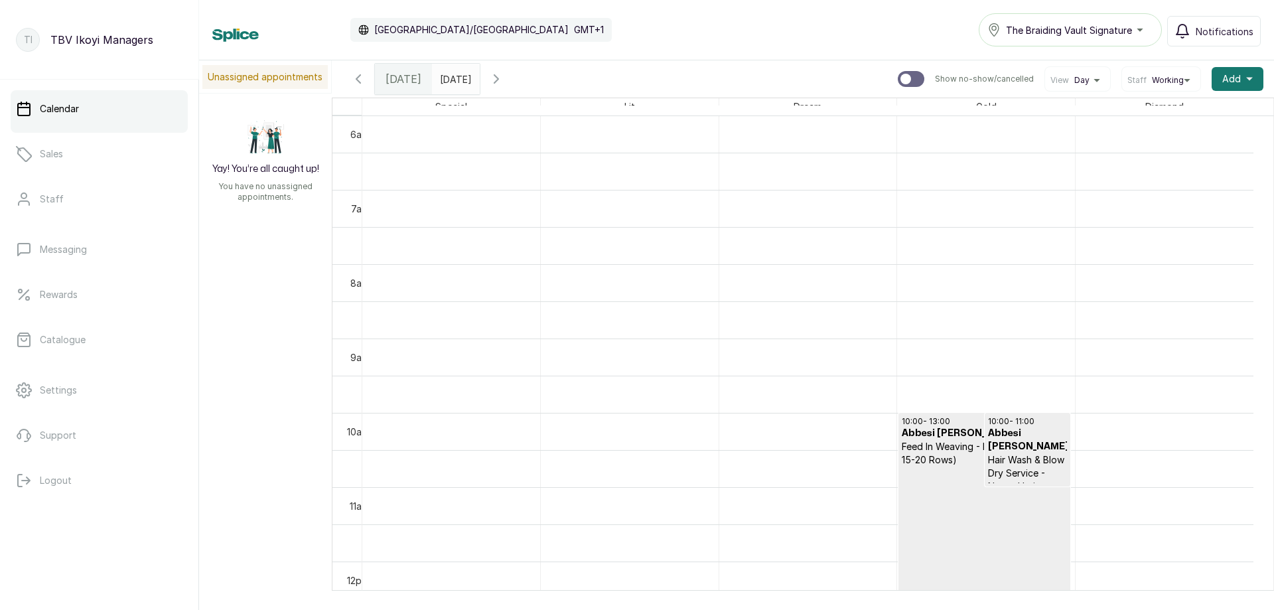
scroll to position [779, 0]
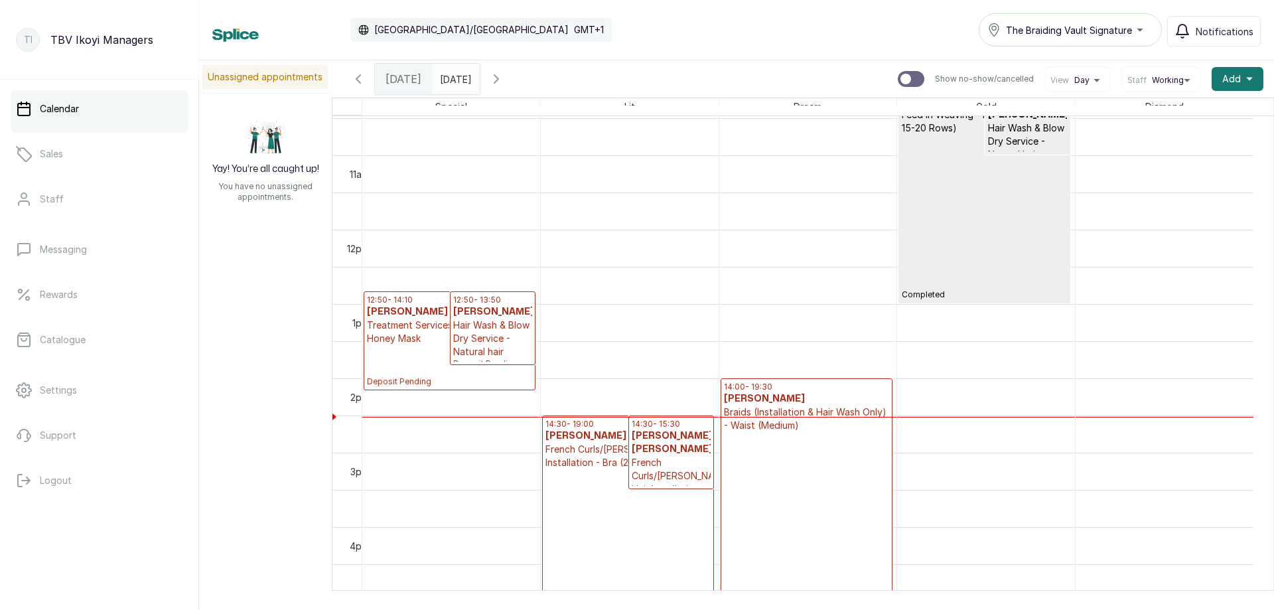
click at [832, 441] on p "Deposit Pending" at bounding box center [806, 607] width 165 height 351
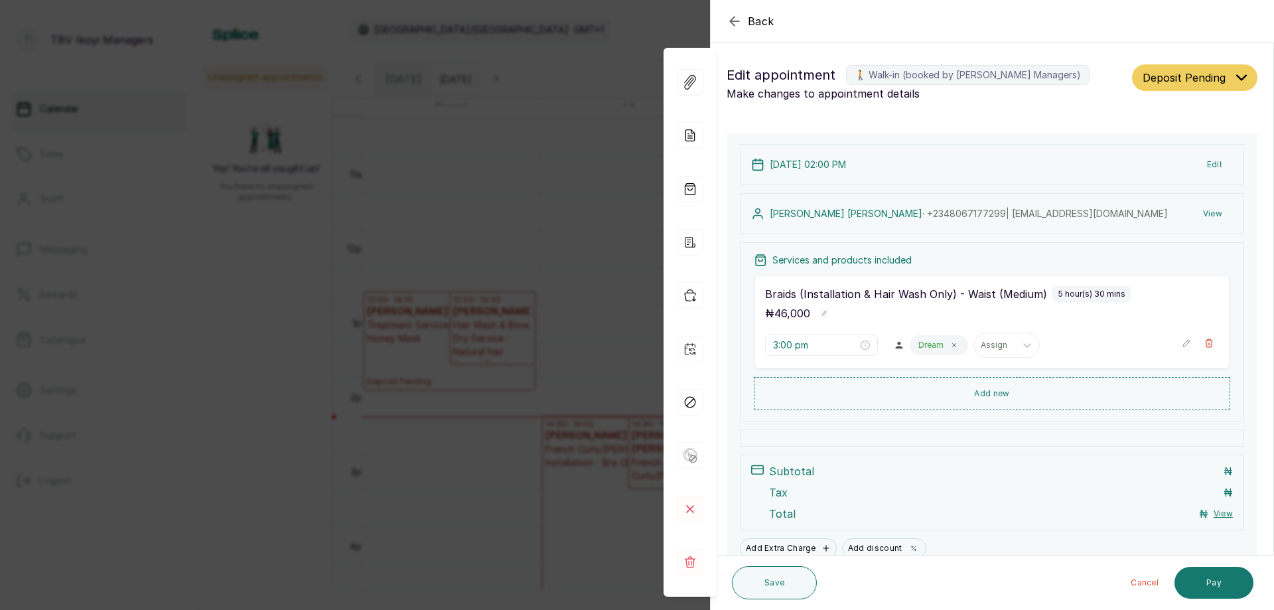
type input "2:00 pm"
click at [1048, 315] on div "₦ 46,000" at bounding box center [992, 313] width 454 height 17
click at [1010, 395] on button "Add new" at bounding box center [992, 393] width 477 height 32
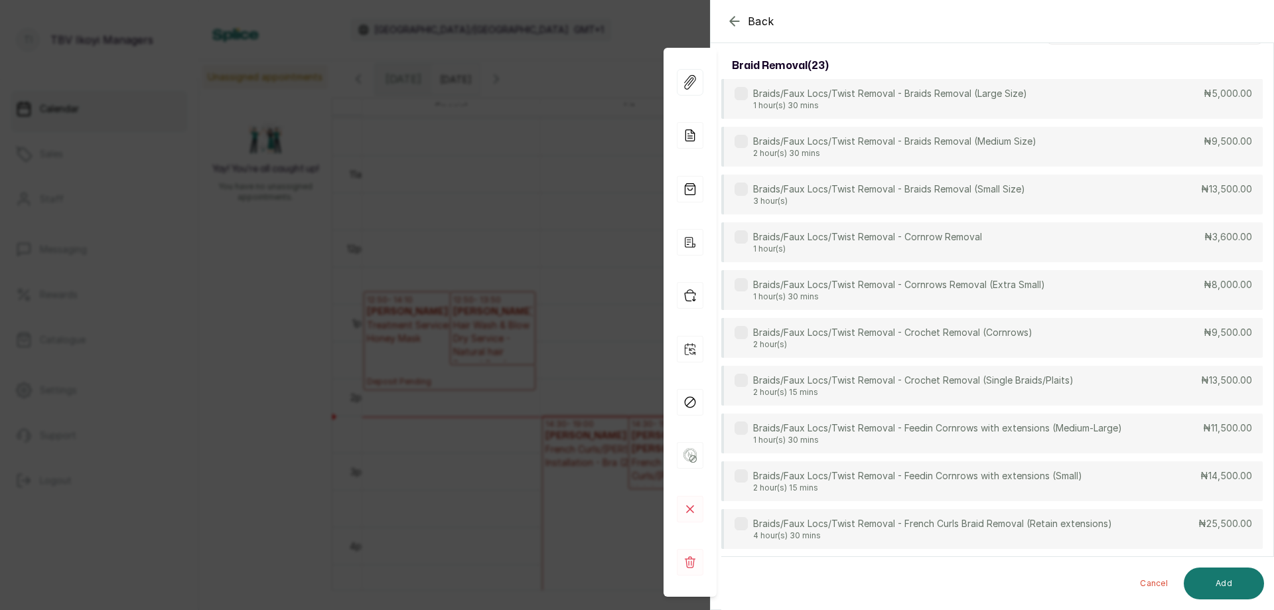
scroll to position [0, 0]
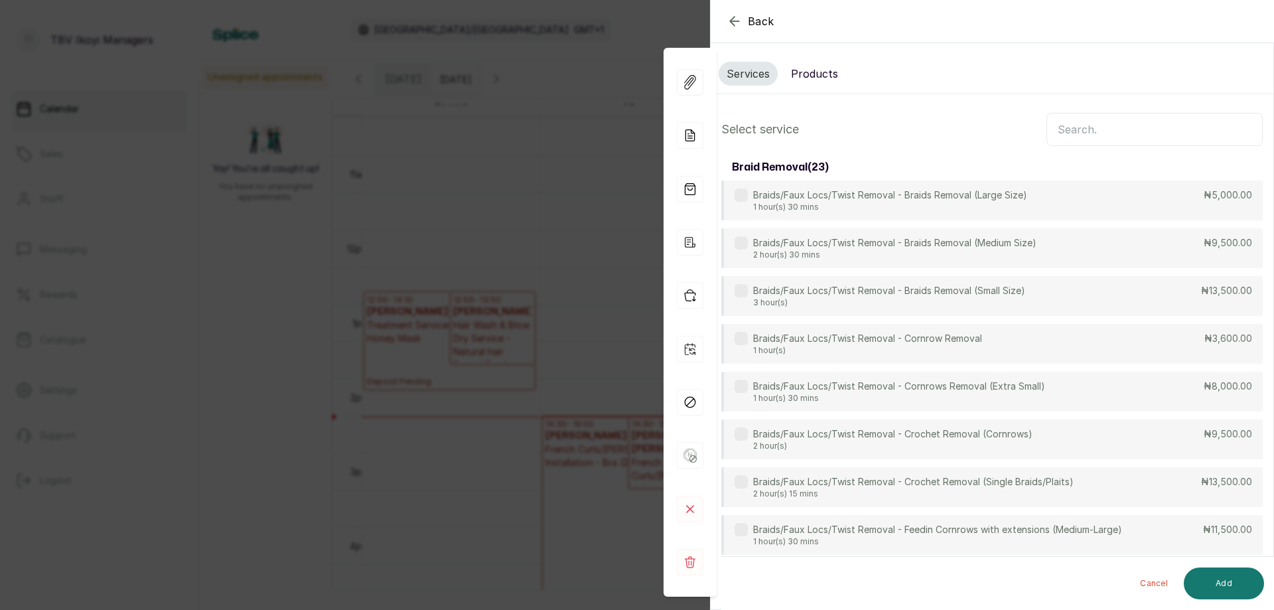
click at [1072, 131] on input "text" at bounding box center [1155, 129] width 216 height 33
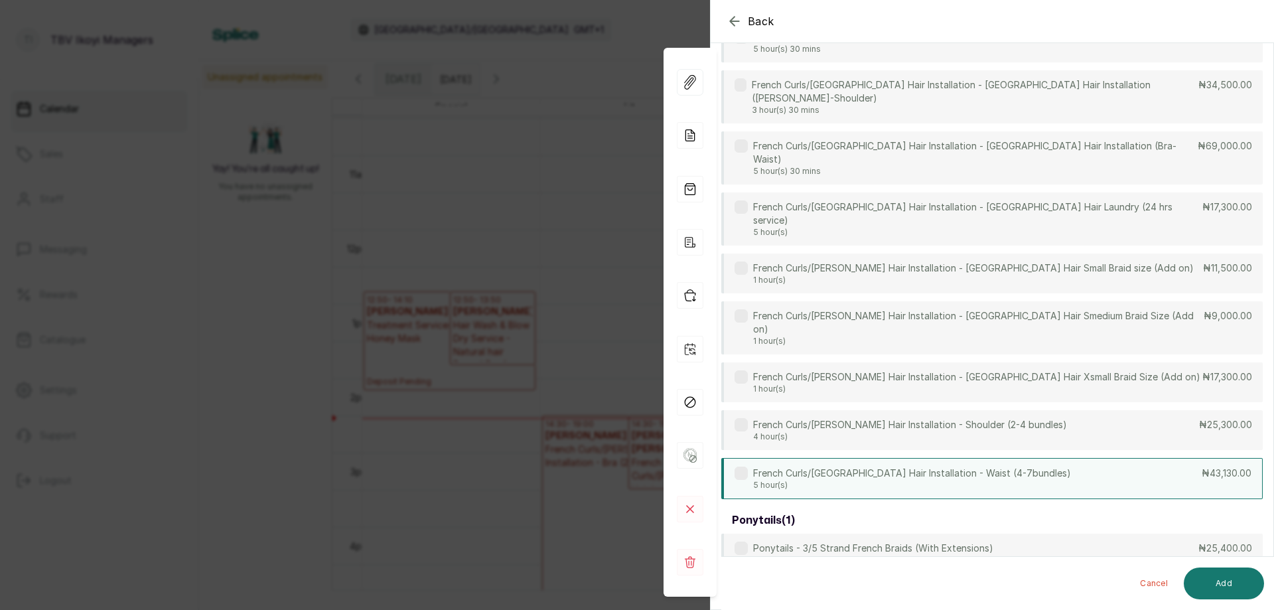
scroll to position [451, 0]
type input "FRENCH"
click at [1065, 457] on div "French Curls/[PERSON_NAME] Hair Installation - Waist (4-7bundles) 5 hour(s) ₦43…" at bounding box center [992, 477] width 542 height 41
click at [1231, 589] on button "Add" at bounding box center [1224, 583] width 80 height 32
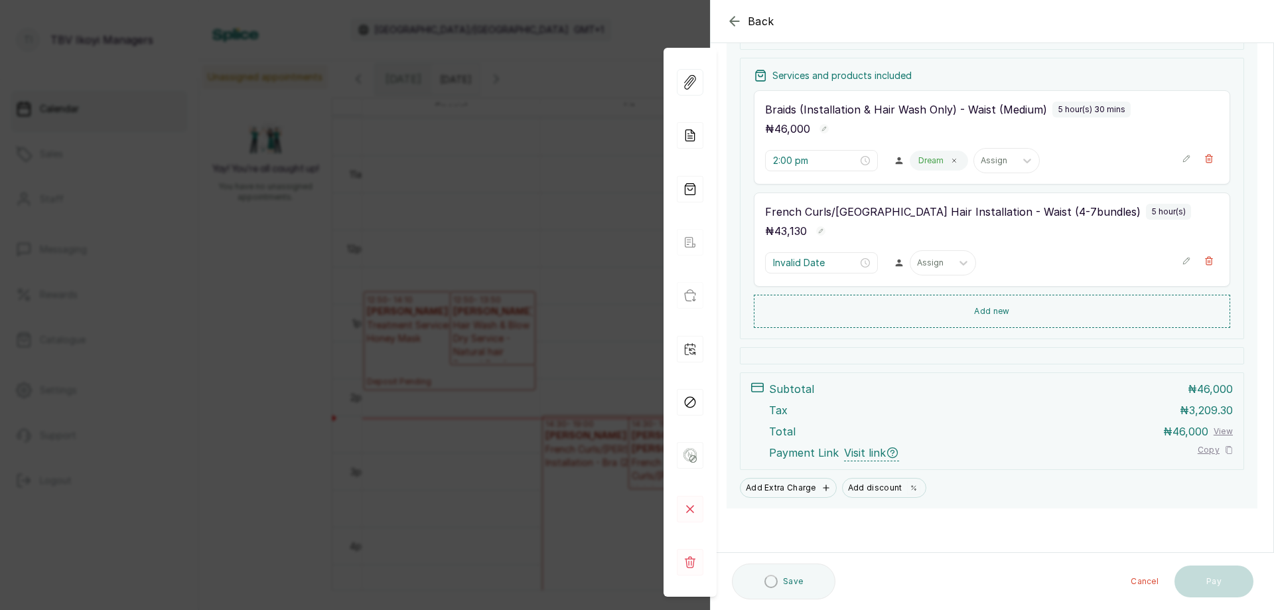
type input "7:30 pm"
click at [999, 131] on div "₦ 46,000" at bounding box center [992, 128] width 454 height 17
click at [1205, 154] on icon "button" at bounding box center [1209, 158] width 9 height 9
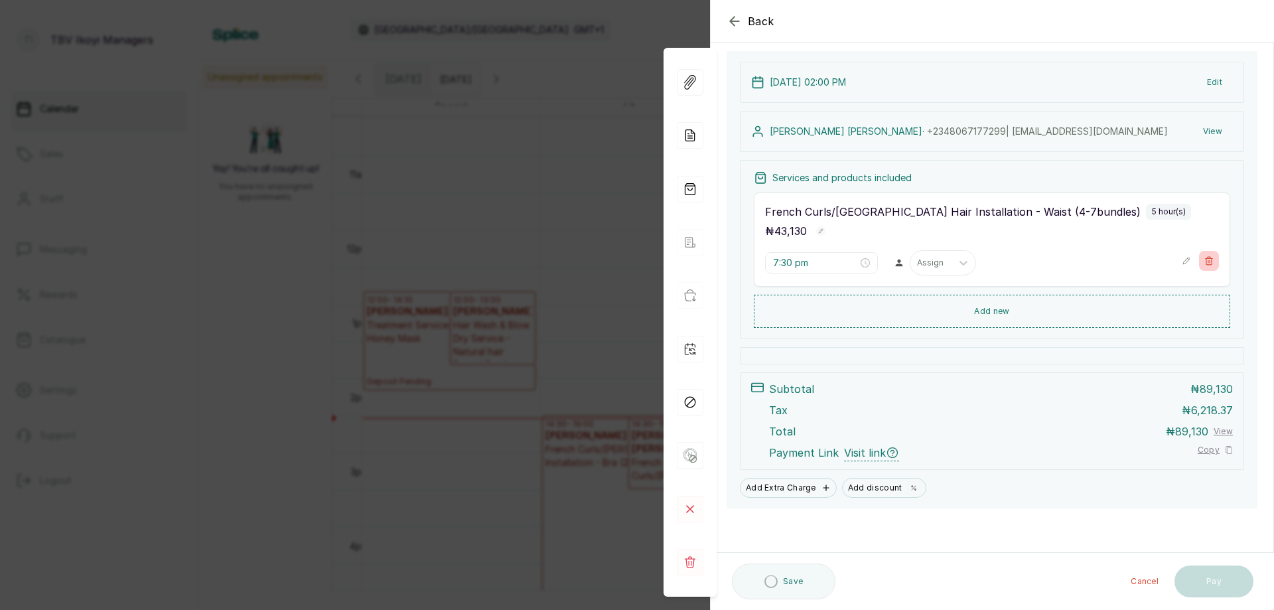
type input "7:30 pm"
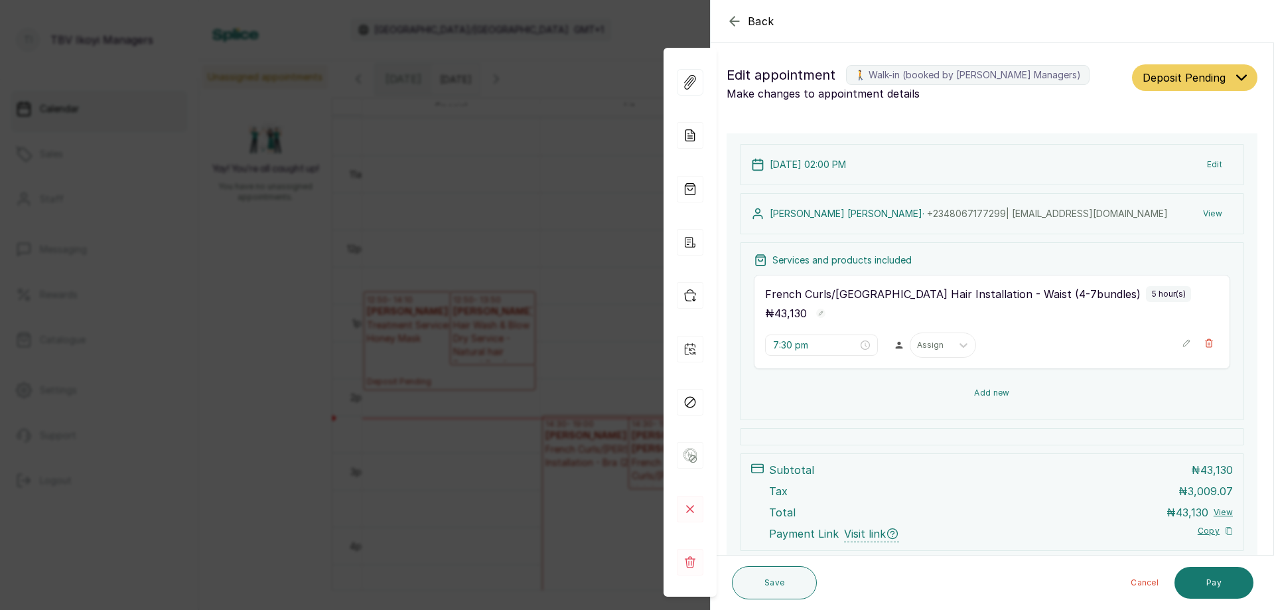
click at [999, 386] on button "Add new" at bounding box center [992, 393] width 477 height 32
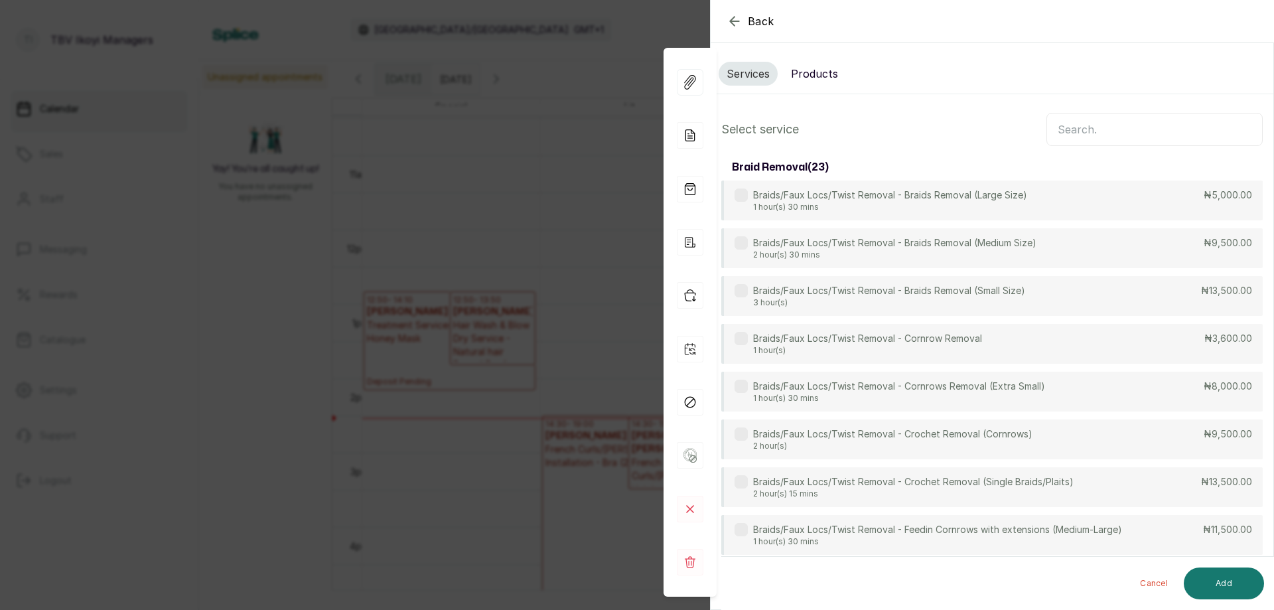
click at [1139, 129] on input "text" at bounding box center [1155, 129] width 216 height 33
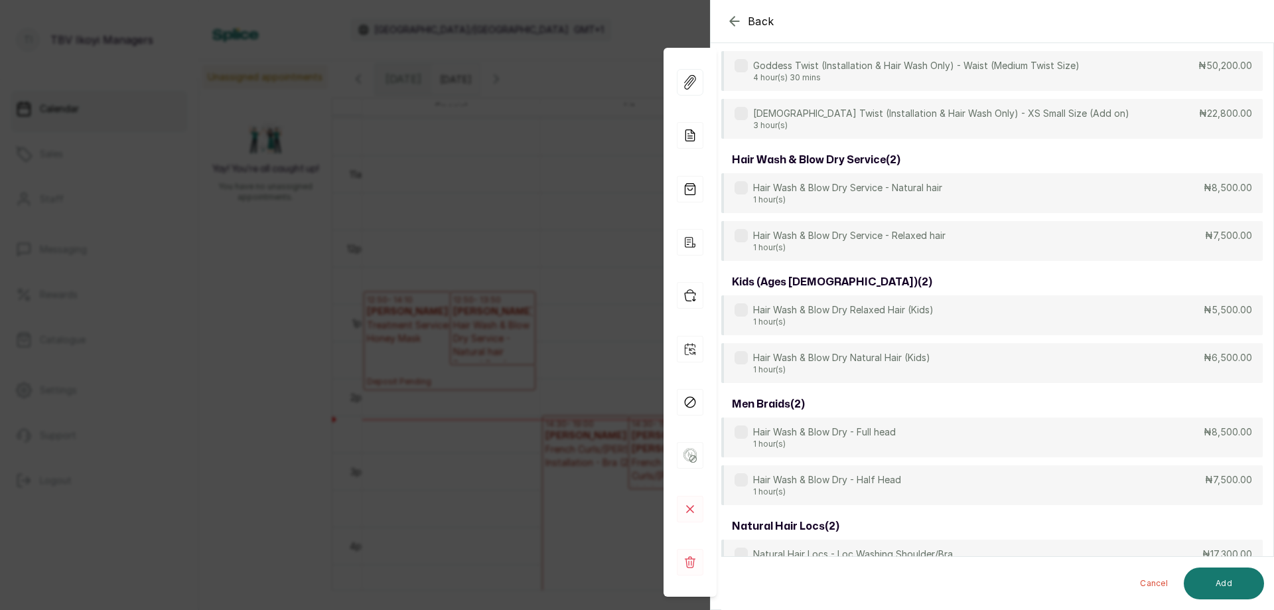
scroll to position [3708, 0]
click at [998, 244] on div "Hair Wash & Blow Dry Service - Relaxed hair 1 hour(s) ₦7,500.00" at bounding box center [992, 241] width 542 height 41
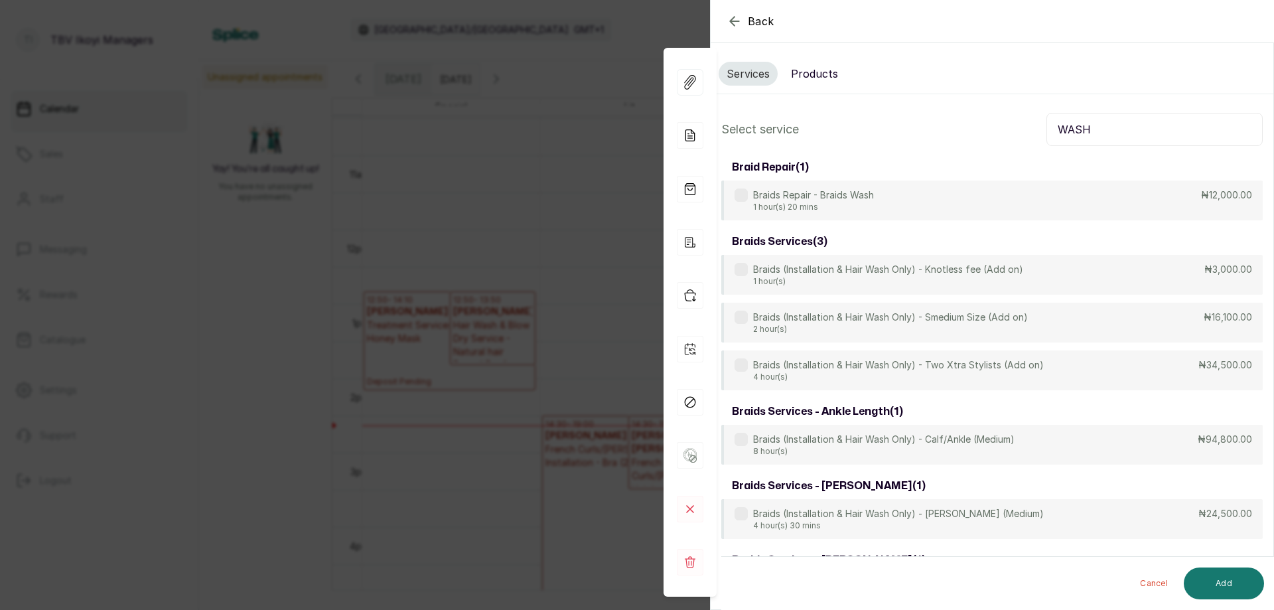
scroll to position [0, 0]
click at [1191, 131] on input "WASH" at bounding box center [1155, 129] width 216 height 33
type input "W"
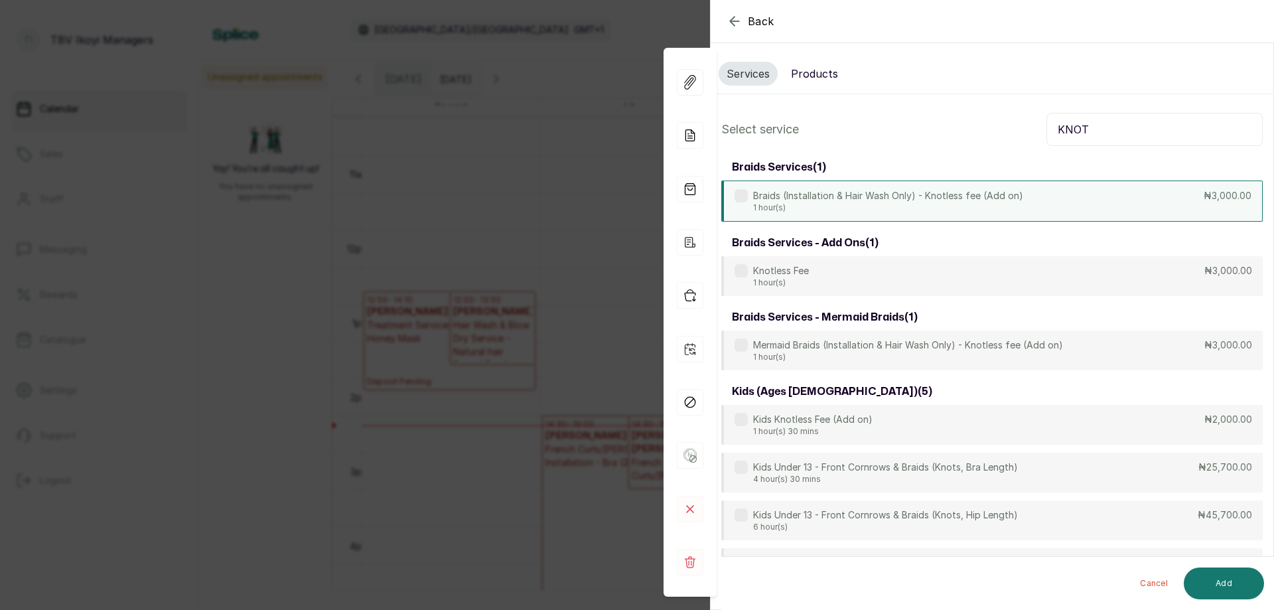
type input "KNOT"
click at [1153, 201] on div "Braids (Installation & Hair Wash Only) - Knotless fee (Add on) 1 hour(s) ₦3,000…" at bounding box center [992, 201] width 542 height 41
click at [1231, 570] on button "Add" at bounding box center [1224, 583] width 80 height 32
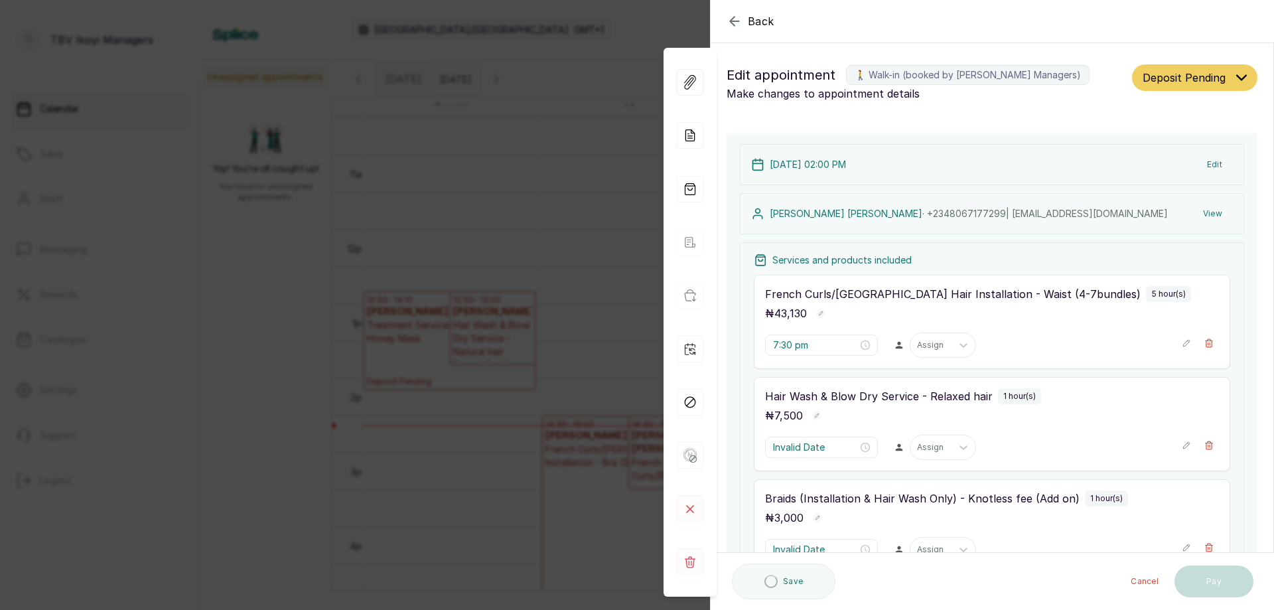
type input "12:30 am"
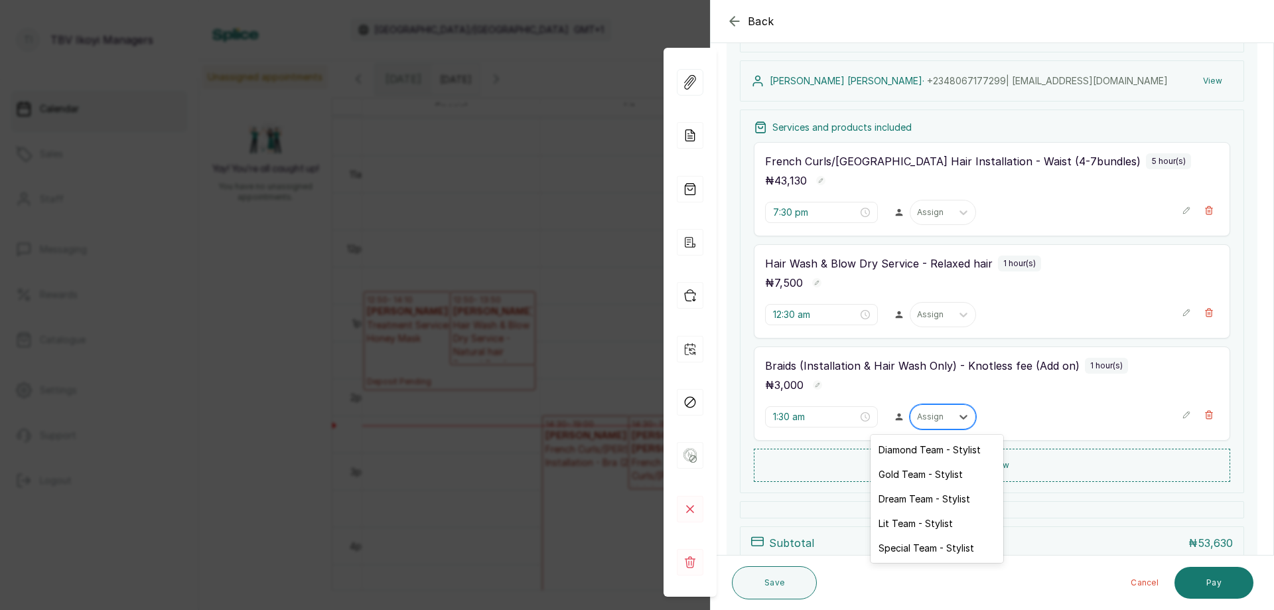
click at [917, 419] on div at bounding box center [931, 417] width 28 height 12
click at [924, 500] on div "Dream Team - Stylist" at bounding box center [937, 499] width 133 height 25
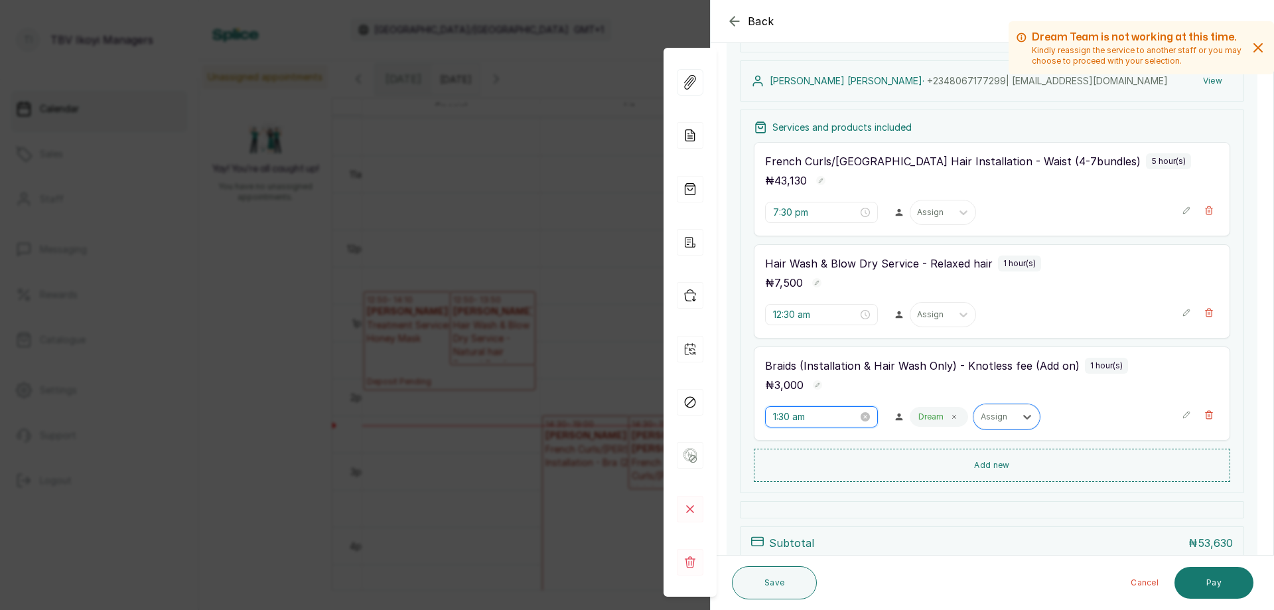
click at [812, 414] on input "1:30 am" at bounding box center [815, 417] width 85 height 15
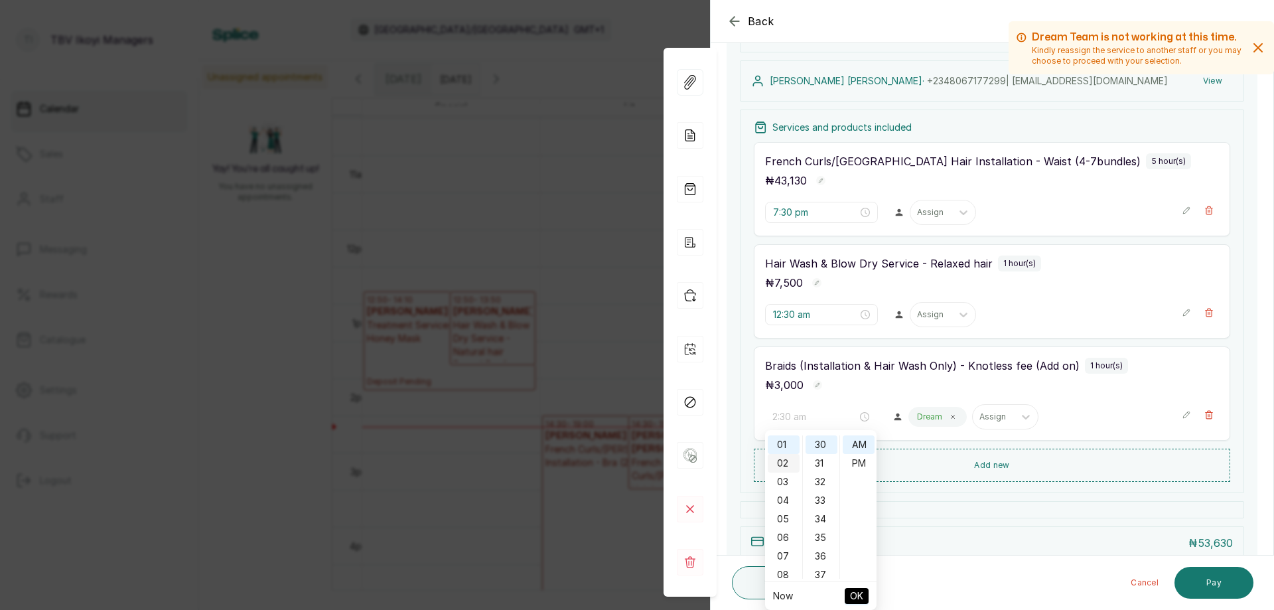
click at [781, 461] on div "02" at bounding box center [784, 463] width 32 height 19
click at [863, 461] on div "PM" at bounding box center [859, 463] width 32 height 19
click at [812, 440] on div "00" at bounding box center [822, 444] width 32 height 19
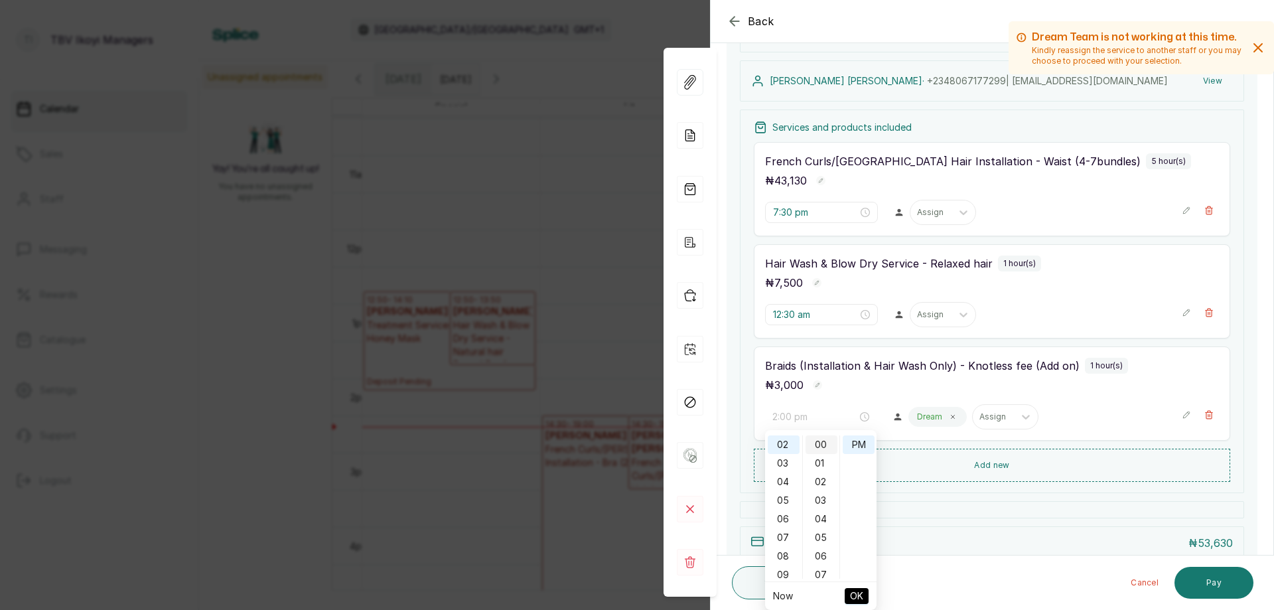
click at [822, 441] on div "00" at bounding box center [822, 444] width 32 height 19
click at [816, 447] on div "00" at bounding box center [822, 444] width 32 height 19
click at [828, 463] on div "15" at bounding box center [822, 458] width 32 height 19
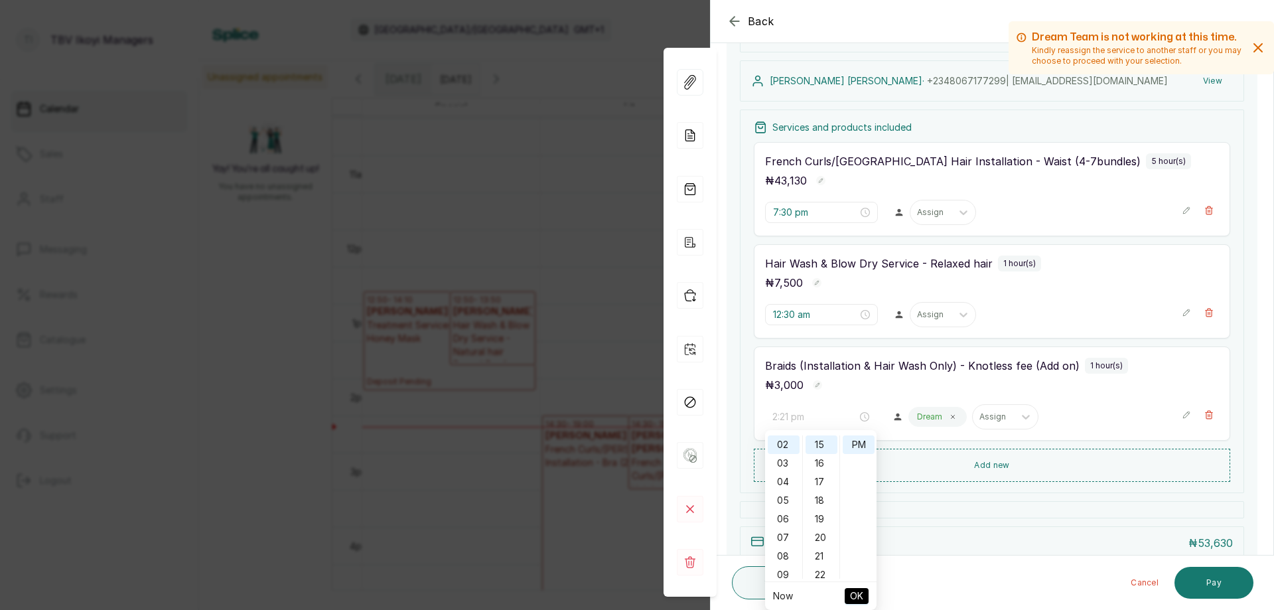
type input "2:15 pm"
click at [848, 591] on button "OK" at bounding box center [857, 596] width 24 height 16
type input "12:30 am"
type input "2:15 pm"
type input "7:30 pm"
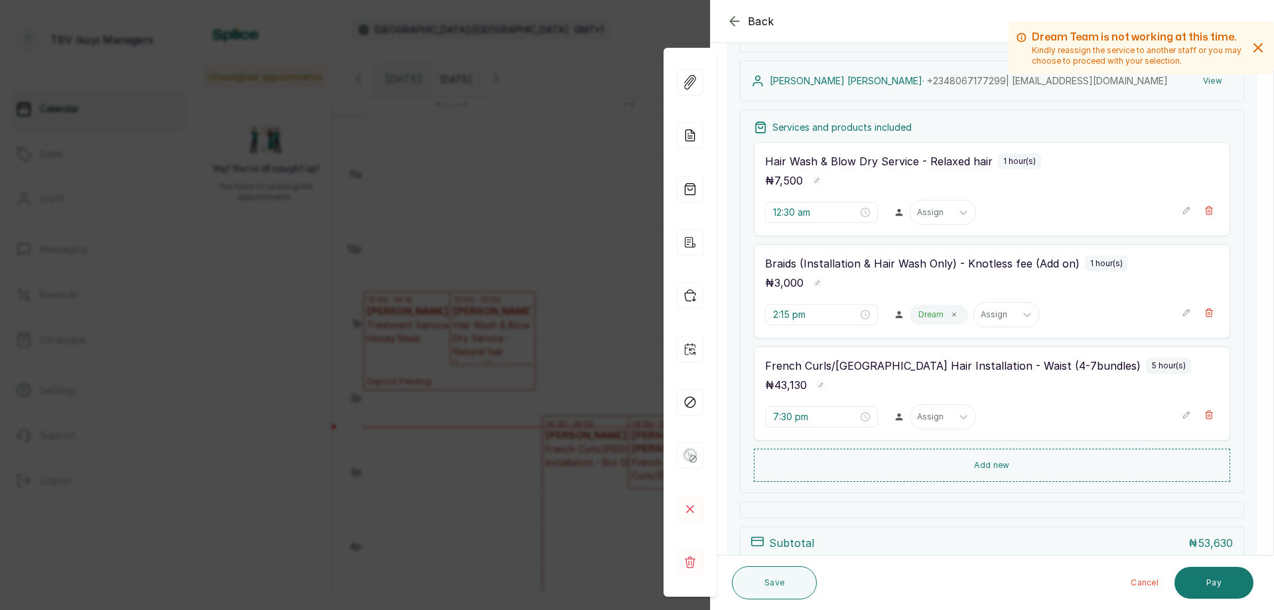
scroll to position [66, 0]
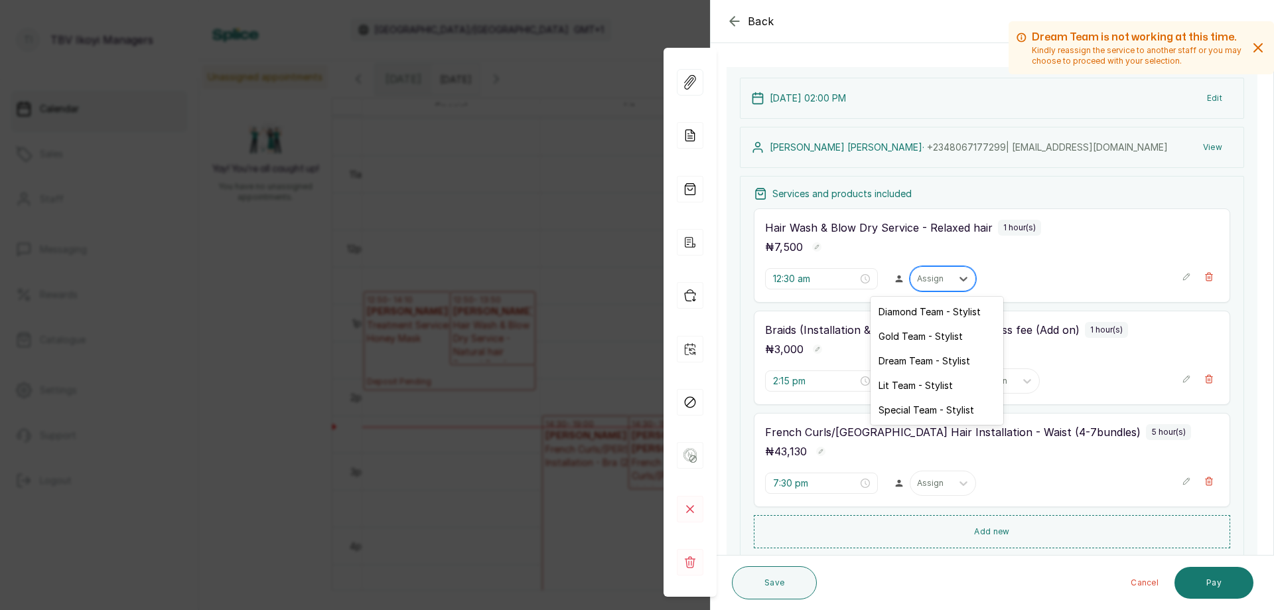
click at [929, 282] on div at bounding box center [931, 279] width 28 height 12
click at [921, 361] on div "Dream Team - Stylist" at bounding box center [937, 360] width 133 height 25
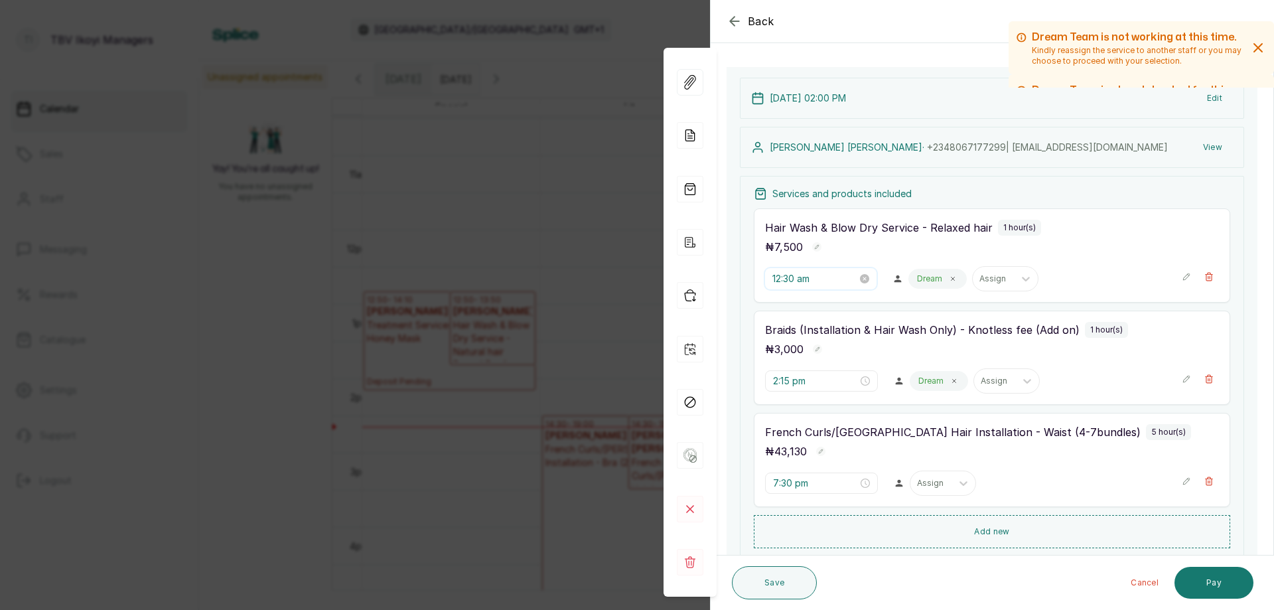
click at [821, 280] on input "12:30 am" at bounding box center [815, 278] width 85 height 15
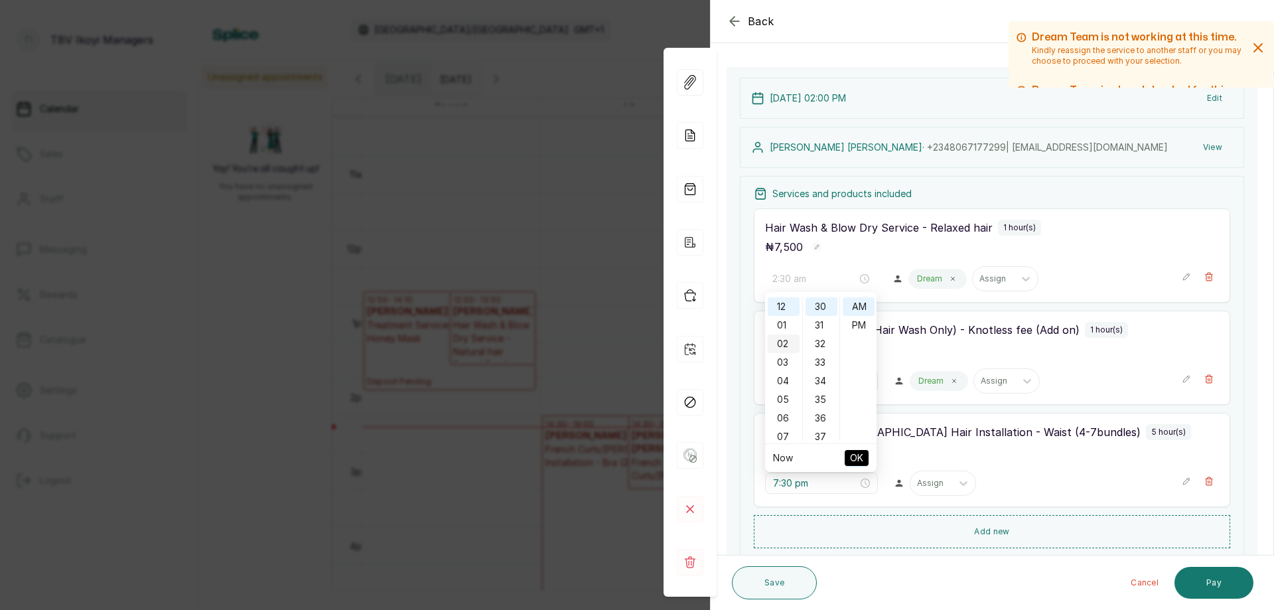
click at [789, 348] on div "02" at bounding box center [784, 344] width 32 height 19
click at [818, 354] on div "15" at bounding box center [822, 359] width 32 height 19
type input "2:15 pm"
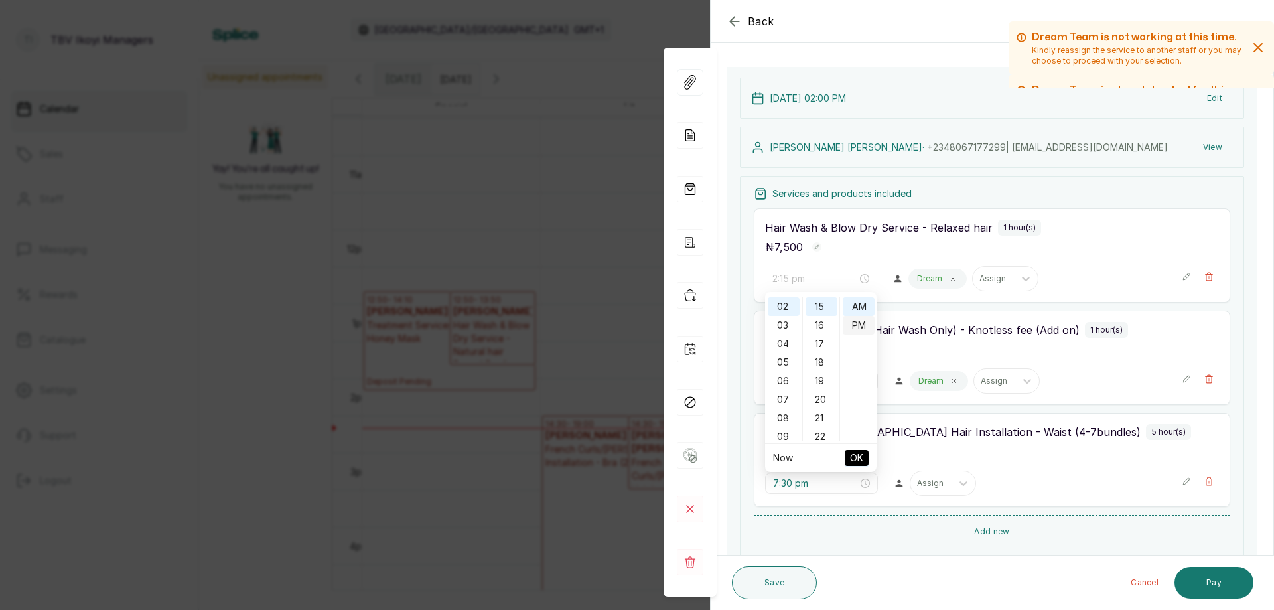
click at [868, 332] on div "PM" at bounding box center [859, 325] width 32 height 19
click at [855, 463] on span "OK" at bounding box center [856, 457] width 13 height 25
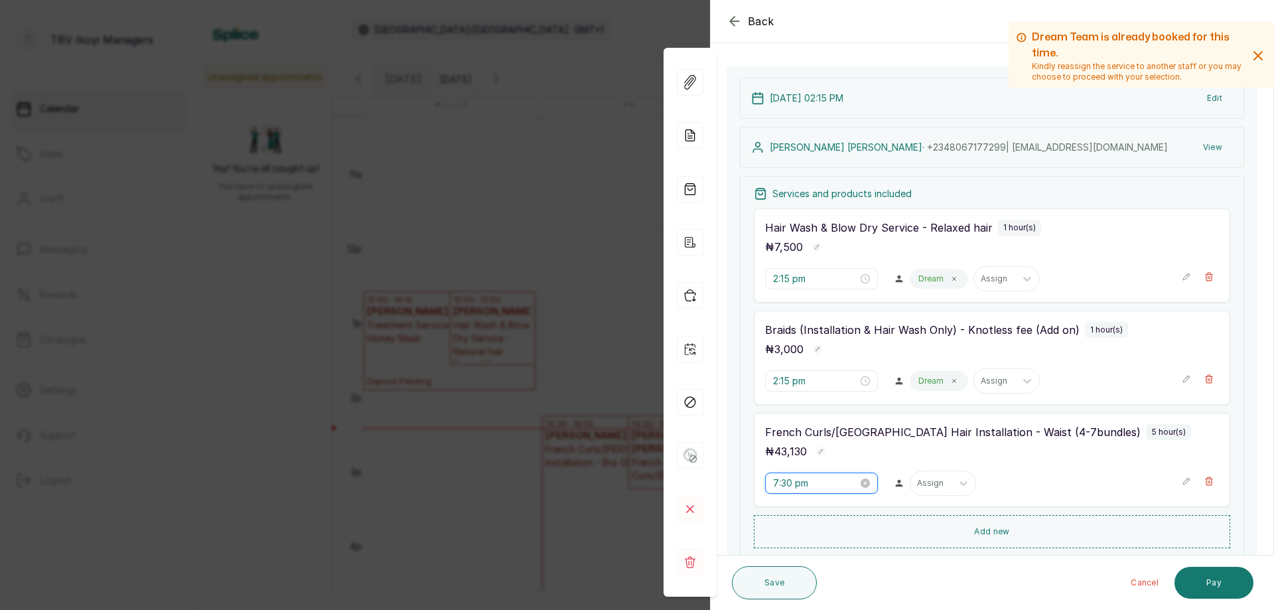
click at [822, 486] on input "7:30 pm" at bounding box center [815, 483] width 85 height 15
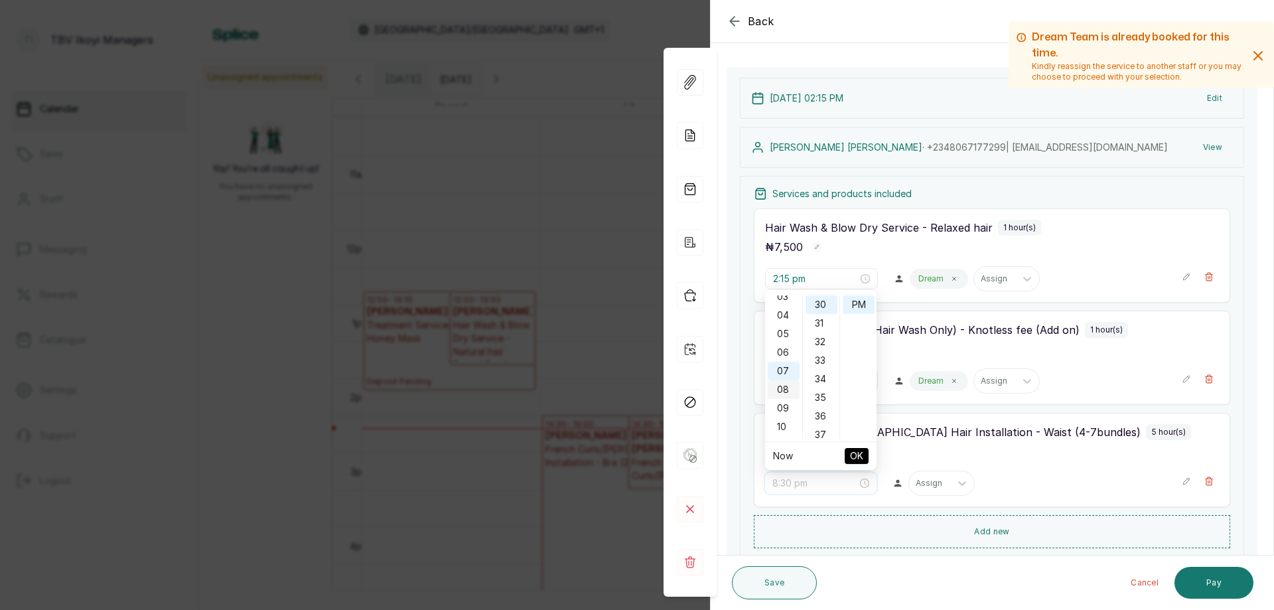
scroll to position [0, 0]
click at [783, 339] on div "02" at bounding box center [784, 342] width 32 height 19
click at [820, 358] on div "15" at bounding box center [822, 357] width 32 height 19
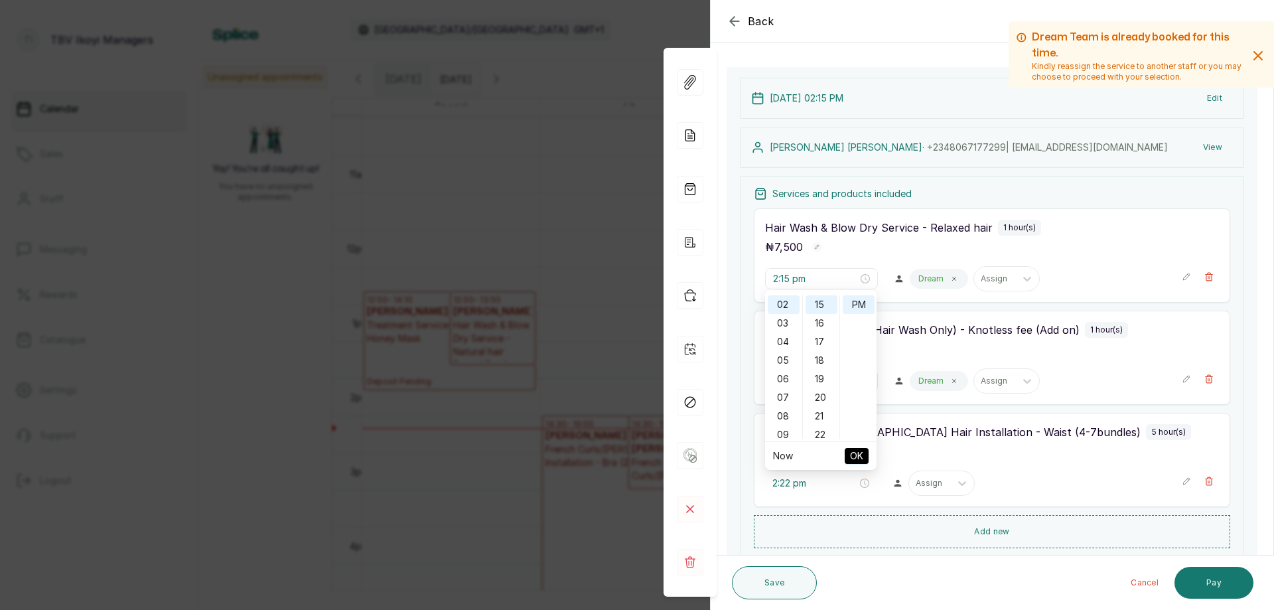
type input "2:15 pm"
click at [853, 452] on span "OK" at bounding box center [856, 455] width 13 height 25
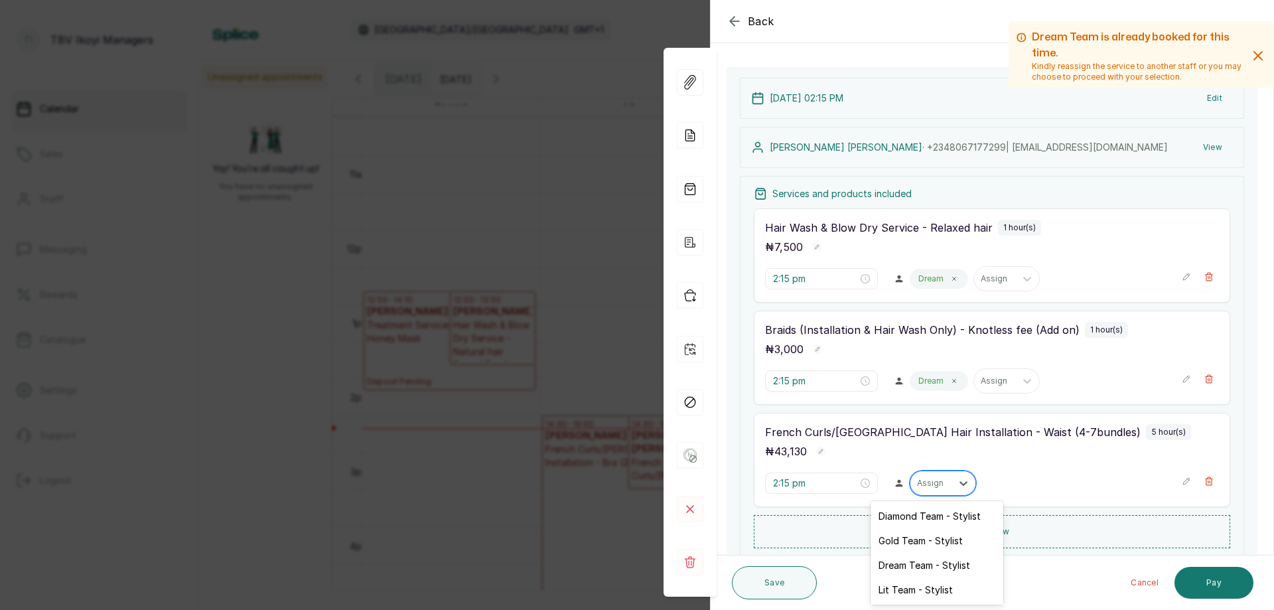
click at [945, 486] on div "Assign" at bounding box center [931, 483] width 41 height 17
click at [958, 561] on div "Dream Team - Stylist" at bounding box center [937, 565] width 133 height 25
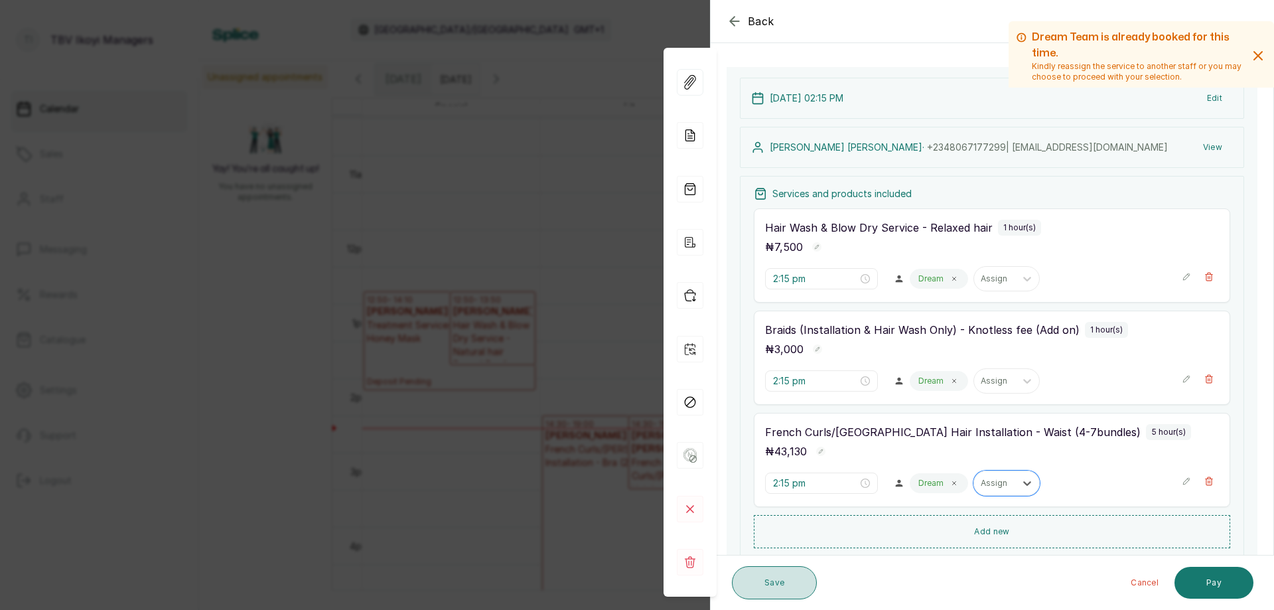
click at [752, 573] on button "Save" at bounding box center [774, 582] width 85 height 33
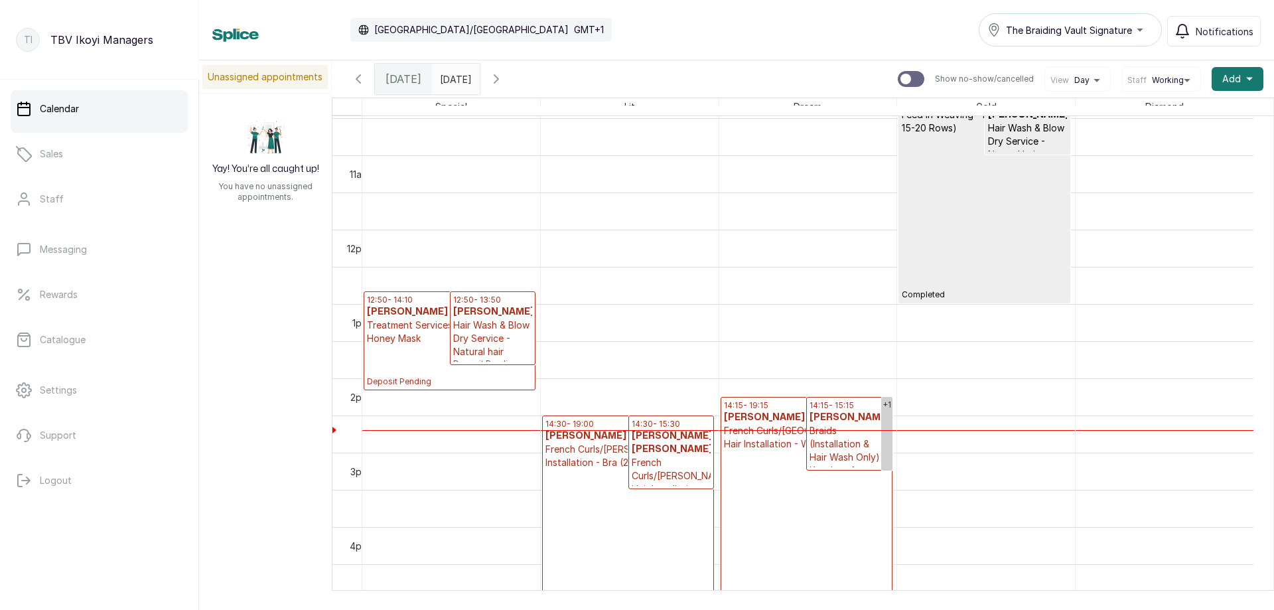
scroll to position [712, 0]
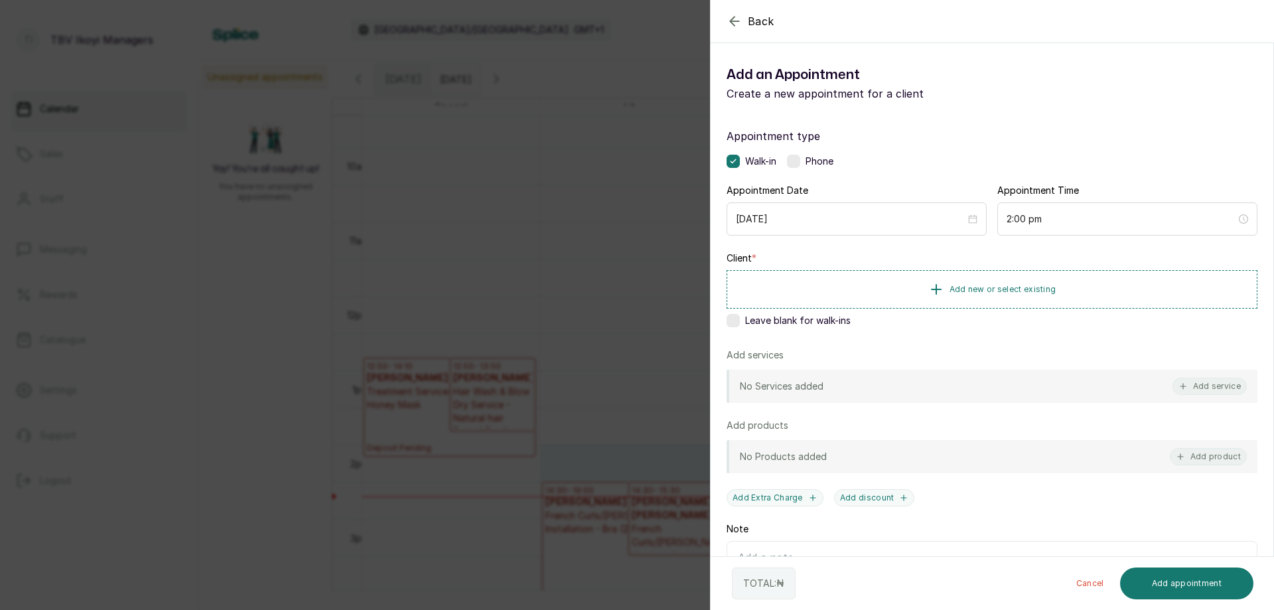
click at [727, 18] on icon "button" at bounding box center [735, 21] width 16 height 16
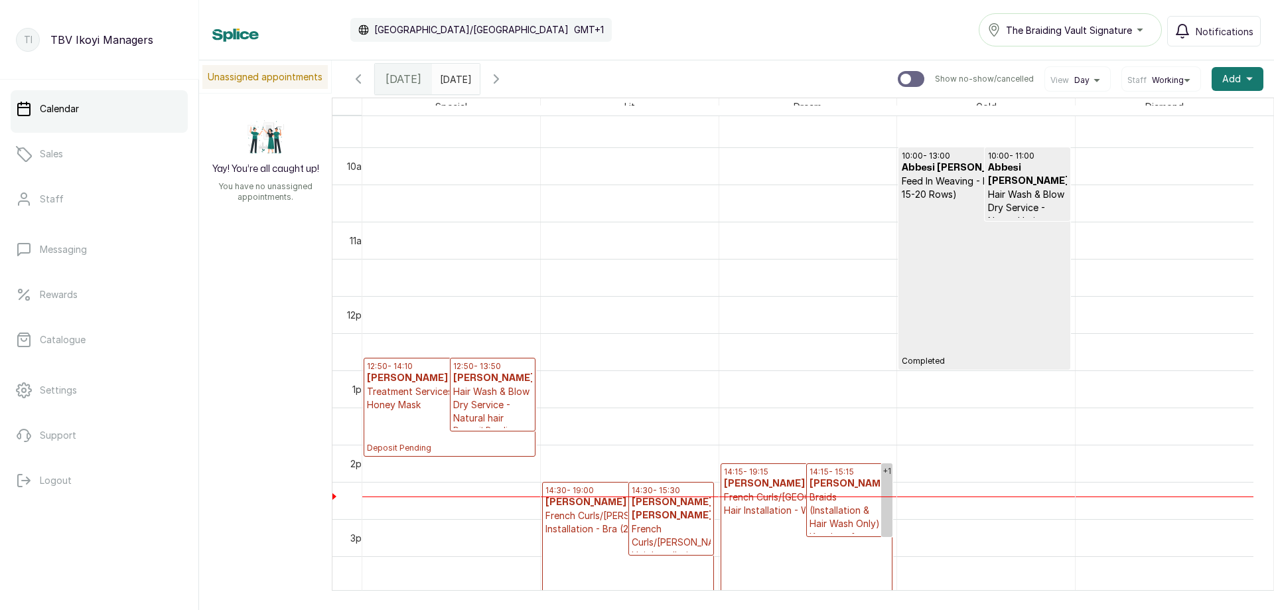
click at [676, 492] on p "14:30 - 15:30" at bounding box center [671, 490] width 79 height 11
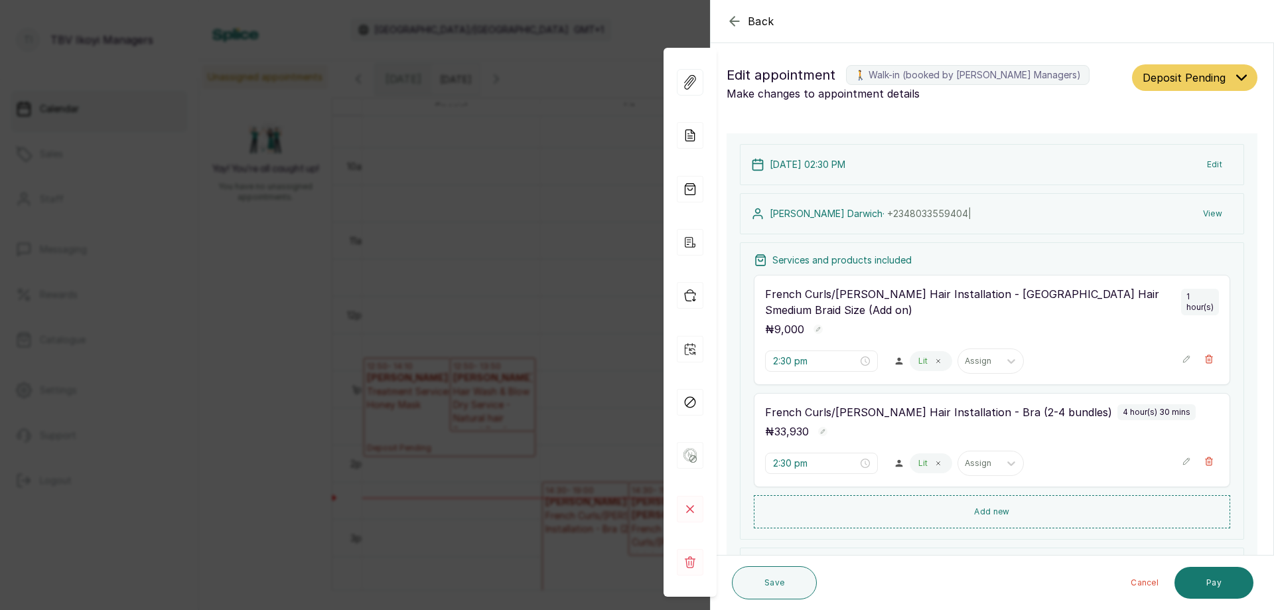
click at [735, 23] on icon "button" at bounding box center [735, 21] width 16 height 16
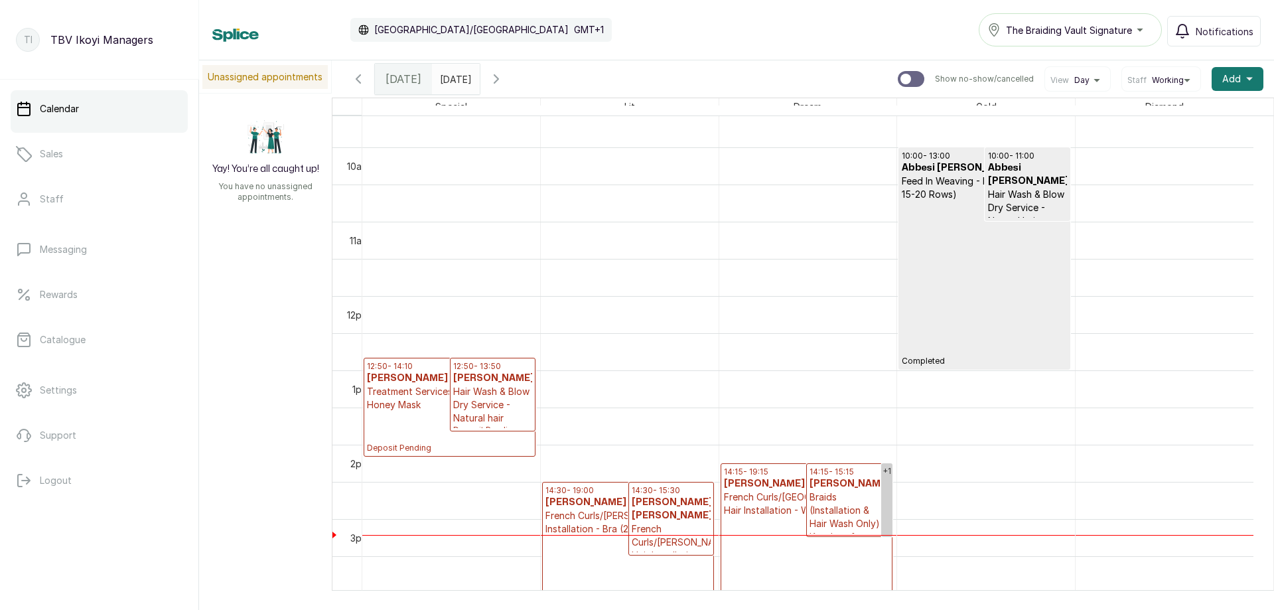
click at [473, 394] on p "Hair Wash & Blow Dry Service - Natural hair" at bounding box center [493, 405] width 80 height 40
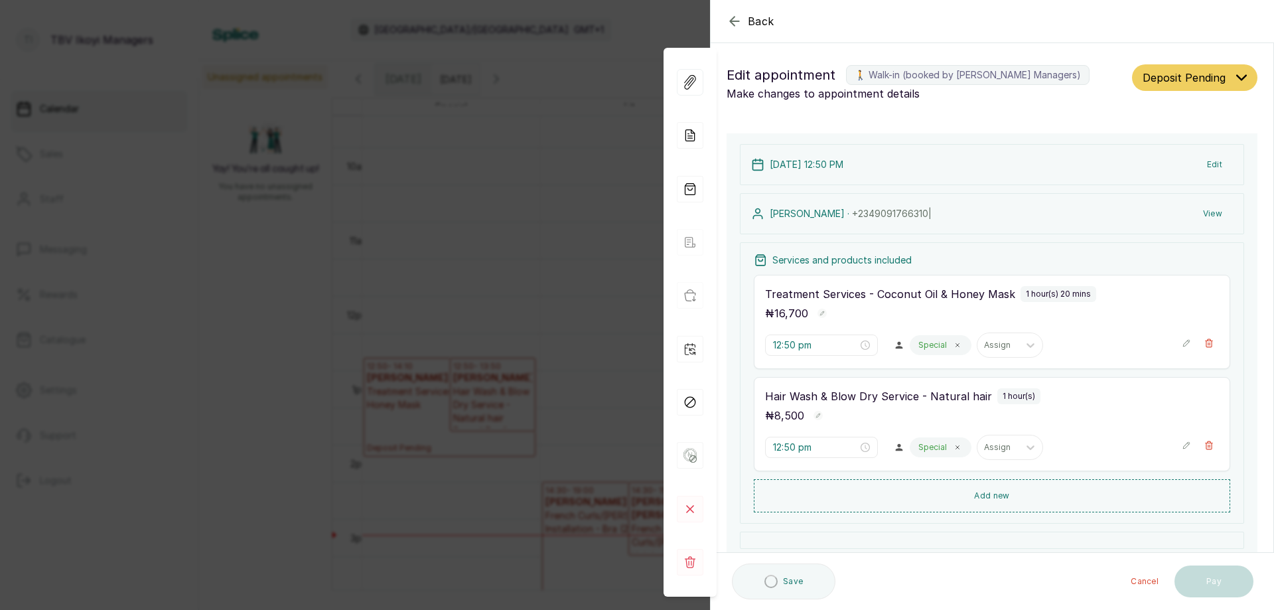
type input "12:50 pm"
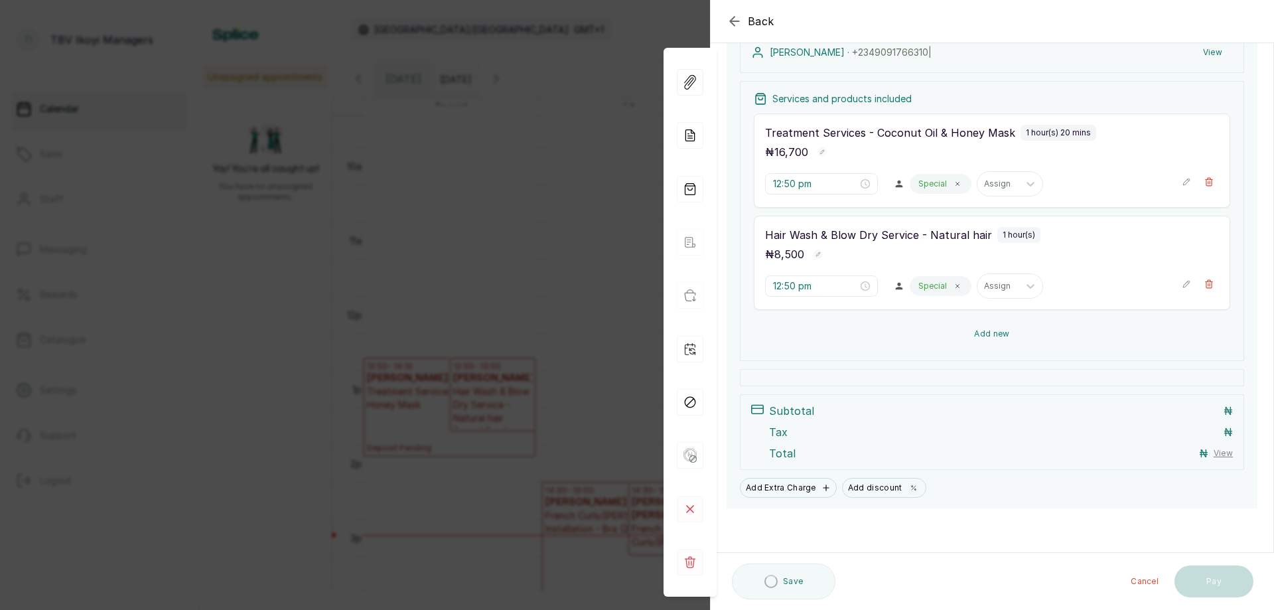
click at [996, 338] on button "Add new" at bounding box center [992, 334] width 477 height 32
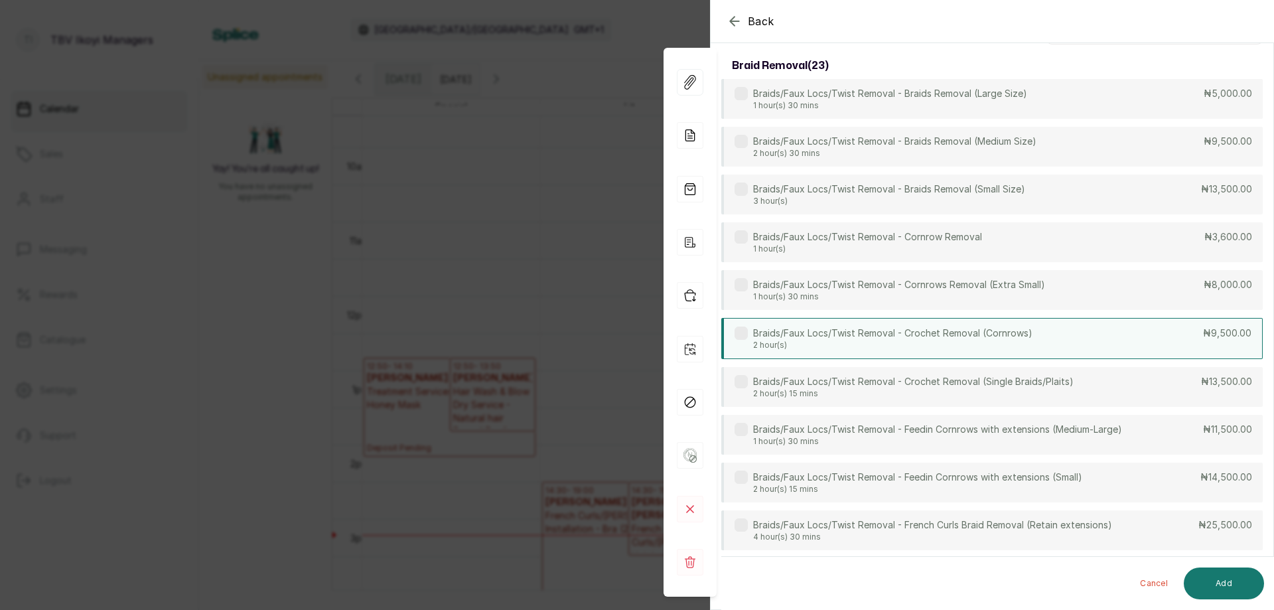
scroll to position [0, 0]
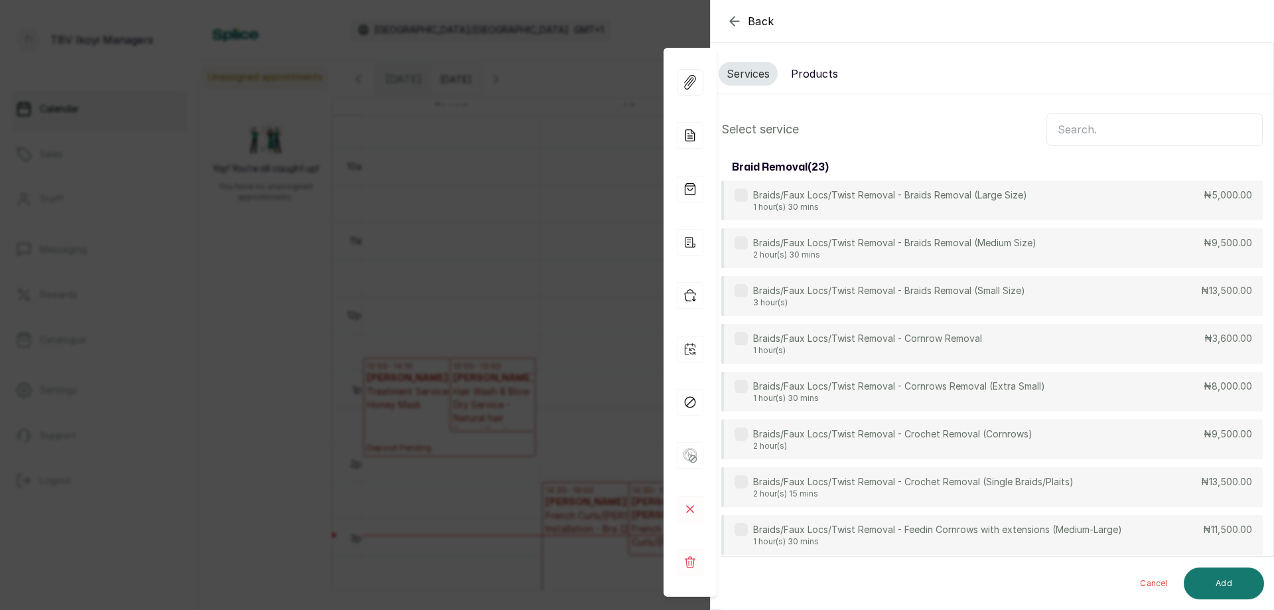
click at [1122, 133] on input "text" at bounding box center [1155, 129] width 216 height 33
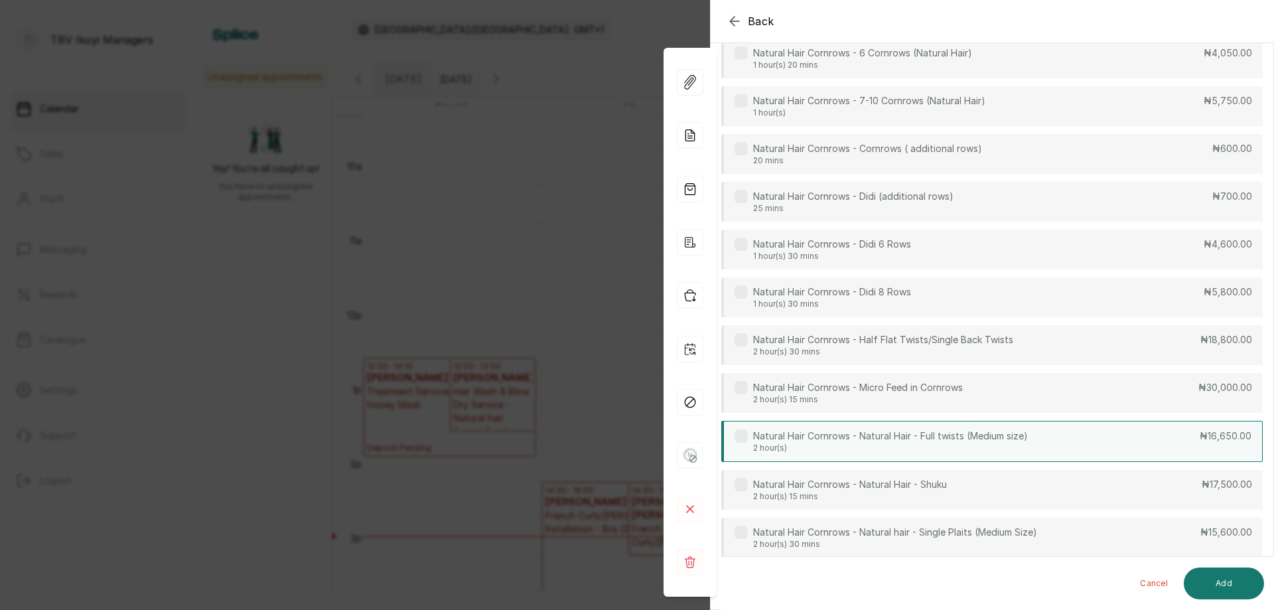
scroll to position [2455, 0]
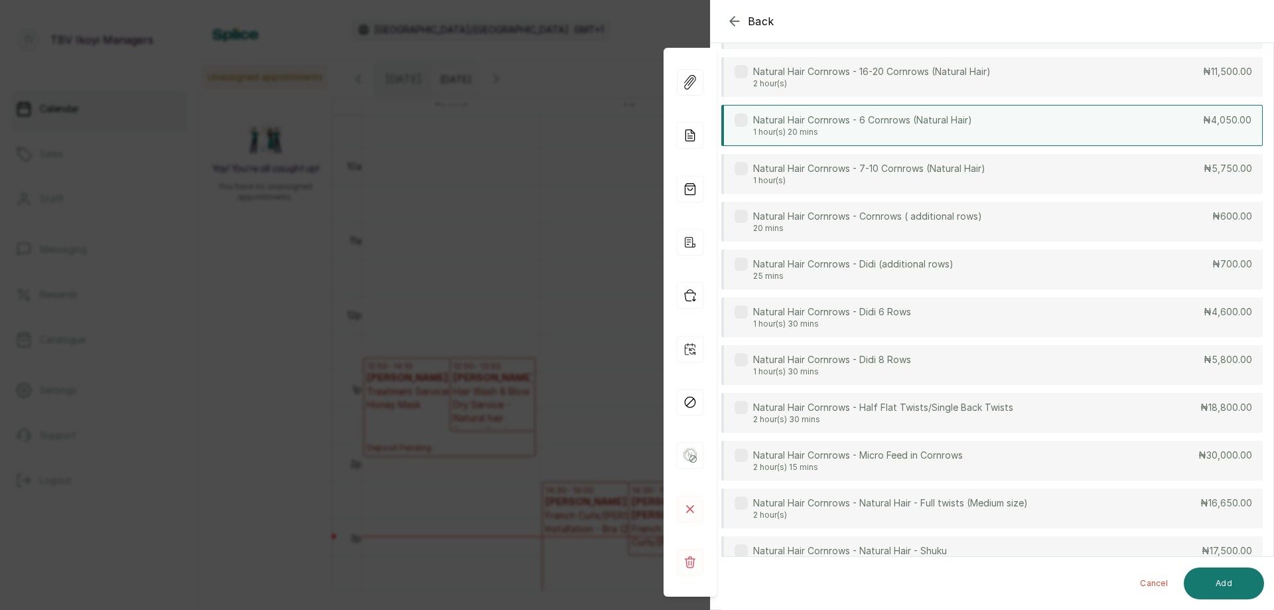
type input "CORNROWS"
click at [1047, 133] on div "Natural Hair Cornrows - 6 Cornrows (Natural Hair) 1 hour(s) 20 mins ₦4,050.00" at bounding box center [992, 125] width 542 height 41
click at [1214, 579] on button "Add" at bounding box center [1224, 583] width 80 height 32
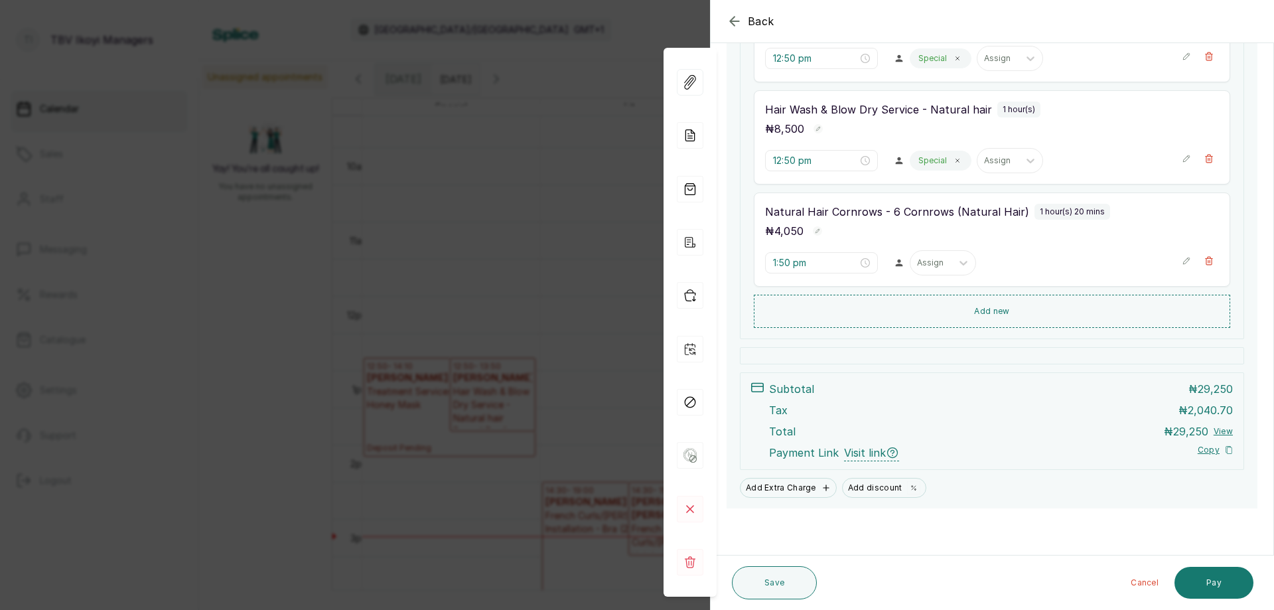
scroll to position [154, 0]
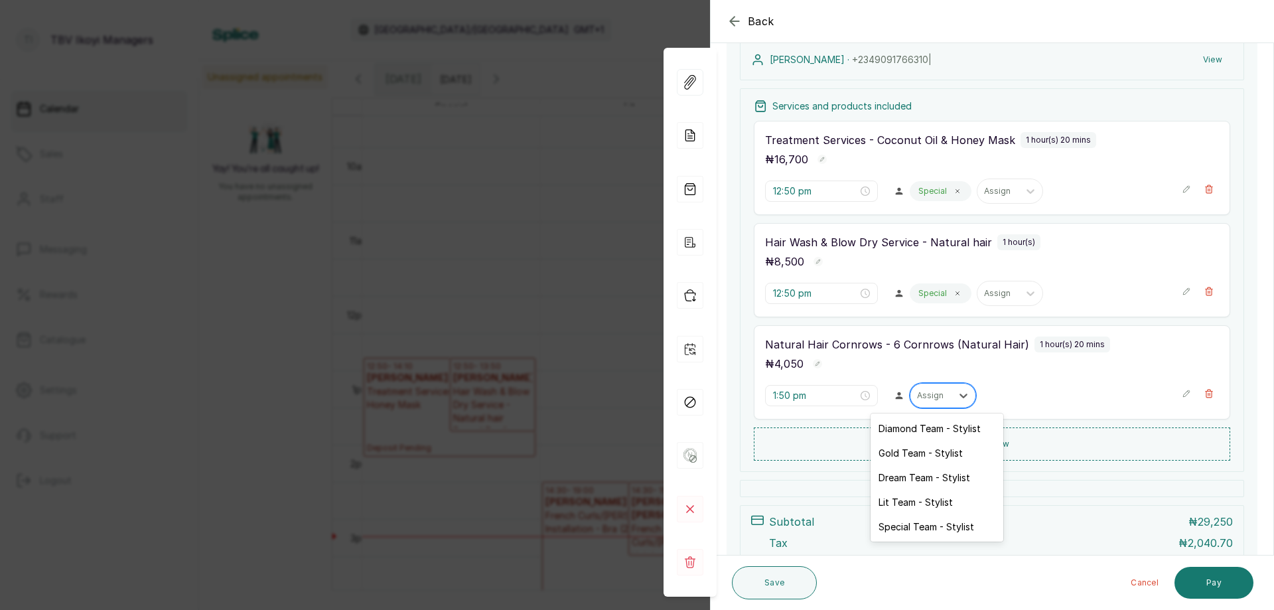
click at [927, 394] on div at bounding box center [931, 396] width 28 height 12
click at [927, 523] on div "Special Team - Stylist" at bounding box center [937, 526] width 133 height 25
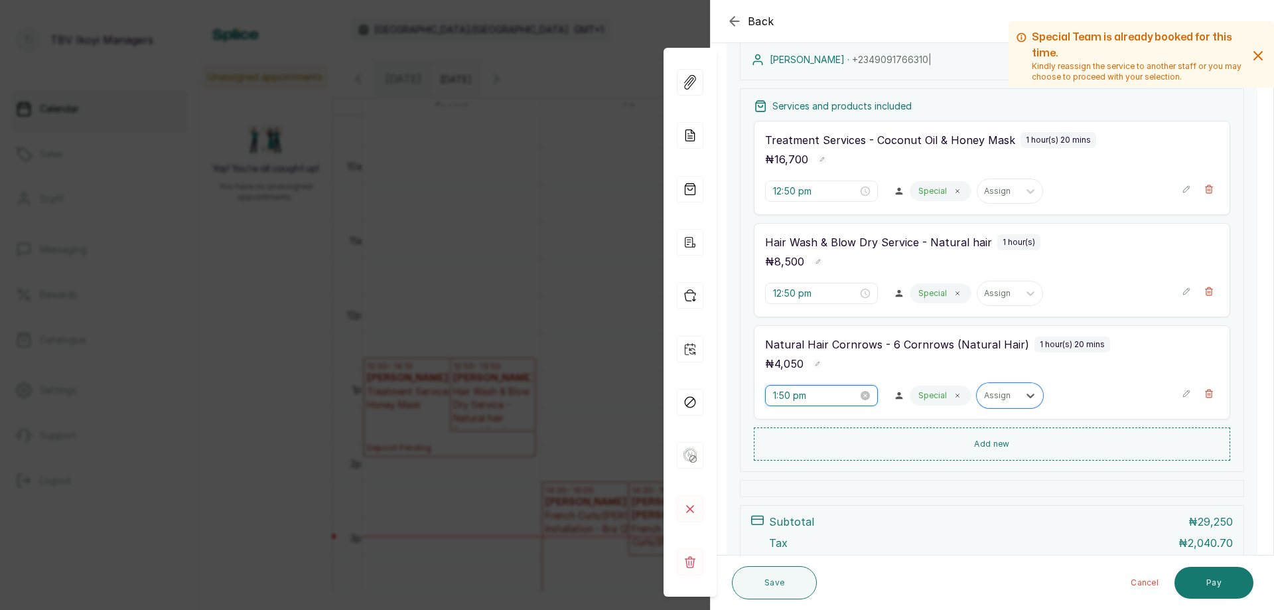
click at [825, 400] on input "1:50 pm" at bounding box center [815, 395] width 85 height 15
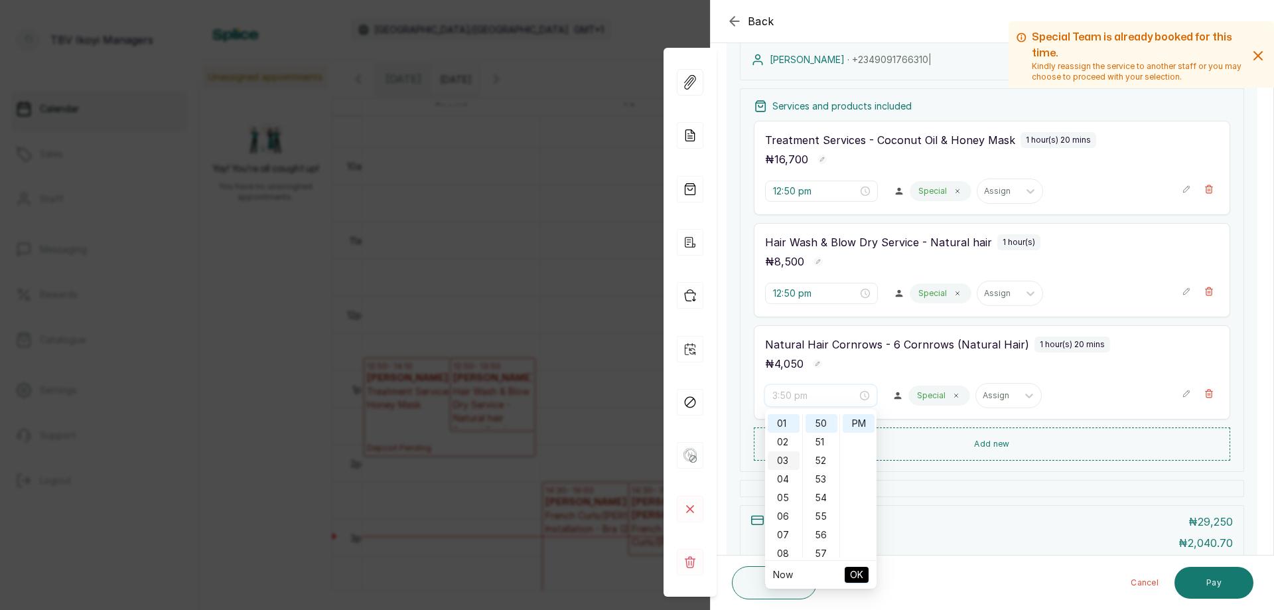
scroll to position [0, 0]
click at [774, 421] on div "12" at bounding box center [784, 423] width 32 height 19
type input "12:50 pm"
click at [850, 572] on span "OK" at bounding box center [856, 574] width 13 height 25
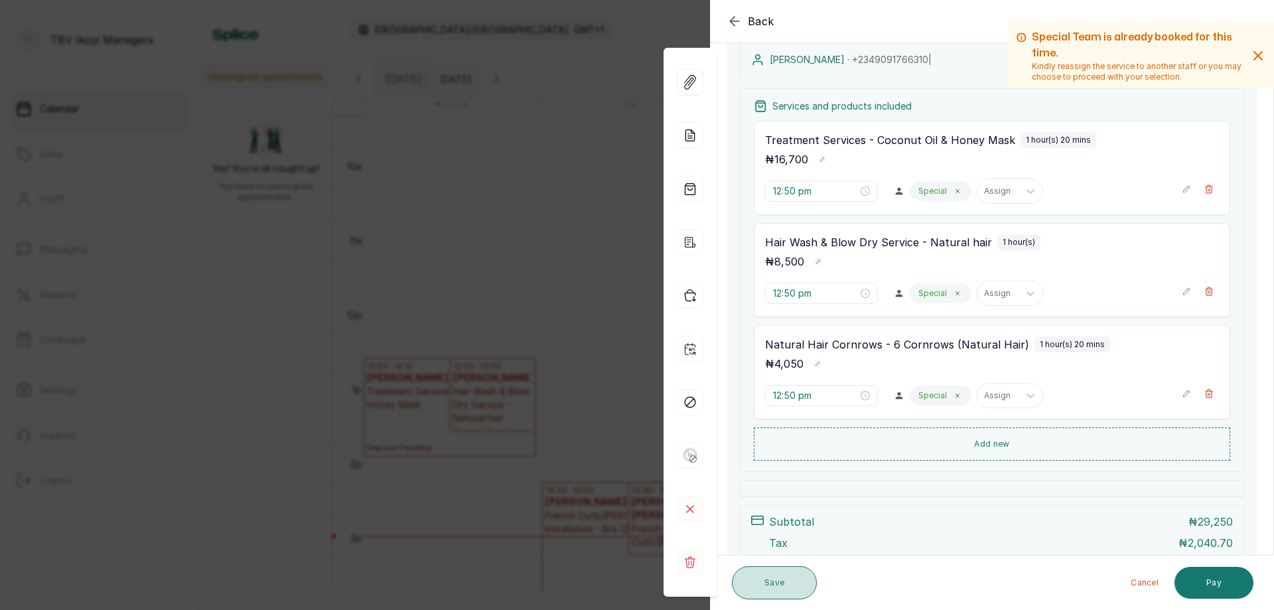
click at [776, 583] on button "Save" at bounding box center [774, 582] width 85 height 33
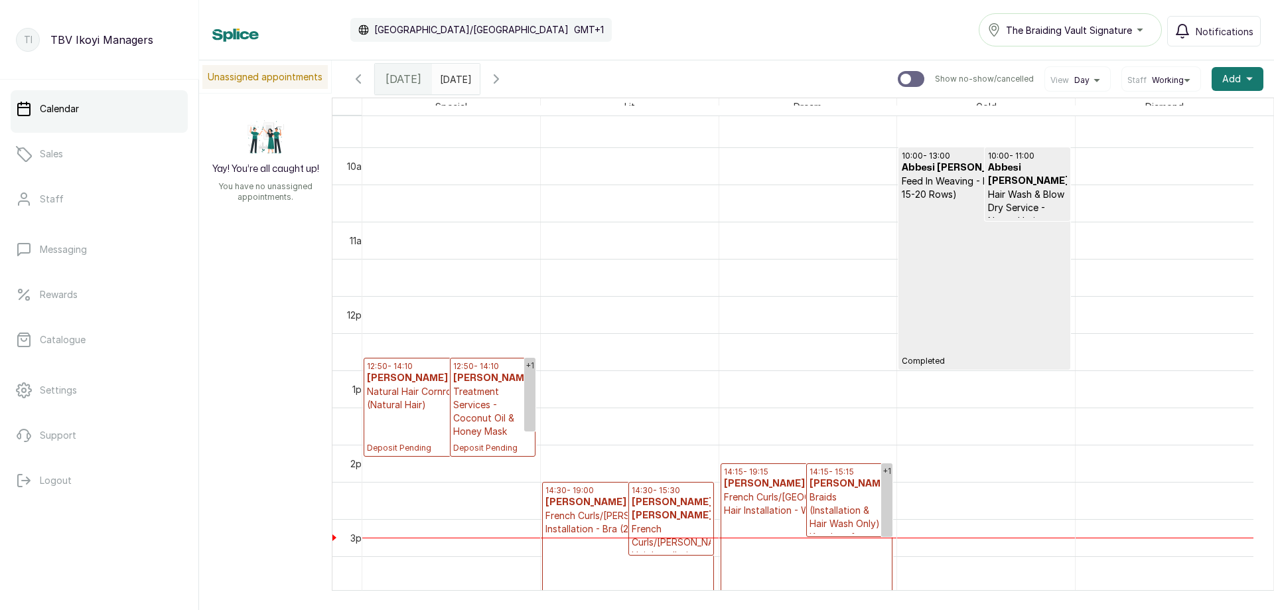
click at [502, 420] on p "Treatment Services - Coconut Oil & Honey Mask" at bounding box center [493, 411] width 80 height 53
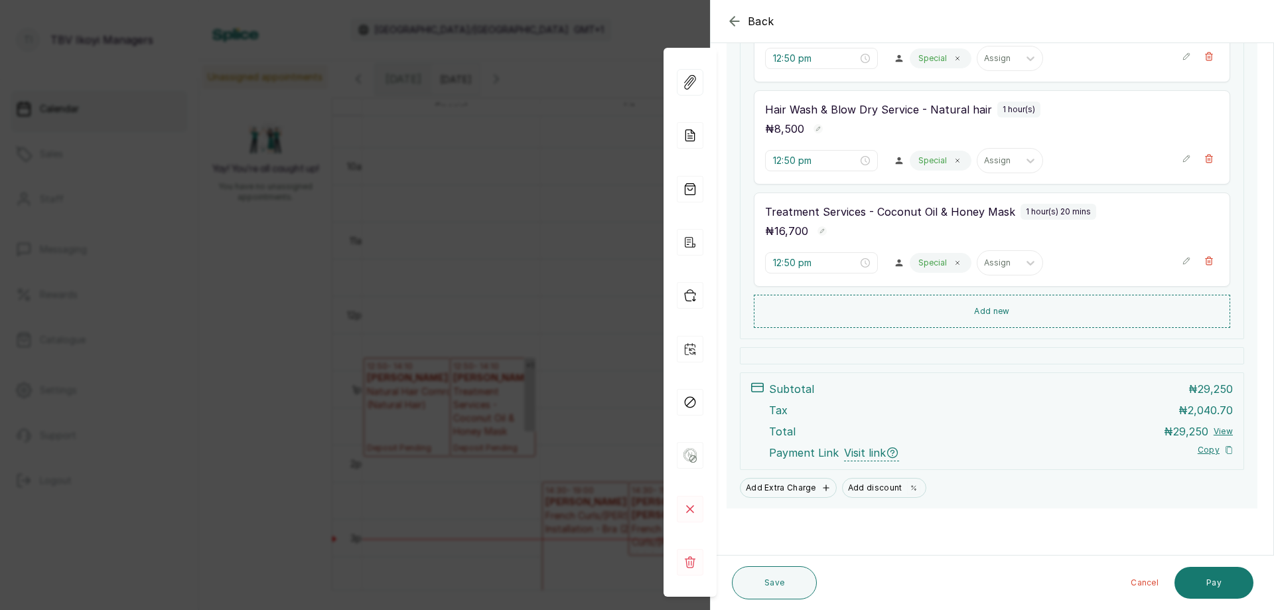
scroll to position [220, 0]
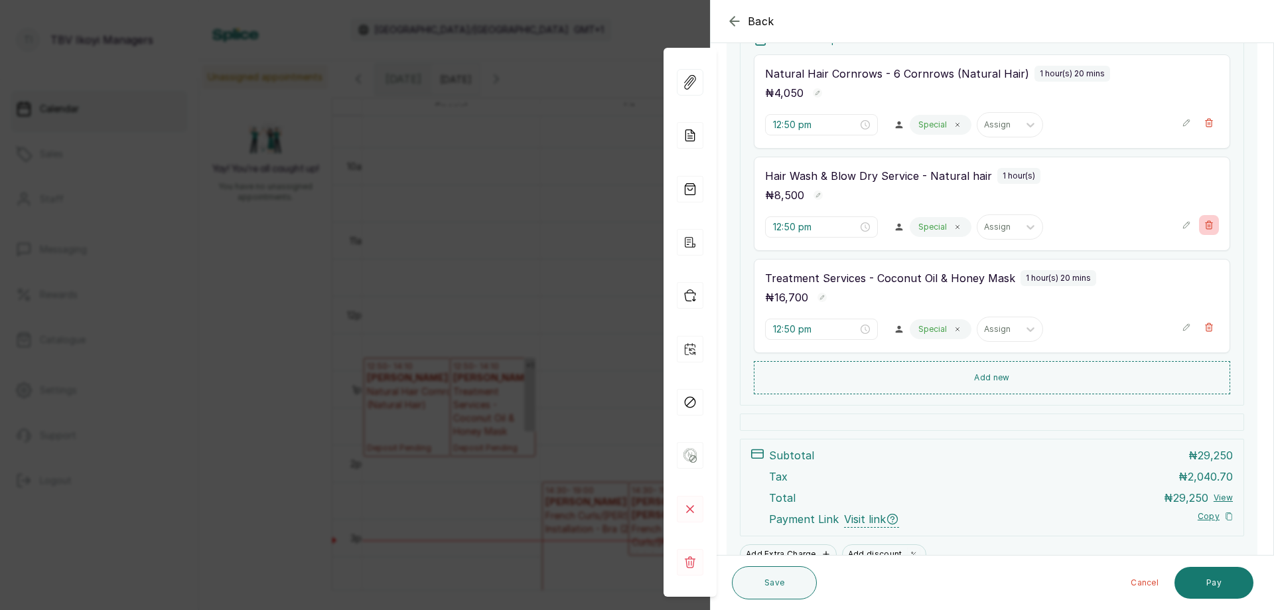
click at [1206, 226] on icon "button" at bounding box center [1209, 225] width 7 height 8
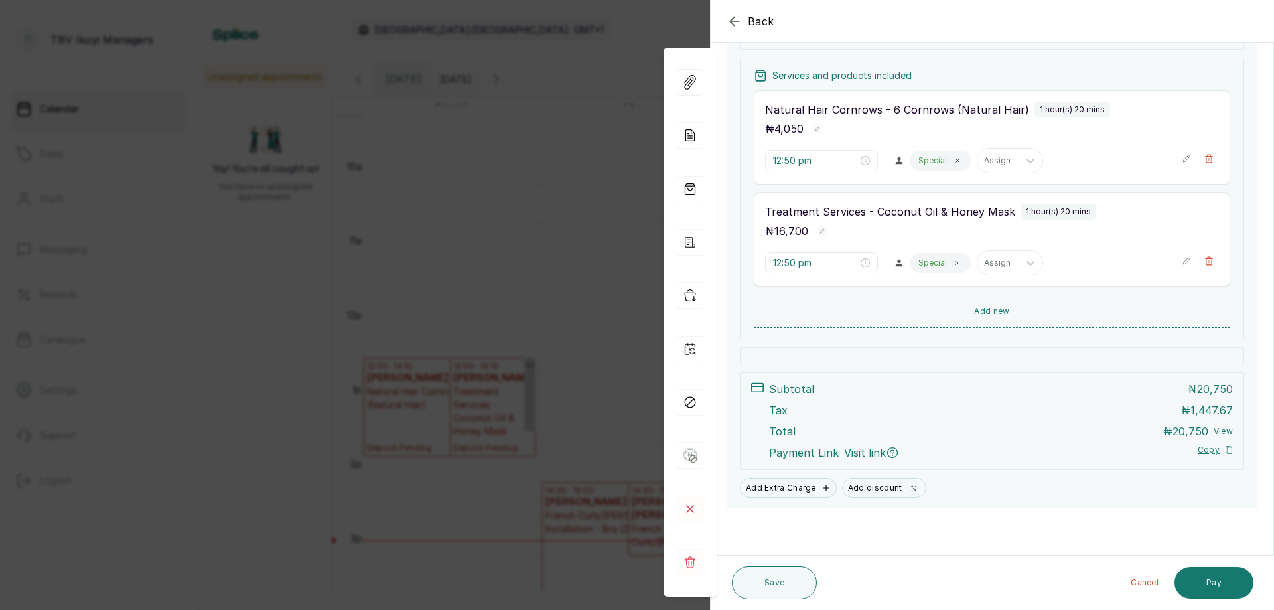
scroll to position [185, 0]
click at [1219, 587] on button "Pay" at bounding box center [1214, 583] width 79 height 32
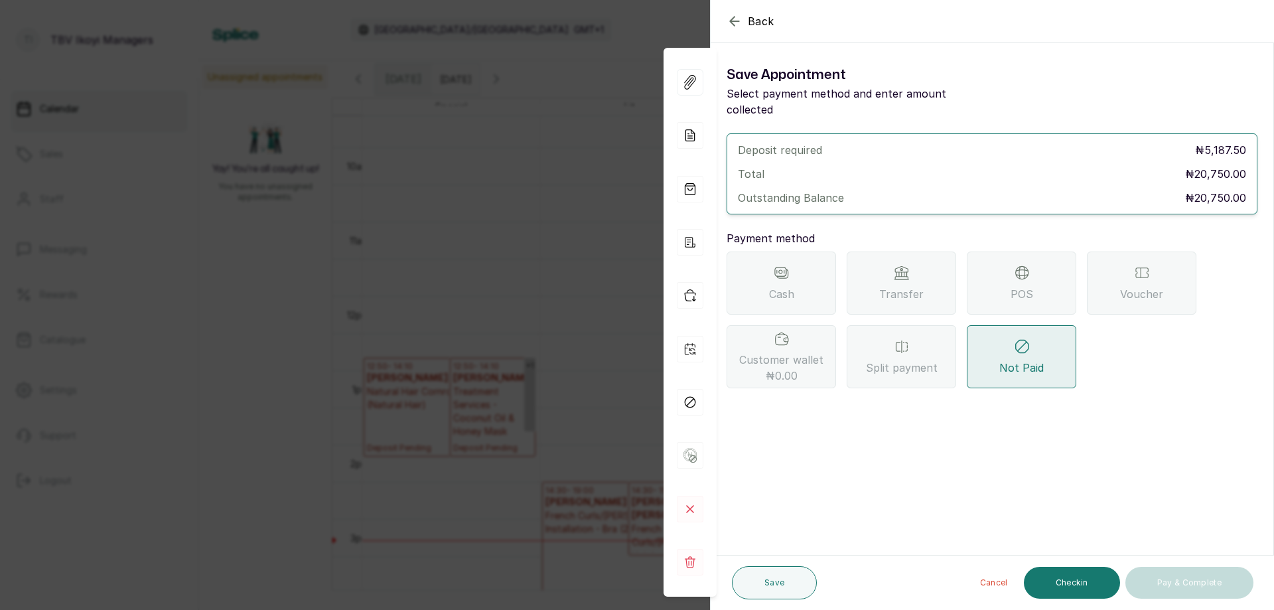
scroll to position [0, 0]
click at [999, 261] on div "POS" at bounding box center [1022, 283] width 110 height 63
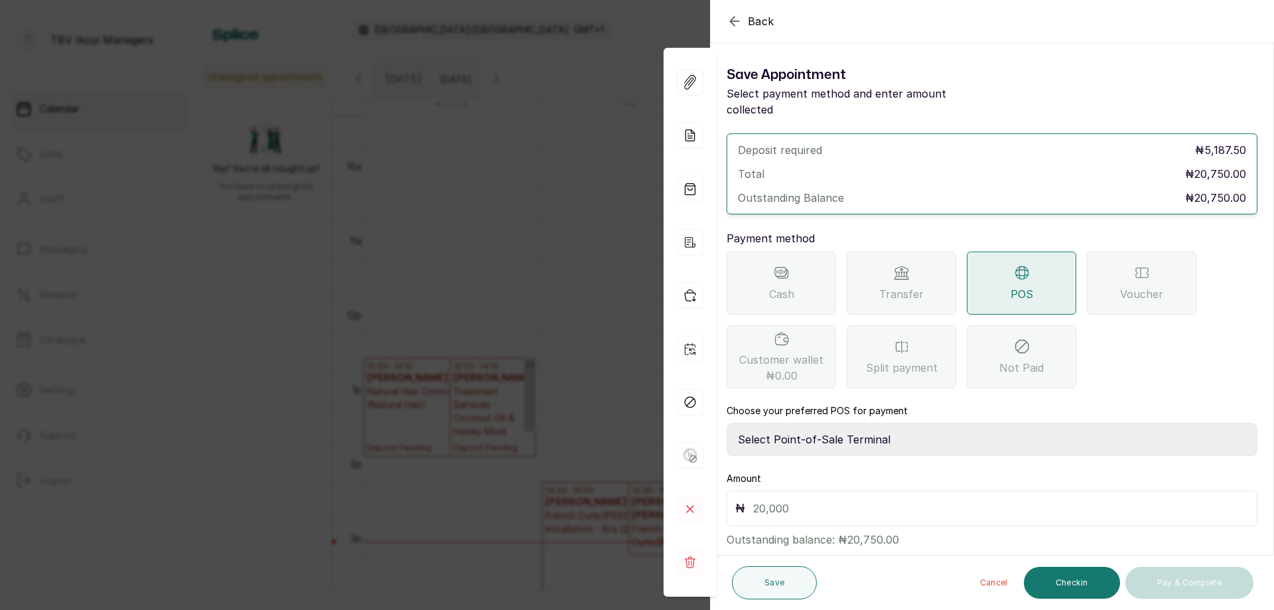
click at [903, 424] on select "Select Point-of-Sale Terminal Traction TBV Ikoyi Wema Bank" at bounding box center [992, 439] width 531 height 33
select select "39210e6c-3b8d-4b88-bda6-239acd35150f"
click at [727, 423] on select "Select Point-of-Sale Terminal Traction TBV Ikoyi Wema Bank" at bounding box center [992, 439] width 531 height 33
click at [835, 499] on input "text" at bounding box center [1001, 508] width 496 height 19
type input "20,750"
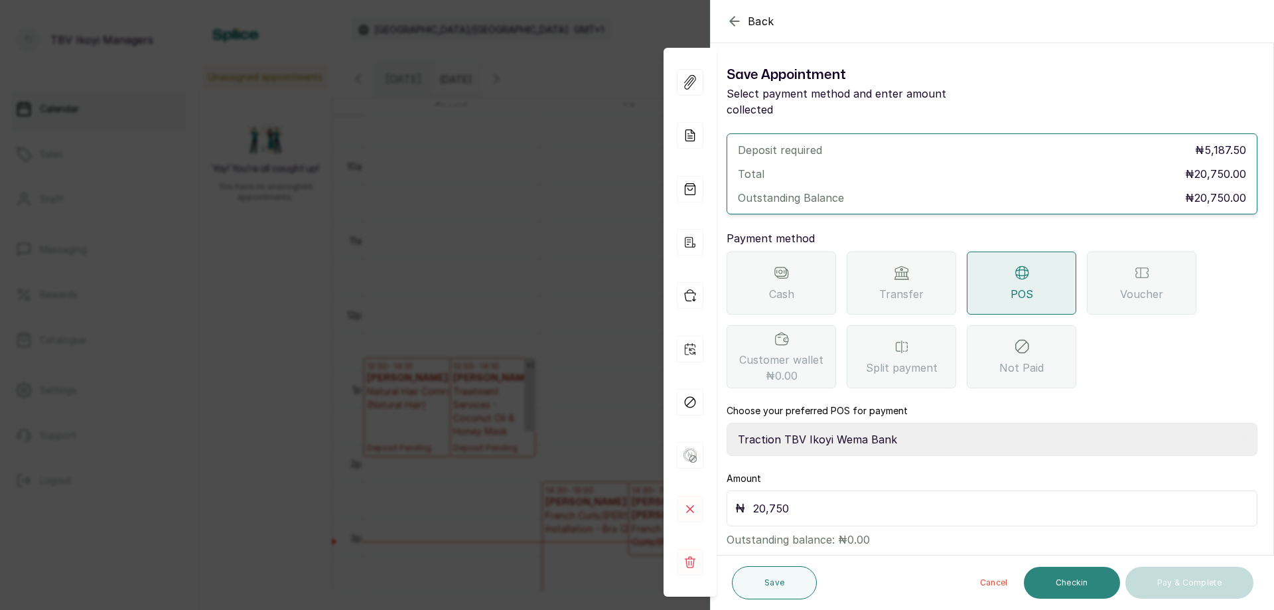
click at [1049, 585] on button "Checkin" at bounding box center [1072, 583] width 96 height 32
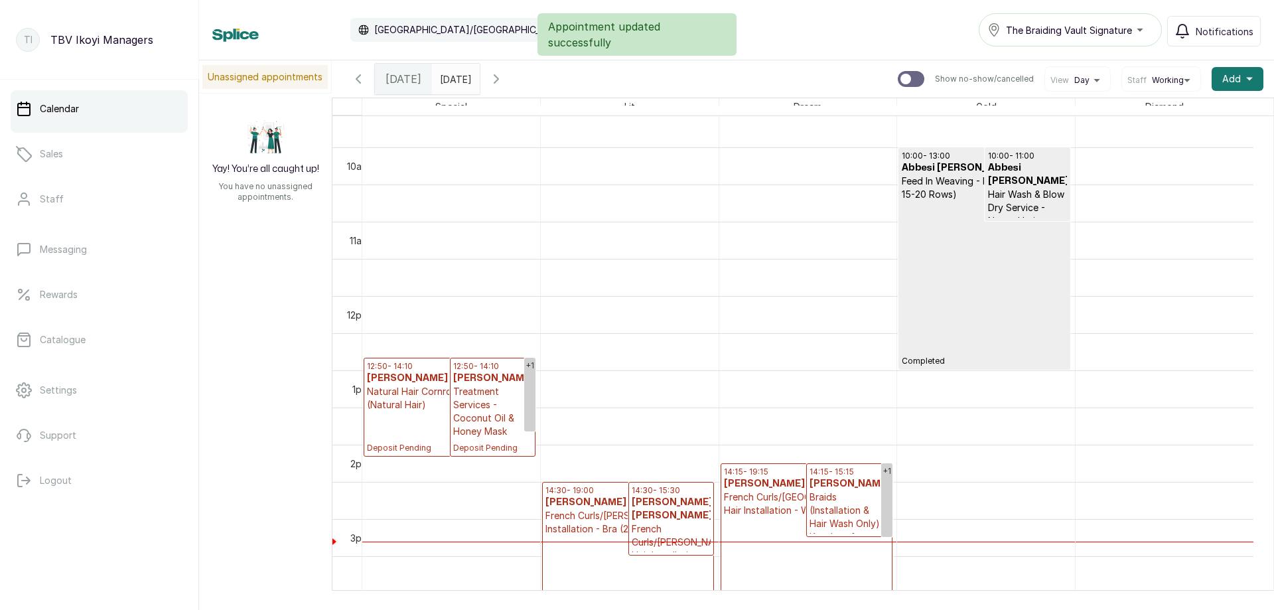
click at [494, 420] on p "Treatment Services - Coconut Oil & Honey Mask" at bounding box center [493, 411] width 80 height 53
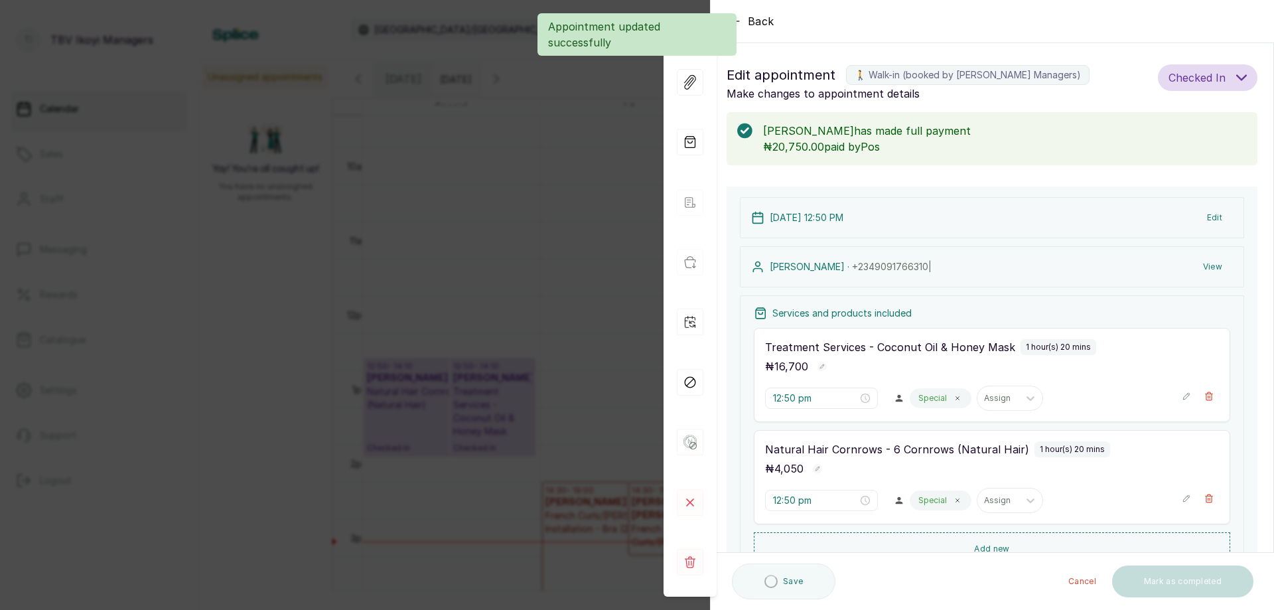
scroll to position [133, 0]
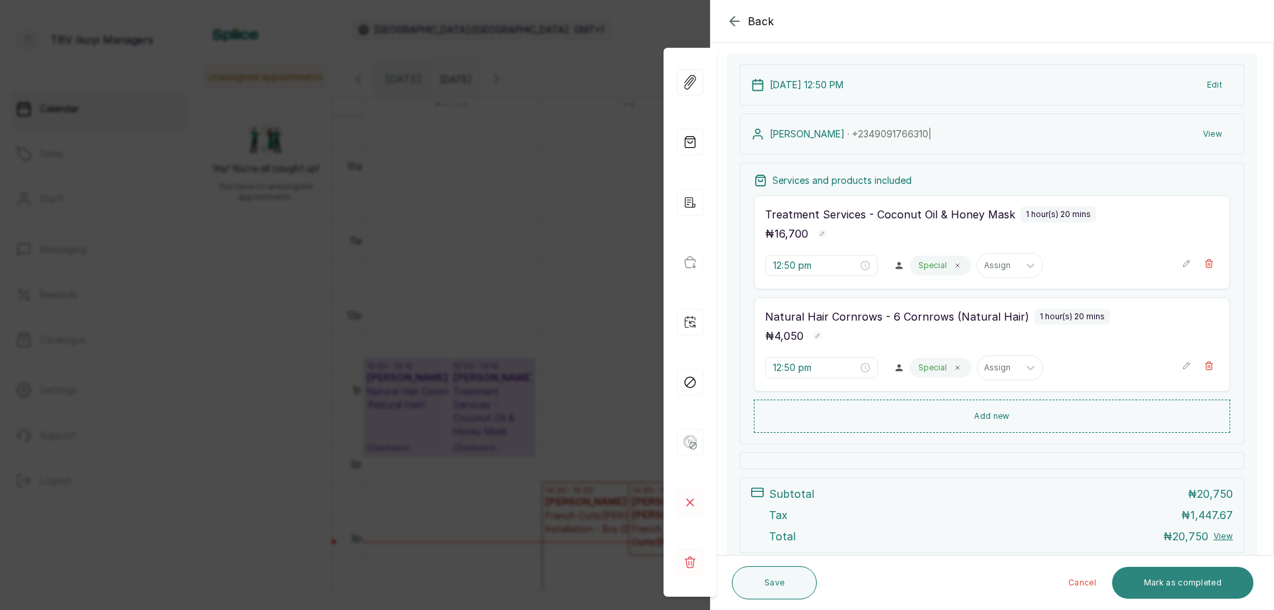
click at [1192, 578] on button "Mark as completed" at bounding box center [1182, 583] width 141 height 32
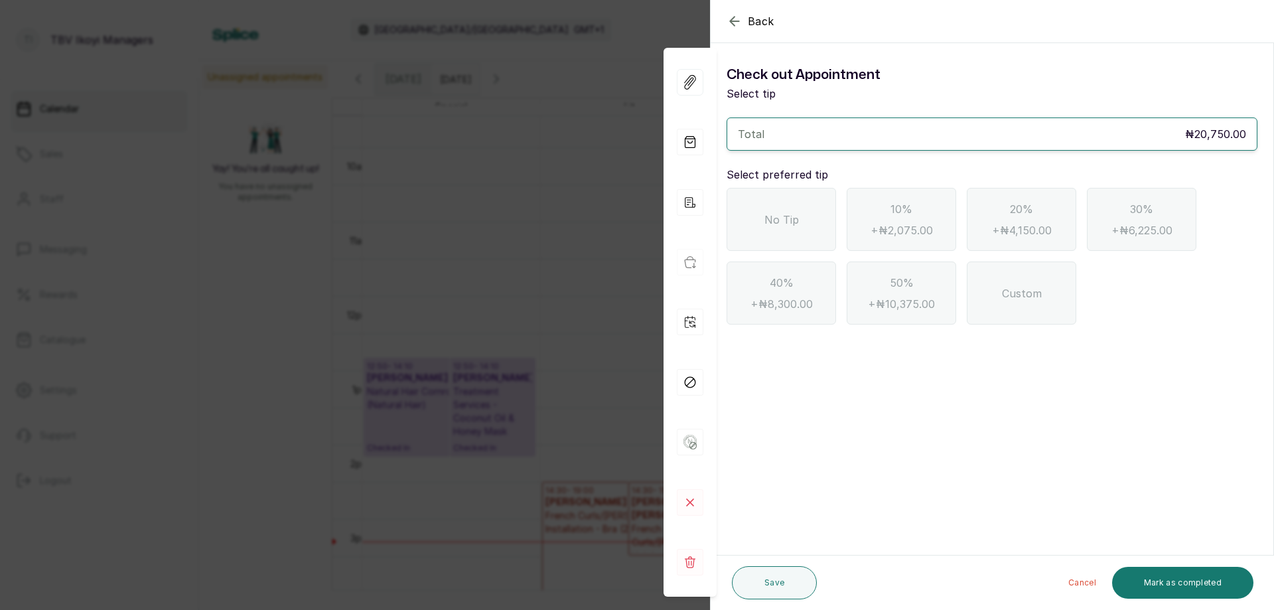
click at [816, 232] on div "No Tip" at bounding box center [782, 219] width 110 height 63
click at [1193, 588] on button "Mark as completed" at bounding box center [1182, 583] width 141 height 32
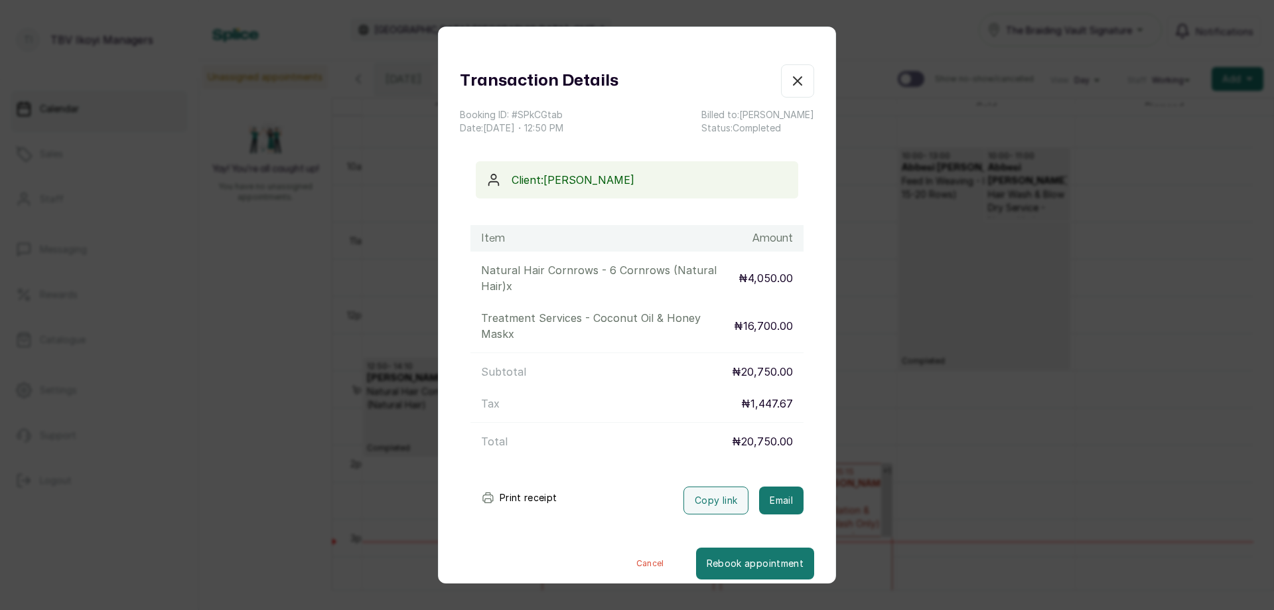
click at [540, 491] on button "Print receipt" at bounding box center [520, 498] width 98 height 27
click at [287, 319] on div "Transaction Details Booking ID: # SPkCGtab Date: [DATE] ・ 12:50 PM Billed to: […" at bounding box center [637, 305] width 1274 height 610
